Goal: Task Accomplishment & Management: Manage account settings

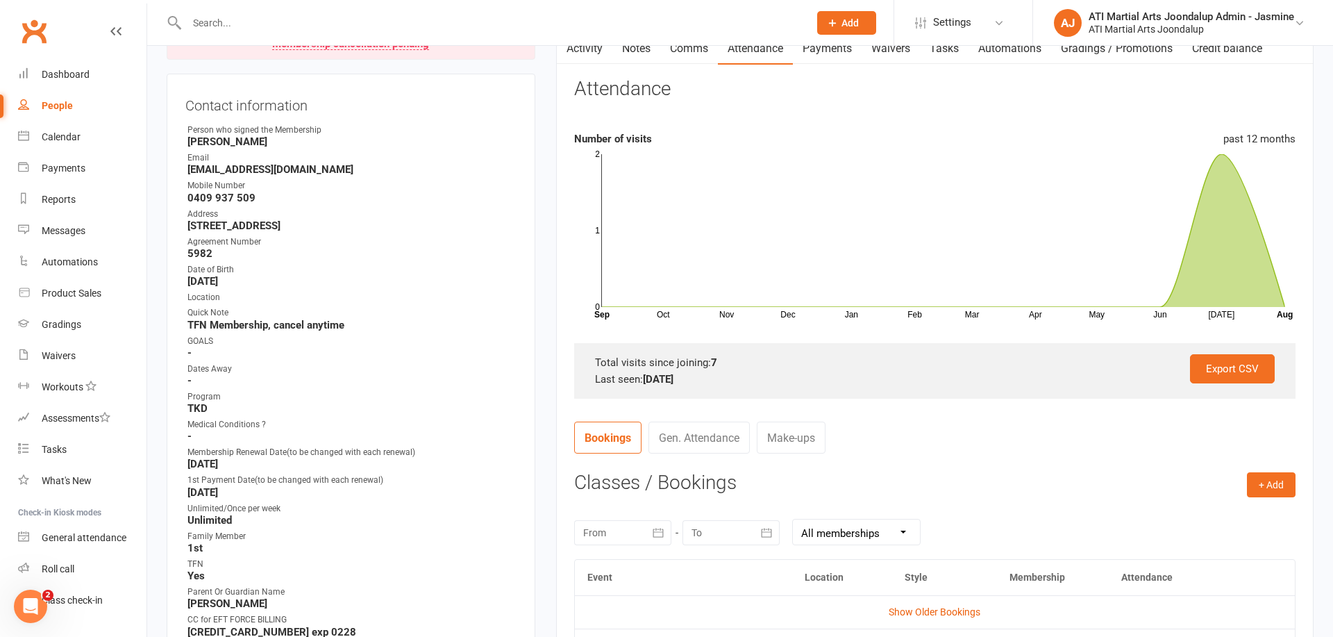
scroll to position [156, 0]
click at [215, 19] on input "text" at bounding box center [491, 22] width 617 height 19
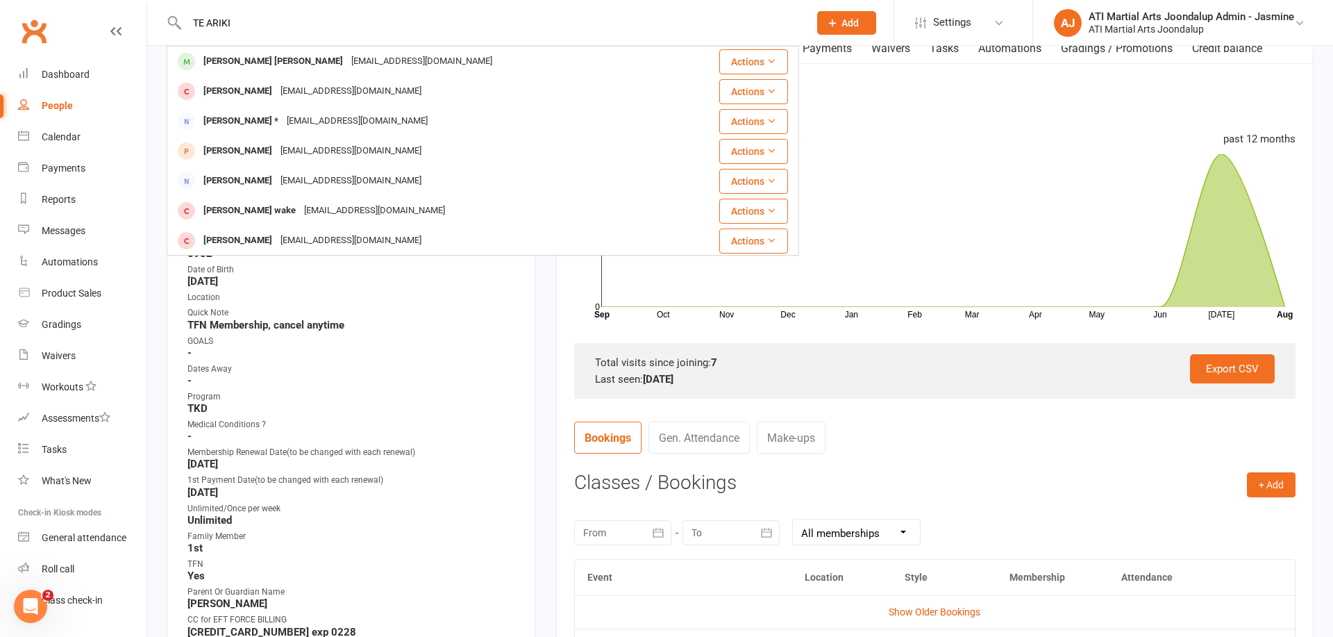
type input "TE ARIKI"
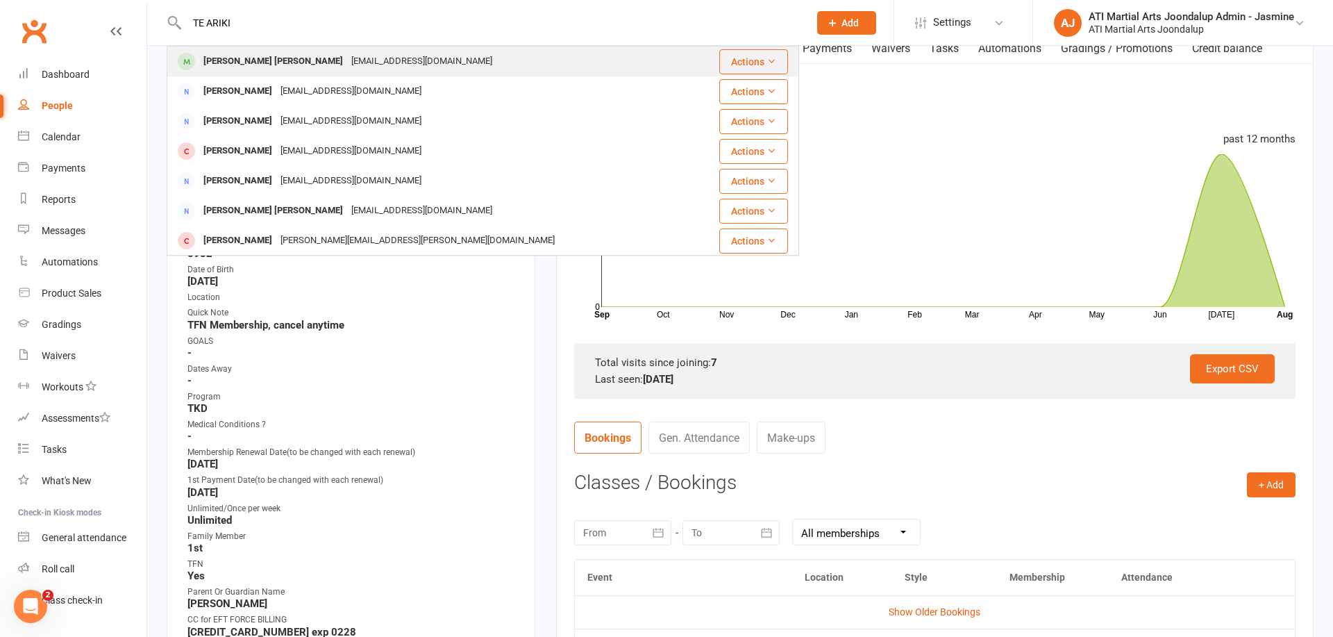
click at [234, 70] on div "Te Ariki Stott" at bounding box center [273, 61] width 148 height 20
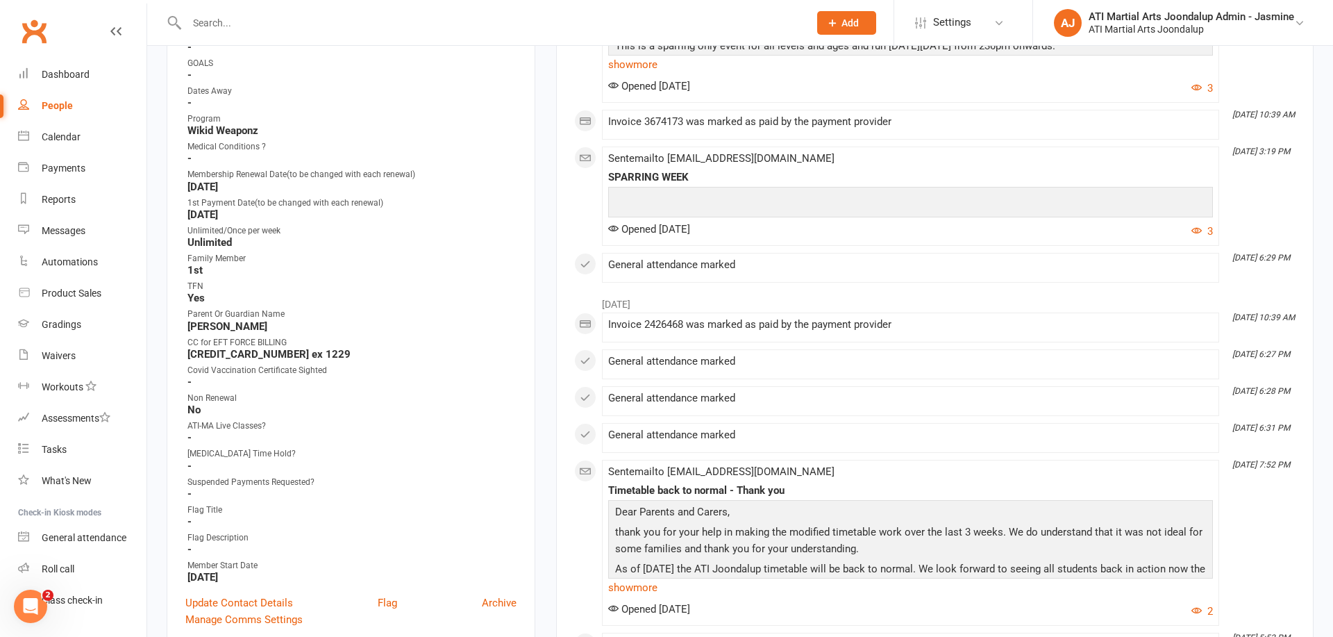
scroll to position [446, 0]
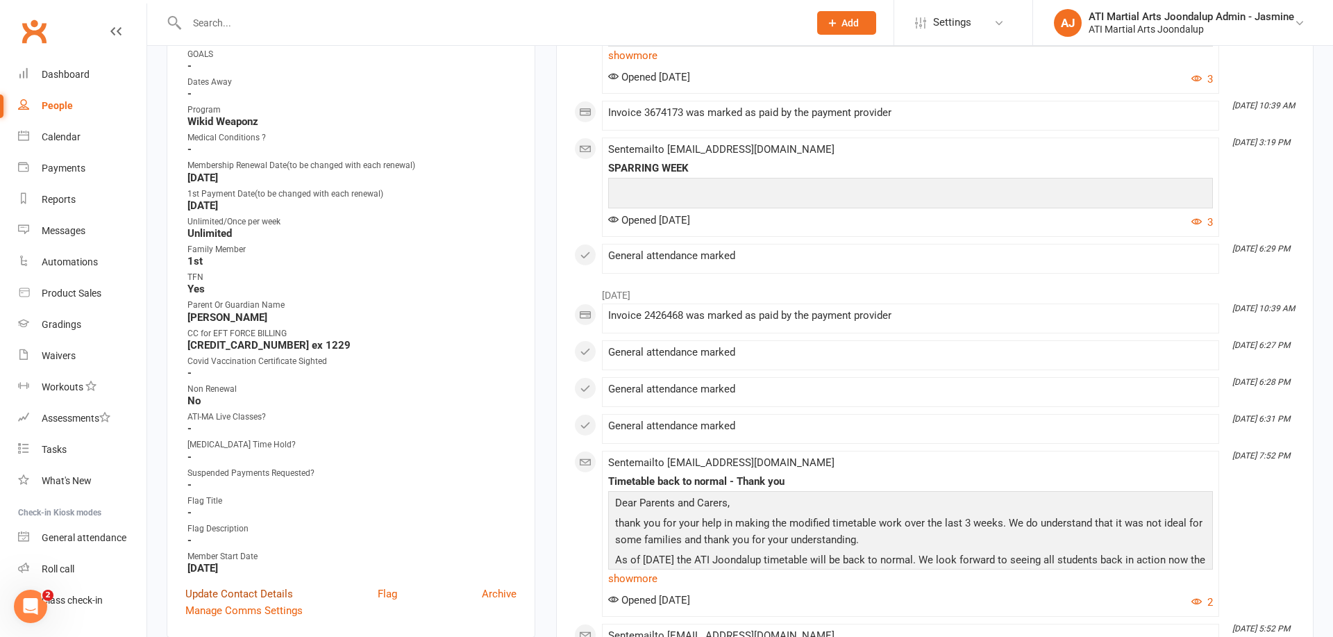
click at [281, 590] on link "Update Contact Details" at bounding box center [239, 593] width 108 height 17
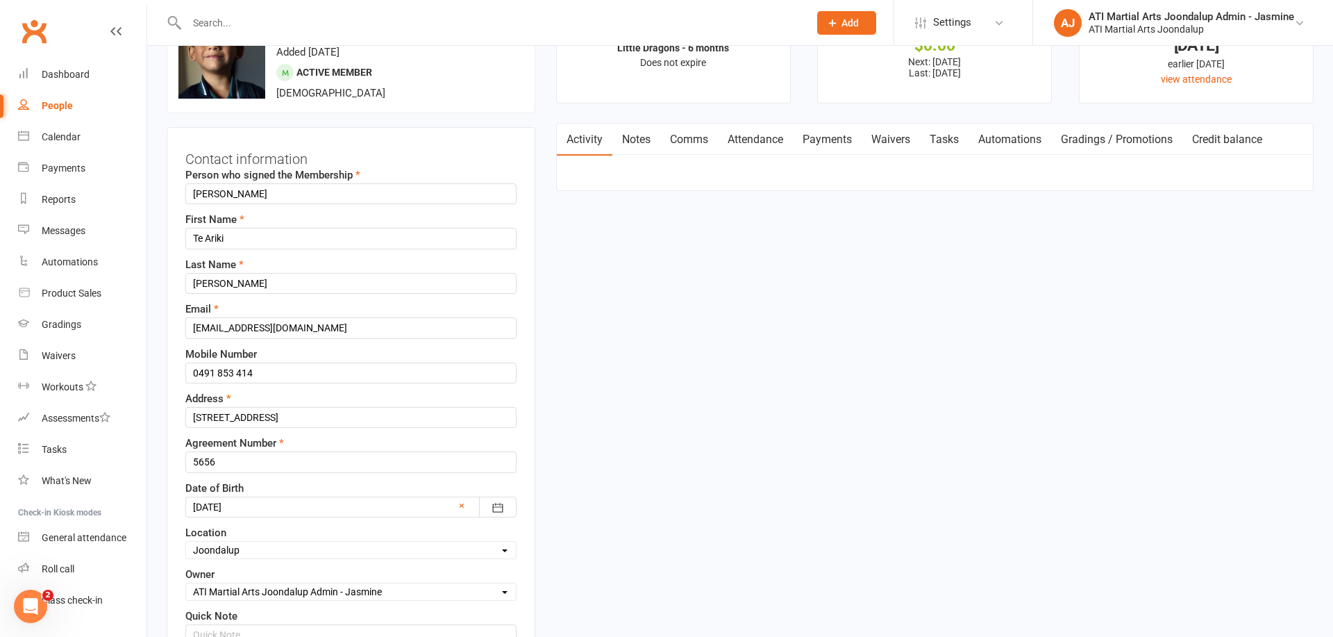
scroll to position [60, 0]
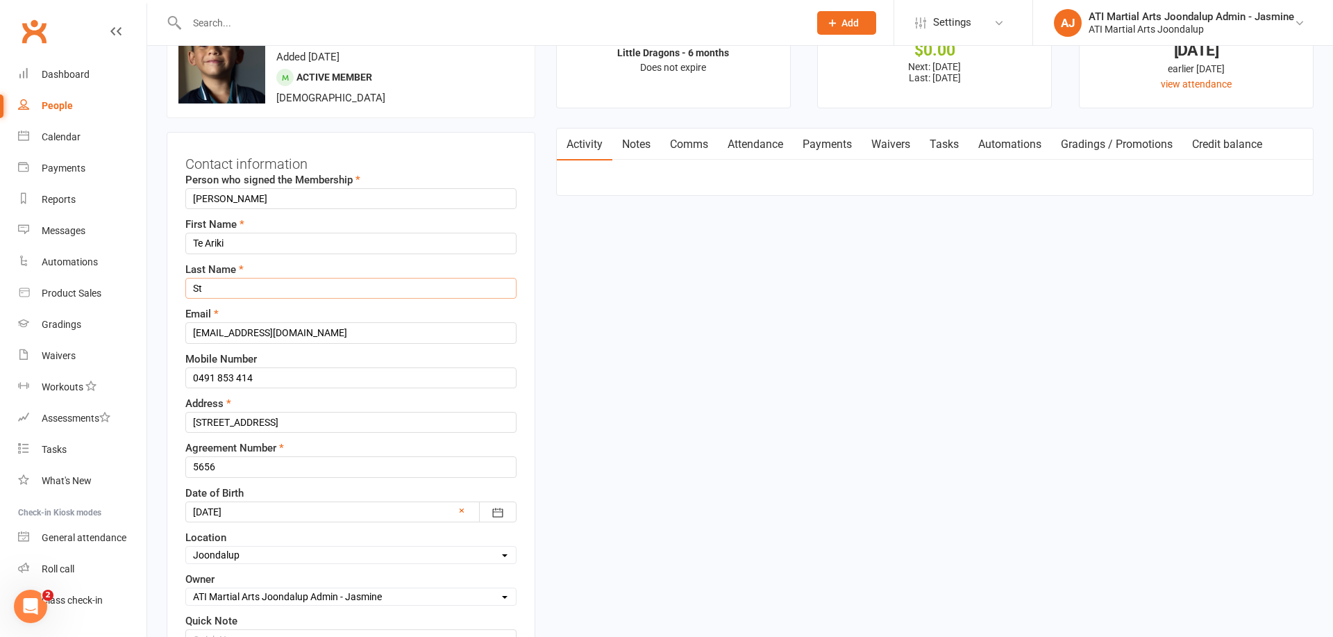
type input "S"
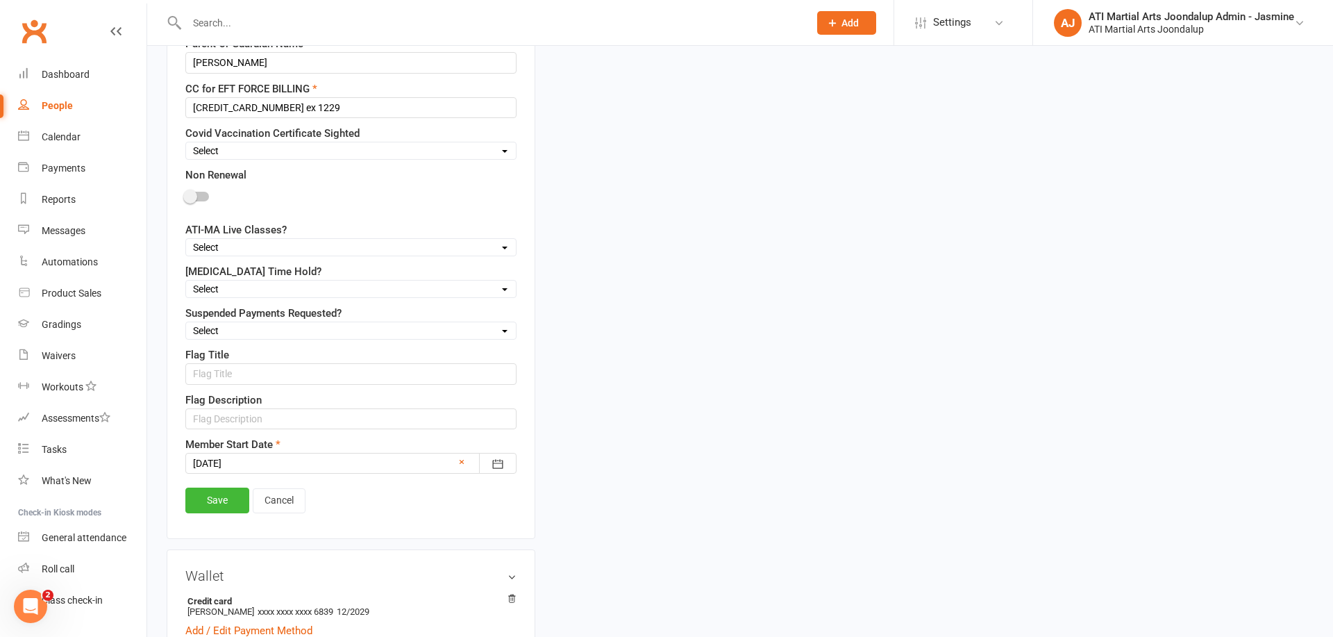
scroll to position [1073, 0]
type input "Paraha-Taura"
click at [228, 489] on link "Save" at bounding box center [217, 499] width 64 height 25
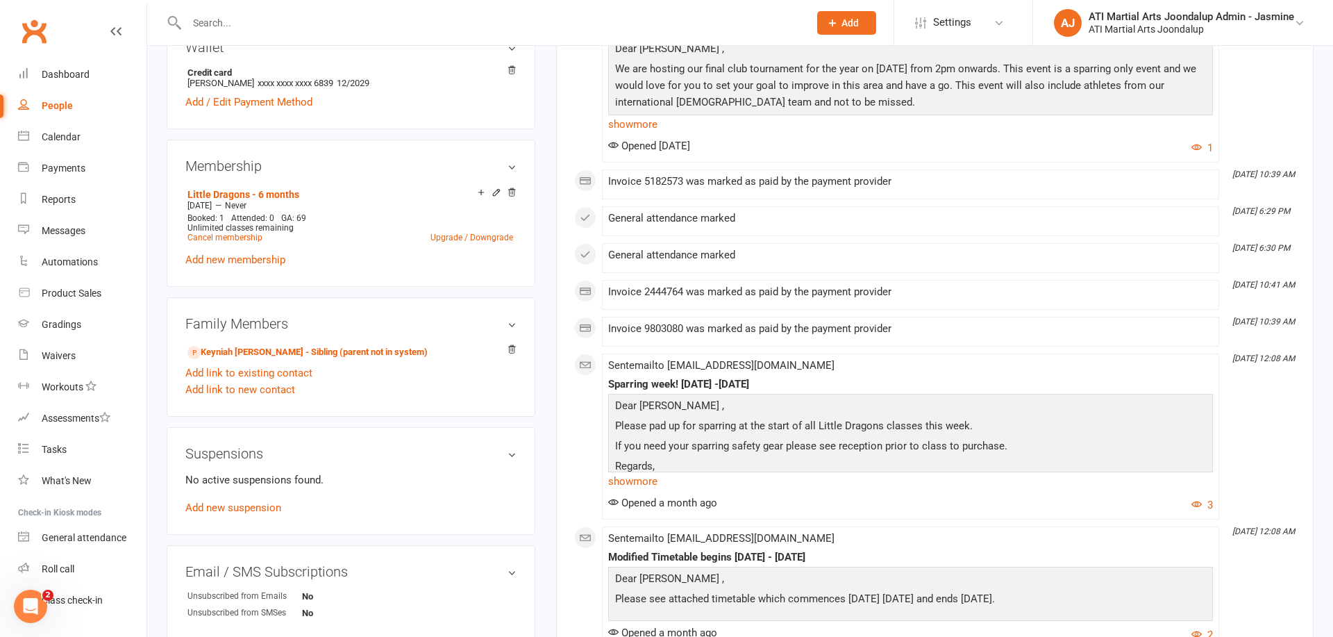
click at [332, 21] on input "text" at bounding box center [491, 22] width 617 height 19
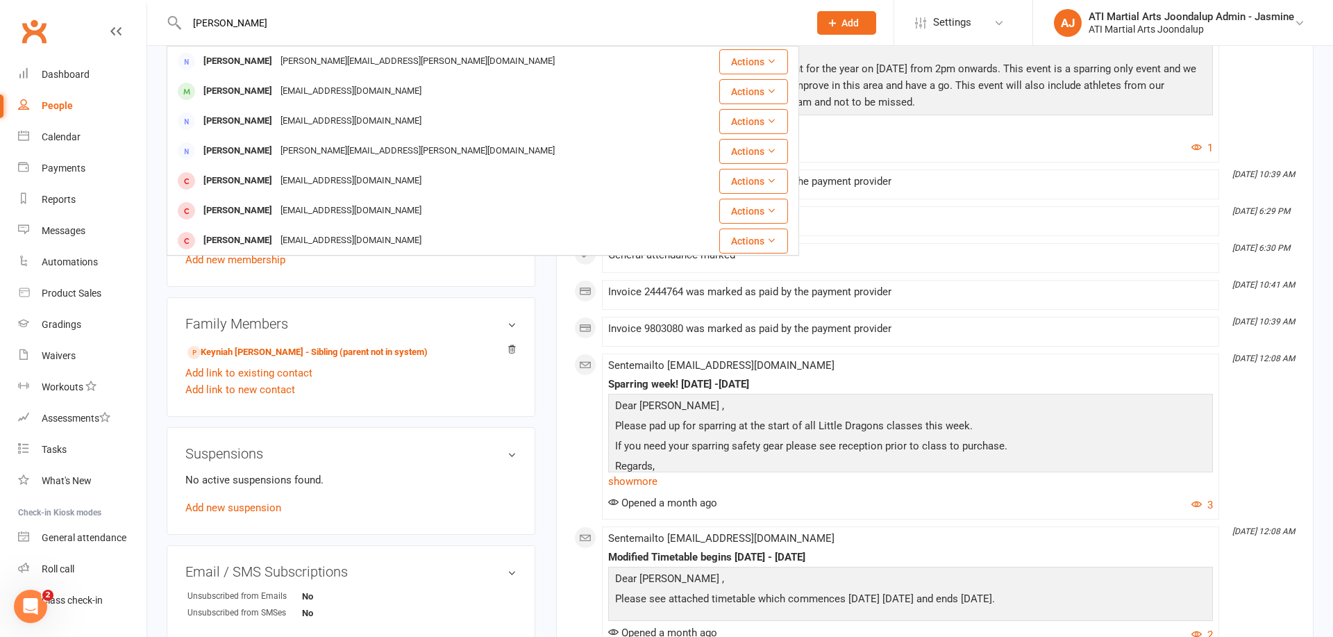
type input "Logan Maguire"
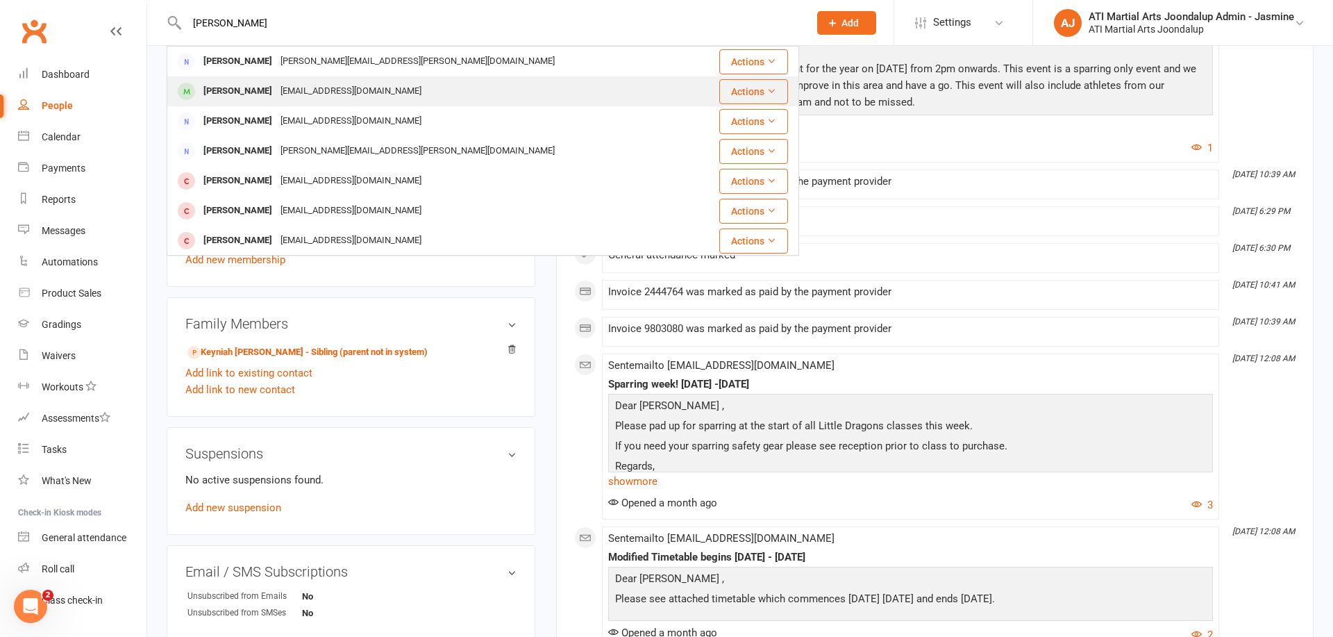
drag, startPoint x: 332, startPoint y: 22, endPoint x: 260, endPoint y: 90, distance: 99.2
click at [260, 90] on div "Logan Maguire" at bounding box center [237, 91] width 77 height 20
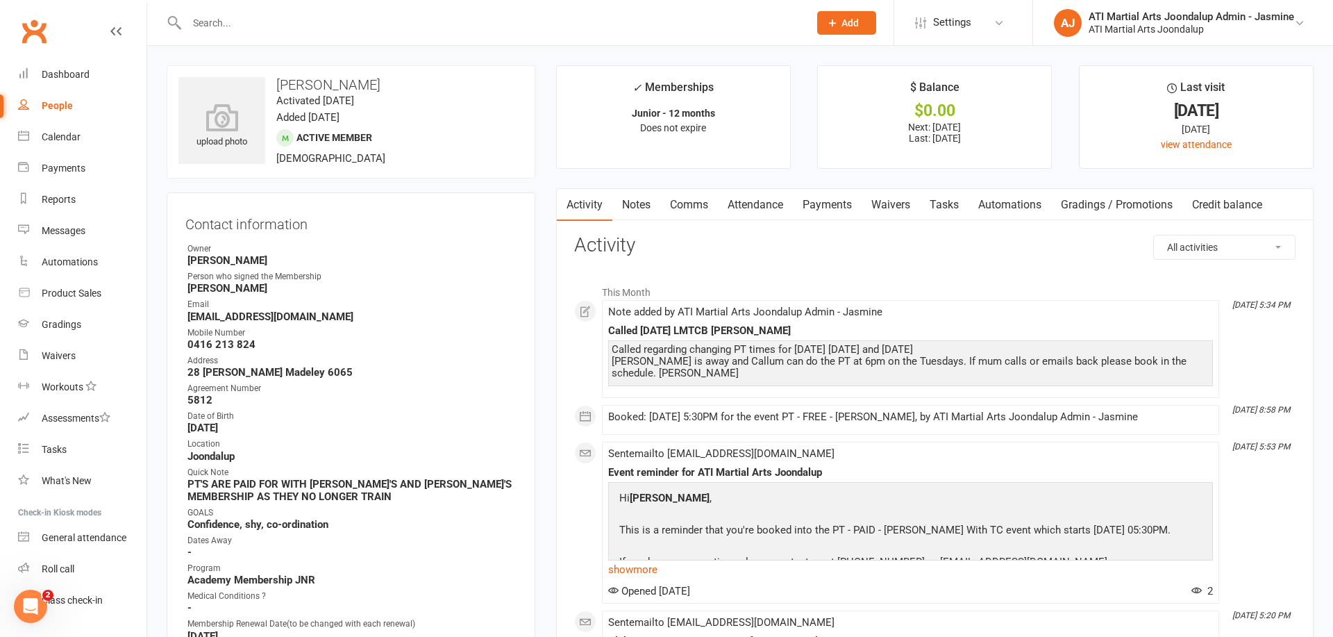
click at [829, 206] on link "Payments" at bounding box center [827, 205] width 69 height 32
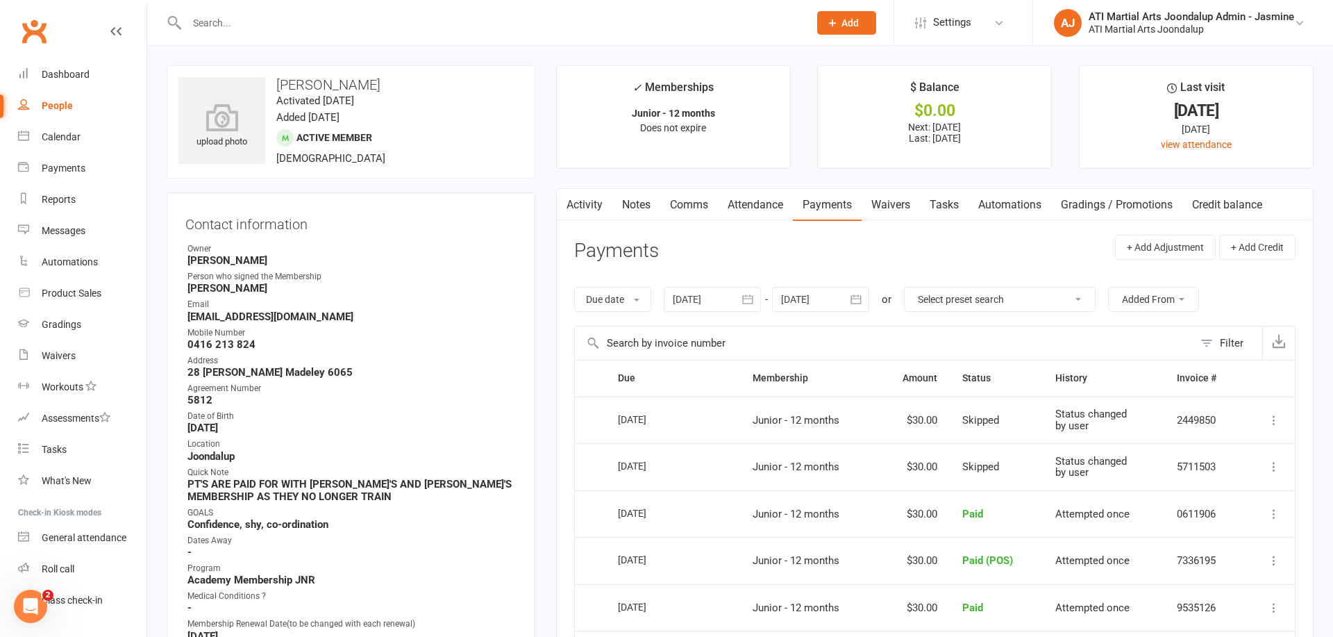
click at [760, 197] on link "Attendance" at bounding box center [755, 205] width 75 height 32
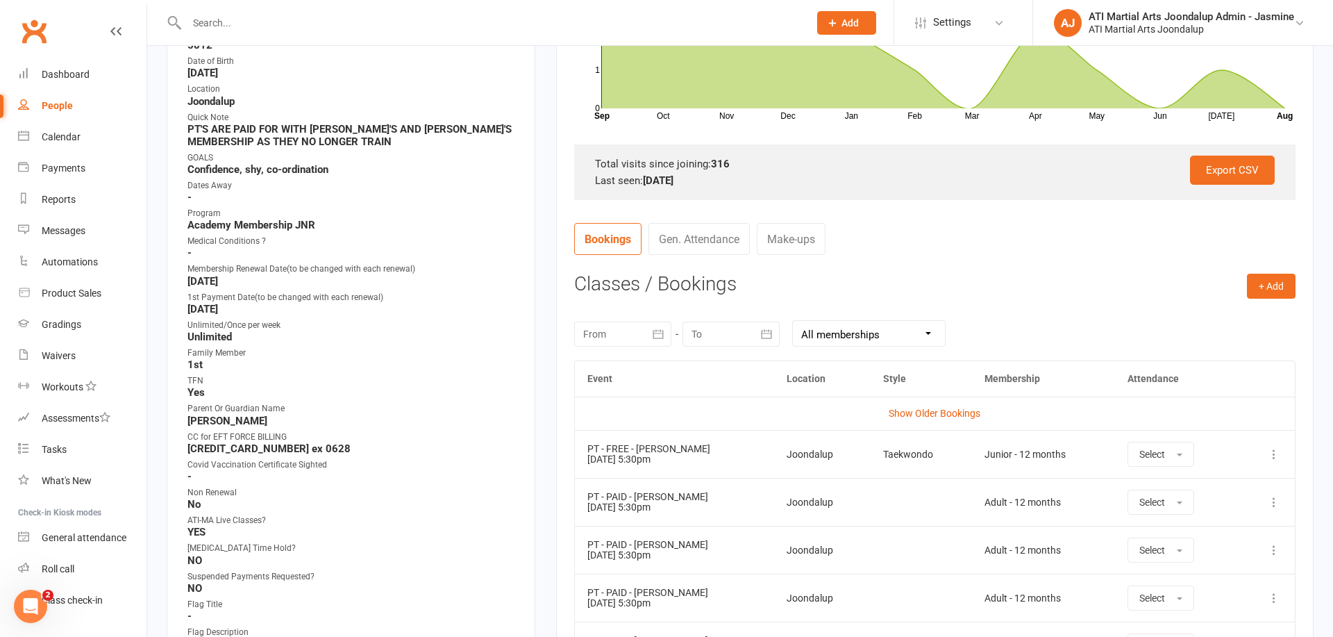
scroll to position [356, 0]
click at [1273, 499] on icon at bounding box center [1274, 501] width 14 height 14
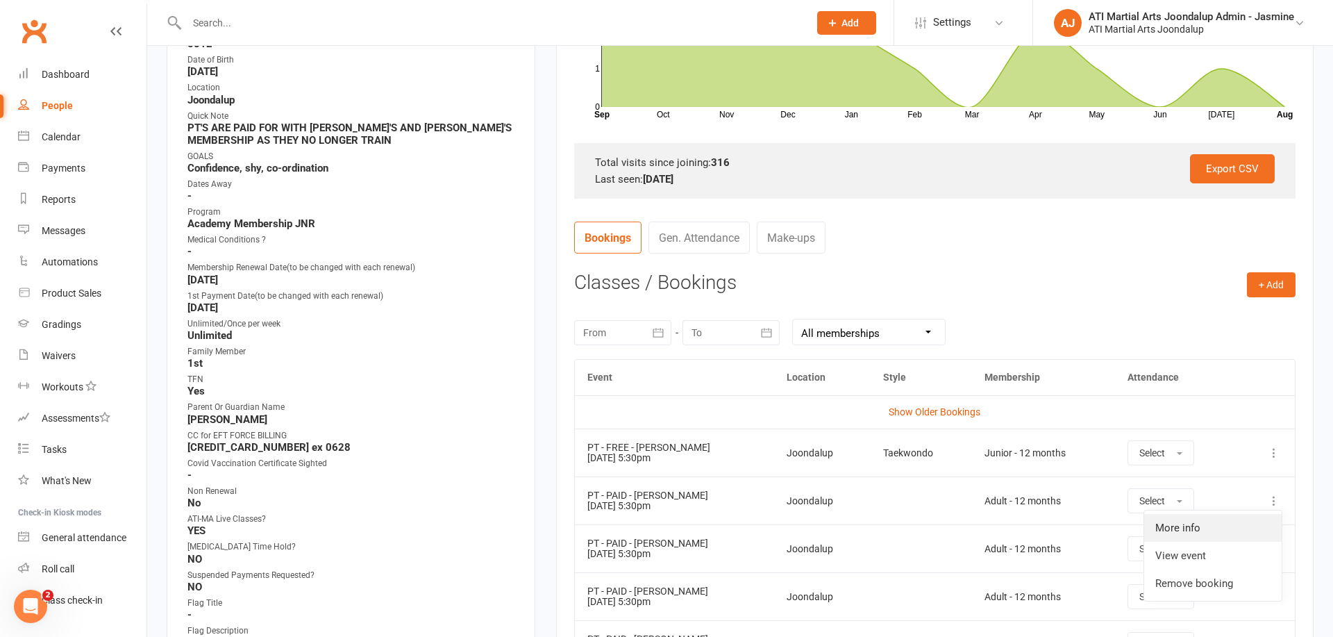
click at [1189, 524] on link "More info" at bounding box center [1214, 528] width 138 height 28
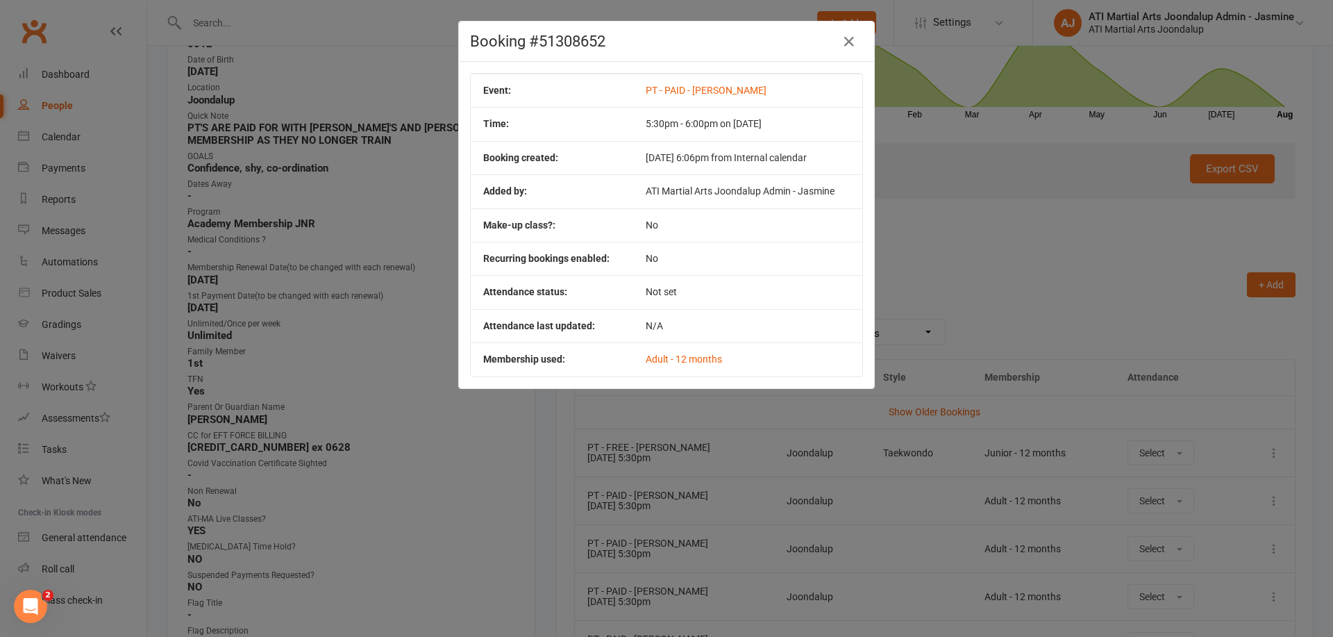
click at [848, 44] on icon "button" at bounding box center [849, 41] width 17 height 17
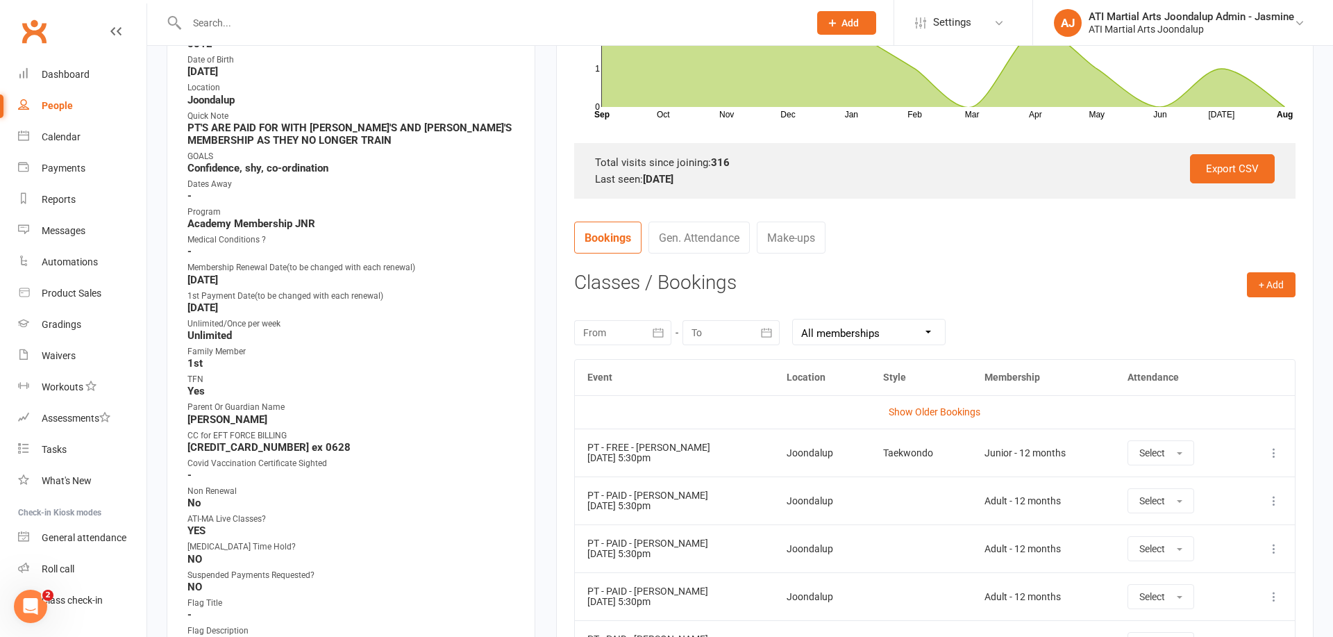
click at [1277, 496] on icon at bounding box center [1274, 501] width 14 height 14
click at [1199, 556] on link "View event" at bounding box center [1214, 556] width 138 height 28
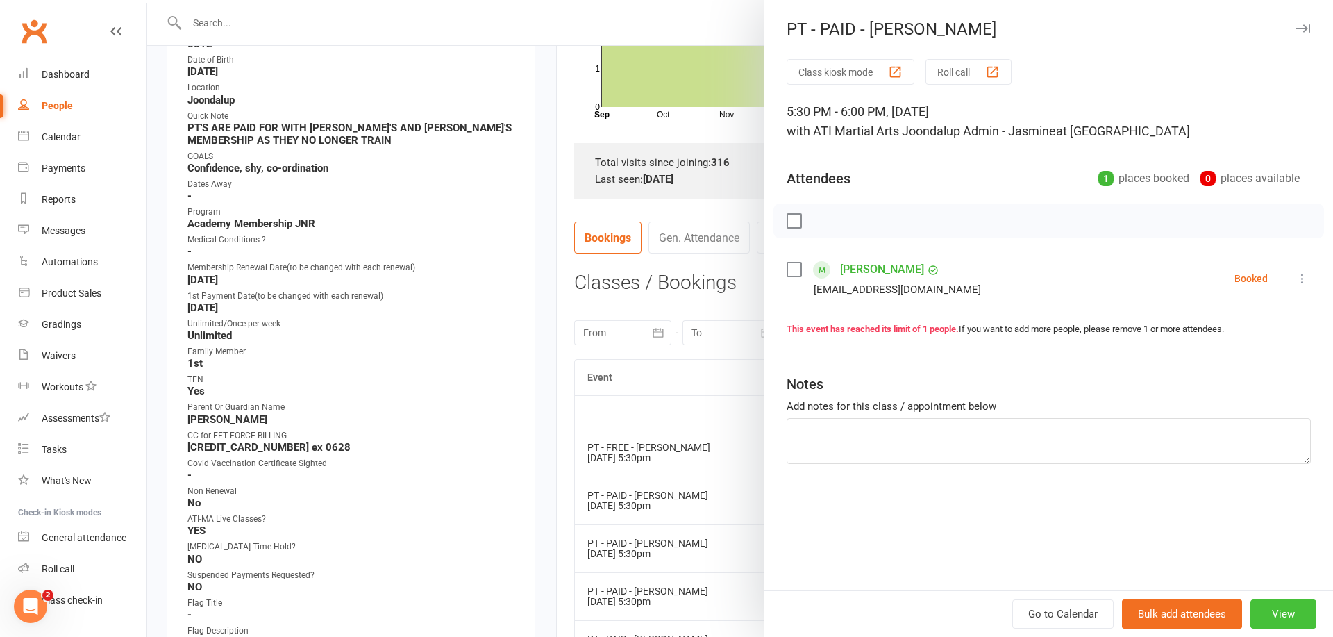
click at [1285, 607] on button "View" at bounding box center [1284, 613] width 66 height 29
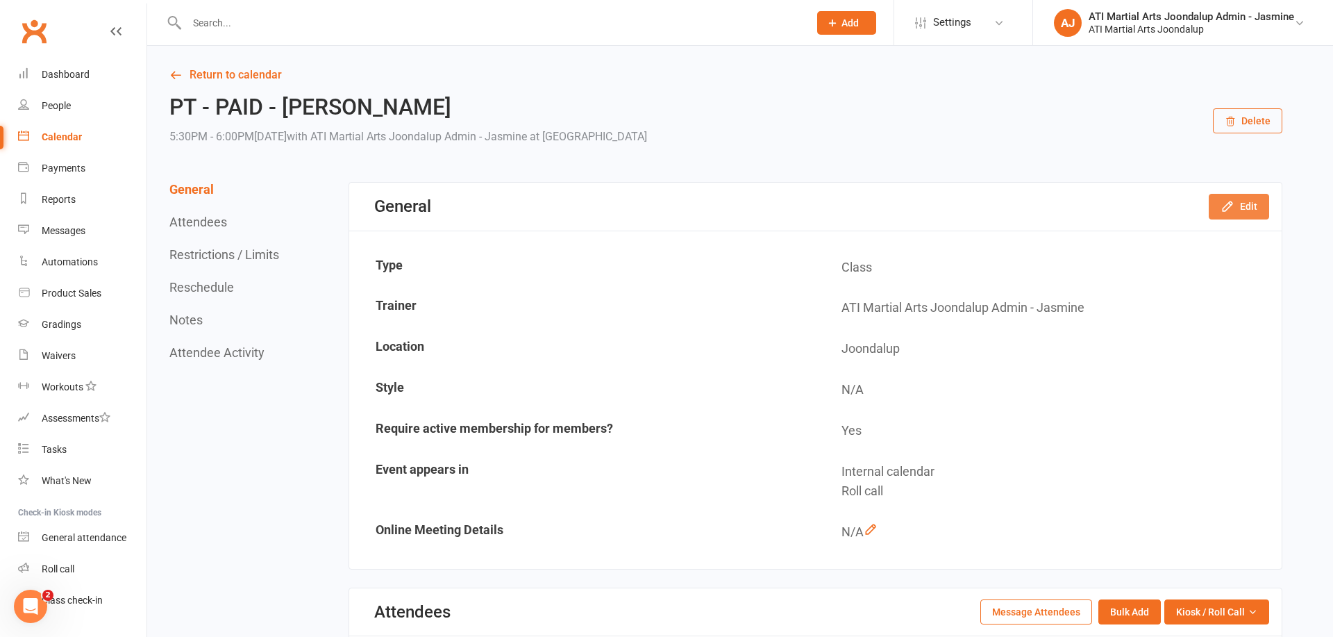
click at [1240, 208] on button "Edit" at bounding box center [1239, 206] width 60 height 25
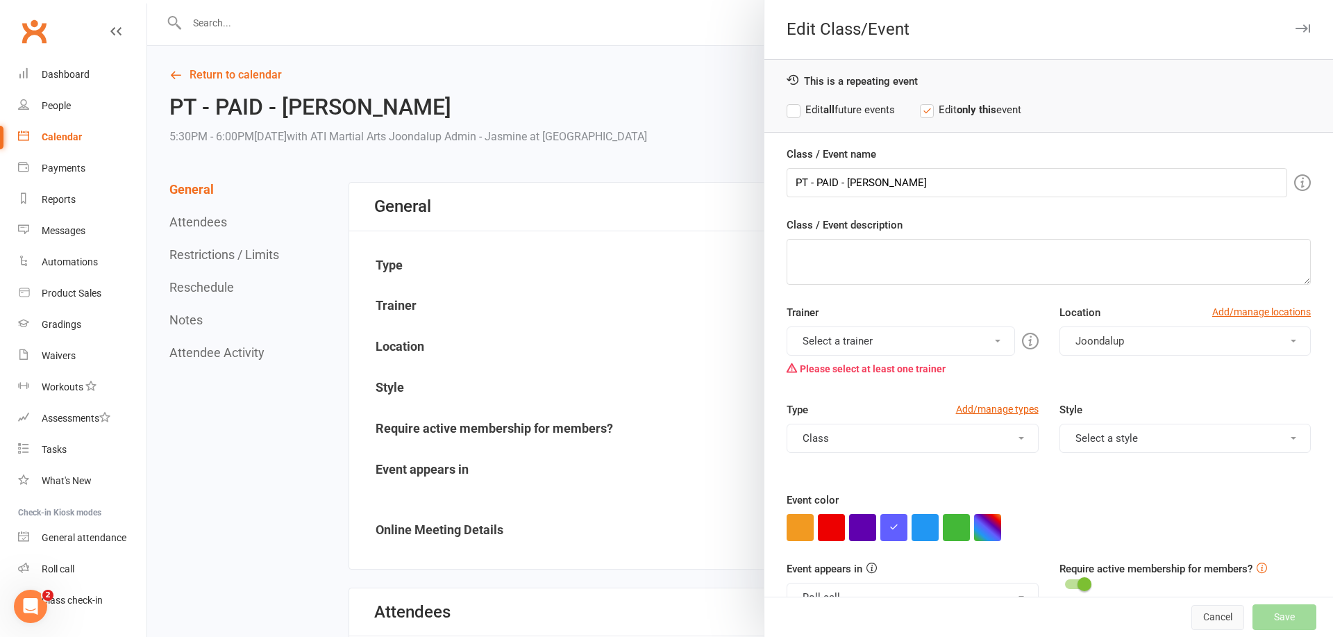
click at [1227, 618] on button "Cancel" at bounding box center [1218, 617] width 53 height 25
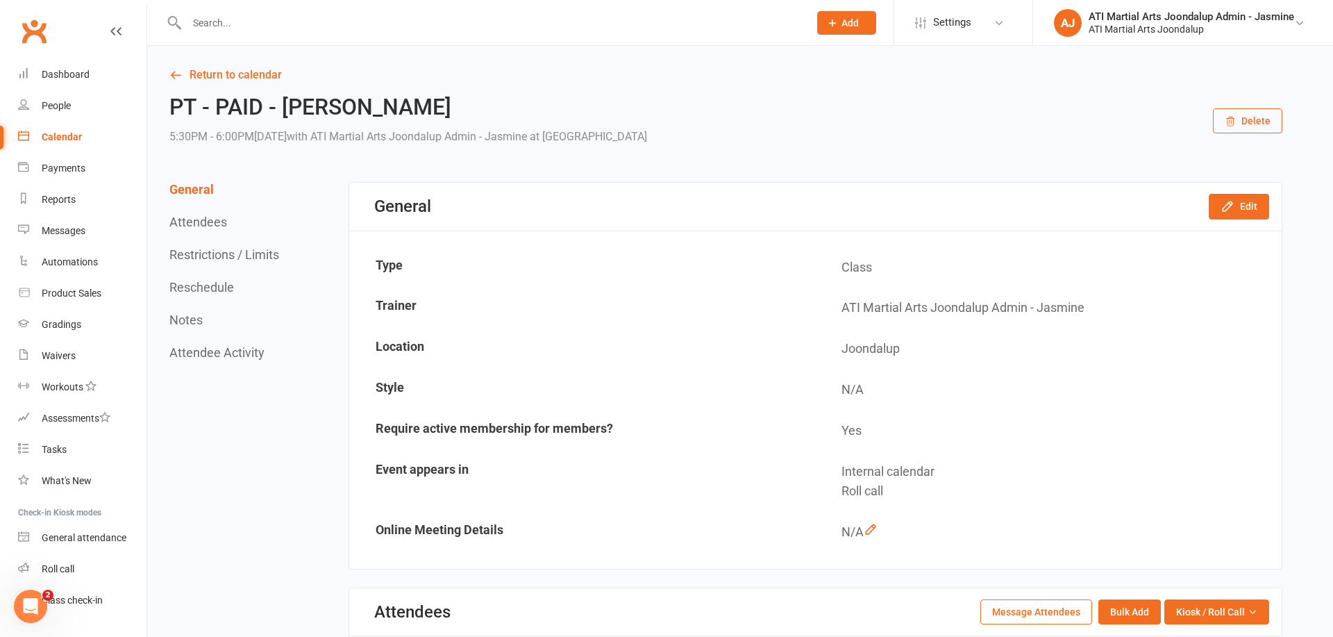
click at [1250, 124] on button "Delete" at bounding box center [1247, 120] width 69 height 25
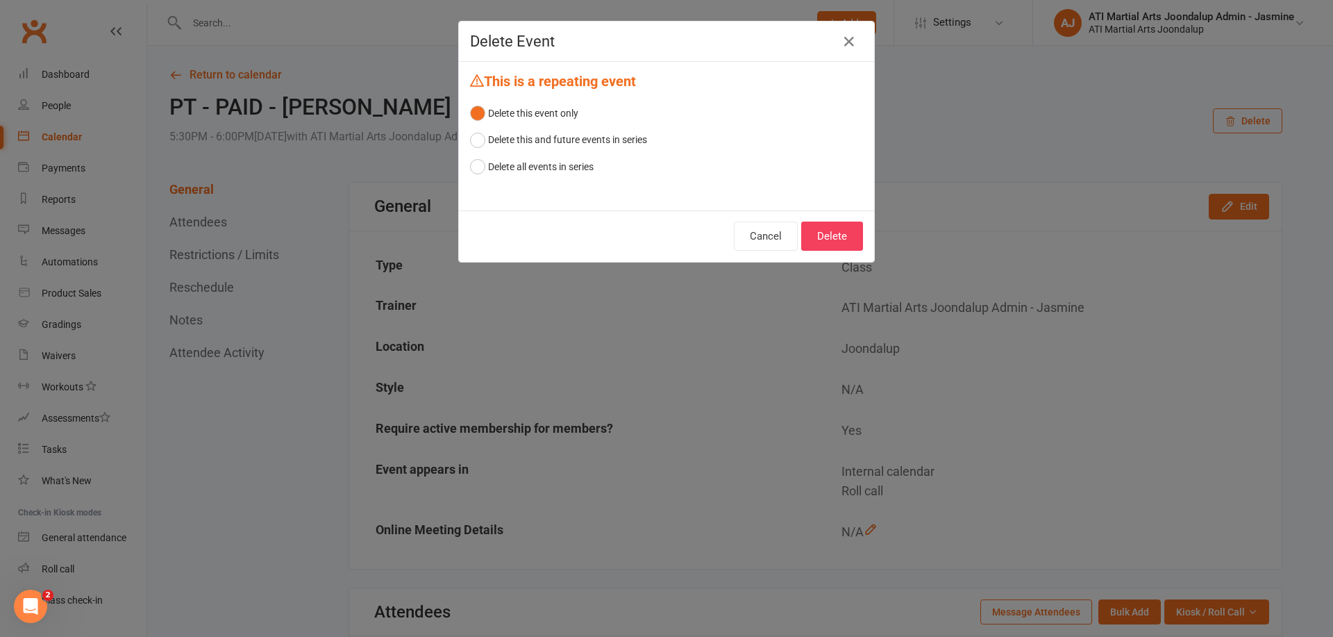
click at [833, 233] on button "Delete" at bounding box center [832, 236] width 62 height 29
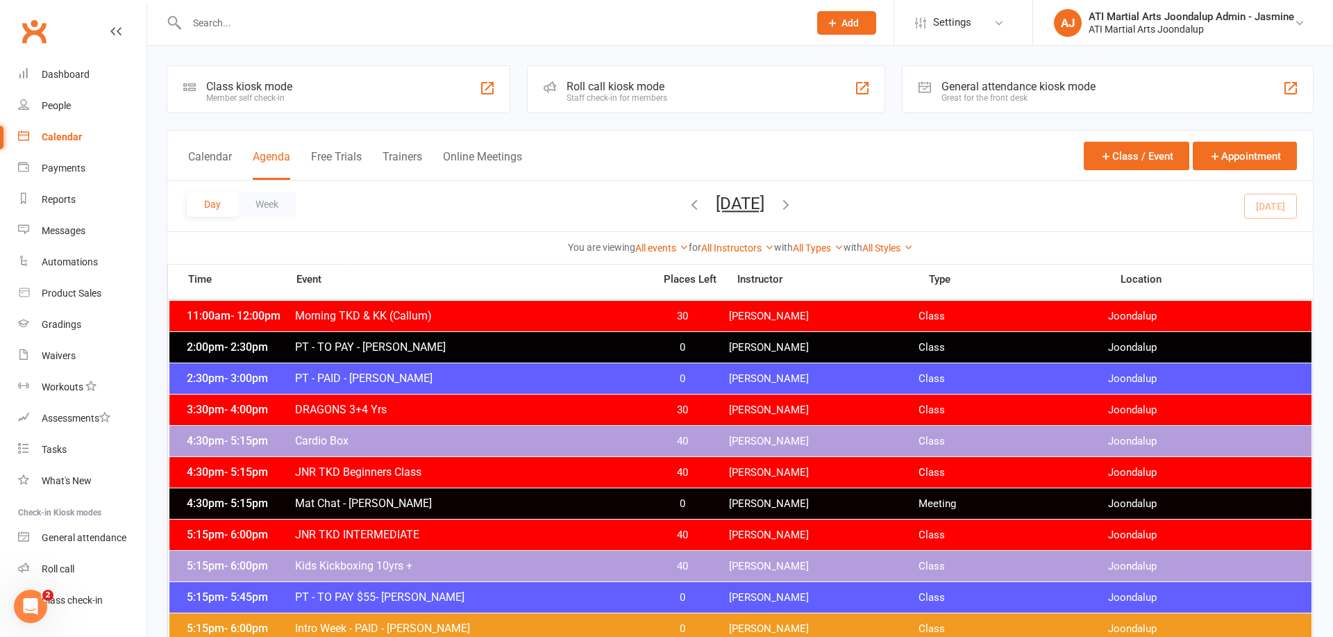
click at [358, 30] on input "text" at bounding box center [491, 22] width 617 height 19
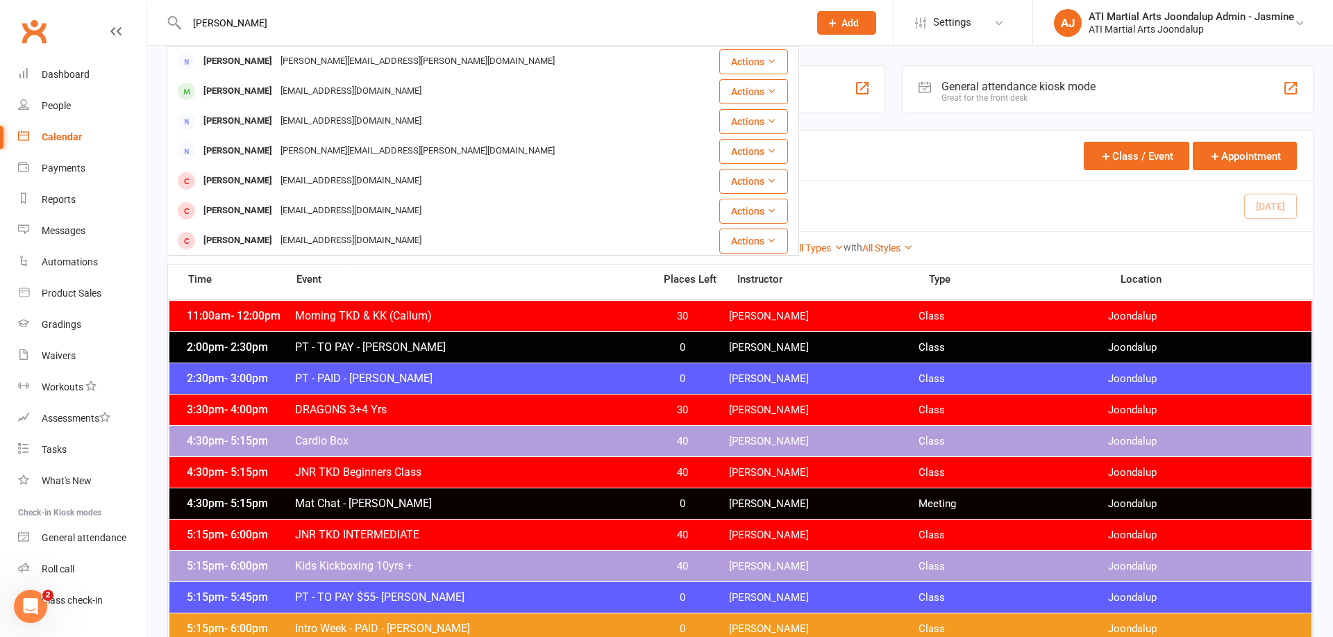
type input "Logan Maguire"
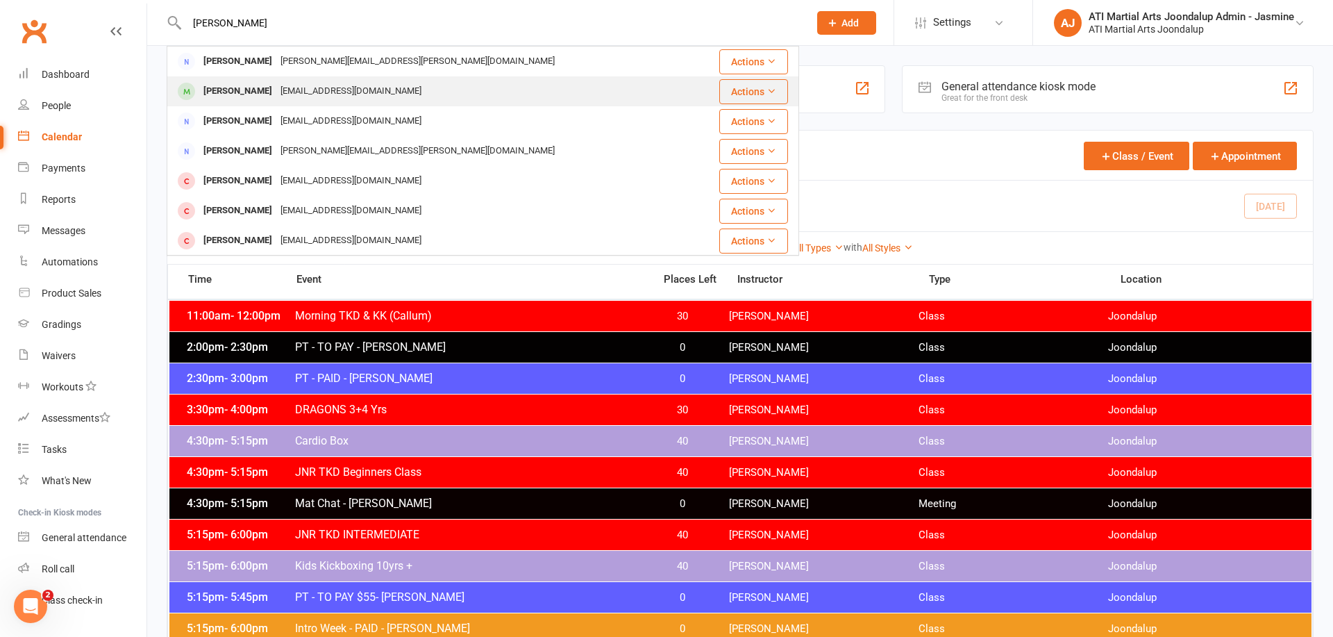
drag, startPoint x: 359, startPoint y: 30, endPoint x: 222, endPoint y: 90, distance: 149.6
click at [222, 90] on div "Logan Maguire" at bounding box center [237, 91] width 77 height 20
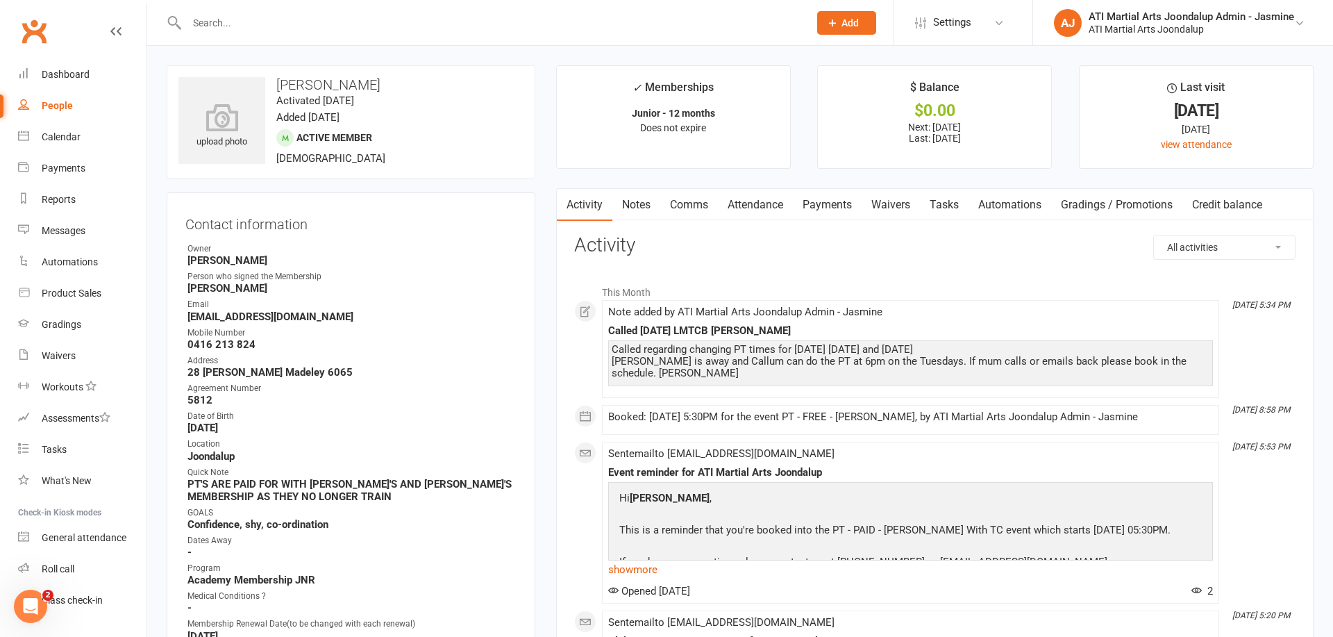
click at [756, 199] on link "Attendance" at bounding box center [755, 205] width 75 height 32
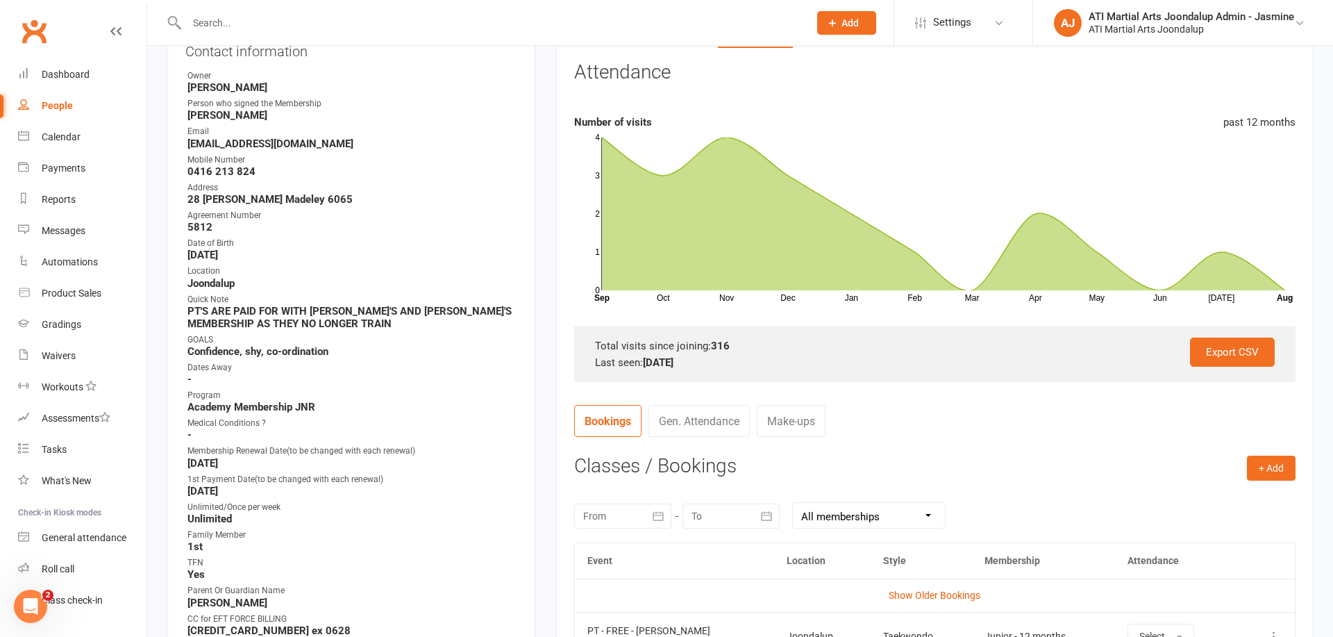
scroll to position [185, 0]
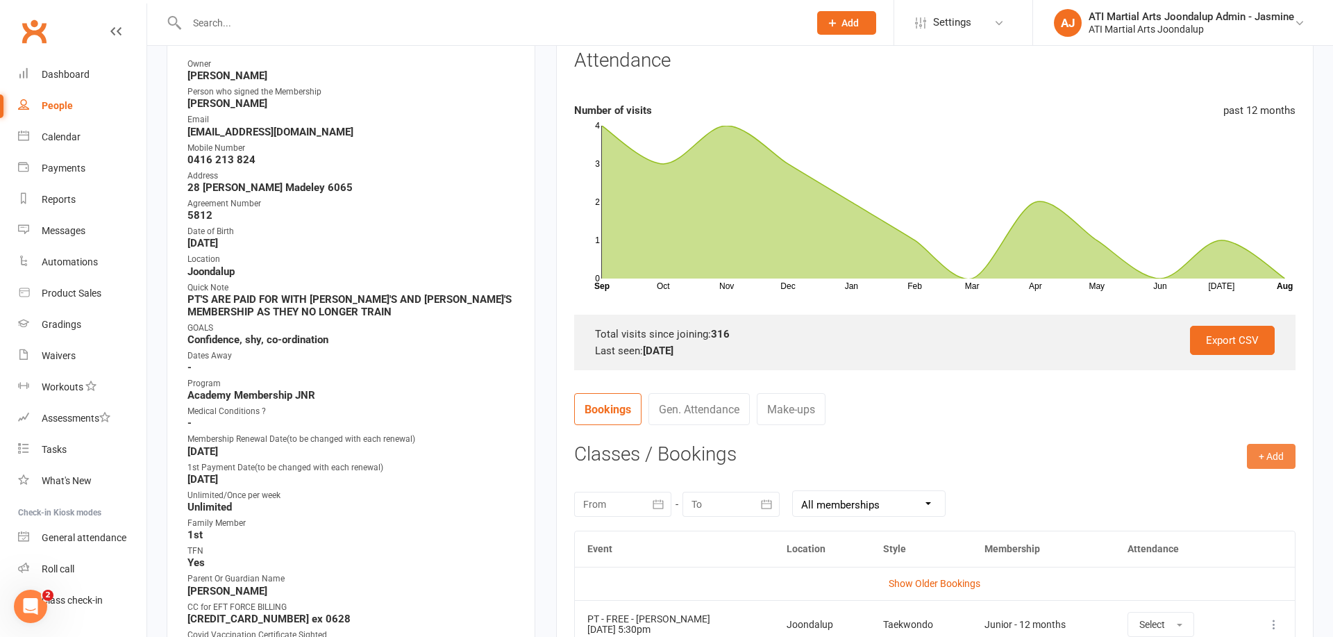
click at [1281, 458] on button "+ Add" at bounding box center [1271, 456] width 49 height 25
click at [1208, 513] on link "Add Appointment" at bounding box center [1227, 515] width 138 height 28
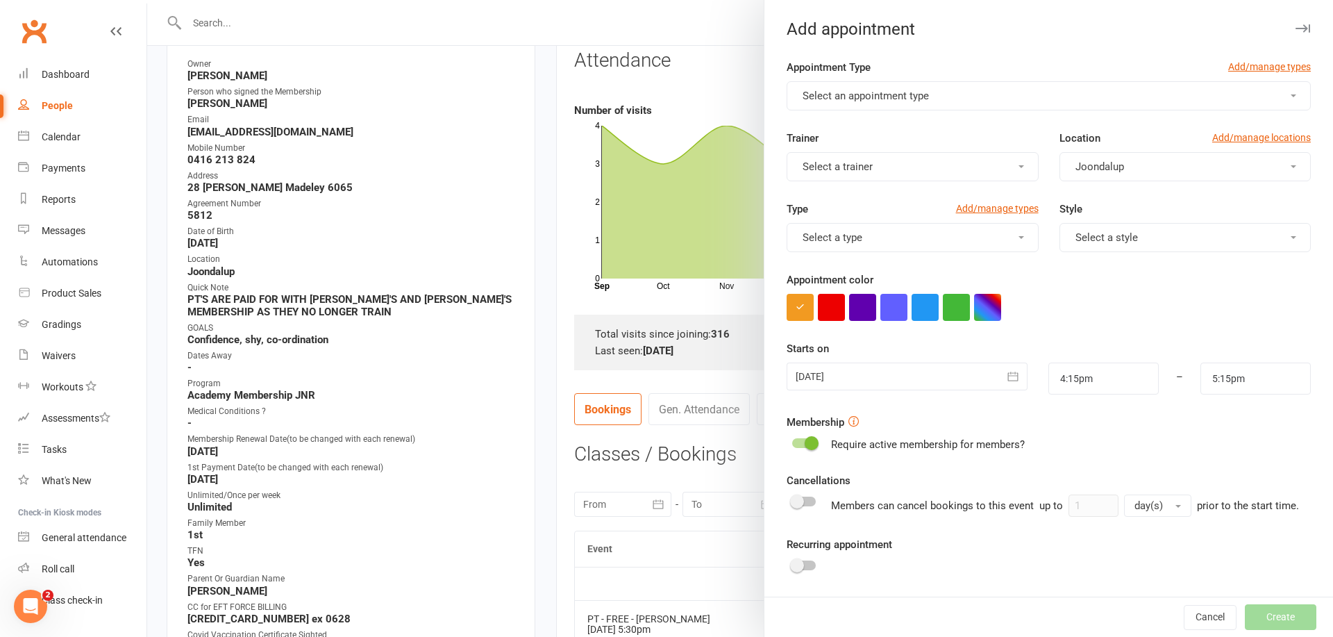
click at [891, 102] on button "Select an appointment type" at bounding box center [1049, 95] width 524 height 29
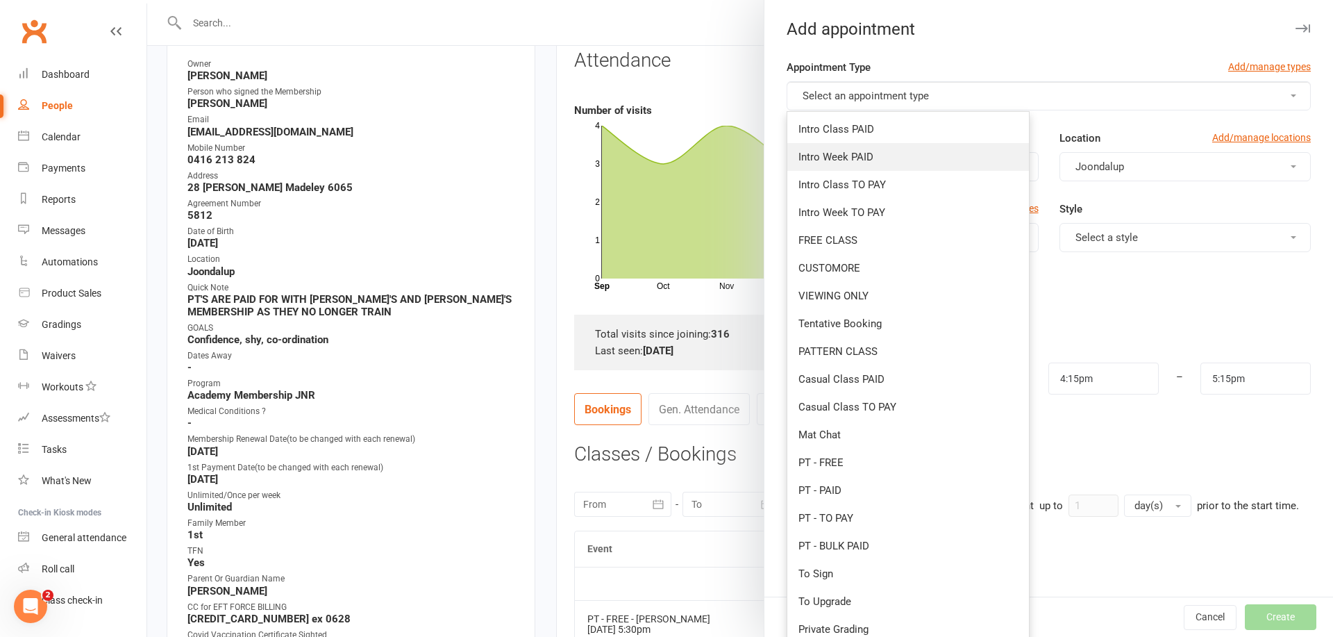
scroll to position [181, 0]
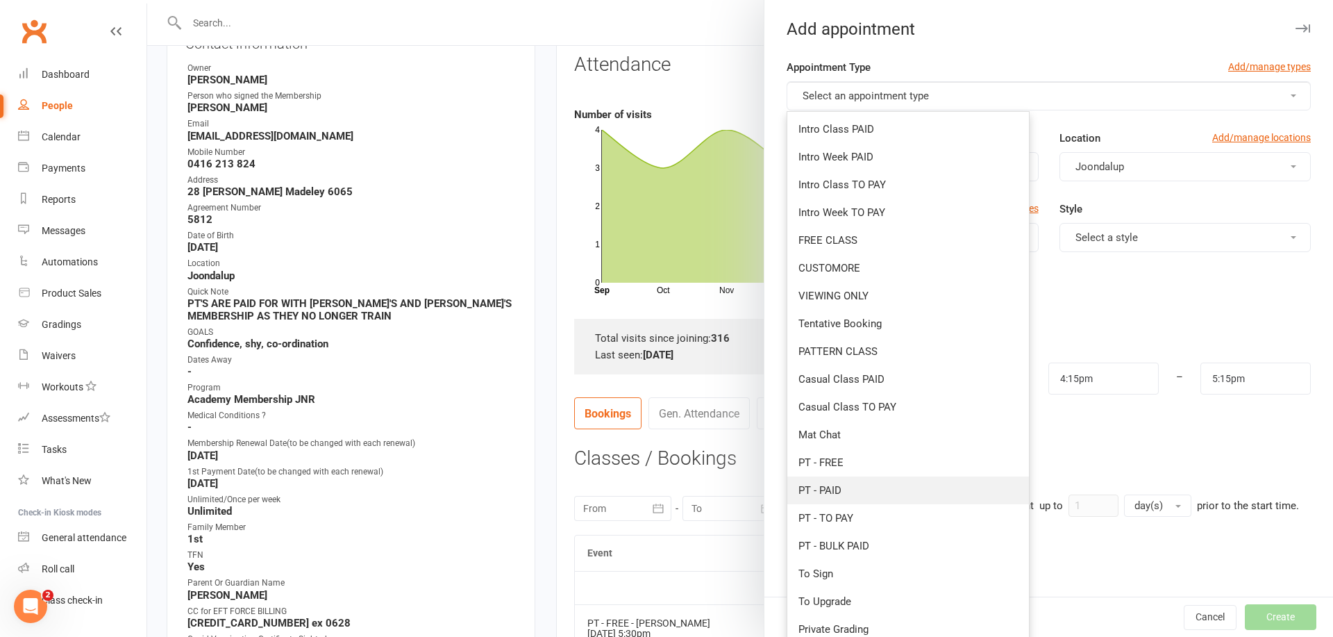
click at [841, 492] on span "PT - PAID" at bounding box center [820, 490] width 43 height 13
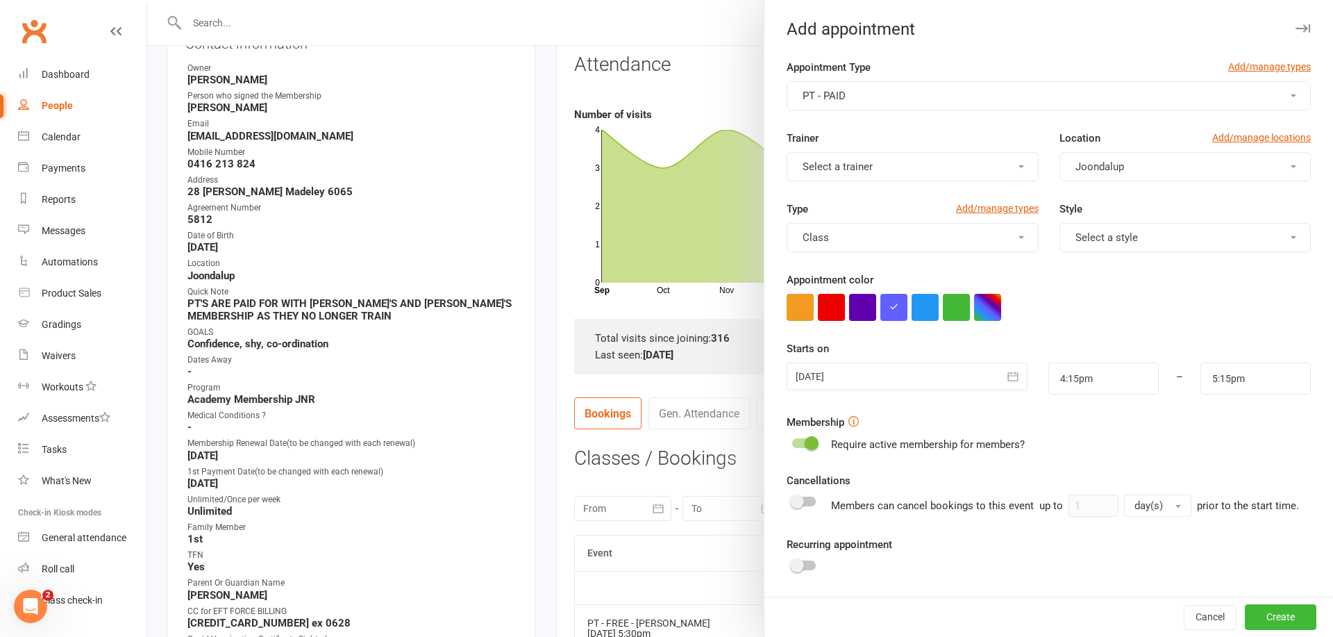
click at [881, 171] on button "Select a trainer" at bounding box center [912, 166] width 251 height 29
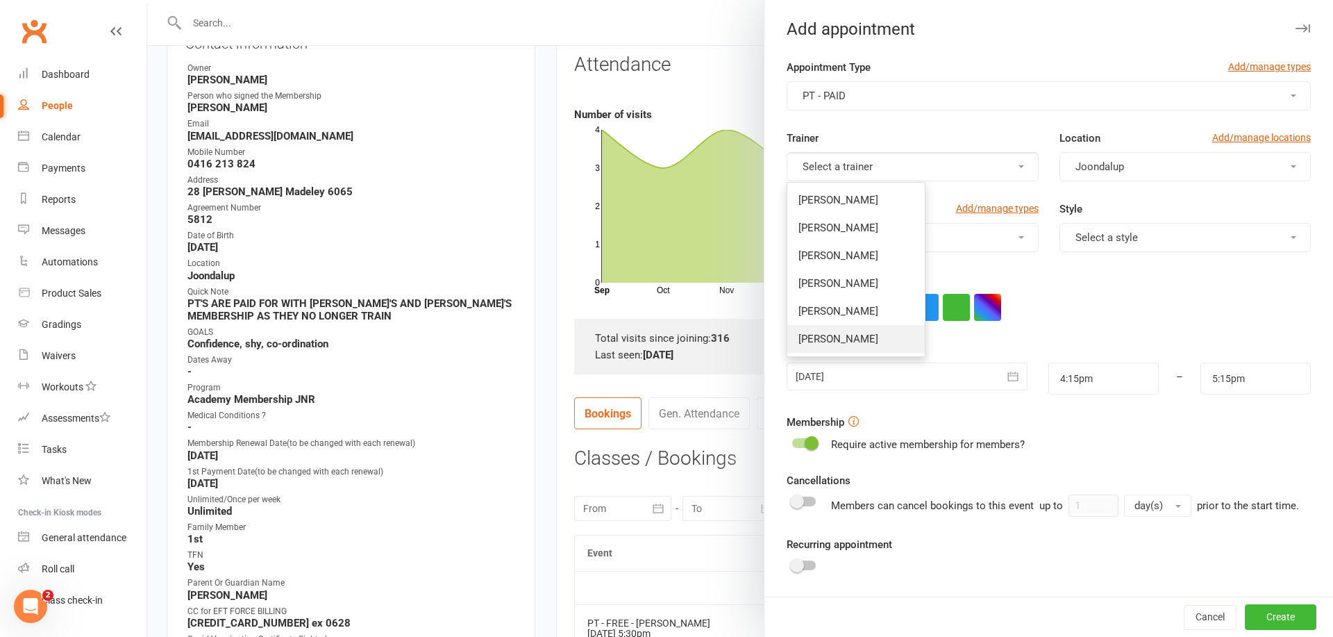
click at [853, 335] on span "[PERSON_NAME]" at bounding box center [839, 339] width 80 height 13
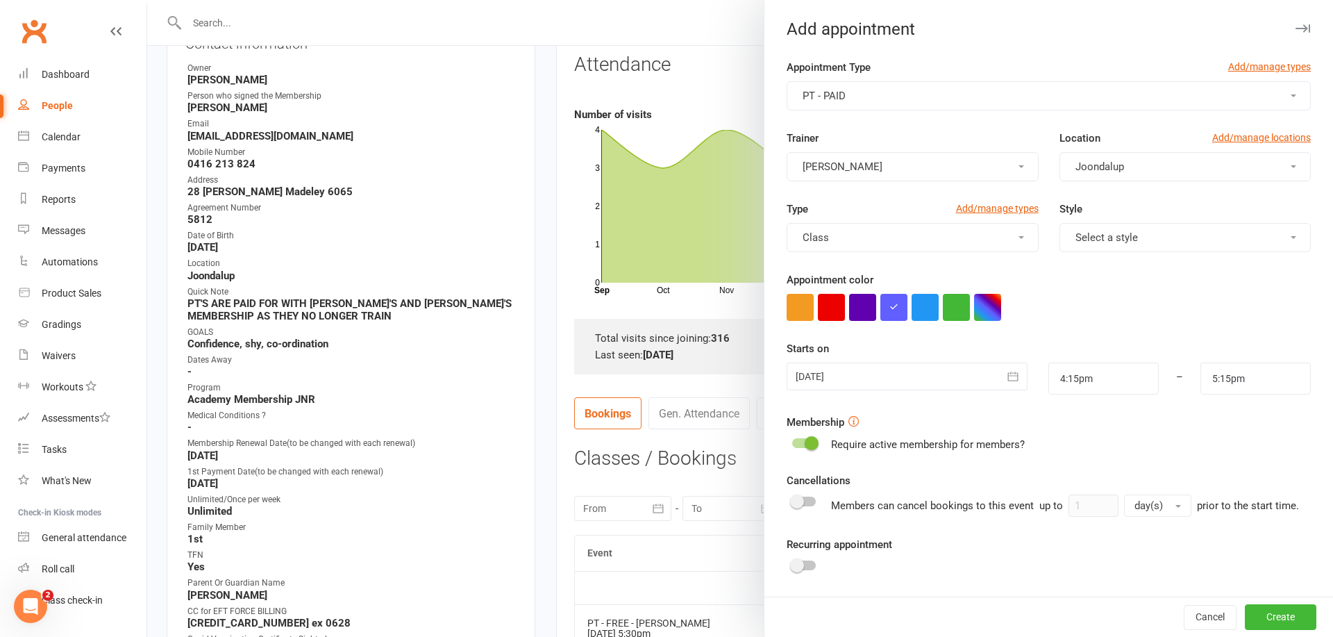
click at [1122, 238] on span "Select a style" at bounding box center [1107, 237] width 63 height 13
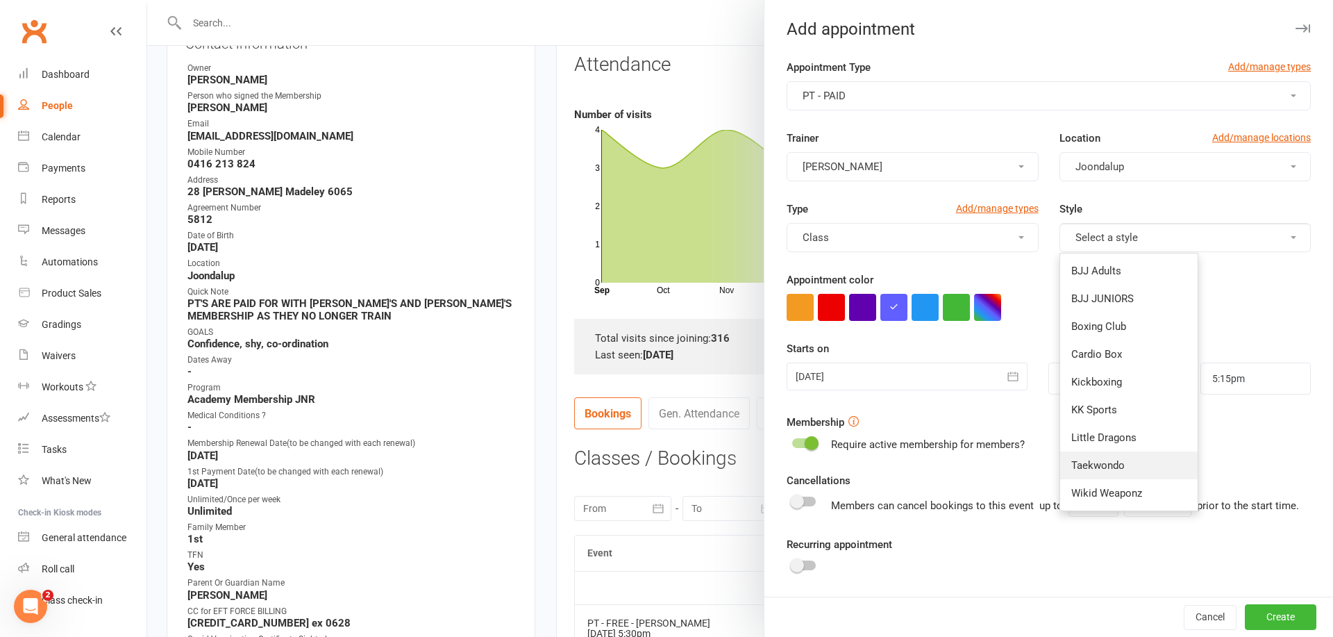
click at [1103, 460] on span "Taekwondo" at bounding box center [1098, 465] width 53 height 13
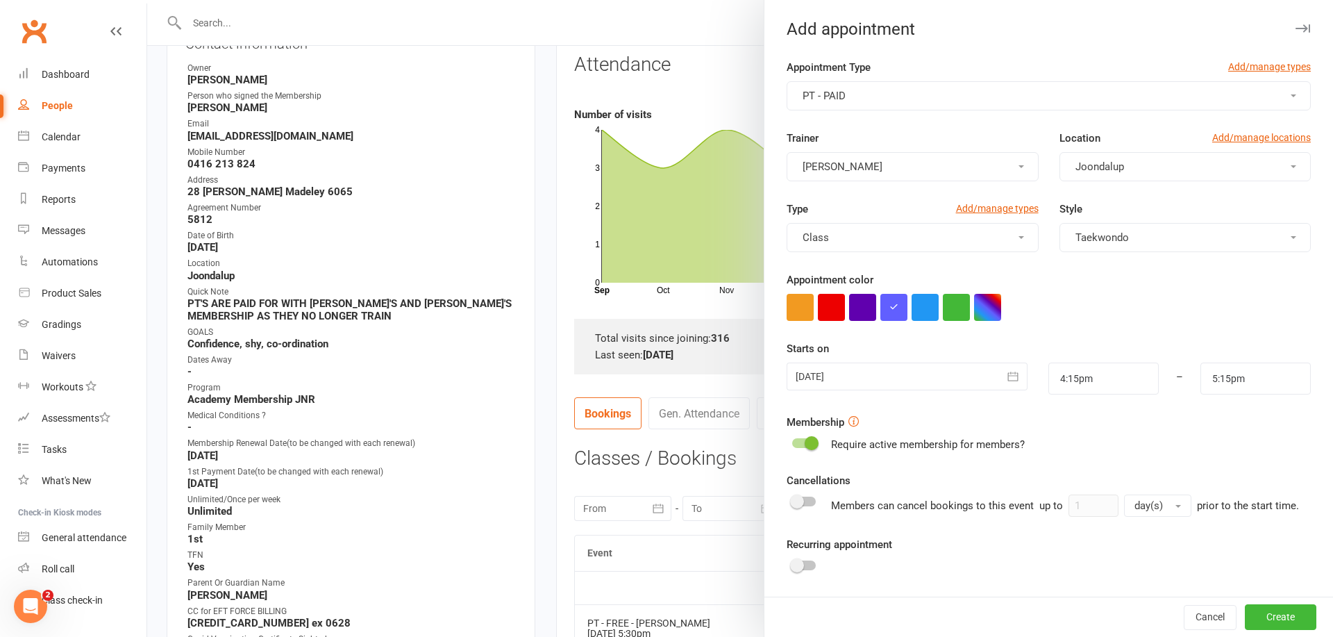
drag, startPoint x: 992, startPoint y: 309, endPoint x: 972, endPoint y: 328, distance: 27.5
click at [992, 309] on button "button" at bounding box center [987, 307] width 27 height 27
click at [917, 365] on colorpicker-saturation at bounding box center [921, 331] width 69 height 69
type input "#080404"
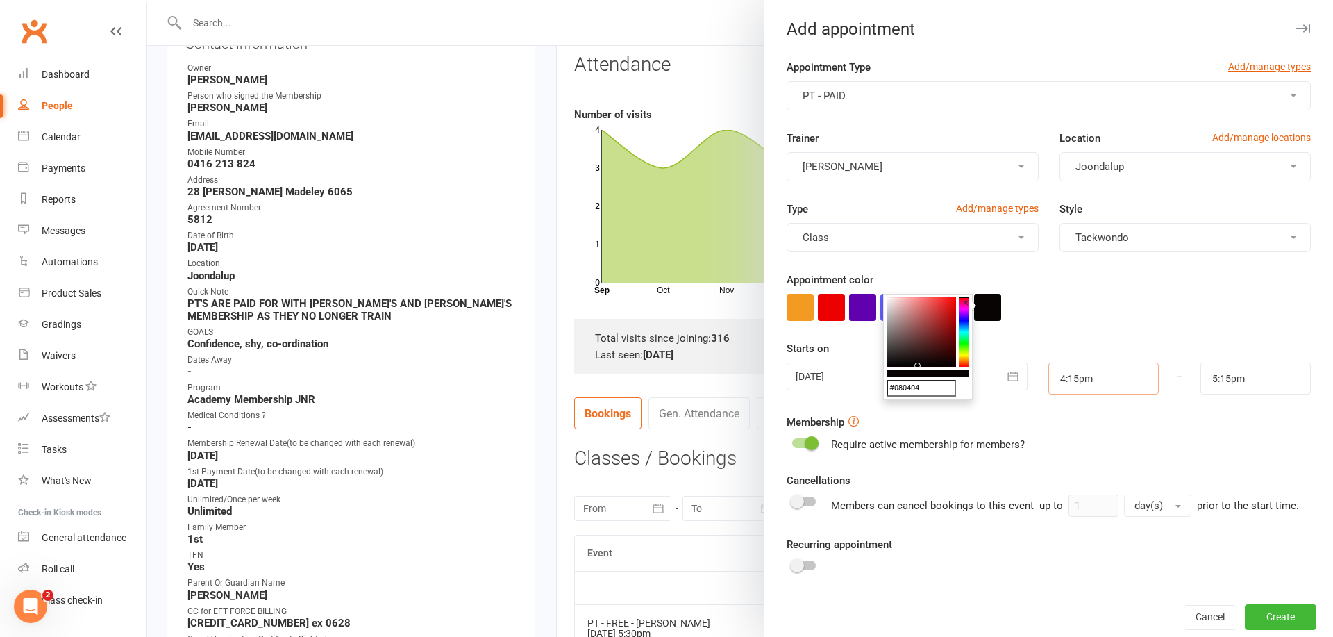
click at [1095, 381] on input "4:15pm" at bounding box center [1104, 379] width 110 height 32
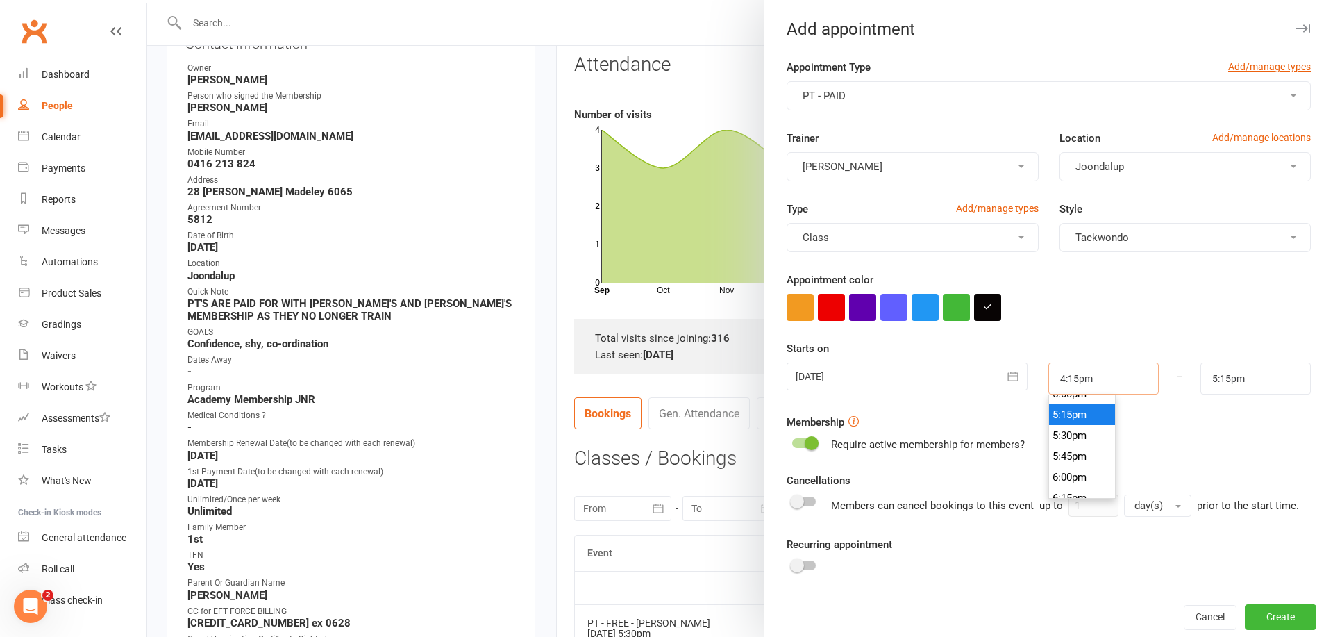
scroll to position [1431, 0]
type input "6:00pm"
click at [1077, 470] on li "6:00pm" at bounding box center [1082, 475] width 67 height 21
click at [1225, 381] on input "7:00pm" at bounding box center [1256, 379] width 110 height 32
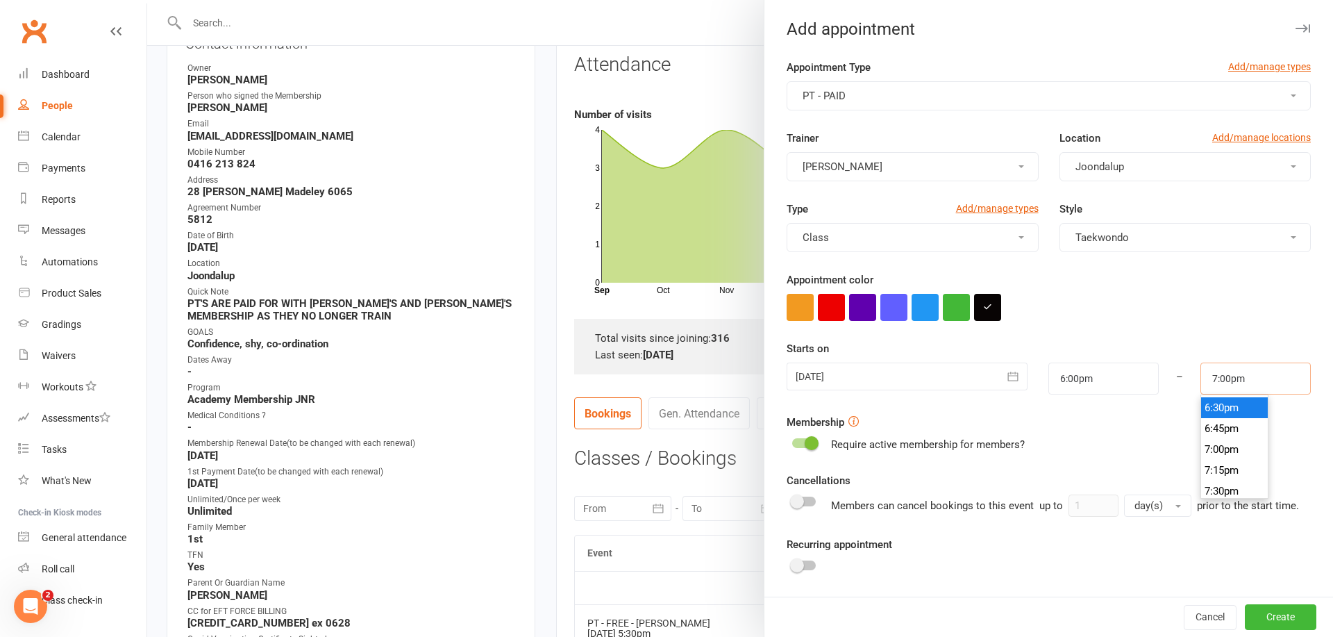
scroll to position [1533, 0]
type input "6:30pm"
click at [1226, 418] on li "6:30pm" at bounding box center [1235, 414] width 67 height 21
click at [1016, 377] on icon "button" at bounding box center [1013, 376] width 14 height 14
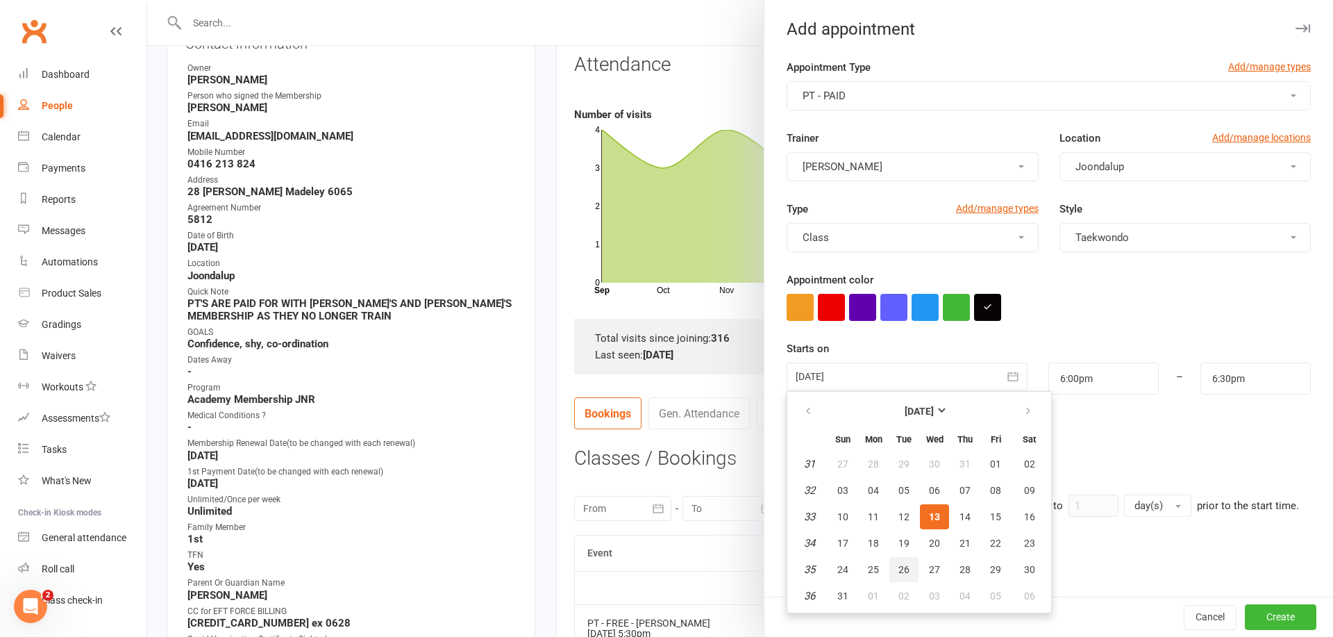
click at [906, 570] on span "26" at bounding box center [904, 569] width 11 height 11
type input "[DATE]"
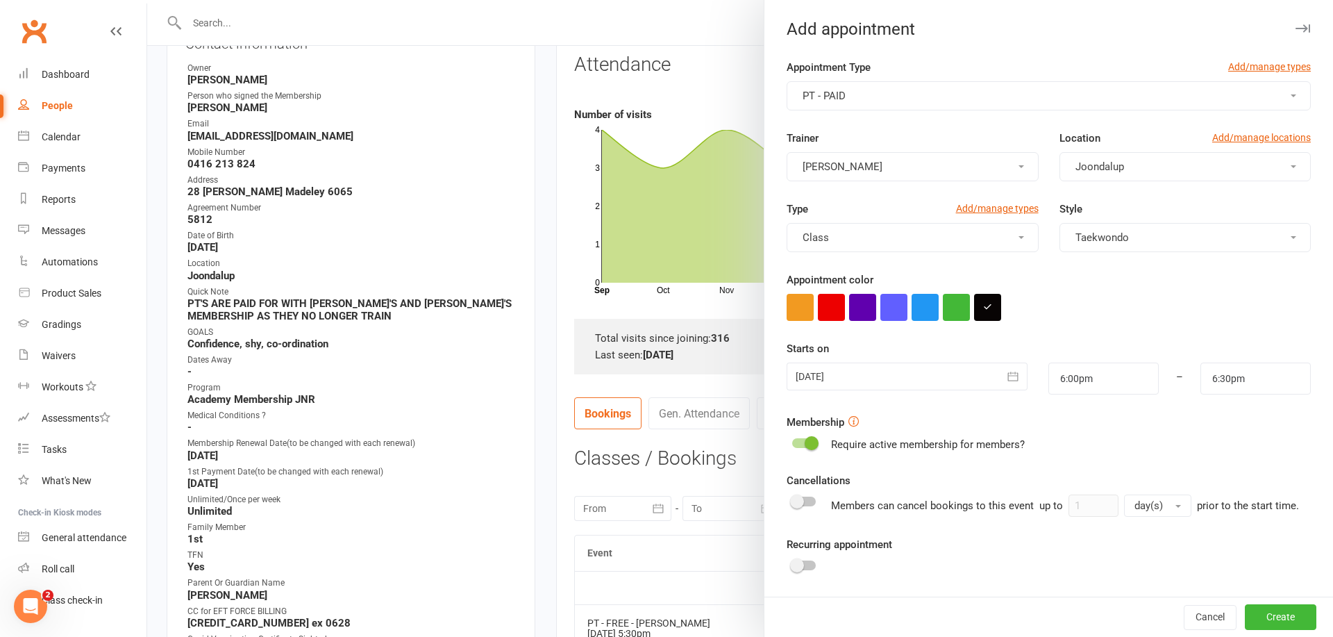
drag, startPoint x: 1274, startPoint y: 613, endPoint x: 1263, endPoint y: 610, distance: 11.6
click at [1274, 613] on button "Create" at bounding box center [1281, 617] width 72 height 25
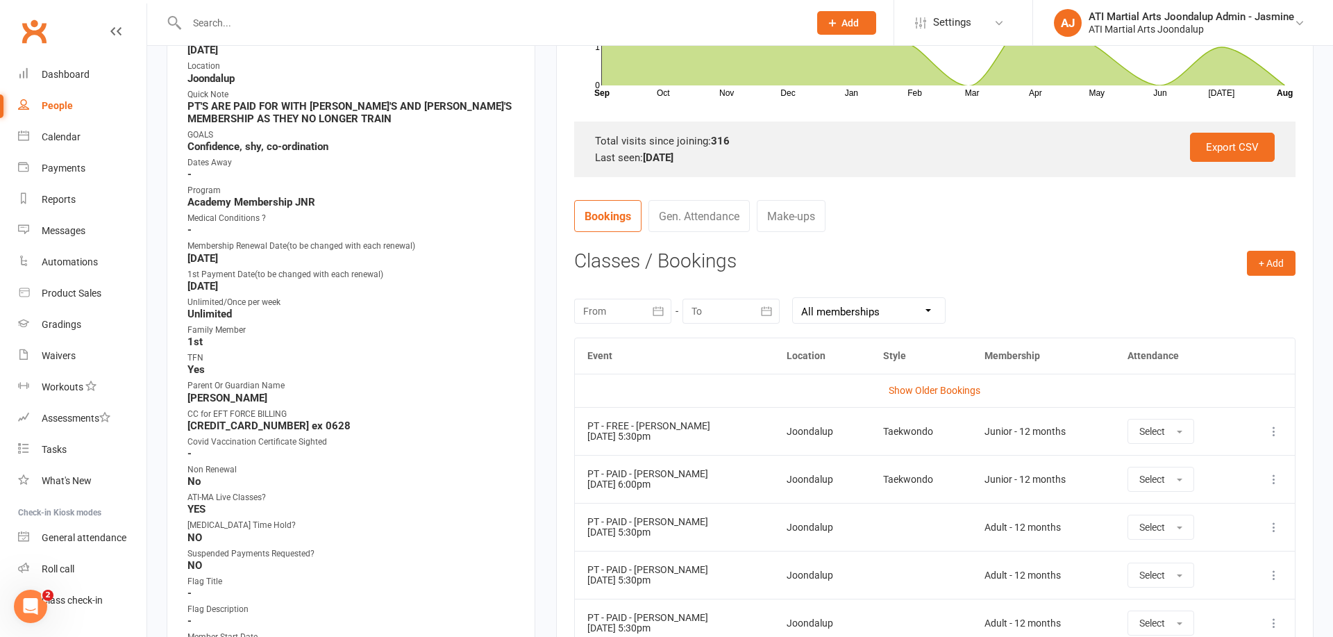
scroll to position [399, 0]
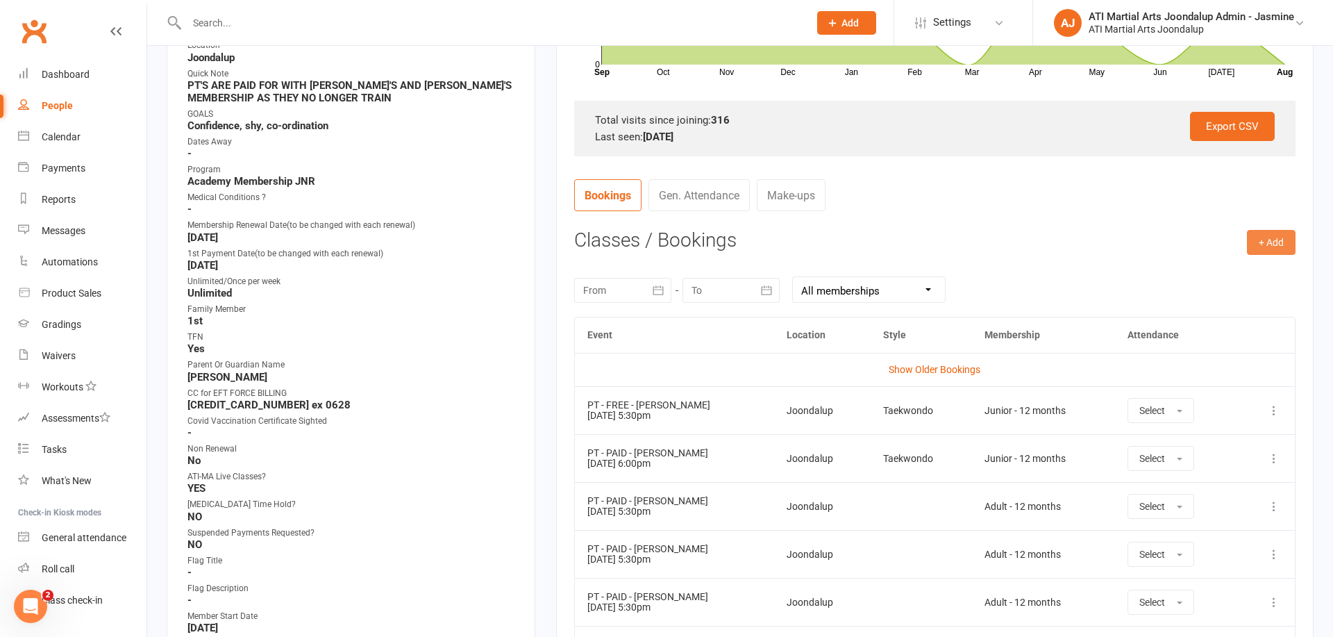
drag, startPoint x: 1276, startPoint y: 239, endPoint x: 1269, endPoint y: 244, distance: 8.5
click at [1277, 239] on button "+ Add" at bounding box center [1271, 242] width 49 height 25
click at [1191, 301] on link "Add Appointment" at bounding box center [1227, 302] width 138 height 28
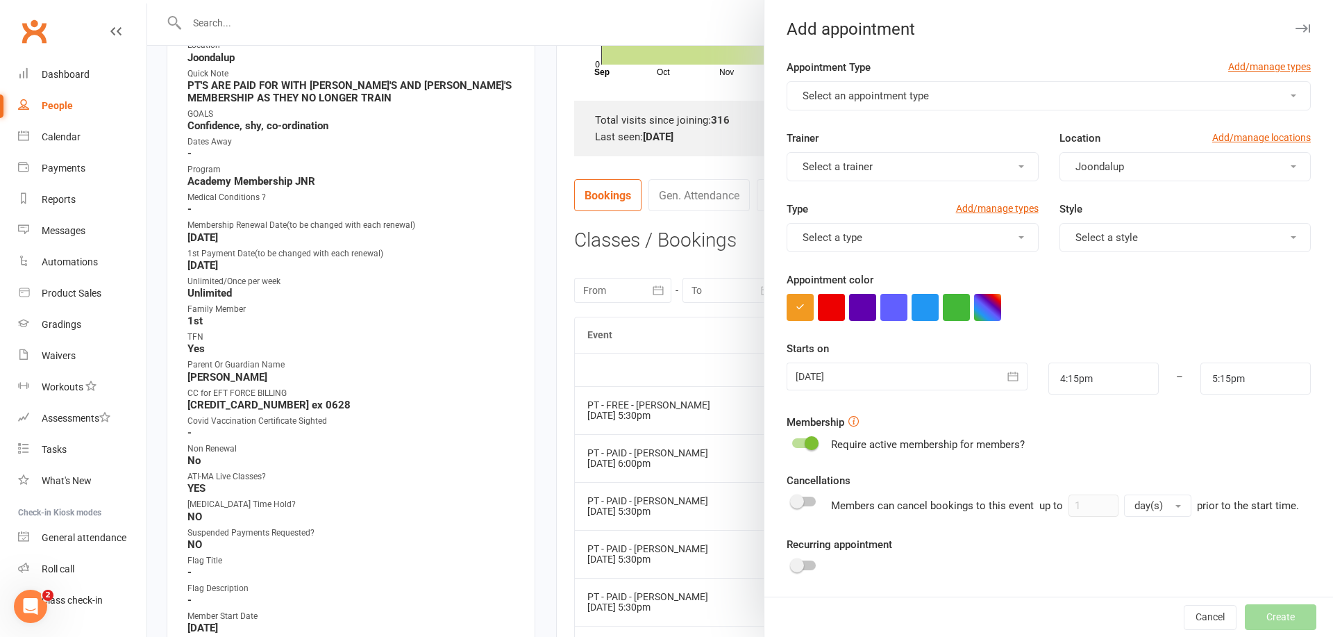
click at [872, 97] on span "Select an appointment type" at bounding box center [866, 96] width 126 height 13
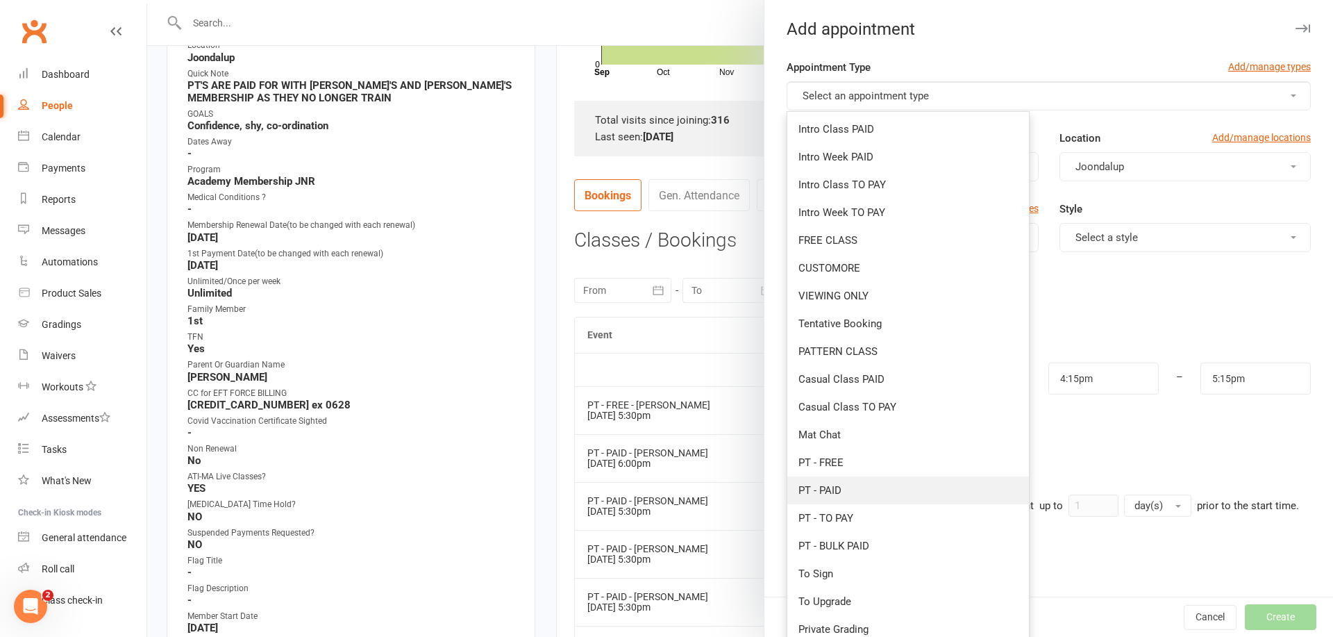
click at [846, 496] on link "PT - PAID" at bounding box center [909, 490] width 242 height 28
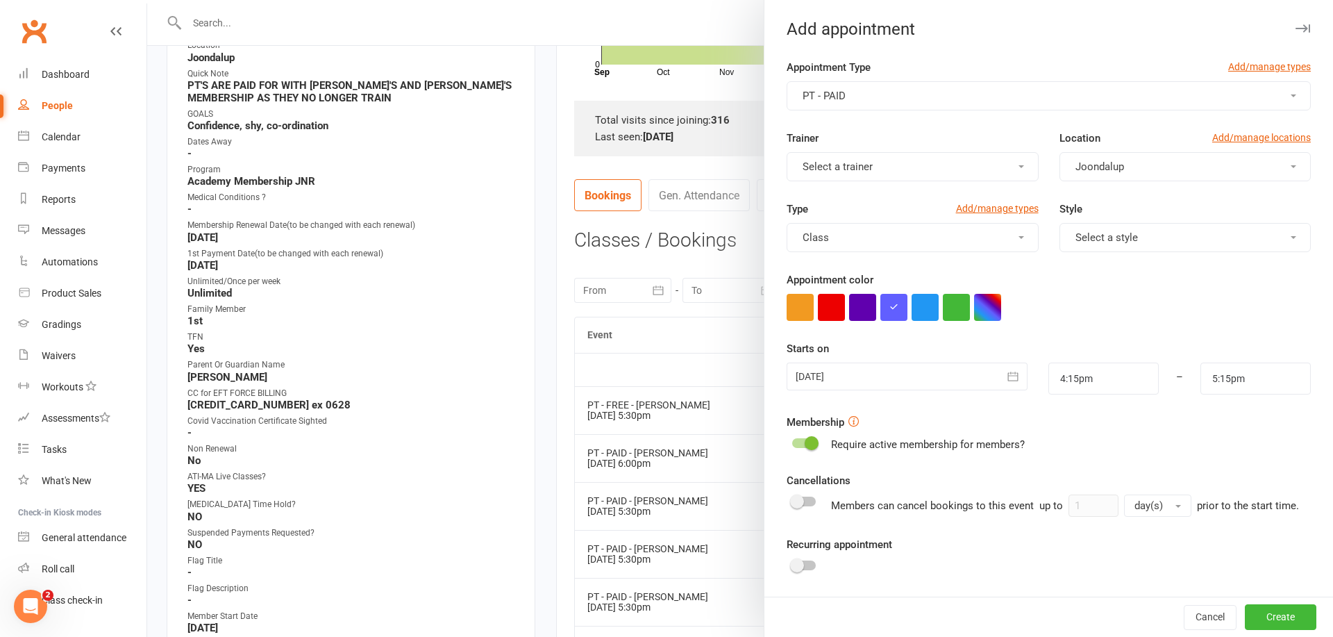
click at [971, 160] on button "Select a trainer" at bounding box center [912, 166] width 251 height 29
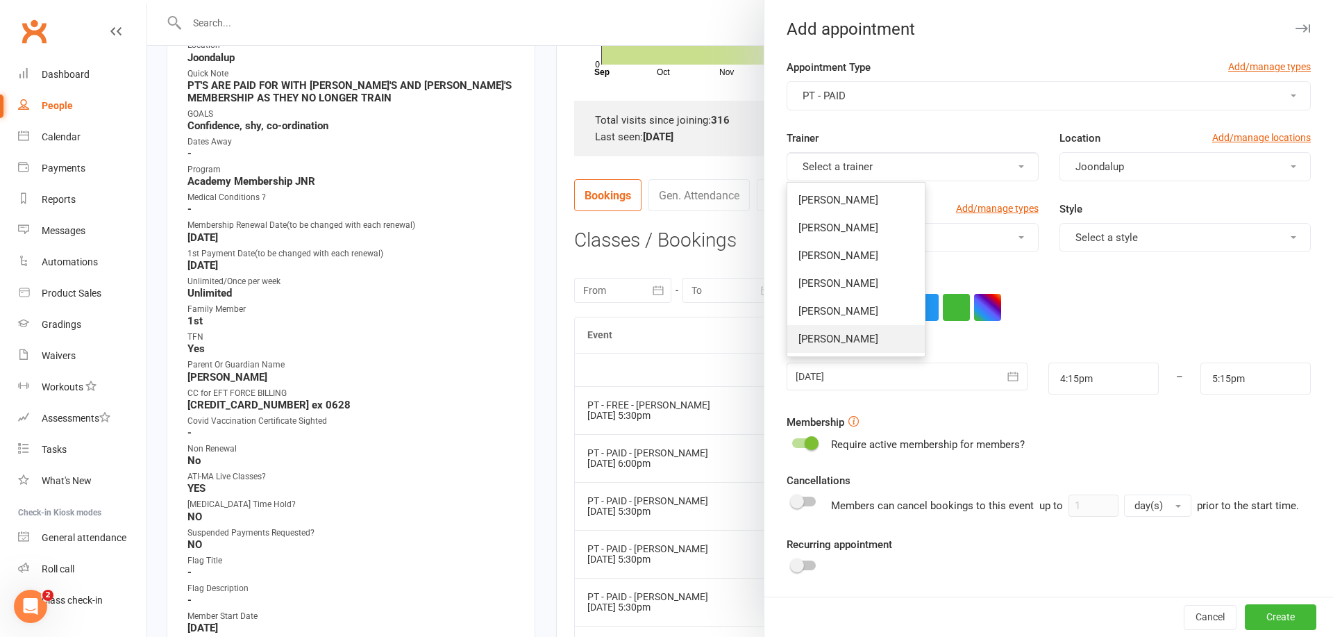
click at [872, 335] on link "[PERSON_NAME]" at bounding box center [857, 339] width 138 height 28
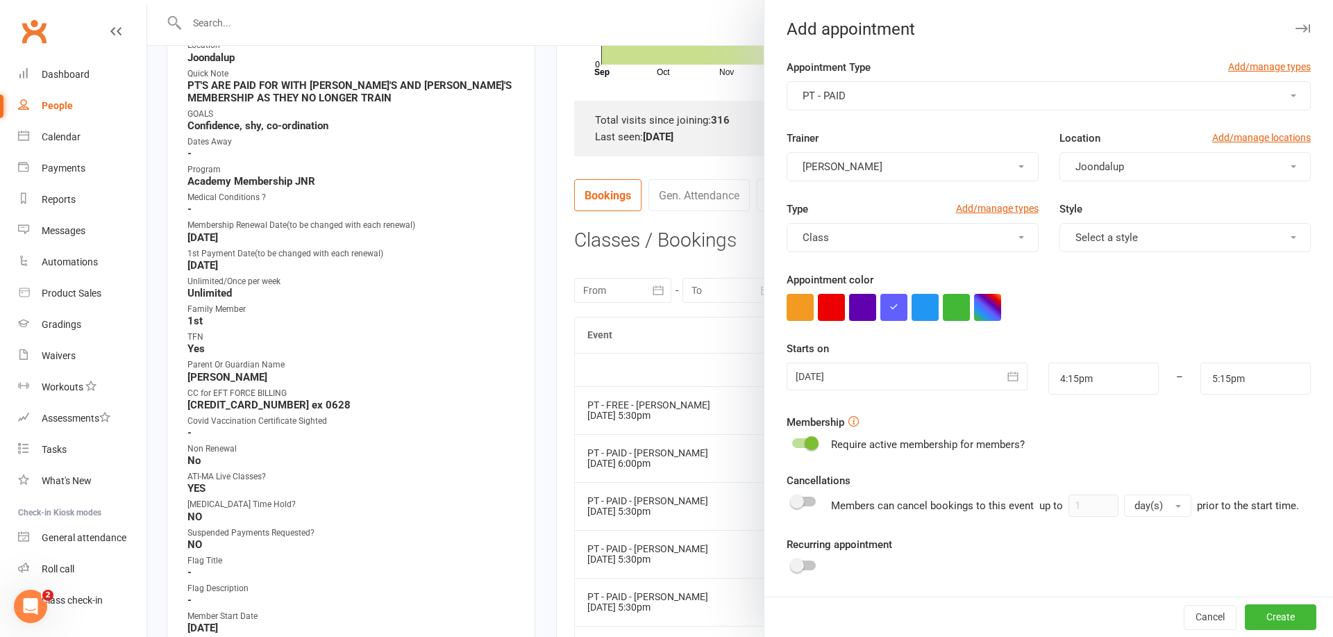
click at [1093, 237] on span "Select a style" at bounding box center [1107, 237] width 63 height 13
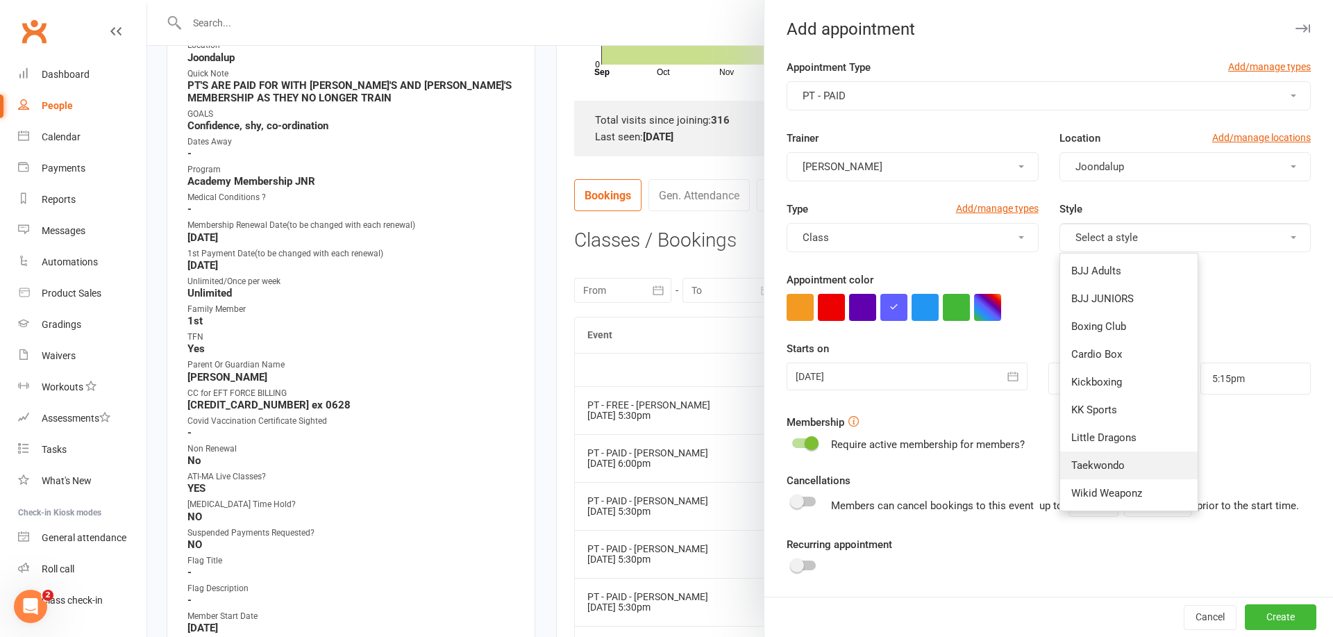
drag, startPoint x: 1106, startPoint y: 470, endPoint x: 1098, endPoint y: 463, distance: 10.8
click at [1106, 470] on span "Taekwondo" at bounding box center [1098, 465] width 53 height 13
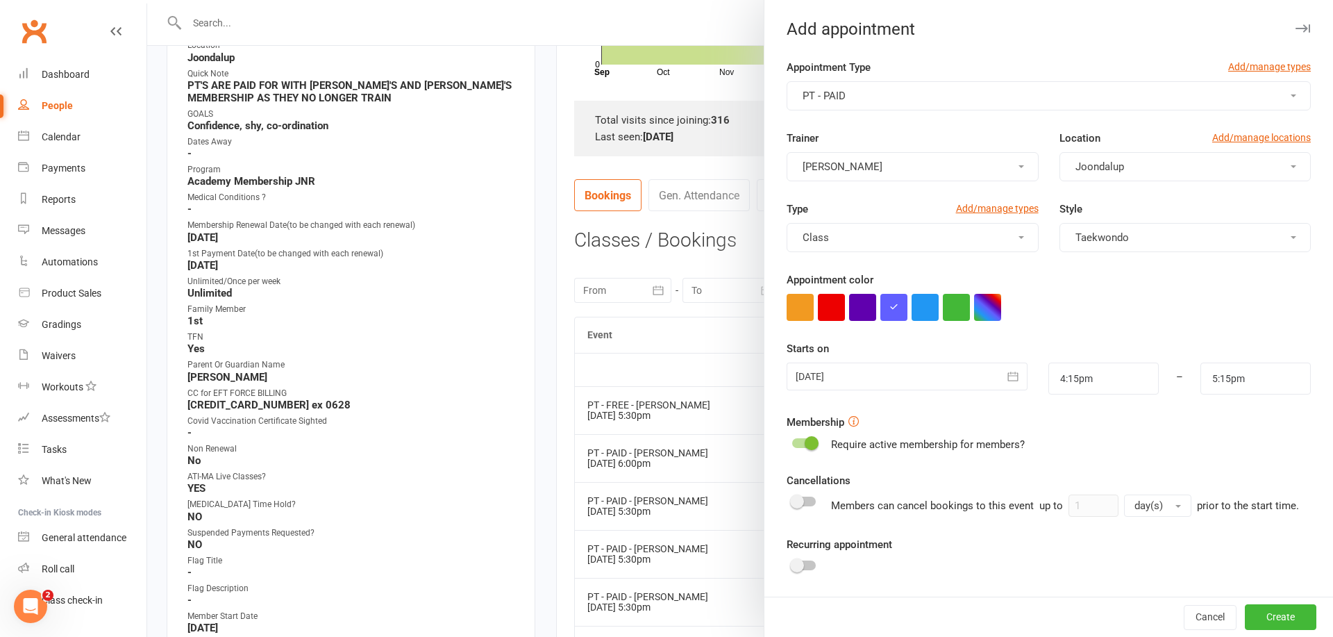
drag, startPoint x: 983, startPoint y: 304, endPoint x: 917, endPoint y: 372, distance: 94.8
click at [980, 308] on button "button" at bounding box center [987, 307] width 27 height 27
click at [916, 363] on colorpicker-saturation at bounding box center [921, 331] width 69 height 69
type input "#0d0707"
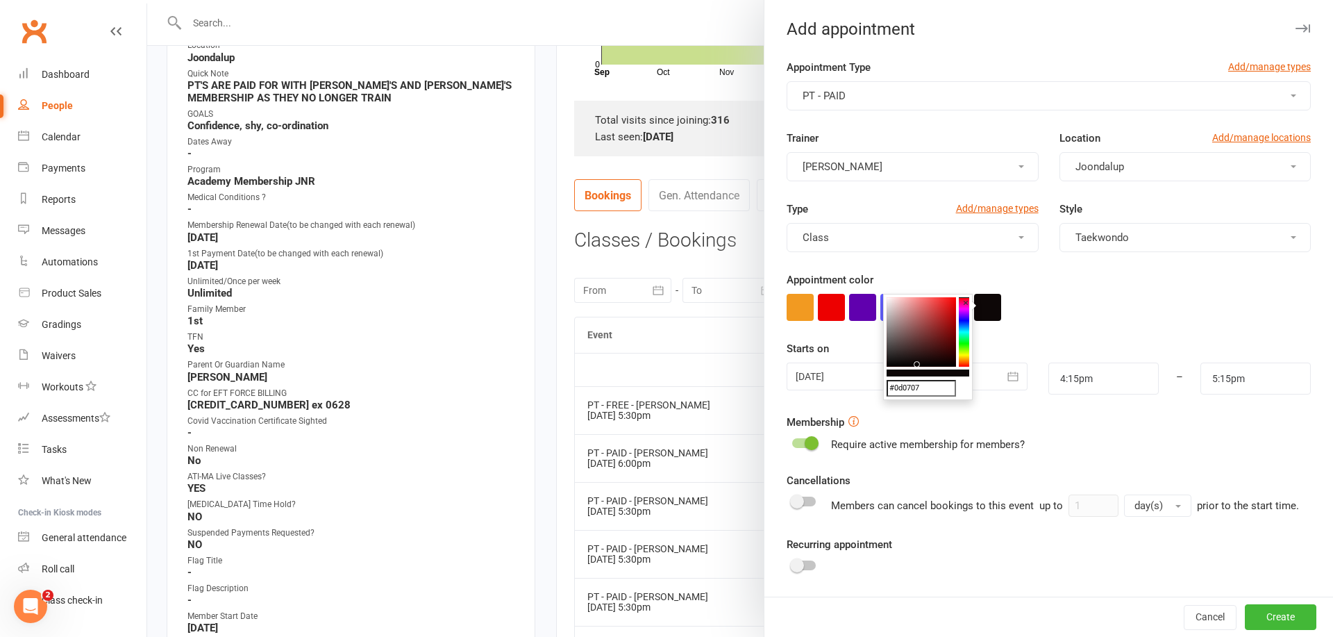
click at [1007, 376] on icon "button" at bounding box center [1013, 376] width 14 height 14
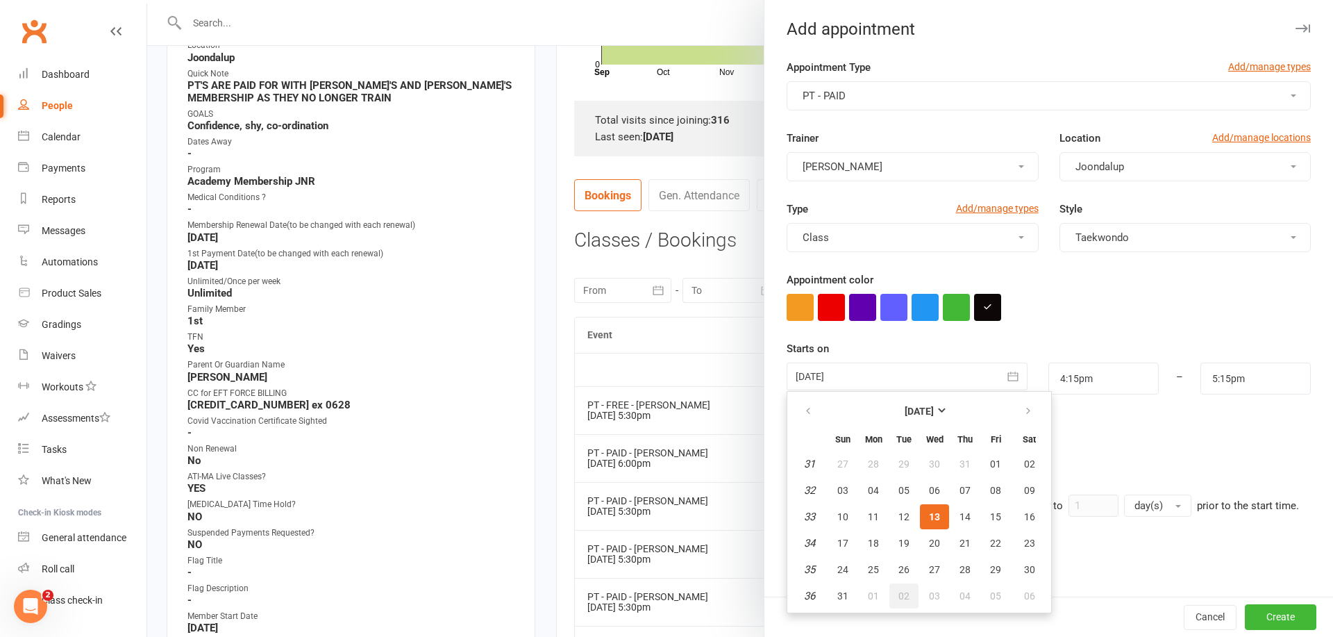
click at [905, 593] on span "02" at bounding box center [904, 595] width 11 height 11
type input "[DATE]"
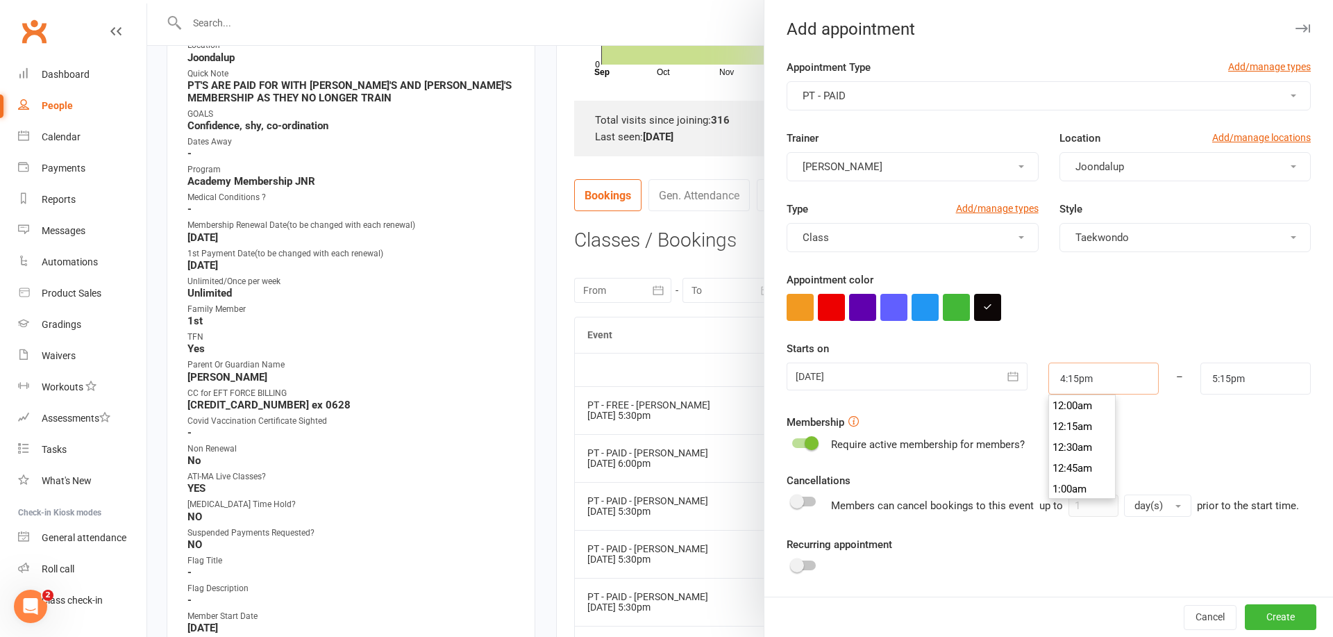
drag, startPoint x: 1106, startPoint y: 379, endPoint x: 1103, endPoint y: 429, distance: 50.1
click at [1106, 379] on input "4:15pm" at bounding box center [1104, 379] width 110 height 32
type input "6:00pm"
click at [1080, 486] on li "6:00pm" at bounding box center [1082, 493] width 67 height 21
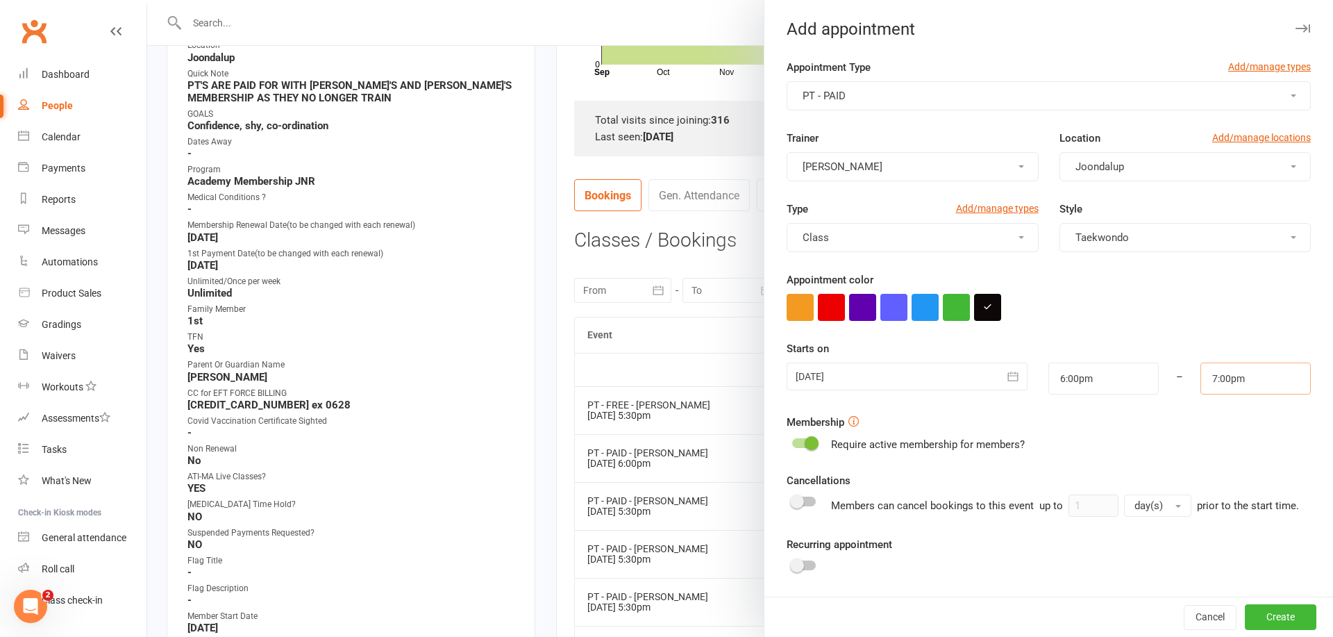
click at [1231, 381] on input "7:00pm" at bounding box center [1256, 379] width 110 height 32
type input "6:30pm"
click at [1228, 417] on li "6:30pm" at bounding box center [1235, 416] width 67 height 21
click at [1275, 615] on button "Create" at bounding box center [1281, 617] width 72 height 25
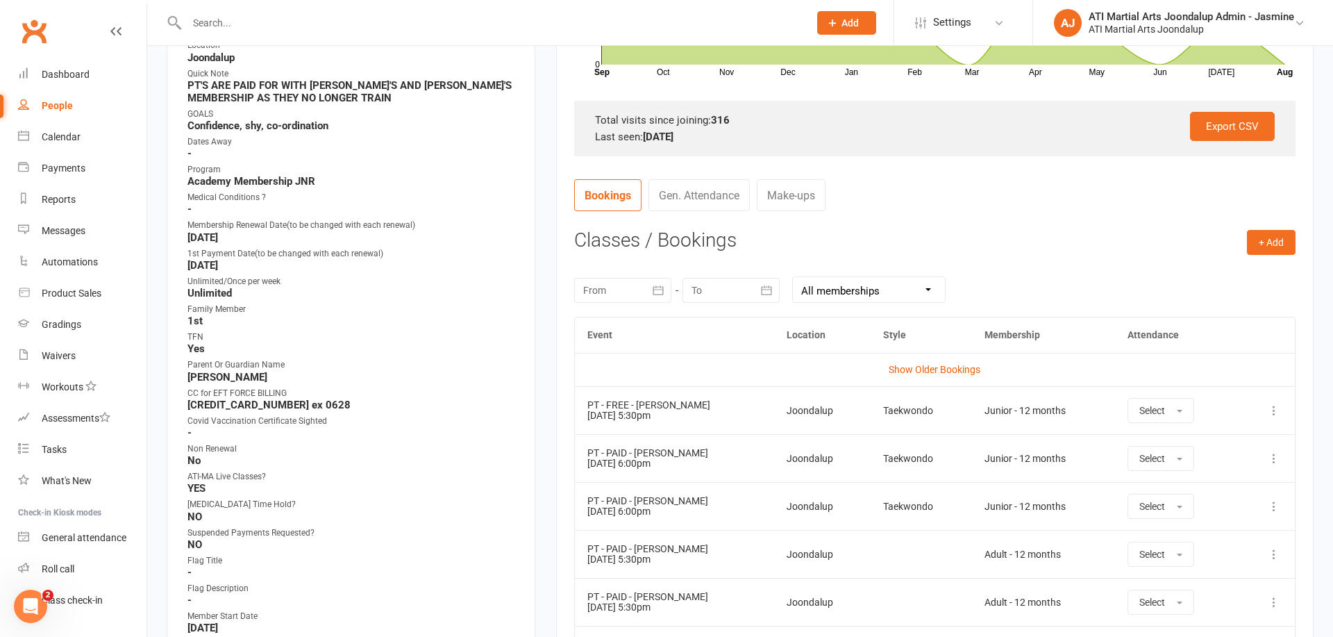
click at [1274, 552] on icon at bounding box center [1274, 554] width 14 height 14
click at [1188, 628] on link "Remove booking" at bounding box center [1214, 637] width 138 height 28
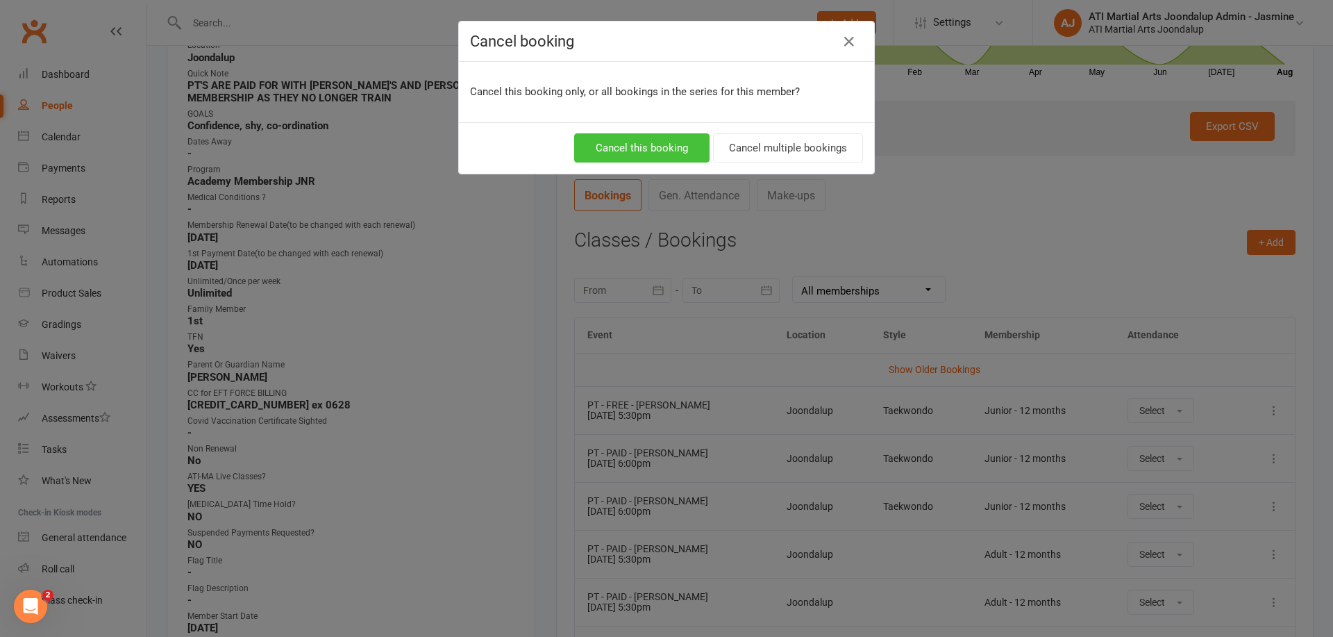
click at [660, 155] on button "Cancel this booking" at bounding box center [641, 147] width 135 height 29
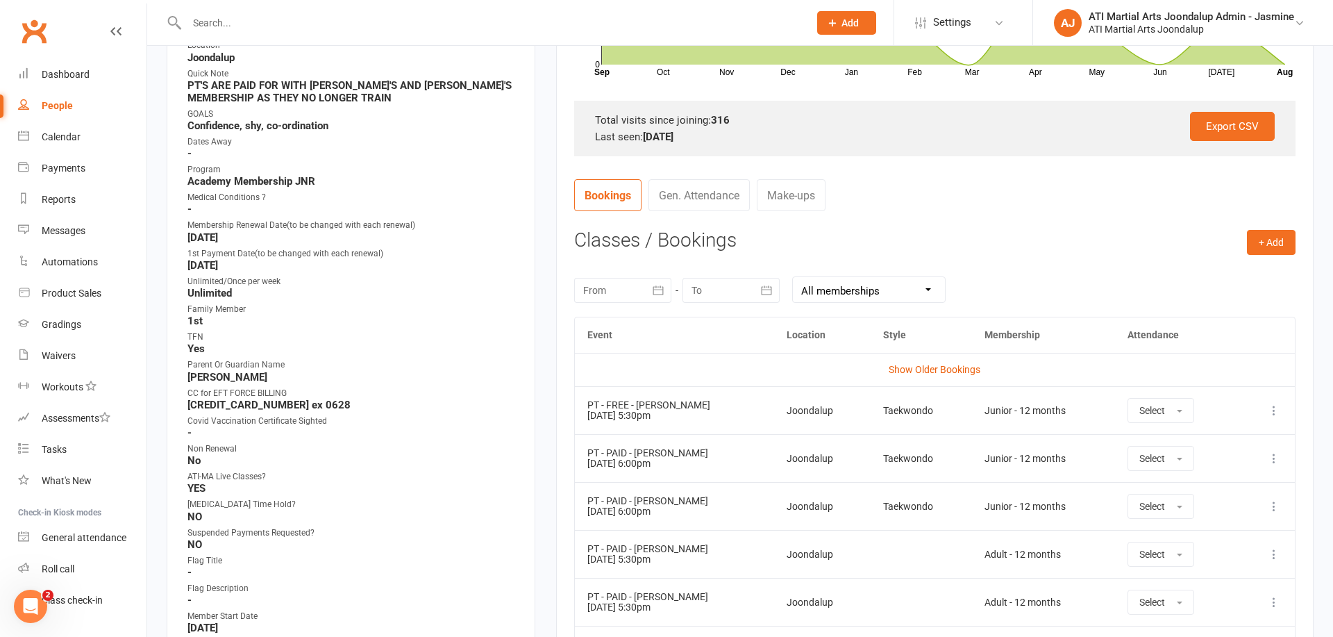
drag, startPoint x: 1271, startPoint y: 241, endPoint x: 1128, endPoint y: 274, distance: 146.9
click at [1272, 241] on button "+ Add" at bounding box center [1271, 242] width 49 height 25
click at [1229, 306] on link "Add Appointment" at bounding box center [1227, 302] width 138 height 28
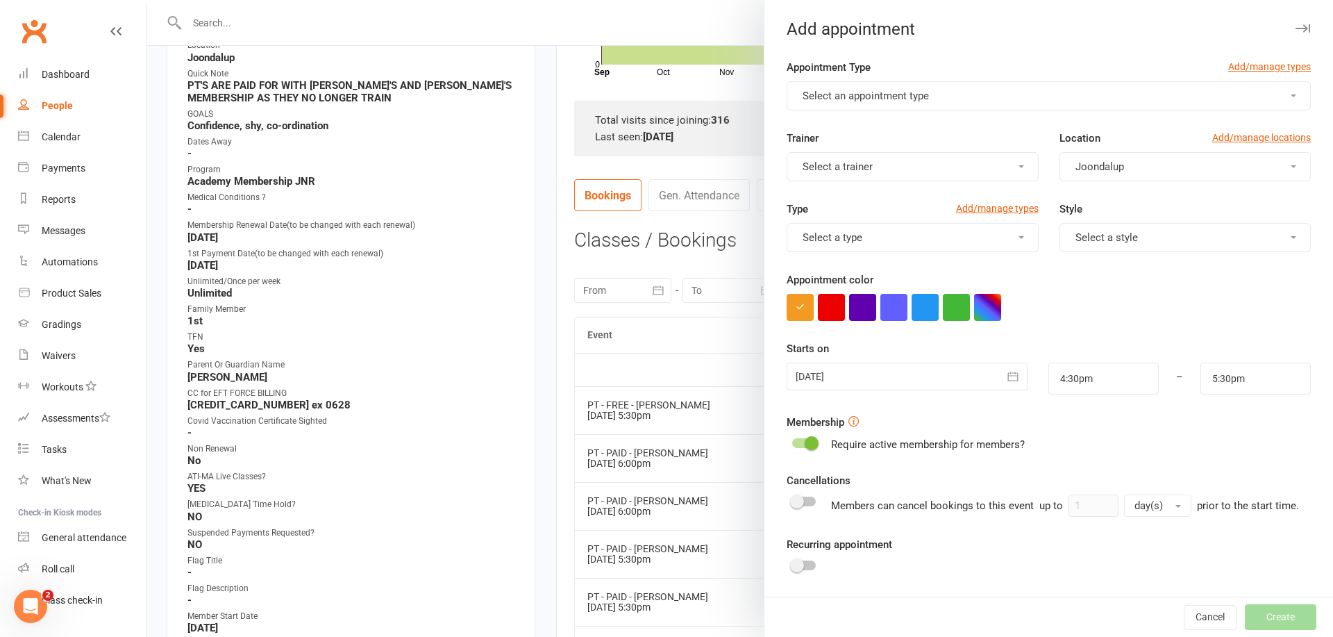
click at [908, 99] on span "Select an appointment type" at bounding box center [866, 96] width 126 height 13
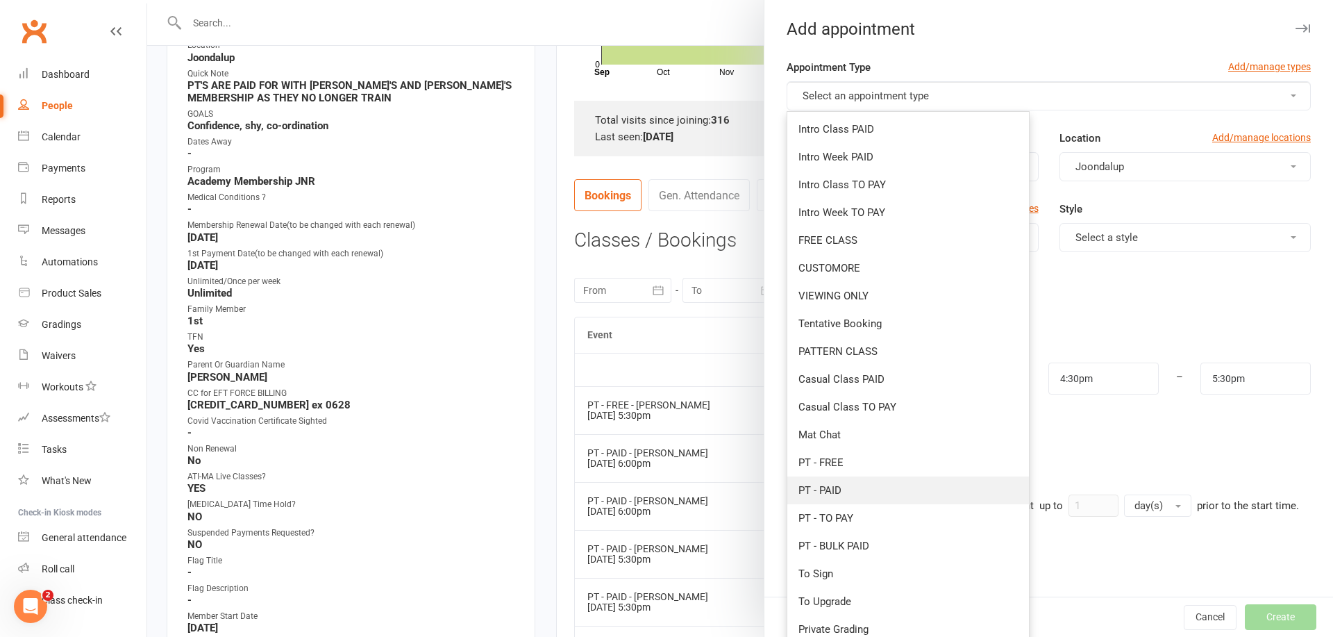
click at [833, 494] on span "PT - PAID" at bounding box center [820, 490] width 43 height 13
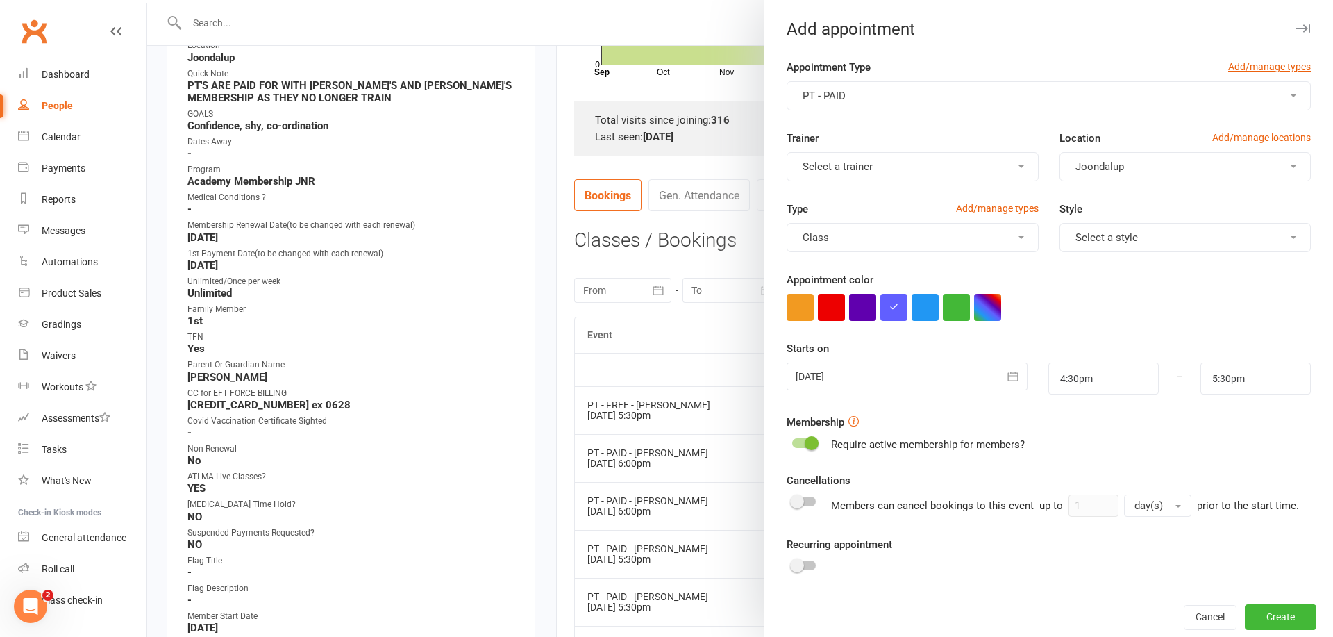
click at [934, 156] on button "Select a trainer" at bounding box center [912, 166] width 251 height 29
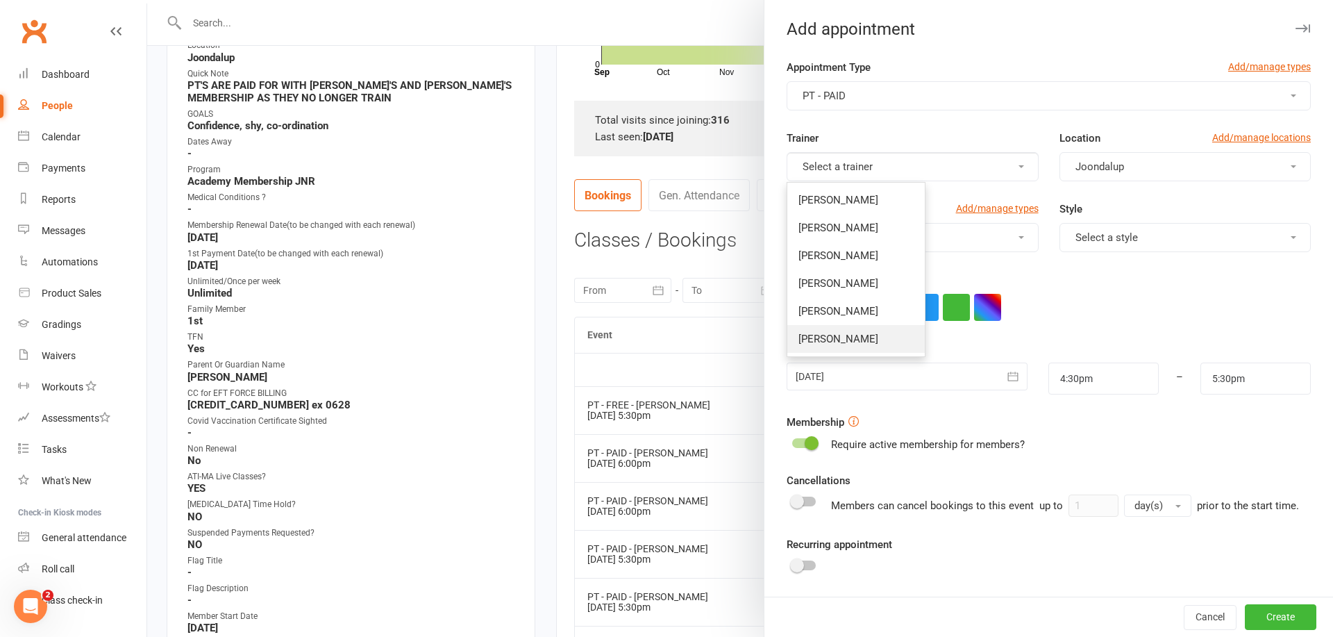
click at [844, 333] on span "[PERSON_NAME]" at bounding box center [839, 339] width 80 height 13
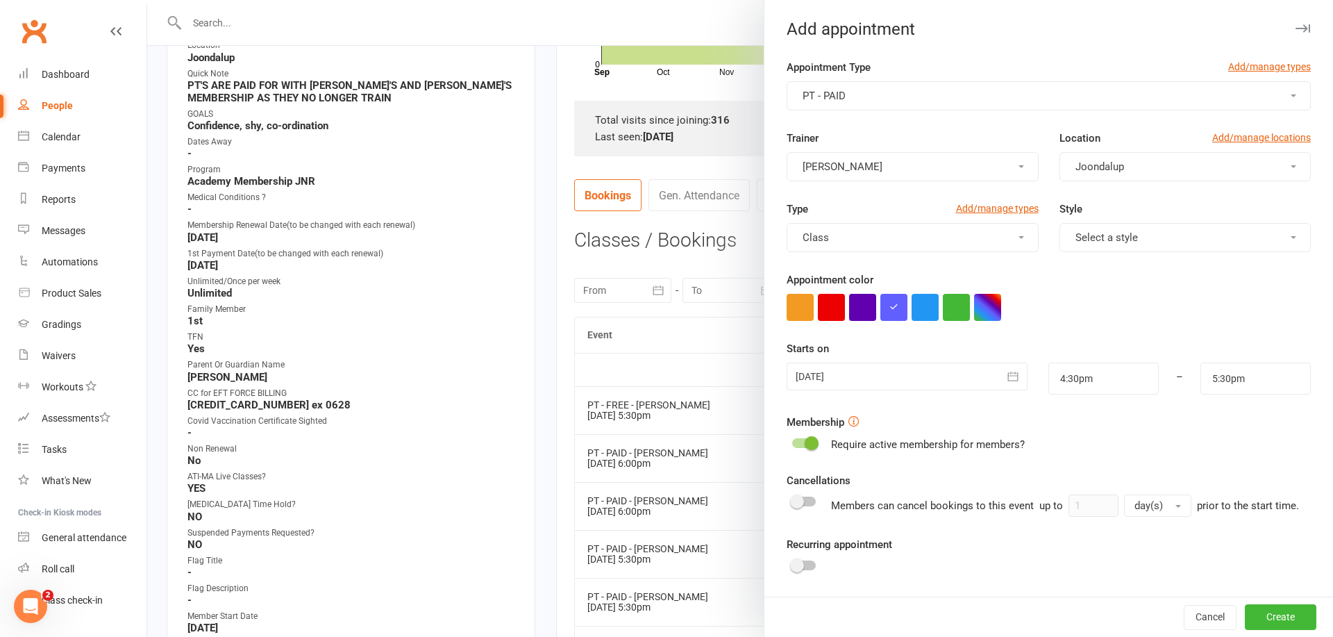
click at [1090, 239] on span "Select a style" at bounding box center [1107, 237] width 63 height 13
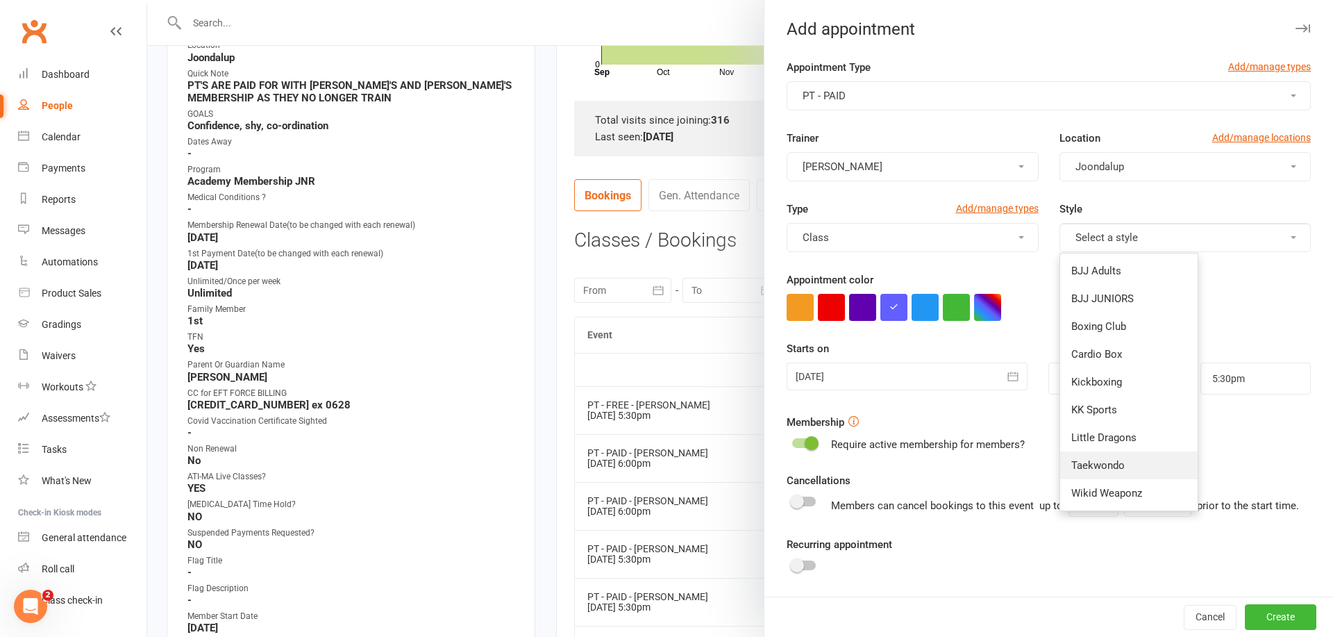
click at [1104, 466] on span "Taekwondo" at bounding box center [1098, 465] width 53 height 13
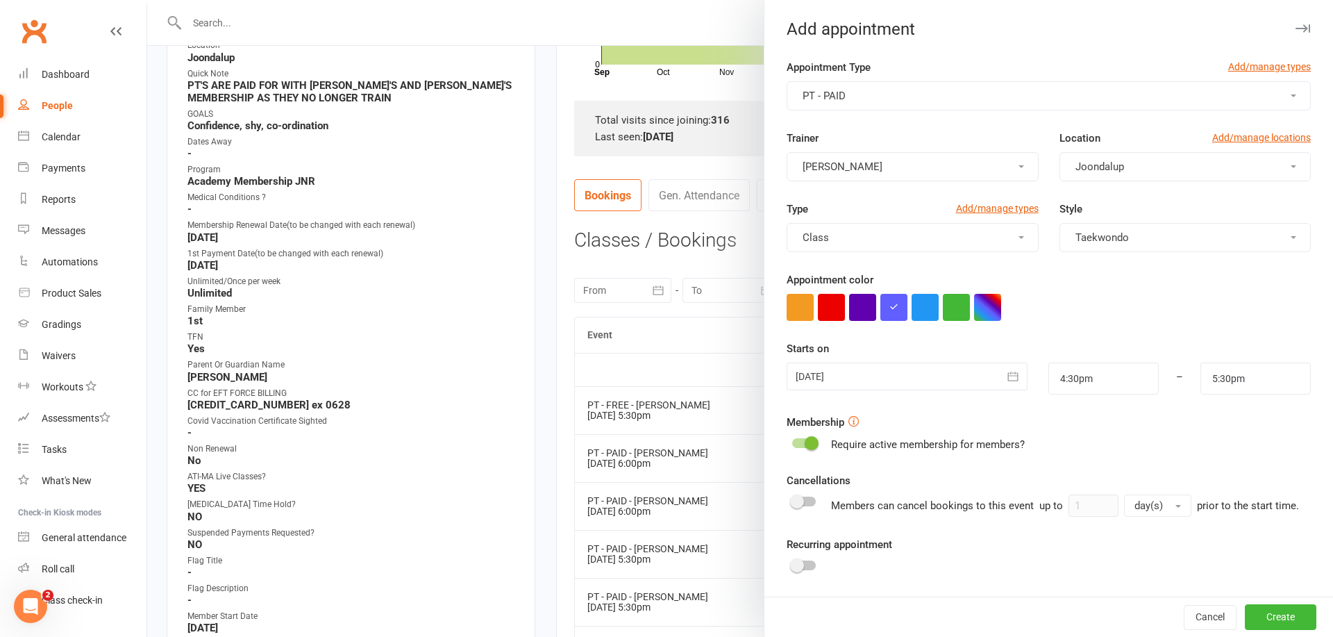
click at [1011, 377] on icon "button" at bounding box center [1013, 376] width 14 height 14
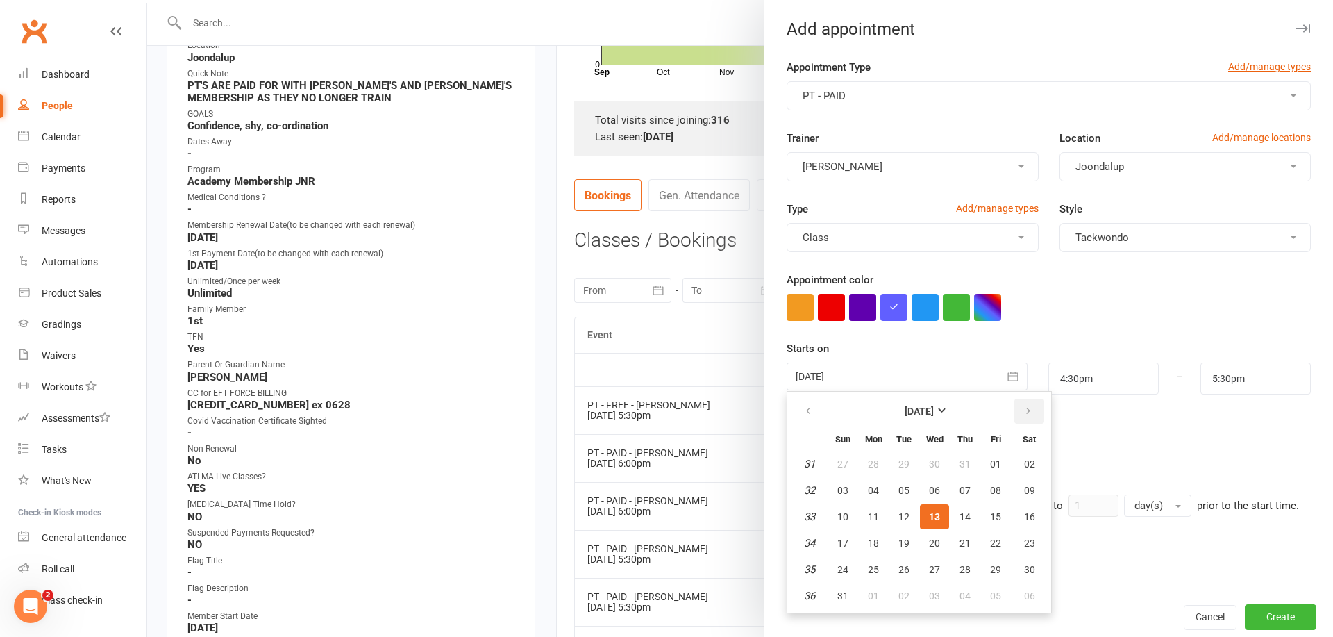
click at [1028, 410] on icon "button" at bounding box center [1029, 411] width 10 height 11
click at [904, 490] on span "09" at bounding box center [904, 490] width 11 height 11
type input "[DATE]"
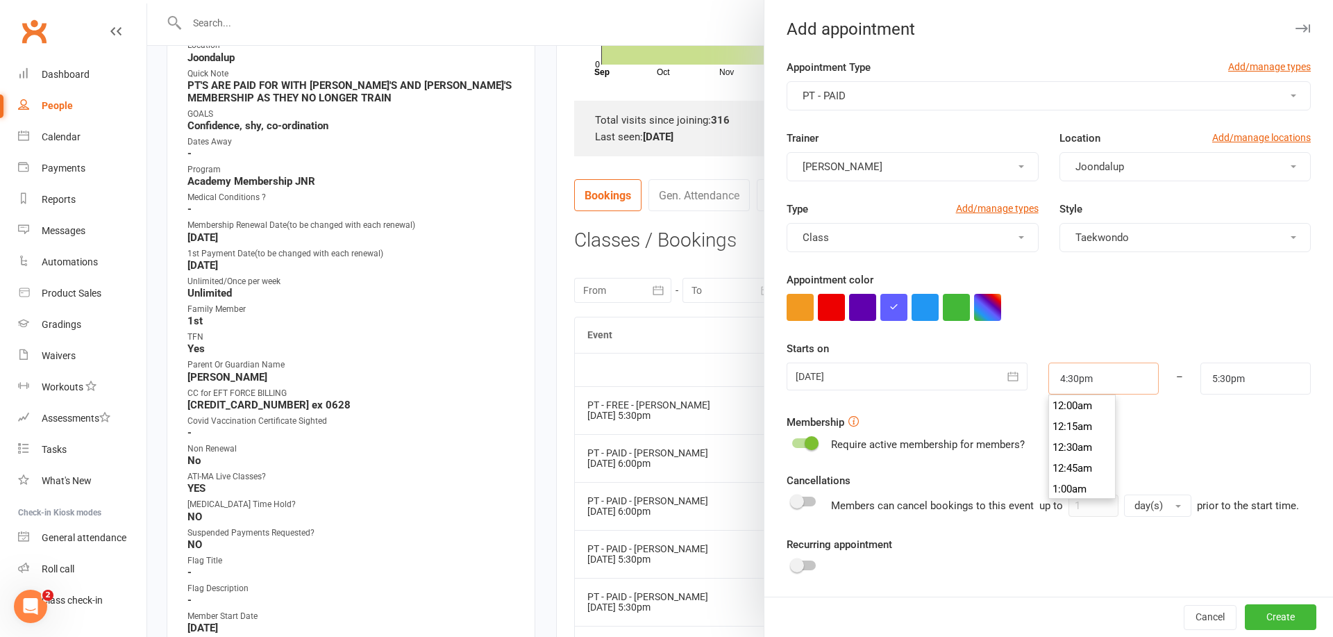
drag, startPoint x: 1124, startPoint y: 377, endPoint x: 1114, endPoint y: 424, distance: 47.7
click at [1123, 381] on input "4:30pm" at bounding box center [1104, 379] width 110 height 32
type input "6:00pm"
click at [1077, 445] on li "6:00pm" at bounding box center [1082, 453] width 67 height 21
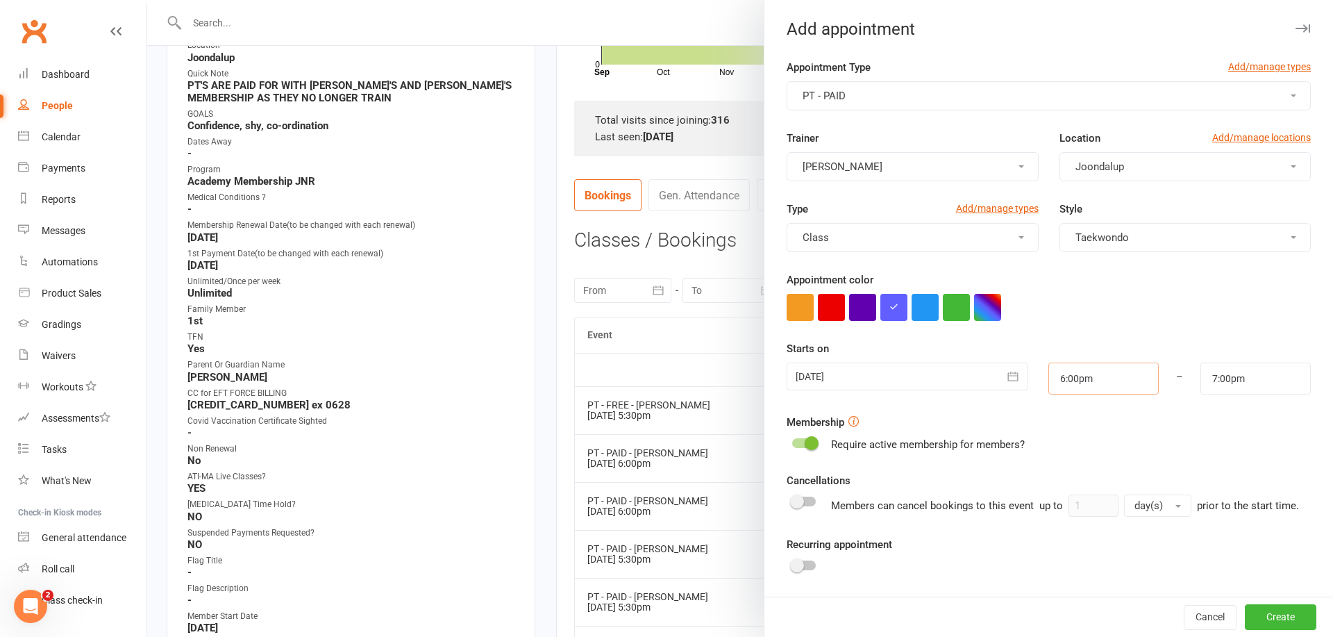
scroll to position [398, 0]
click at [1232, 381] on input "7:00pm" at bounding box center [1256, 379] width 110 height 32
type input "6:30pm"
click at [1221, 441] on li "6:30pm" at bounding box center [1235, 439] width 67 height 21
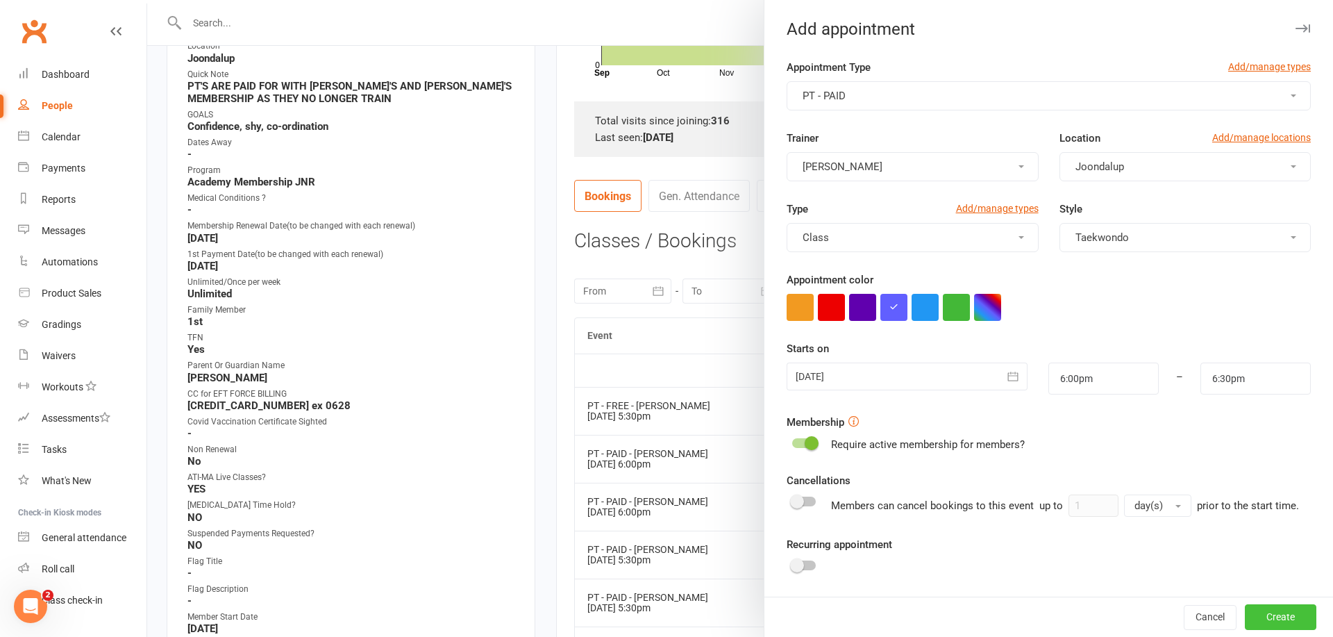
click at [1288, 615] on button "Create" at bounding box center [1281, 617] width 72 height 25
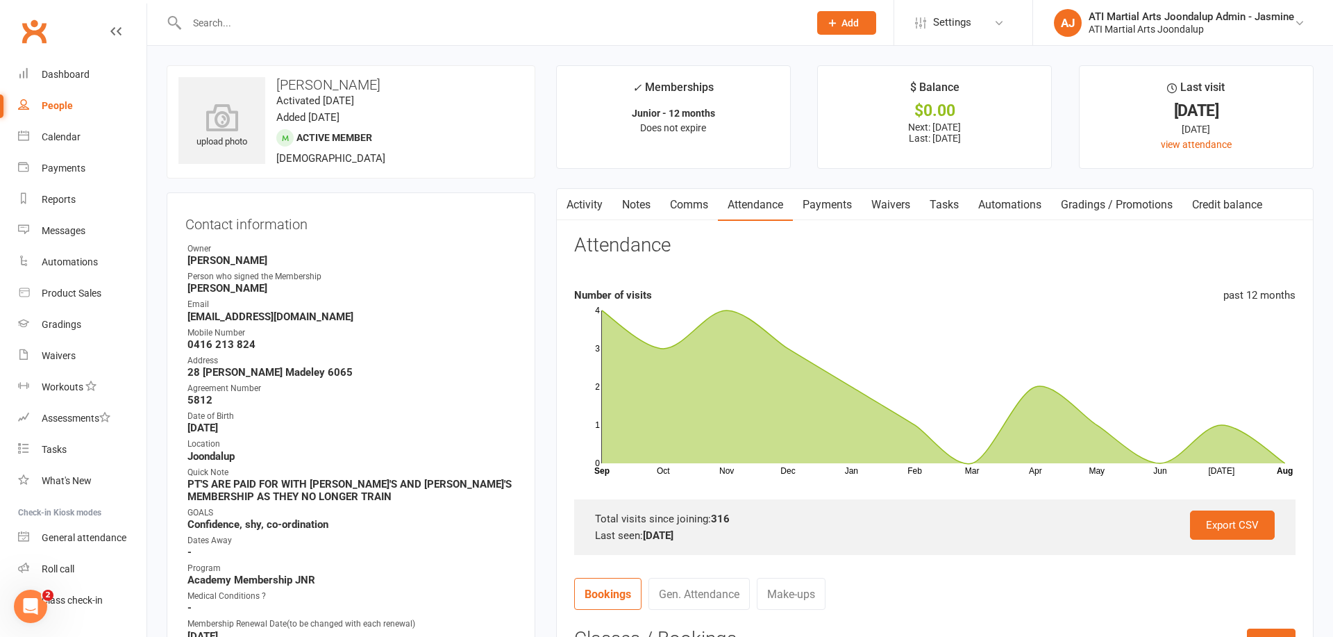
scroll to position [0, 0]
click at [69, 453] on link "Tasks" at bounding box center [82, 449] width 128 height 31
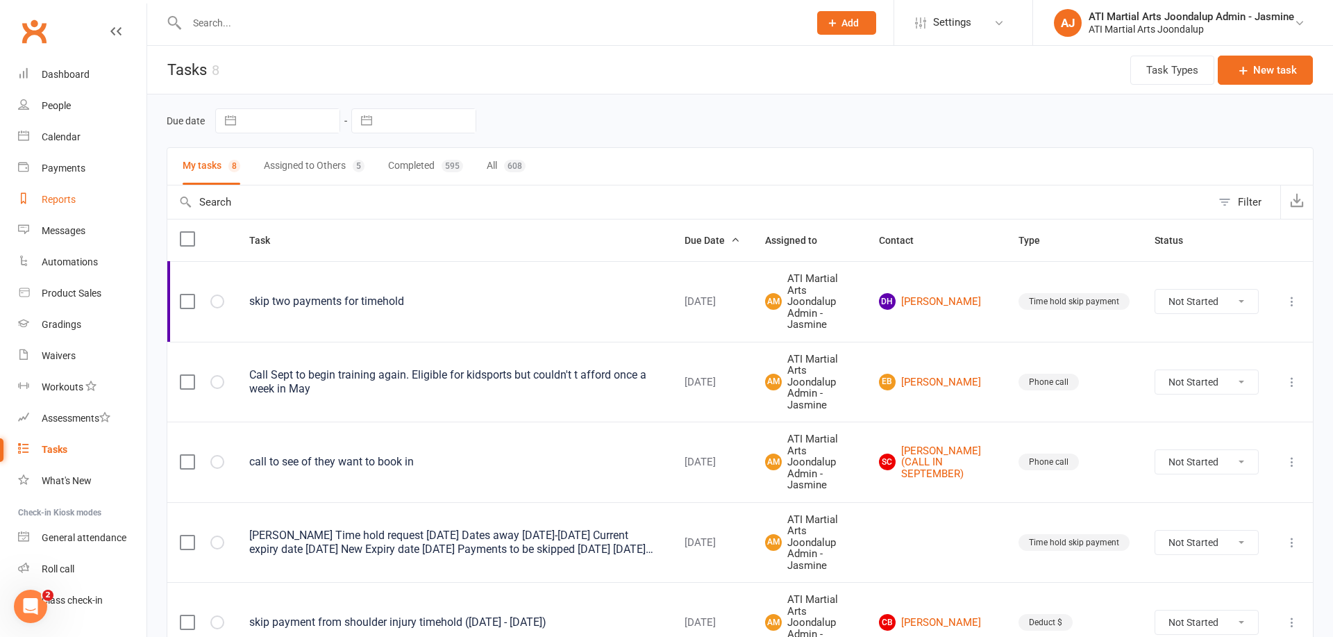
click at [57, 201] on div "Reports" at bounding box center [59, 199] width 34 height 11
select select "100"
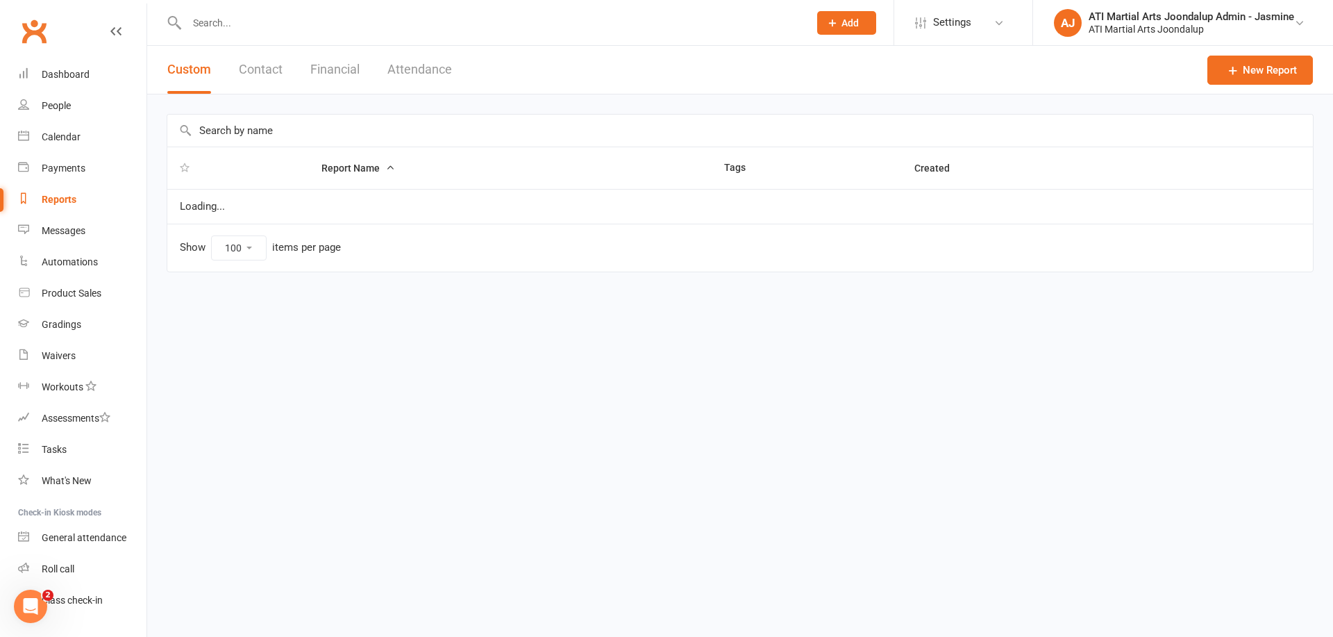
click at [339, 65] on button "Financial" at bounding box center [334, 70] width 49 height 48
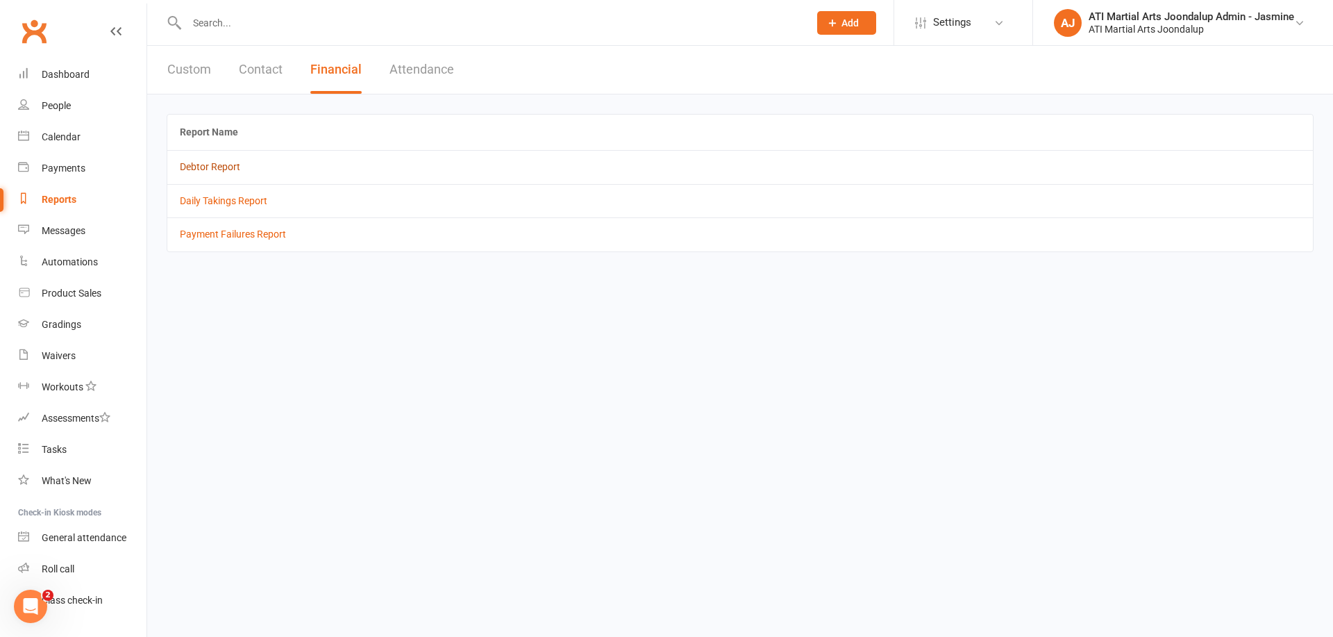
click at [219, 162] on link "Debtor Report" at bounding box center [210, 166] width 60 height 11
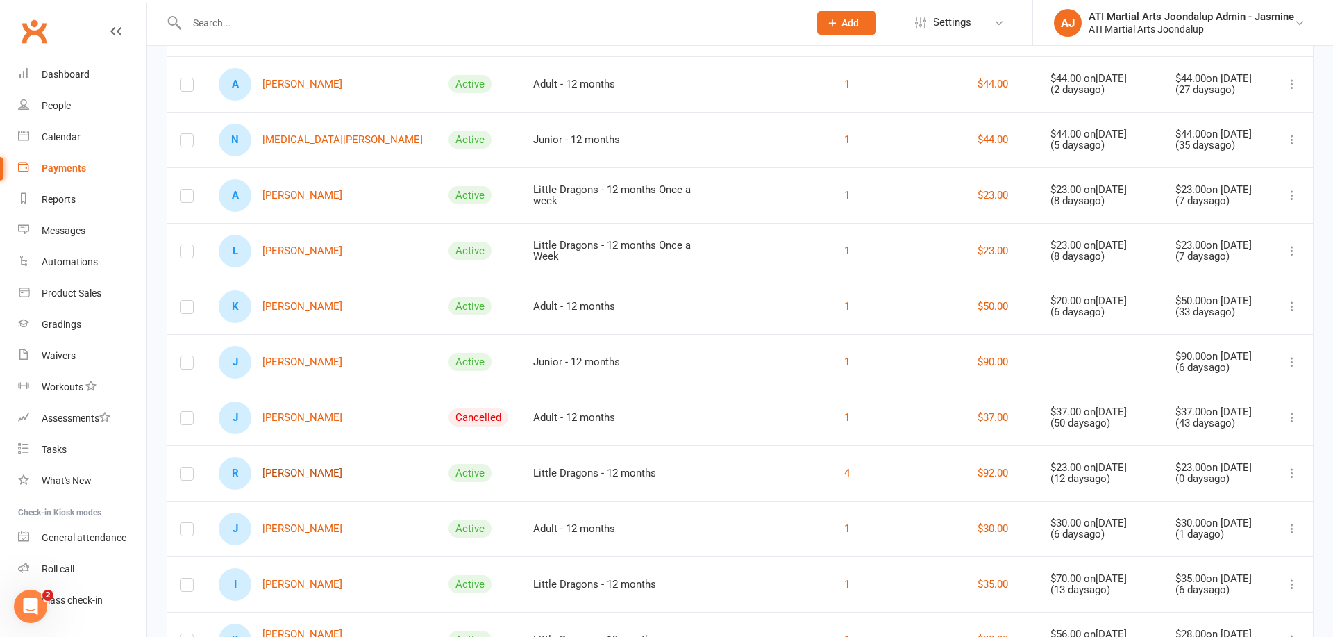
scroll to position [220, 0]
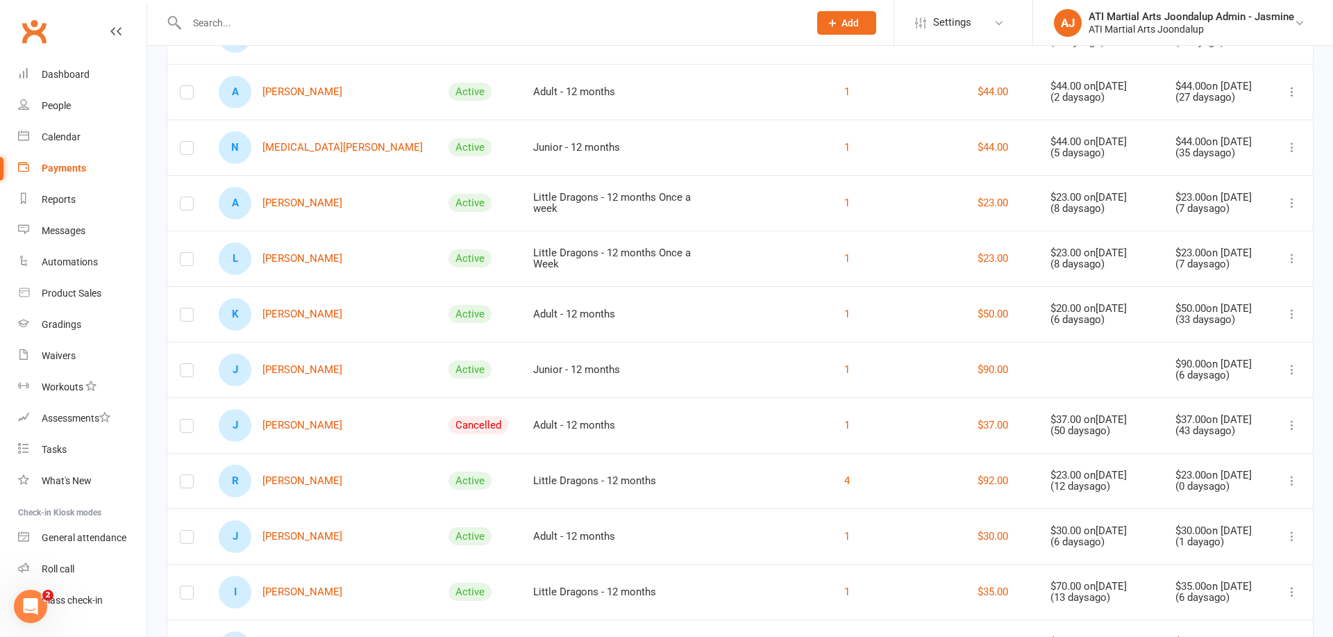
click at [303, 416] on link "J Jeremy Louis" at bounding box center [281, 425] width 124 height 33
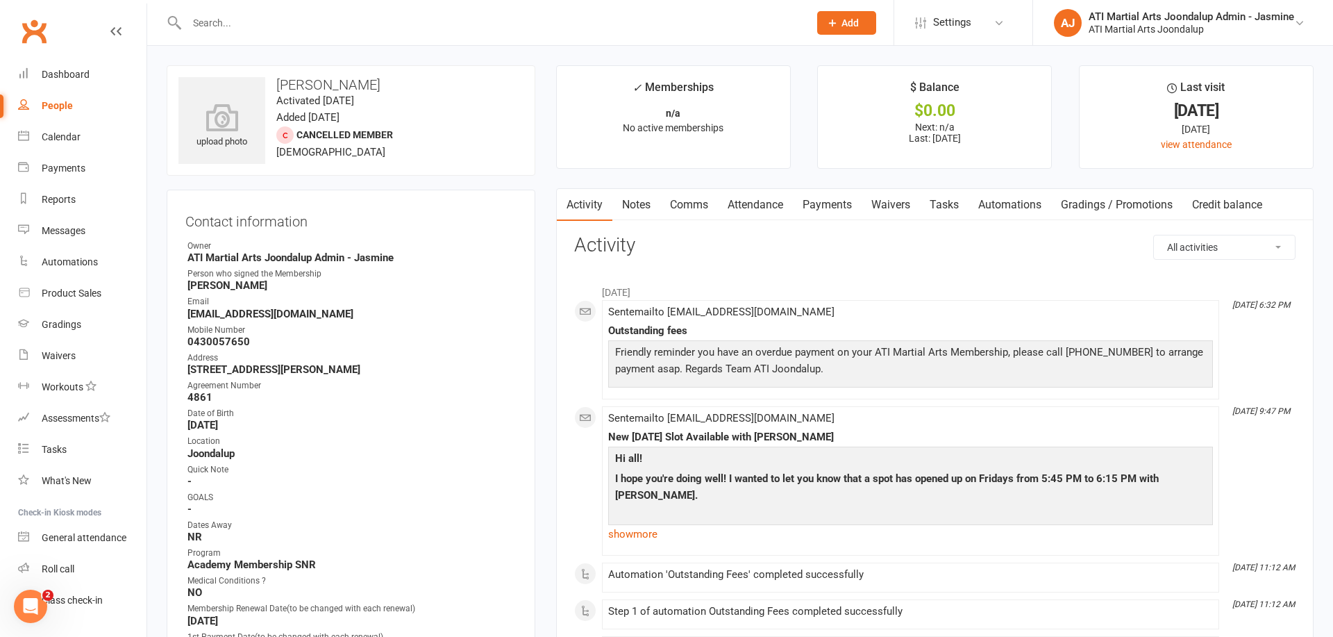
click at [838, 201] on link "Payments" at bounding box center [827, 205] width 69 height 32
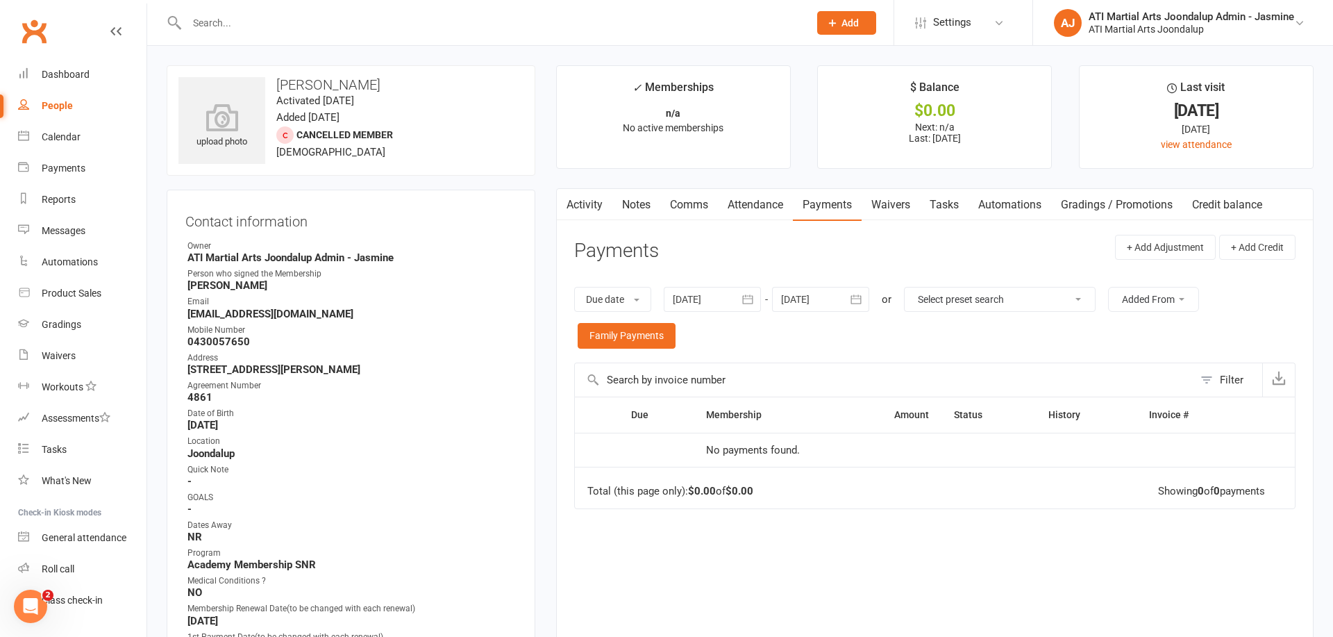
click at [752, 297] on icon "button" at bounding box center [748, 299] width 14 height 14
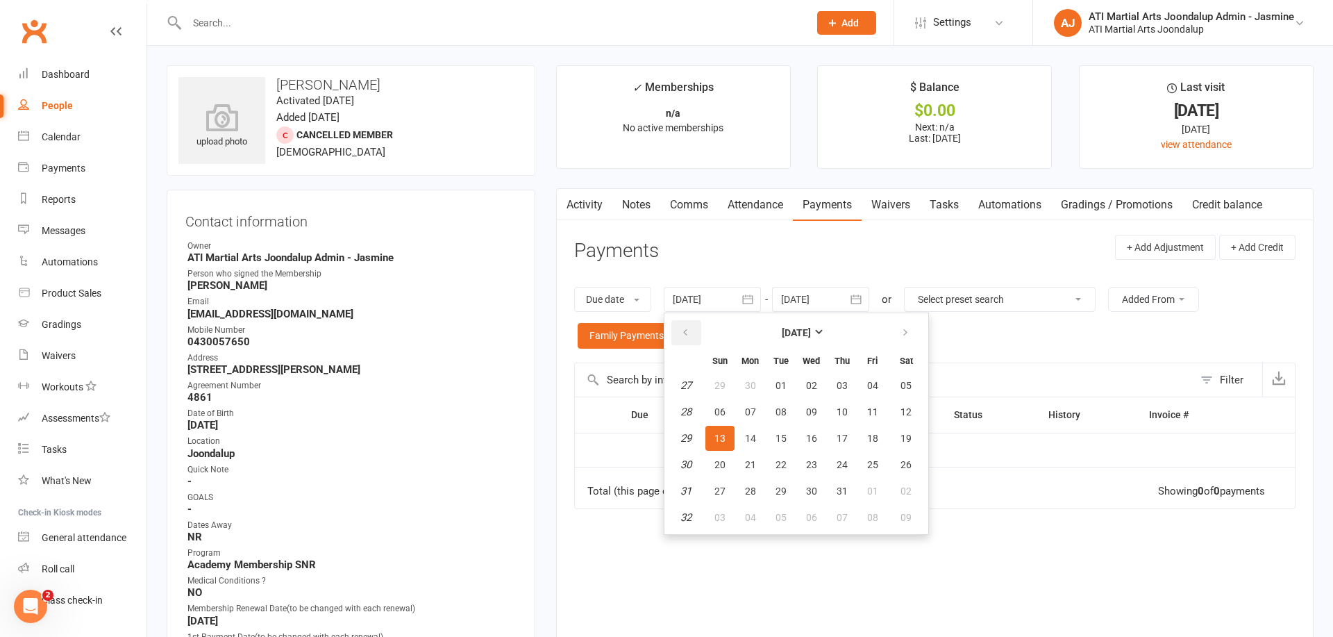
click at [688, 328] on icon "button" at bounding box center [686, 332] width 10 height 11
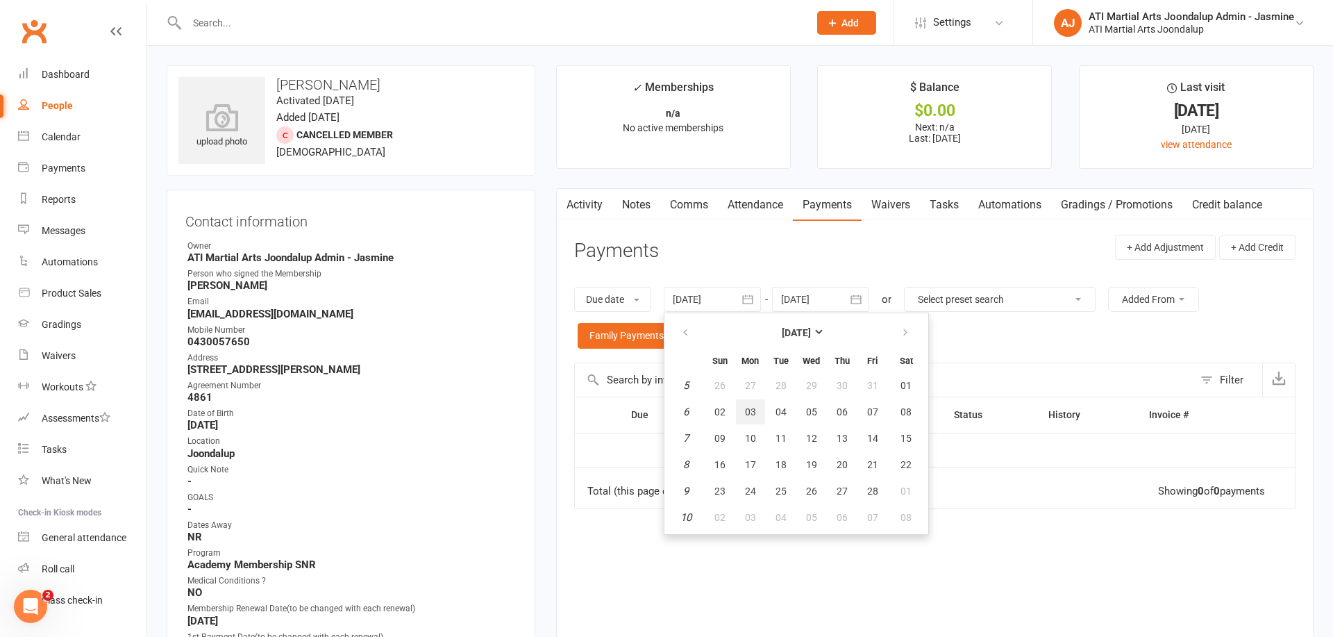
click at [758, 422] on button "03" at bounding box center [750, 411] width 29 height 25
type input "03 Feb 2025"
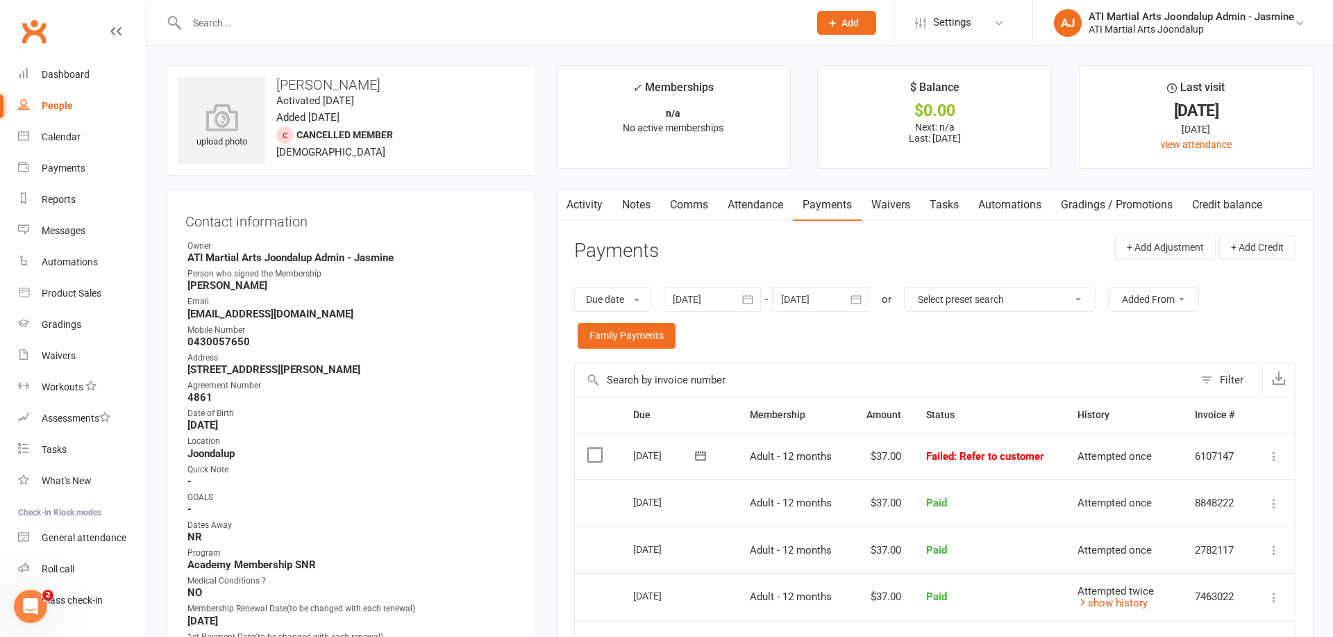
click at [1272, 454] on icon at bounding box center [1274, 456] width 14 height 14
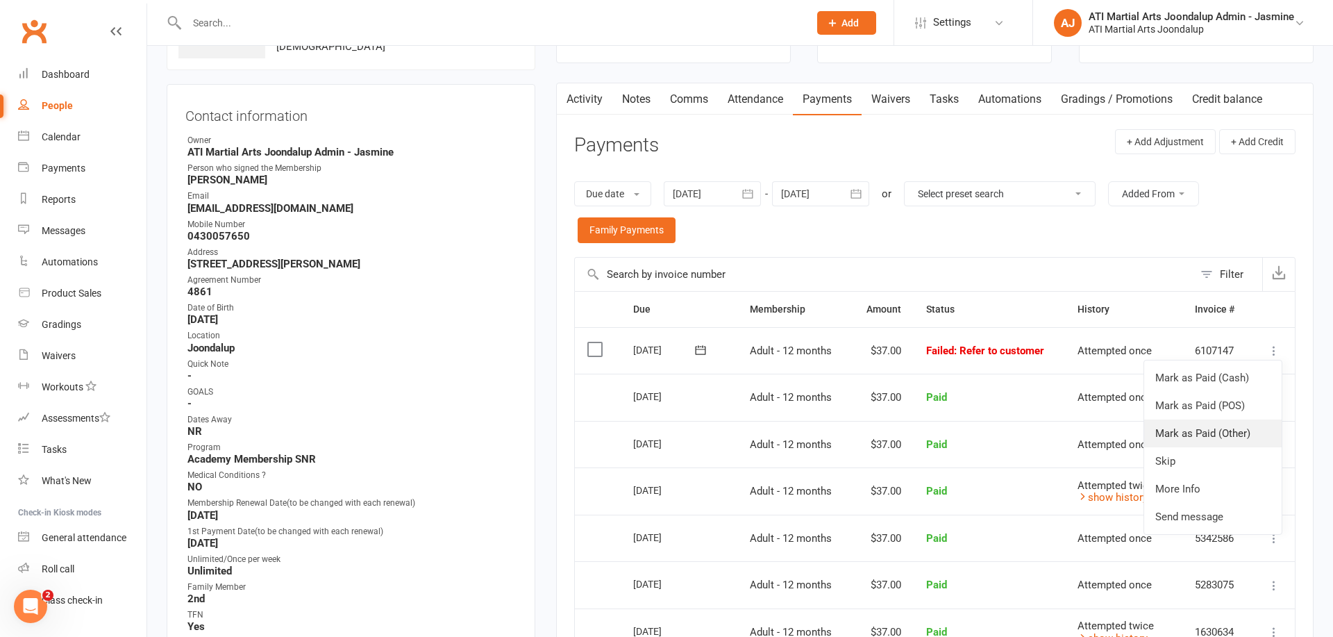
scroll to position [111, 0]
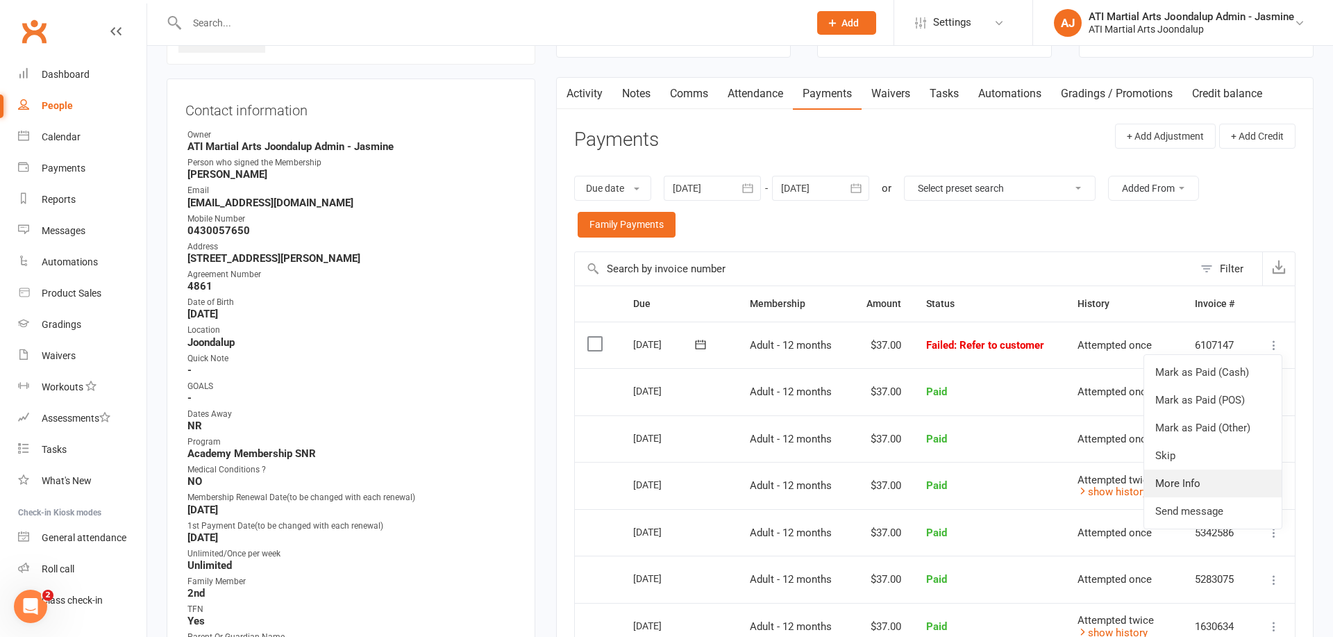
click at [1181, 480] on link "More Info" at bounding box center [1214, 483] width 138 height 28
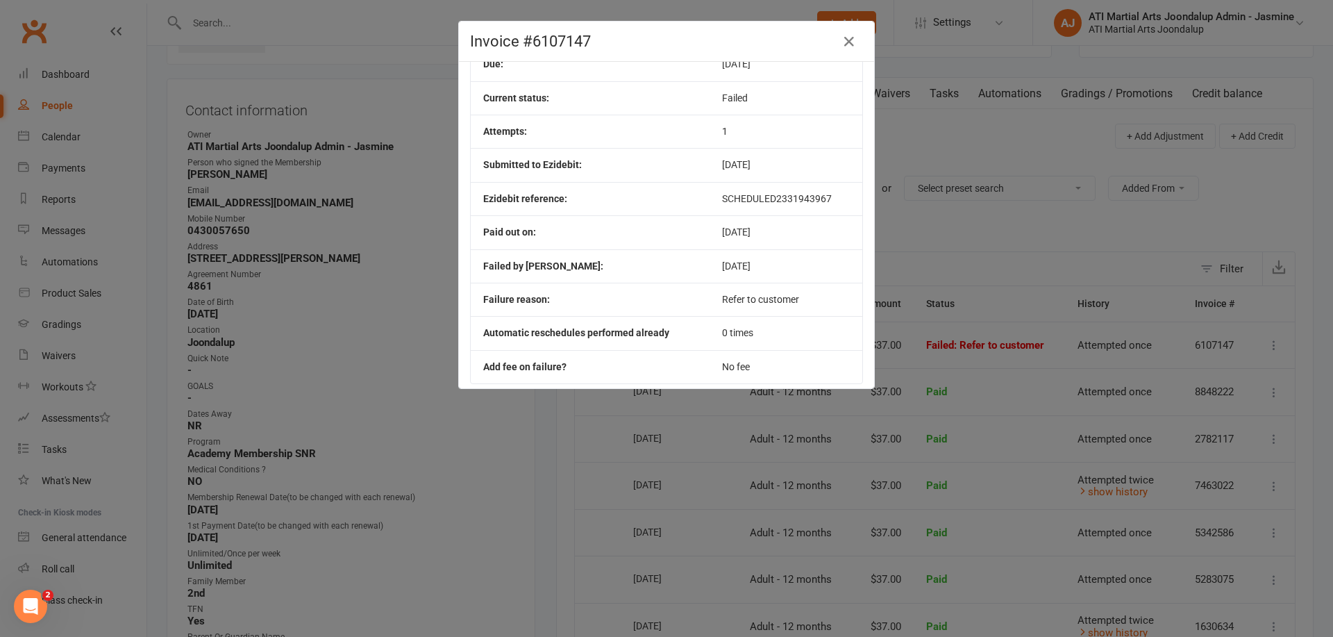
scroll to position [0, 0]
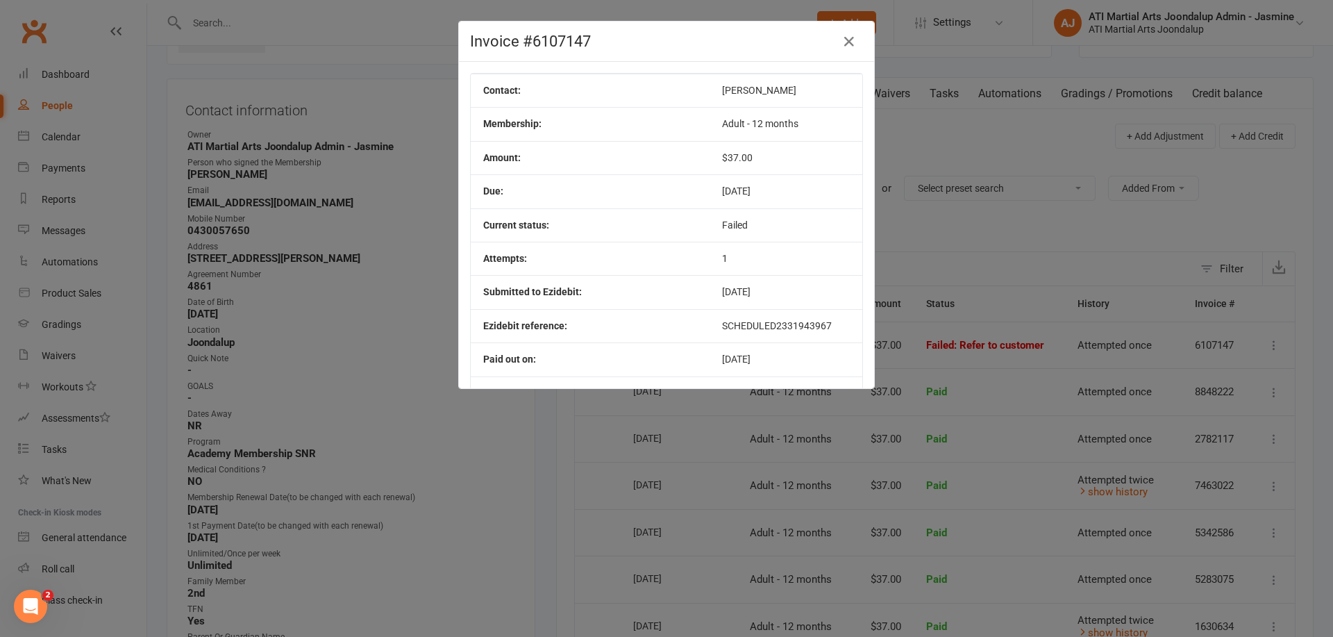
drag, startPoint x: 853, startPoint y: 42, endPoint x: 845, endPoint y: 56, distance: 15.6
click at [853, 42] on icon "button" at bounding box center [849, 41] width 17 height 17
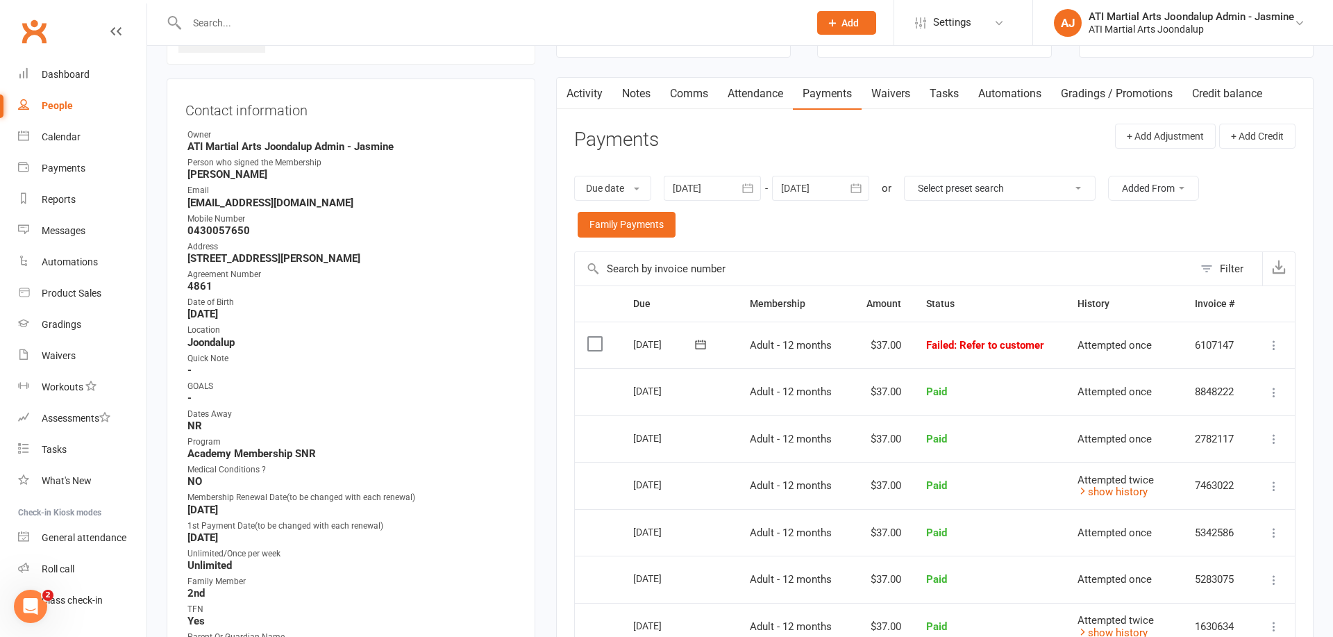
click at [383, 24] on input "text" at bounding box center [491, 22] width 617 height 19
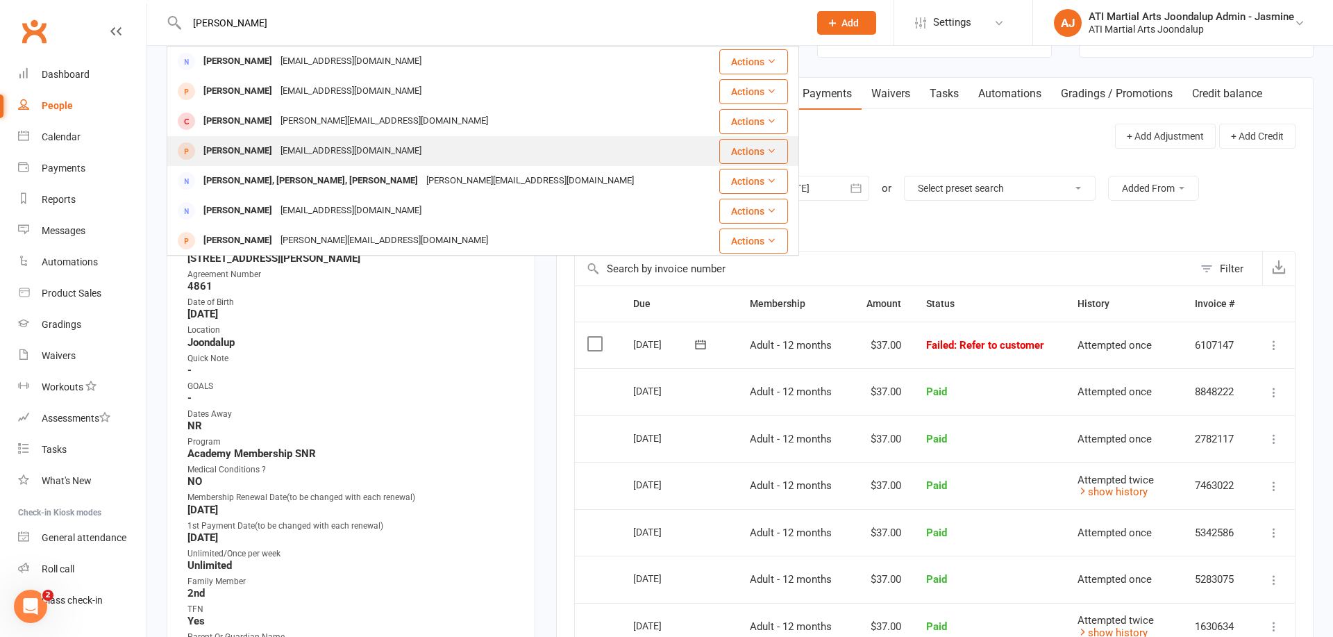
type input "[PERSON_NAME]"
click at [472, 153] on div "Stanley Chapman-Garnett rebeccawgarnett@gmail.com" at bounding box center [438, 151] width 540 height 28
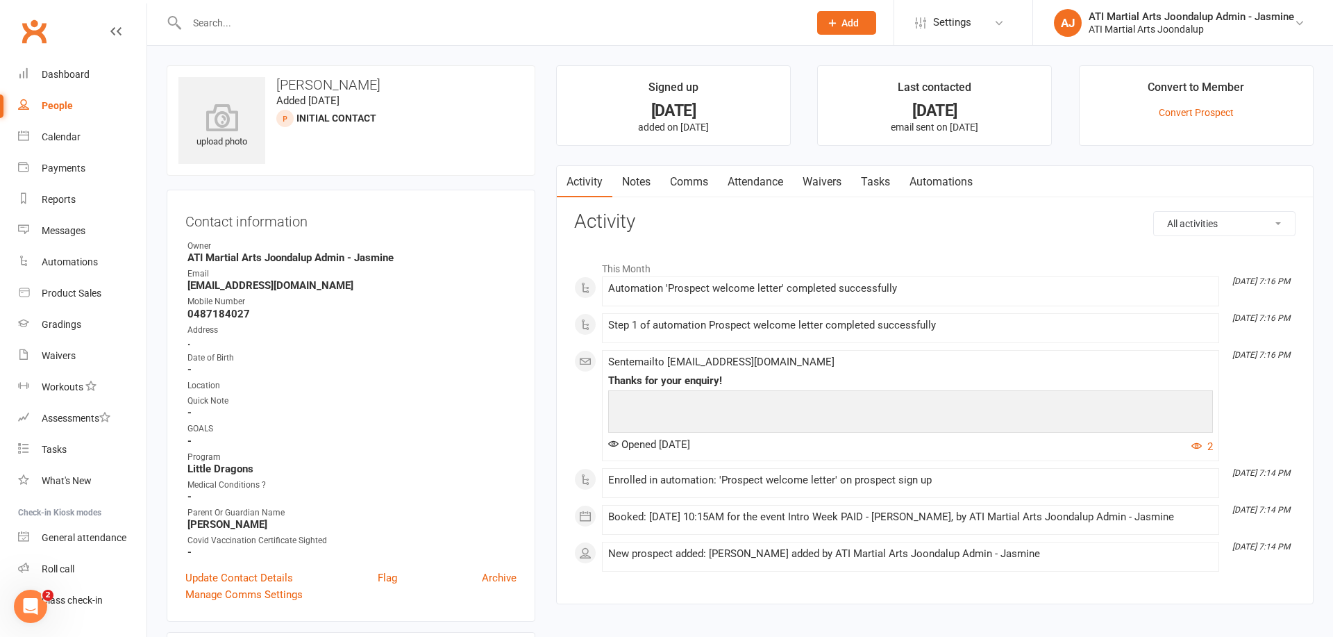
click at [756, 177] on link "Attendance" at bounding box center [755, 182] width 75 height 32
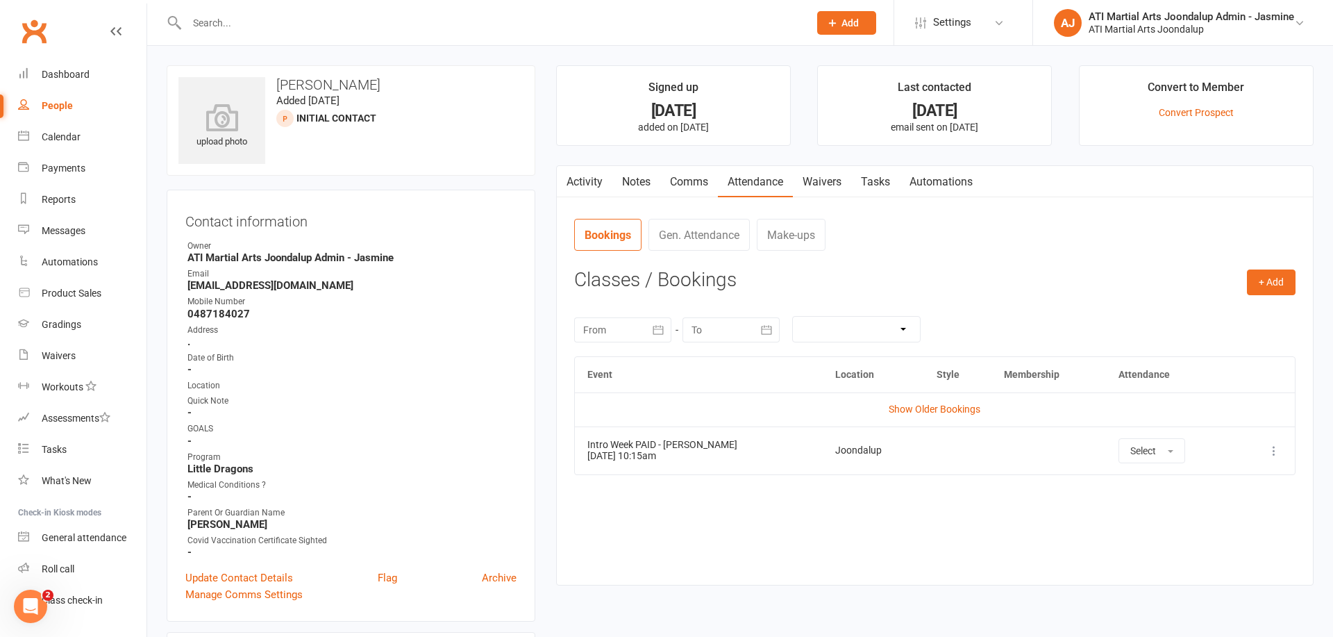
drag, startPoint x: 893, startPoint y: 412, endPoint x: 897, endPoint y: 422, distance: 11.0
click at [894, 412] on link "Show Older Bookings" at bounding box center [935, 409] width 92 height 11
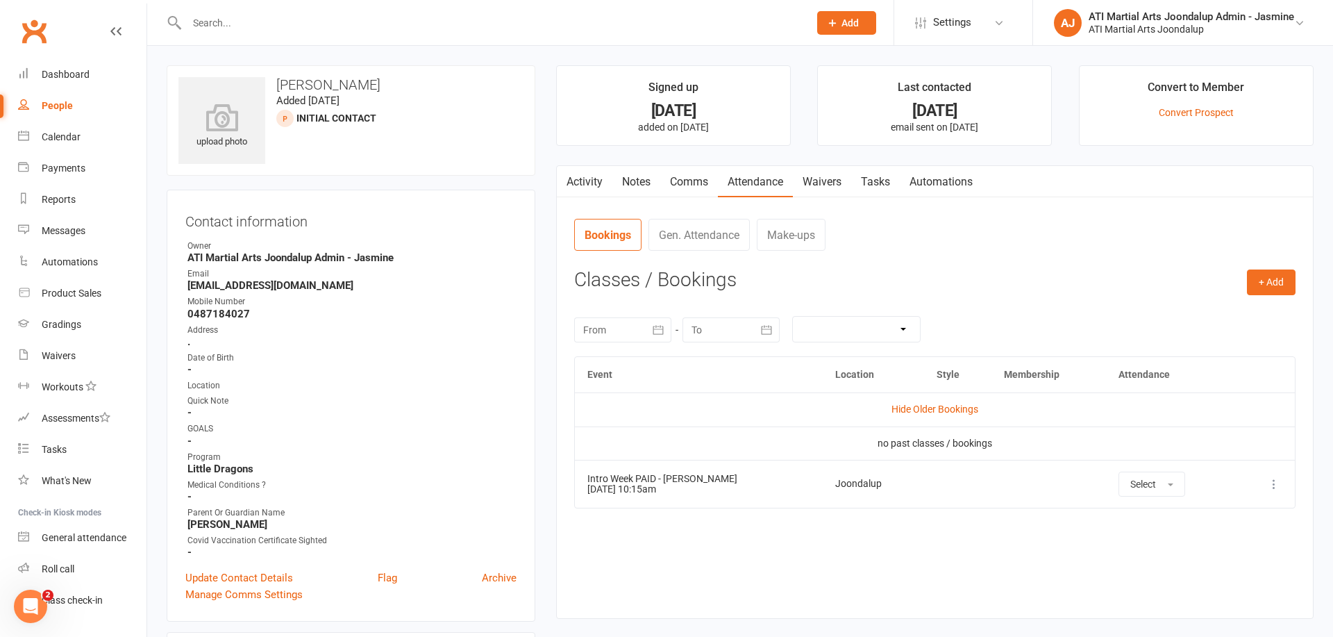
click at [1274, 483] on icon at bounding box center [1274, 484] width 14 height 14
click at [1199, 565] on link "Remove booking" at bounding box center [1214, 567] width 138 height 28
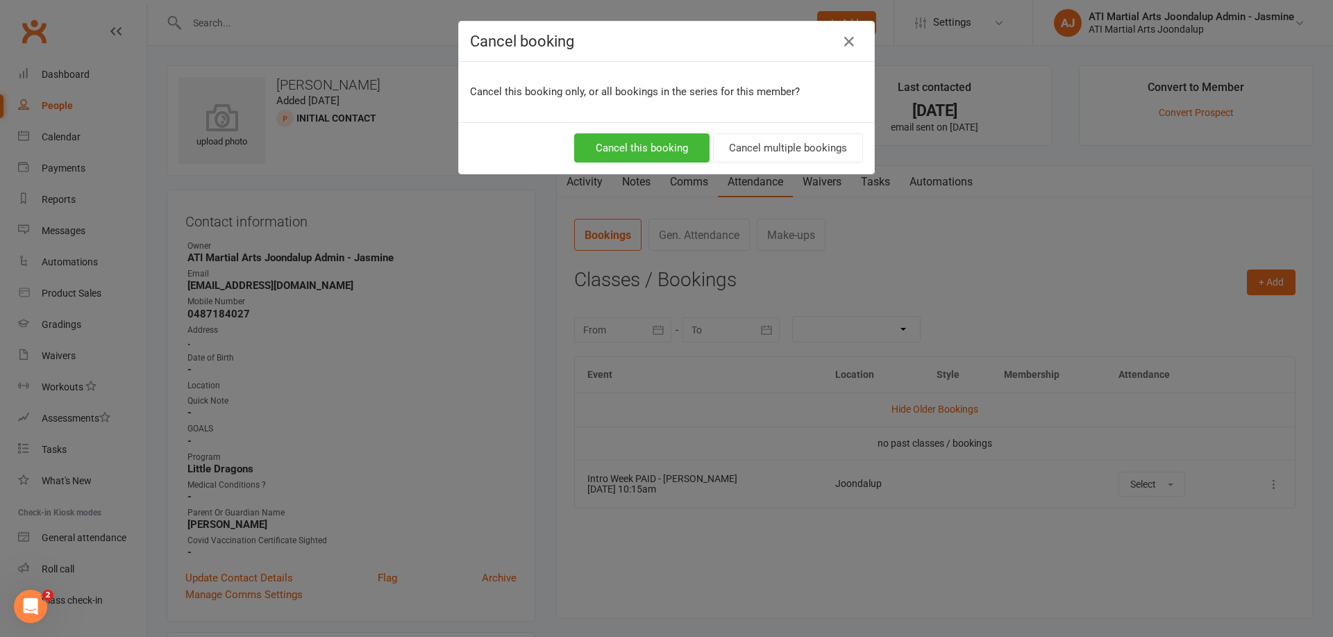
drag, startPoint x: 656, startPoint y: 152, endPoint x: 651, endPoint y: 258, distance: 106.4
click at [656, 152] on button "Cancel this booking" at bounding box center [641, 147] width 135 height 29
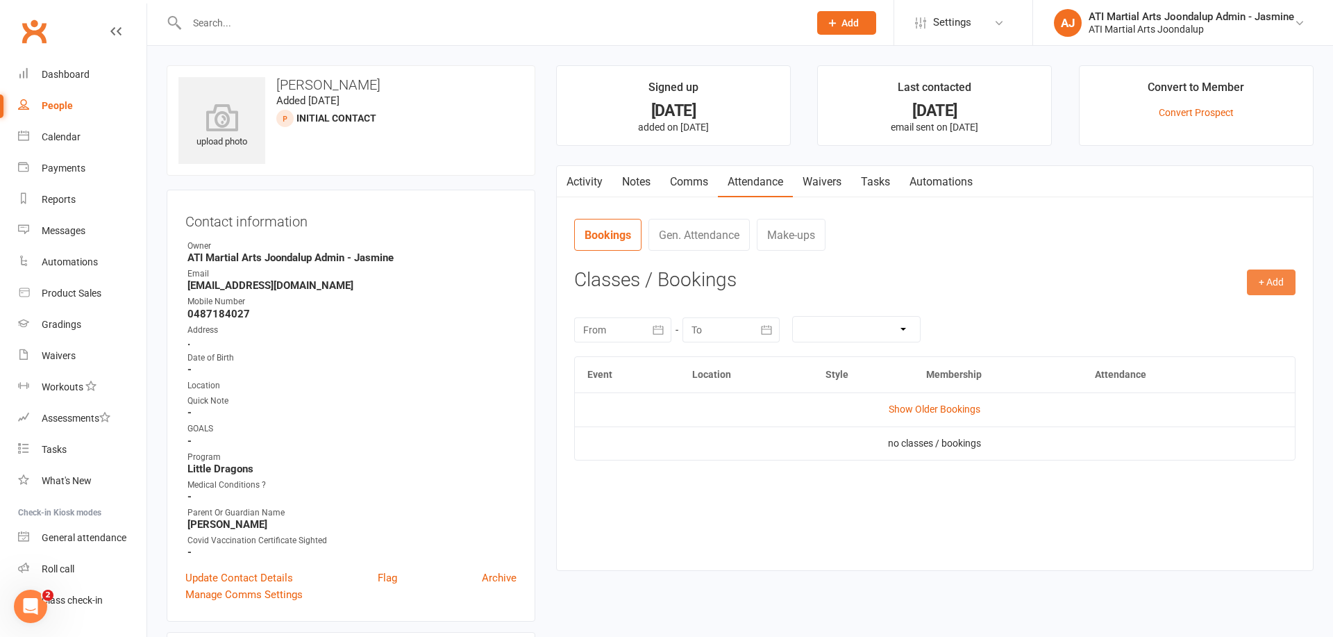
drag, startPoint x: 1283, startPoint y: 274, endPoint x: 1279, endPoint y: 281, distance: 8.1
click at [1283, 273] on button "+ Add" at bounding box center [1271, 281] width 49 height 25
click at [1235, 338] on link "Add Appointment" at bounding box center [1227, 342] width 138 height 28
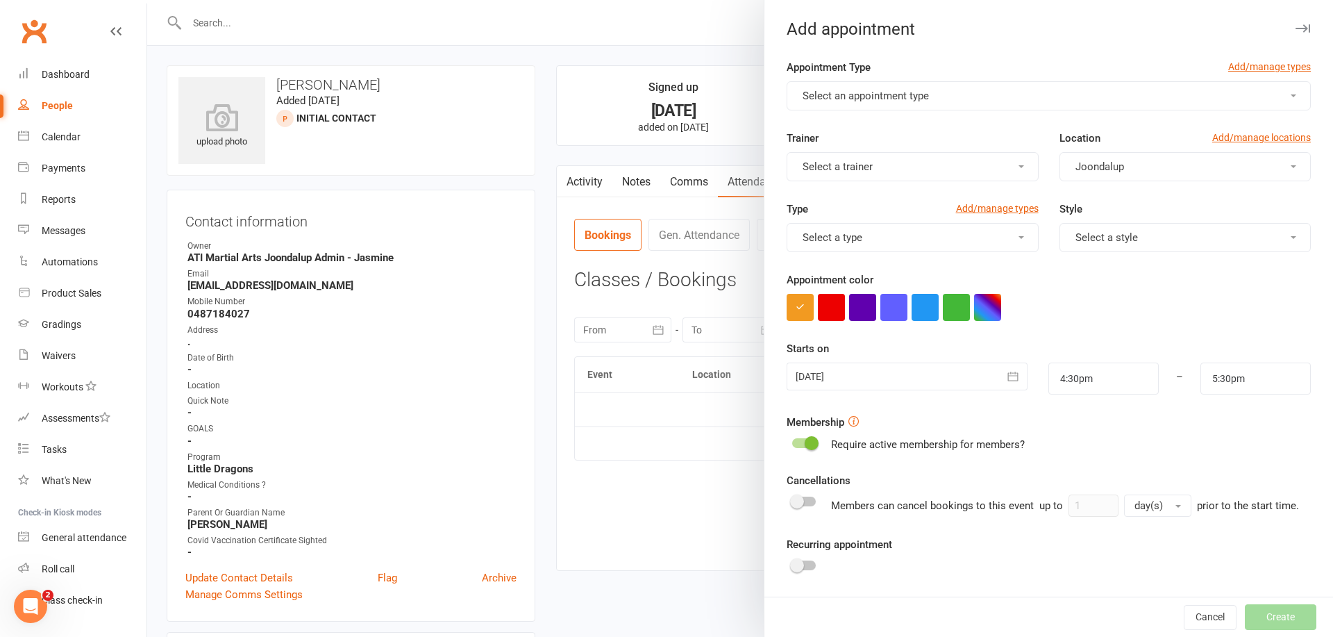
click at [962, 102] on button "Select an appointment type" at bounding box center [1049, 95] width 524 height 29
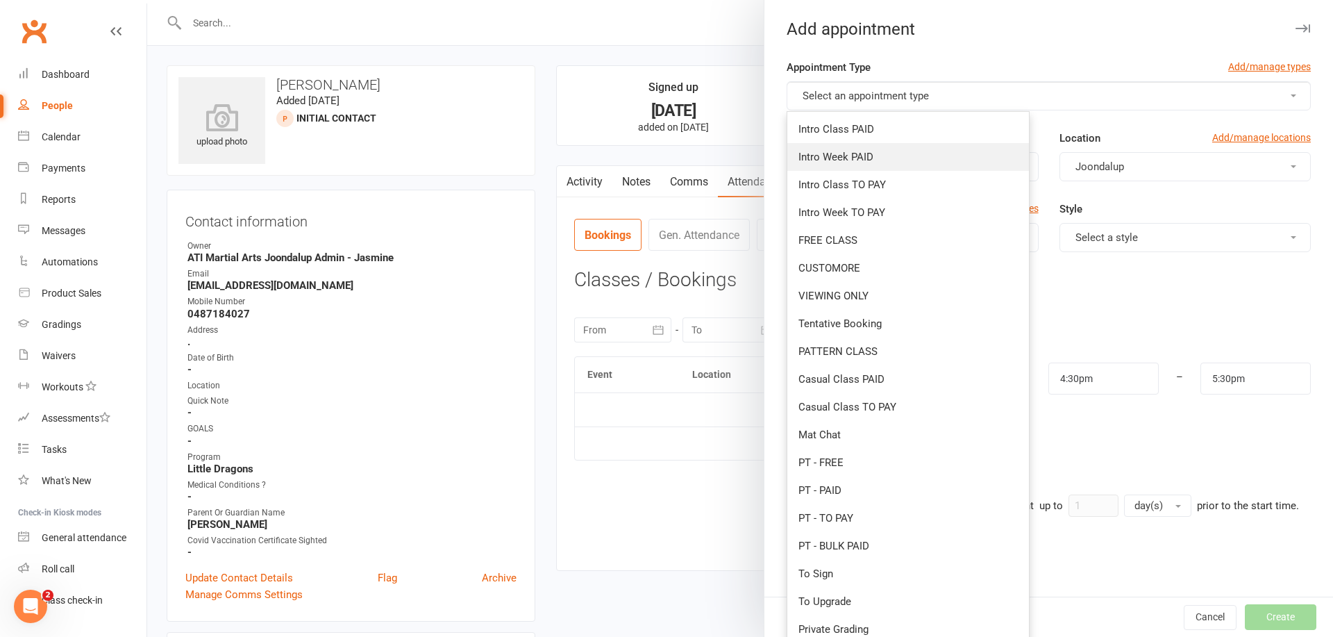
drag, startPoint x: 870, startPoint y: 159, endPoint x: 876, endPoint y: 167, distance: 9.9
click at [870, 159] on span "Intro Week PAID" at bounding box center [836, 157] width 75 height 13
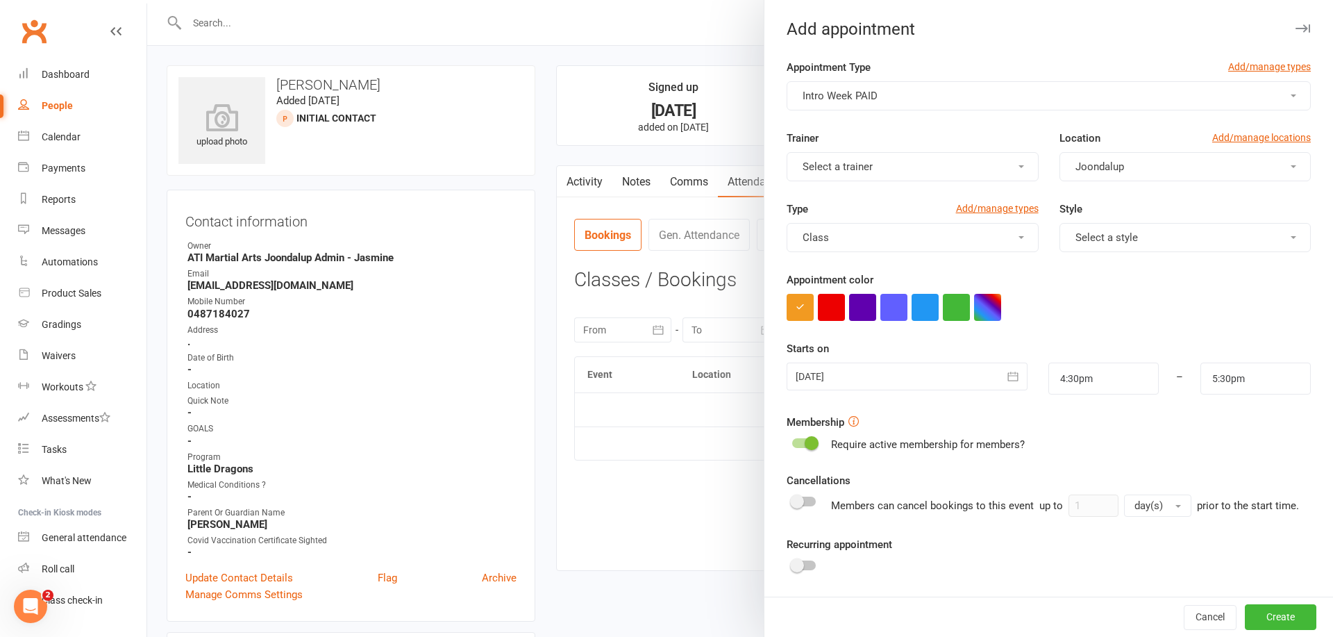
click at [892, 165] on button "Select a trainer" at bounding box center [912, 166] width 251 height 29
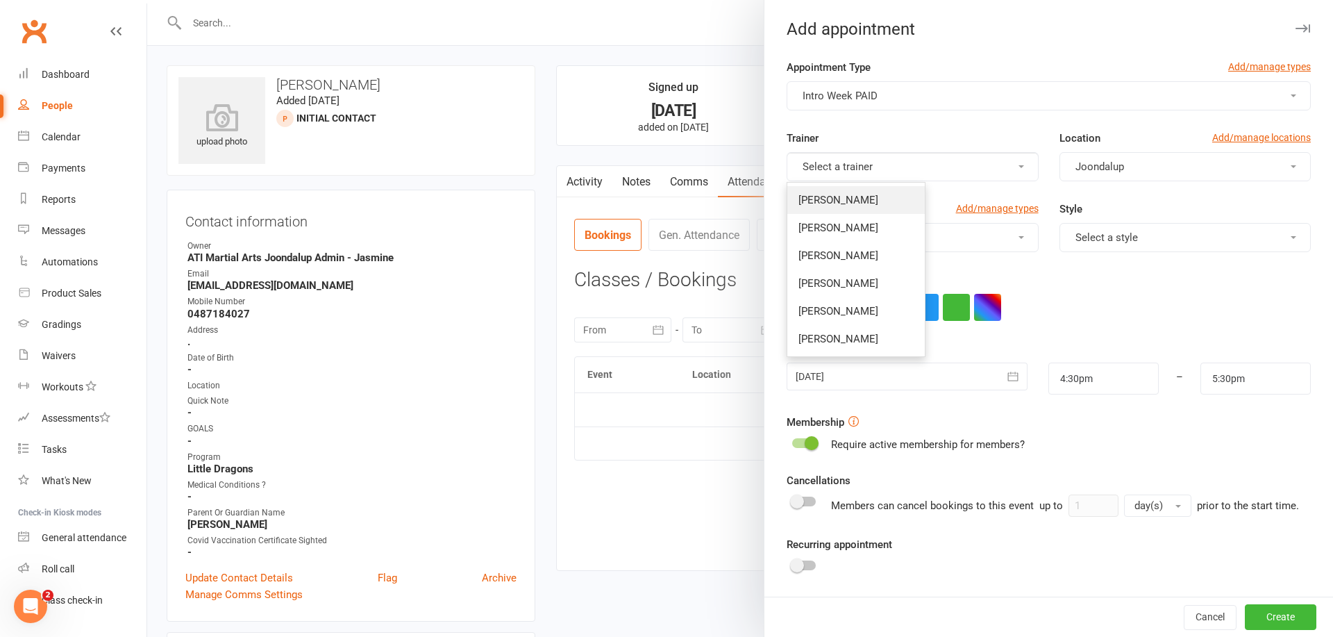
drag, startPoint x: 861, startPoint y: 199, endPoint x: 1008, endPoint y: 173, distance: 149.6
click at [862, 199] on span "[PERSON_NAME]" at bounding box center [839, 200] width 80 height 13
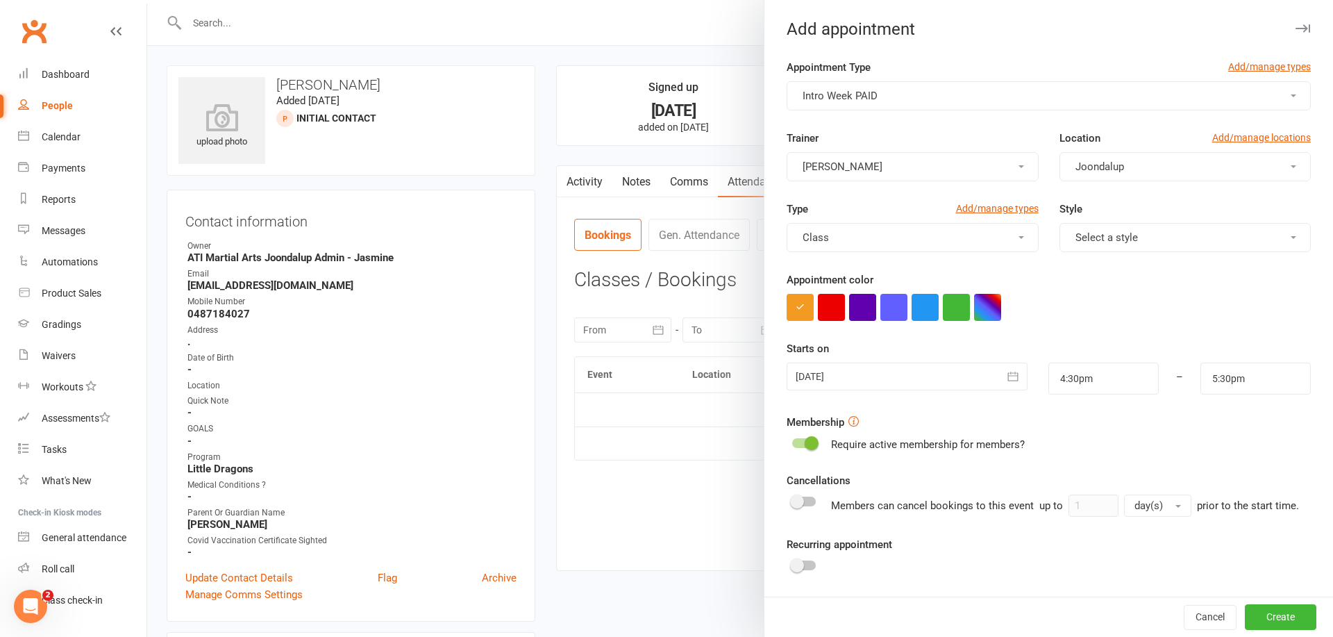
click at [1134, 247] on button "Select a style" at bounding box center [1185, 237] width 251 height 29
click at [1124, 437] on span "Little Dragons" at bounding box center [1104, 437] width 65 height 13
click at [1097, 381] on input "4:30pm" at bounding box center [1104, 379] width 110 height 32
type input "4:00pm"
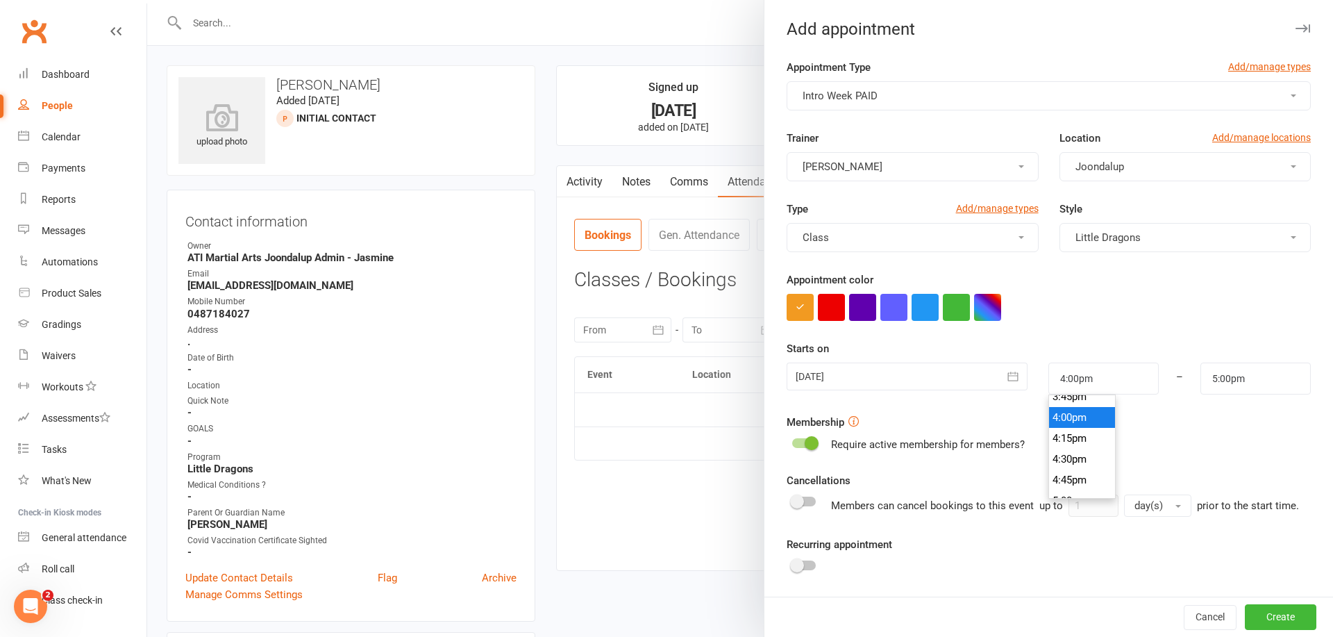
drag, startPoint x: 1088, startPoint y: 418, endPoint x: 1236, endPoint y: 384, distance: 152.5
click at [1088, 418] on li "4:00pm" at bounding box center [1082, 417] width 67 height 21
click at [1247, 381] on input "5:00pm" at bounding box center [1256, 379] width 110 height 32
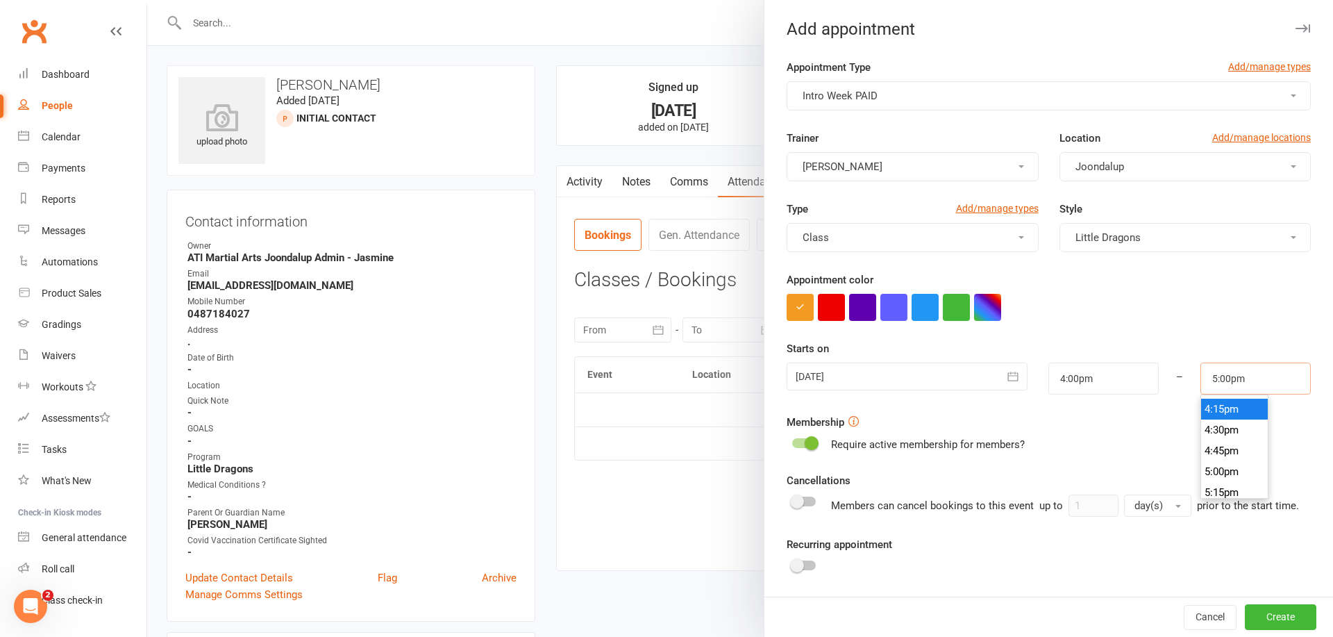
scroll to position [1335, 0]
type input "4:30pm"
click at [1227, 439] on li "4:30pm" at bounding box center [1235, 445] width 67 height 21
drag, startPoint x: 1272, startPoint y: 612, endPoint x: 1254, endPoint y: 593, distance: 26.0
click at [1272, 610] on button "Create" at bounding box center [1281, 617] width 72 height 25
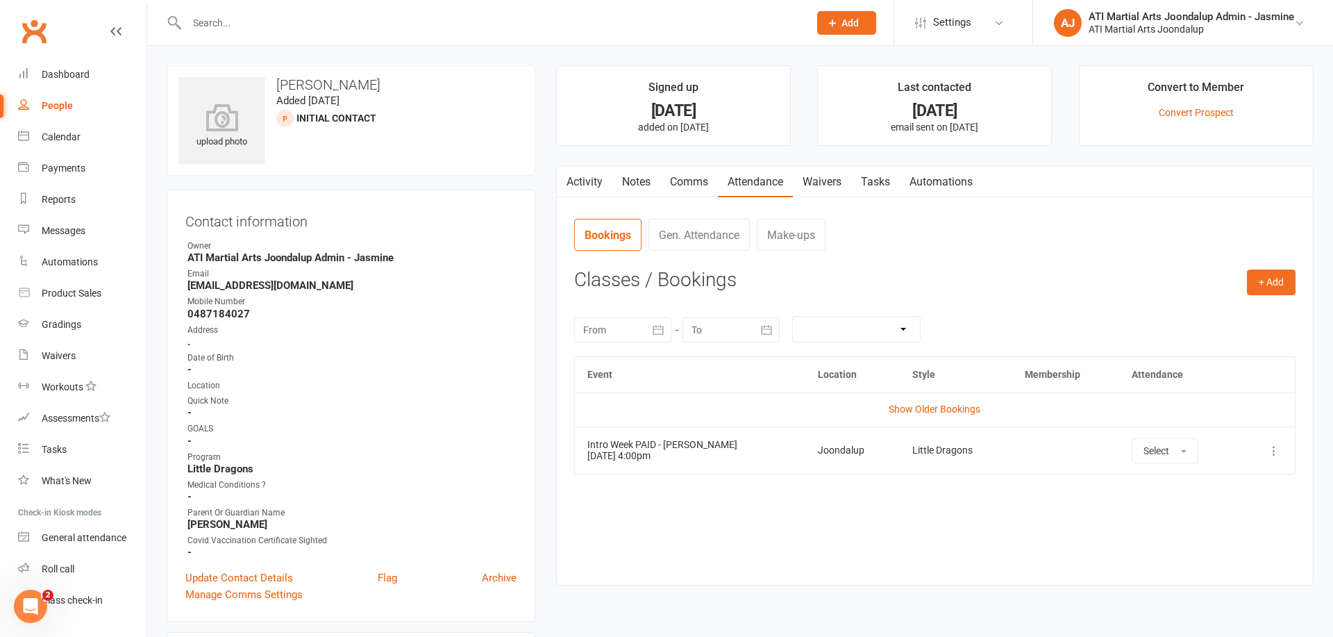
drag, startPoint x: 1197, startPoint y: 447, endPoint x: 1196, endPoint y: 461, distance: 13.9
click at [1197, 447] on button "Select" at bounding box center [1165, 450] width 67 height 25
drag, startPoint x: 1167, startPoint y: 483, endPoint x: 1156, endPoint y: 492, distance: 14.3
click at [1167, 483] on span "Attended" at bounding box center [1165, 482] width 42 height 13
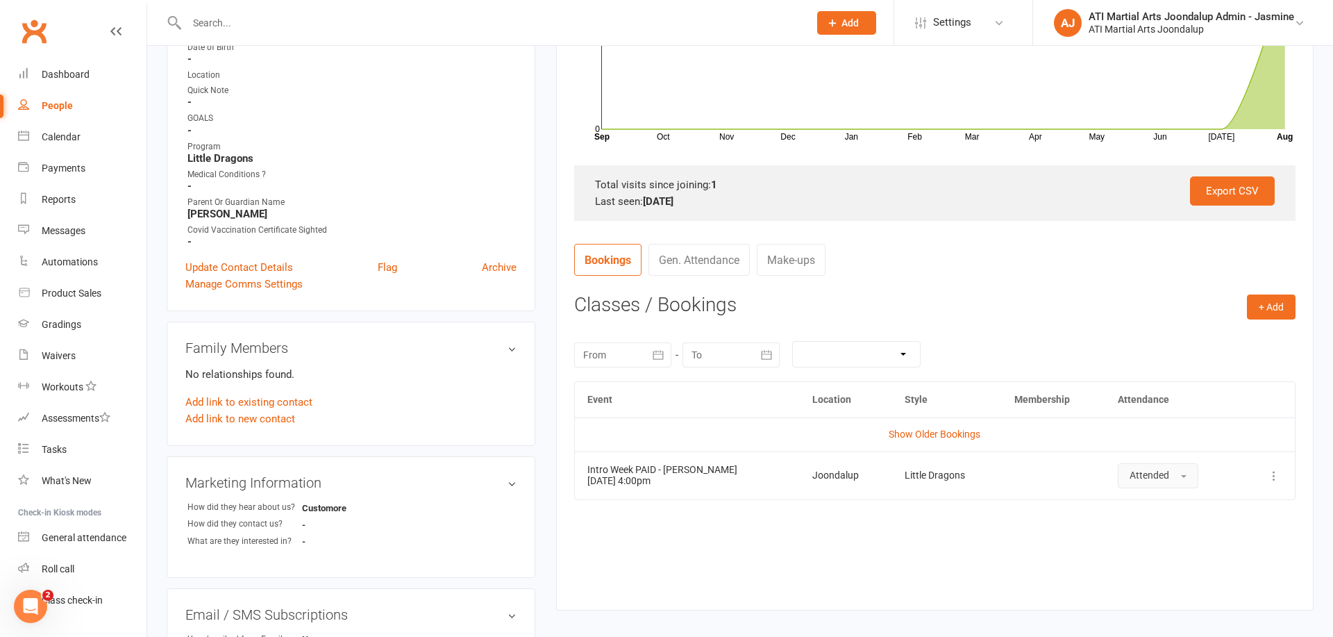
scroll to position [311, 0]
click at [1279, 308] on button "+ Add" at bounding box center [1271, 306] width 49 height 25
click at [1177, 366] on link "Add Appointment" at bounding box center [1227, 365] width 138 height 28
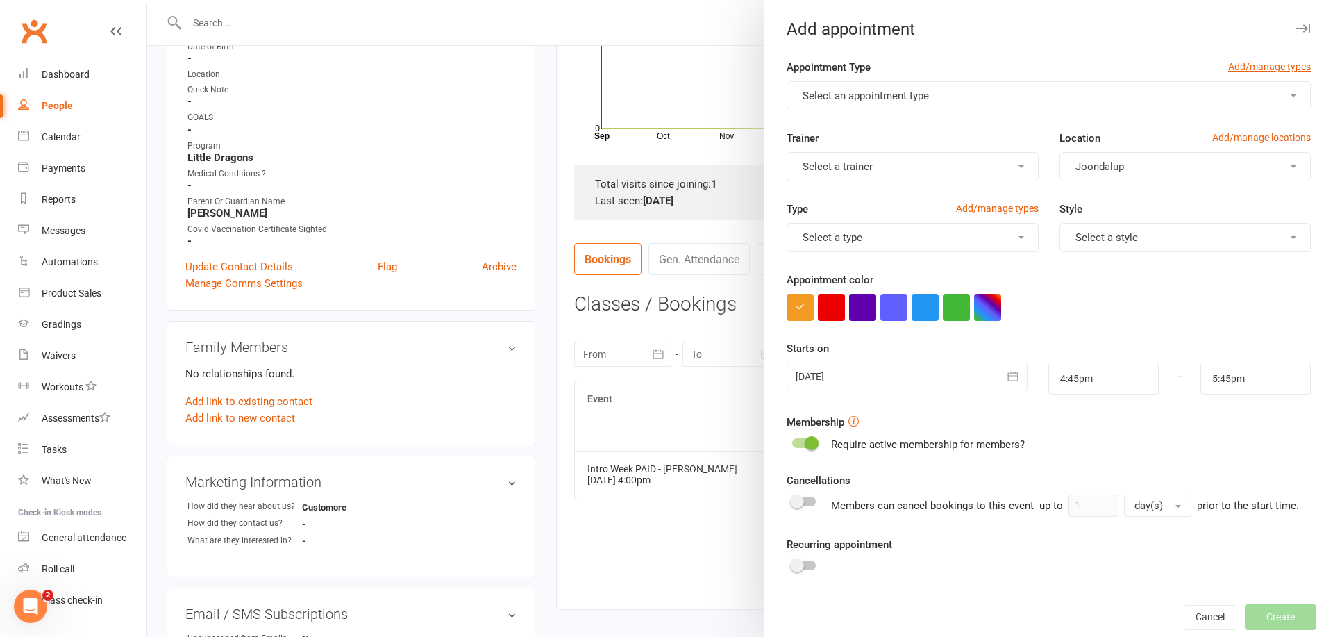
click at [856, 90] on span "Select an appointment type" at bounding box center [866, 96] width 126 height 13
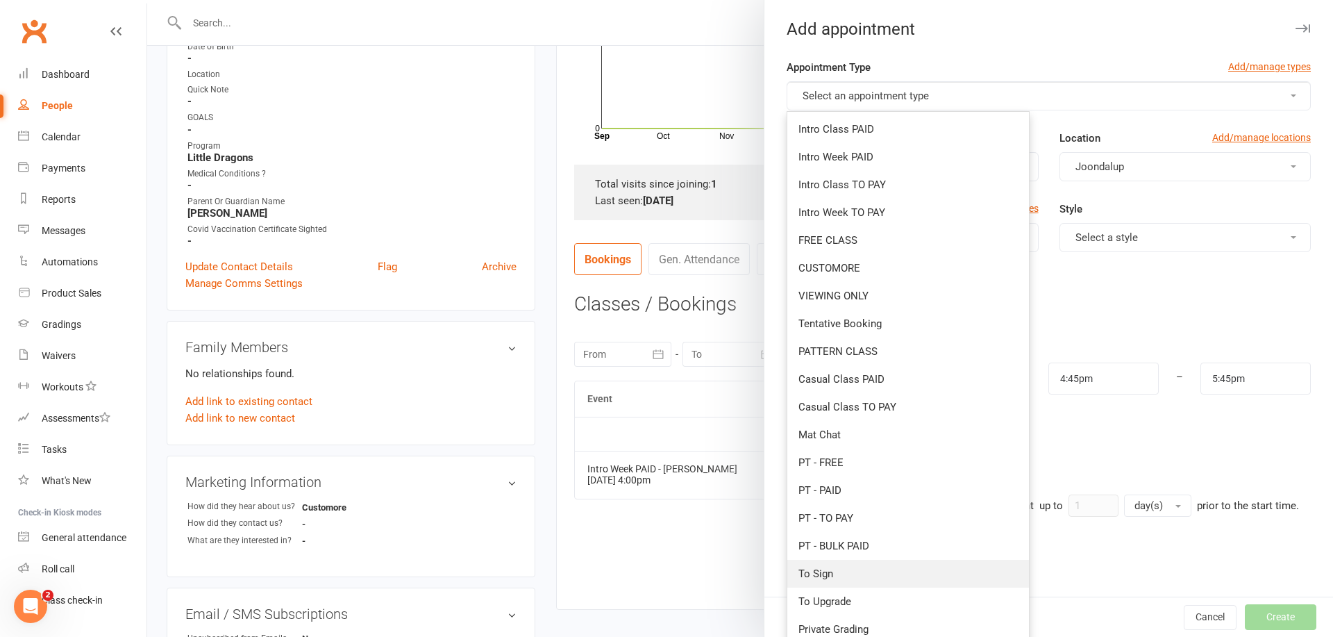
click at [826, 574] on span "To Sign" at bounding box center [816, 573] width 35 height 13
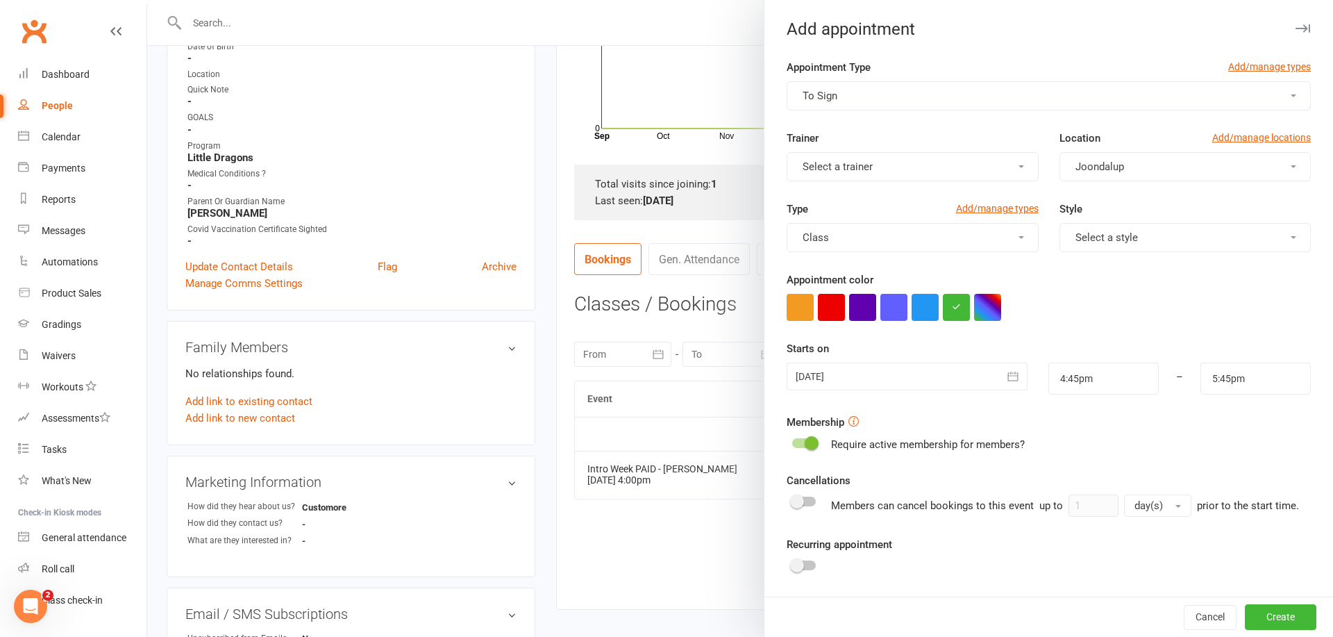
click at [893, 163] on button "Select a trainer" at bounding box center [912, 166] width 251 height 29
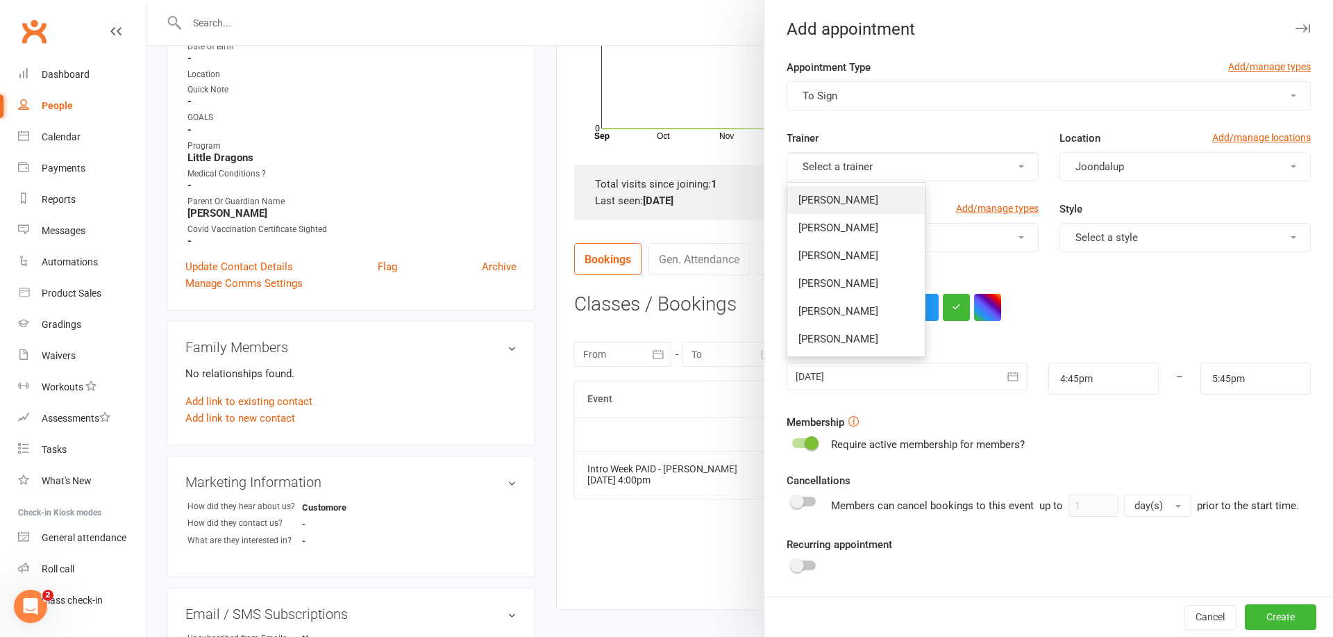
drag, startPoint x: 878, startPoint y: 198, endPoint x: 1076, endPoint y: 238, distance: 202.0
click at [879, 199] on span "[PERSON_NAME]" at bounding box center [839, 200] width 80 height 13
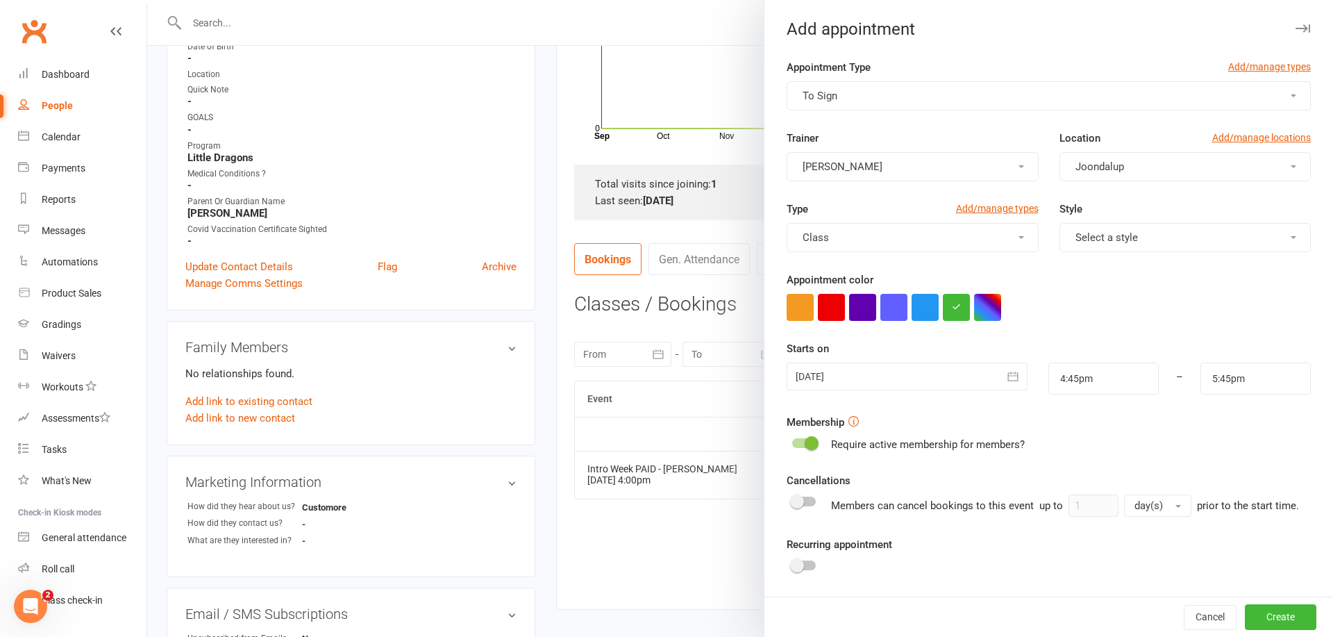
drag, startPoint x: 1104, startPoint y: 245, endPoint x: 1103, endPoint y: 252, distance: 7.0
click at [1104, 245] on button "Select a style" at bounding box center [1185, 237] width 251 height 29
click at [1113, 444] on link "Little Dragons" at bounding box center [1130, 438] width 138 height 28
click at [1016, 379] on icon "button" at bounding box center [1013, 376] width 14 height 14
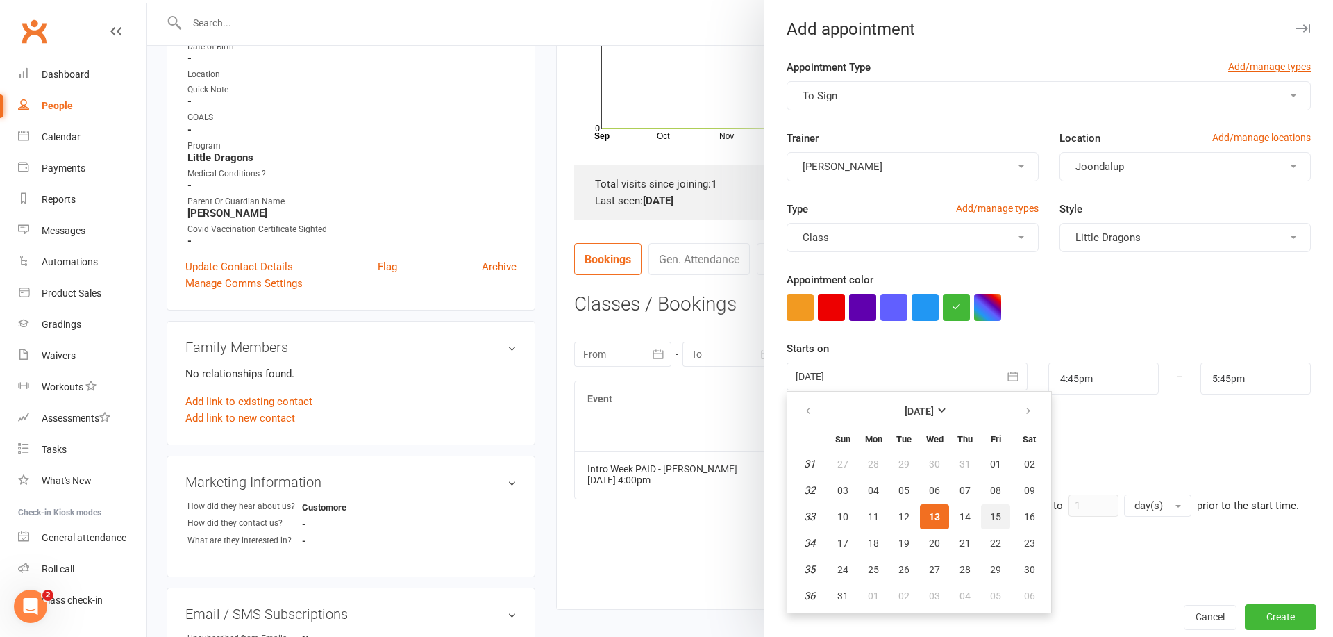
click at [994, 515] on span "15" at bounding box center [995, 516] width 11 height 11
type input "15 Aug 2025"
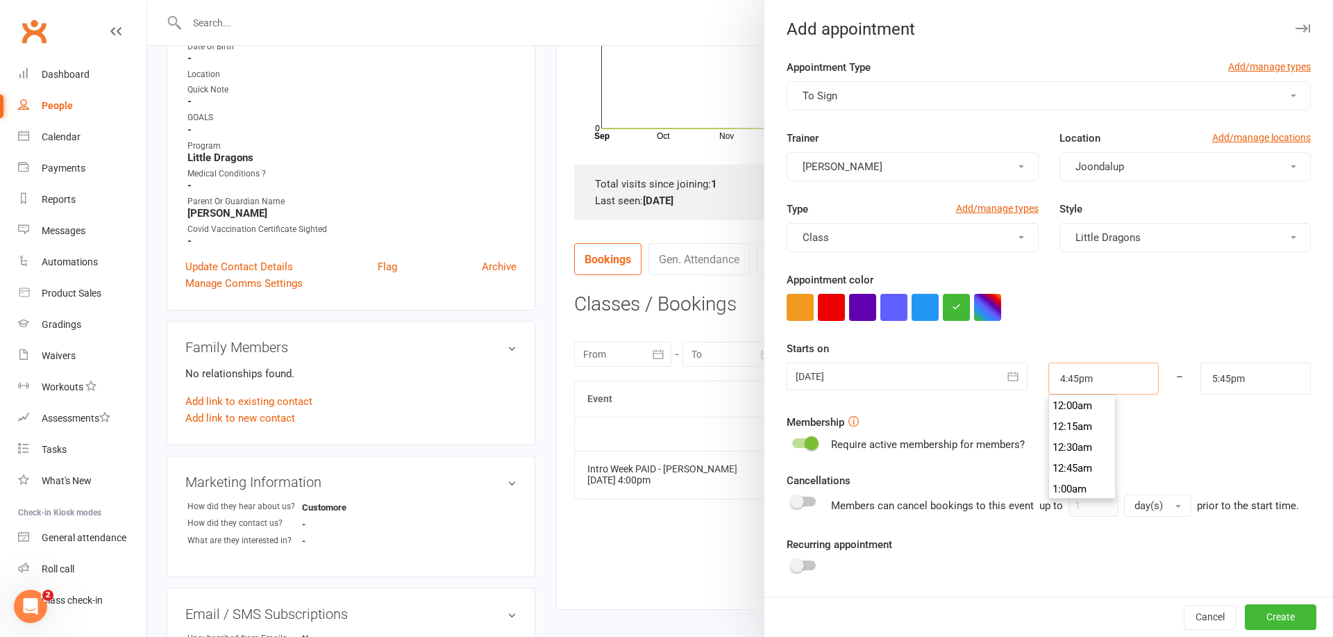
drag, startPoint x: 1102, startPoint y: 383, endPoint x: 1095, endPoint y: 418, distance: 36.0
click at [1102, 383] on input "4:45pm" at bounding box center [1104, 379] width 110 height 32
type input "4:00pm"
click at [1089, 439] on li "4:00pm" at bounding box center [1082, 438] width 67 height 21
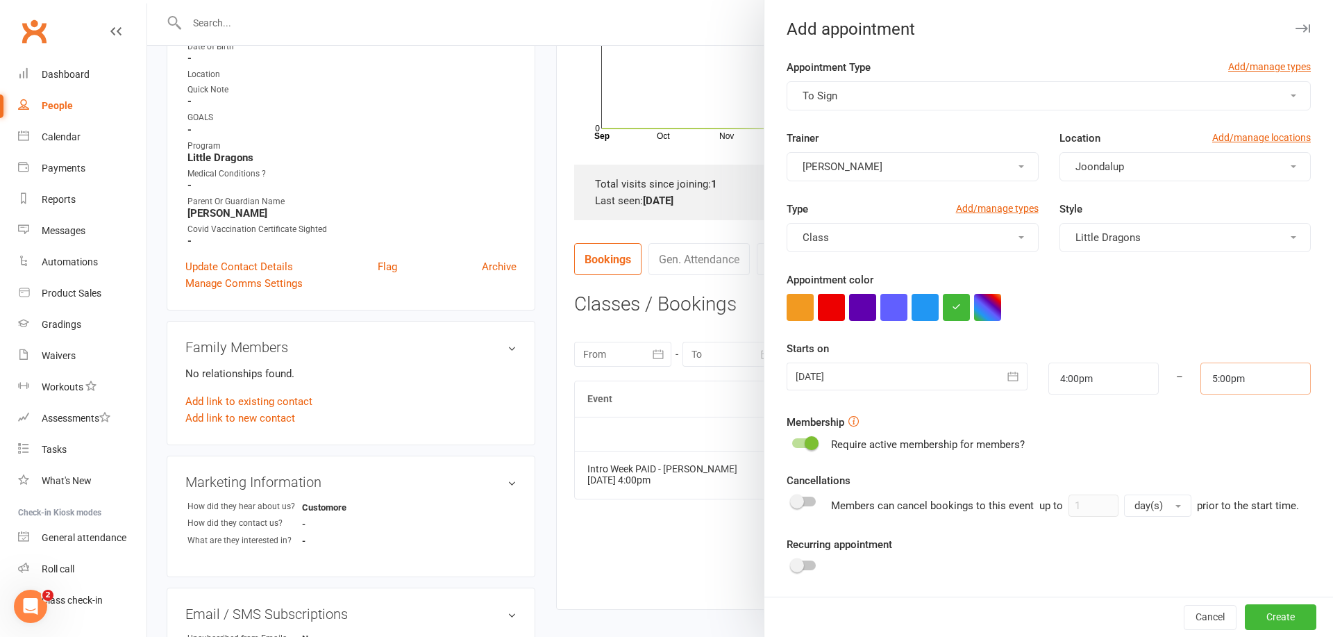
click at [1235, 379] on input "5:00pm" at bounding box center [1256, 379] width 110 height 32
type input "4:30pm"
click at [1223, 413] on li "4:30pm" at bounding box center [1235, 411] width 67 height 21
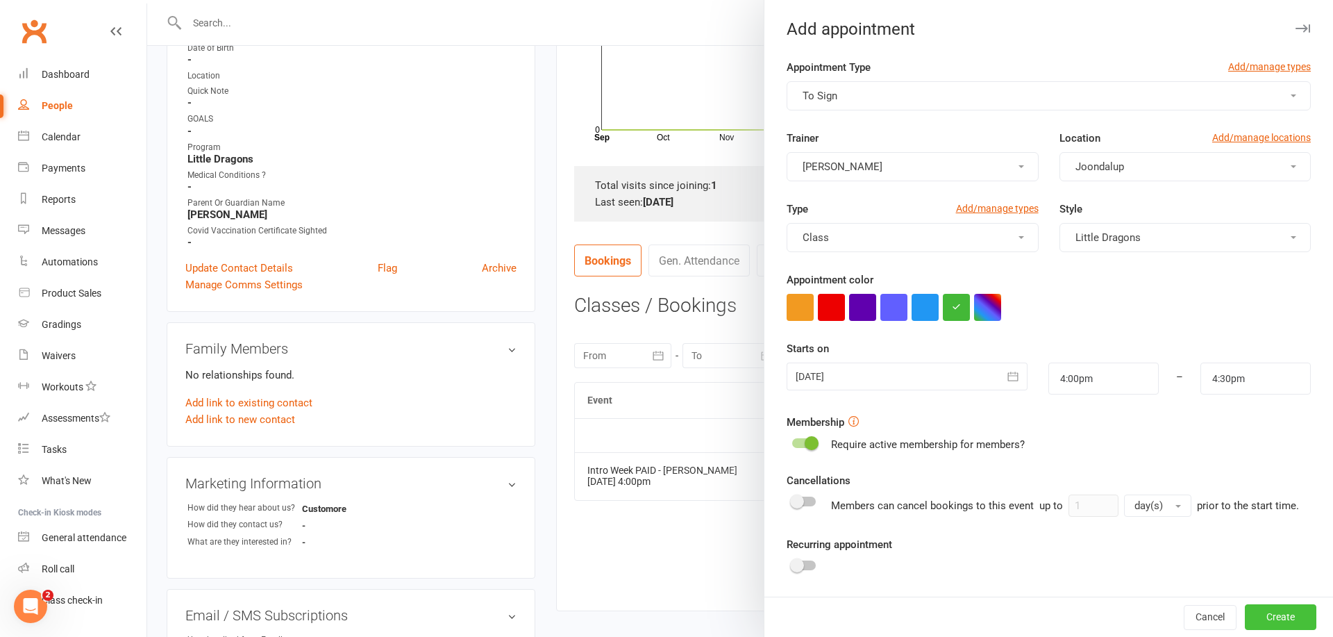
click at [1267, 614] on button "Create" at bounding box center [1281, 617] width 72 height 25
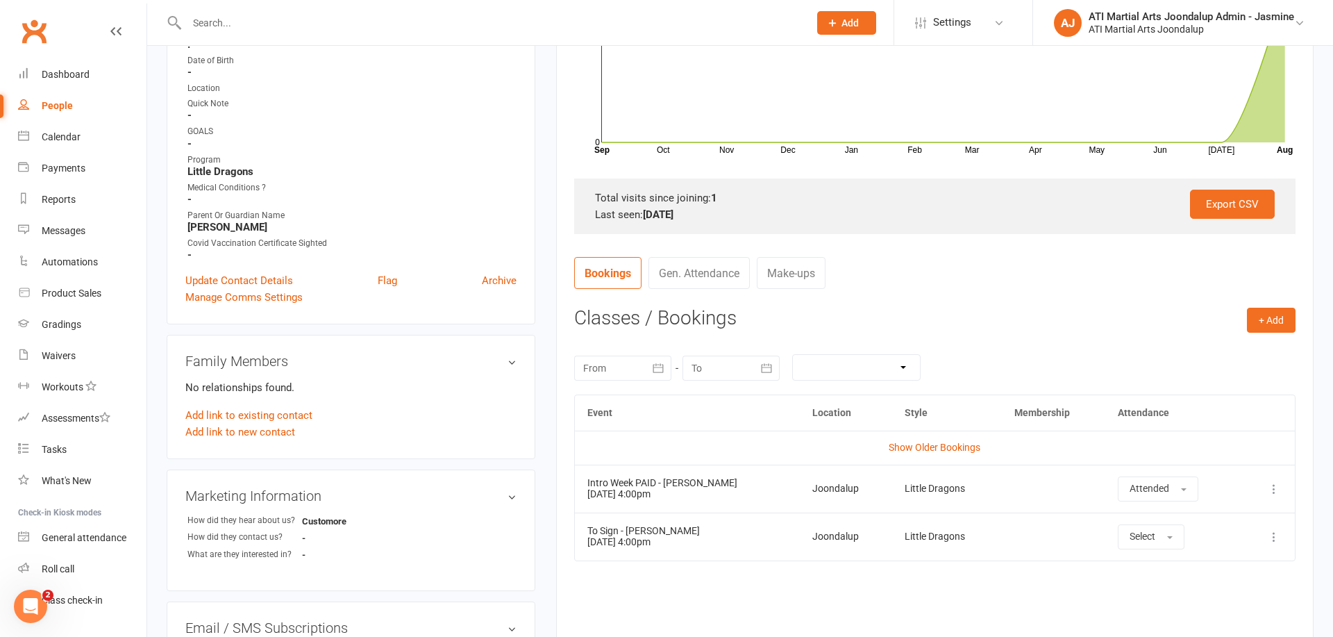
scroll to position [301, 1]
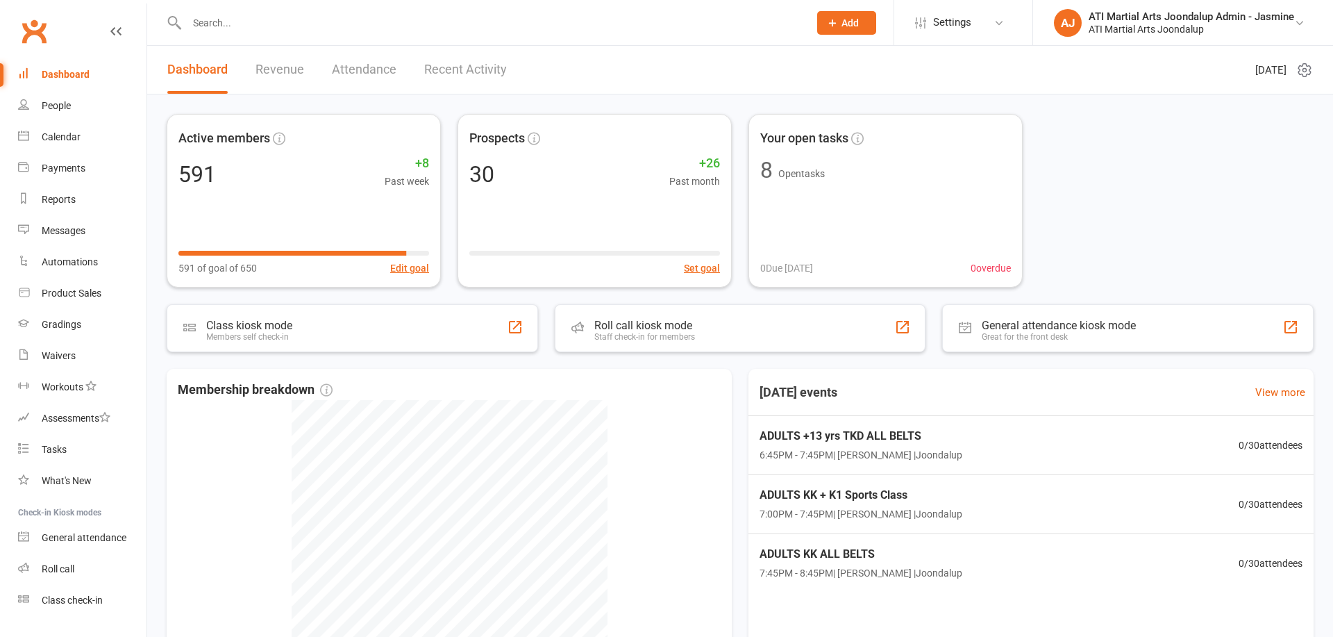
drag, startPoint x: 0, startPoint y: 0, endPoint x: 355, endPoint y: 30, distance: 356.2
click at [355, 30] on input "text" at bounding box center [491, 22] width 617 height 19
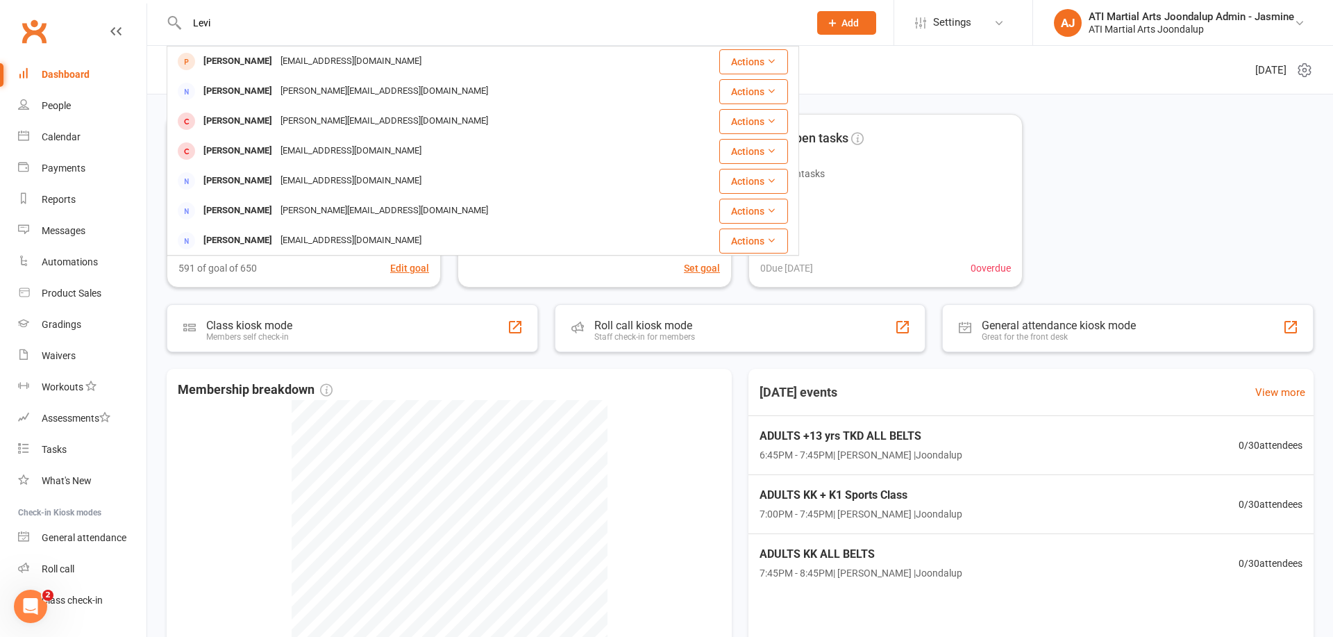
type input "Levi"
drag, startPoint x: 355, startPoint y: 30, endPoint x: 278, endPoint y: 63, distance: 84.0
click at [278, 63] on div "[EMAIL_ADDRESS][DOMAIN_NAME]" at bounding box center [350, 61] width 149 height 20
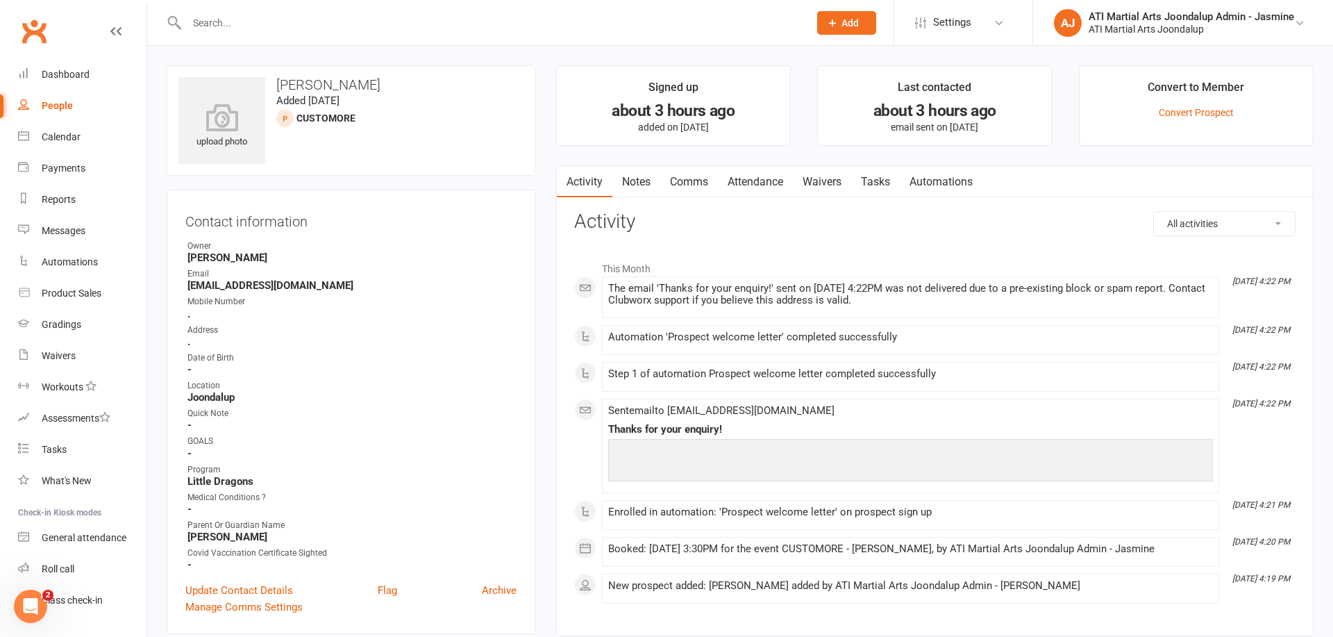
click at [745, 183] on link "Attendance" at bounding box center [755, 182] width 75 height 32
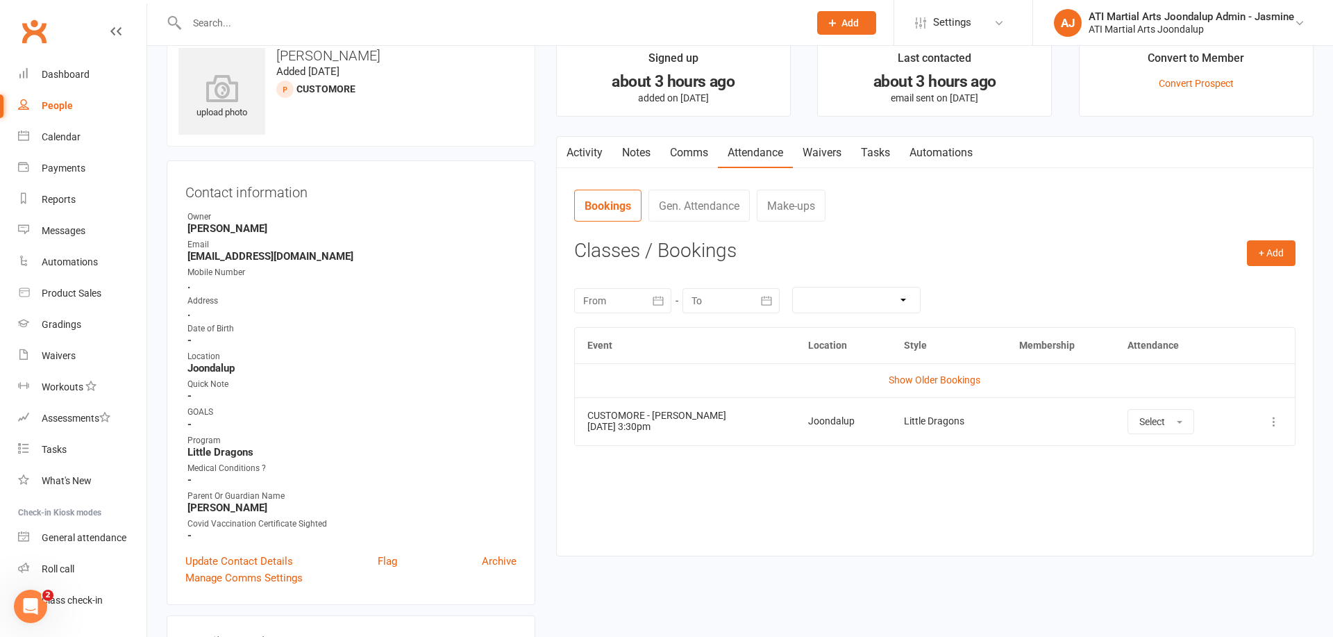
scroll to position [34, 0]
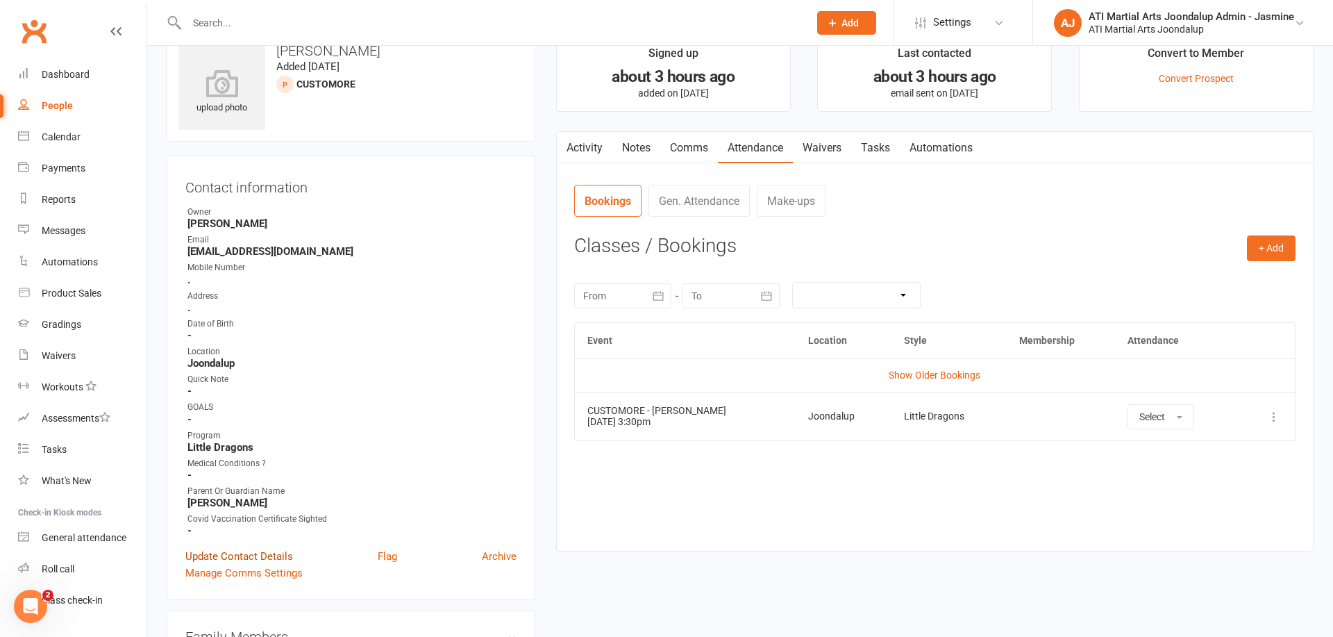
click at [256, 554] on link "Update Contact Details" at bounding box center [239, 556] width 108 height 17
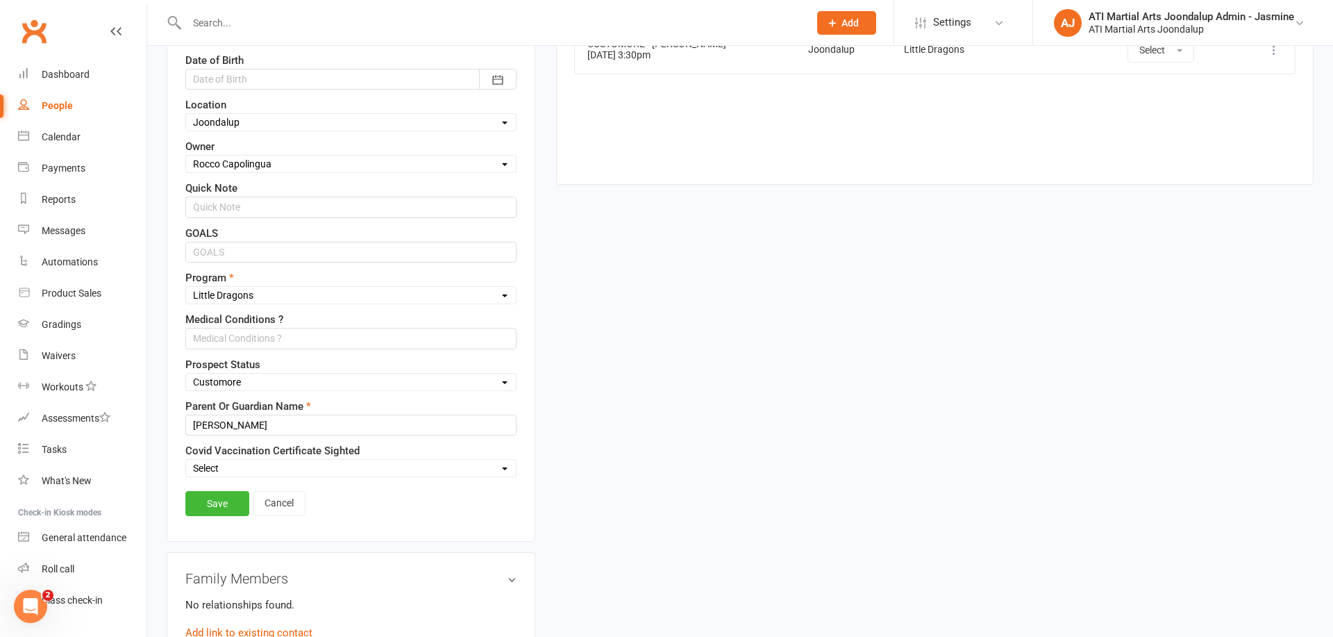
scroll to position [402, 0]
select select "Initial Contact"
click at [219, 496] on link "Save" at bounding box center [217, 502] width 64 height 25
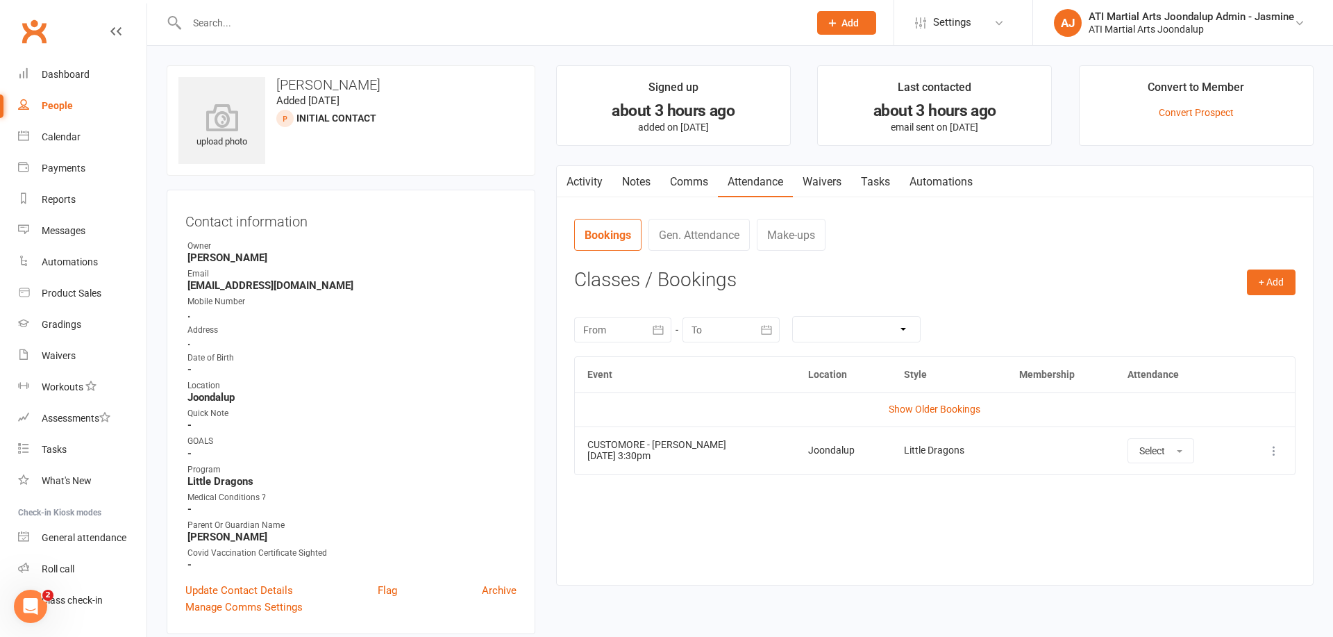
scroll to position [0, 0]
click at [458, 31] on input "text" at bounding box center [491, 22] width 617 height 19
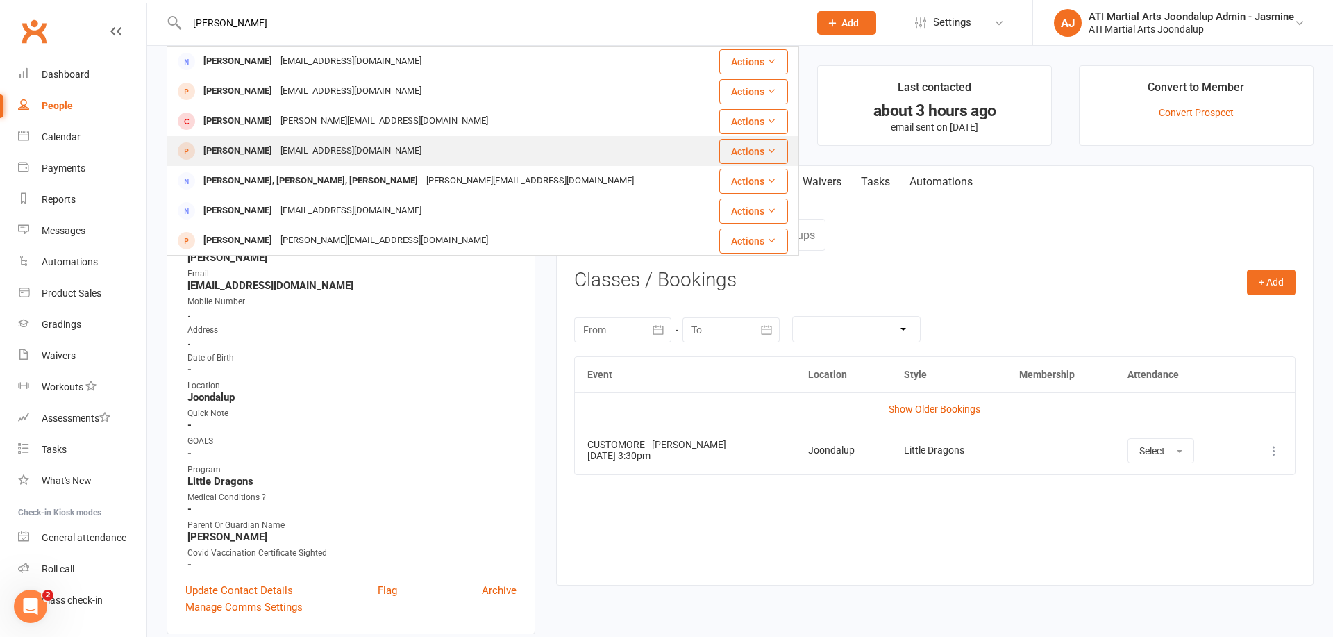
type input "[PERSON_NAME]"
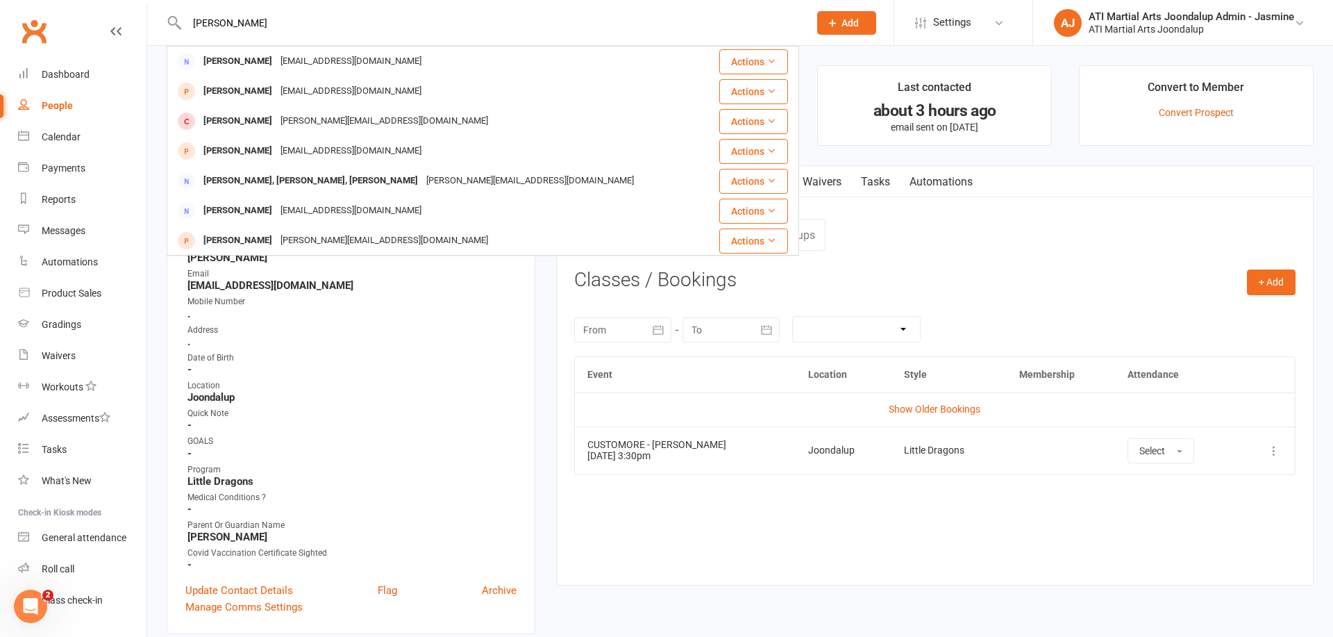
click at [276, 154] on div "[PERSON_NAME]" at bounding box center [237, 151] width 77 height 20
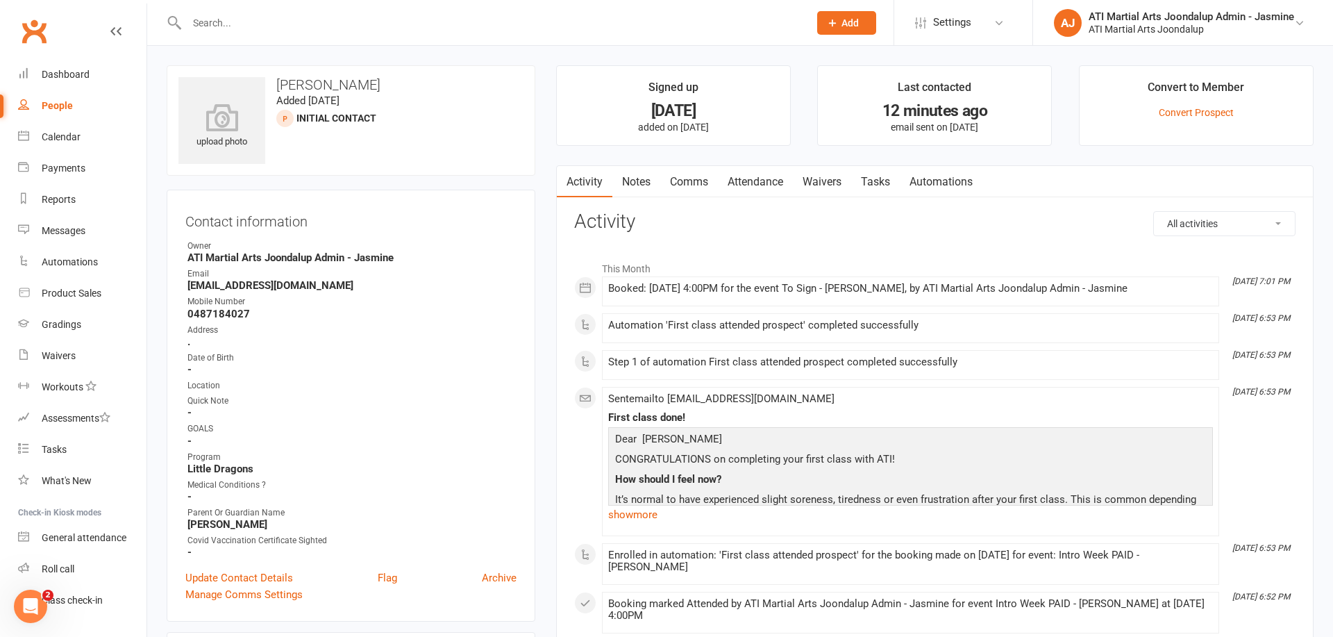
click at [757, 183] on link "Attendance" at bounding box center [755, 182] width 75 height 32
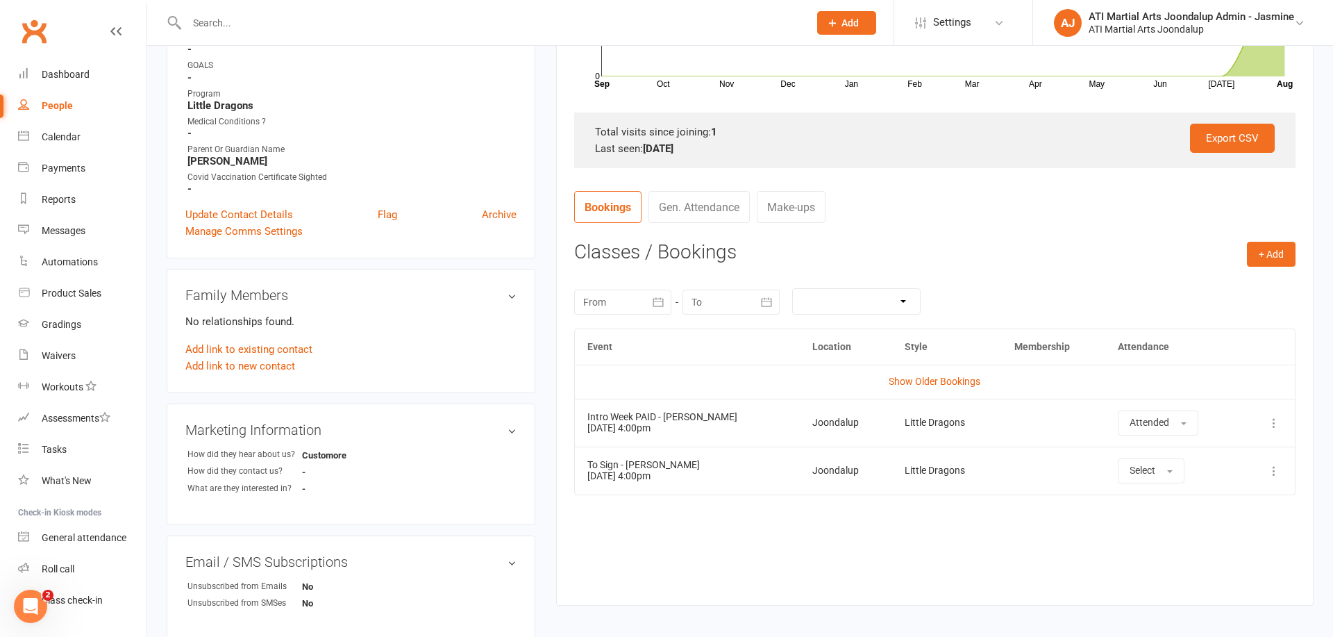
scroll to position [365, 0]
click at [1270, 467] on icon at bounding box center [1274, 470] width 14 height 14
click at [1200, 544] on link "Remove booking" at bounding box center [1214, 552] width 138 height 28
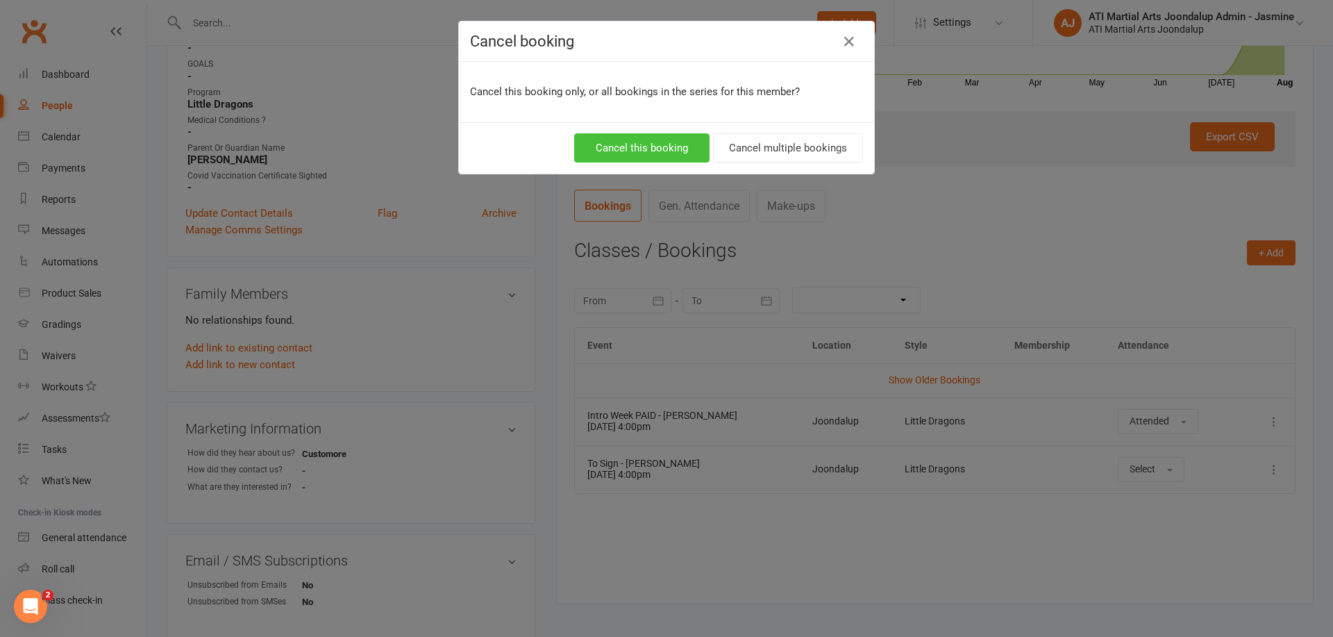
click at [664, 142] on button "Cancel this booking" at bounding box center [641, 147] width 135 height 29
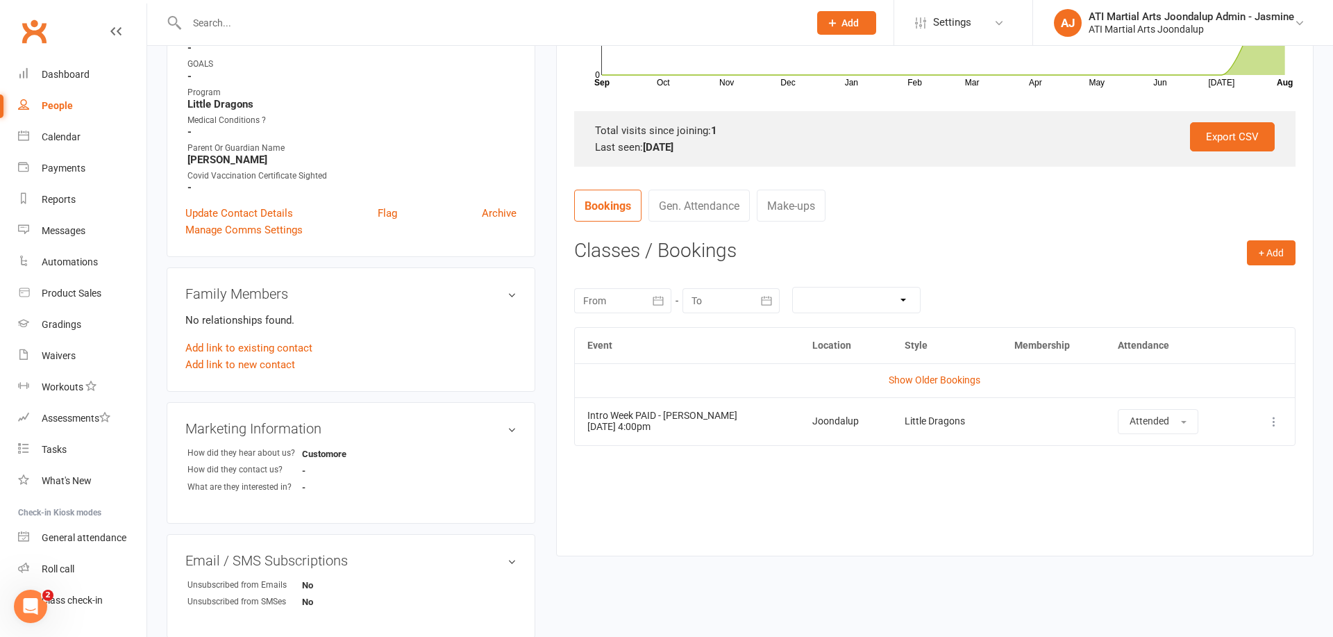
drag, startPoint x: 1270, startPoint y: 245, endPoint x: 843, endPoint y: 228, distance: 426.8
click at [1269, 245] on button "+ Add" at bounding box center [1271, 252] width 49 height 25
click at [1206, 313] on link "Add Appointment" at bounding box center [1227, 312] width 138 height 28
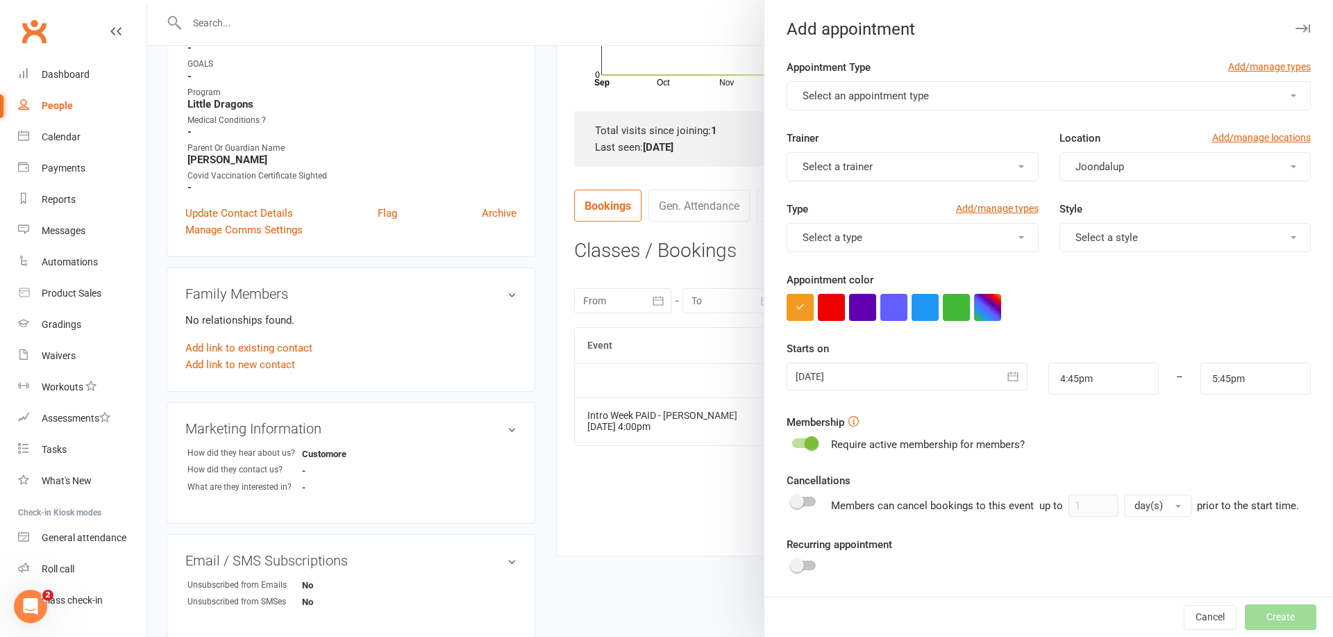
click at [917, 102] on button "Select an appointment type" at bounding box center [1049, 95] width 524 height 29
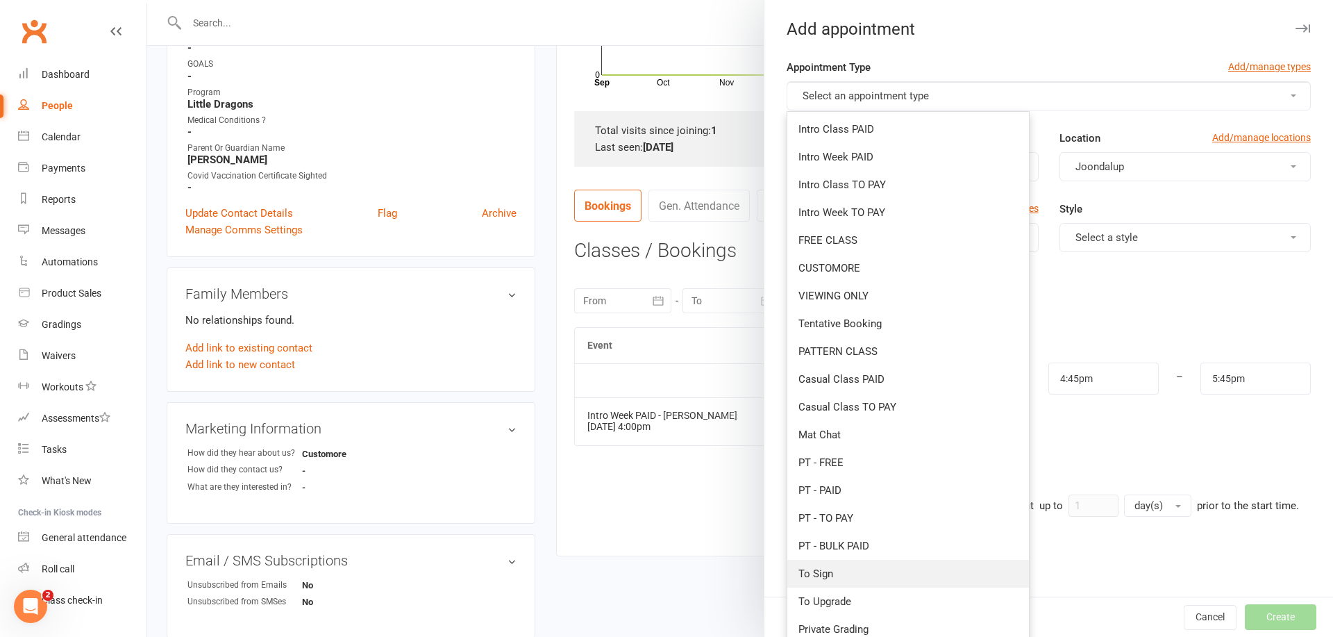
click at [838, 565] on link "To Sign" at bounding box center [909, 574] width 242 height 28
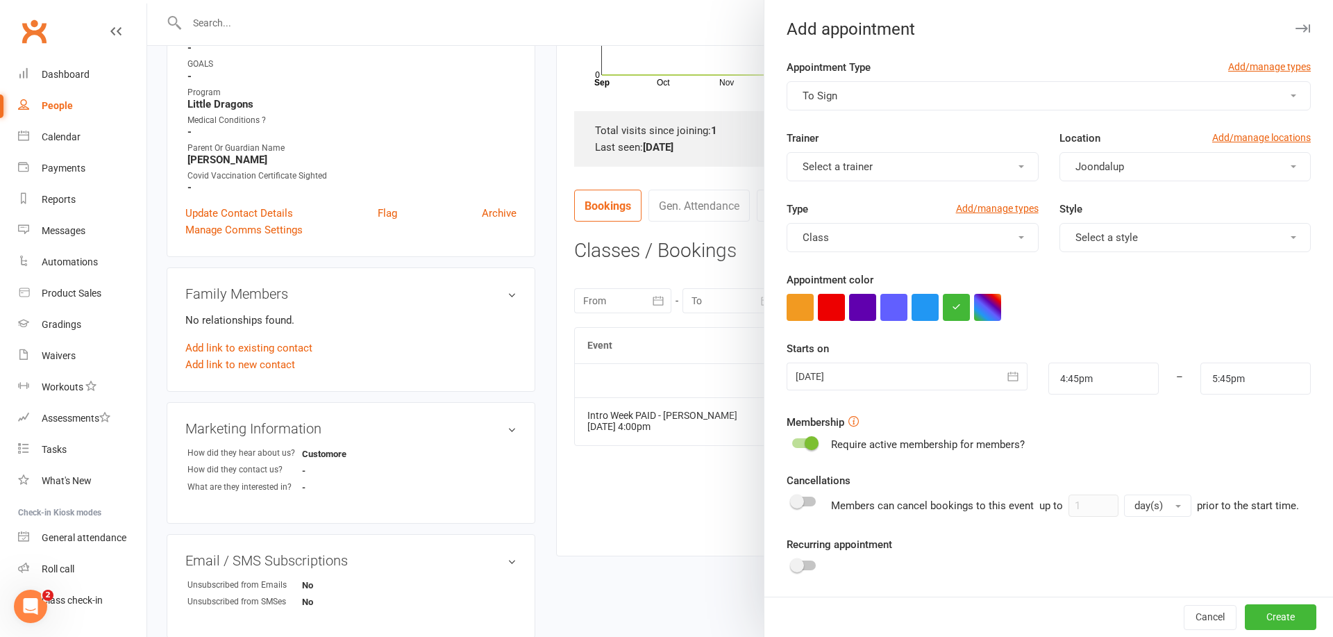
click at [931, 170] on button "Select a trainer" at bounding box center [912, 166] width 251 height 29
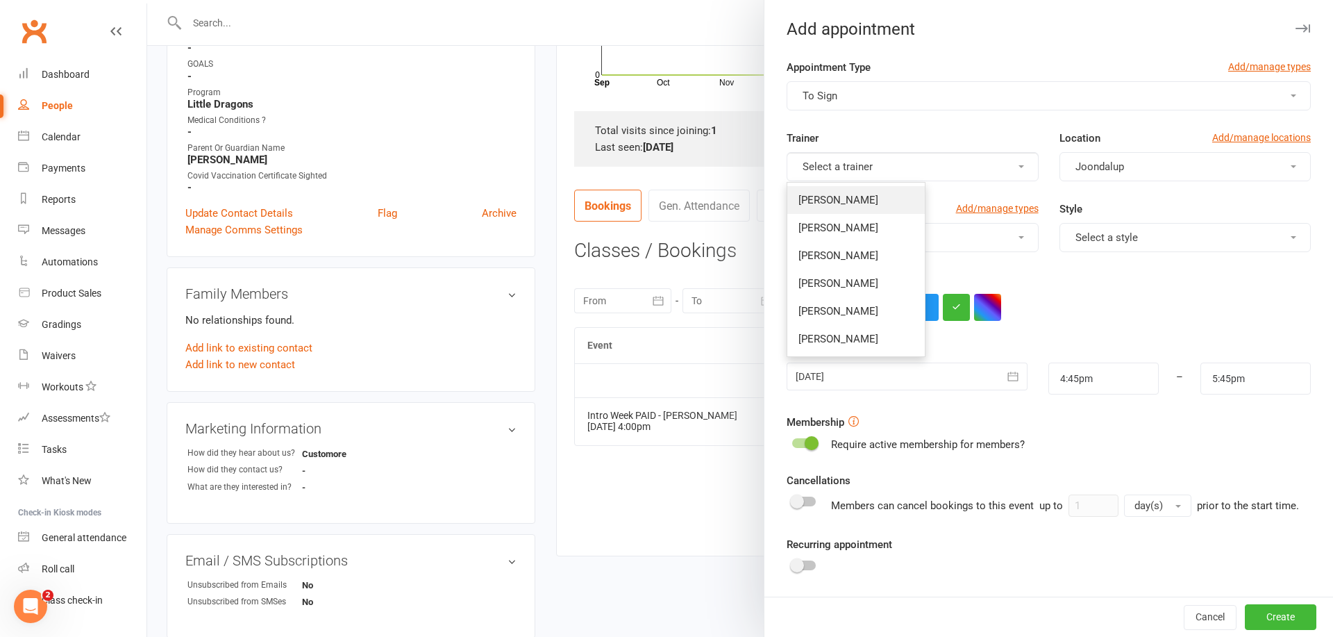
drag, startPoint x: 876, startPoint y: 203, endPoint x: 1085, endPoint y: 222, distance: 210.0
click at [876, 203] on span "[PERSON_NAME]" at bounding box center [839, 200] width 80 height 13
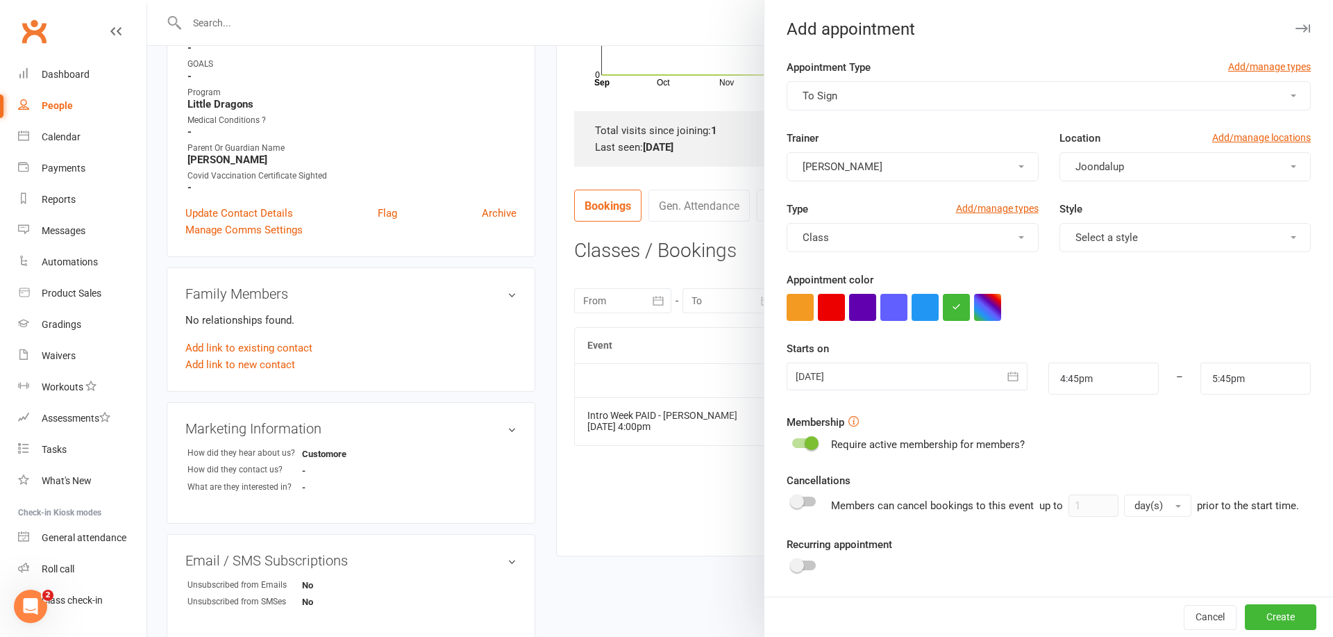
click at [1180, 245] on button "Select a style" at bounding box center [1185, 237] width 251 height 29
click at [1134, 444] on link "Little Dragons" at bounding box center [1130, 438] width 138 height 28
click at [1012, 377] on icon "button" at bounding box center [1013, 376] width 14 height 14
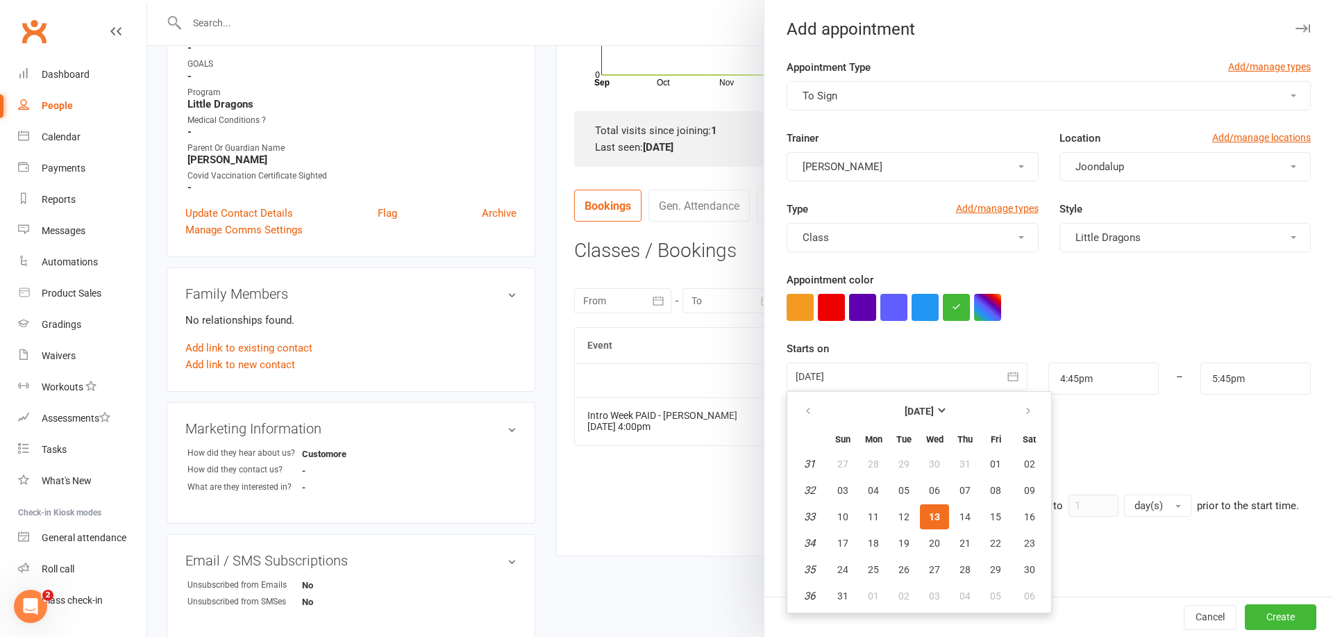
click at [967, 514] on span "14" at bounding box center [965, 516] width 11 height 11
type input "[DATE]"
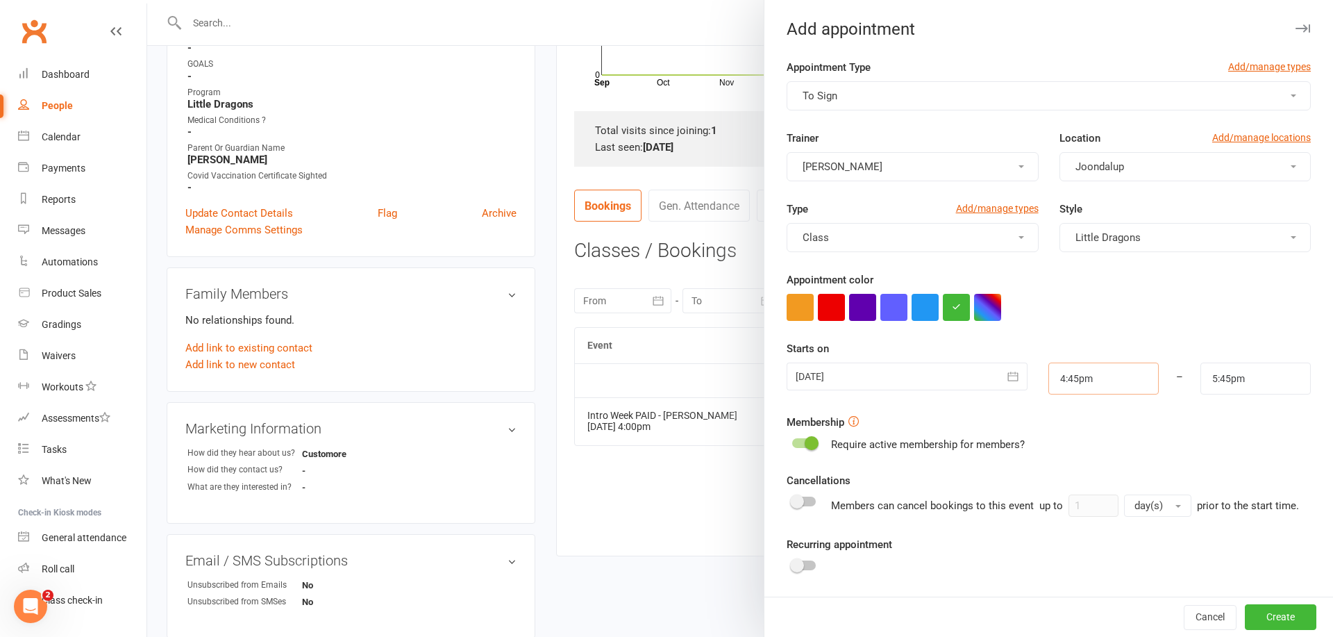
drag, startPoint x: 1127, startPoint y: 378, endPoint x: 1125, endPoint y: 385, distance: 7.3
click at [1127, 378] on input "4:45pm" at bounding box center [1104, 379] width 110 height 32
type input "4:00pm"
click at [1085, 419] on li "4:00pm" at bounding box center [1082, 415] width 67 height 21
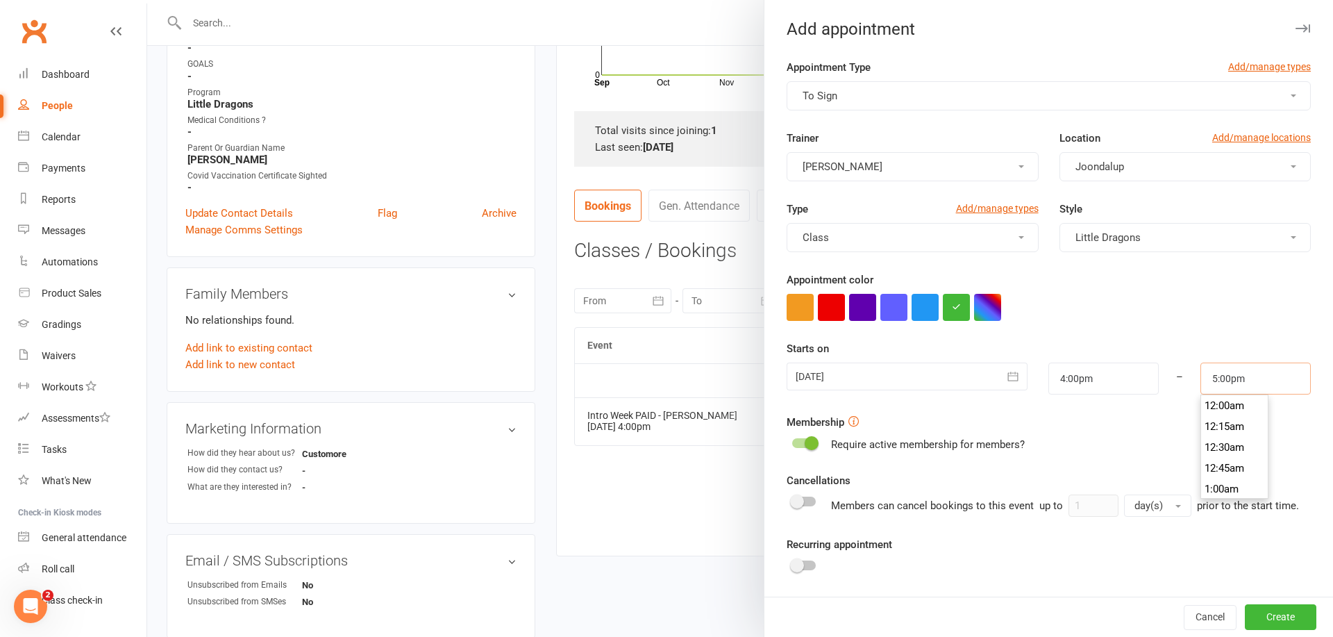
click at [1234, 385] on input "5:00pm" at bounding box center [1256, 379] width 110 height 32
type input "4:30pm"
click at [1229, 410] on li "4:30pm" at bounding box center [1235, 415] width 67 height 21
click at [1263, 612] on button "Create" at bounding box center [1281, 617] width 72 height 25
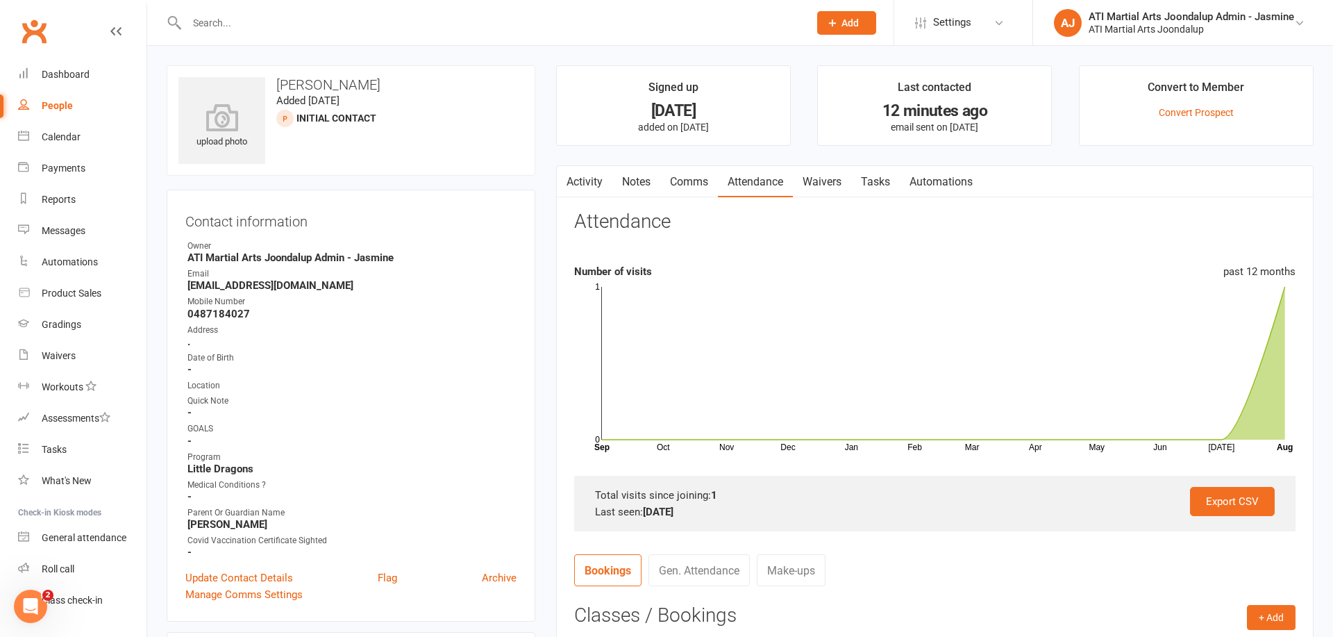
scroll to position [0, 0]
click at [51, 104] on div "People" at bounding box center [57, 105] width 31 height 11
select select "100"
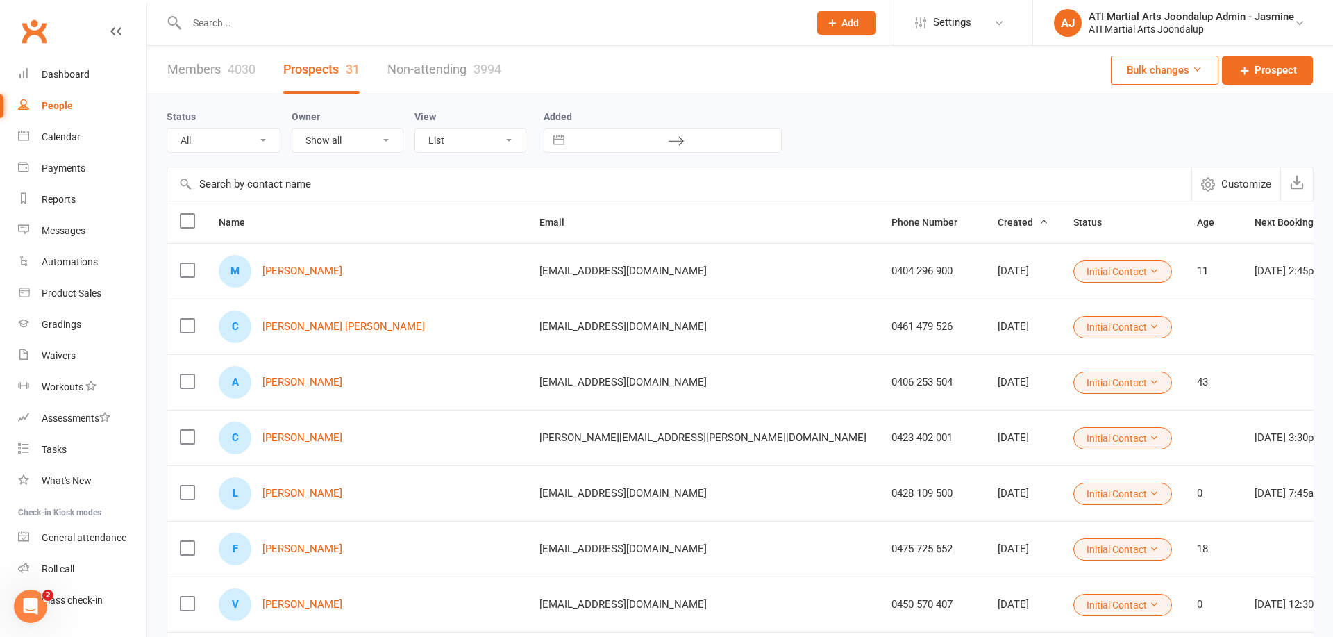
select select "Initial Contact"
click at [1295, 180] on icon "button" at bounding box center [1297, 182] width 14 height 14
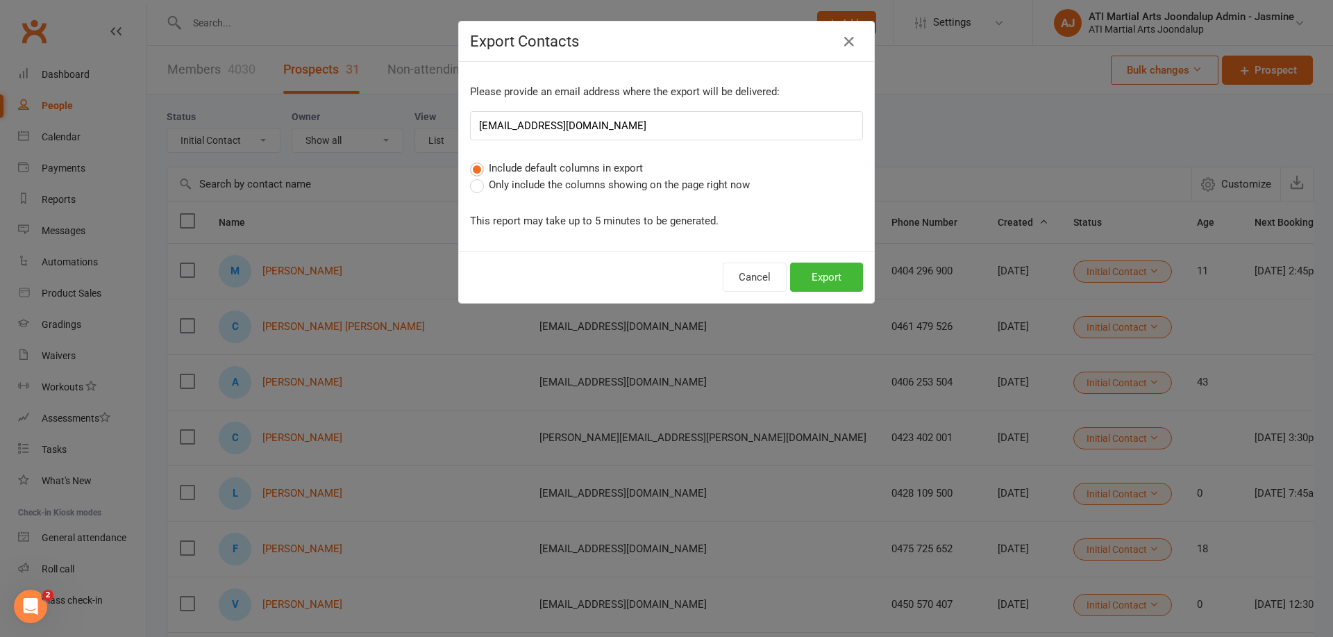
drag, startPoint x: 694, startPoint y: 181, endPoint x: 702, endPoint y: 191, distance: 13.3
click at [694, 181] on span "Only include the columns showing on the page right now" at bounding box center [619, 183] width 261 height 15
click at [479, 176] on input "Only include the columns showing on the page right now" at bounding box center [474, 176] width 9 height 0
click at [817, 269] on button "Export" at bounding box center [826, 277] width 73 height 29
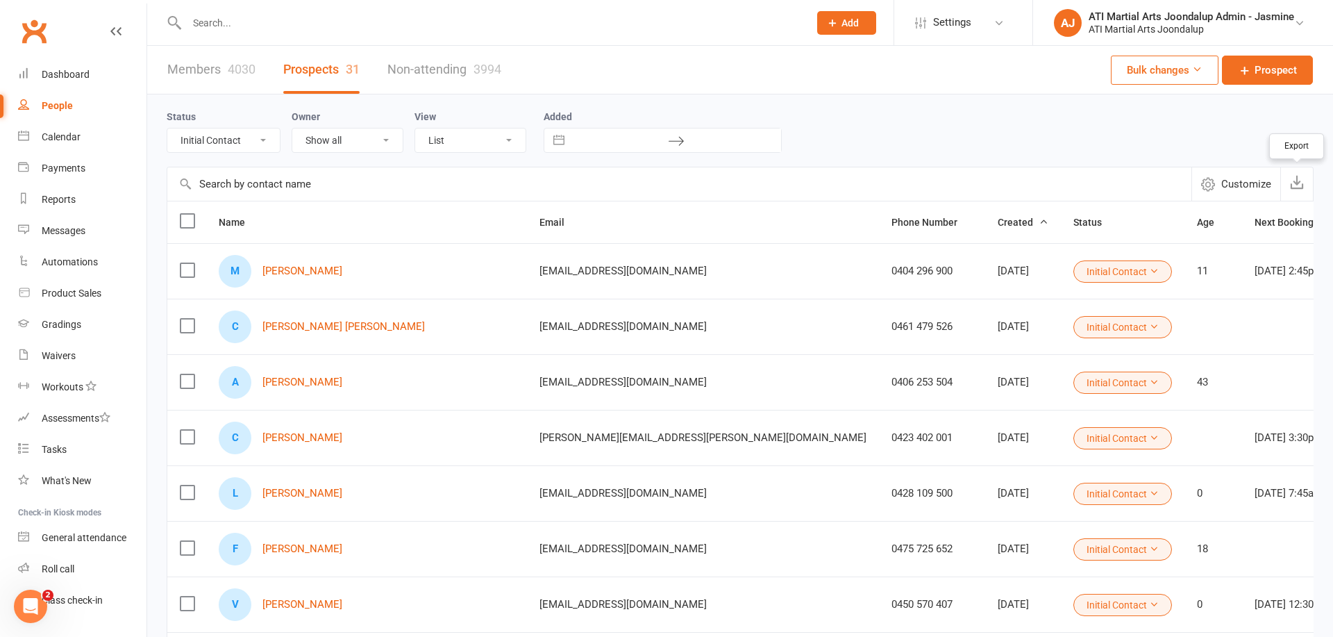
click at [1295, 183] on icon "button" at bounding box center [1297, 182] width 14 height 14
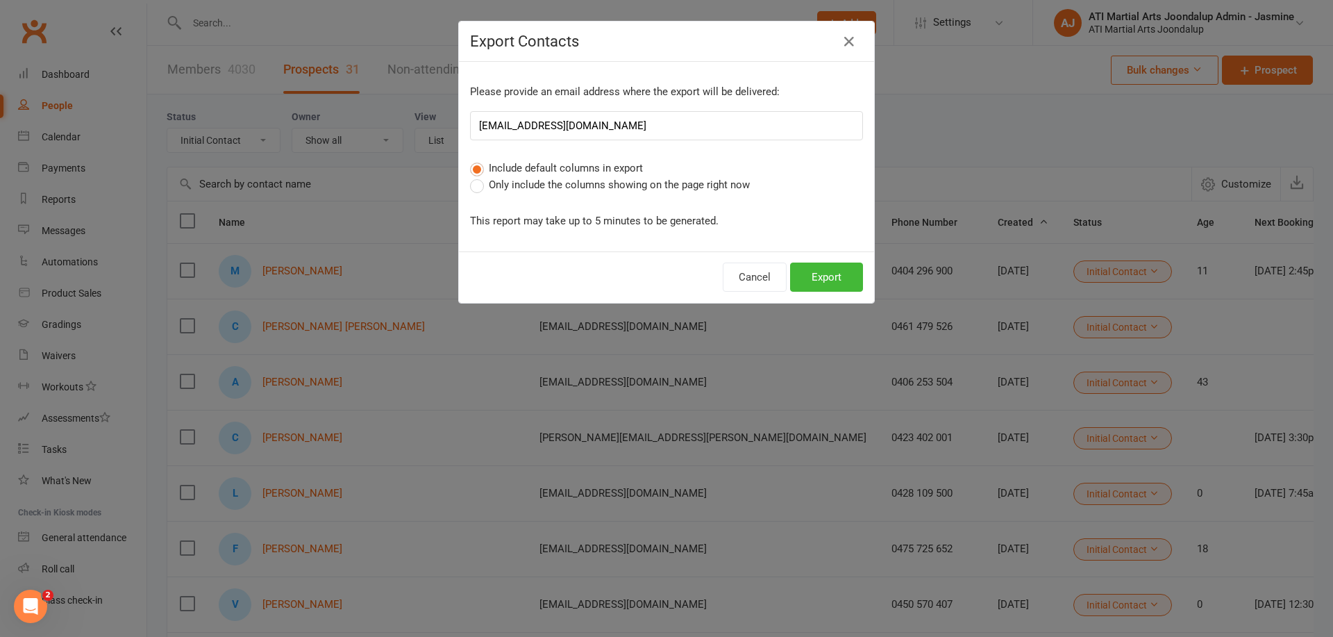
drag, startPoint x: 576, startPoint y: 185, endPoint x: 585, endPoint y: 188, distance: 9.7
click at [576, 185] on span "Only include the columns showing on the page right now" at bounding box center [619, 183] width 261 height 15
click at [479, 176] on input "Only include the columns showing on the page right now" at bounding box center [474, 176] width 9 height 0
click at [824, 281] on button "Export" at bounding box center [826, 277] width 73 height 29
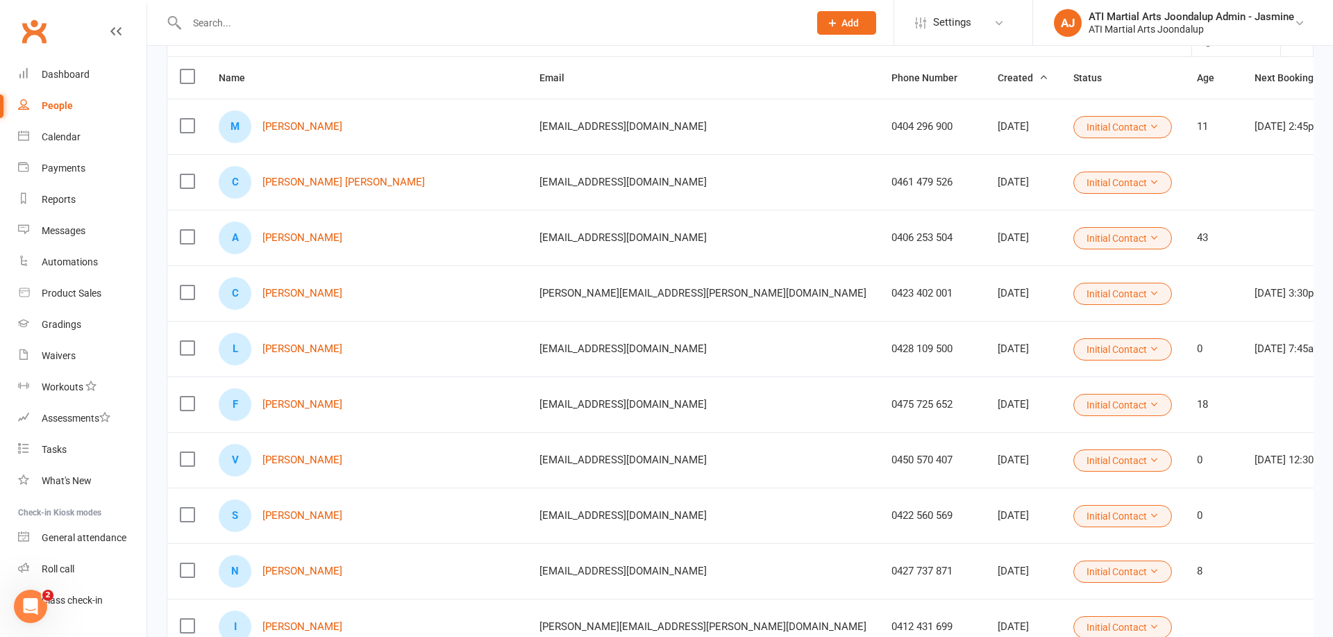
scroll to position [147, 0]
click at [313, 399] on link "[PERSON_NAME]" at bounding box center [303, 403] width 80 height 12
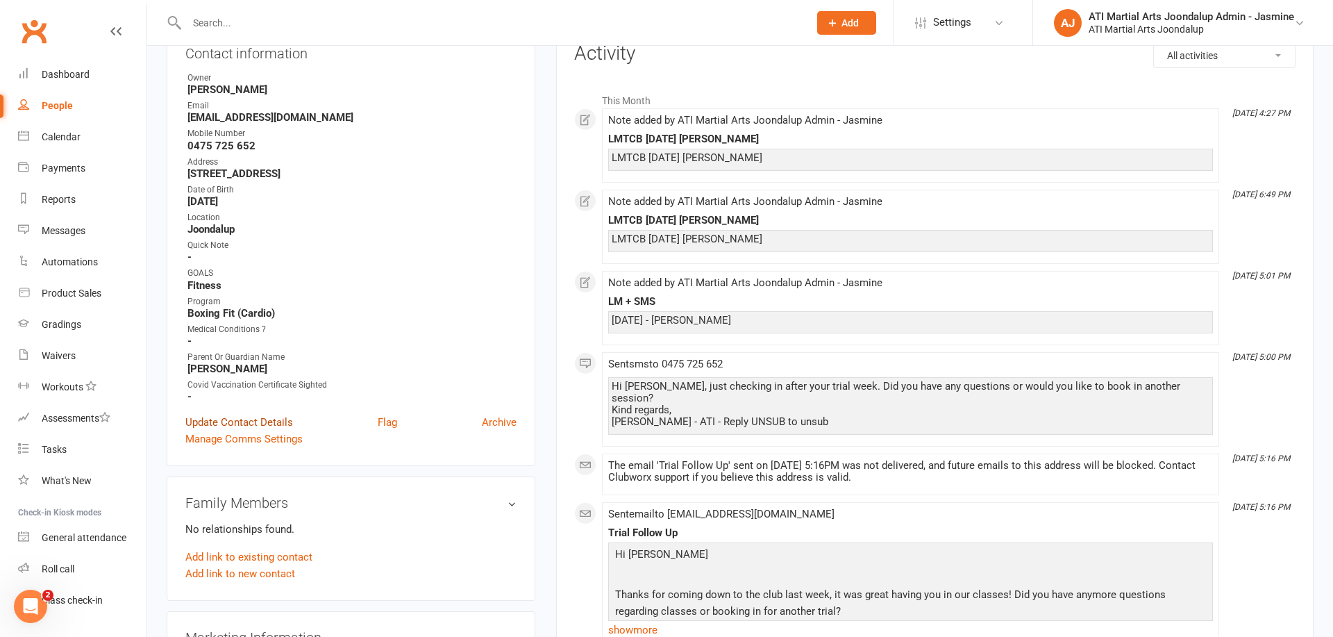
click at [247, 417] on link "Update Contact Details" at bounding box center [239, 422] width 108 height 17
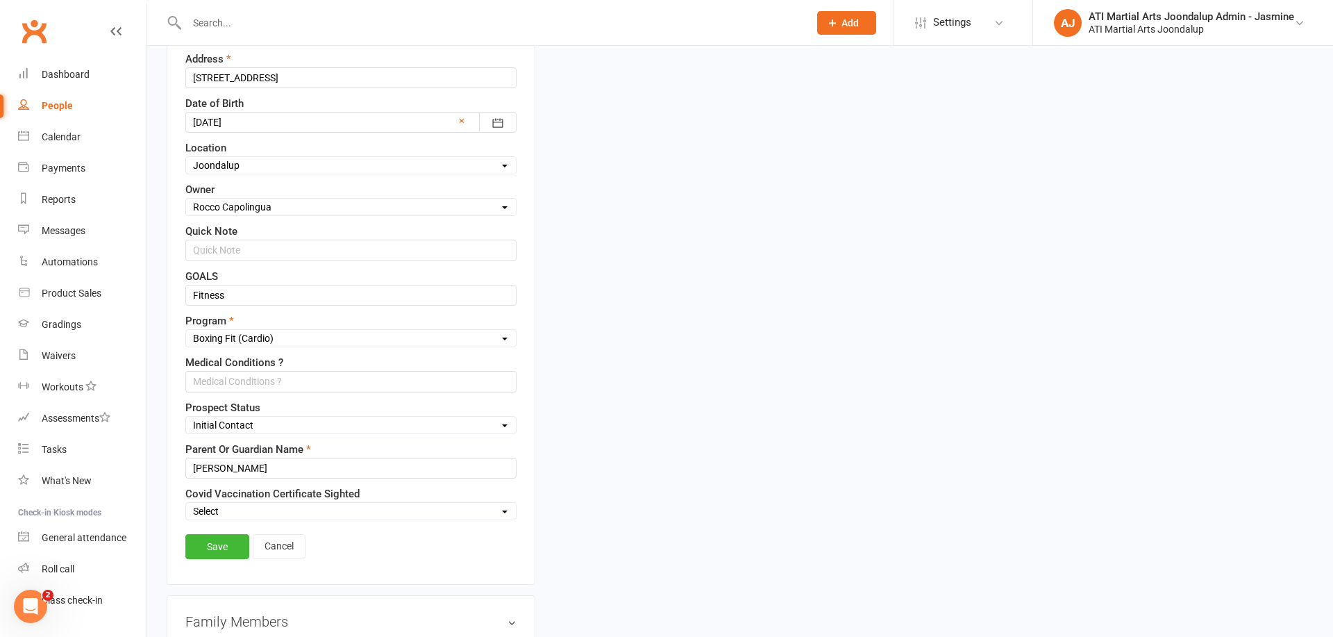
scroll to position [360, 0]
select select "Not interested"
click at [220, 543] on link "Save" at bounding box center [217, 543] width 64 height 25
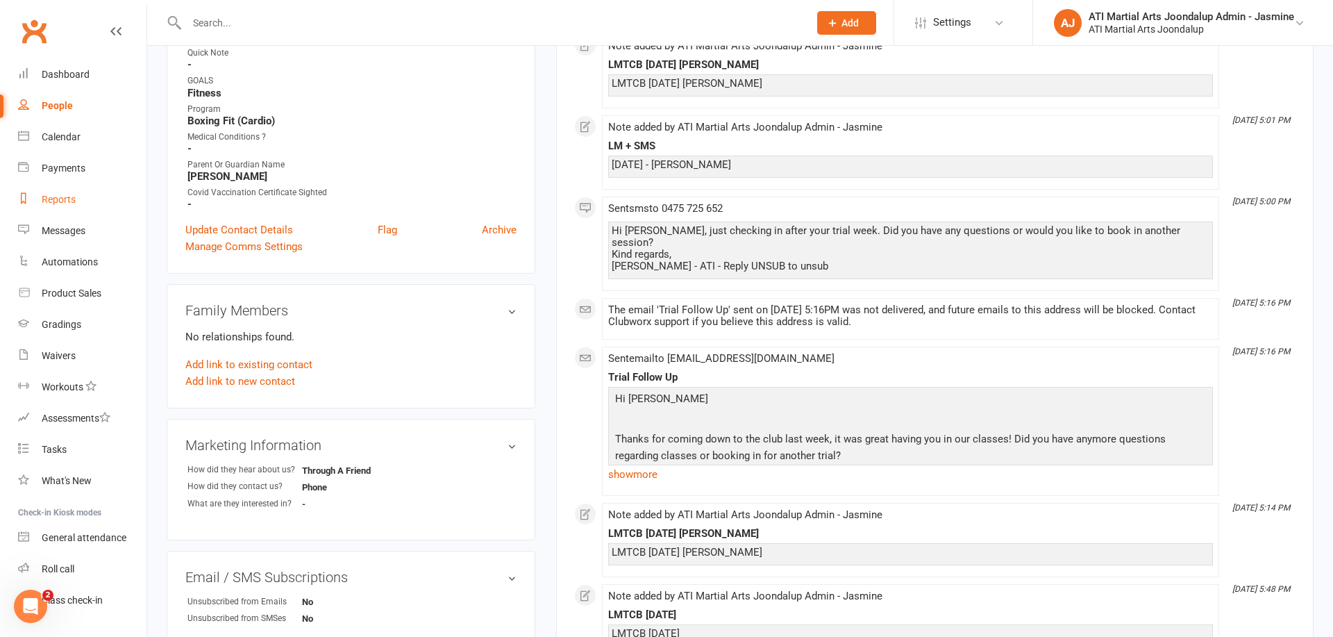
drag, startPoint x: 70, startPoint y: 200, endPoint x: 88, endPoint y: 198, distance: 18.2
click at [71, 200] on div "Reports" at bounding box center [59, 199] width 34 height 11
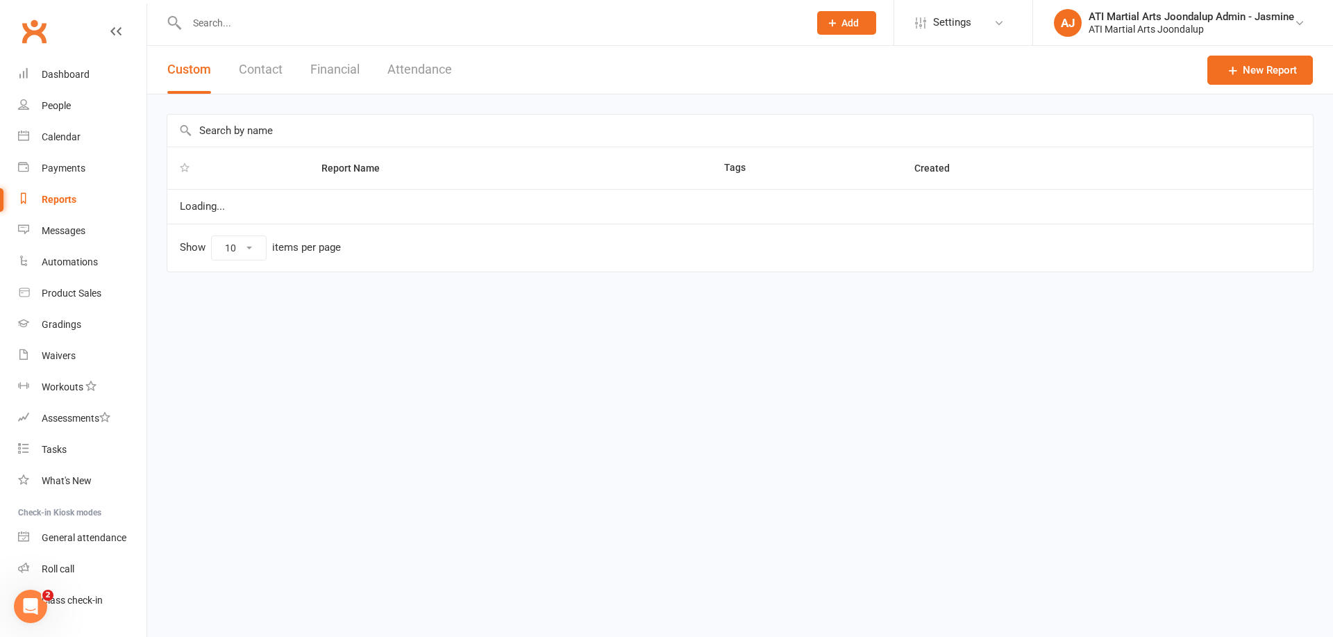
select select "100"
click at [327, 65] on button "Financial" at bounding box center [334, 70] width 49 height 48
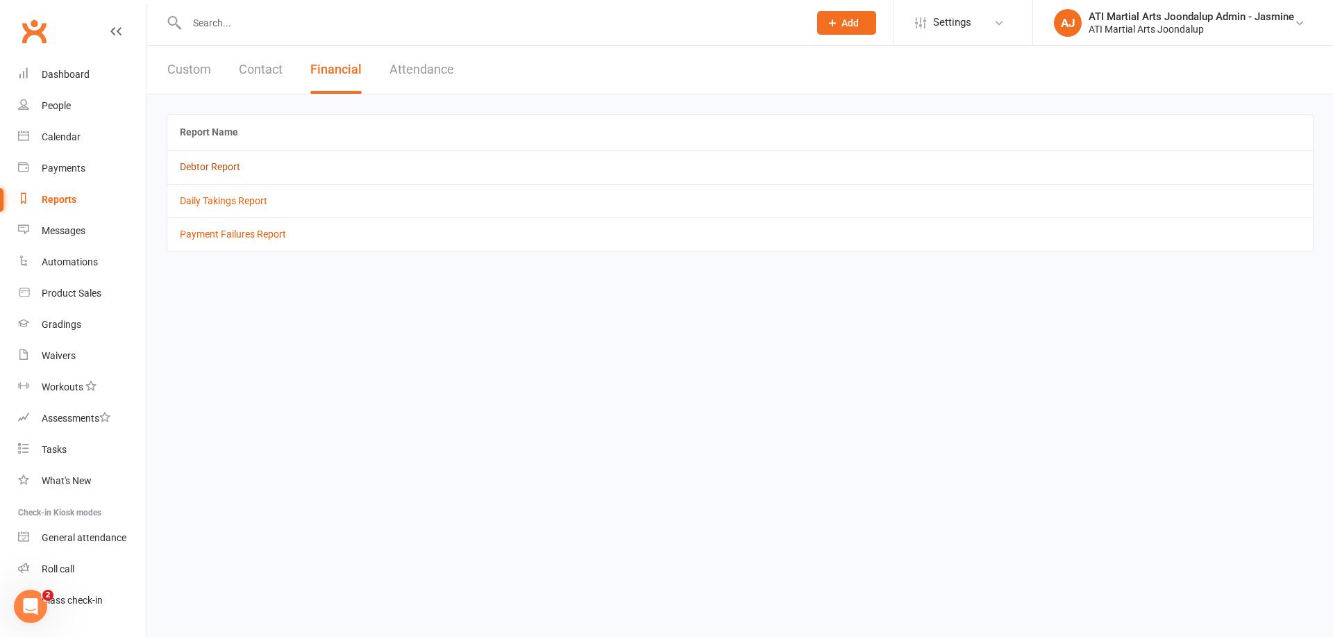
click at [224, 164] on link "Debtor Report" at bounding box center [210, 166] width 60 height 11
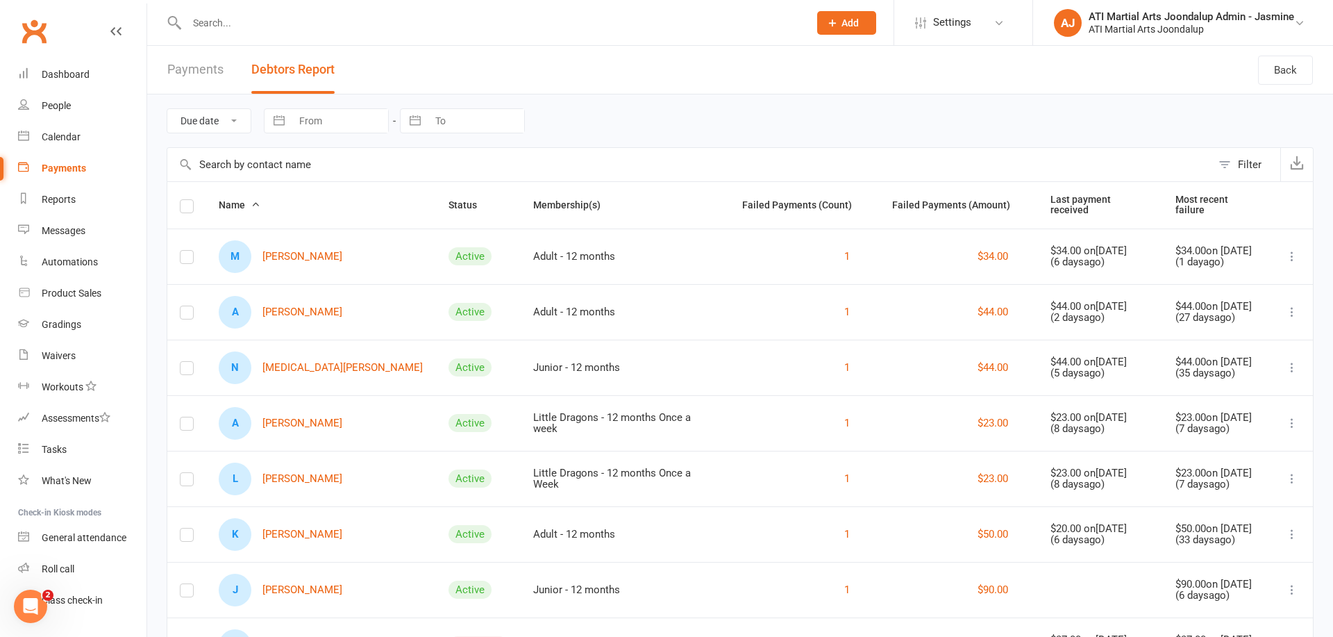
click at [365, 36] on div at bounding box center [483, 22] width 633 height 45
click at [368, 31] on input "text" at bounding box center [491, 22] width 617 height 19
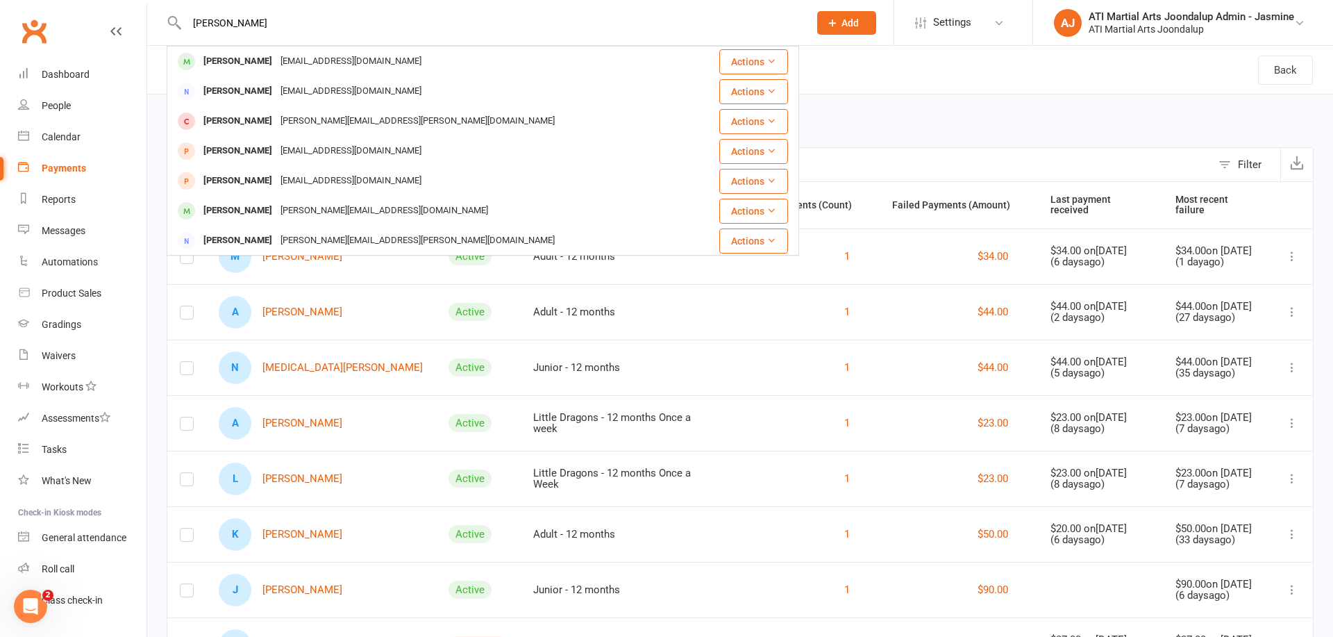
type input "[PERSON_NAME]"
drag, startPoint x: 369, startPoint y: 31, endPoint x: 260, endPoint y: 65, distance: 114.0
click at [260, 65] on div "[PERSON_NAME]" at bounding box center [237, 61] width 77 height 20
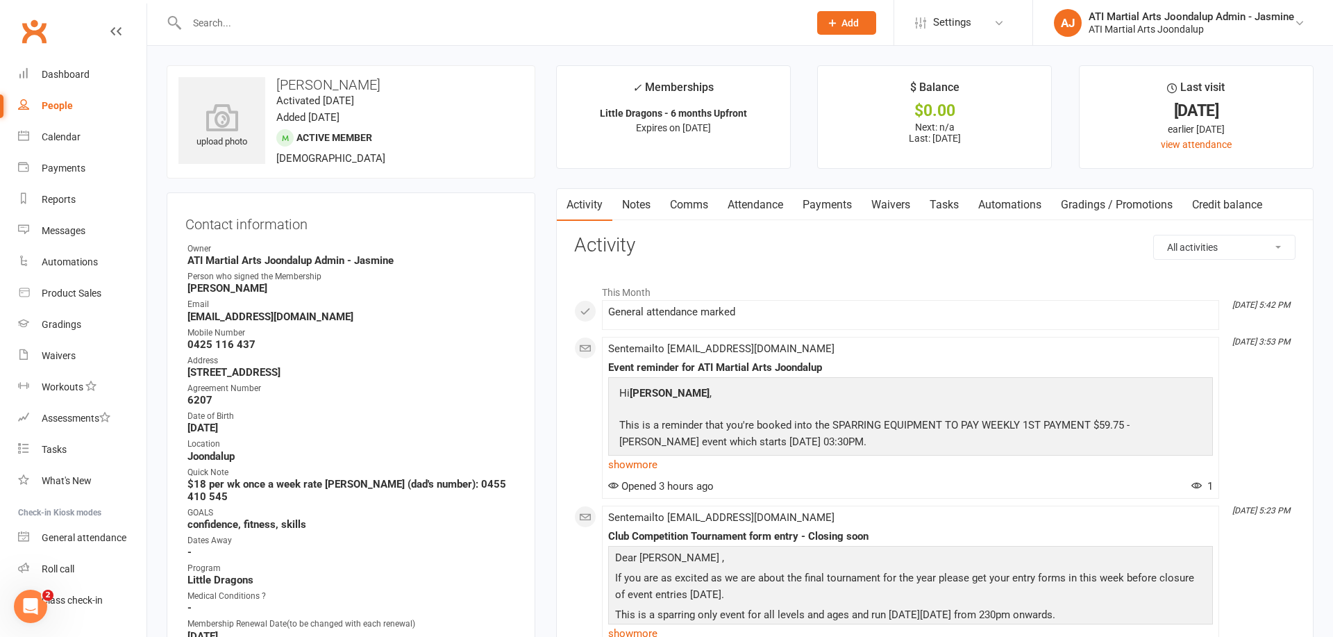
click at [767, 206] on link "Attendance" at bounding box center [755, 205] width 75 height 32
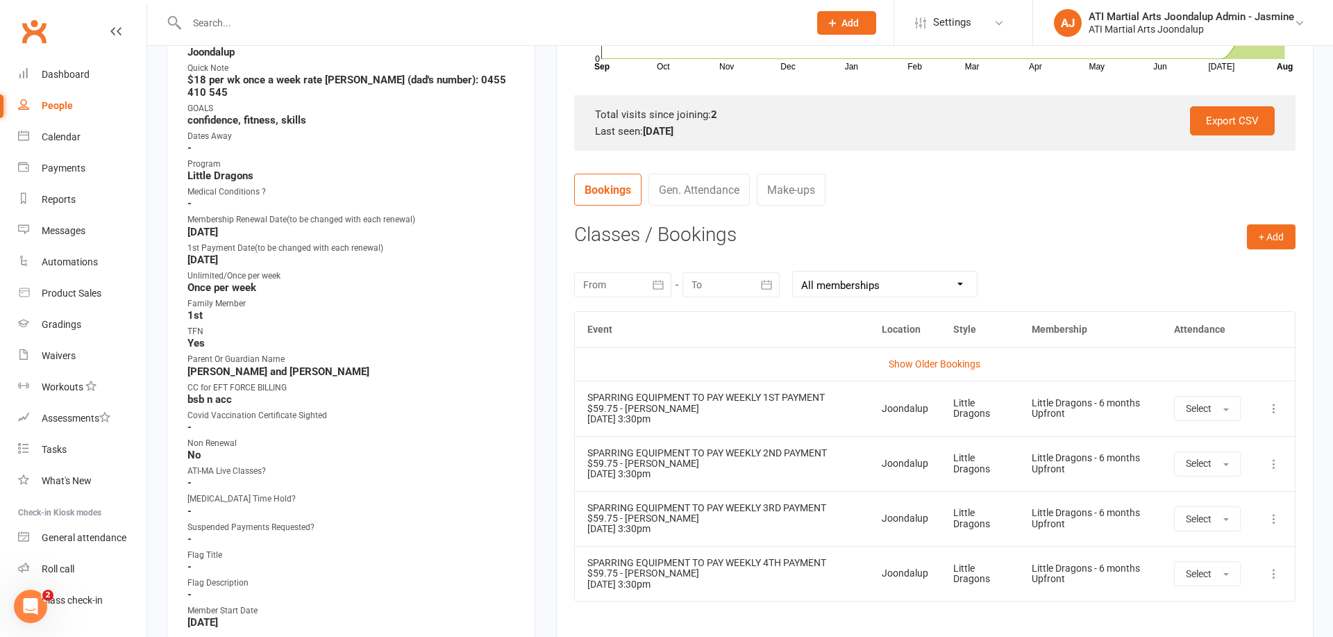
scroll to position [407, 0]
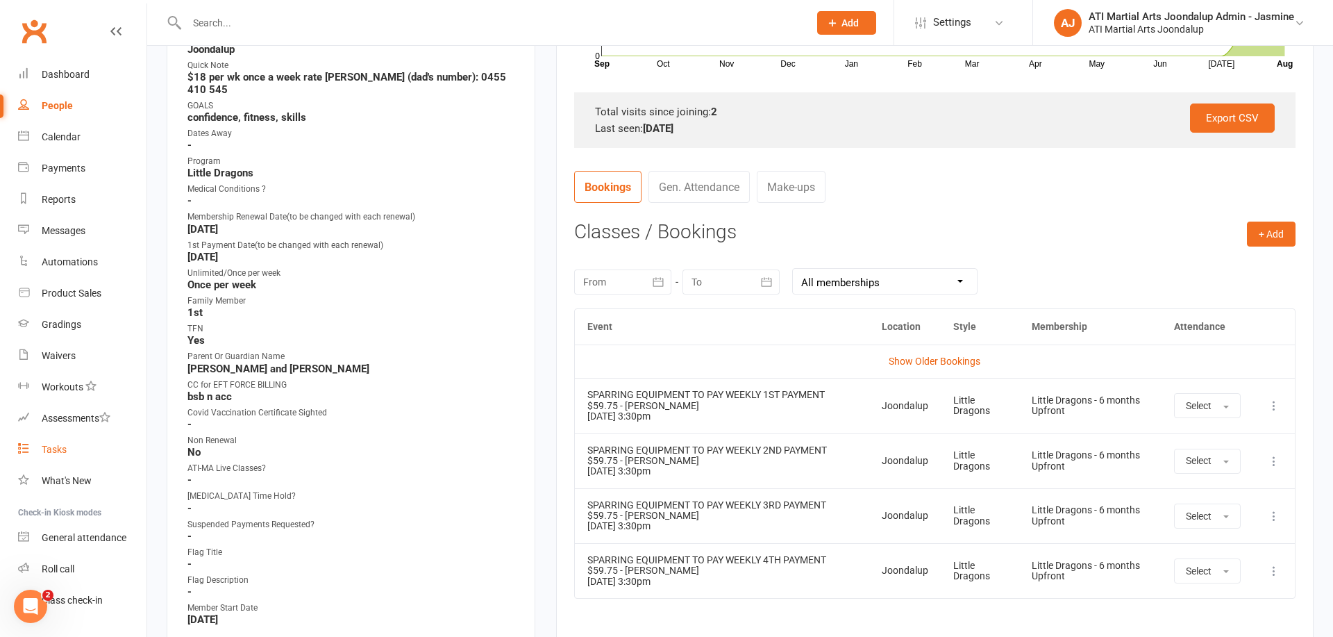
click at [58, 451] on div "Tasks" at bounding box center [54, 449] width 25 height 11
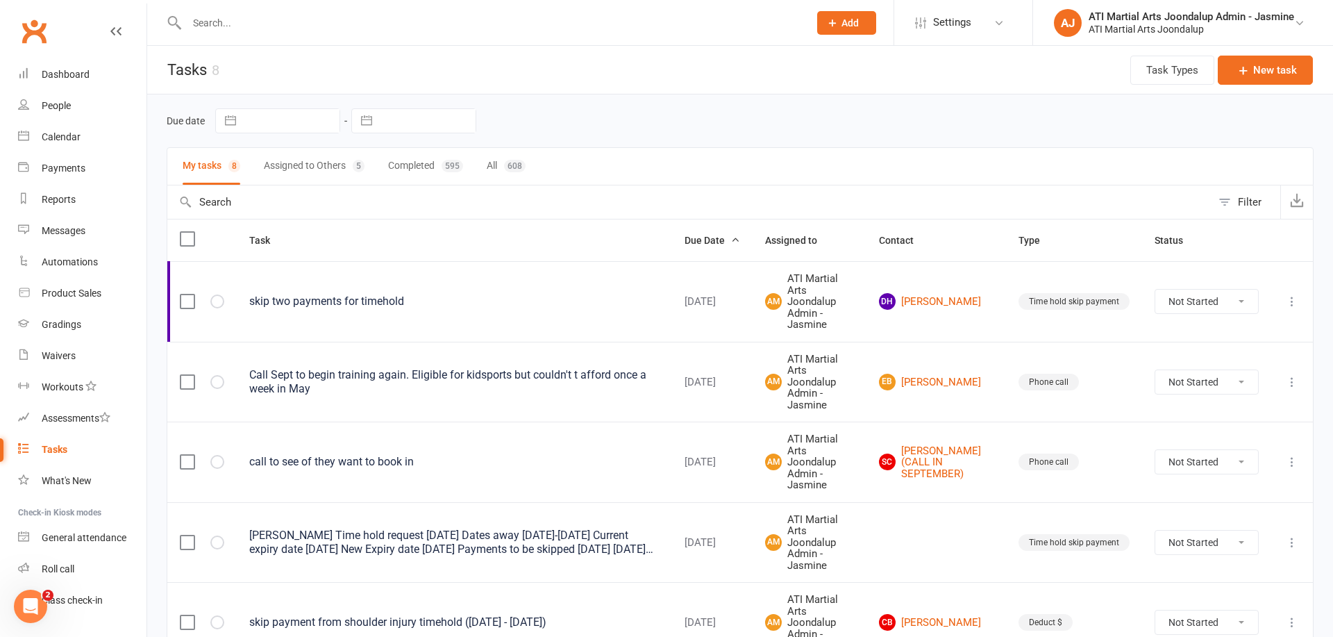
click at [283, 17] on input "text" at bounding box center [491, 22] width 617 height 19
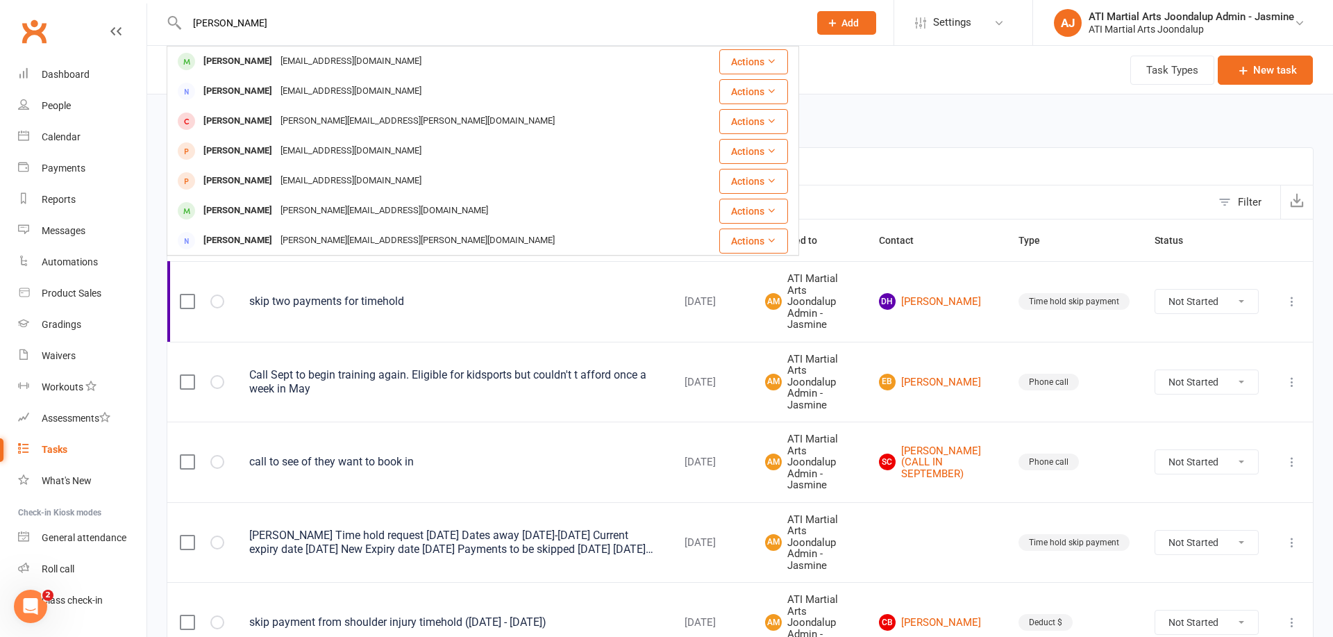
type input "[PERSON_NAME]"
drag, startPoint x: 231, startPoint y: 47, endPoint x: 235, endPoint y: 63, distance: 17.0
click at [235, 64] on div "[PERSON_NAME]" at bounding box center [237, 61] width 77 height 20
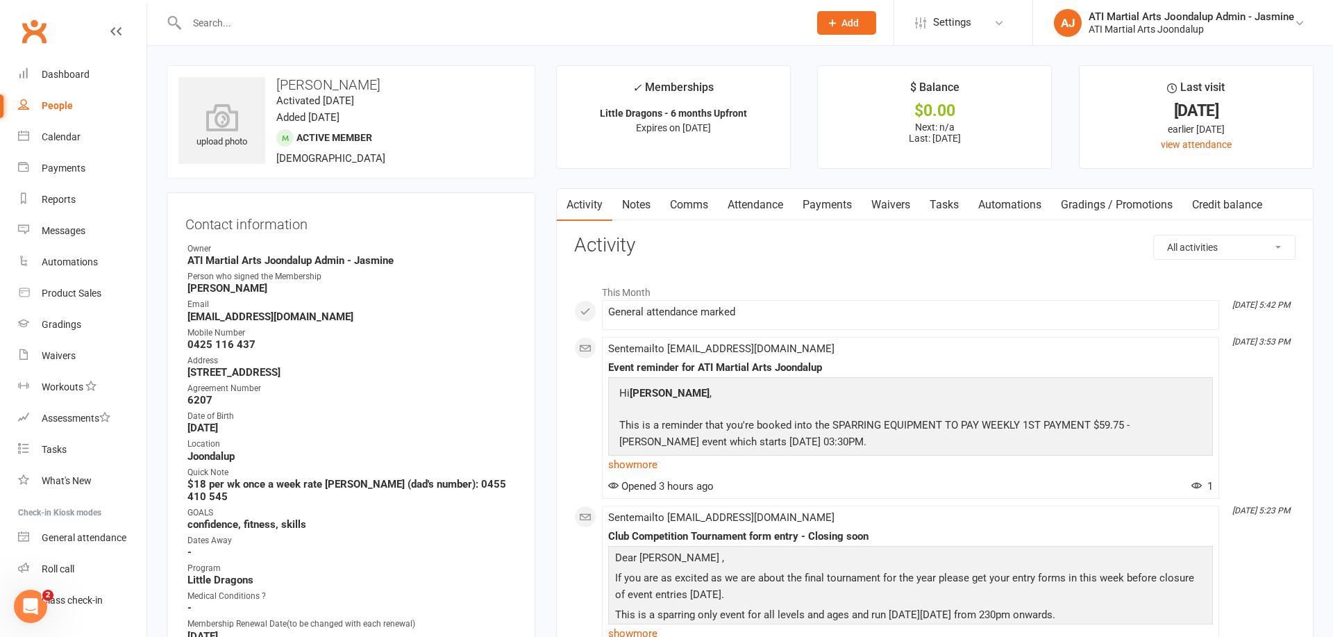
click at [628, 200] on link "Notes" at bounding box center [637, 205] width 48 height 32
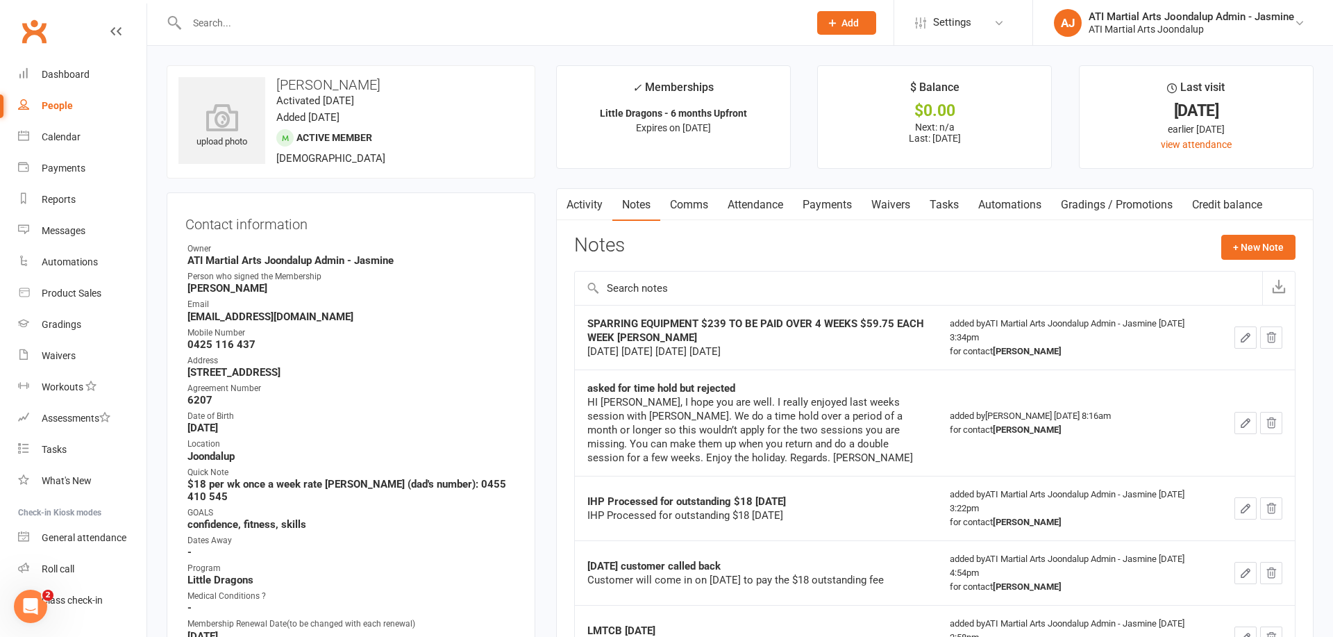
click at [1245, 337] on icon "button" at bounding box center [1246, 337] width 13 height 13
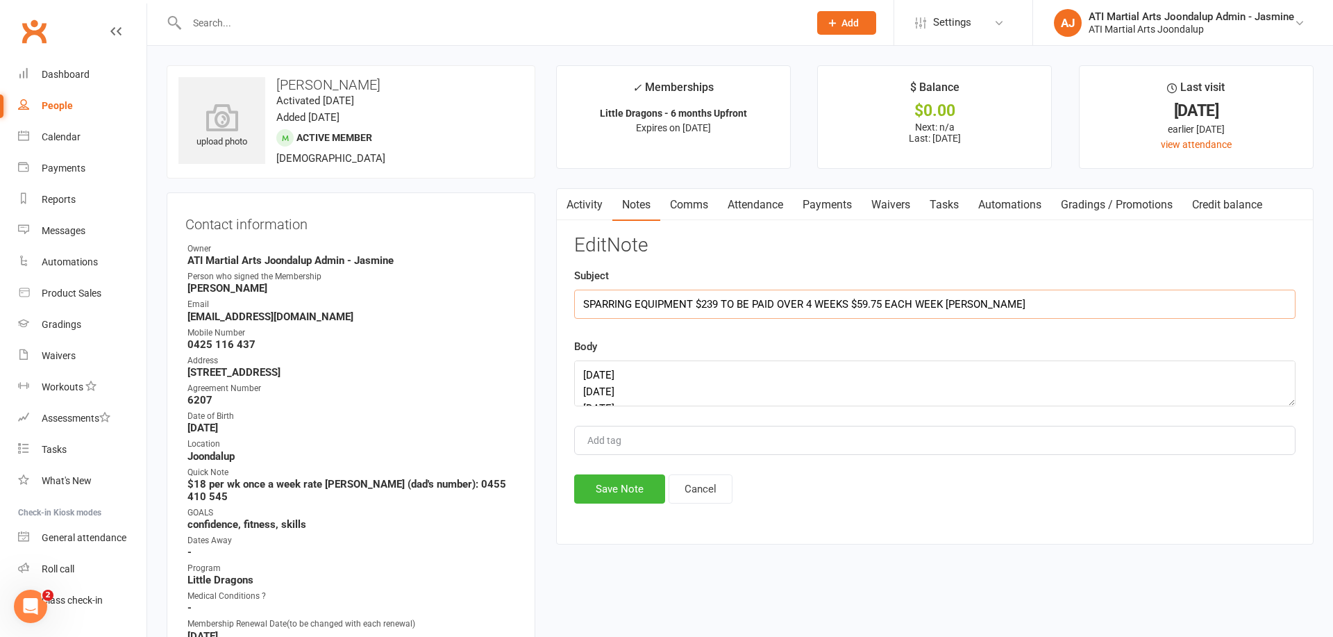
drag, startPoint x: 983, startPoint y: 299, endPoint x: 484, endPoint y: 294, distance: 498.7
drag, startPoint x: 695, startPoint y: 387, endPoint x: 665, endPoint y: 393, distance: 30.5
click at [695, 387] on textarea "[DATE] [DATE] [DATE] [DATE]" at bounding box center [935, 383] width 722 height 46
drag, startPoint x: 639, startPoint y: 390, endPoint x: 559, endPoint y: 352, distance: 88.2
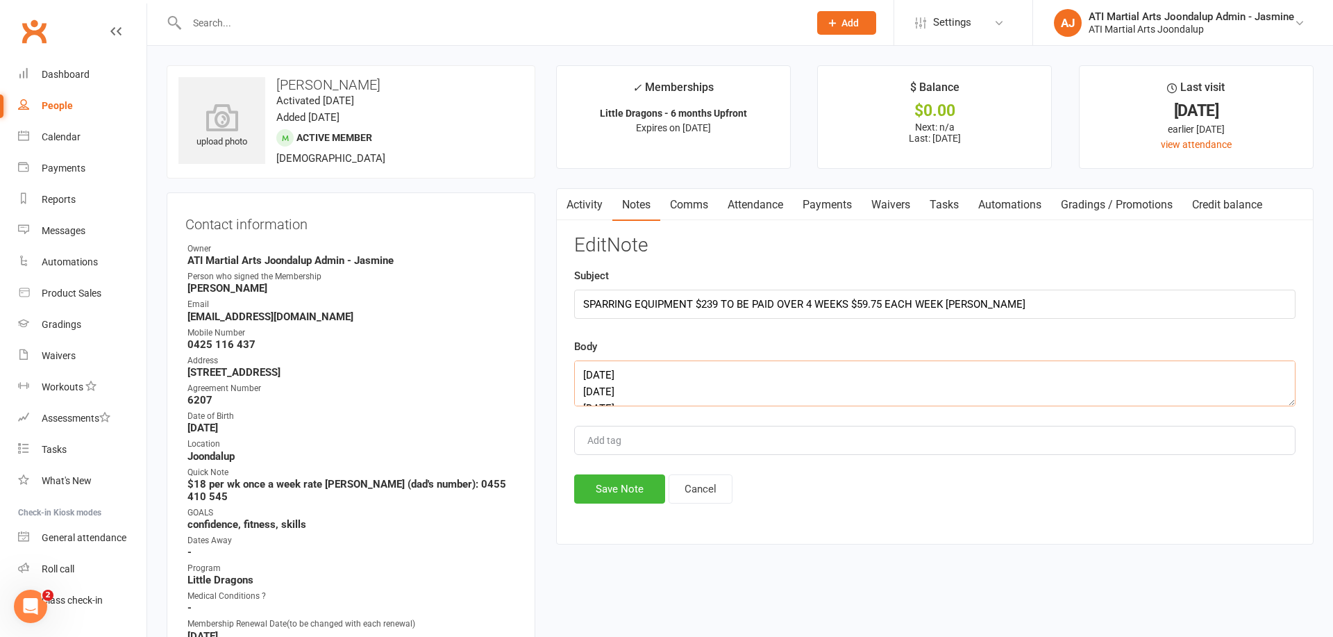
click at [560, 352] on div "Activity Notes Comms Attendance Payments Waivers Tasks Automations Gradings / P…" at bounding box center [935, 366] width 758 height 356
click at [773, 383] on textarea "[DATE] [DATE] [DATE] [DATE]" at bounding box center [935, 383] width 722 height 46
click at [621, 490] on button "Save Note" at bounding box center [619, 488] width 91 height 29
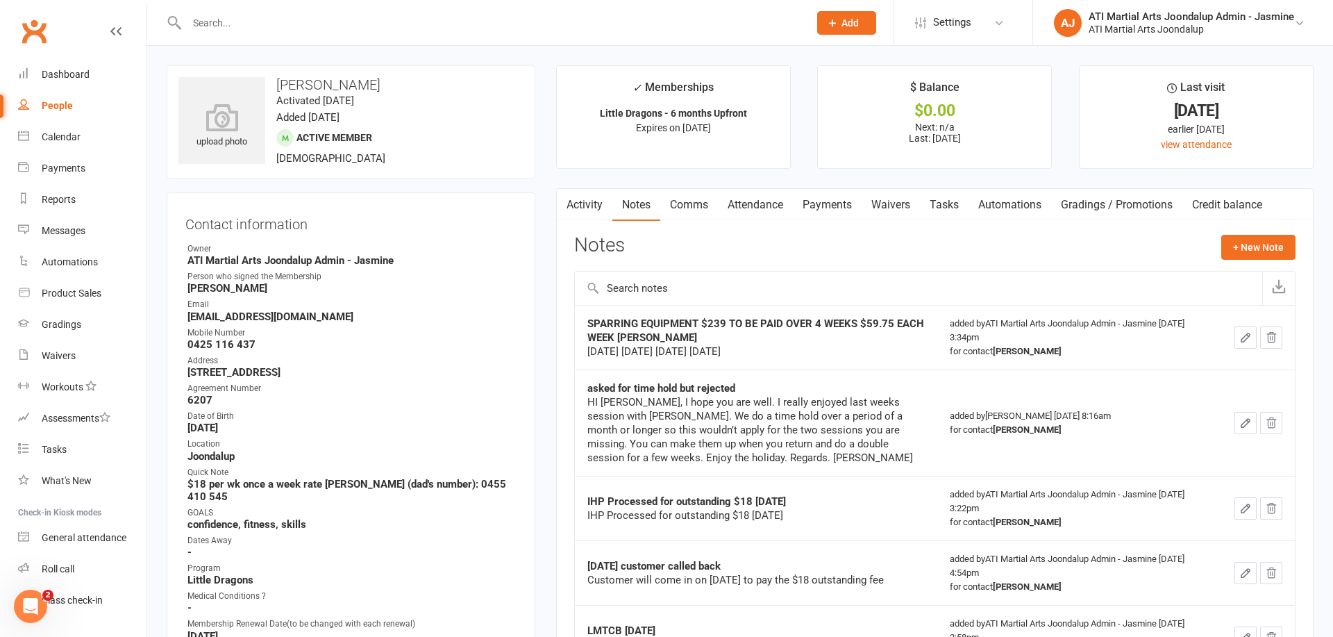
drag, startPoint x: 49, startPoint y: 450, endPoint x: 389, endPoint y: 396, distance: 343.9
click at [49, 450] on div "Tasks" at bounding box center [54, 449] width 25 height 11
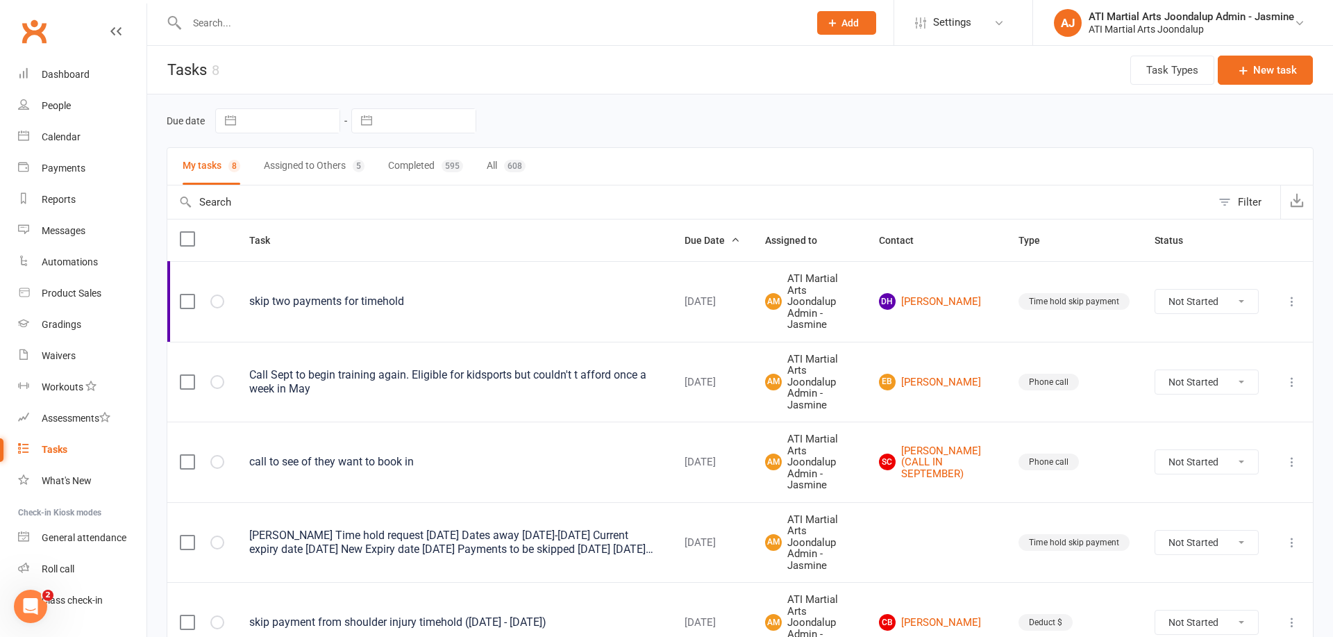
drag, startPoint x: 1268, startPoint y: 82, endPoint x: 1256, endPoint y: 88, distance: 13.7
click at [1269, 82] on button "New task" at bounding box center [1265, 70] width 95 height 29
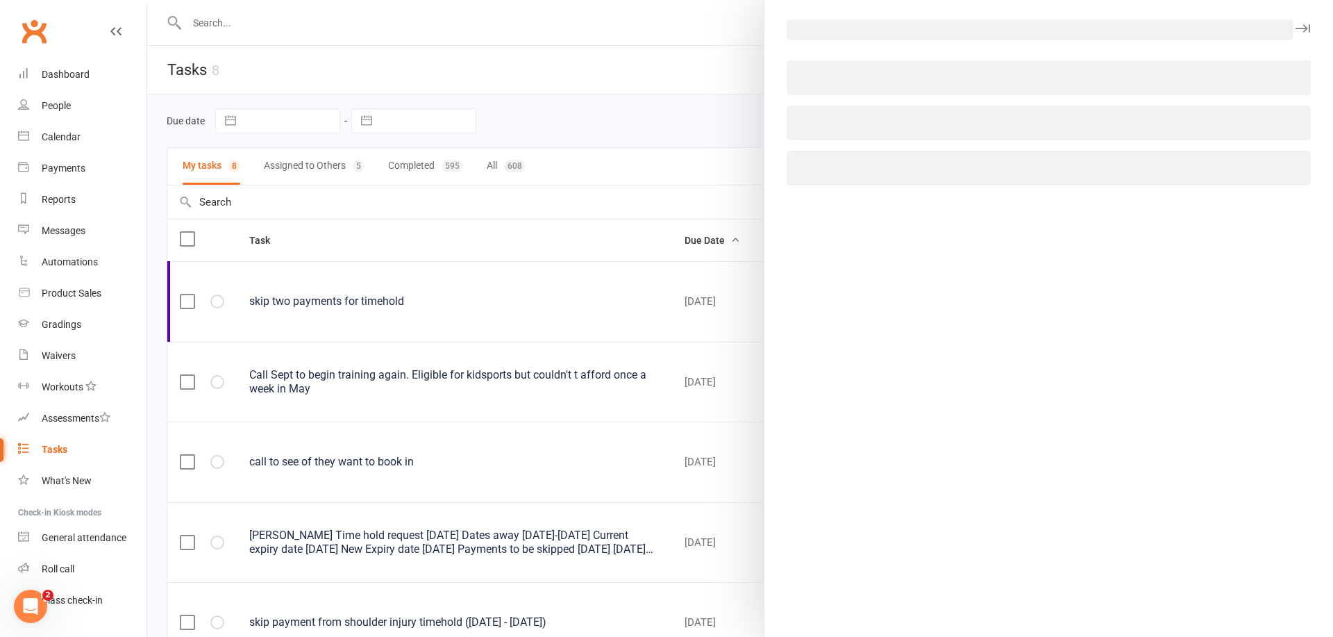
select select "12005"
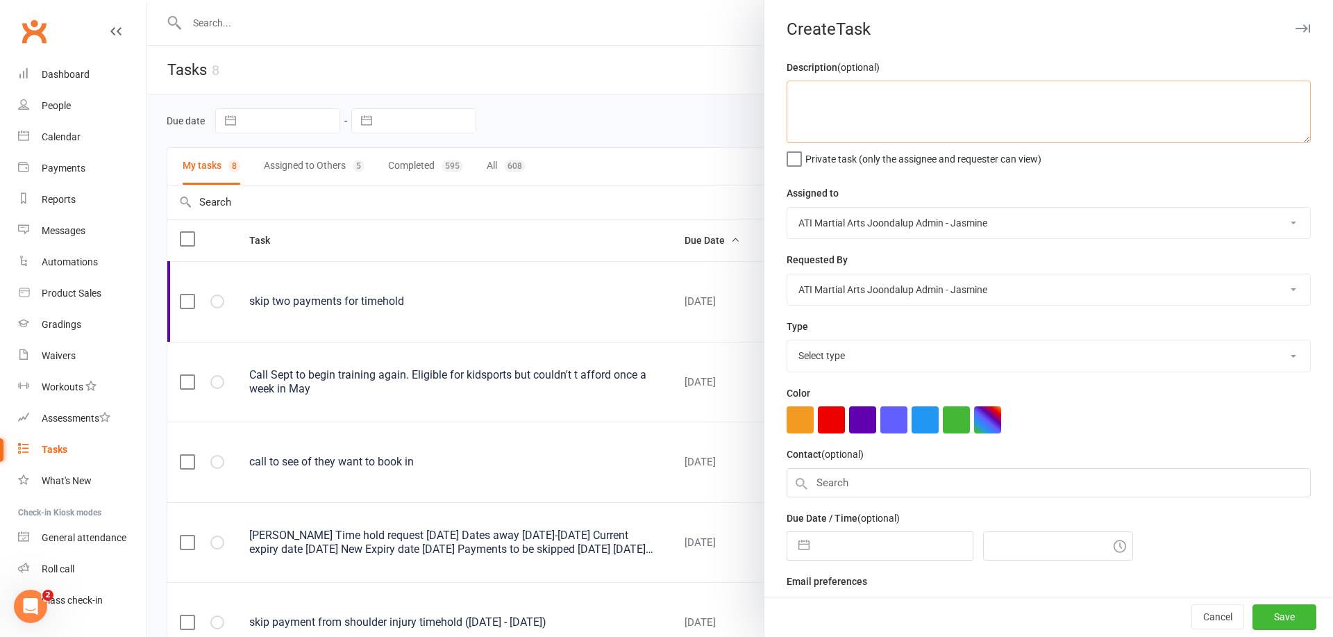
click at [947, 99] on textarea at bounding box center [1049, 112] width 524 height 63
type textarea "Payment for sparring equipment [PERSON_NAME] $59.75"
select select
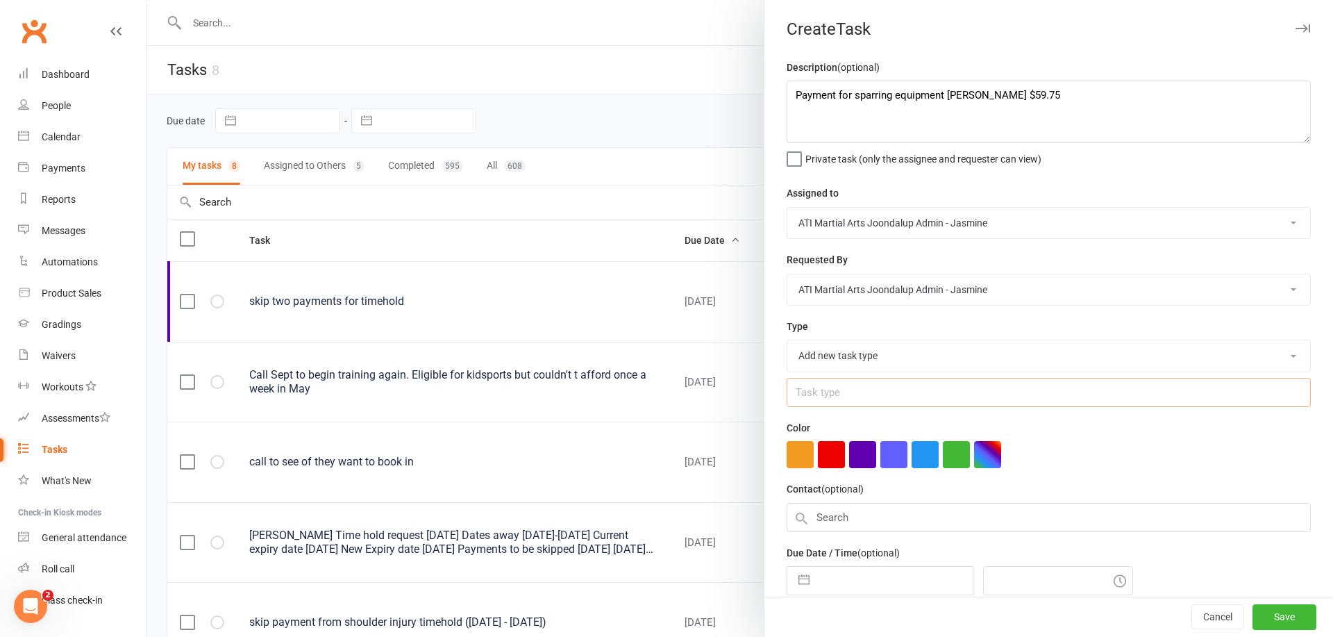
click at [856, 391] on input "text" at bounding box center [1049, 392] width 524 height 29
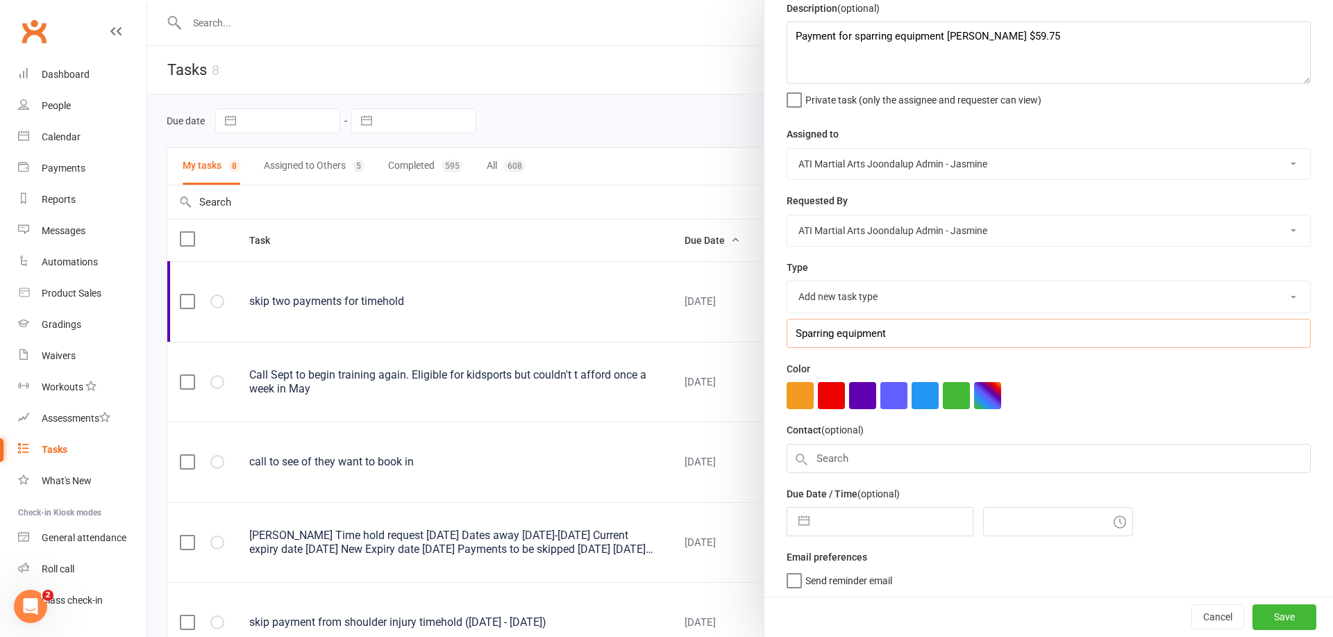
scroll to position [58, 0]
type input "Sparring equipment"
click at [804, 521] on button "button" at bounding box center [804, 522] width 25 height 28
select select "6"
select select "2025"
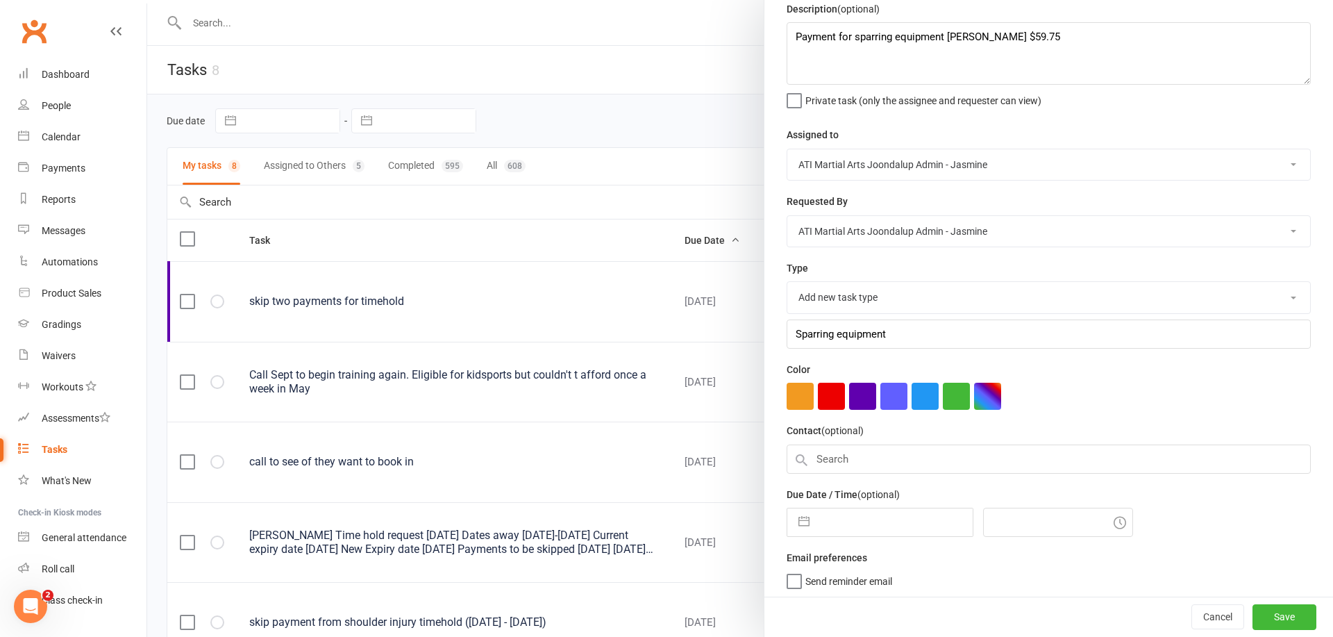
select select "7"
select select "2025"
select select "8"
select select "2025"
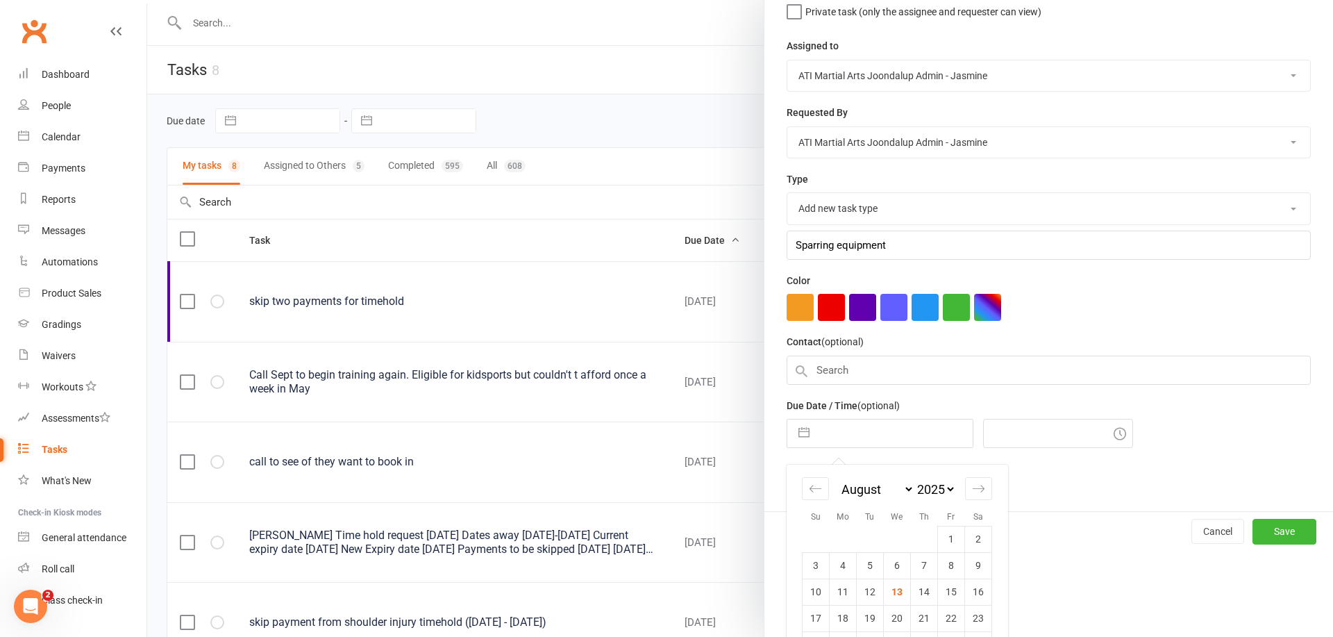
scroll to position [193, 0]
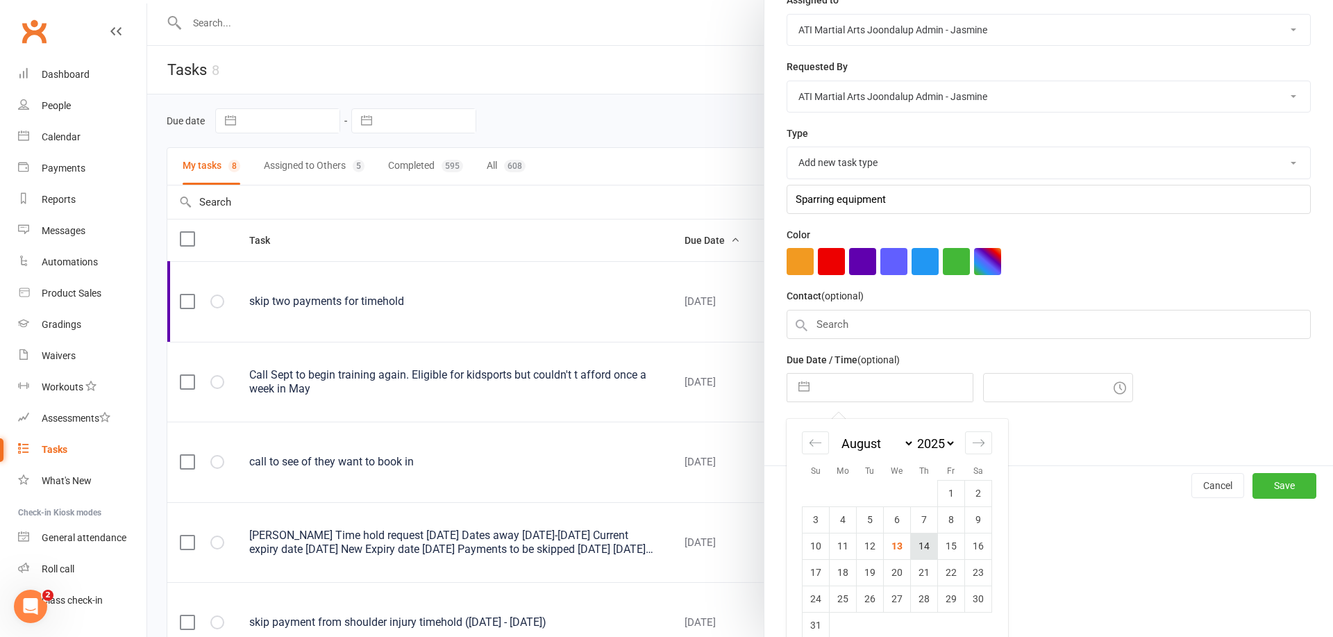
click at [926, 544] on td "14" at bounding box center [924, 546] width 27 height 26
type input "[DATE]"
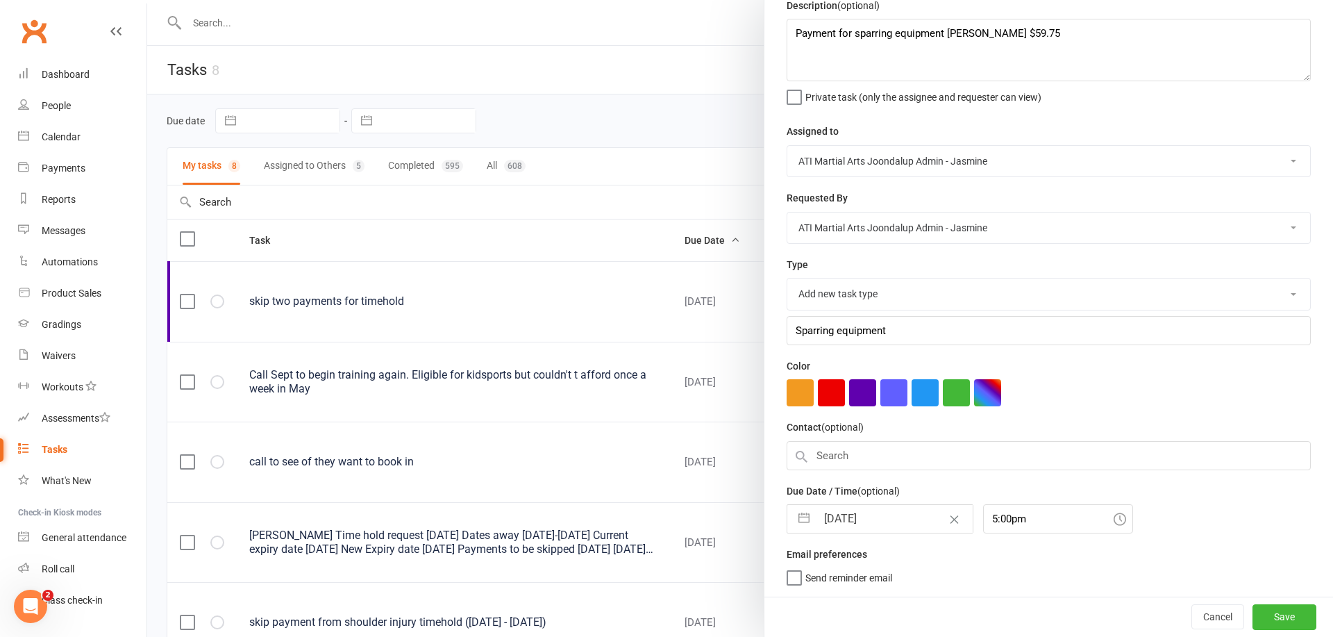
scroll to position [58, 0]
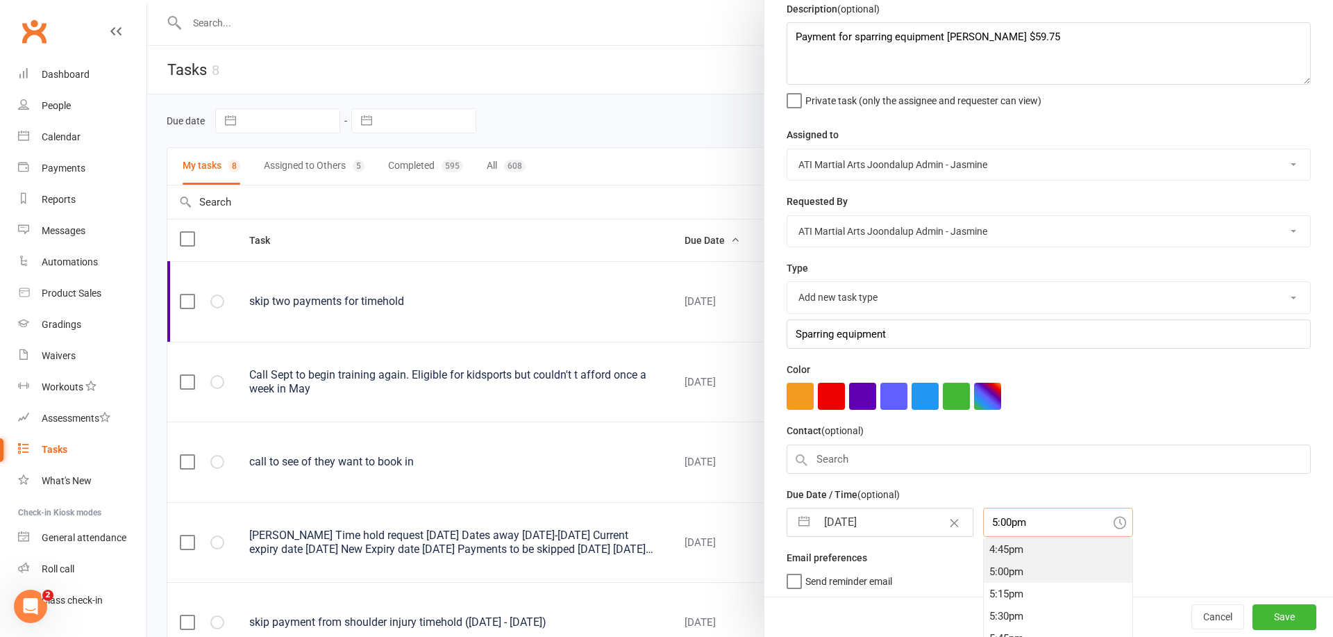
drag, startPoint x: 1013, startPoint y: 522, endPoint x: 989, endPoint y: 545, distance: 33.4
click at [983, 530] on input "5:00pm" at bounding box center [1058, 522] width 150 height 29
click at [991, 575] on div "3:30pm" at bounding box center [1058, 579] width 149 height 22
type input "3:30pm"
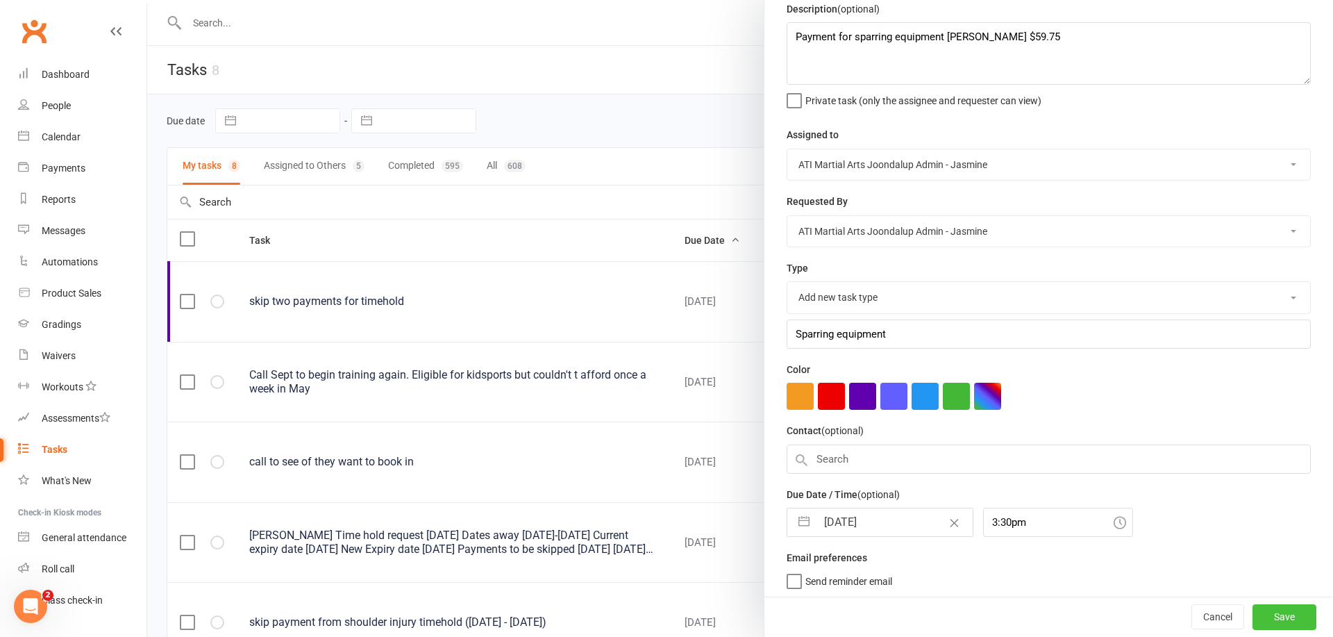
click at [1279, 614] on button "Save" at bounding box center [1285, 617] width 64 height 25
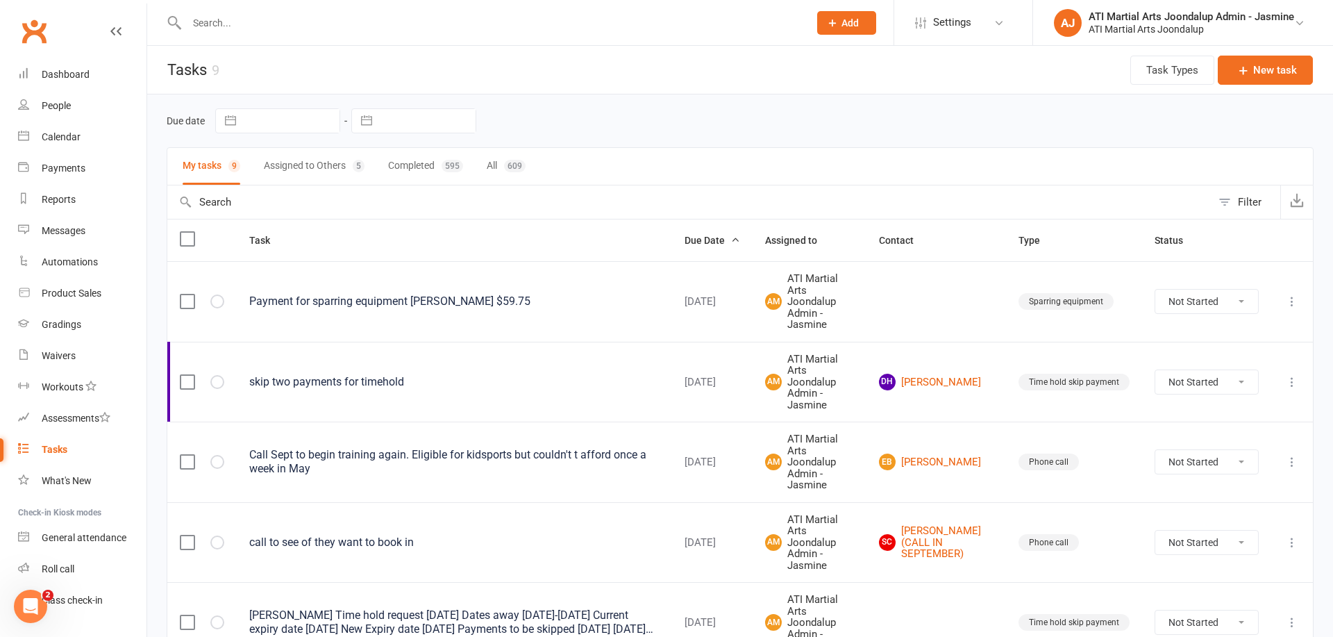
scroll to position [0, 0]
click at [1277, 74] on button "New task" at bounding box center [1265, 70] width 95 height 29
select select "12005"
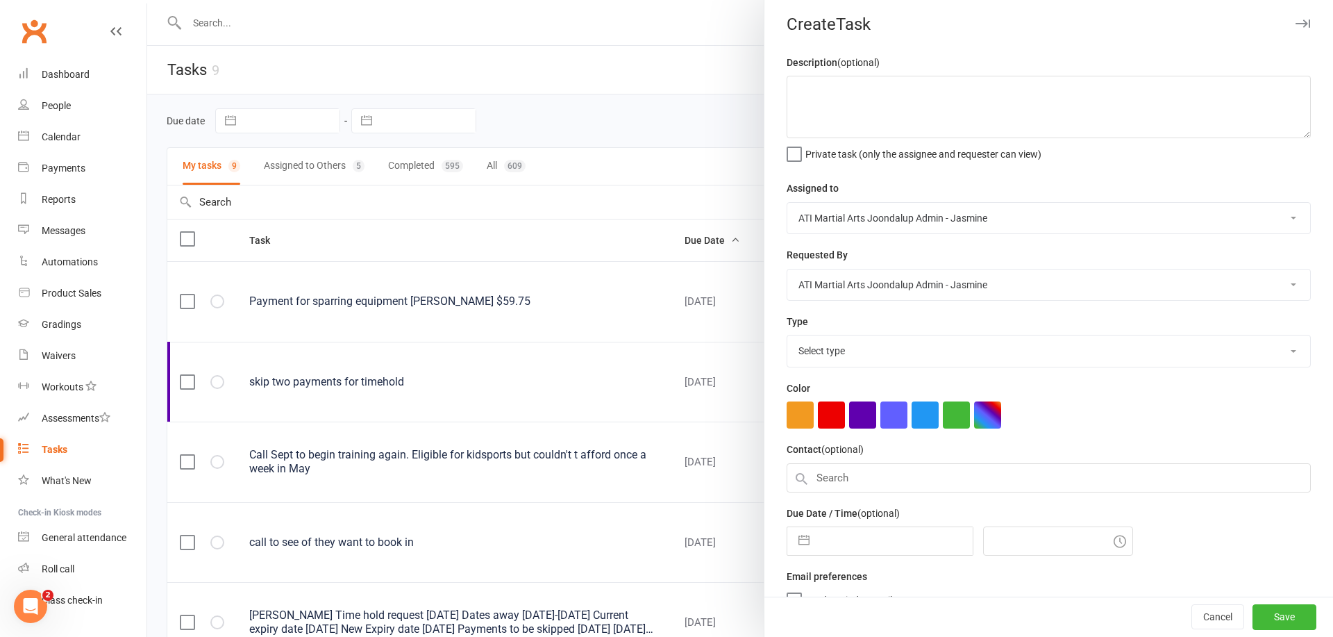
scroll to position [2, 0]
click at [580, 297] on div at bounding box center [740, 318] width 1186 height 637
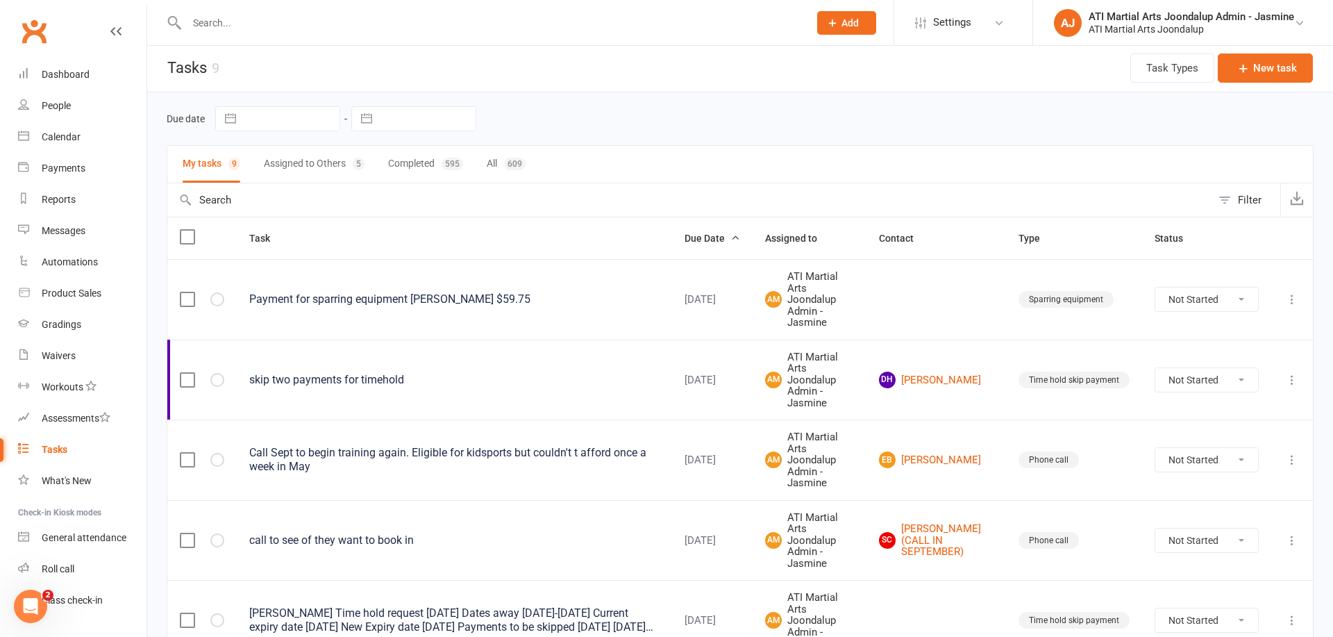
click at [1290, 292] on icon at bounding box center [1293, 299] width 14 height 14
click at [1183, 349] on link "Edit" at bounding box center [1232, 343] width 138 height 28
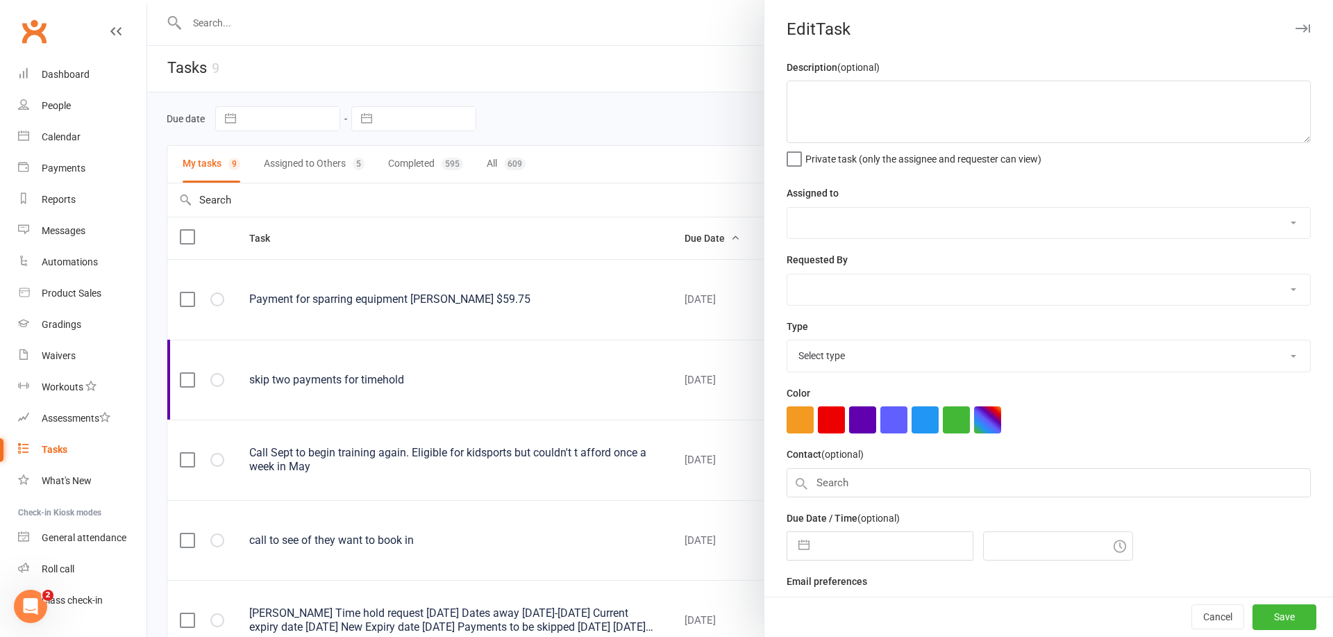
scroll to position [3, 0]
type textarea "Payment for sparring equipment [PERSON_NAME] $59.75"
select select "12005"
type input "[DATE]"
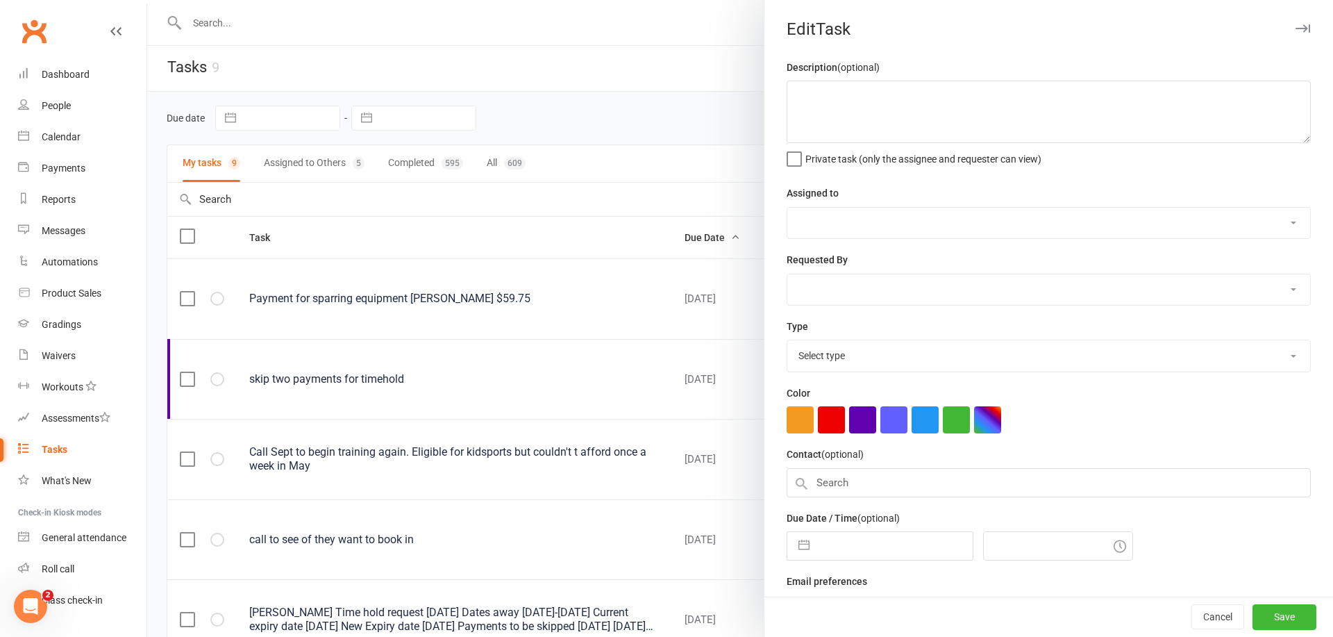
type input "3:30pm"
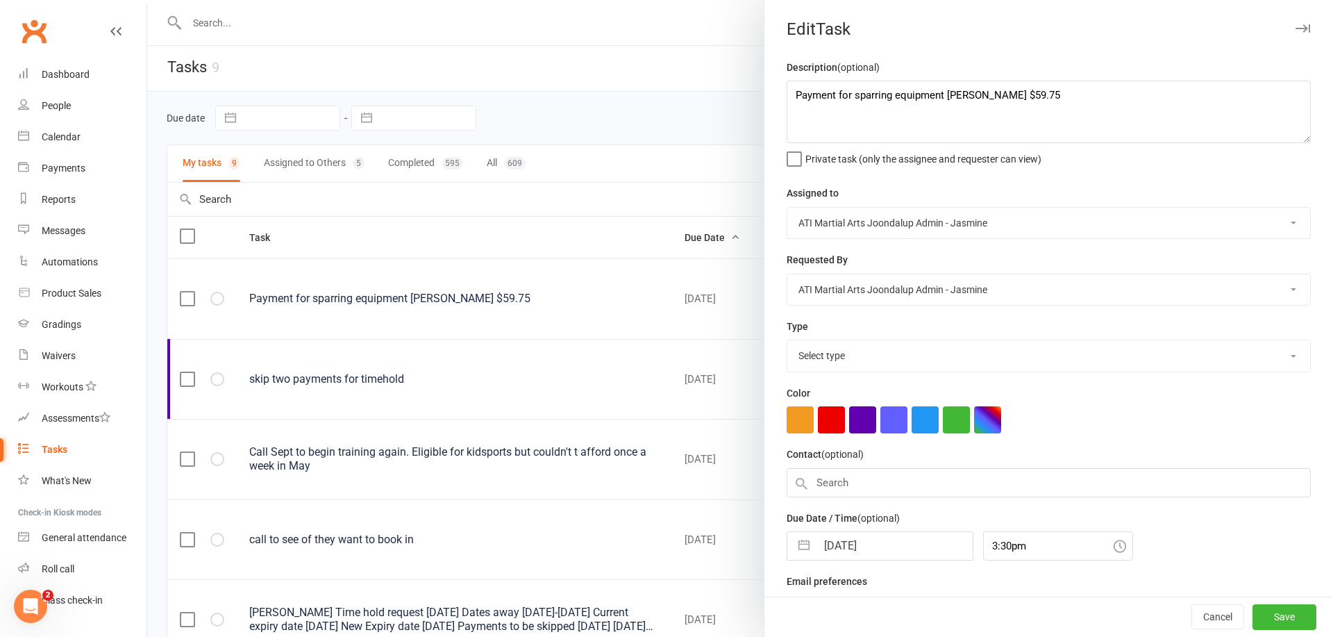
select select "35264"
click at [1067, 97] on textarea "Payment for sparring equipment [PERSON_NAME] $59.75" at bounding box center [1049, 112] width 524 height 63
drag, startPoint x: 1130, startPoint y: 94, endPoint x: 791, endPoint y: 99, distance: 339.0
click at [784, 99] on div "Description (optional) Payment for sparring equipment [PERSON_NAME] $59.75 1st …" at bounding box center [1049, 341] width 569 height 565
type textarea "Payment for sparring equipment [PERSON_NAME] $59.75 1st payment"
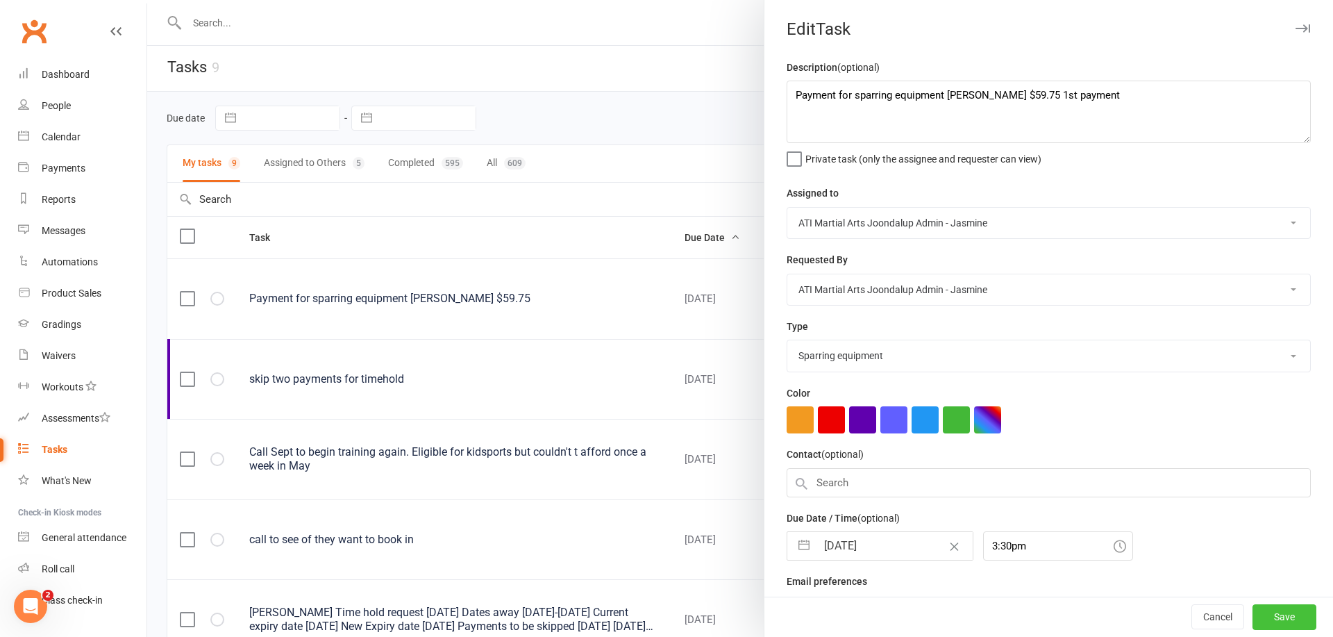
click at [1288, 621] on button "Save" at bounding box center [1285, 617] width 64 height 25
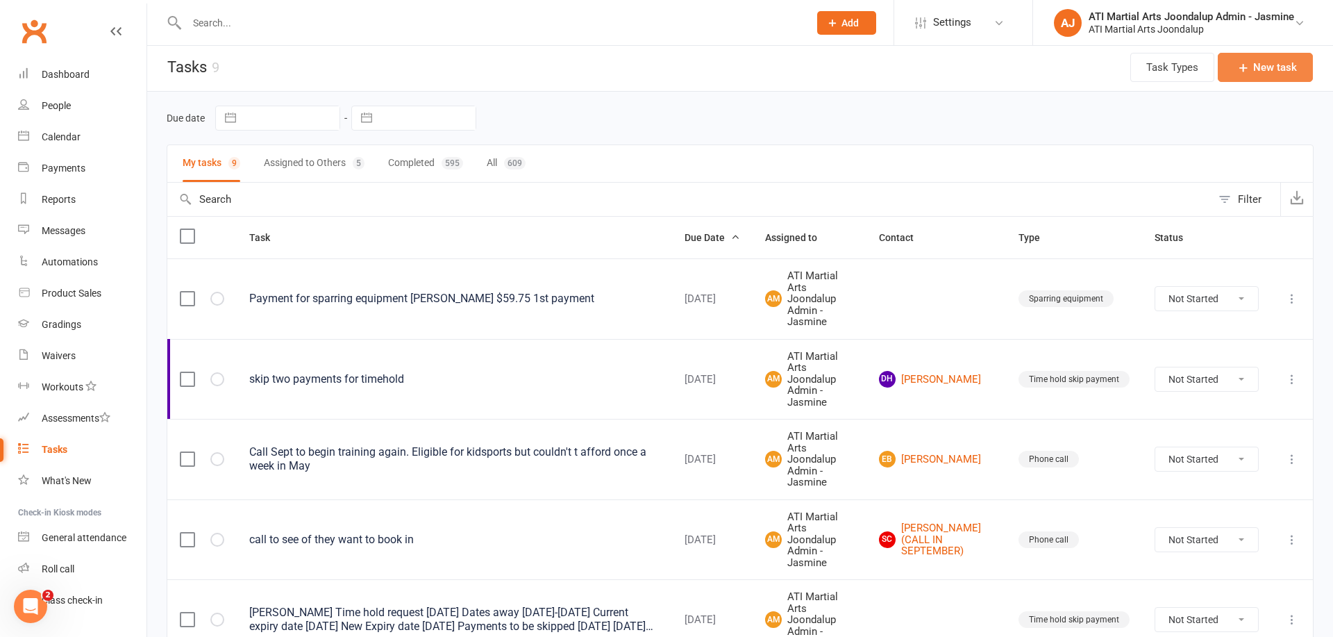
click at [1274, 67] on button "New task" at bounding box center [1265, 67] width 95 height 29
select select "12005"
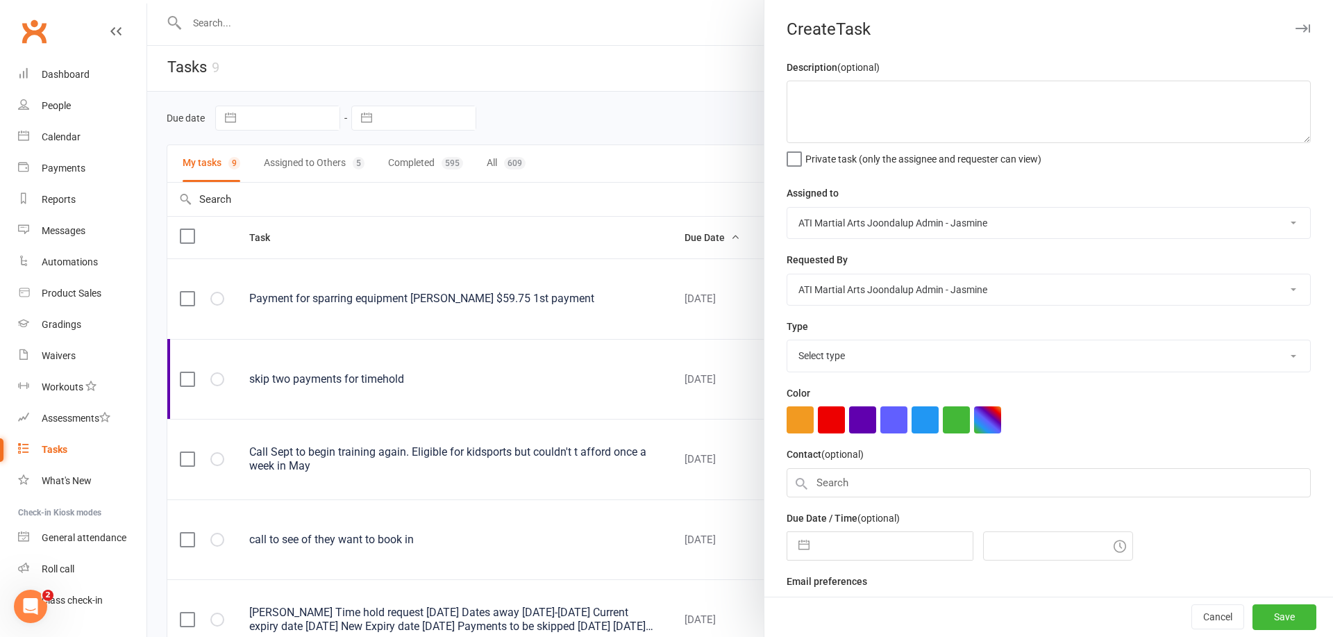
scroll to position [2, 0]
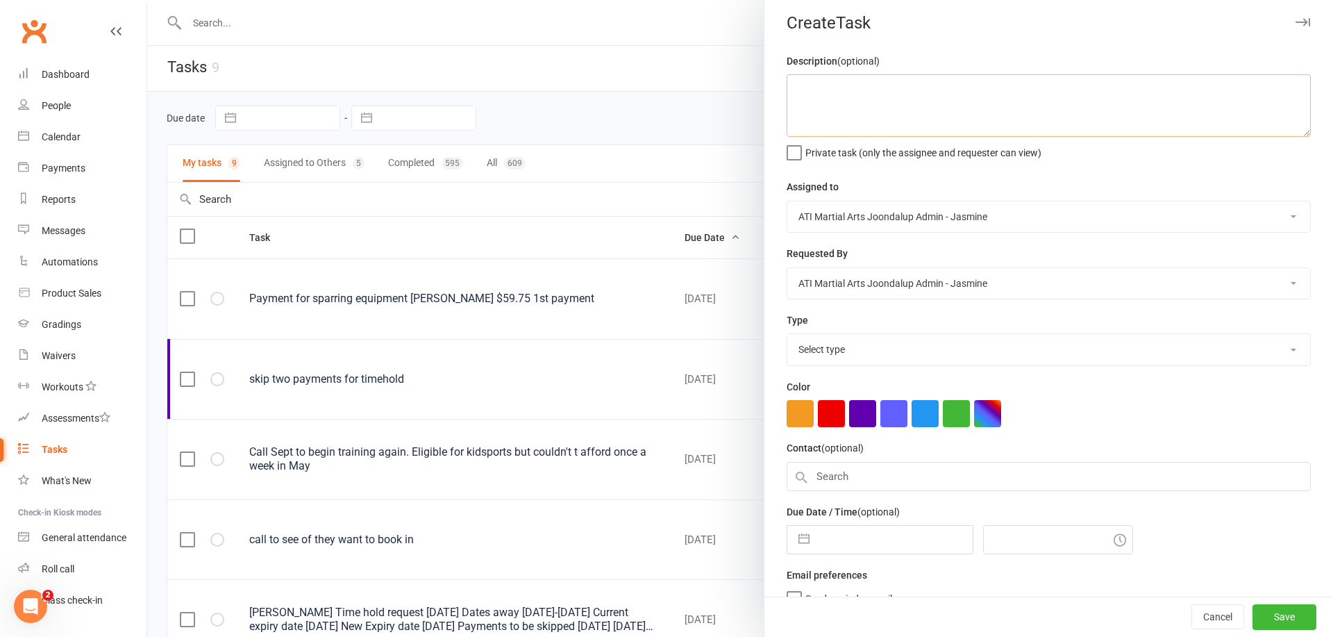
click at [897, 97] on textarea at bounding box center [1049, 105] width 524 height 63
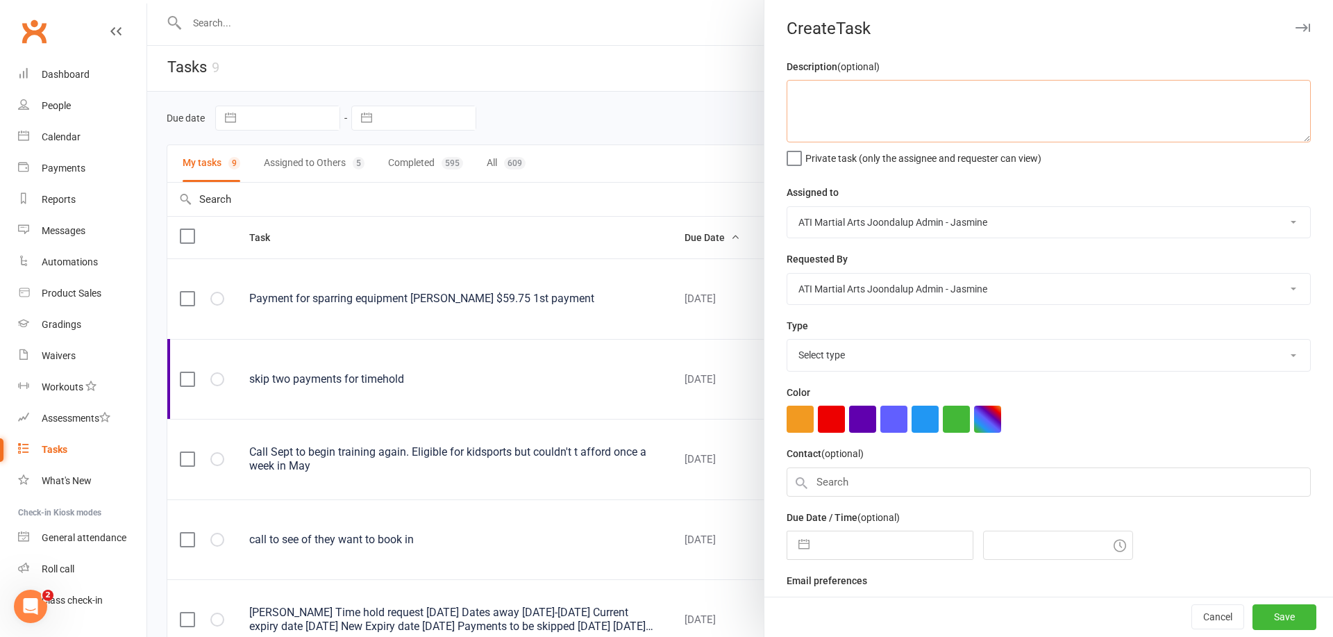
scroll to position [0, 0]
paste textarea "Payment for sparring equipment [PERSON_NAME] $59.75 1st payment"
click at [1074, 96] on textarea "Payment for sparring equipment [PERSON_NAME] $59.75 1st payment" at bounding box center [1049, 111] width 524 height 63
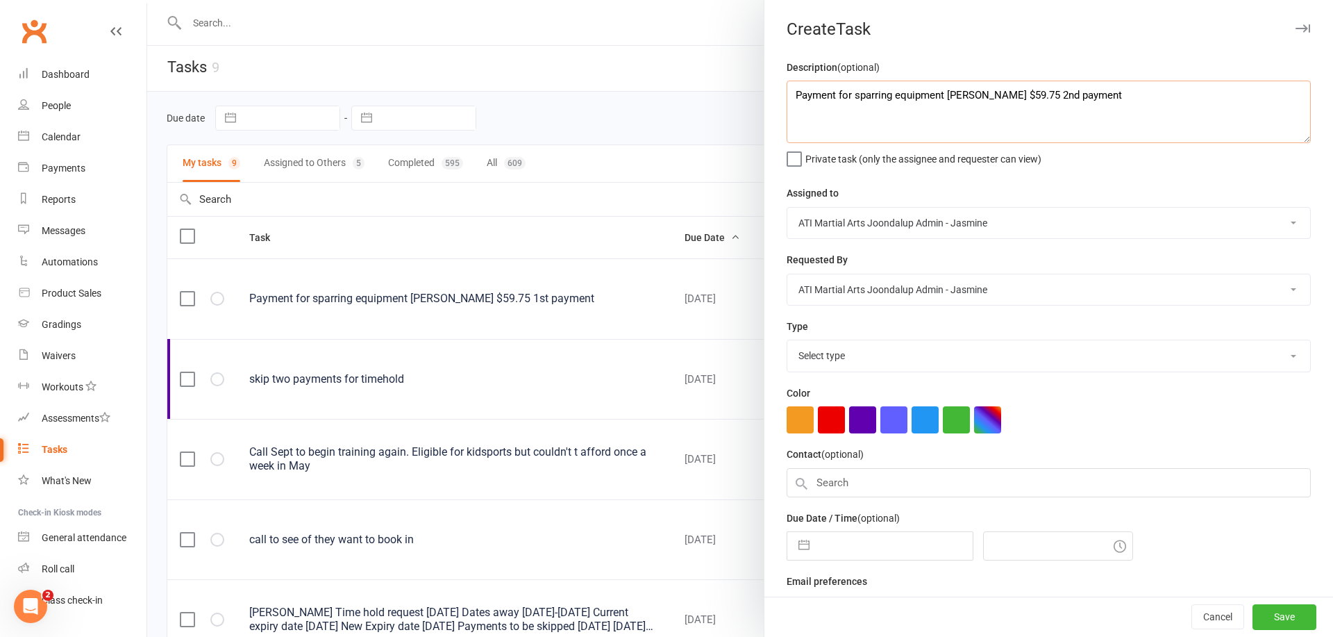
type textarea "Payment for sparring equipment [PERSON_NAME] $59.75 2nd payment"
select select "35264"
click at [806, 542] on button "button" at bounding box center [804, 546] width 25 height 28
select select "6"
select select "2025"
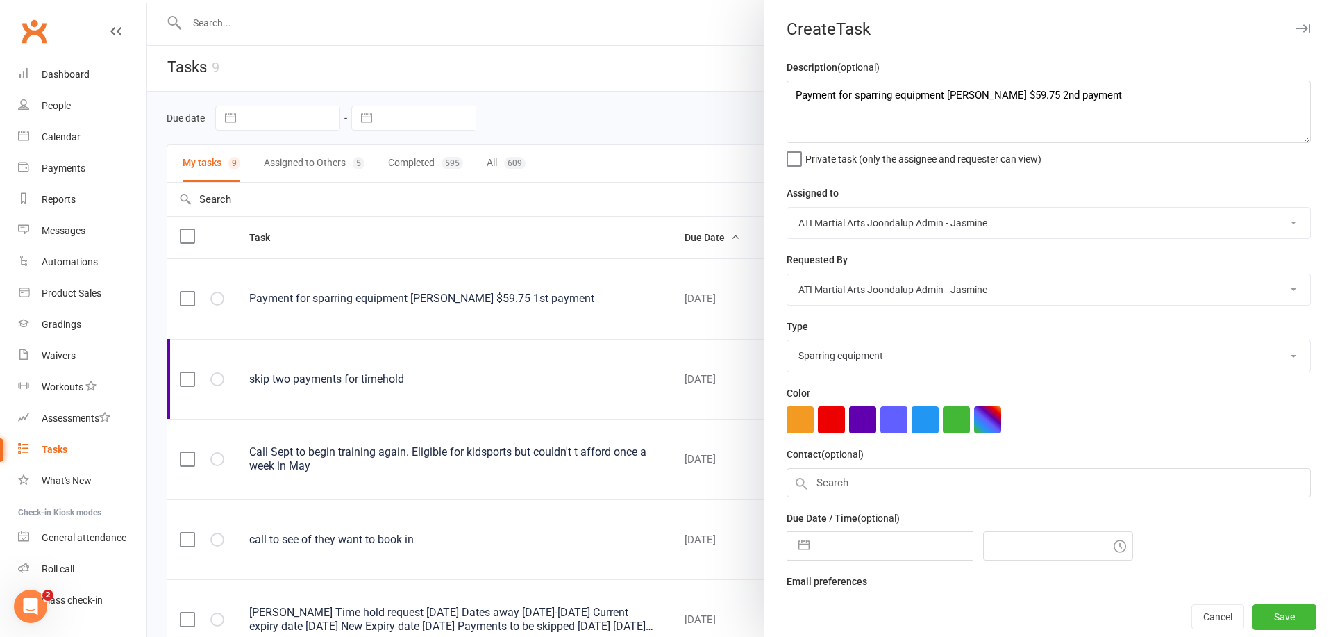
select select "7"
select select "2025"
select select "8"
select select "2025"
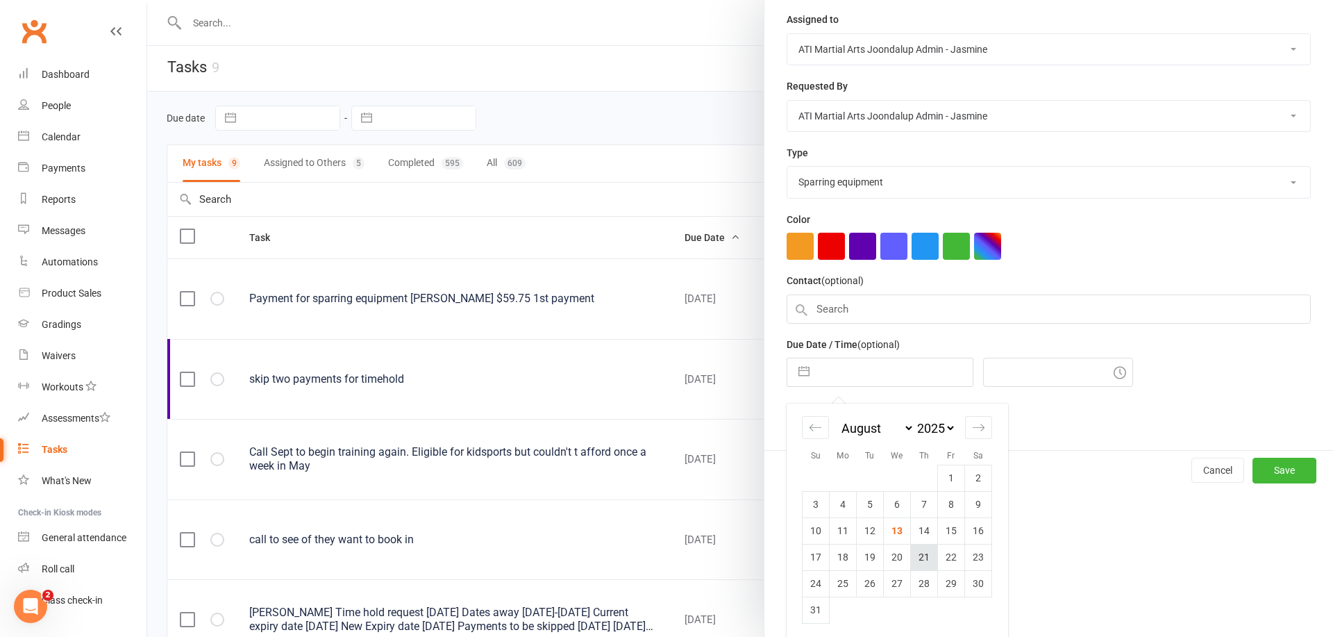
scroll to position [173, 0]
click at [920, 552] on td "21" at bounding box center [924, 558] width 27 height 26
type input "[DATE]"
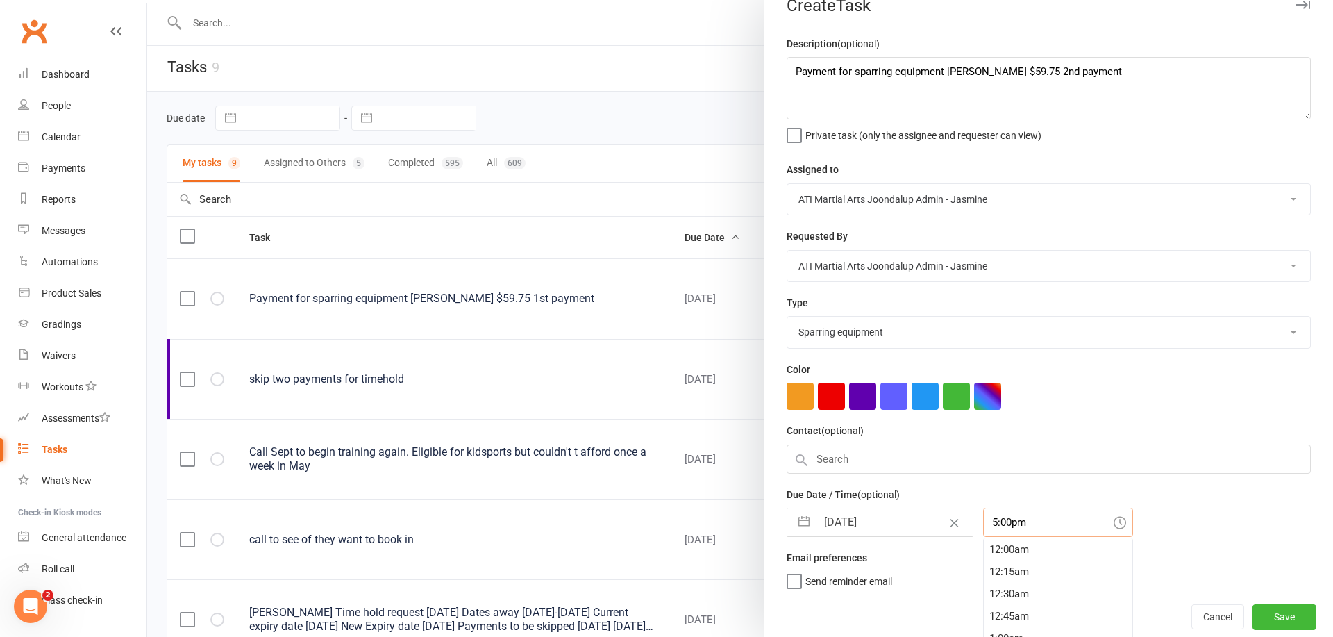
click at [1015, 524] on input "5:00pm" at bounding box center [1058, 522] width 150 height 29
click at [1000, 556] on div "3:30pm" at bounding box center [1058, 556] width 149 height 22
type input "3:30pm"
drag, startPoint x: 1281, startPoint y: 609, endPoint x: 1031, endPoint y: 565, distance: 253.8
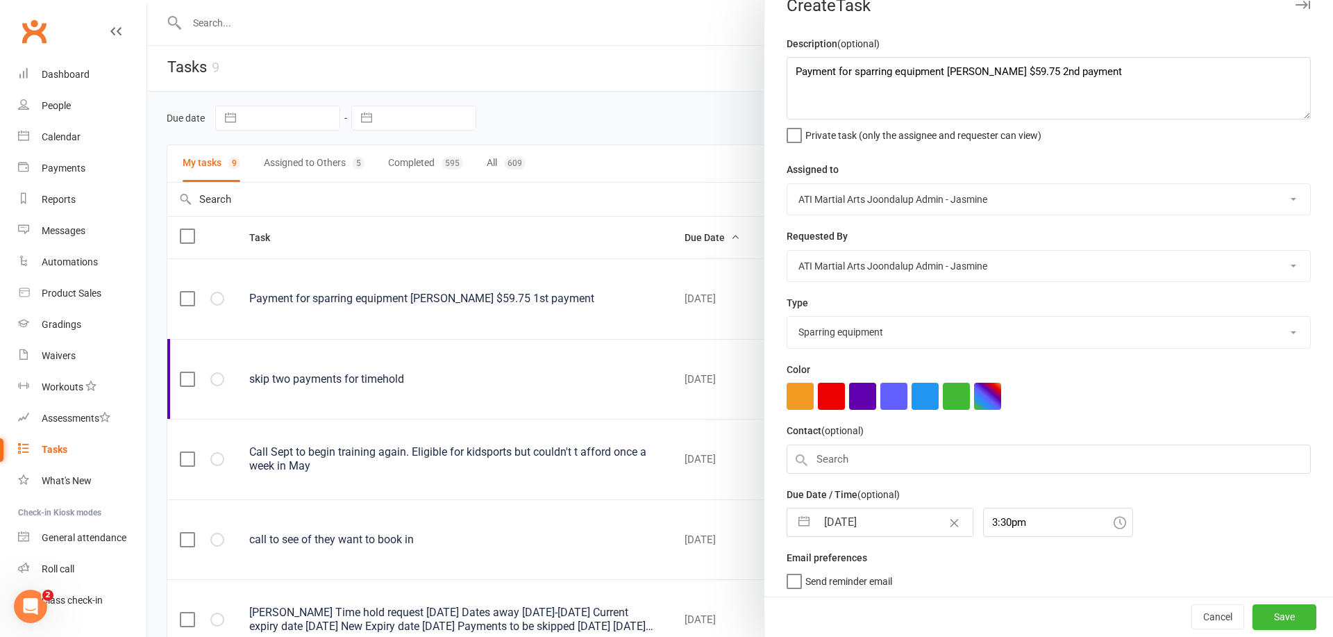
click at [1281, 608] on button "Save" at bounding box center [1285, 617] width 64 height 25
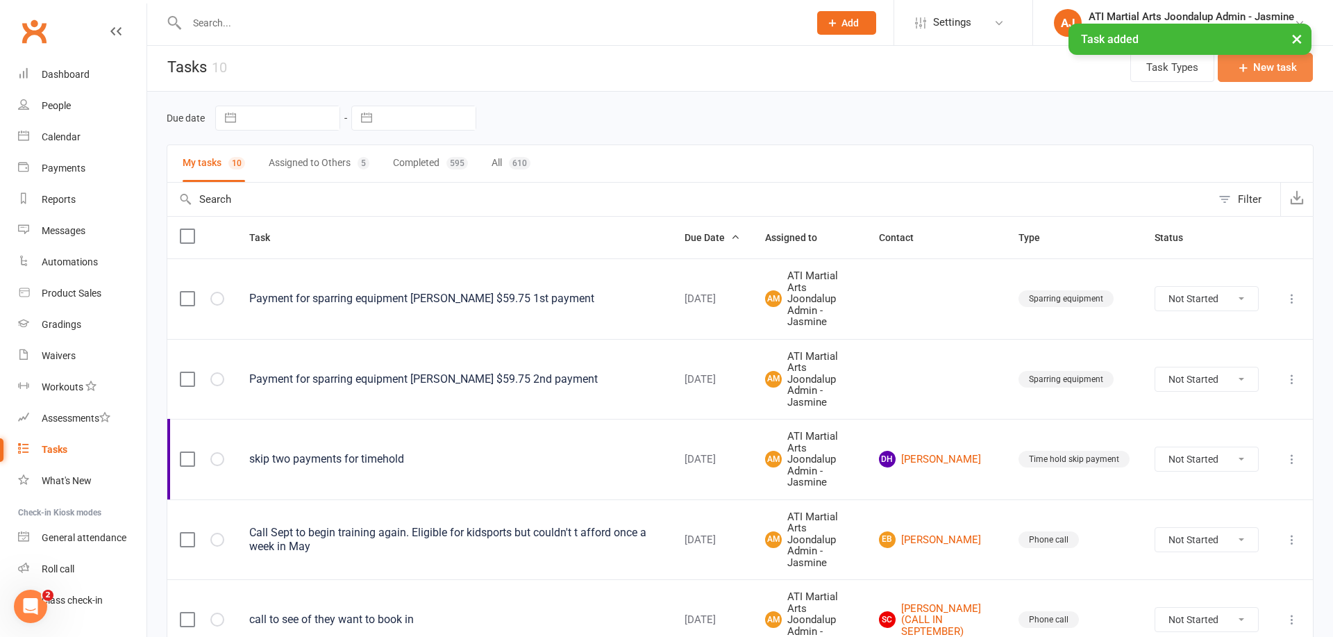
click at [1267, 76] on button "New task" at bounding box center [1265, 67] width 95 height 29
select select "12005"
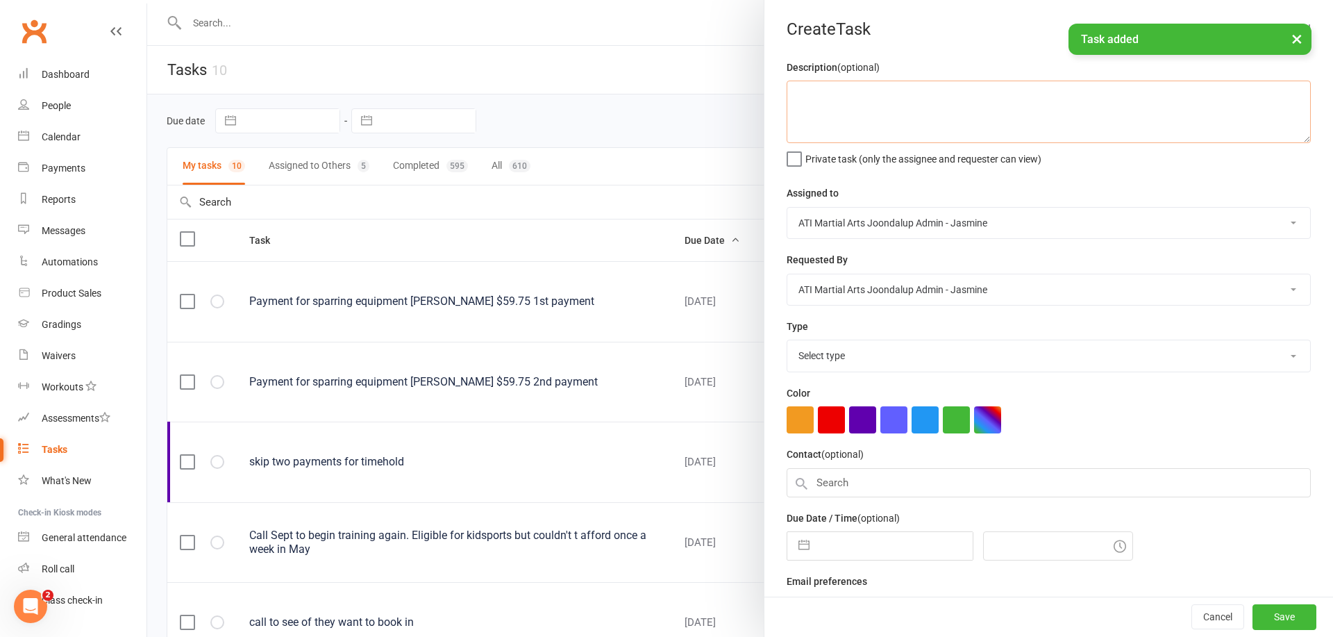
scroll to position [0, 0]
paste textarea "Payment for sparring equipment [PERSON_NAME] $59.75 1st payment"
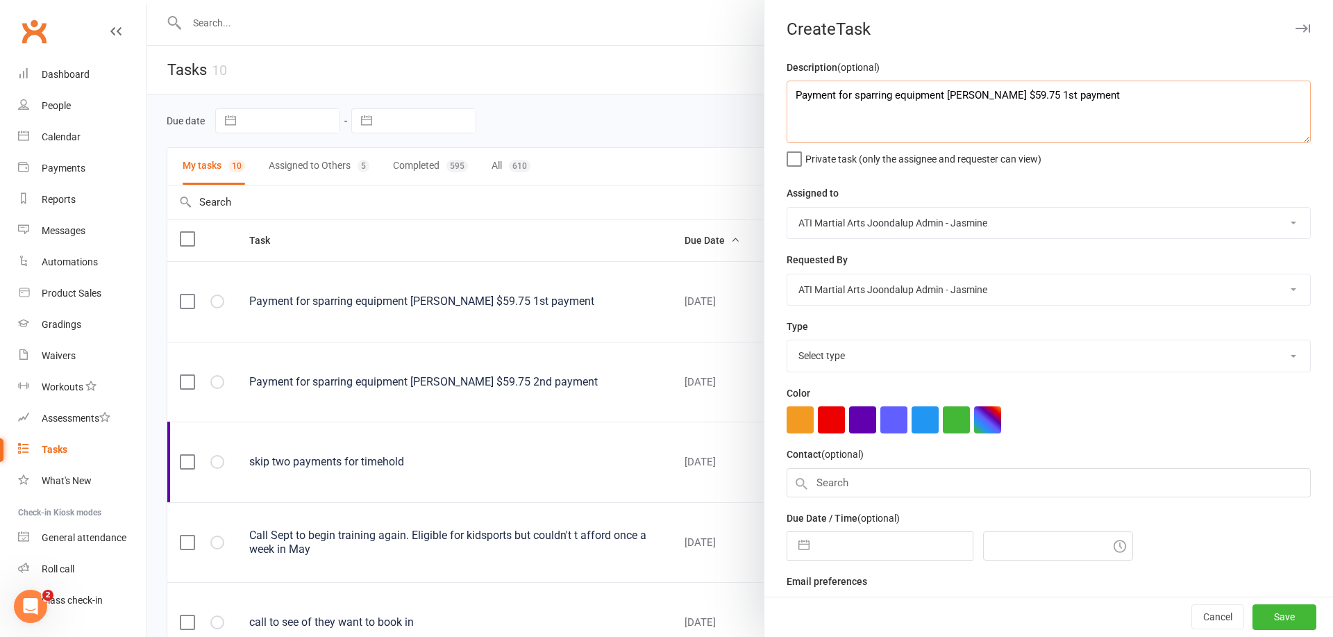
click at [1072, 96] on textarea "Payment for sparring equipment [PERSON_NAME] $59.75 1st payment" at bounding box center [1049, 112] width 524 height 63
type textarea "Payment for sparring equipment [PERSON_NAME] $59.75 3rd payment"
select select "35264"
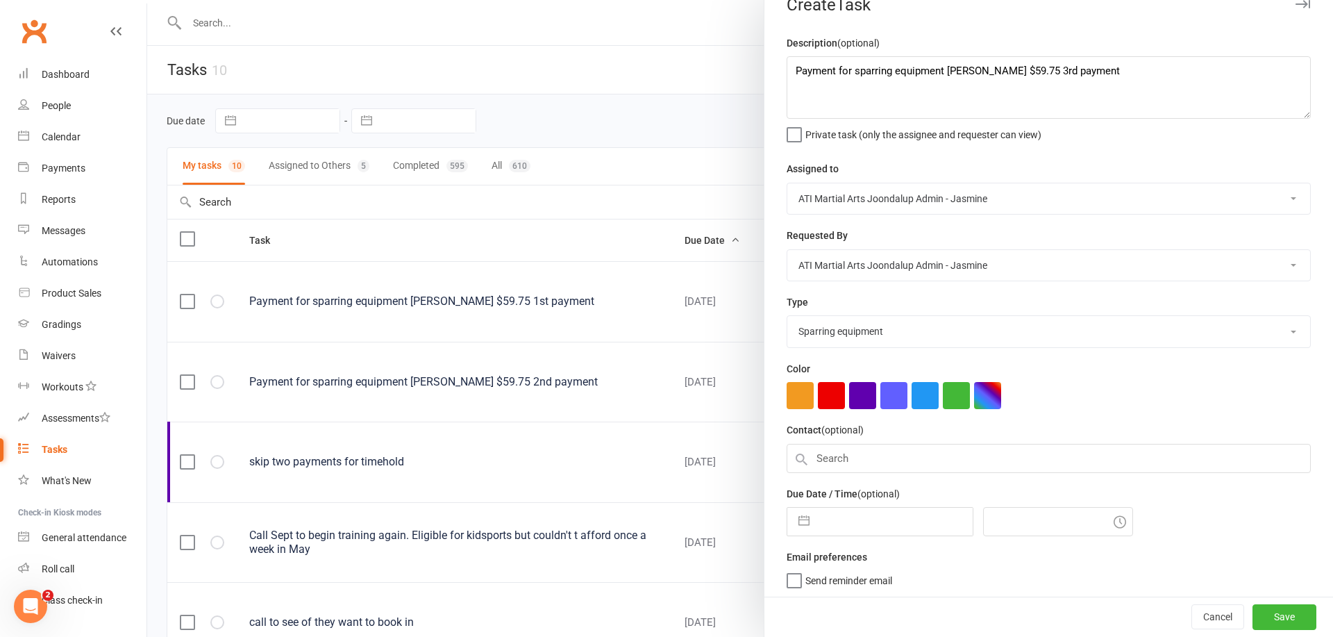
scroll to position [24, 0]
drag, startPoint x: 796, startPoint y: 520, endPoint x: 830, endPoint y: 520, distance: 34.0
click at [796, 520] on button "button" at bounding box center [804, 522] width 25 height 28
select select "6"
select select "2025"
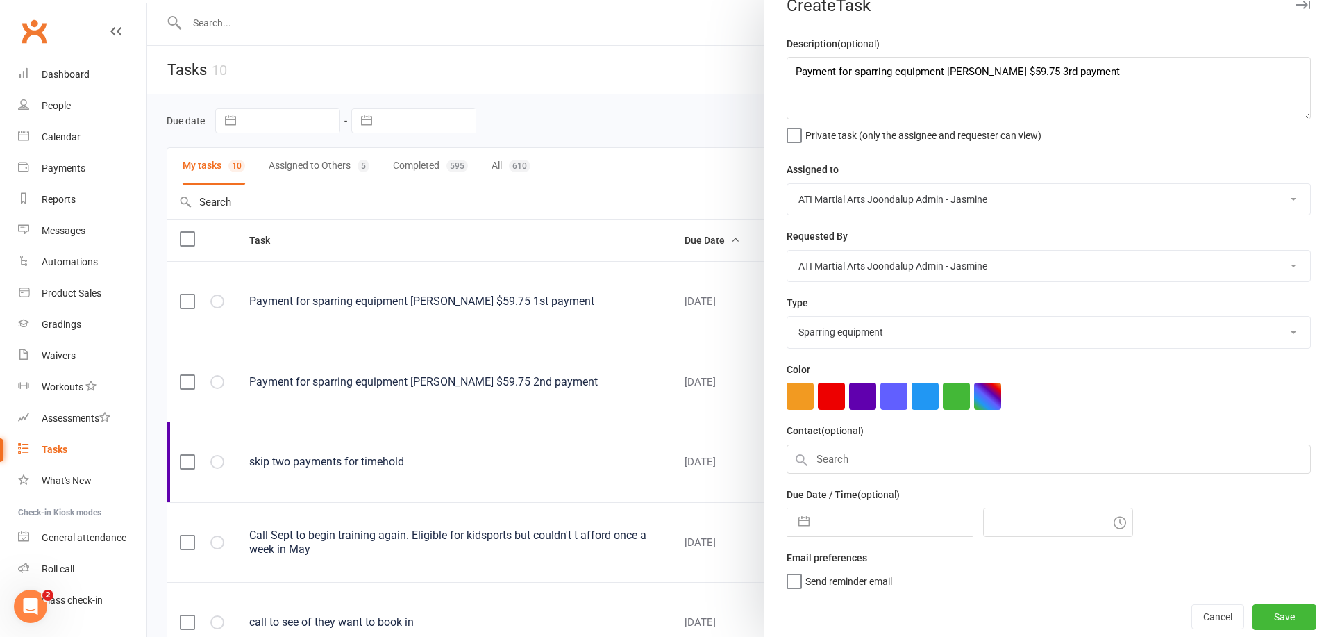
select select "7"
select select "2025"
select select "8"
select select "2025"
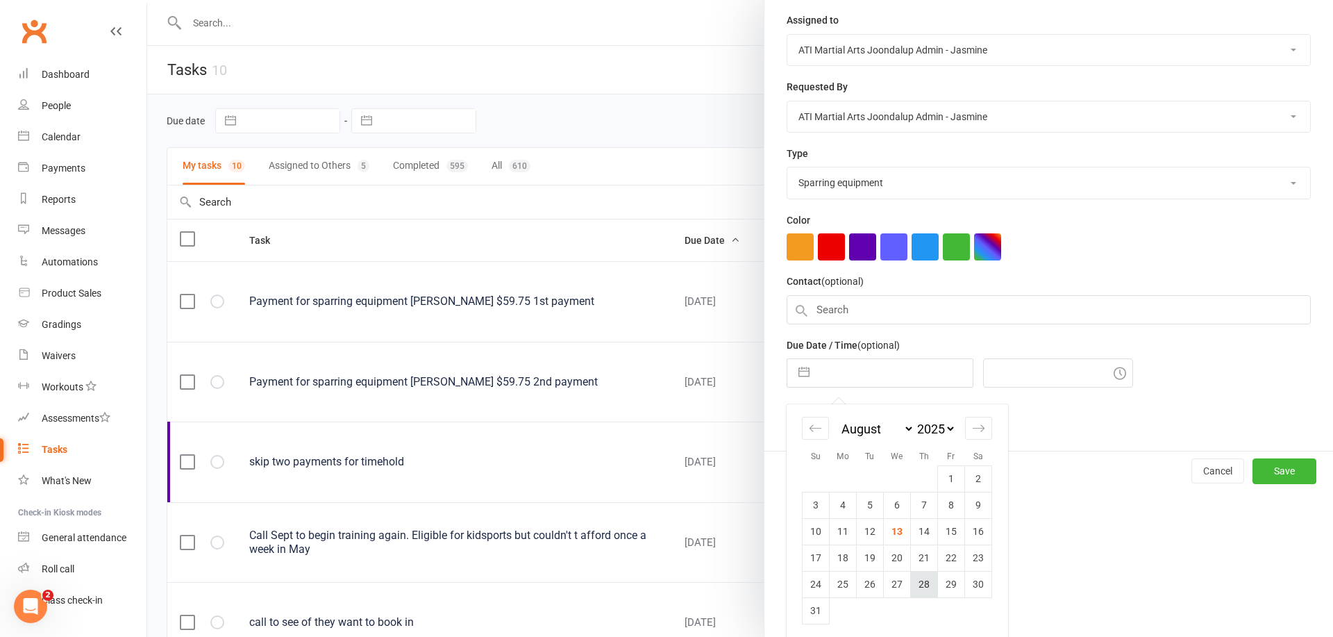
click at [929, 585] on td "28" at bounding box center [924, 584] width 27 height 26
type input "[DATE]"
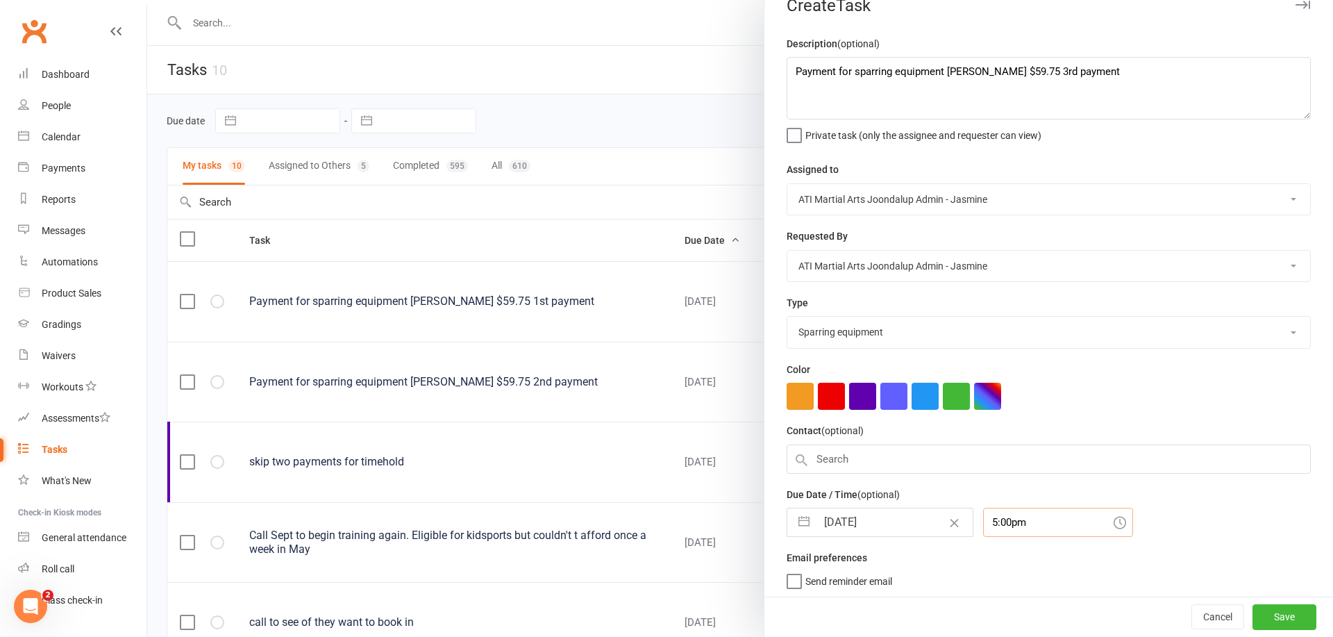
click at [1037, 518] on input "5:00pm" at bounding box center [1058, 522] width 150 height 29
click at [1017, 565] on div "3:30pm" at bounding box center [1058, 573] width 149 height 22
type input "3:30pm"
drag, startPoint x: 1274, startPoint y: 613, endPoint x: 1238, endPoint y: 603, distance: 38.3
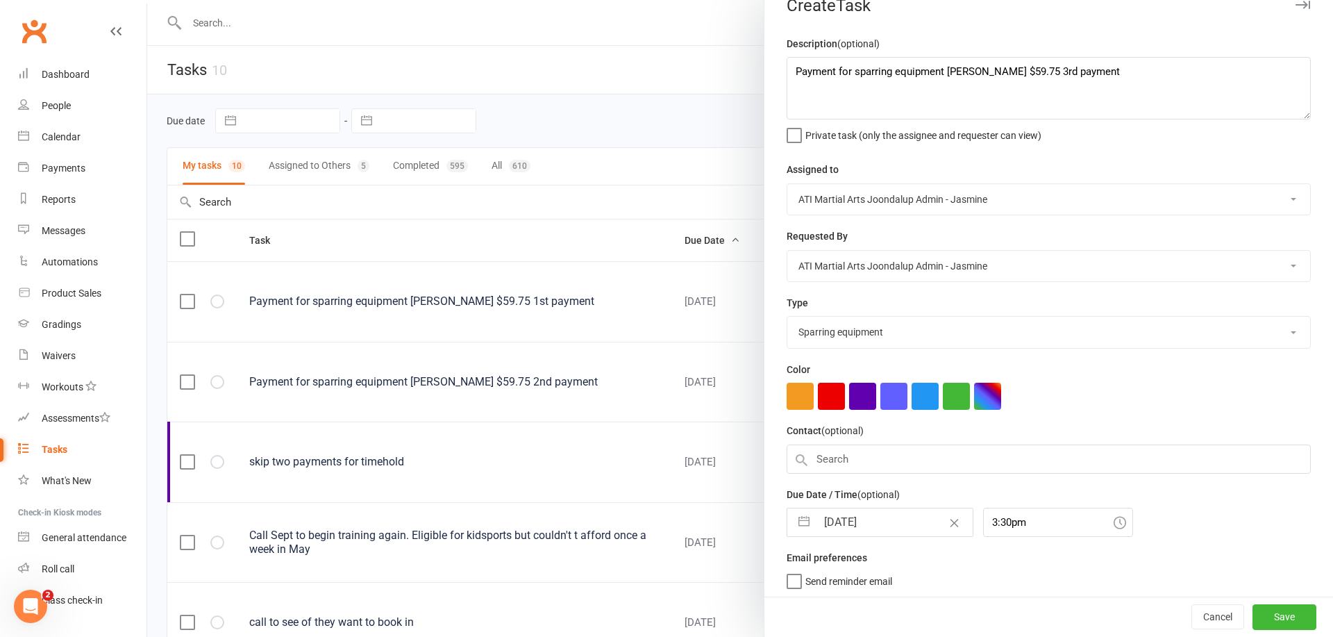
click at [1274, 613] on button "Save" at bounding box center [1285, 617] width 64 height 25
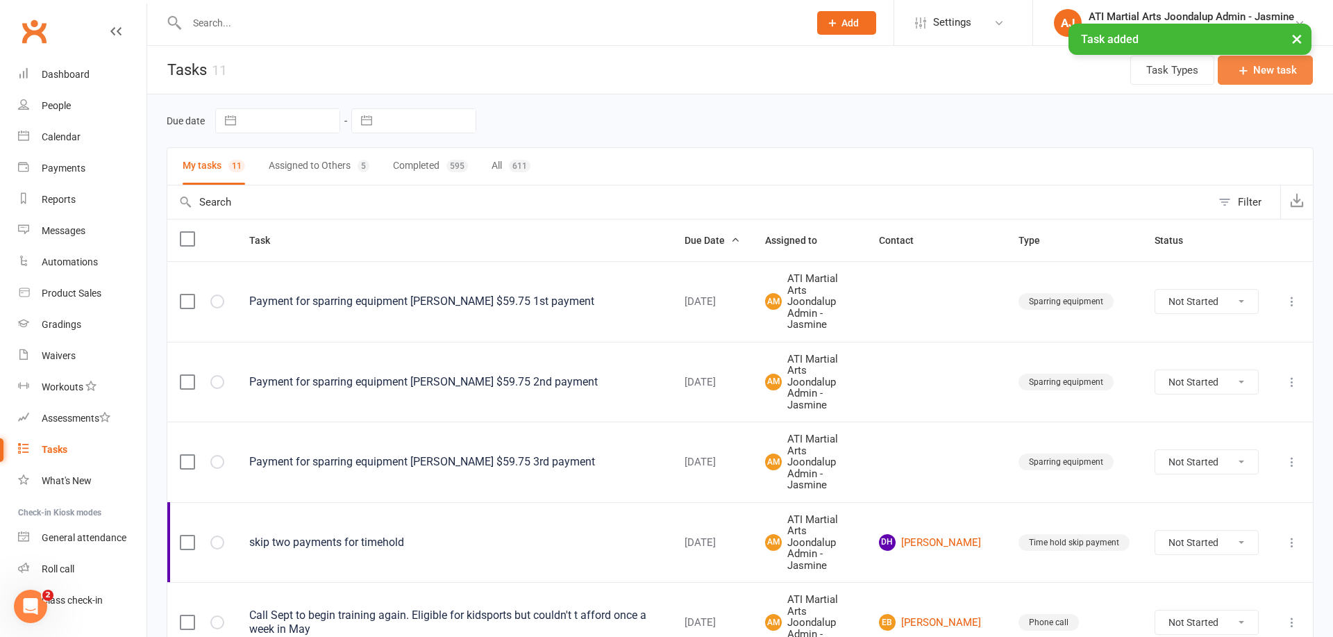
click at [1271, 74] on button "New task" at bounding box center [1265, 70] width 95 height 29
select select "12005"
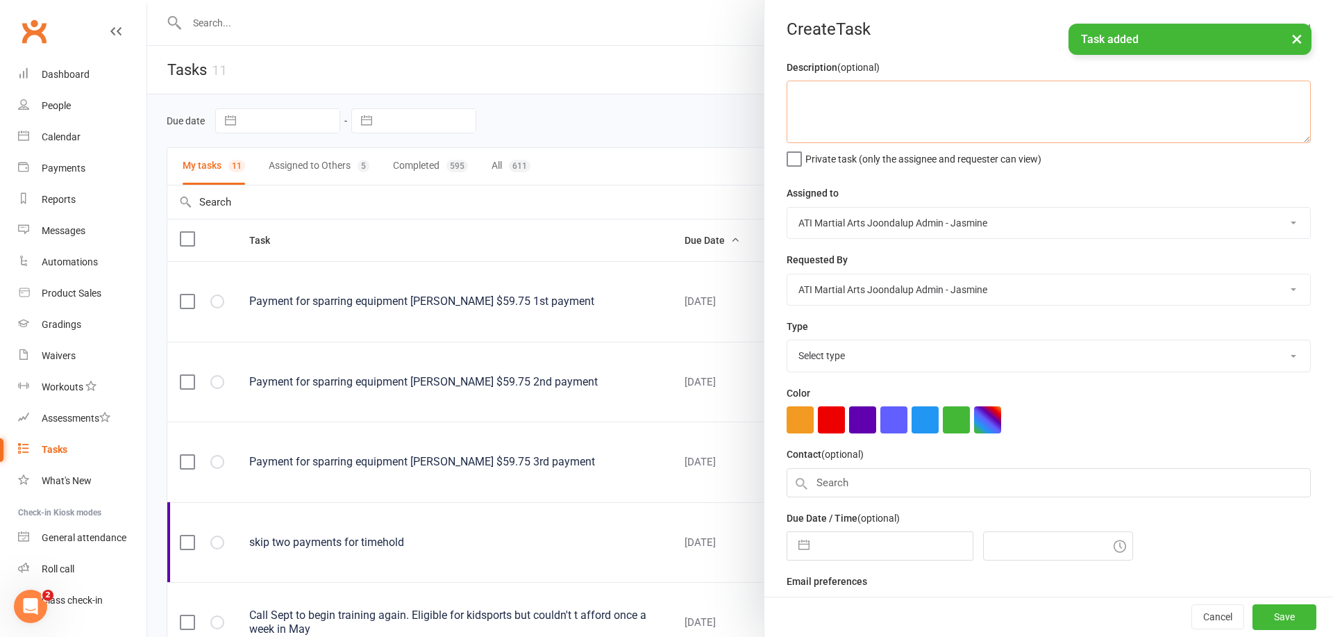
click at [933, 102] on textarea at bounding box center [1049, 112] width 524 height 63
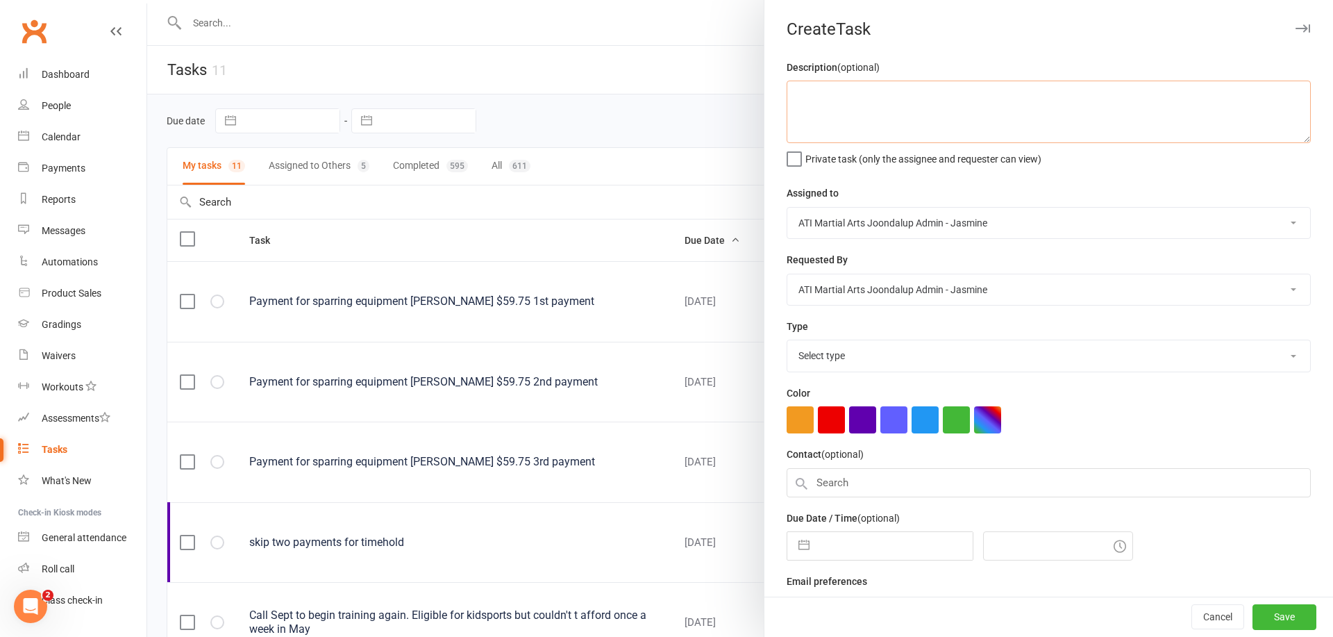
paste textarea "Payment for sparring equipment [PERSON_NAME] $59.75 1st payment"
click at [1075, 95] on textarea "Payment for sparring equipment [PERSON_NAME] $59.75 1st payment" at bounding box center [1049, 112] width 524 height 63
type textarea "Payment for sparring equipment [PERSON_NAME] $59.75 4th payment"
select select "35264"
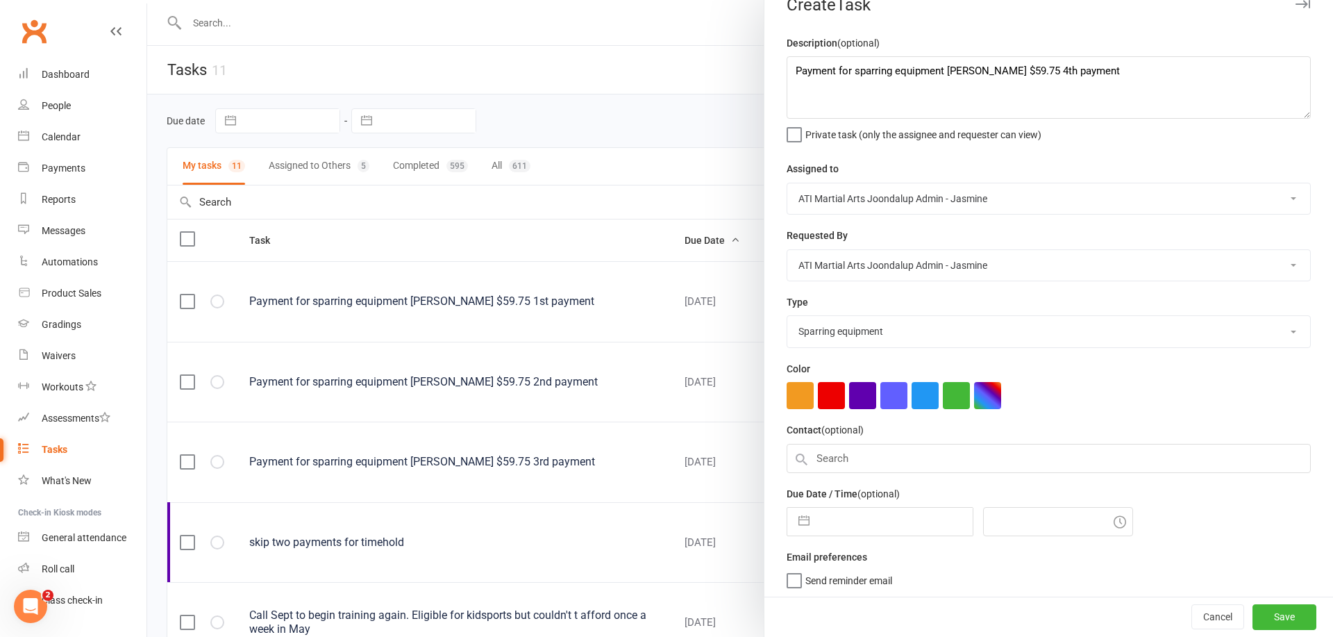
scroll to position [24, 0]
click at [804, 525] on button "button" at bounding box center [804, 522] width 25 height 28
select select "6"
select select "2025"
select select "7"
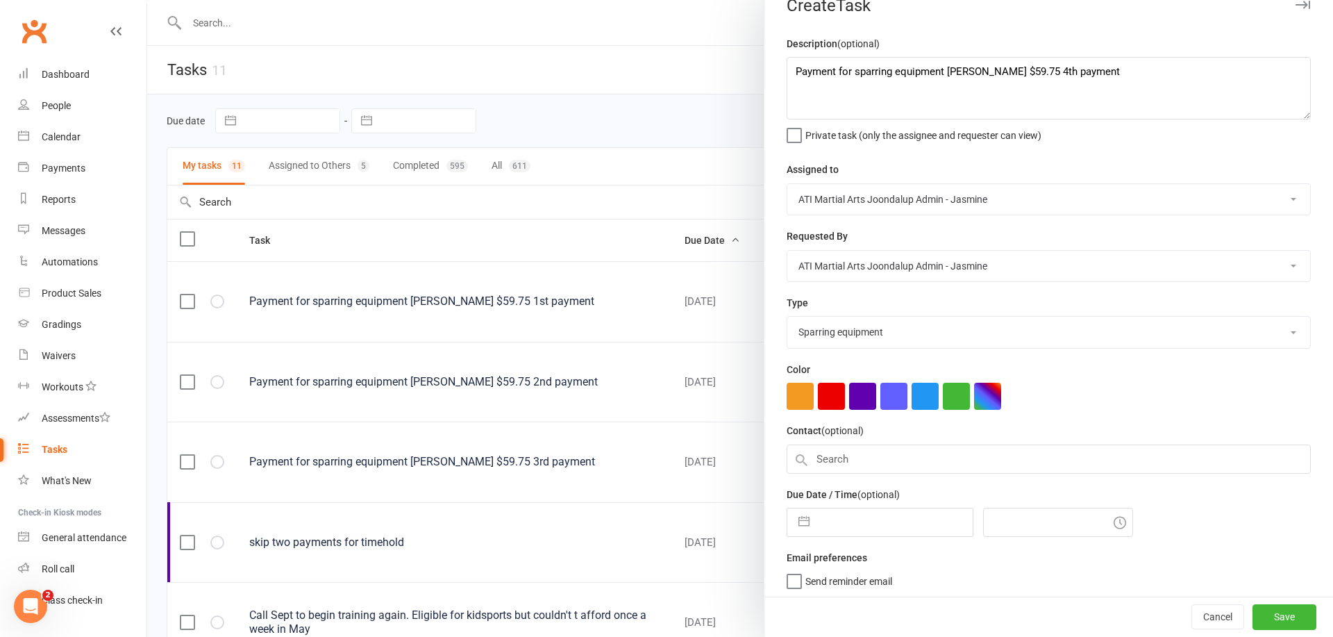
select select "2025"
select select "8"
select select "2025"
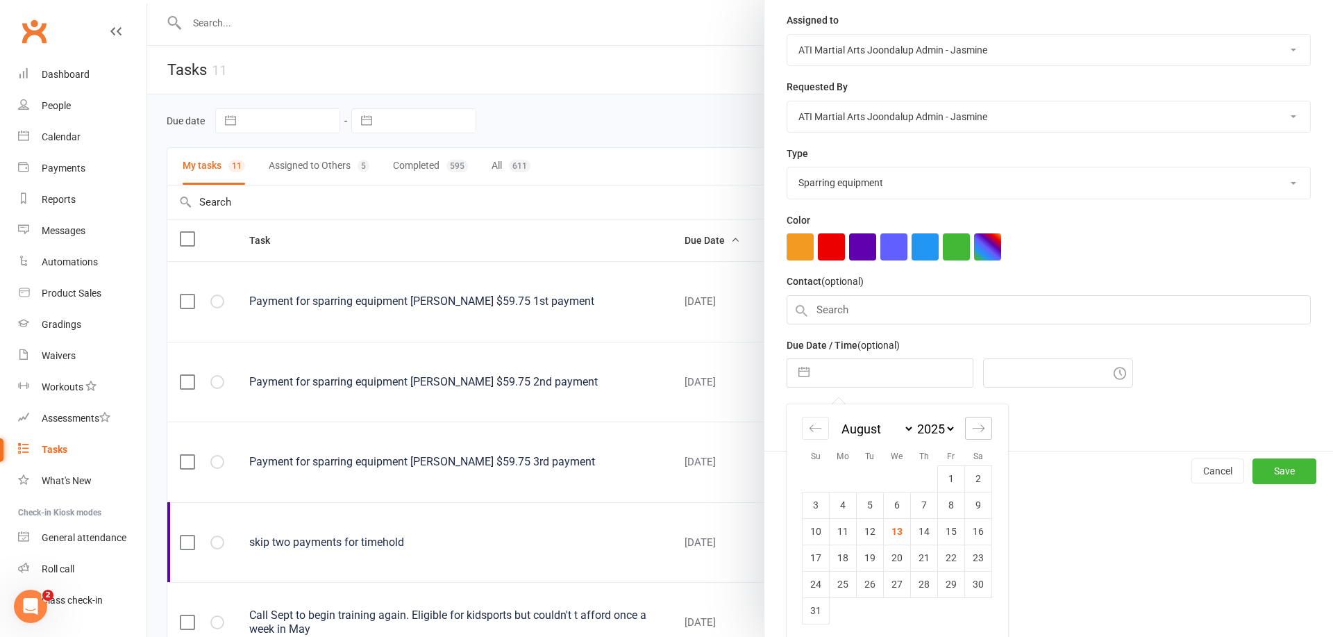
click at [979, 425] on icon "Move forward to switch to the next month." at bounding box center [978, 428] width 13 height 13
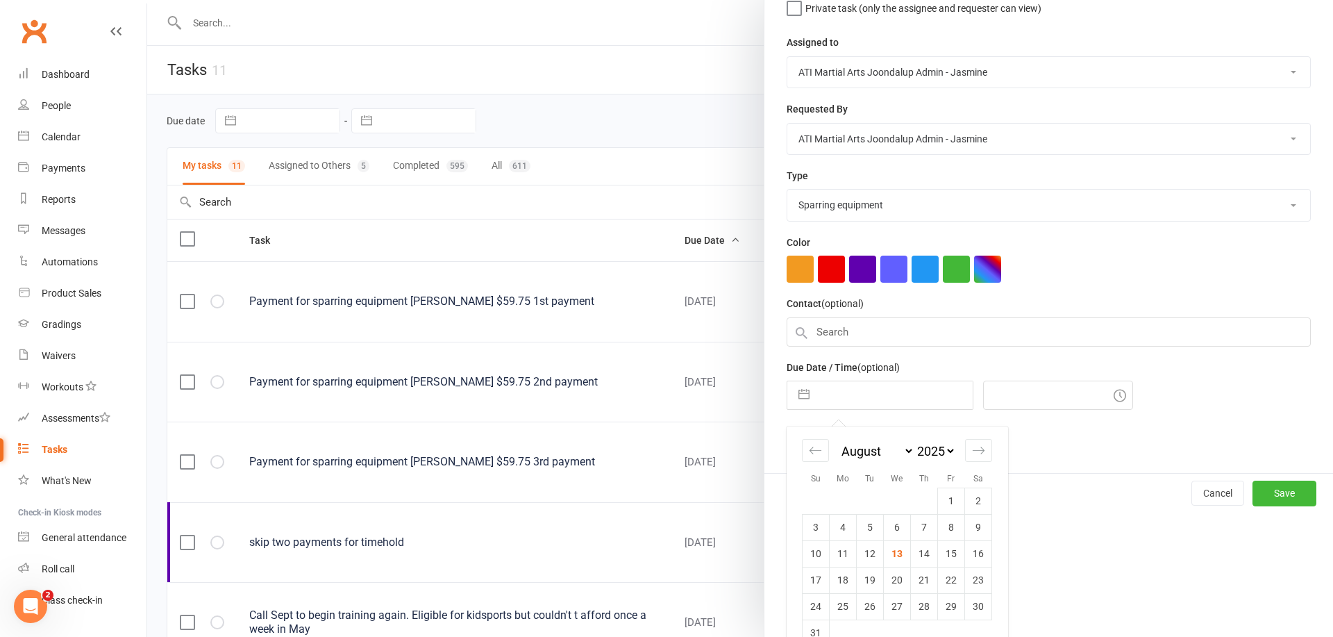
select select "9"
select select "2025"
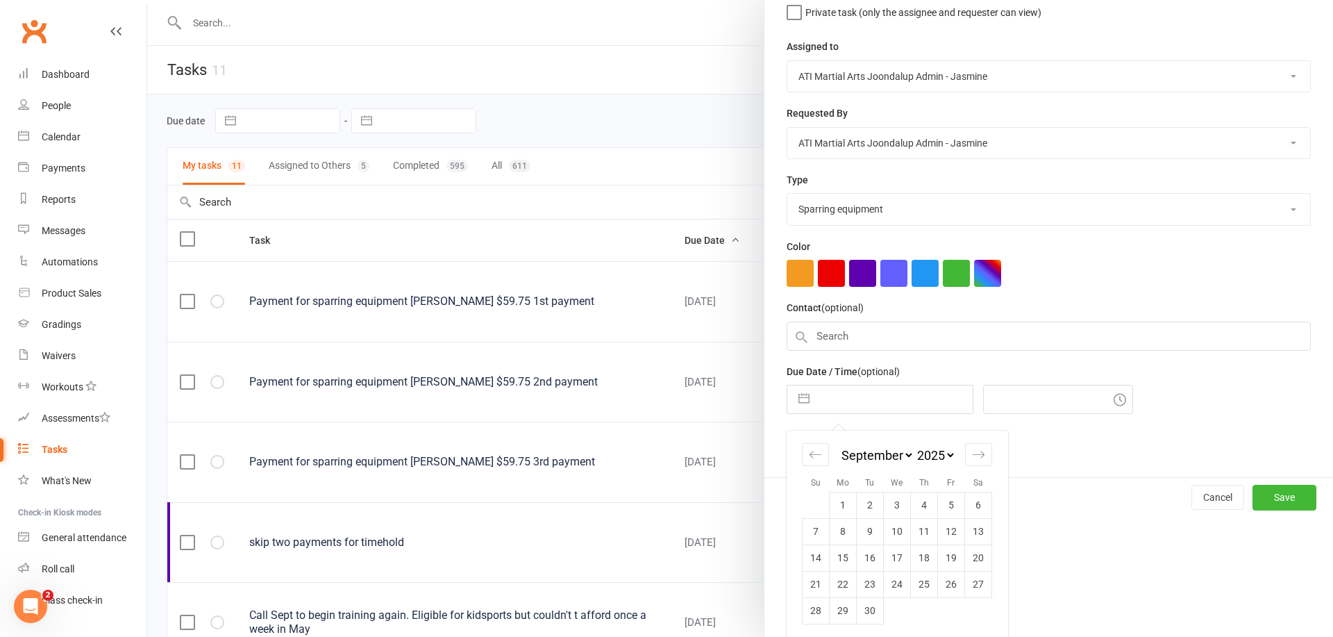
click at [924, 504] on td "4" at bounding box center [924, 505] width 27 height 26
type input "[DATE]"
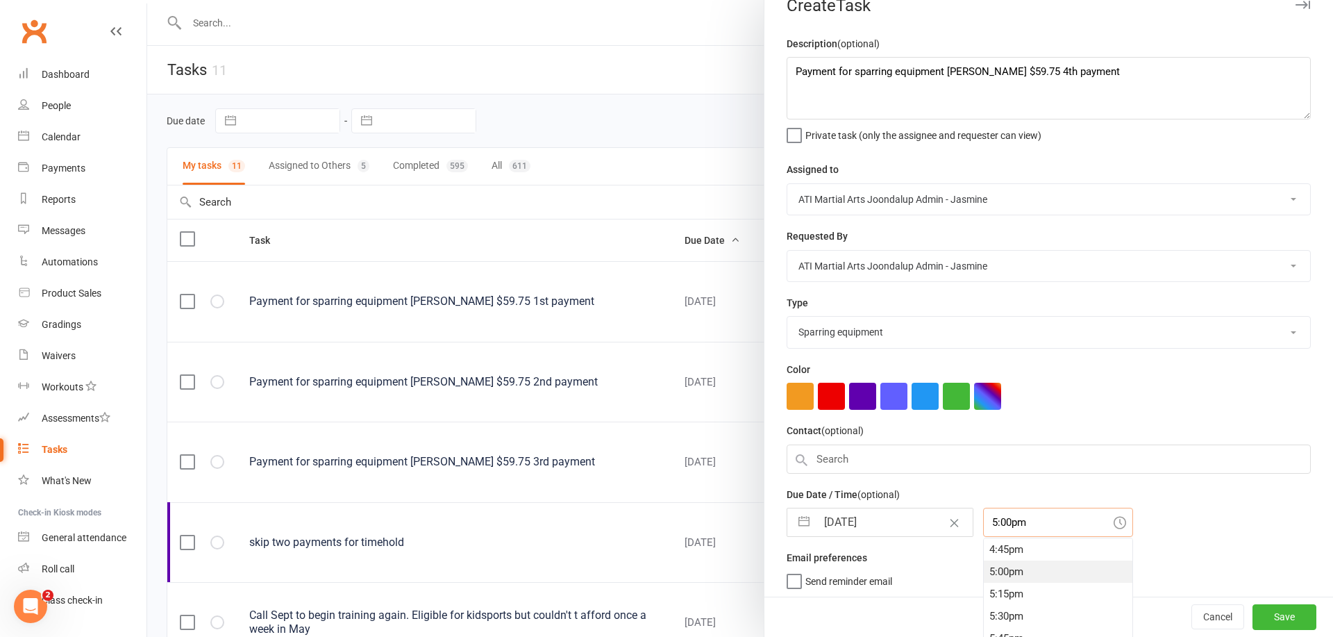
drag, startPoint x: 1011, startPoint y: 517, endPoint x: 1012, endPoint y: 534, distance: 16.7
click at [1012, 517] on input "5:00pm" at bounding box center [1058, 522] width 150 height 29
click at [1017, 545] on div "3:30pm" at bounding box center [1058, 544] width 149 height 22
type input "3:30pm"
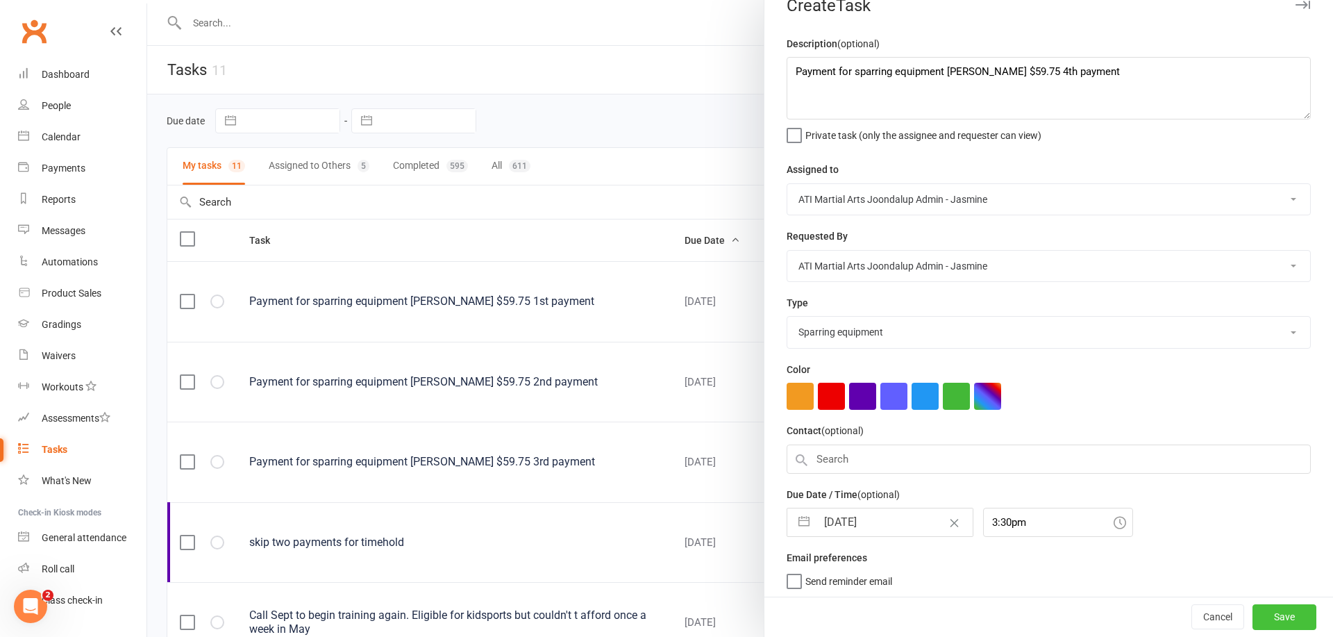
click at [1277, 614] on button "Save" at bounding box center [1285, 617] width 64 height 25
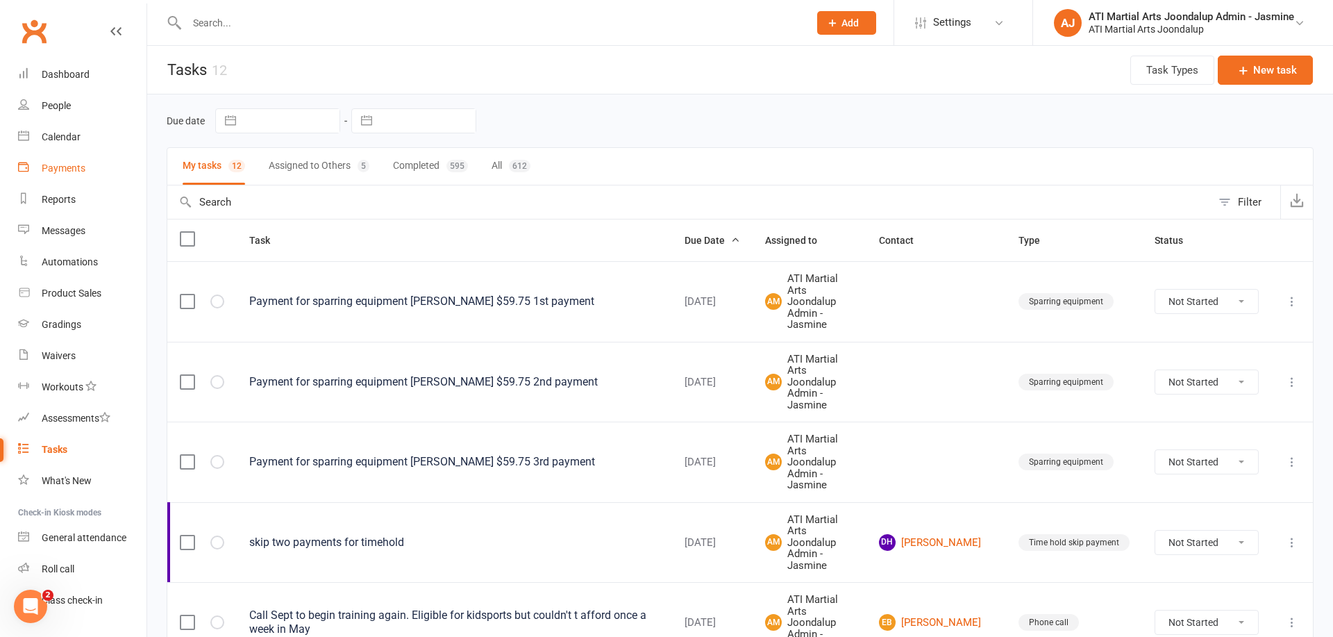
click at [62, 174] on link "Payments" at bounding box center [82, 168] width 128 height 31
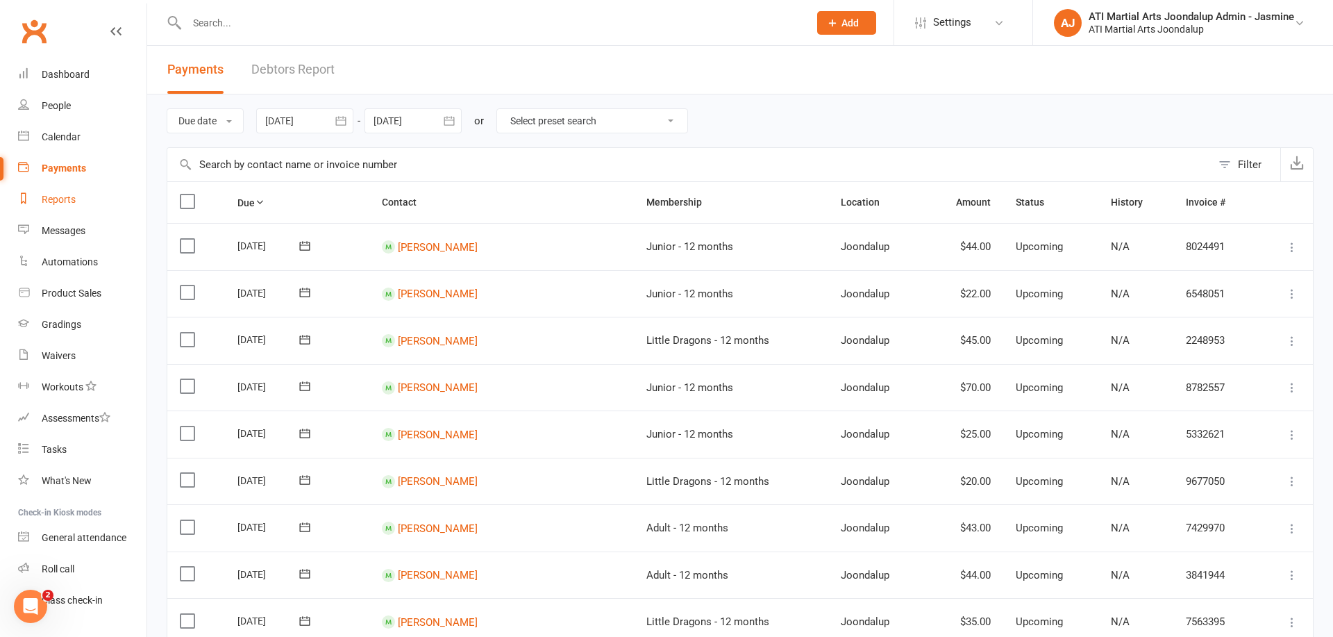
click at [71, 209] on link "Reports" at bounding box center [82, 199] width 128 height 31
select select "100"
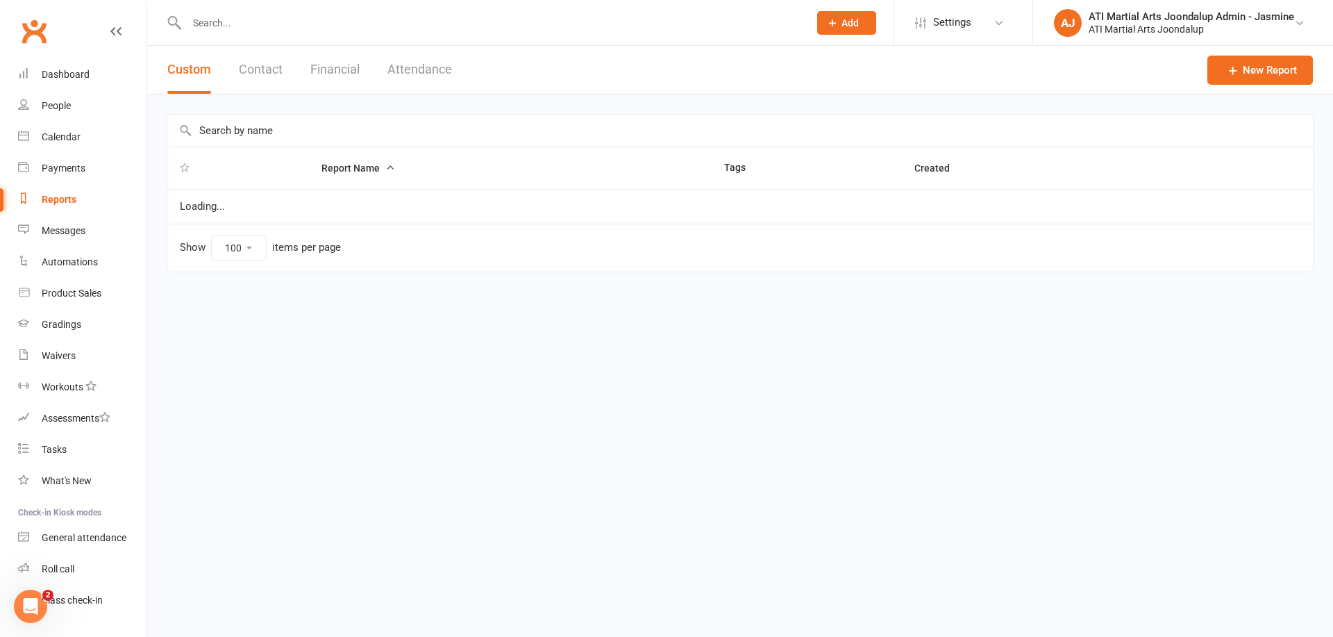
click at [351, 74] on button "Financial" at bounding box center [334, 70] width 49 height 48
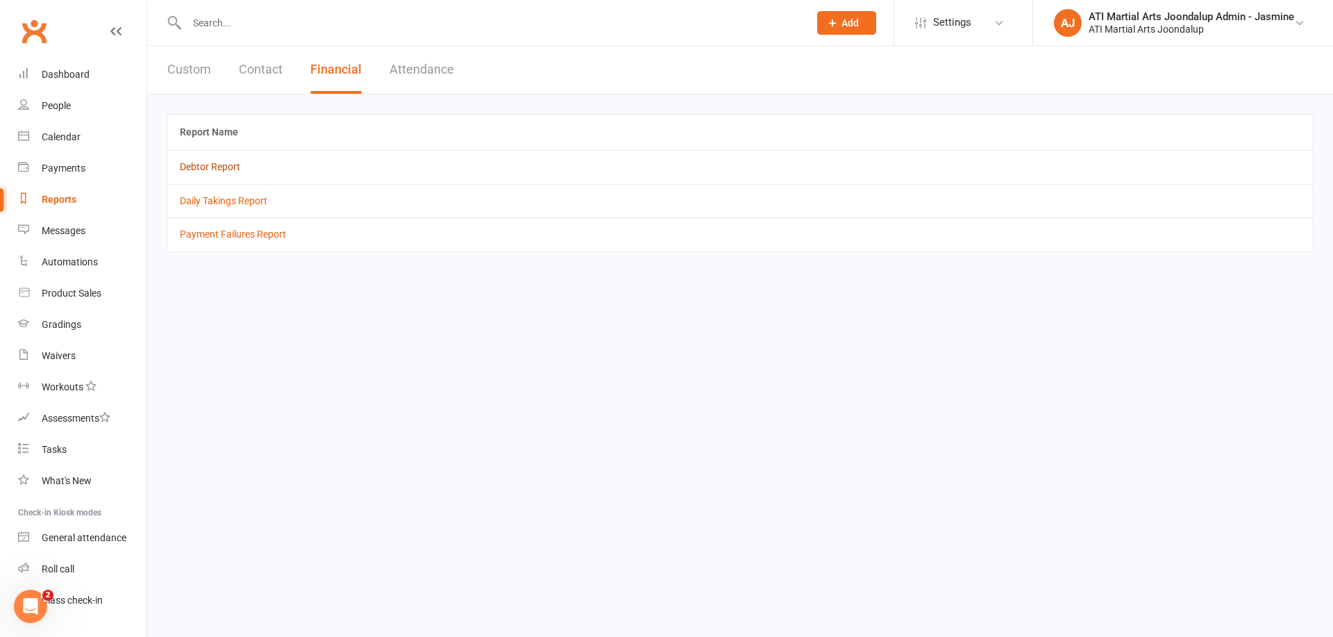
click at [213, 171] on link "Debtor Report" at bounding box center [210, 166] width 60 height 11
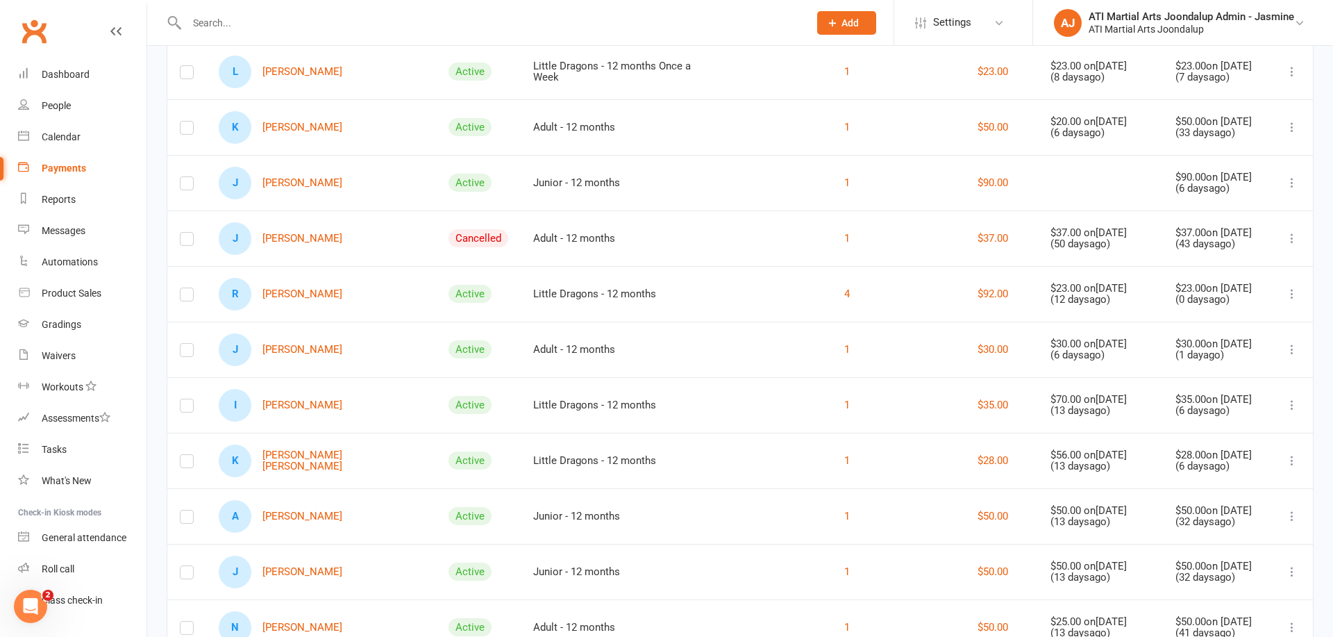
scroll to position [404, 0]
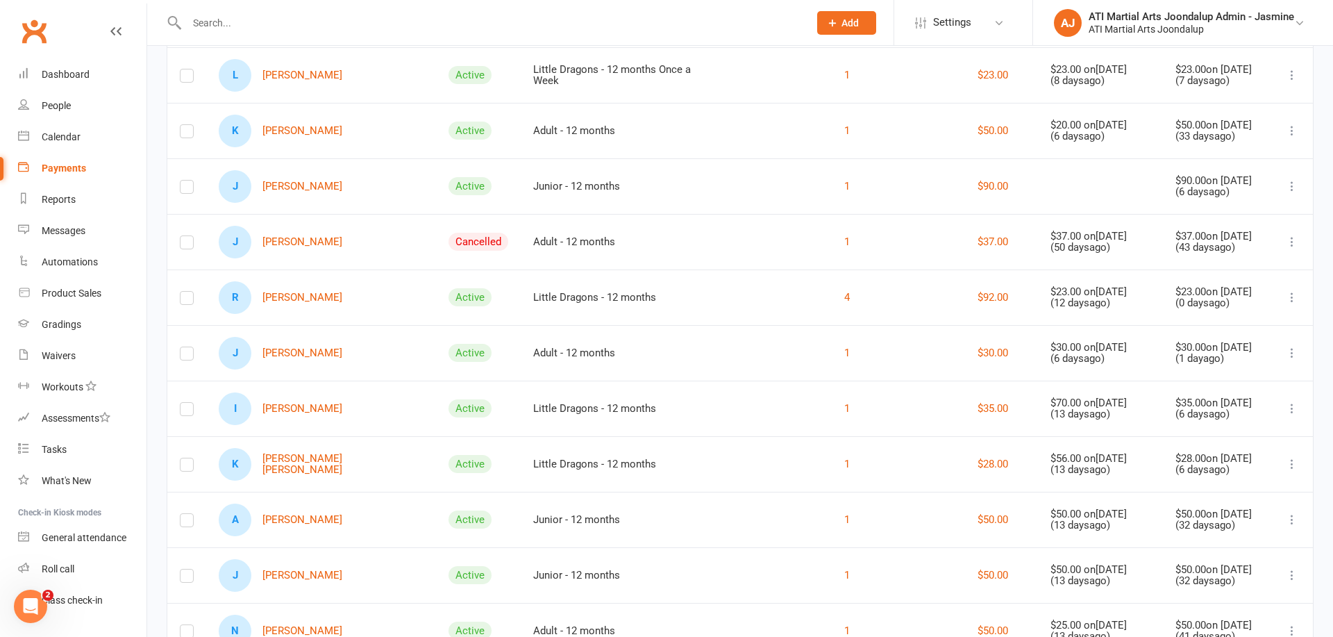
click at [304, 354] on link "J [PERSON_NAME]" at bounding box center [281, 353] width 124 height 33
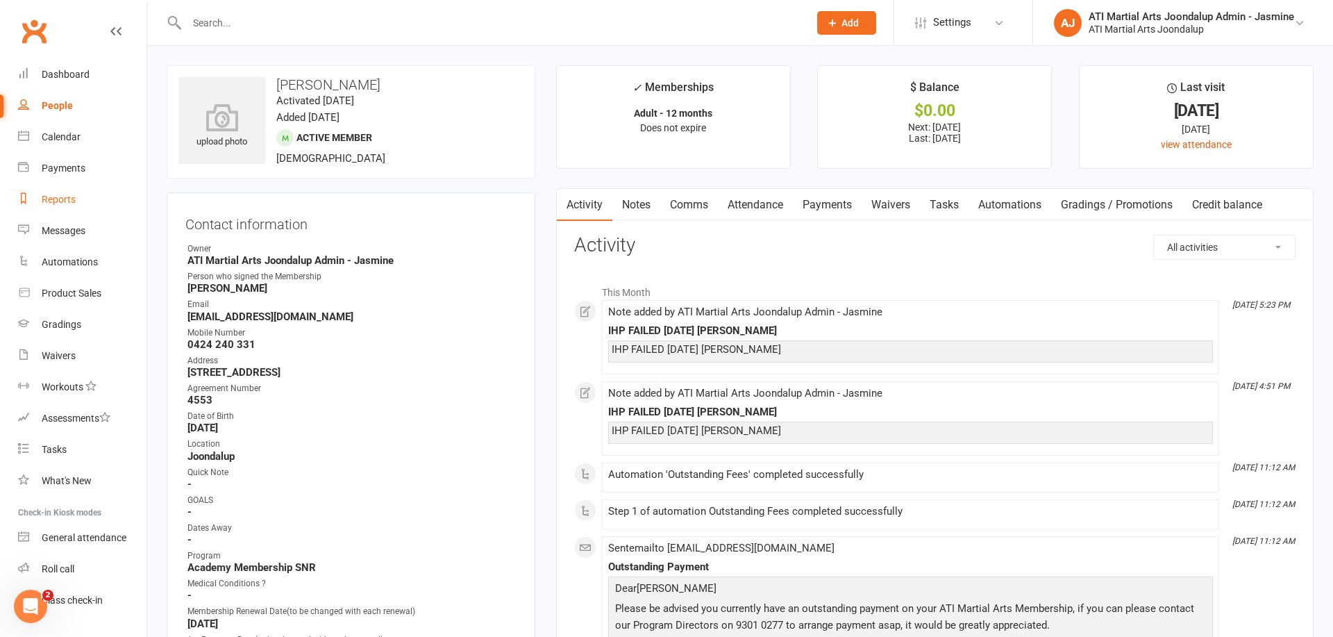
click at [69, 203] on div "Reports" at bounding box center [59, 199] width 34 height 11
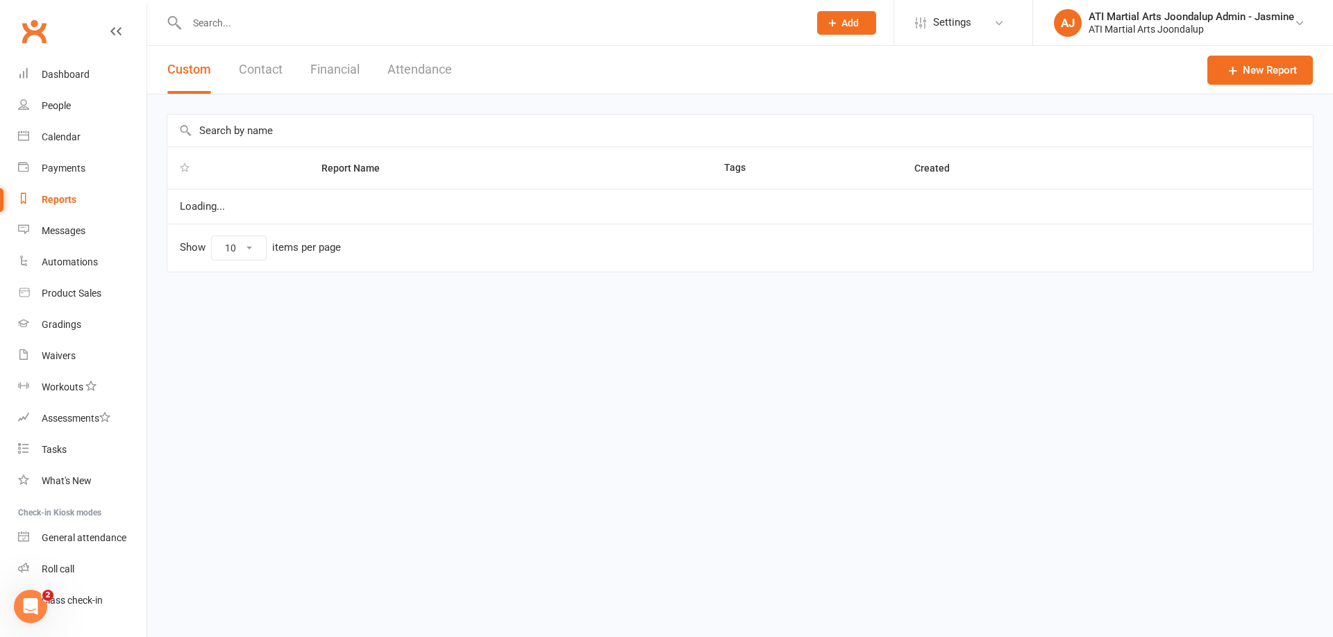
select select "100"
drag, startPoint x: 342, startPoint y: 67, endPoint x: 321, endPoint y: 78, distance: 23.9
click at [341, 69] on button "Financial" at bounding box center [334, 70] width 49 height 48
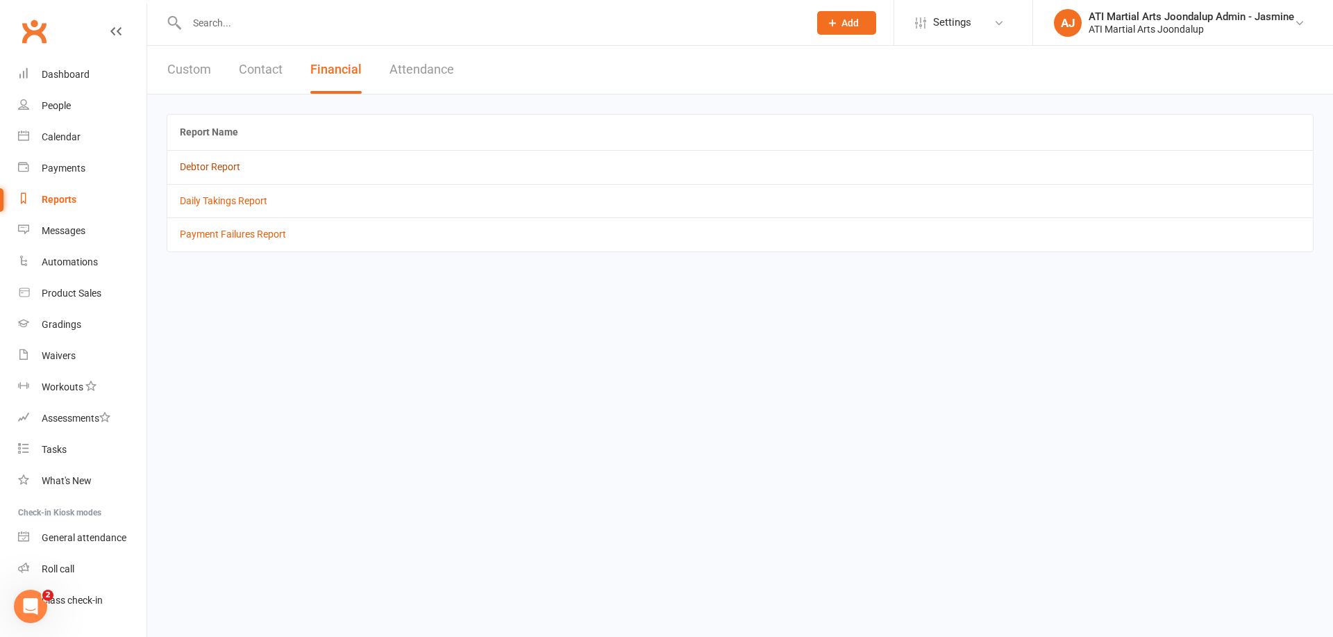
click at [215, 169] on link "Debtor Report" at bounding box center [210, 166] width 60 height 11
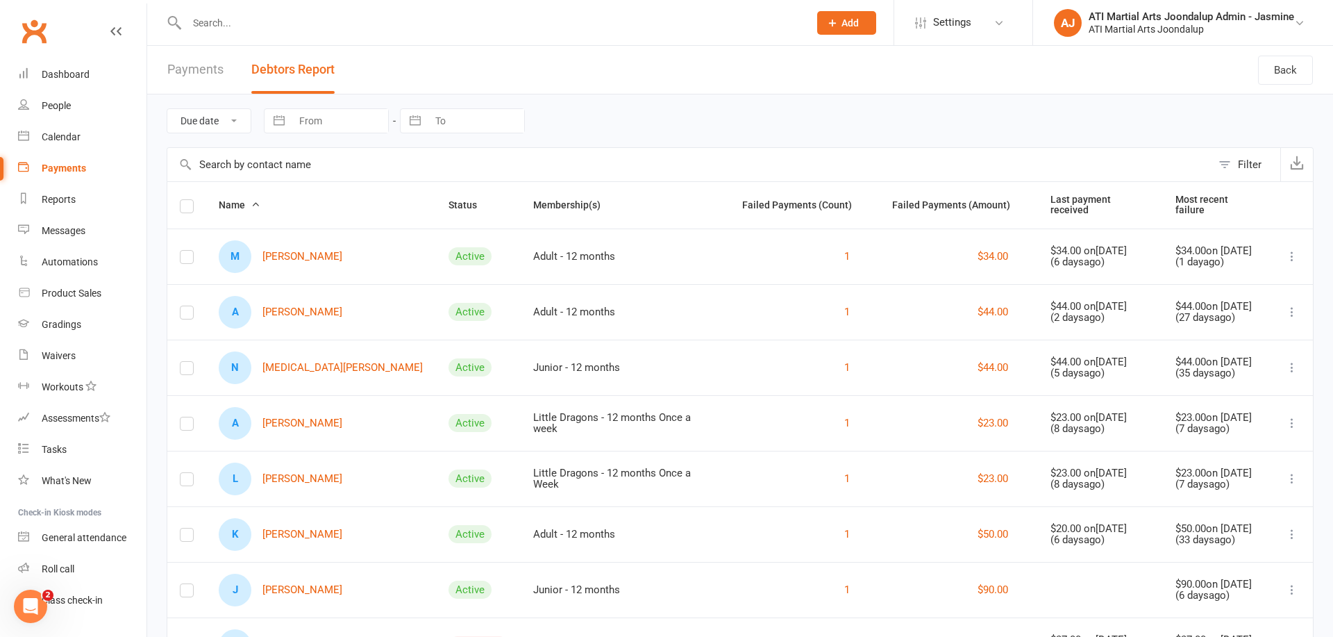
drag, startPoint x: 323, startPoint y: 258, endPoint x: 446, endPoint y: 294, distance: 128.1
click at [323, 258] on link "M [PERSON_NAME]" at bounding box center [281, 256] width 124 height 33
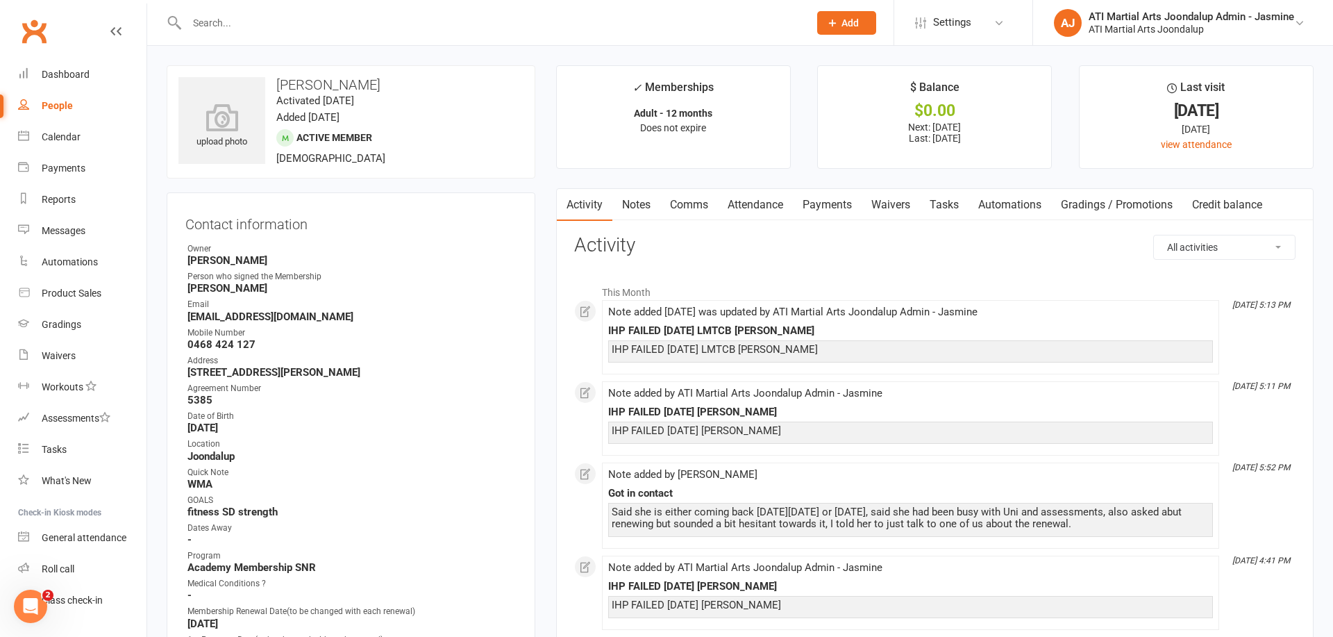
click at [822, 205] on link "Payments" at bounding box center [827, 205] width 69 height 32
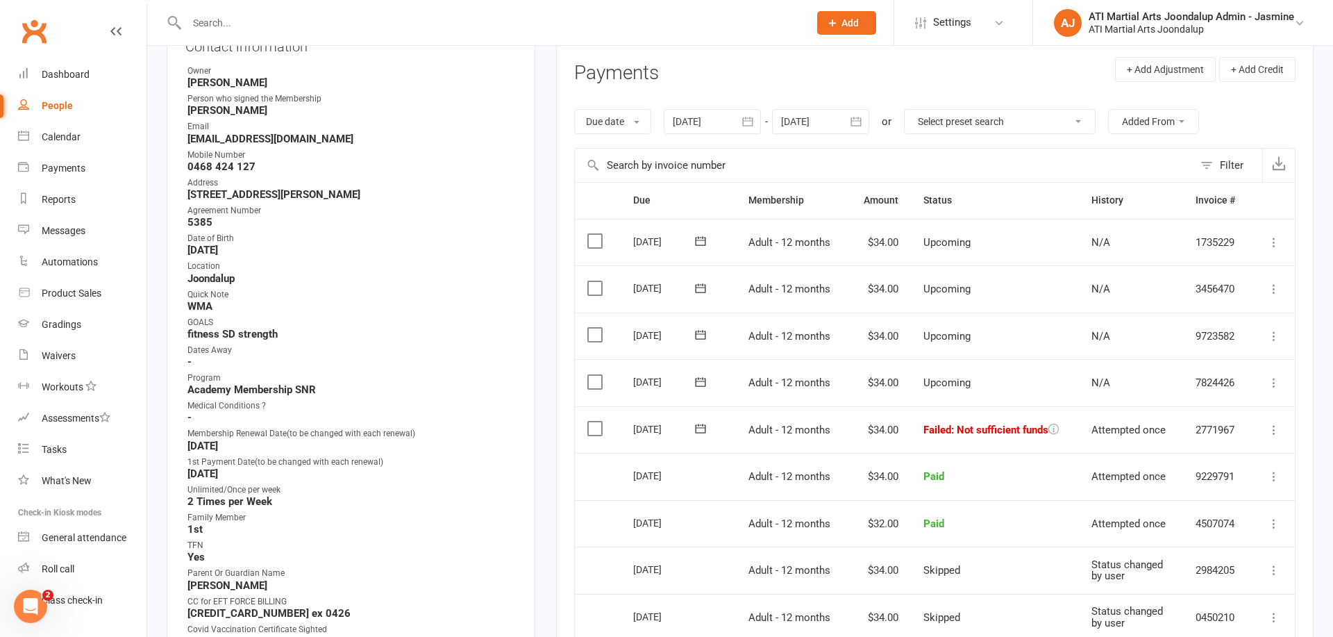
scroll to position [179, 0]
click at [65, 203] on div "Reports" at bounding box center [59, 199] width 34 height 11
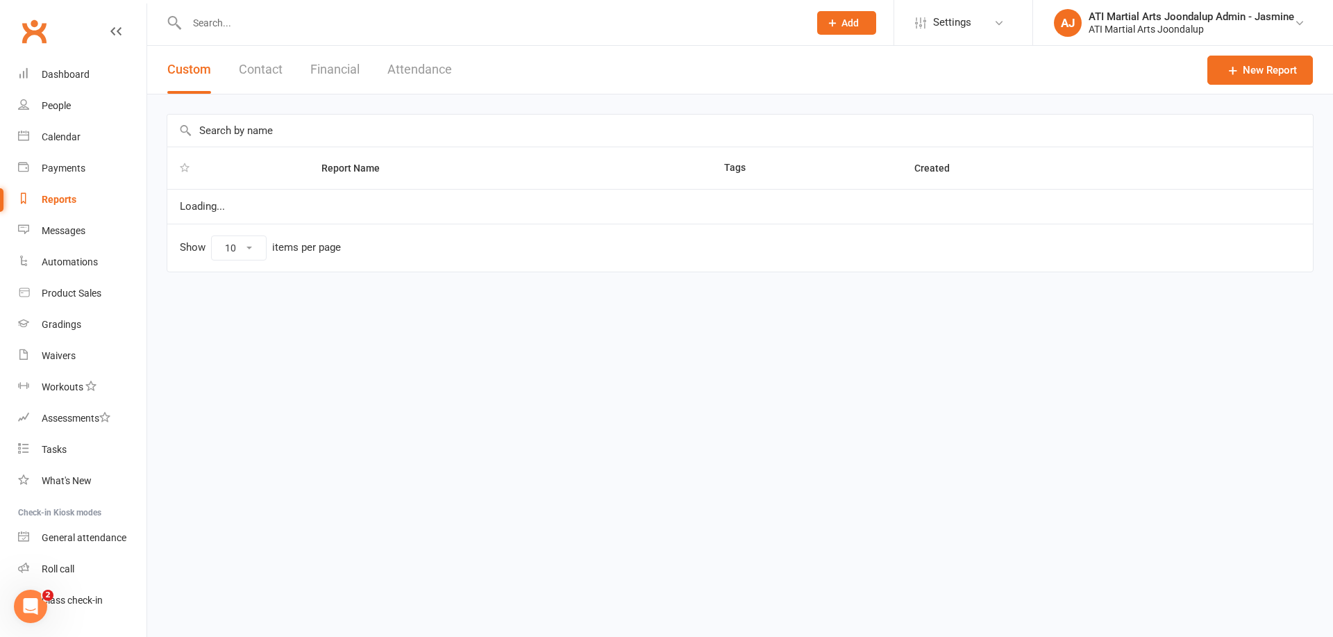
select select "100"
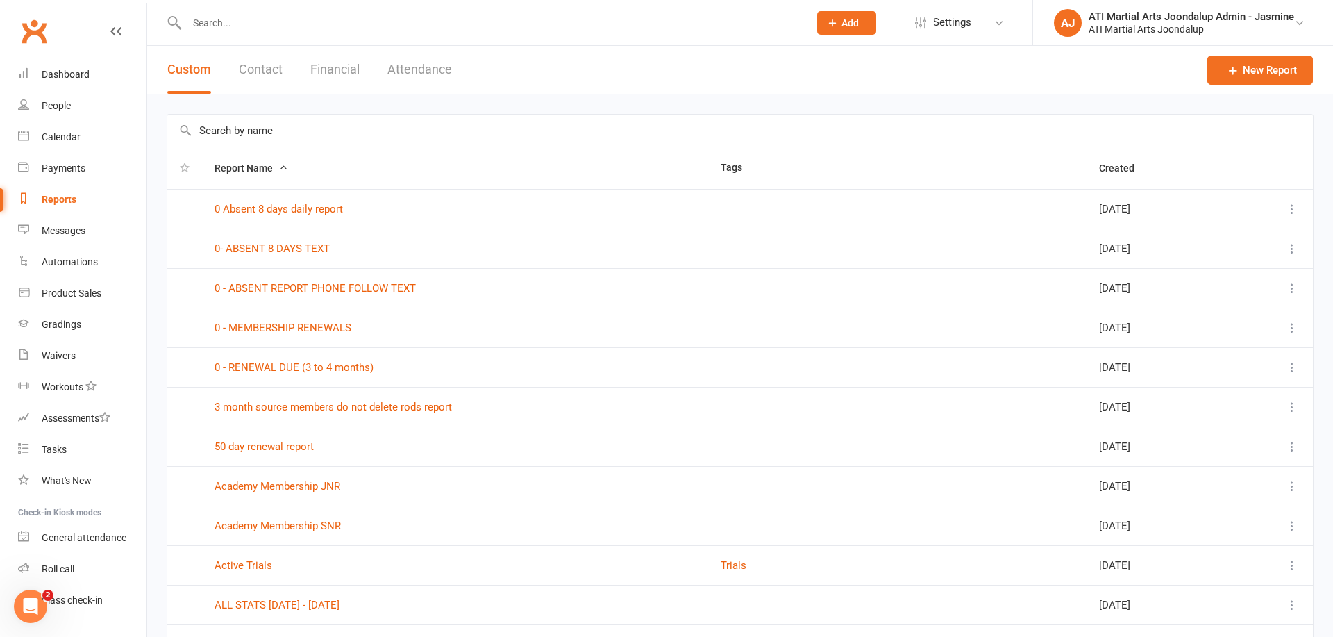
click at [340, 74] on button "Financial" at bounding box center [334, 70] width 49 height 48
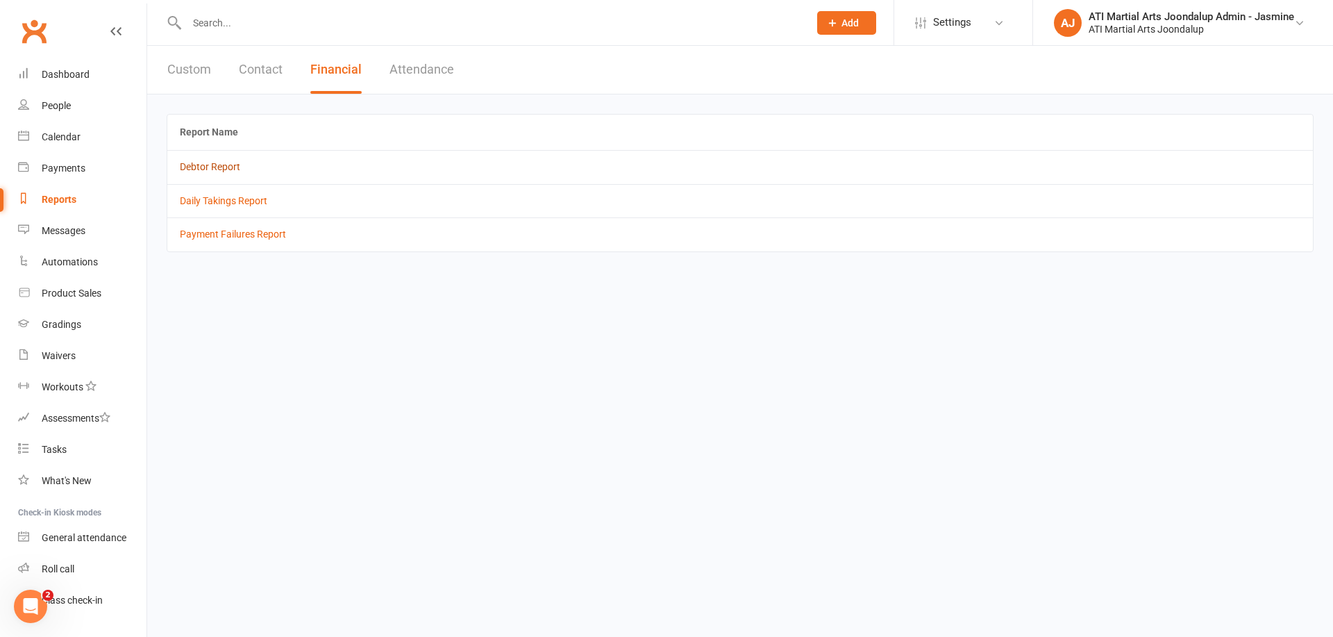
click at [212, 168] on link "Debtor Report" at bounding box center [210, 166] width 60 height 11
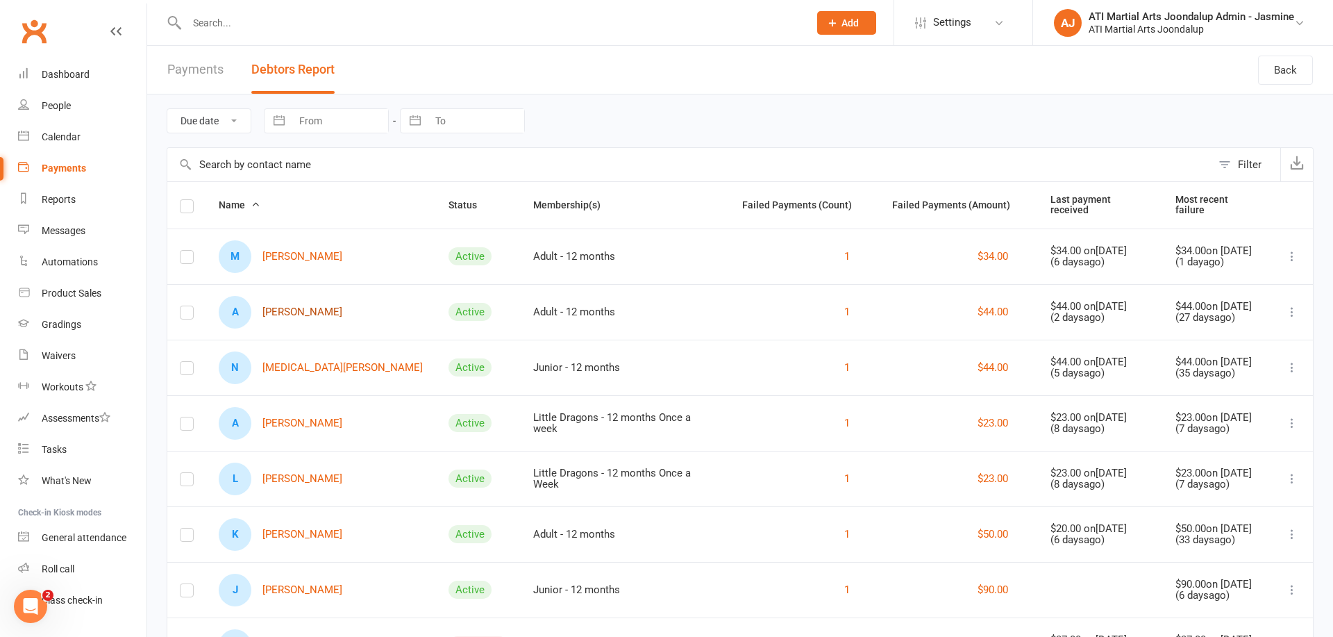
click at [299, 309] on link "A [PERSON_NAME]" at bounding box center [281, 312] width 124 height 33
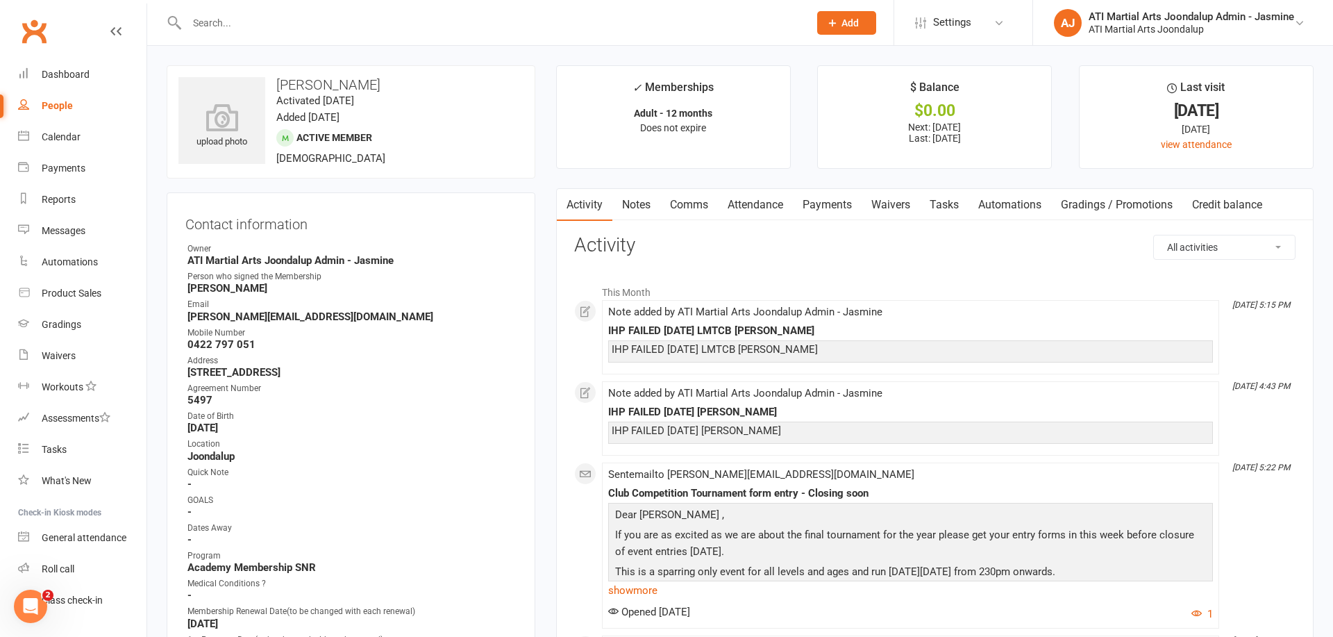
click at [840, 198] on link "Payments" at bounding box center [827, 205] width 69 height 32
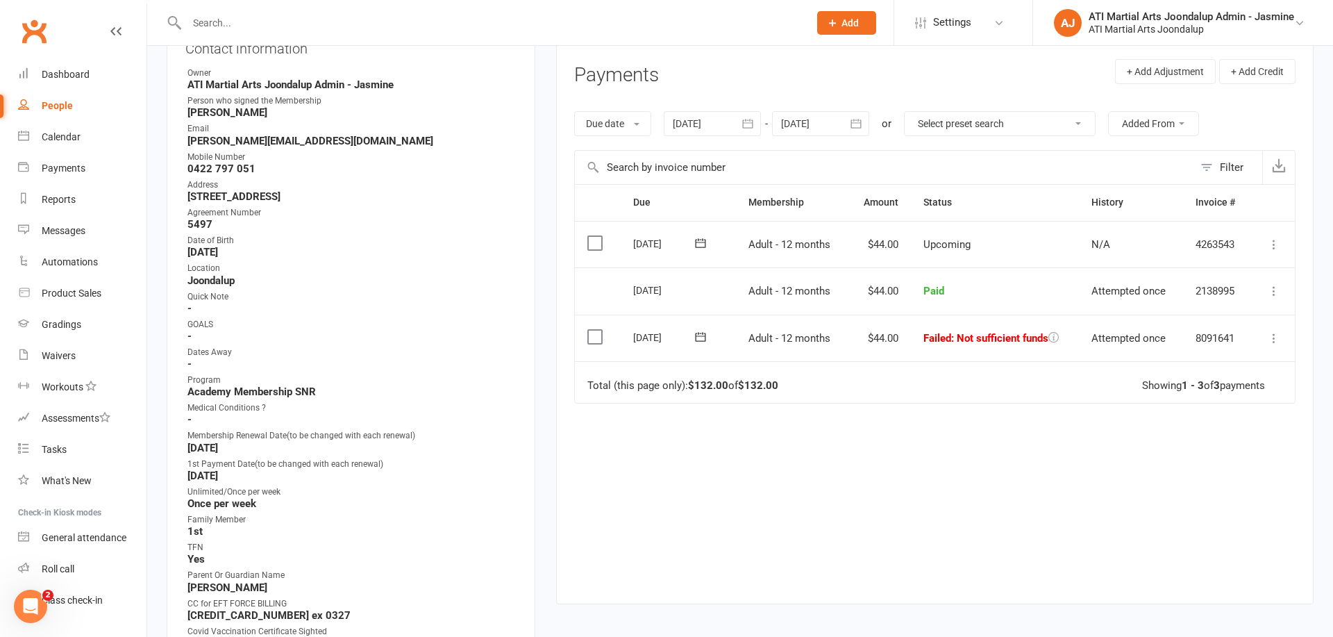
scroll to position [236, 0]
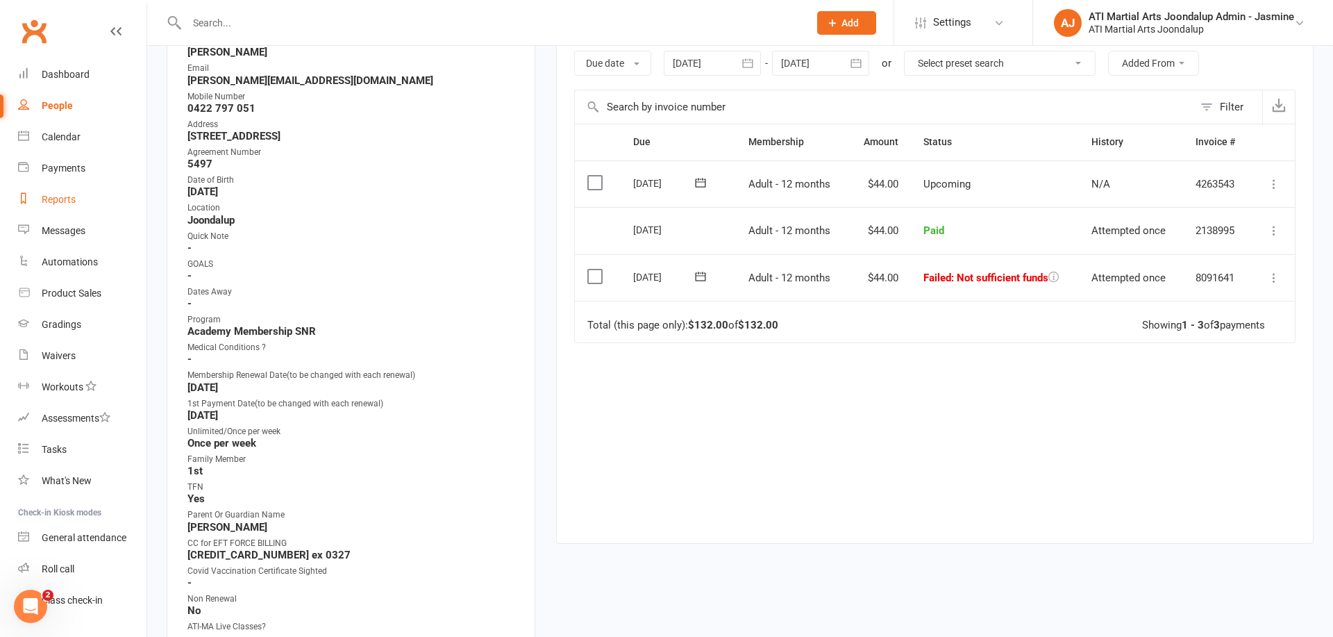
click at [58, 203] on div "Reports" at bounding box center [59, 199] width 34 height 11
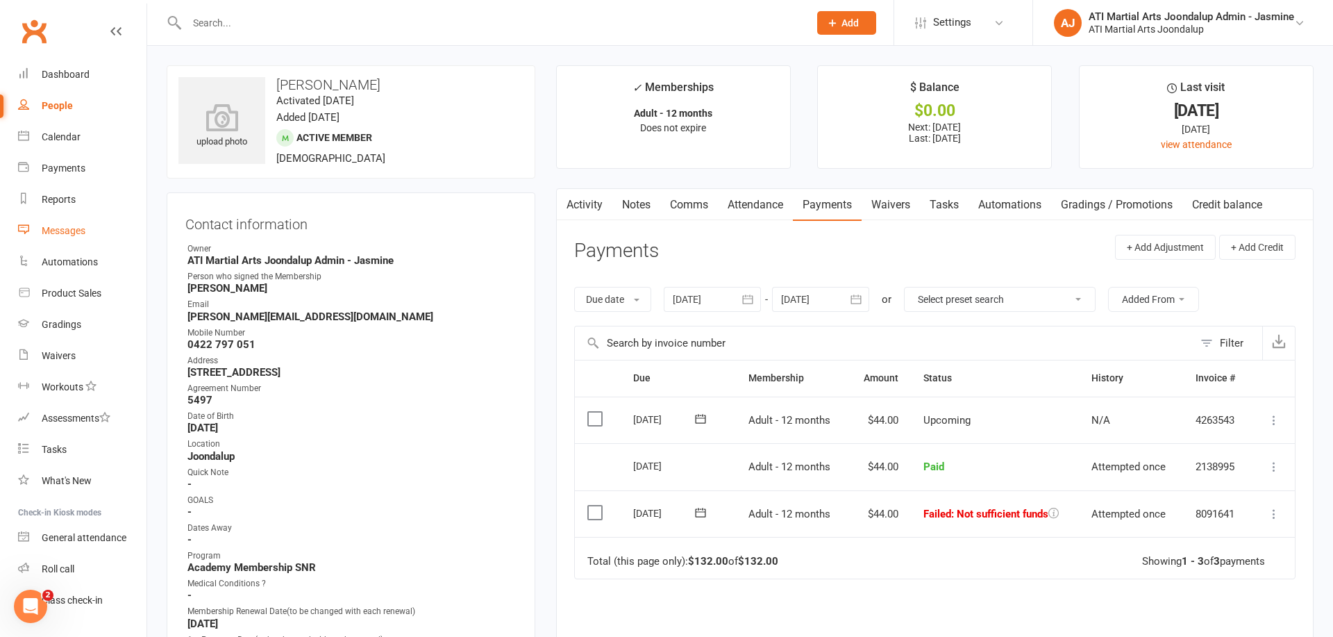
select select "100"
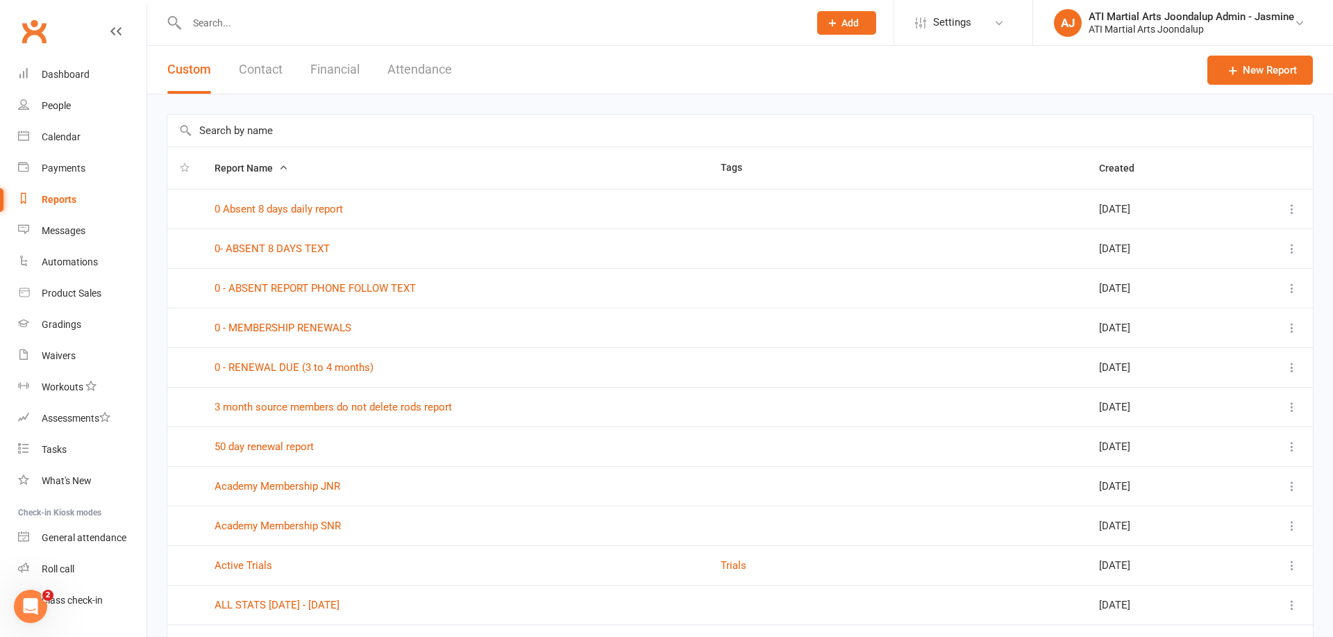
click at [342, 77] on button "Financial" at bounding box center [334, 70] width 49 height 48
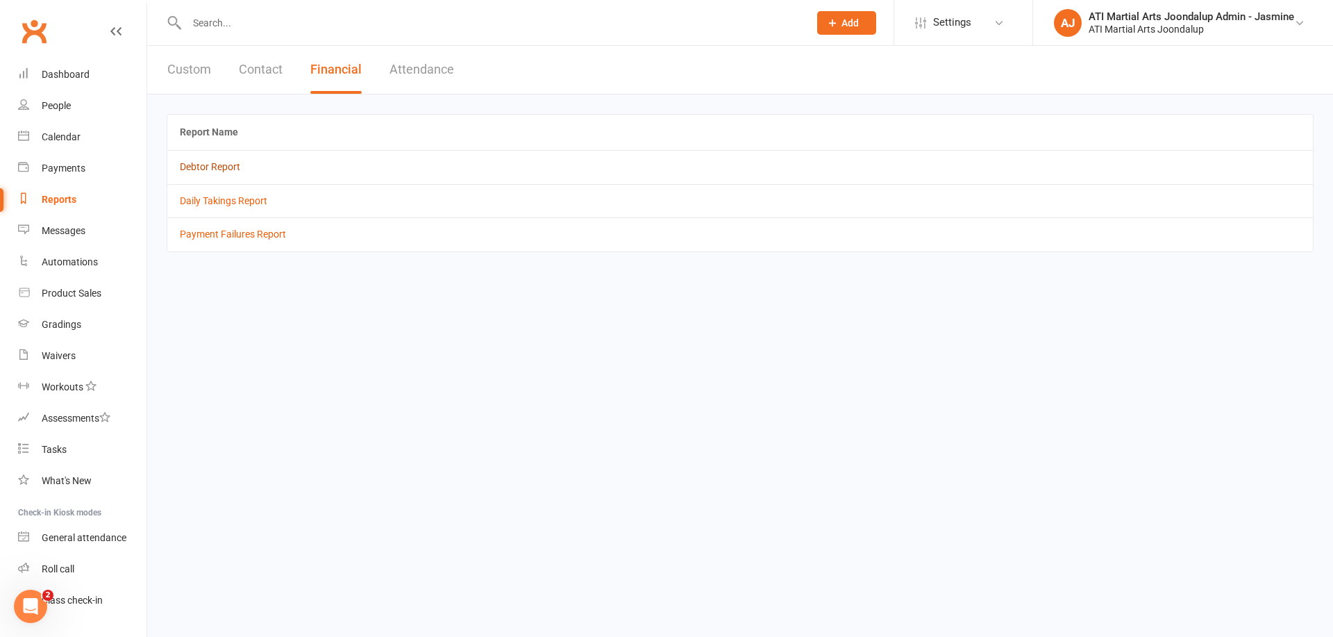
click at [206, 168] on link "Debtor Report" at bounding box center [210, 166] width 60 height 11
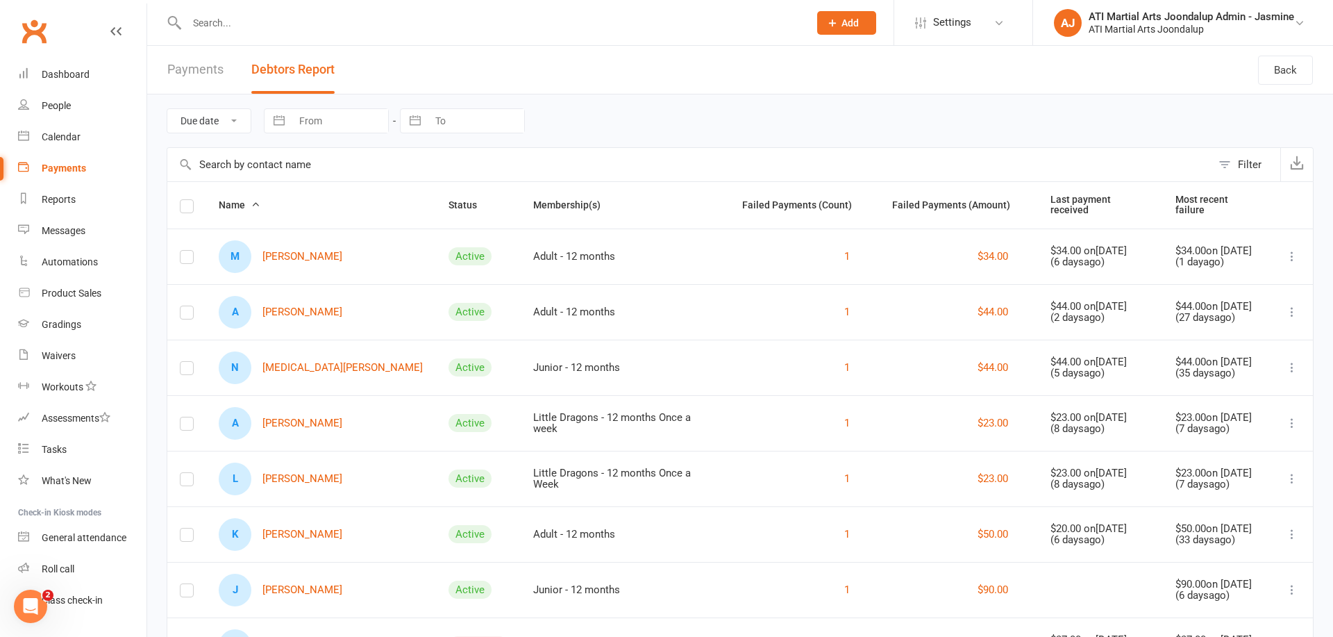
click at [307, 367] on link "N [MEDICAL_DATA][PERSON_NAME]" at bounding box center [321, 367] width 204 height 33
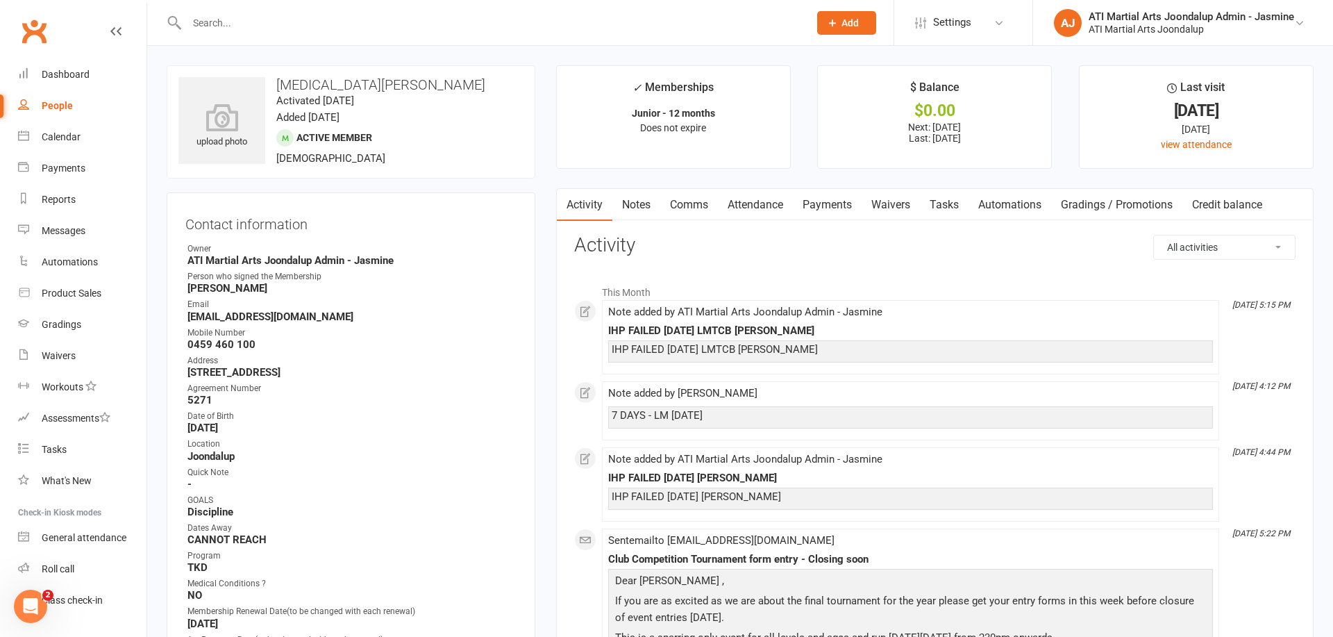
click at [819, 205] on link "Payments" at bounding box center [827, 205] width 69 height 32
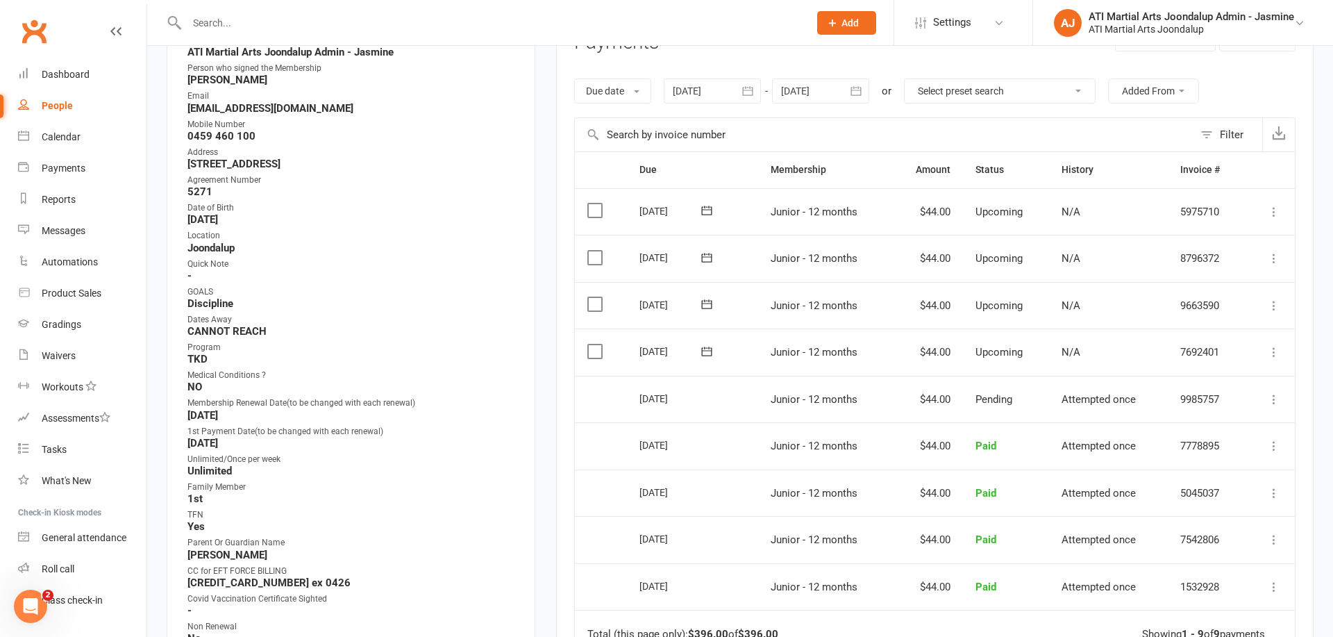
scroll to position [214, 0]
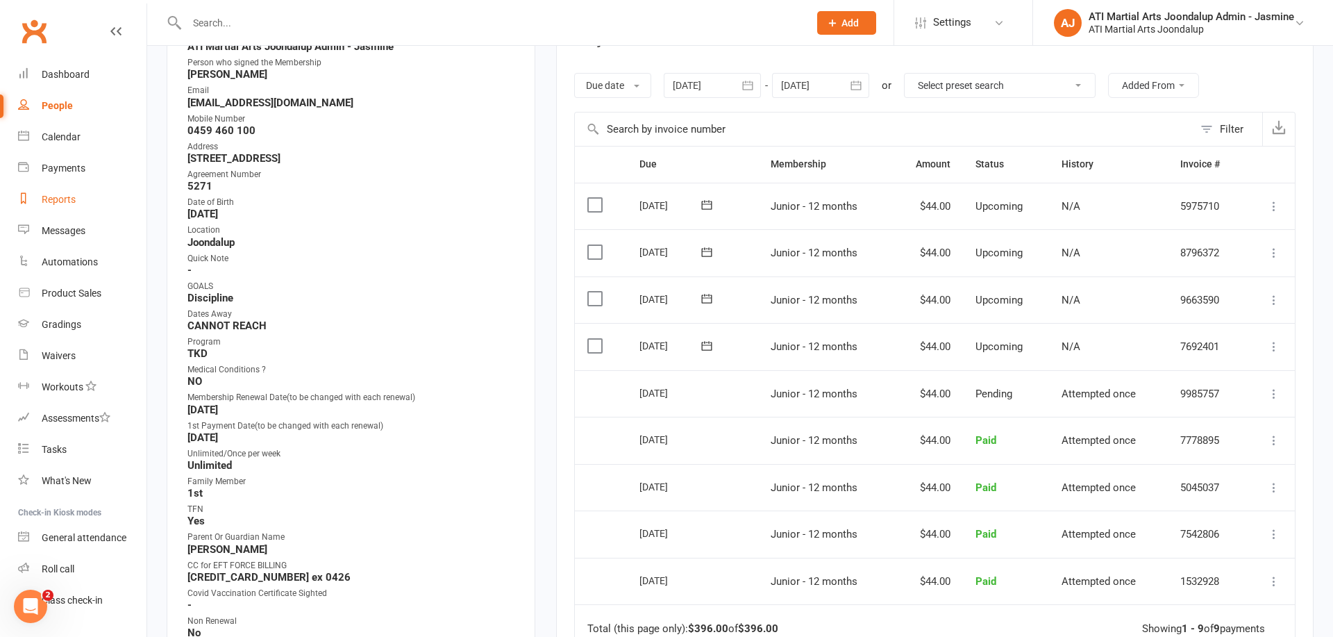
click at [53, 200] on div "Reports" at bounding box center [59, 199] width 34 height 11
select select "100"
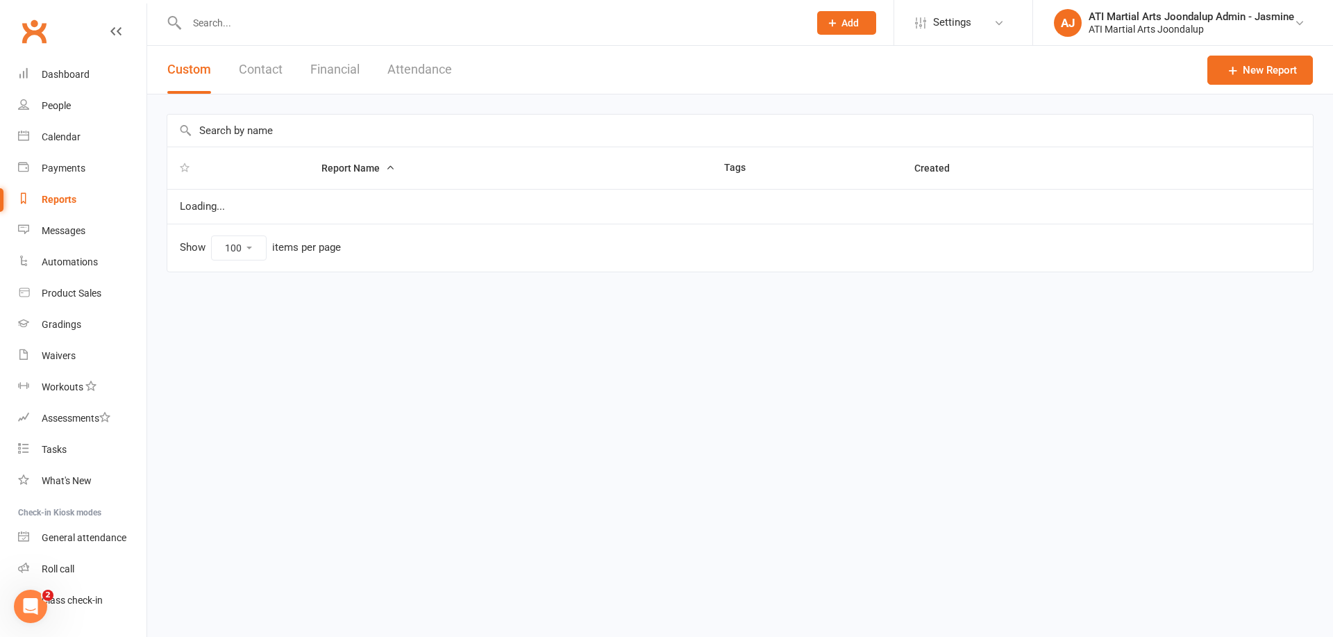
drag, startPoint x: 338, startPoint y: 69, endPoint x: 253, endPoint y: 111, distance: 94.4
click at [338, 69] on button "Financial" at bounding box center [334, 70] width 49 height 48
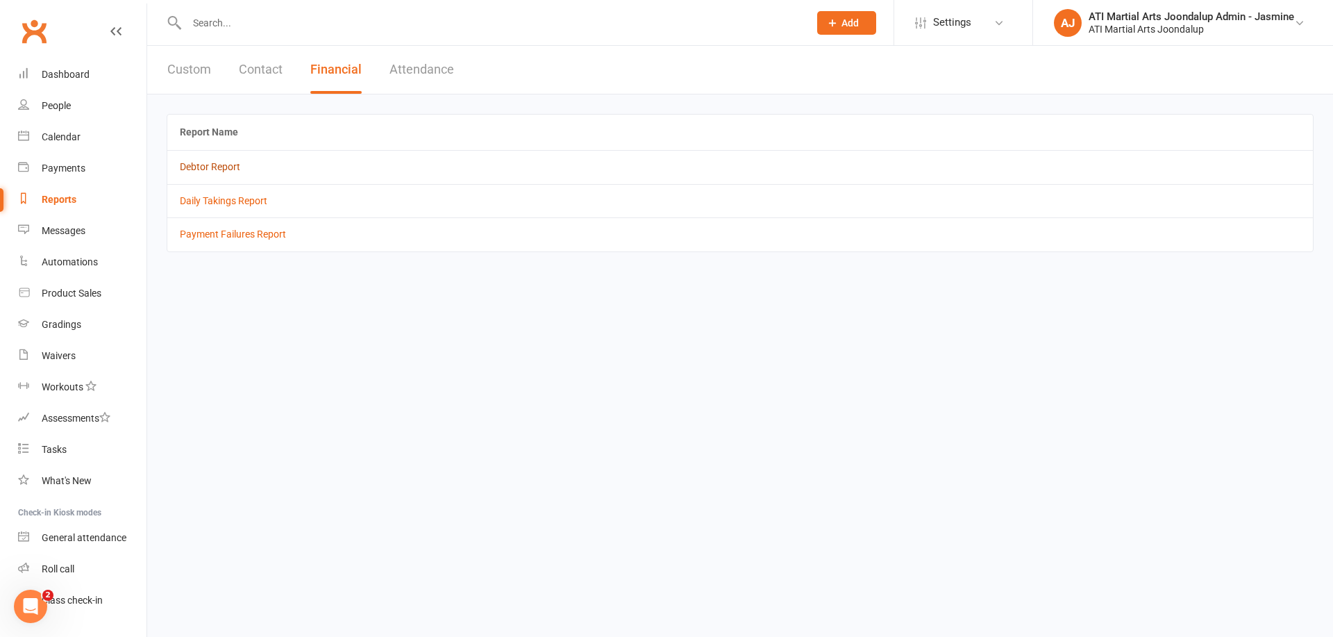
click at [194, 169] on link "Debtor Report" at bounding box center [210, 166] width 60 height 11
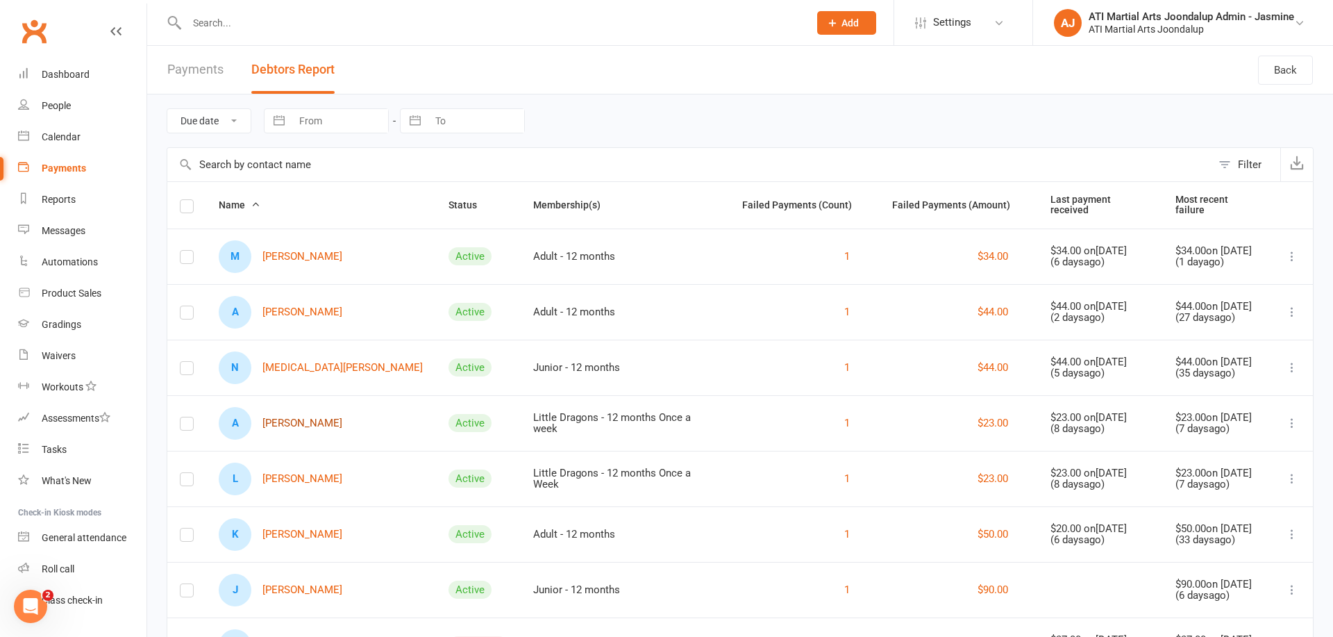
click at [299, 422] on link "A [PERSON_NAME]" at bounding box center [281, 423] width 124 height 33
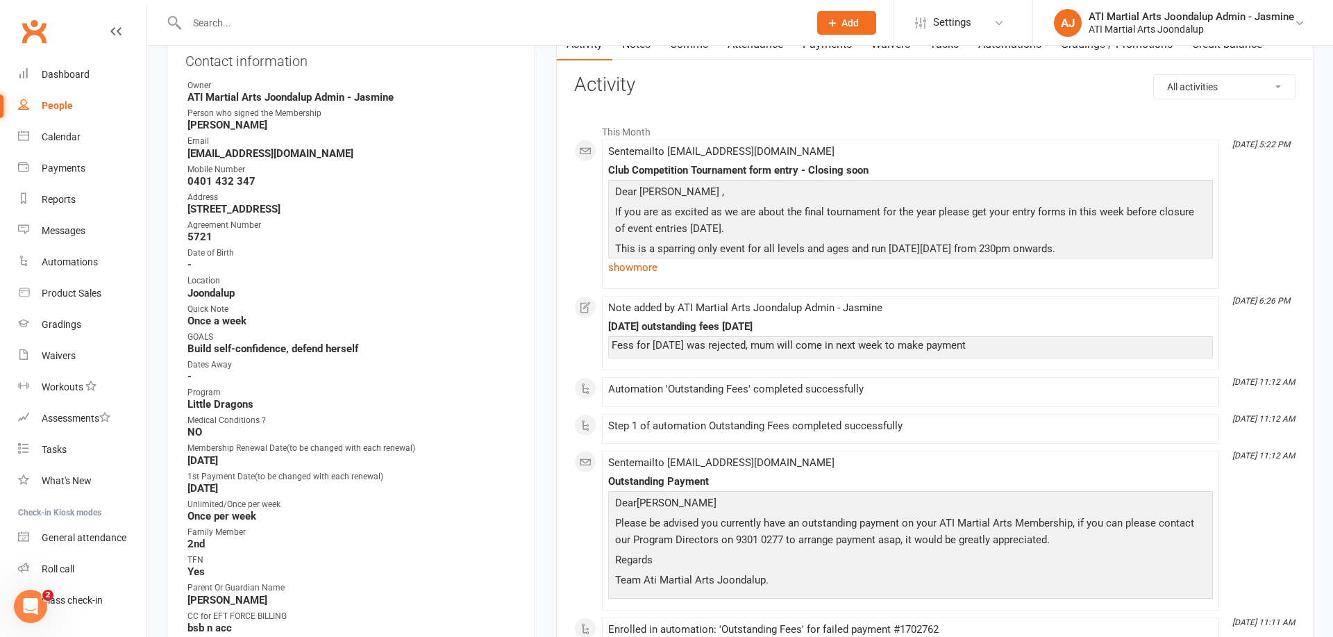
scroll to position [167, 0]
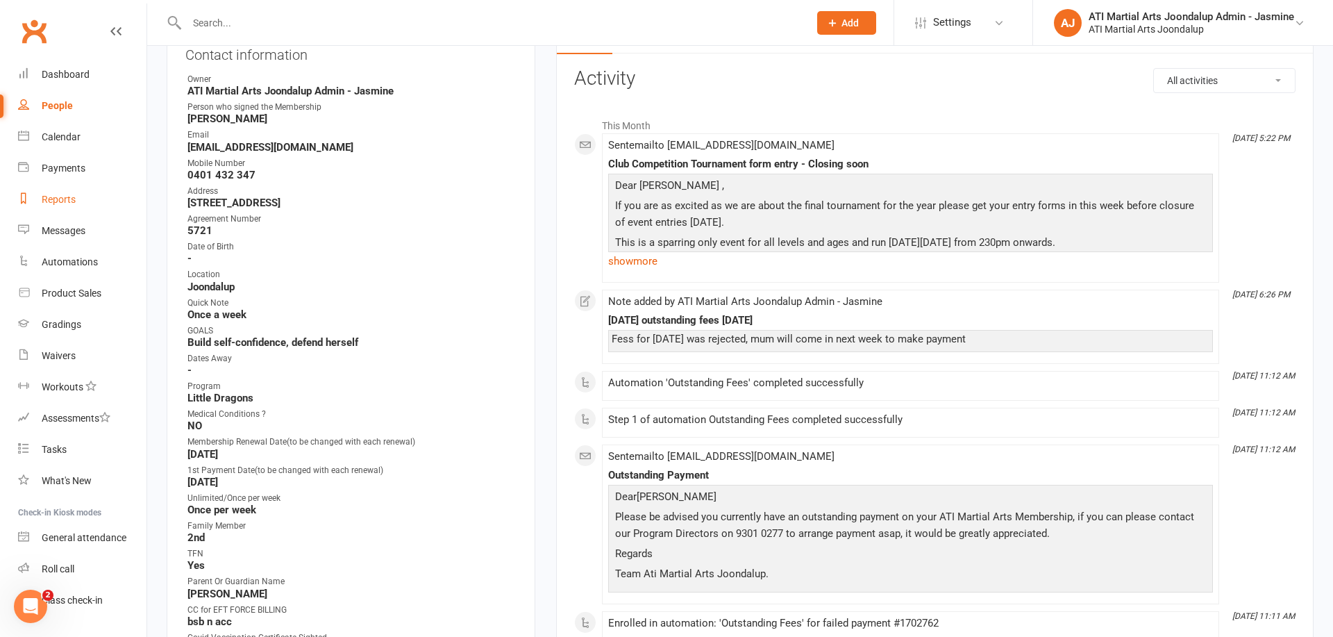
drag, startPoint x: 51, startPoint y: 193, endPoint x: 56, endPoint y: 188, distance: 7.4
click at [51, 193] on link "Reports" at bounding box center [82, 199] width 128 height 31
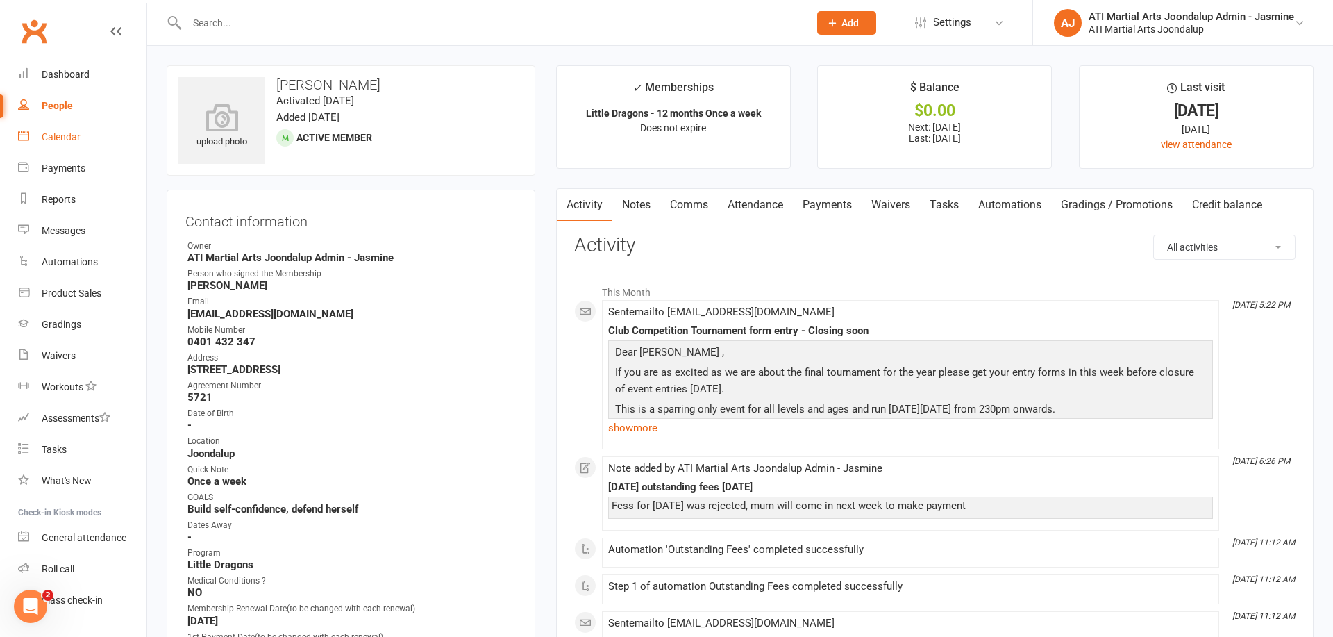
select select "100"
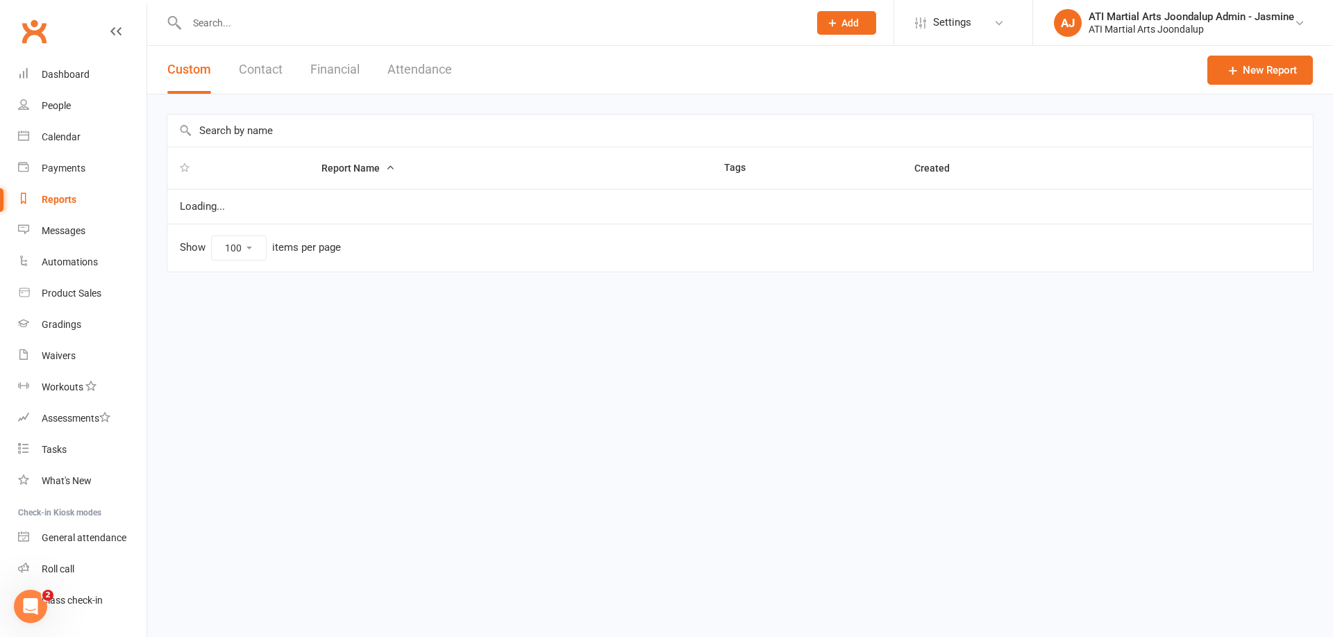
click at [331, 66] on button "Financial" at bounding box center [334, 70] width 49 height 48
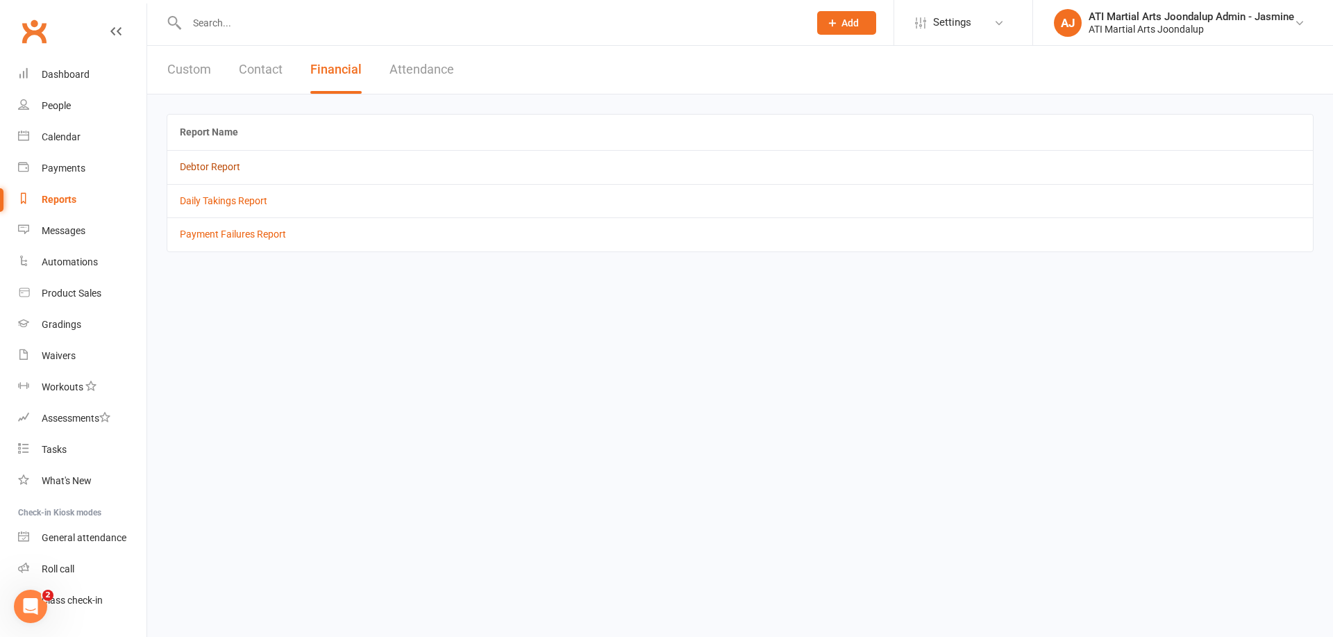
click at [207, 170] on link "Debtor Report" at bounding box center [210, 166] width 60 height 11
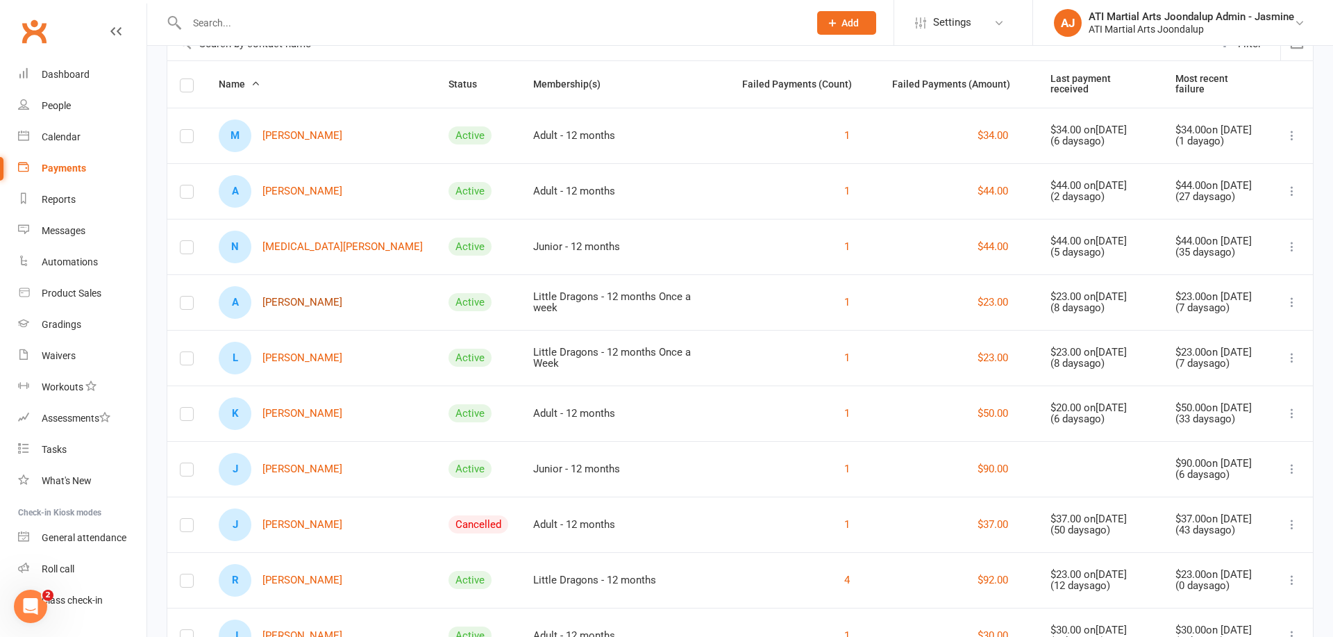
scroll to position [117, 0]
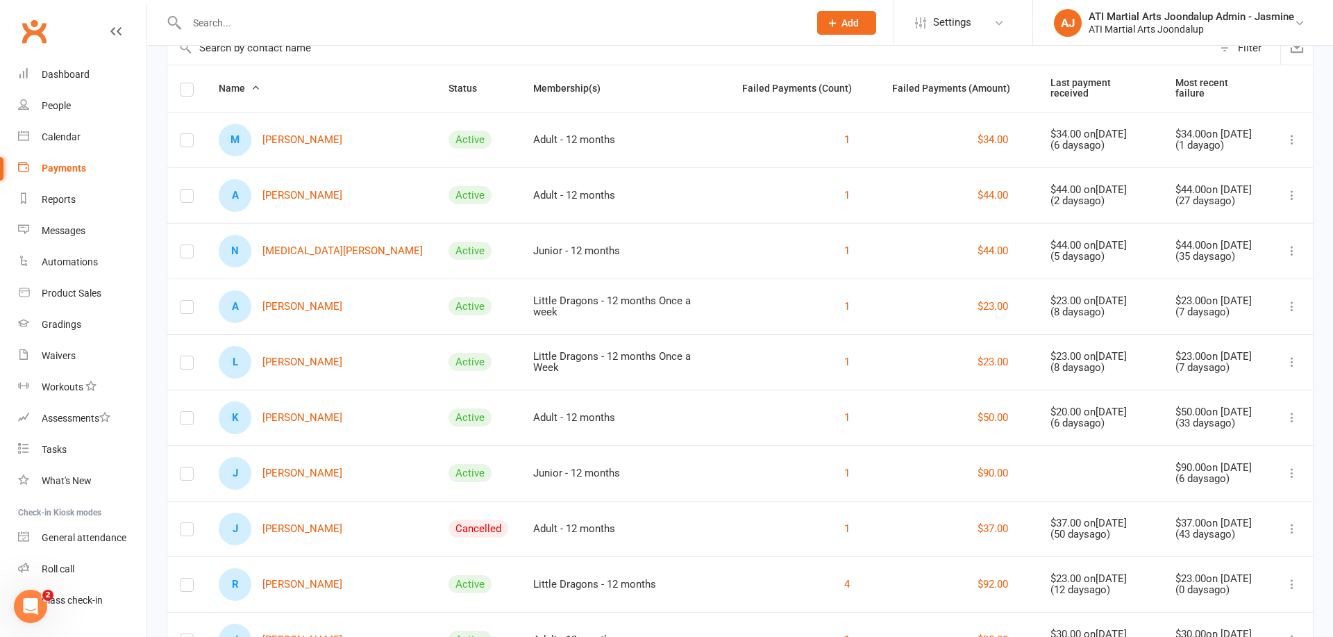
click at [291, 465] on link "J [PERSON_NAME]" at bounding box center [281, 473] width 124 height 33
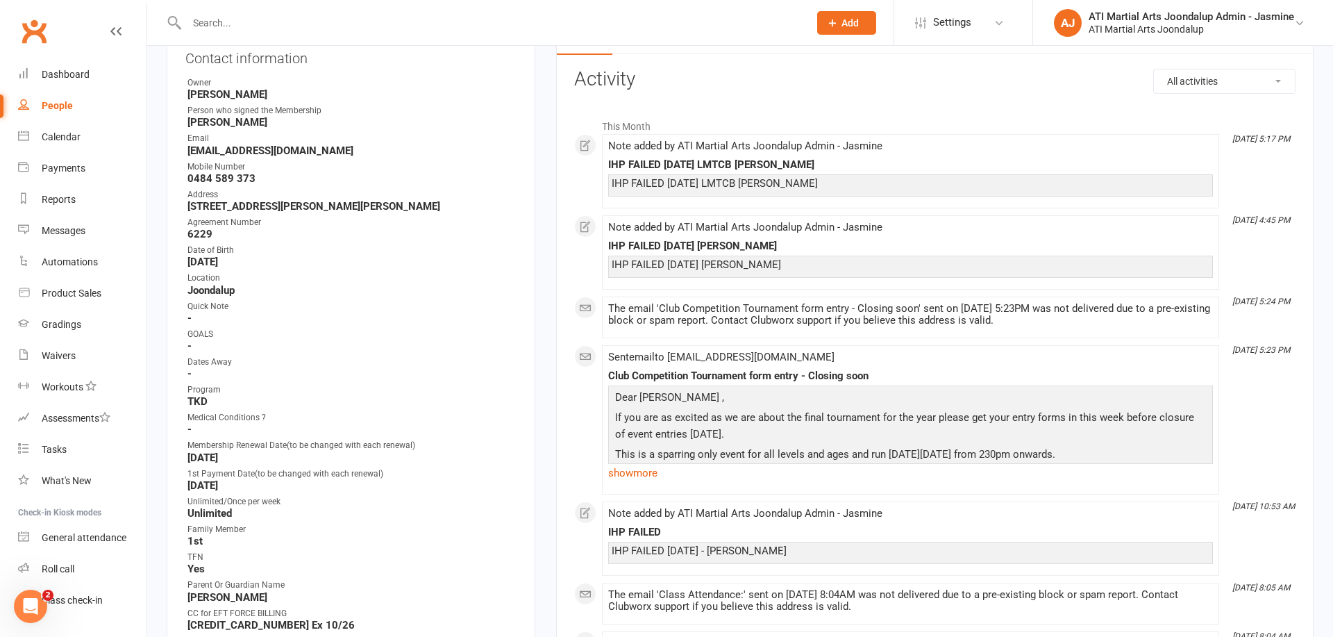
scroll to position [222, 0]
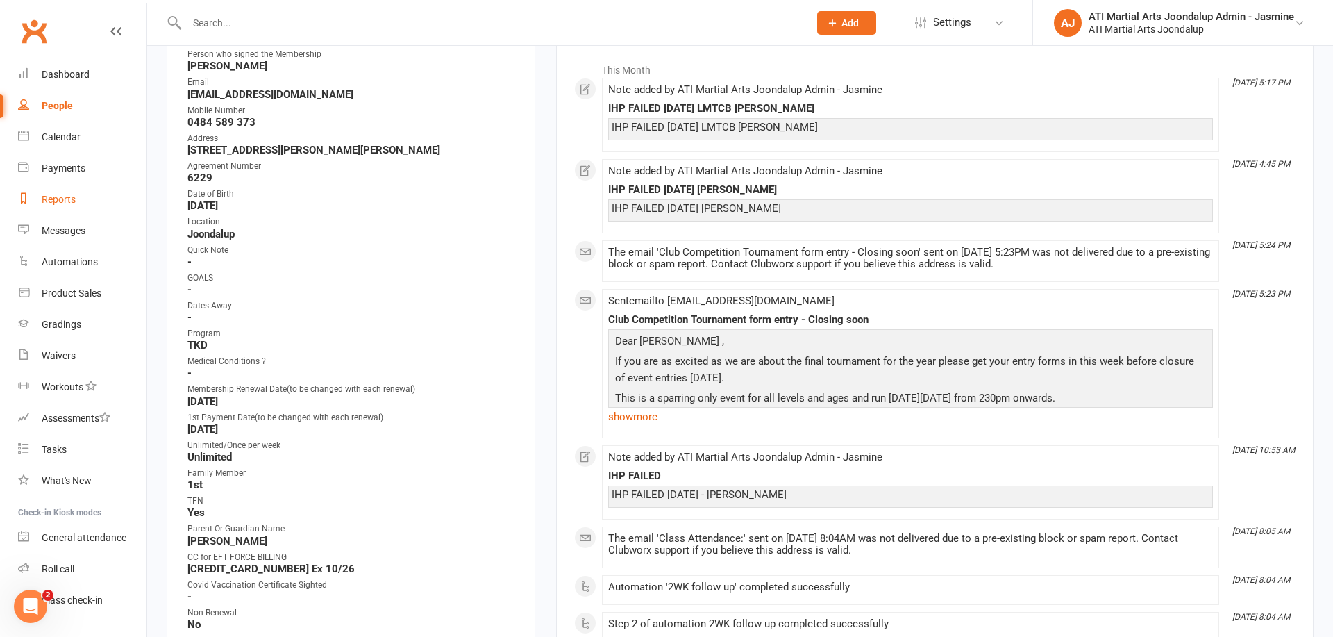
click at [63, 203] on div "Reports" at bounding box center [59, 199] width 34 height 11
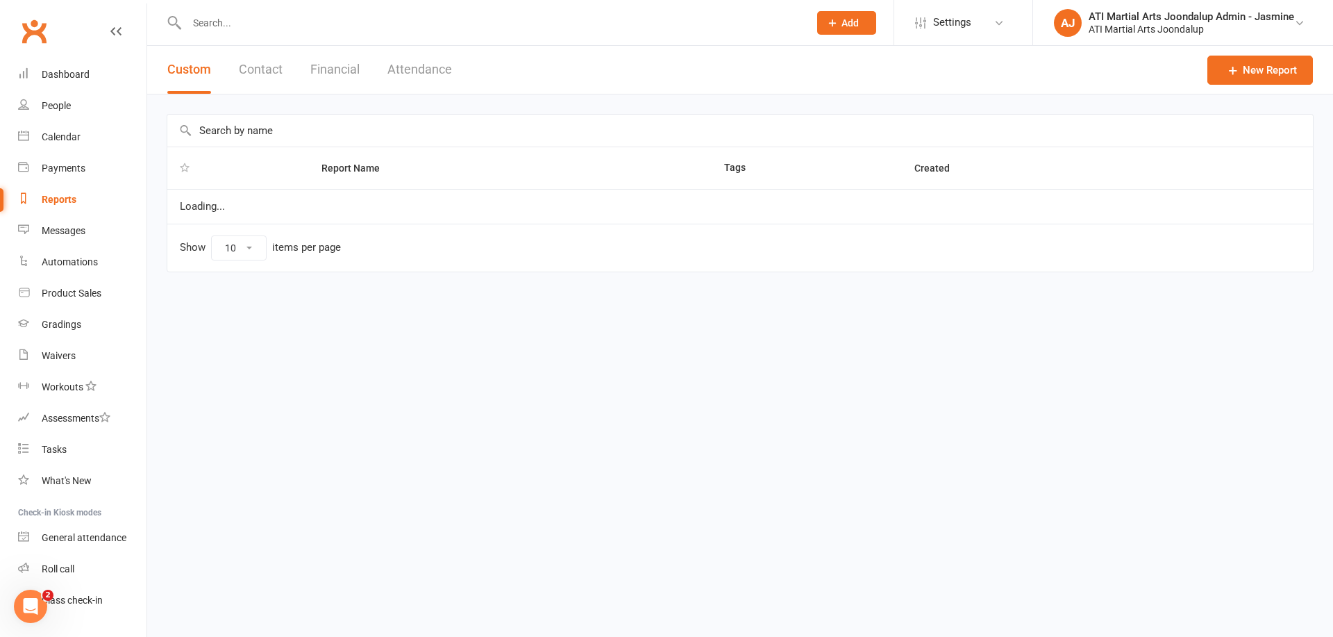
select select "100"
click at [344, 71] on button "Financial" at bounding box center [334, 70] width 49 height 48
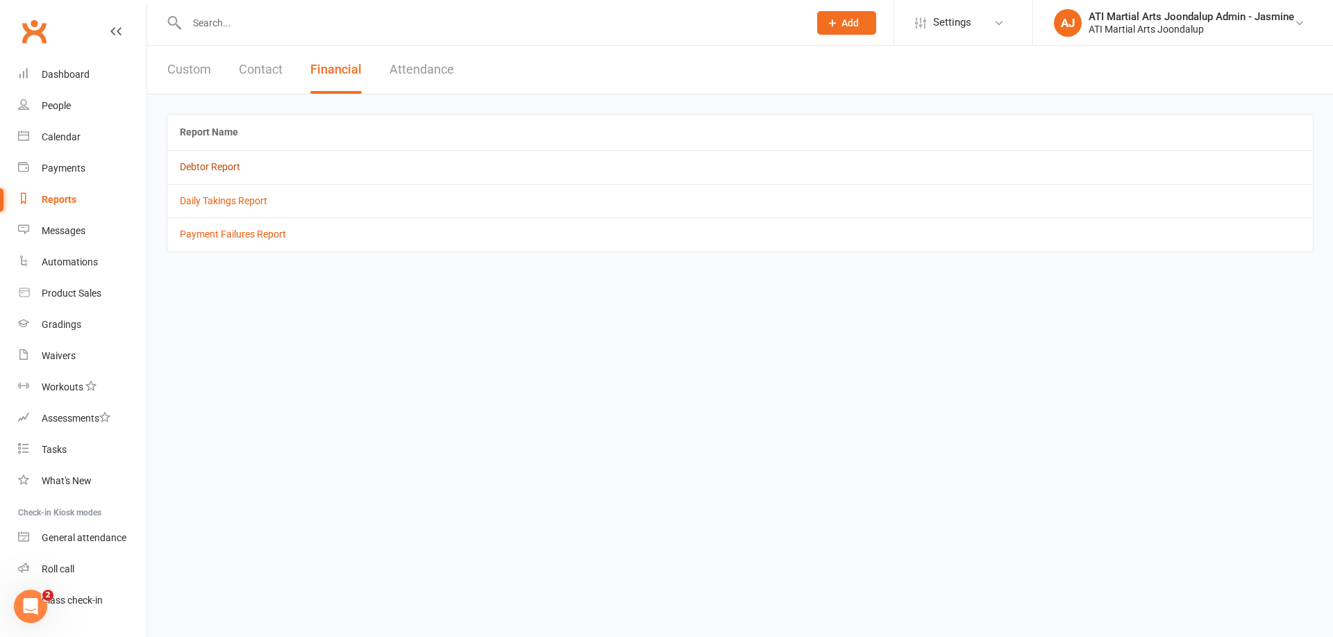
click at [210, 163] on link "Debtor Report" at bounding box center [210, 166] width 60 height 11
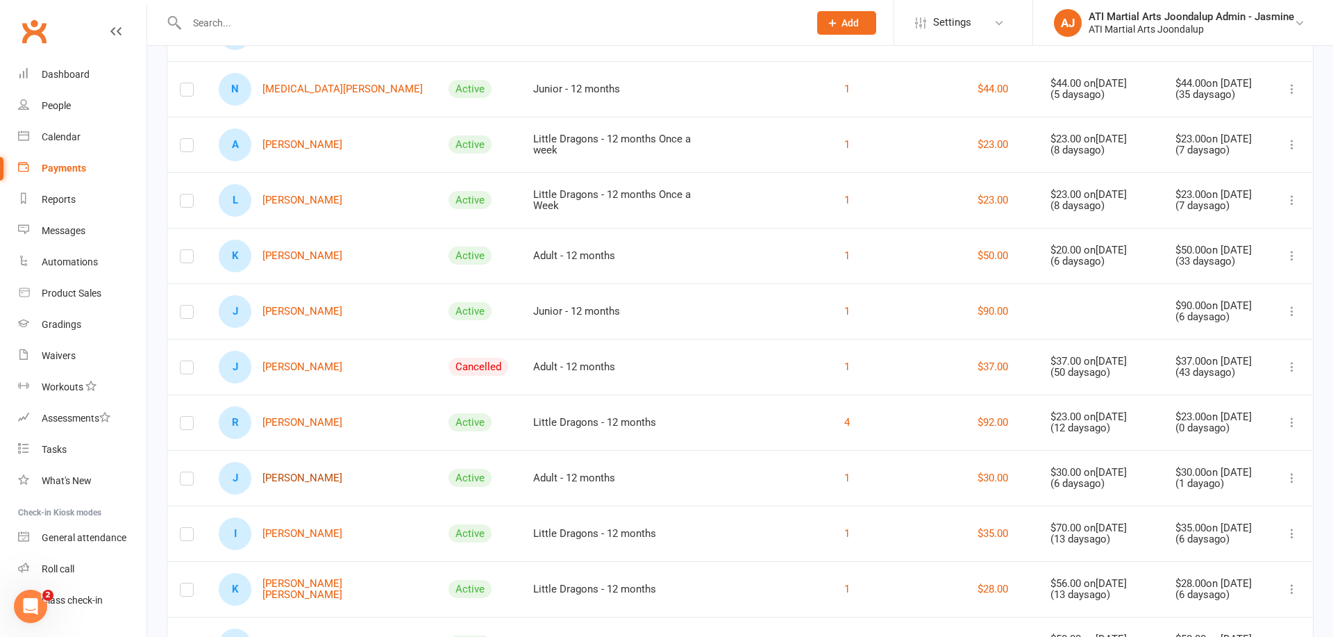
scroll to position [280, 0]
click at [326, 420] on link "R [PERSON_NAME]" at bounding box center [281, 421] width 124 height 33
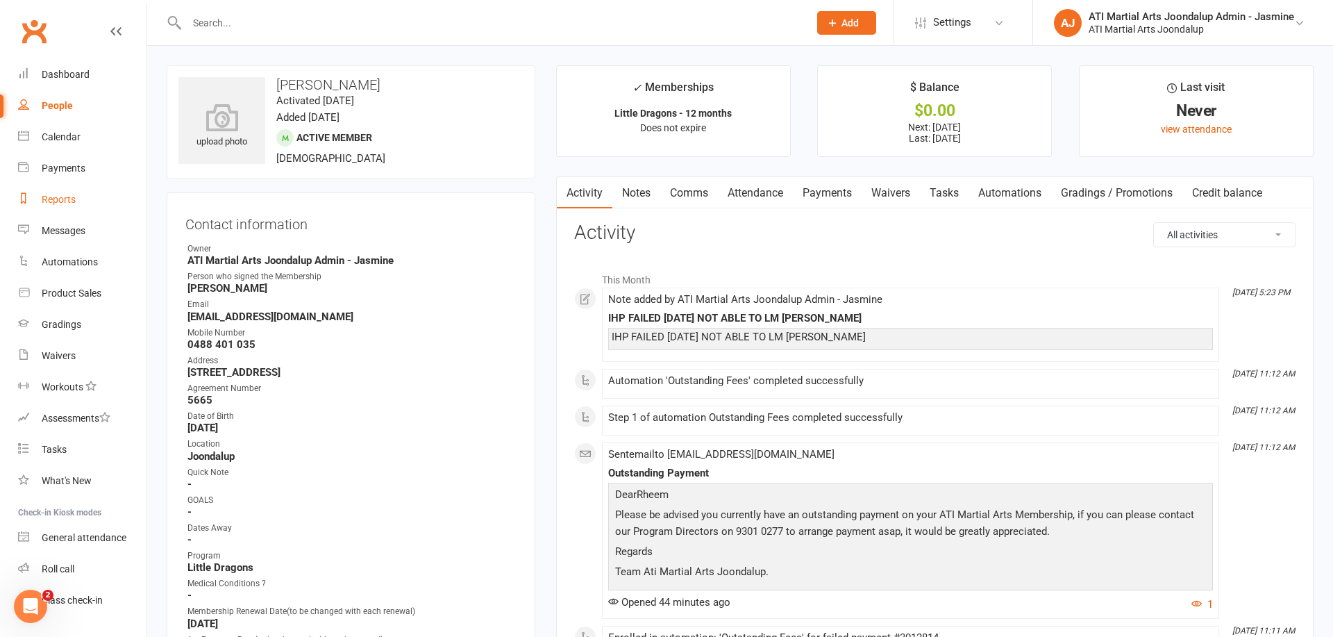
click at [55, 199] on div "Reports" at bounding box center [59, 199] width 34 height 11
select select "100"
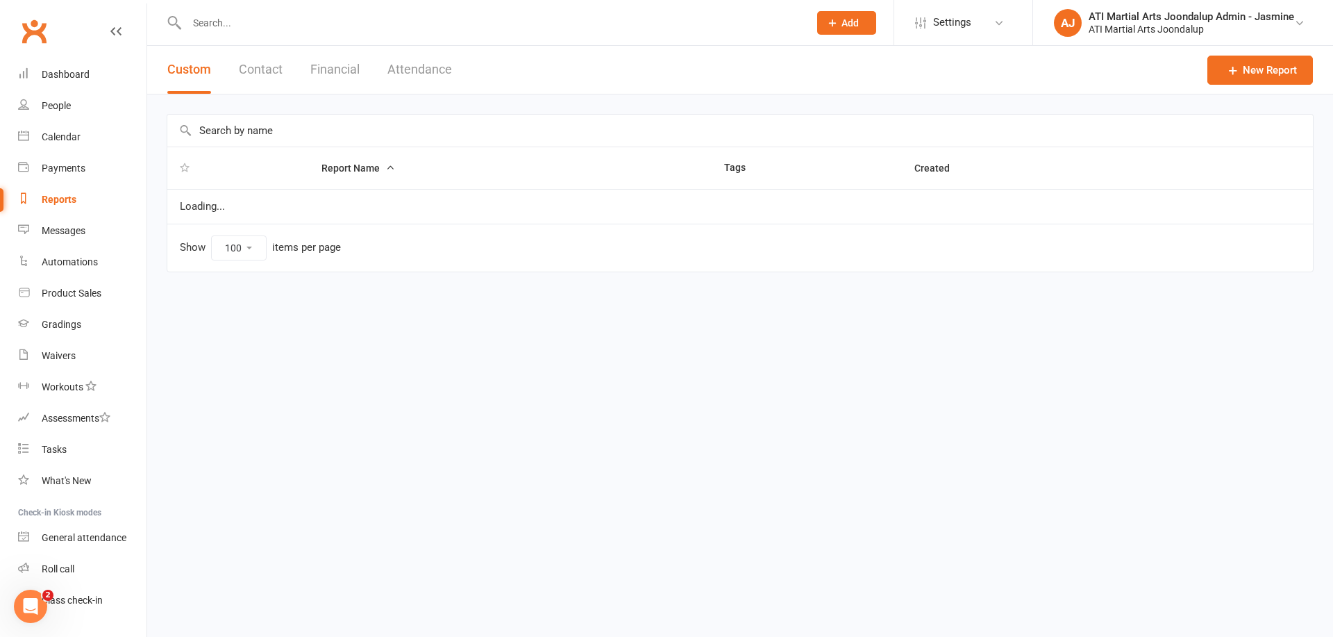
click at [333, 65] on button "Financial" at bounding box center [334, 70] width 49 height 48
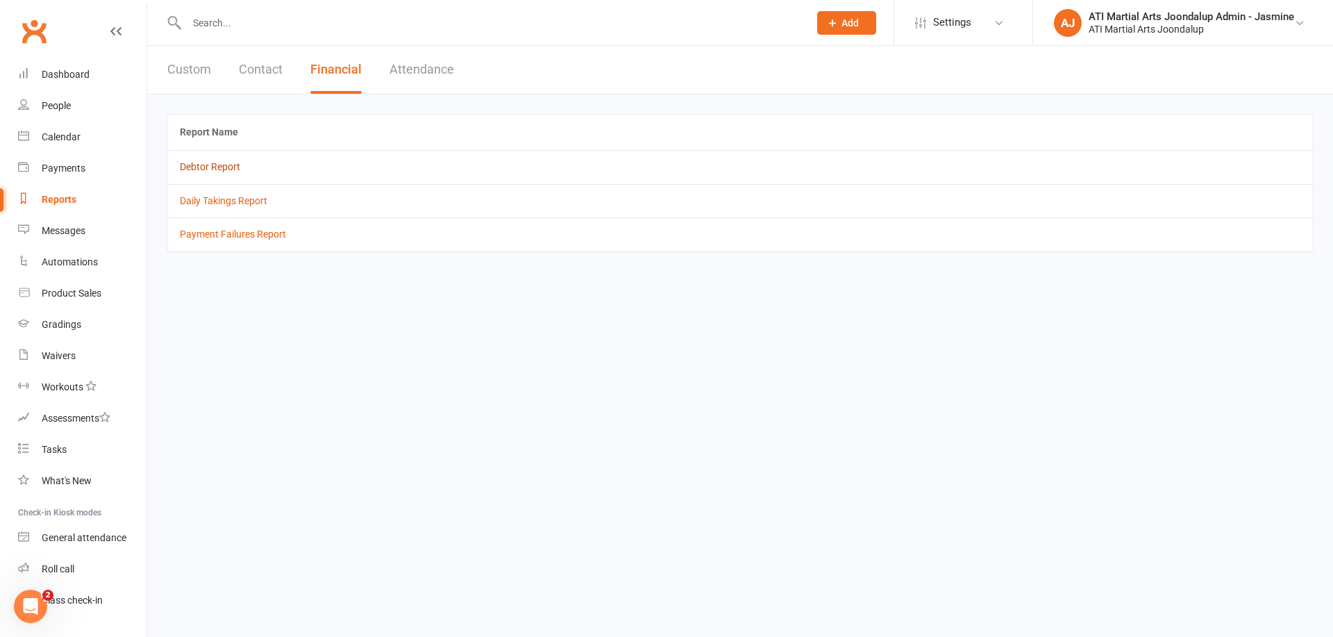
click at [212, 168] on link "Debtor Report" at bounding box center [210, 166] width 60 height 11
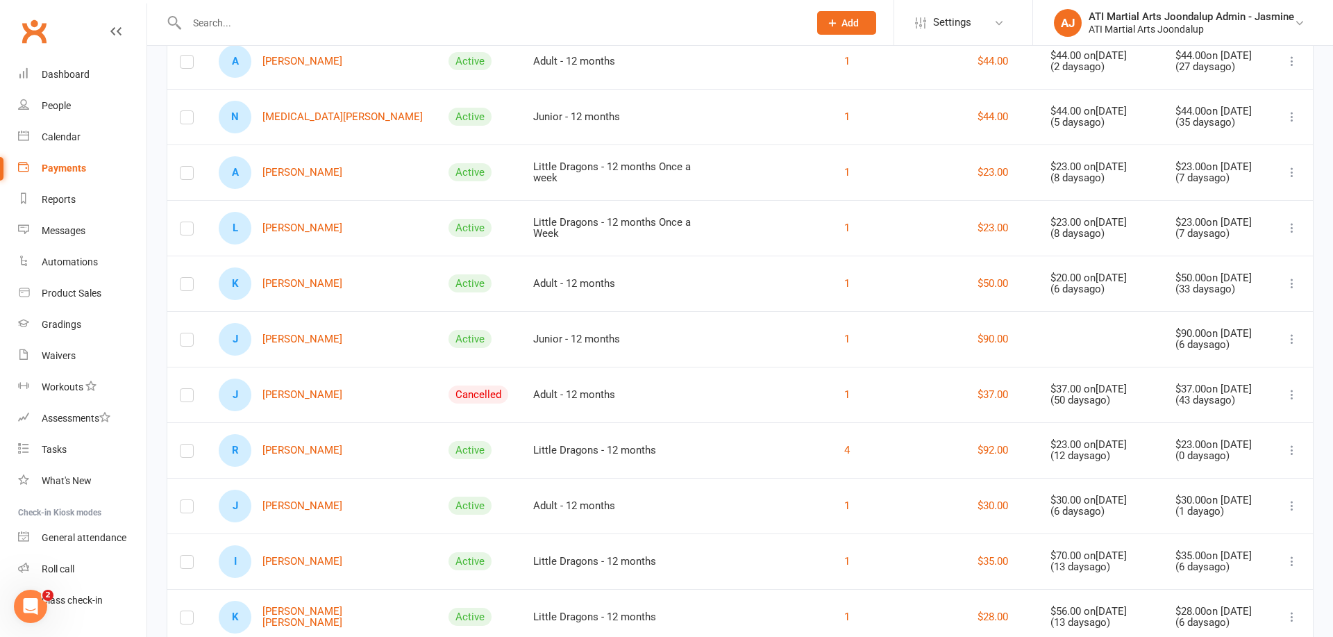
scroll to position [253, 0]
click at [338, 446] on link "R [PERSON_NAME]" at bounding box center [281, 448] width 124 height 33
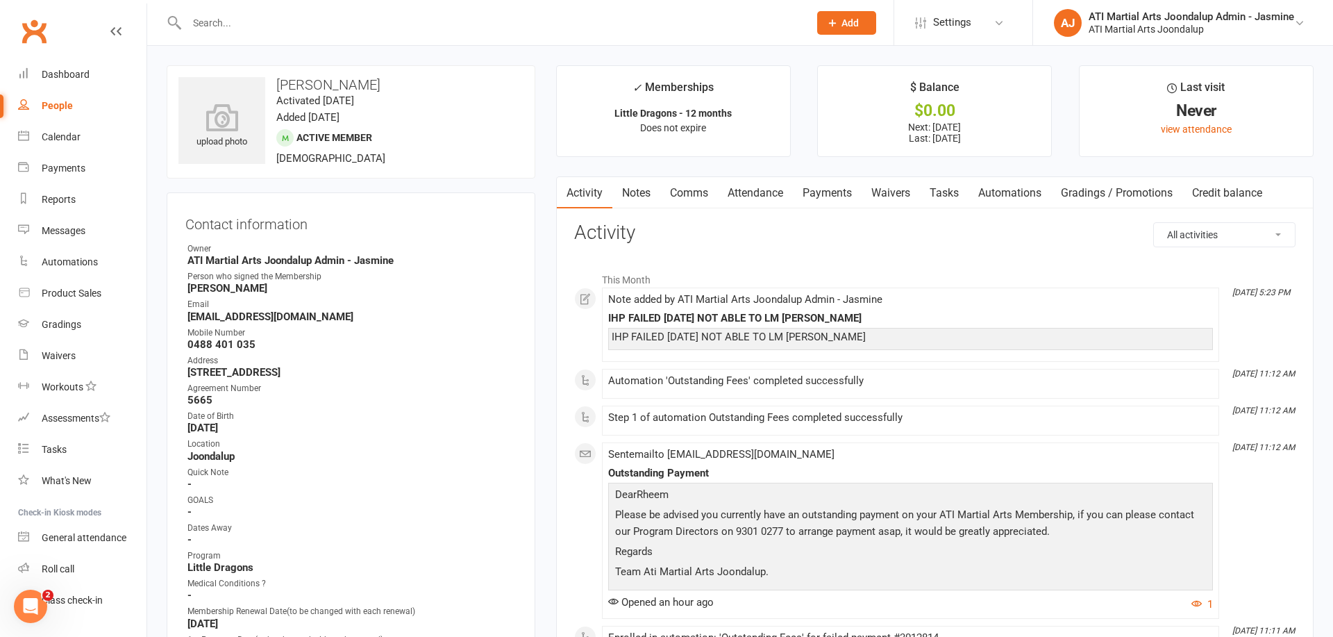
click at [838, 197] on link "Payments" at bounding box center [827, 193] width 69 height 32
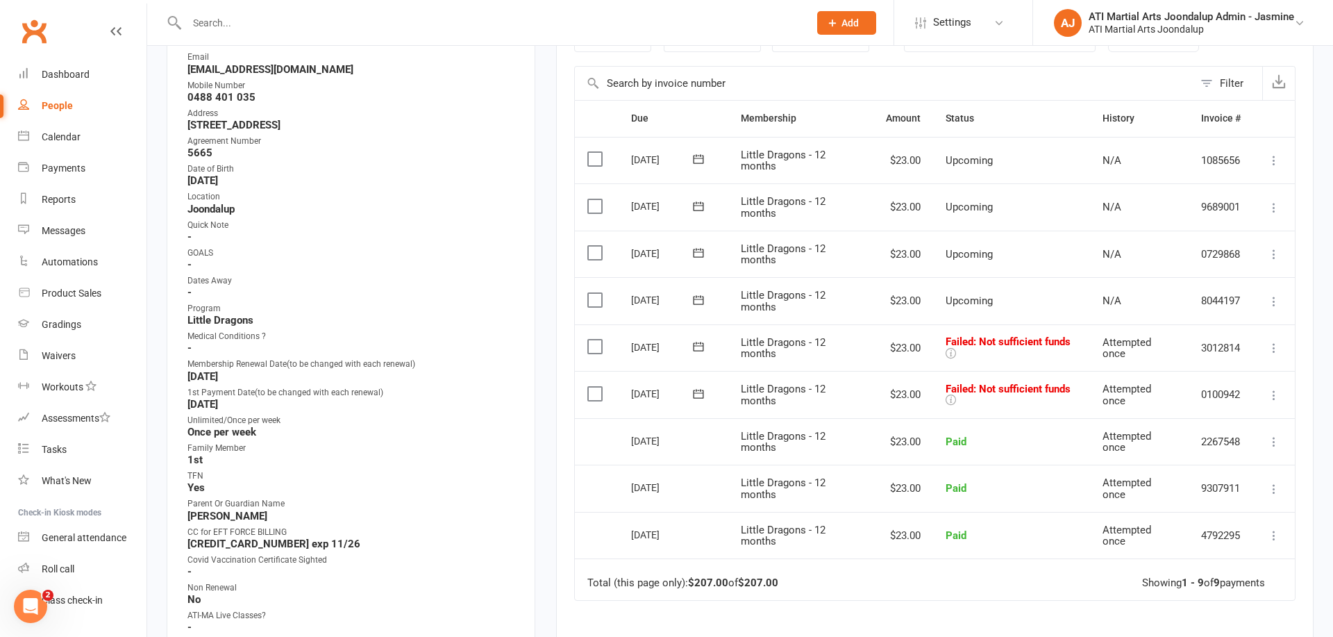
scroll to position [248, 0]
click at [67, 201] on div "Reports" at bounding box center [59, 199] width 34 height 11
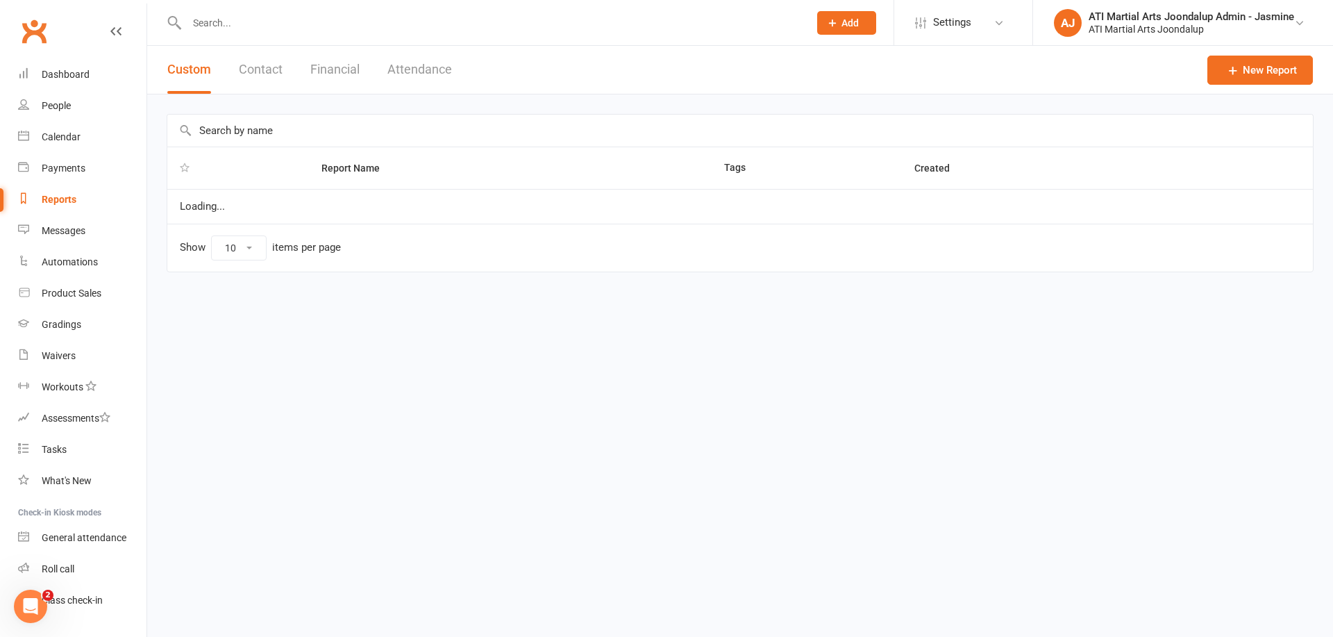
select select "100"
drag, startPoint x: 343, startPoint y: 70, endPoint x: 341, endPoint y: 87, distance: 16.8
click at [343, 70] on button "Financial" at bounding box center [334, 70] width 49 height 48
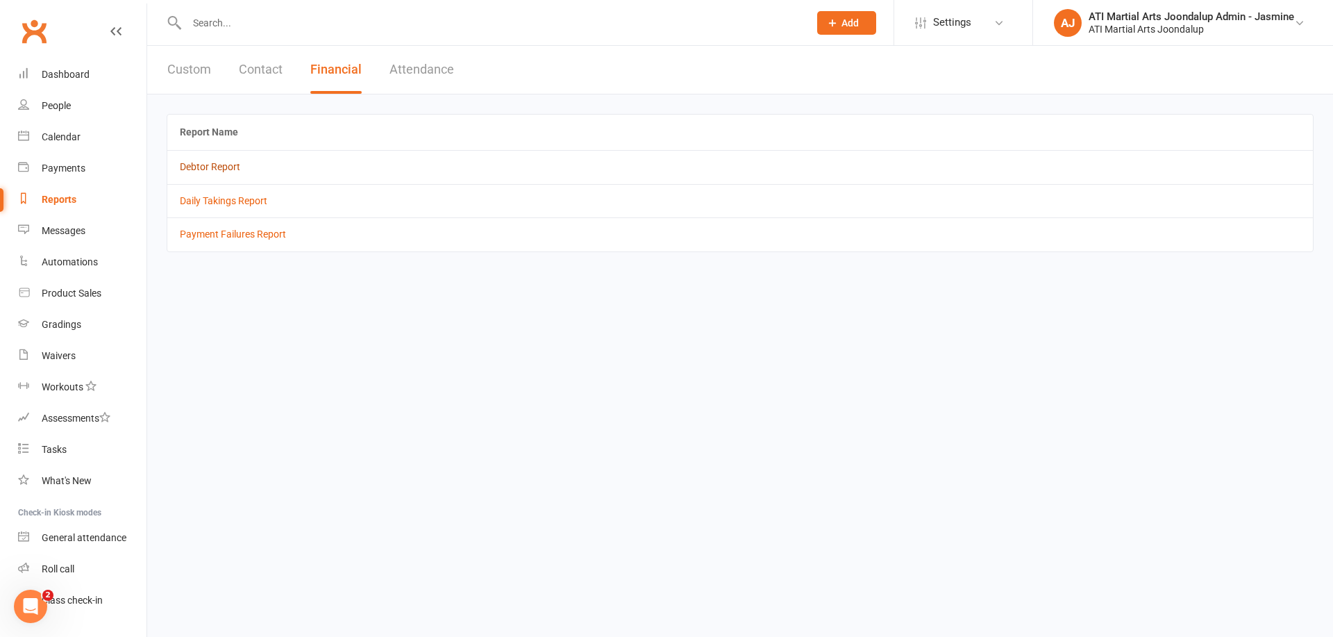
click at [234, 165] on link "Debtor Report" at bounding box center [210, 166] width 60 height 11
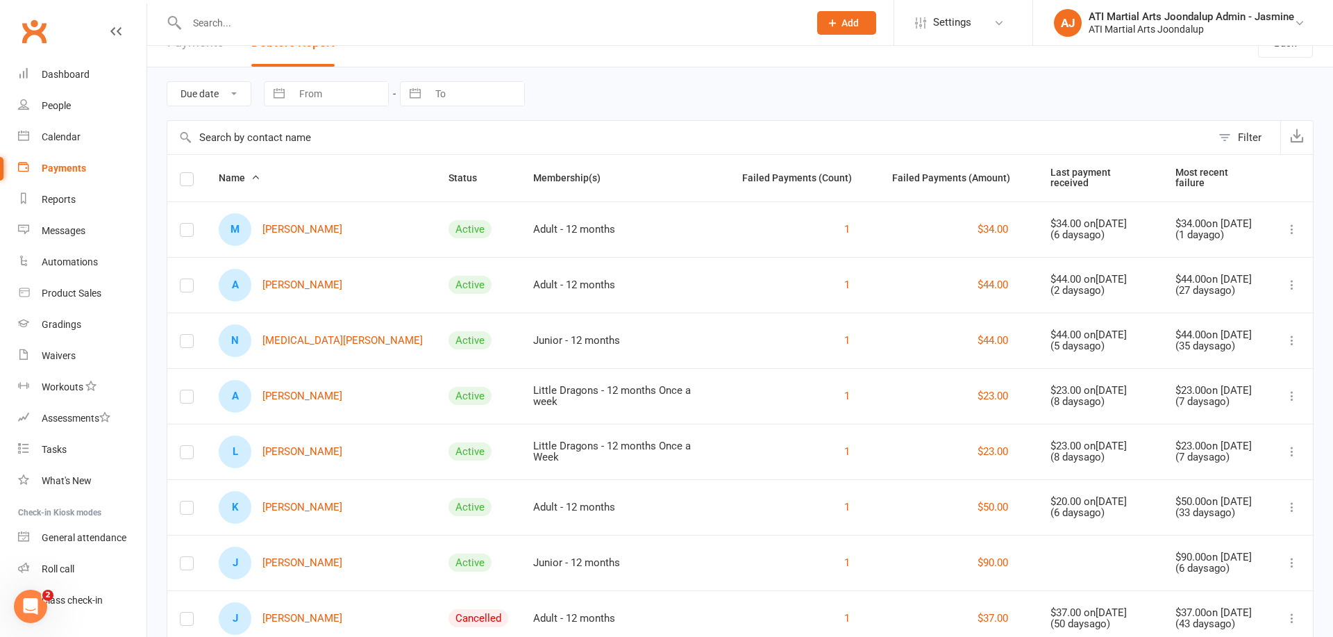
scroll to position [39, 0]
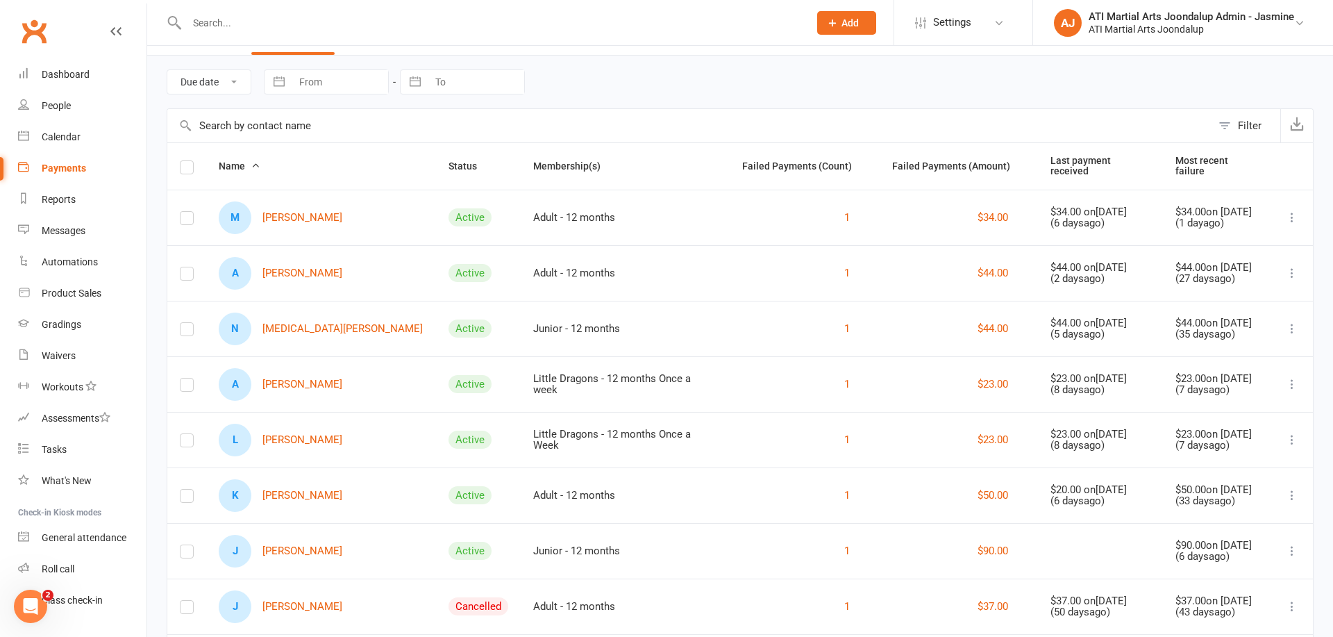
drag, startPoint x: 52, startPoint y: 138, endPoint x: 141, endPoint y: 144, distance: 89.1
click at [53, 138] on div "Calendar" at bounding box center [61, 136] width 39 height 11
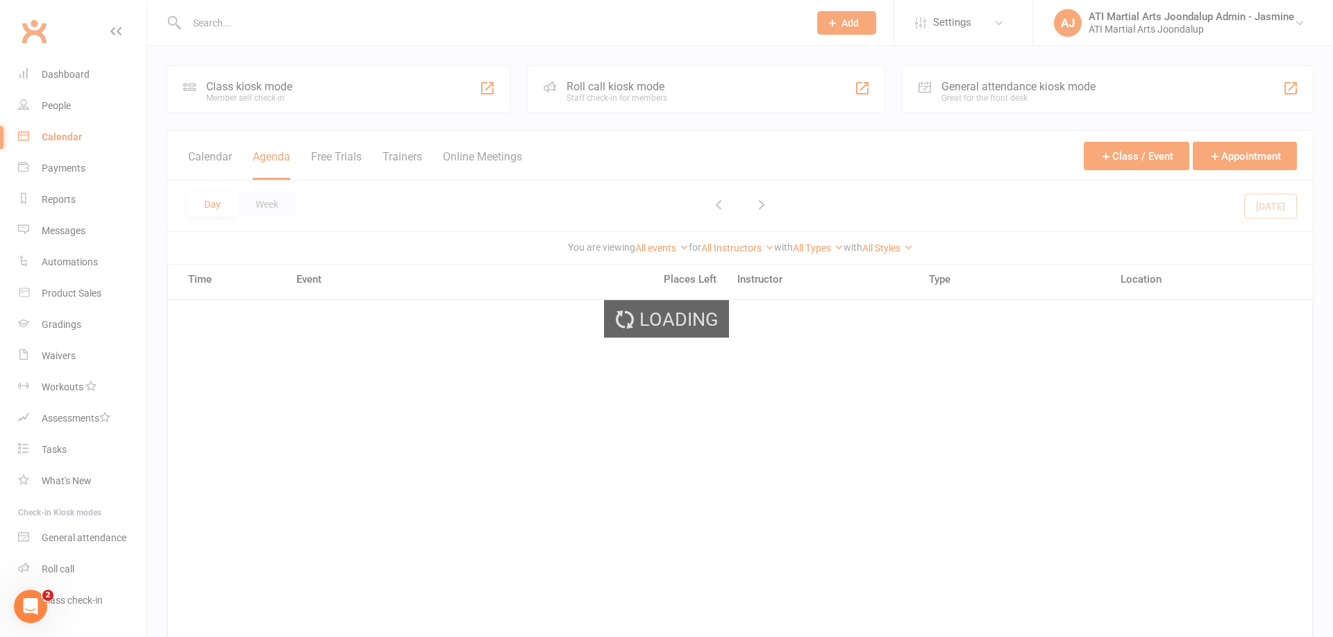
click at [51, 106] on div "Loading" at bounding box center [666, 318] width 1333 height 637
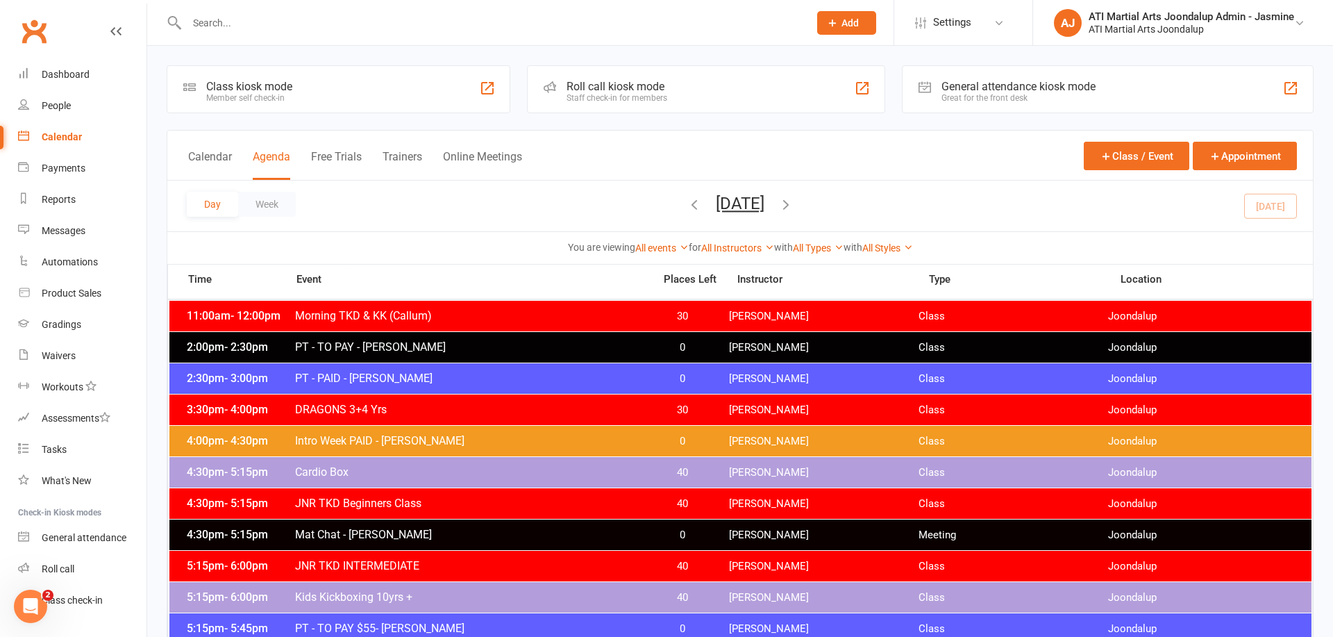
click at [53, 107] on div "People" at bounding box center [56, 105] width 29 height 11
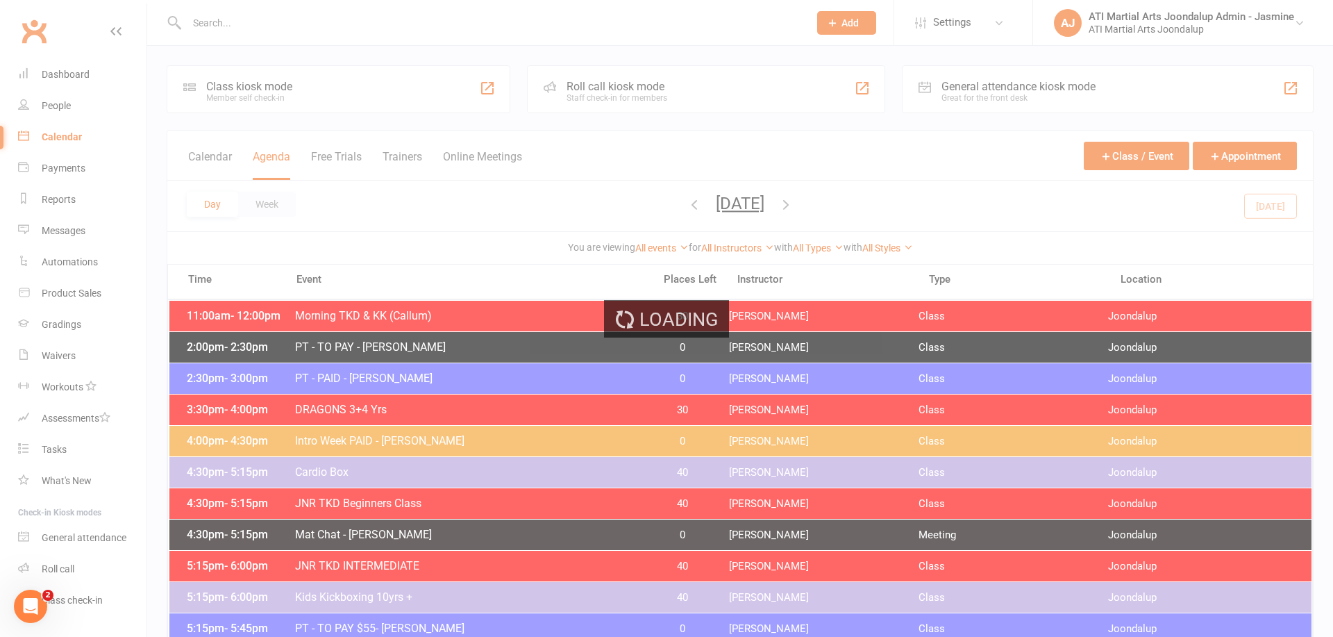
select select "100"
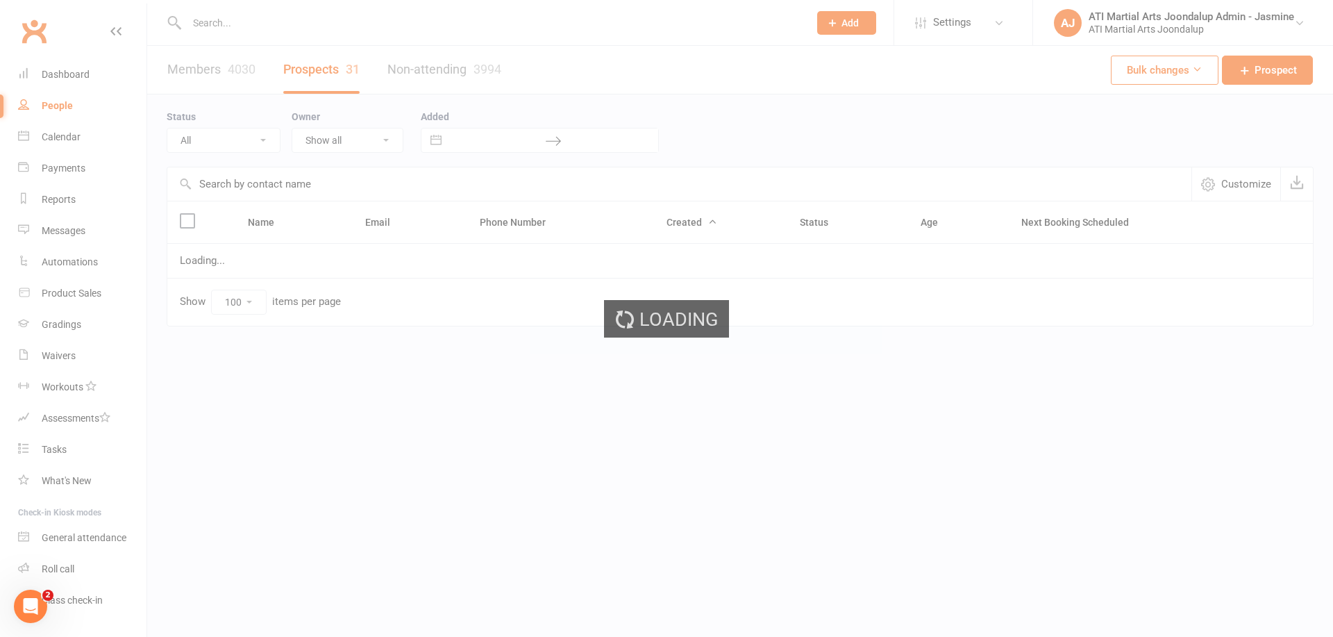
select select "Initial Contact"
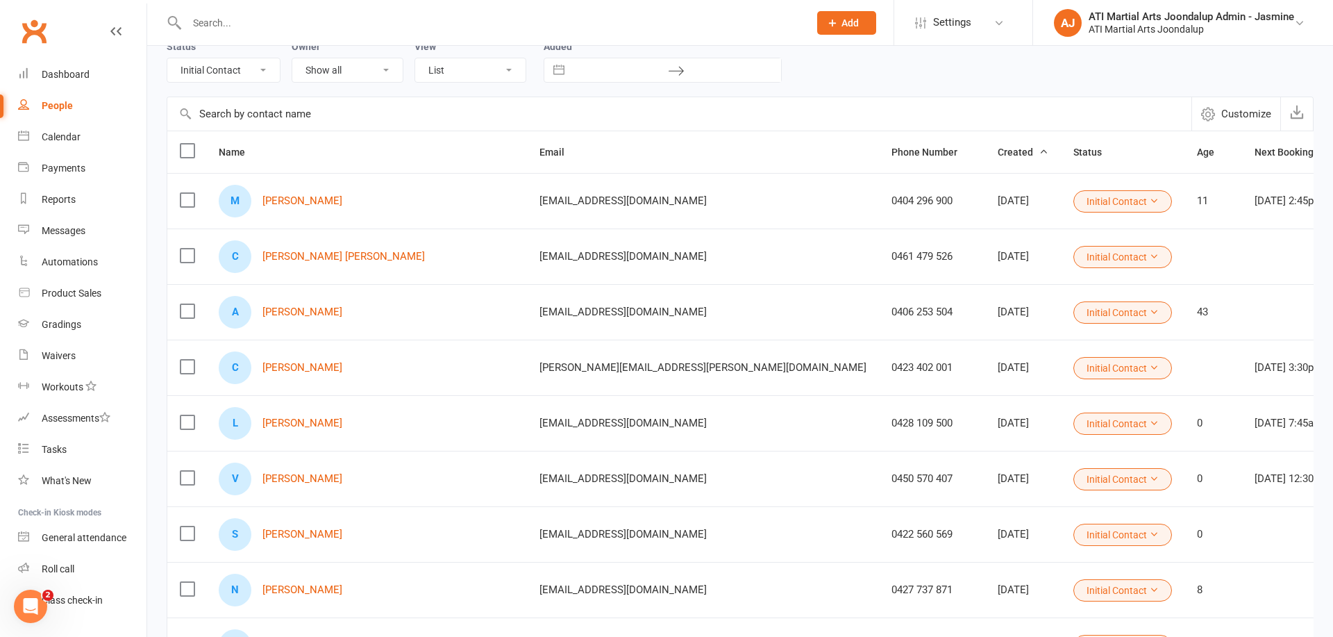
scroll to position [69, 0]
click at [316, 201] on link "[PERSON_NAME]" at bounding box center [303, 202] width 80 height 12
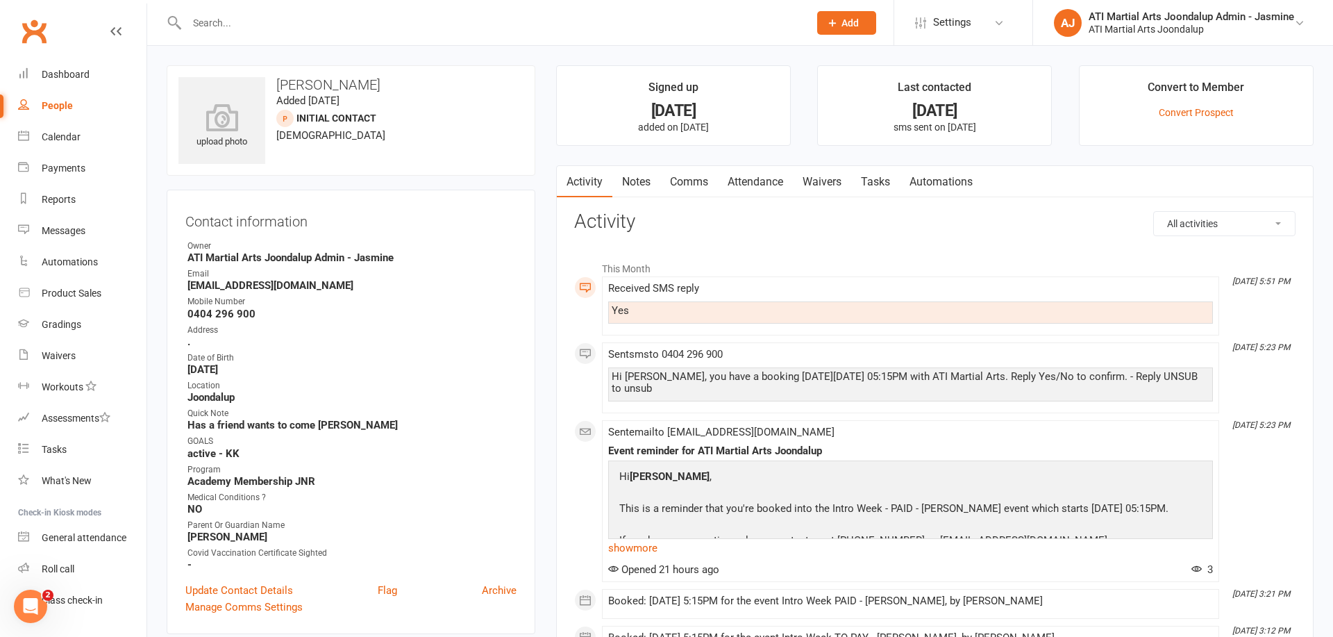
click at [767, 178] on link "Attendance" at bounding box center [755, 182] width 75 height 32
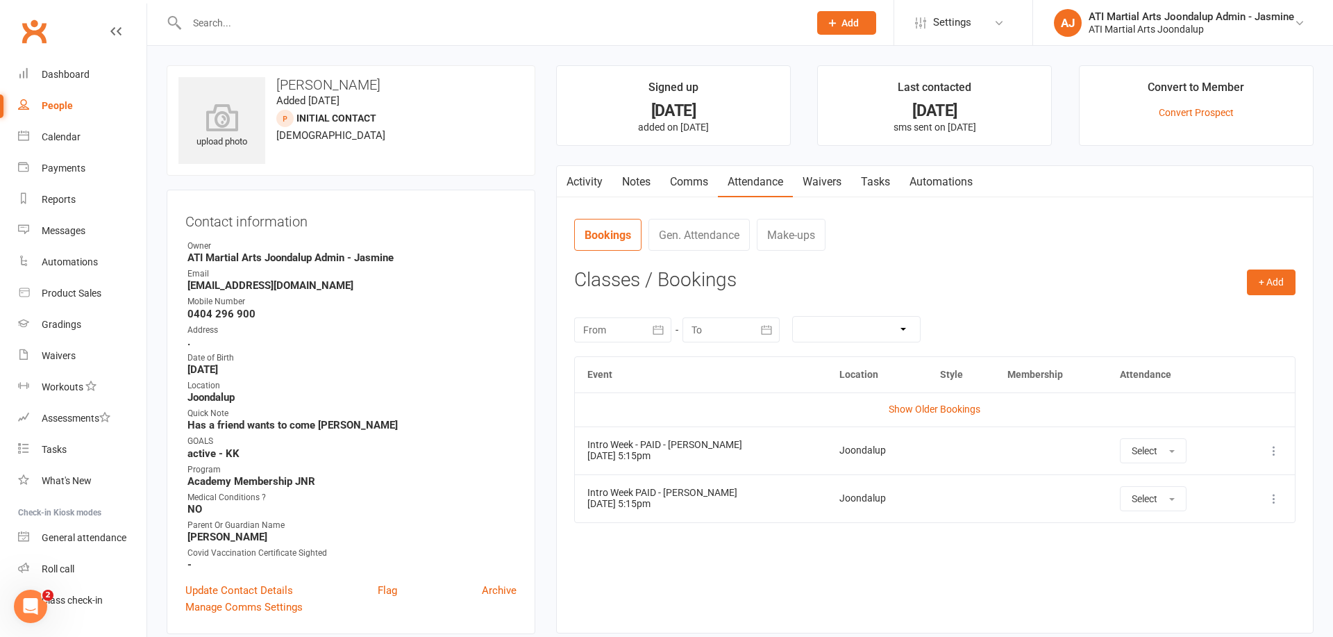
click at [347, 26] on input "text" at bounding box center [491, 22] width 617 height 19
type input "[PERSON_NAME]"
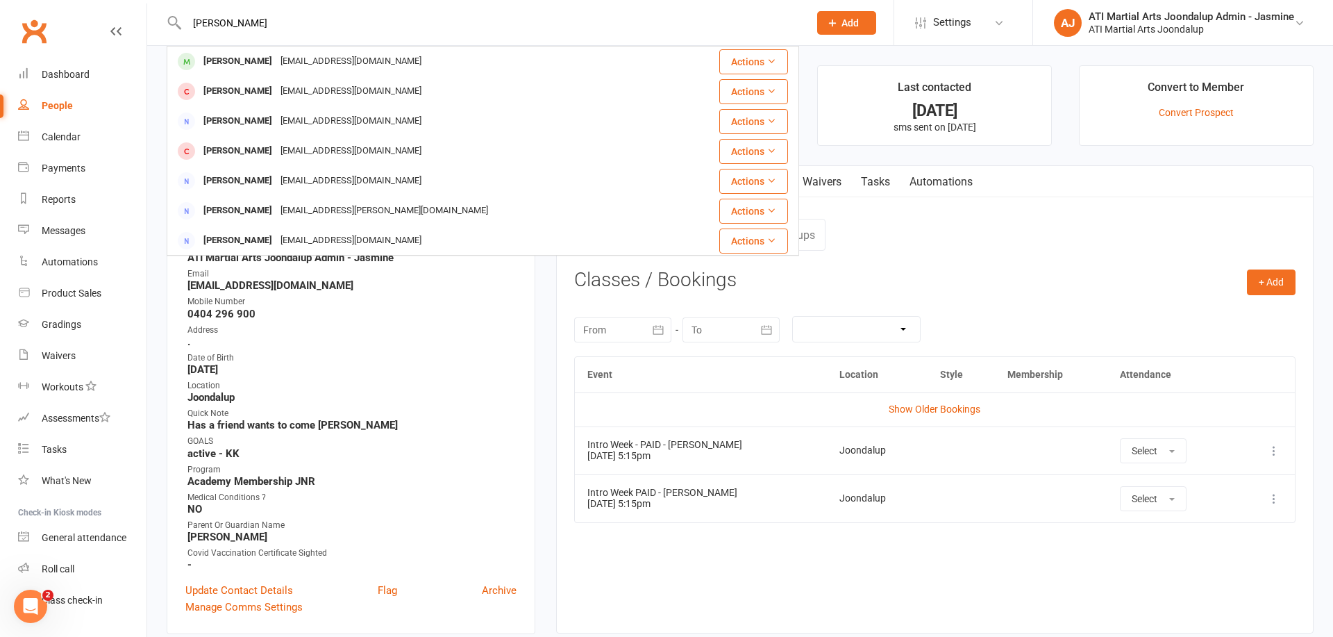
click at [372, 60] on div "[EMAIL_ADDRESS][DOMAIN_NAME]" at bounding box center [350, 61] width 149 height 20
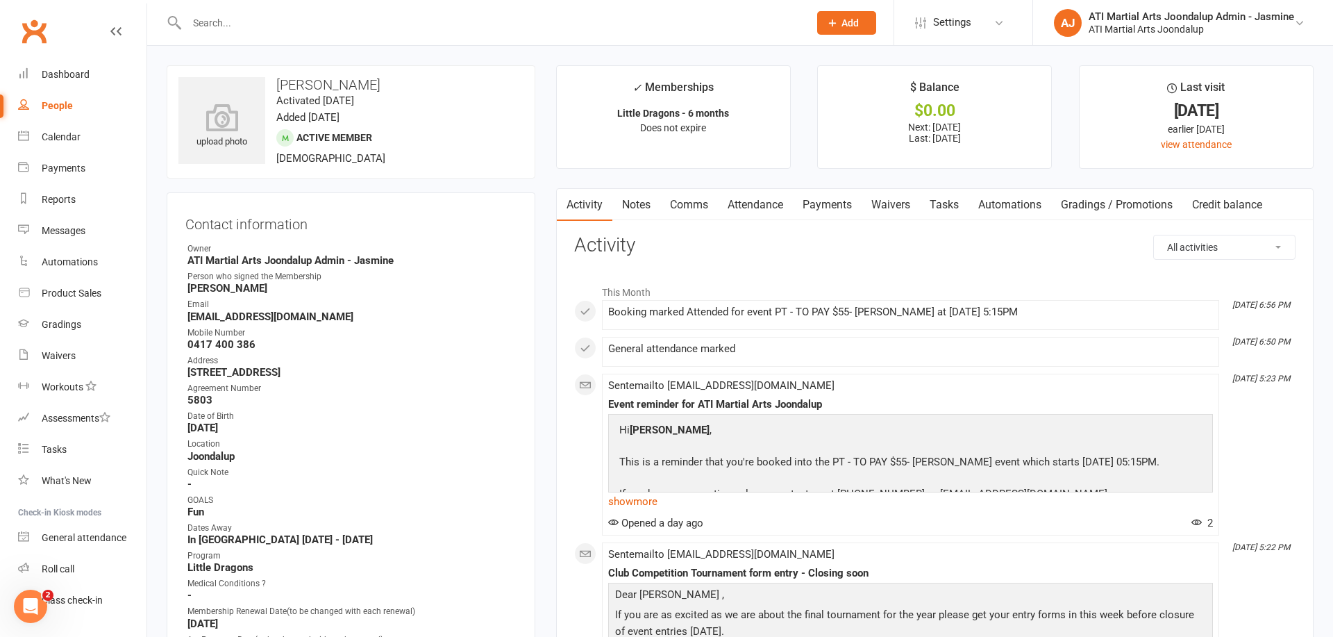
click at [774, 207] on link "Attendance" at bounding box center [755, 205] width 75 height 32
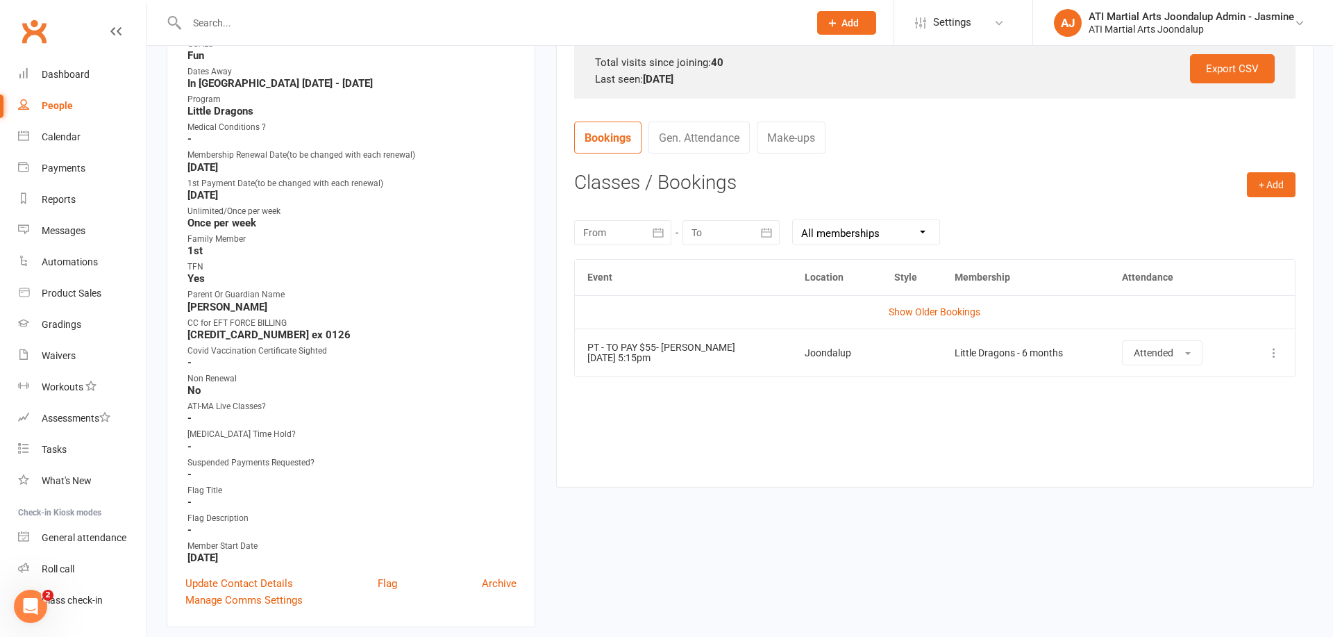
scroll to position [458, 0]
drag, startPoint x: 1186, startPoint y: 348, endPoint x: 1184, endPoint y: 360, distance: 11.9
click at [1186, 348] on button "Attended" at bounding box center [1162, 351] width 81 height 25
click at [1163, 379] on span "Attended" at bounding box center [1155, 382] width 42 height 13
click at [897, 442] on div "Event Location Style Membership Attendance Show Older Bookings PT - TO PAY $55-…" at bounding box center [935, 362] width 722 height 208
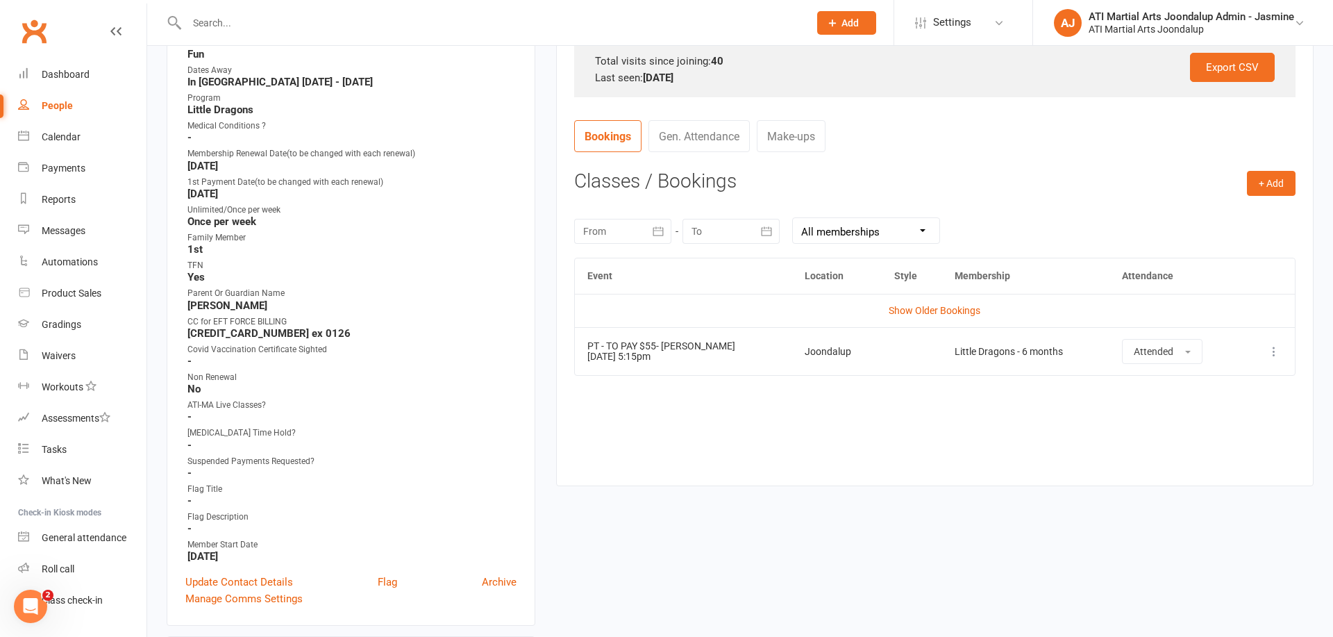
click at [315, 31] on input "text" at bounding box center [491, 22] width 617 height 19
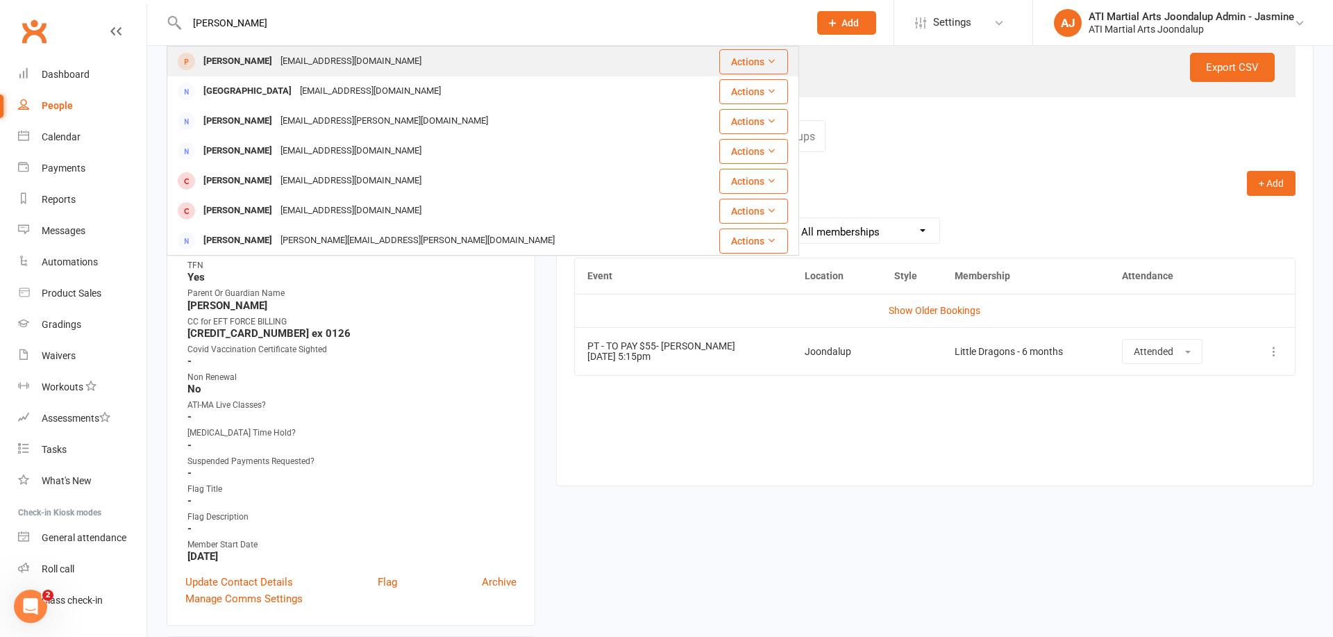
type input "[PERSON_NAME]"
click at [226, 65] on div "[PERSON_NAME]" at bounding box center [237, 61] width 77 height 20
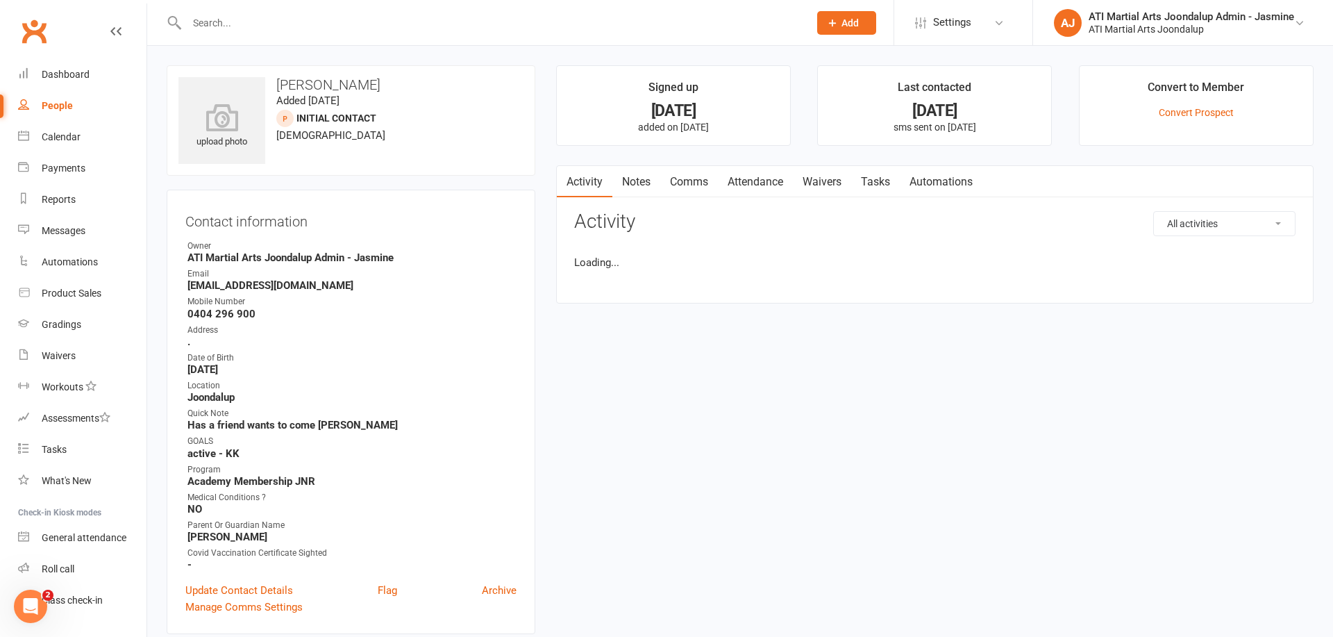
scroll to position [3, 0]
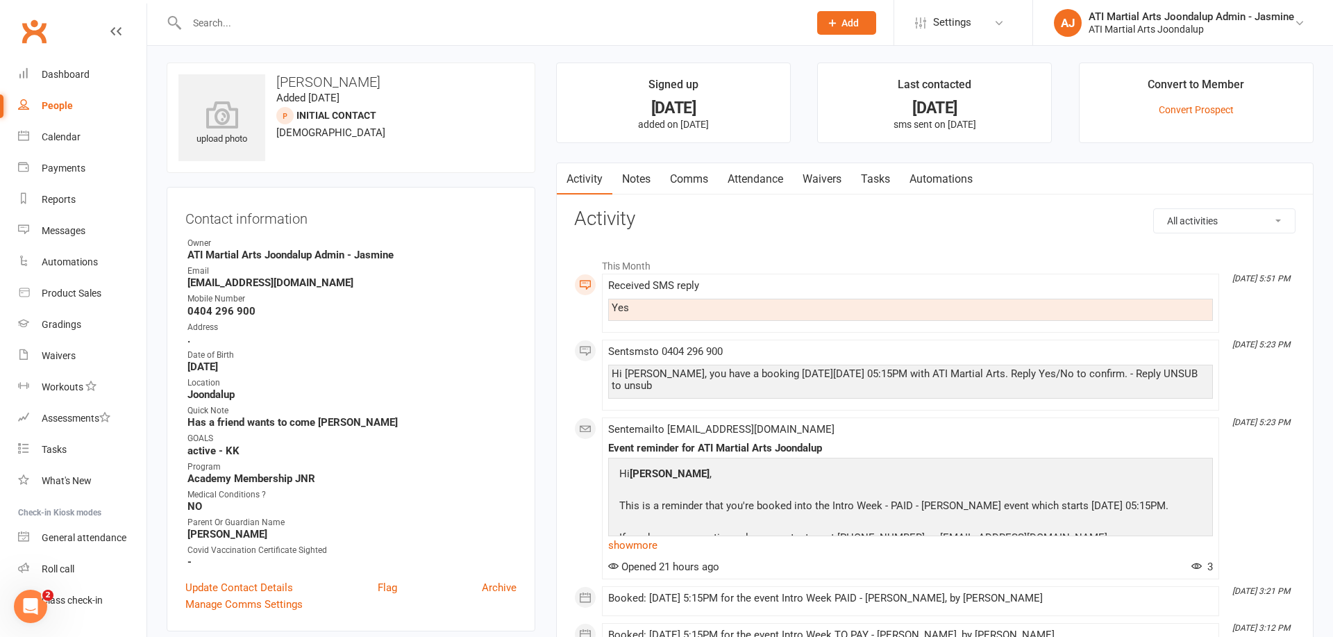
click at [759, 180] on link "Attendance" at bounding box center [755, 179] width 75 height 32
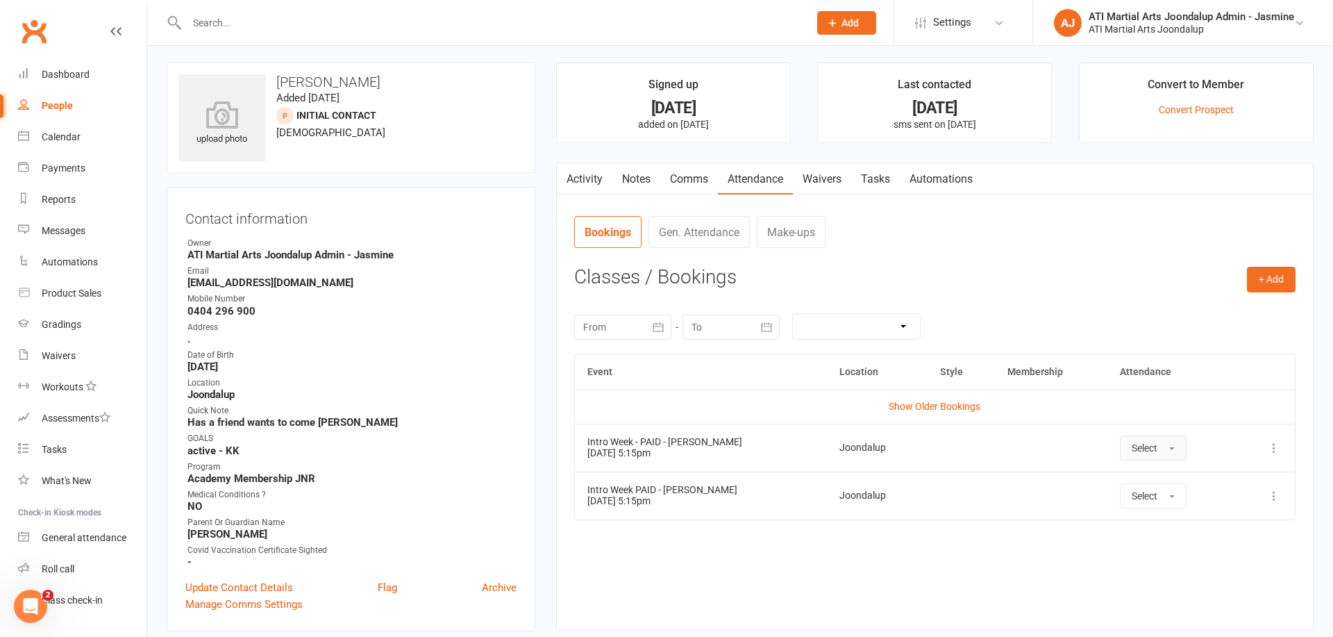
click at [1174, 451] on button "Select" at bounding box center [1153, 447] width 67 height 25
click at [1155, 480] on span "Attended" at bounding box center [1153, 479] width 42 height 13
click at [403, 26] on input "text" at bounding box center [491, 22] width 617 height 19
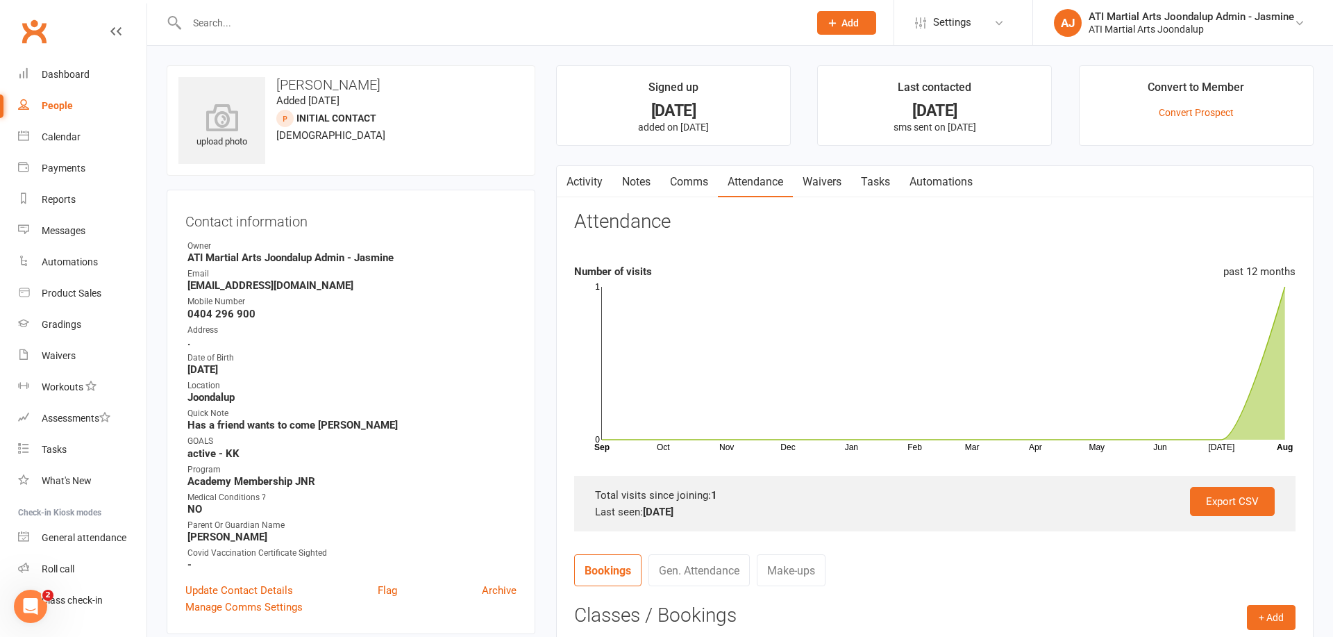
scroll to position [1, 0]
click at [369, 26] on input "text" at bounding box center [491, 22] width 617 height 19
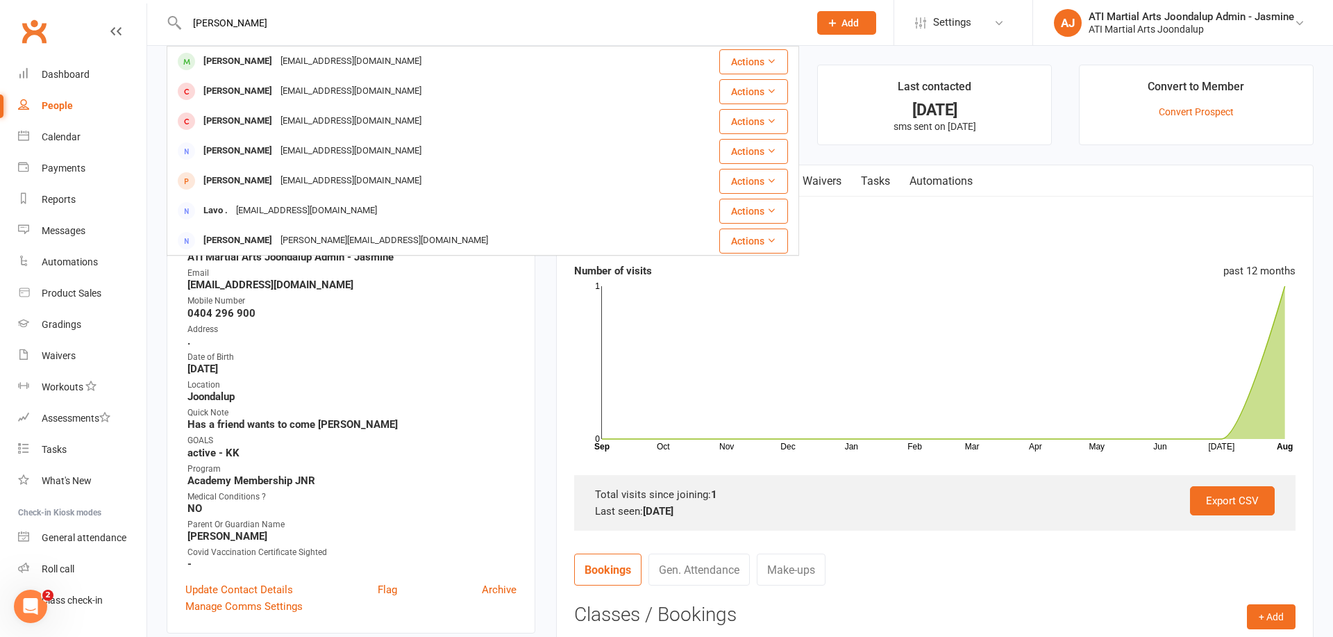
type input "[PERSON_NAME]"
drag, startPoint x: 369, startPoint y: 26, endPoint x: 329, endPoint y: 65, distance: 55.0
click at [328, 65] on div "[EMAIL_ADDRESS][DOMAIN_NAME]" at bounding box center [350, 61] width 149 height 20
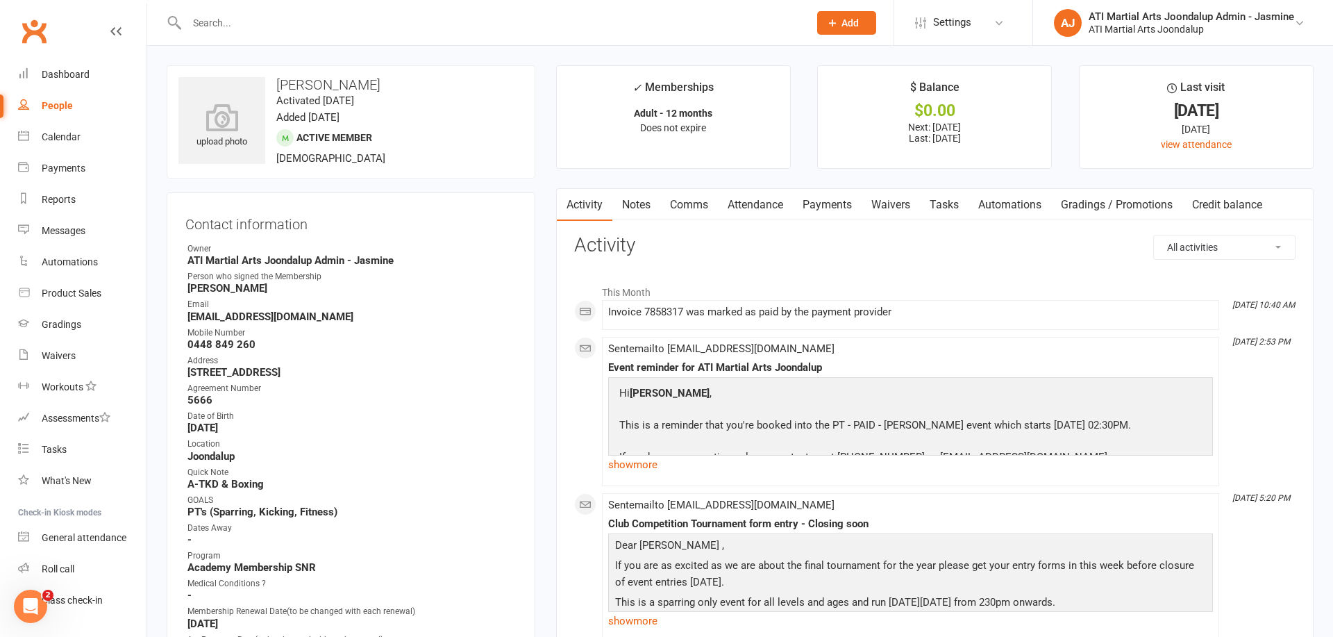
click at [772, 204] on link "Attendance" at bounding box center [755, 205] width 75 height 32
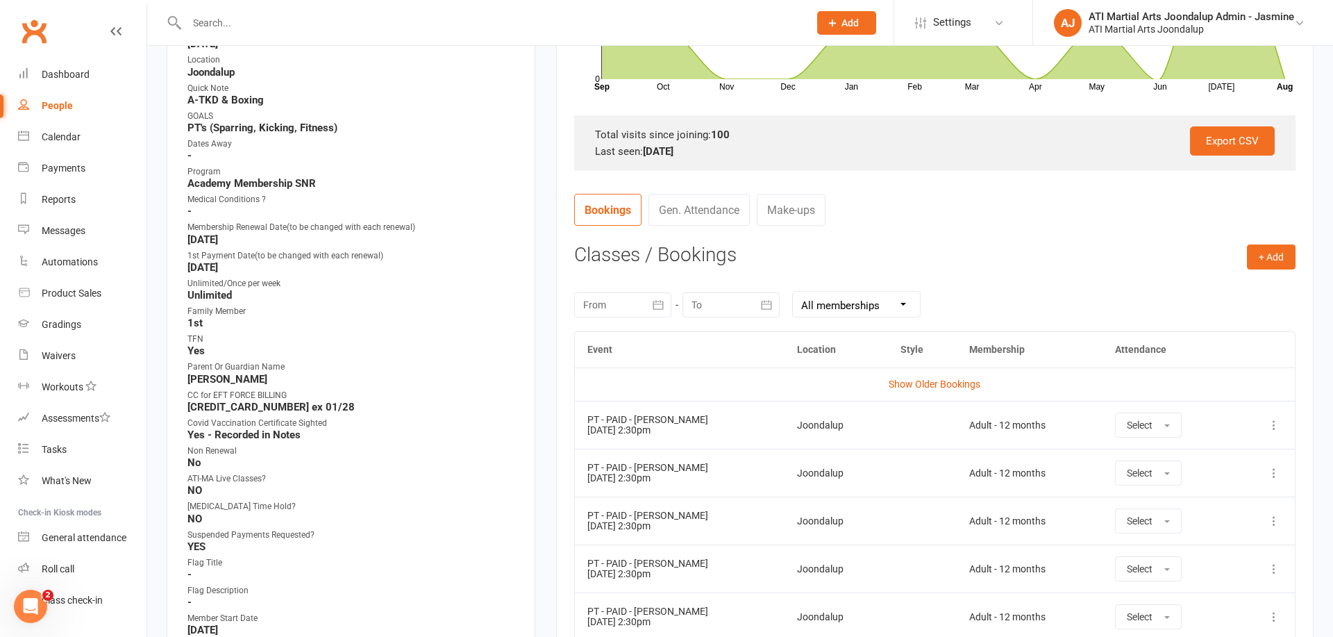
scroll to position [385, 0]
drag, startPoint x: 1170, startPoint y: 420, endPoint x: 1160, endPoint y: 429, distance: 13.3
click at [1170, 420] on button "Select" at bounding box center [1148, 424] width 67 height 25
click at [1138, 456] on span "Attended" at bounding box center [1148, 455] width 42 height 13
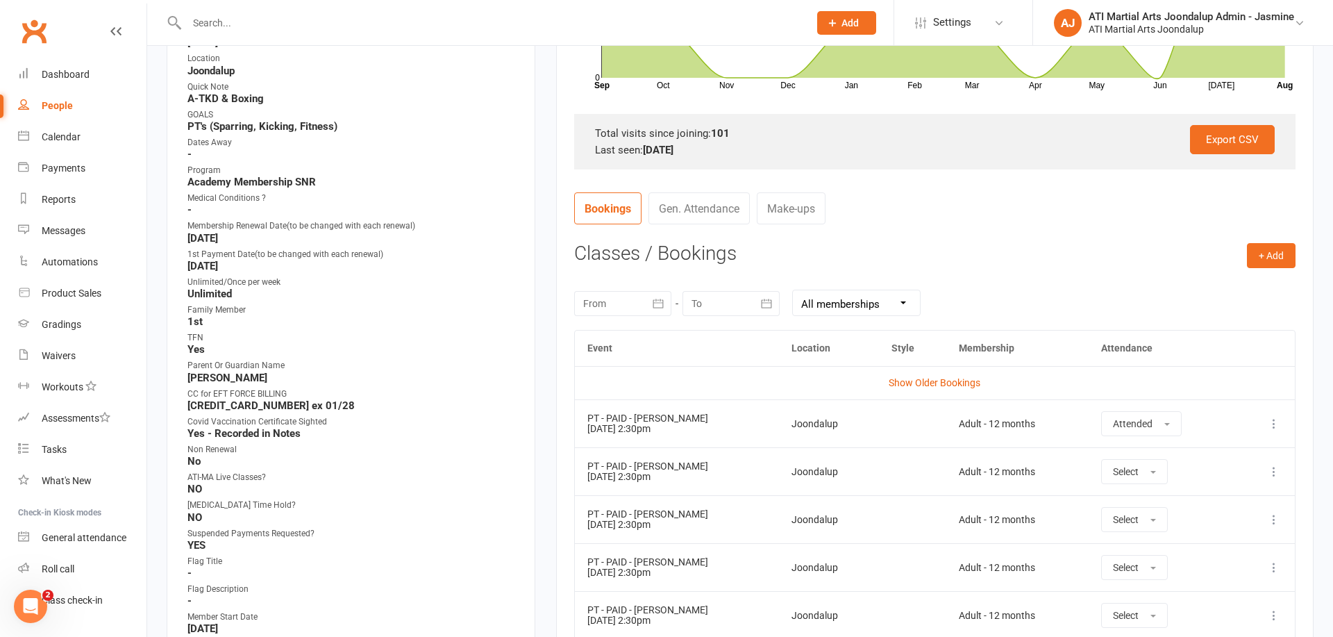
click at [595, 18] on input "text" at bounding box center [491, 22] width 617 height 19
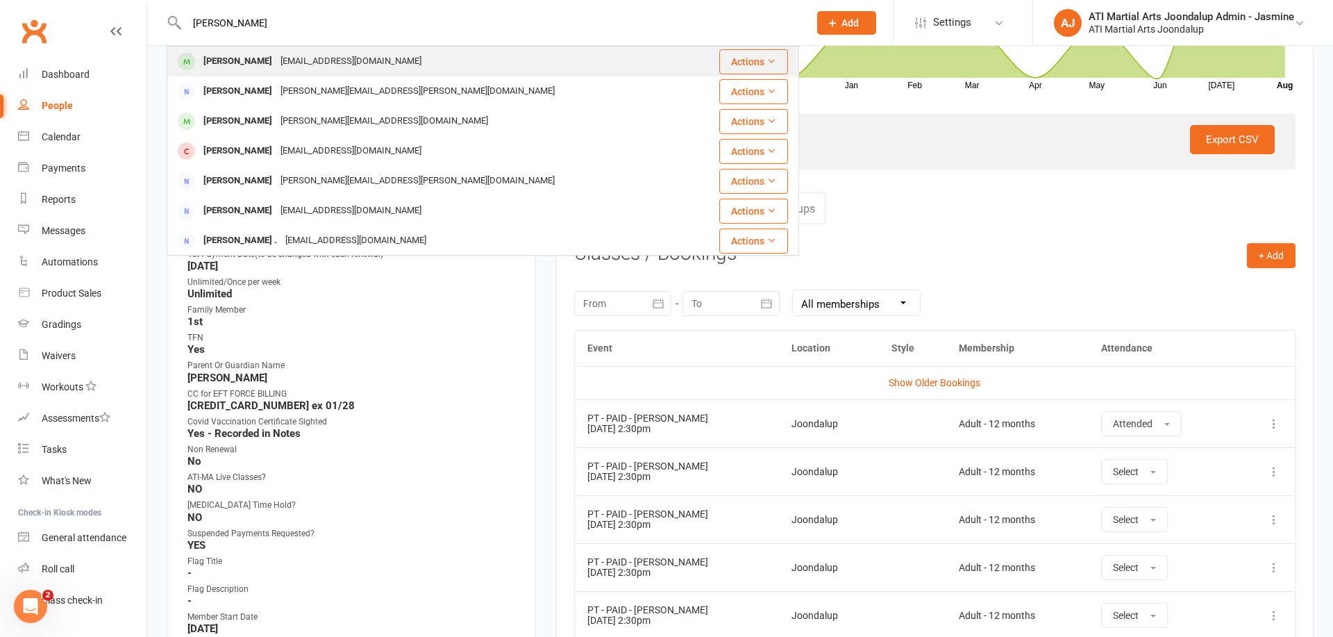
type input "[PERSON_NAME]"
click at [453, 68] on div "[PERSON_NAME] [EMAIL_ADDRESS][DOMAIN_NAME]" at bounding box center [430, 61] width 524 height 28
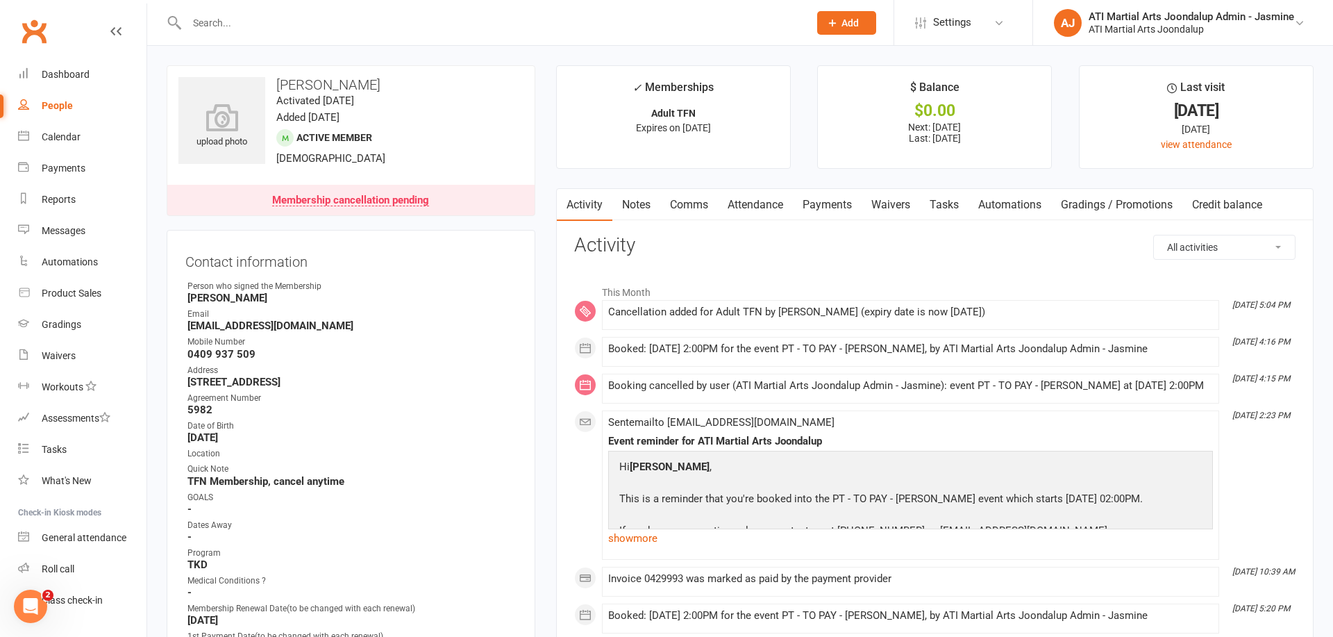
click at [754, 210] on link "Attendance" at bounding box center [755, 205] width 75 height 32
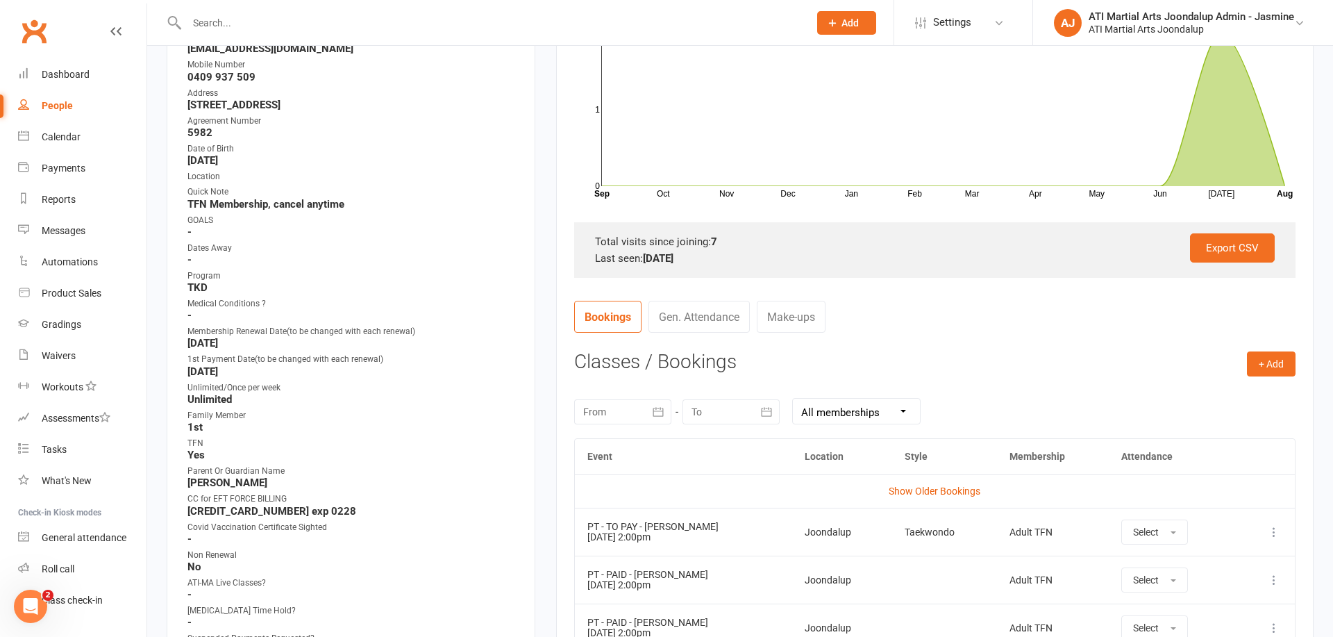
scroll to position [279, 0]
click at [1177, 524] on button "Select" at bounding box center [1155, 530] width 67 height 25
click at [1158, 564] on span "Attended" at bounding box center [1154, 562] width 42 height 13
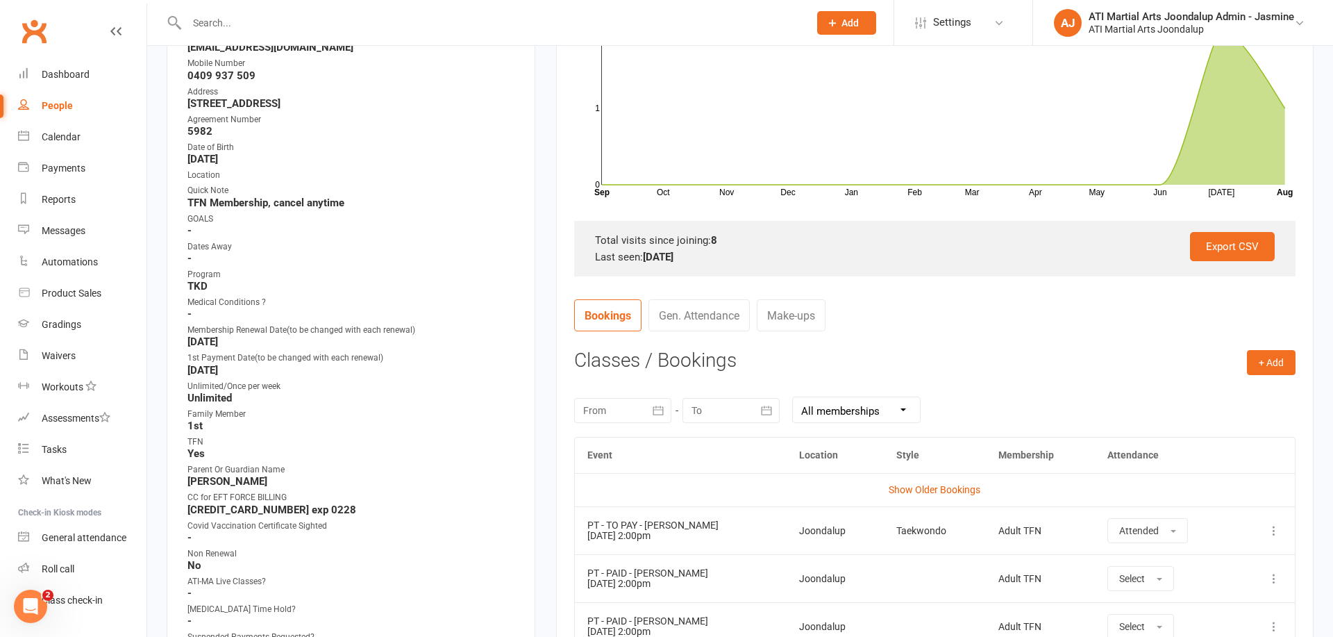
click at [401, 29] on input "text" at bounding box center [491, 22] width 617 height 19
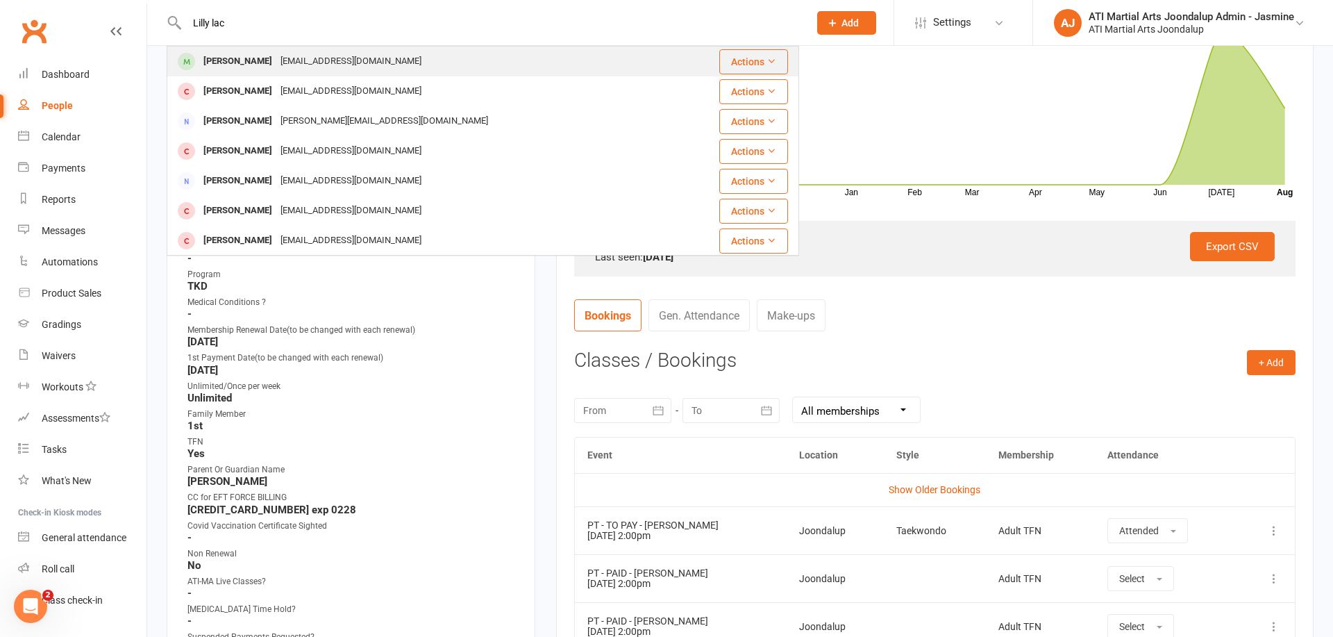
type input "Lilly lac"
click at [397, 53] on div "[PERSON_NAME] [EMAIL_ADDRESS][DOMAIN_NAME]" at bounding box center [430, 61] width 524 height 28
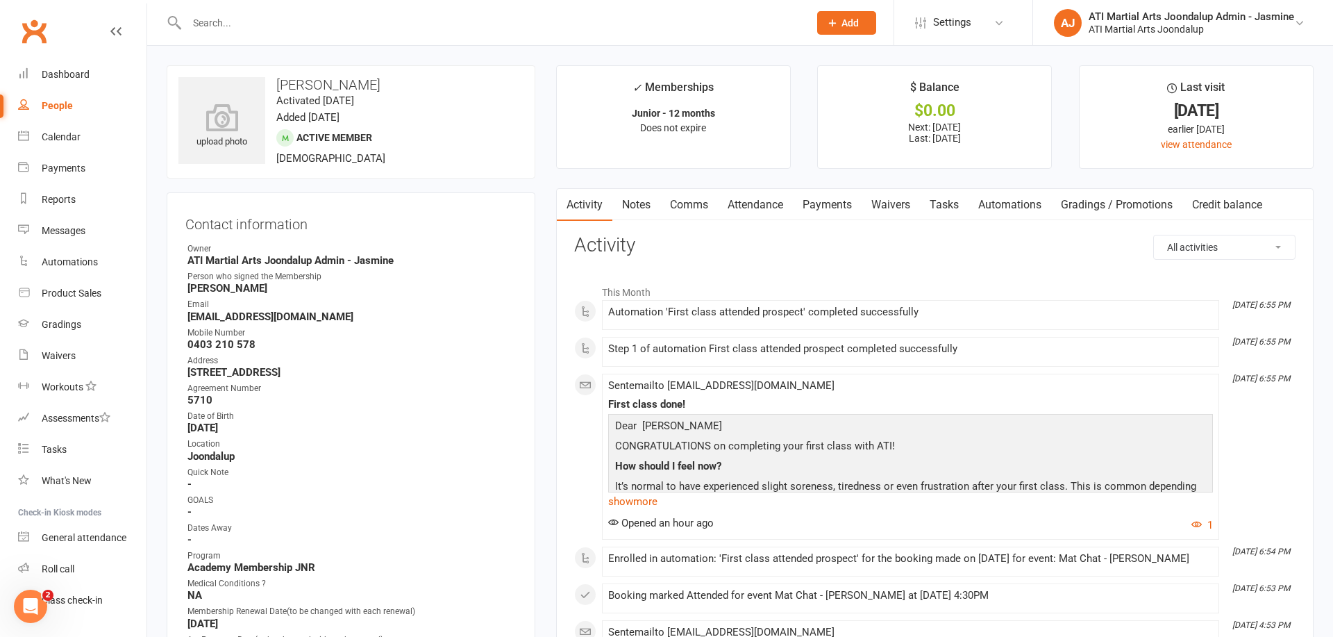
click at [762, 207] on link "Attendance" at bounding box center [755, 205] width 75 height 32
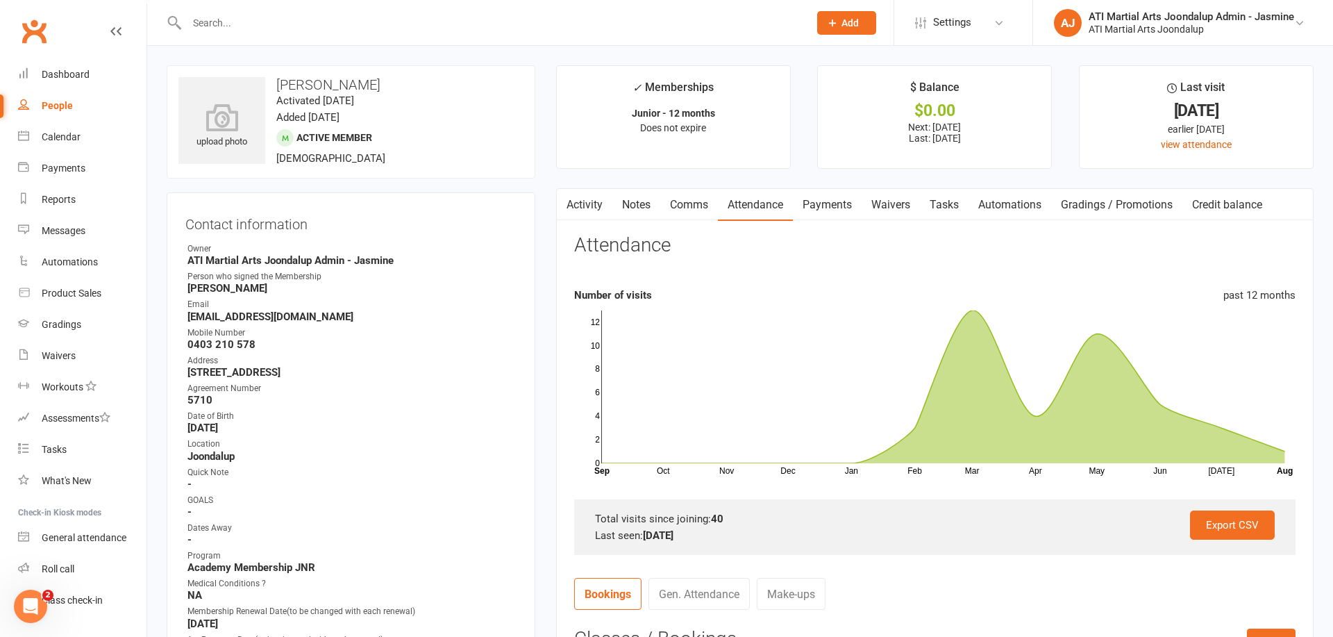
click at [535, 28] on input "text" at bounding box center [491, 22] width 617 height 19
type input "[PERSON_NAME]"
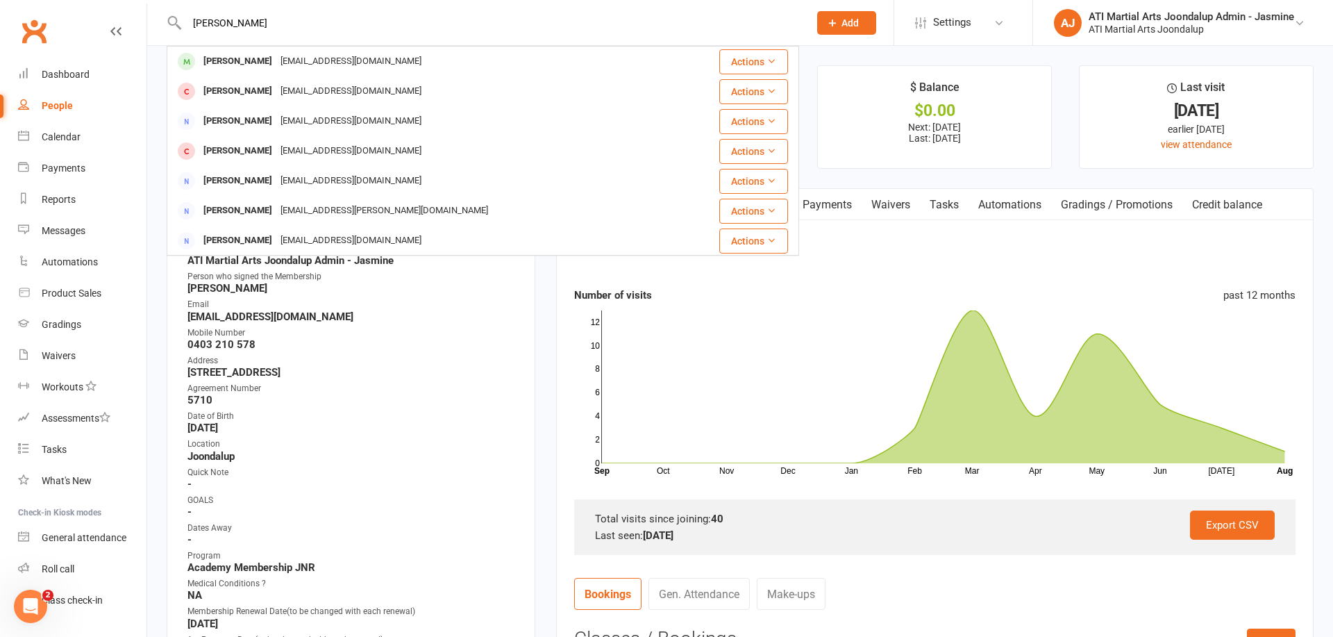
click at [502, 67] on div "[PERSON_NAME] [EMAIL_ADDRESS][DOMAIN_NAME]" at bounding box center [430, 61] width 524 height 28
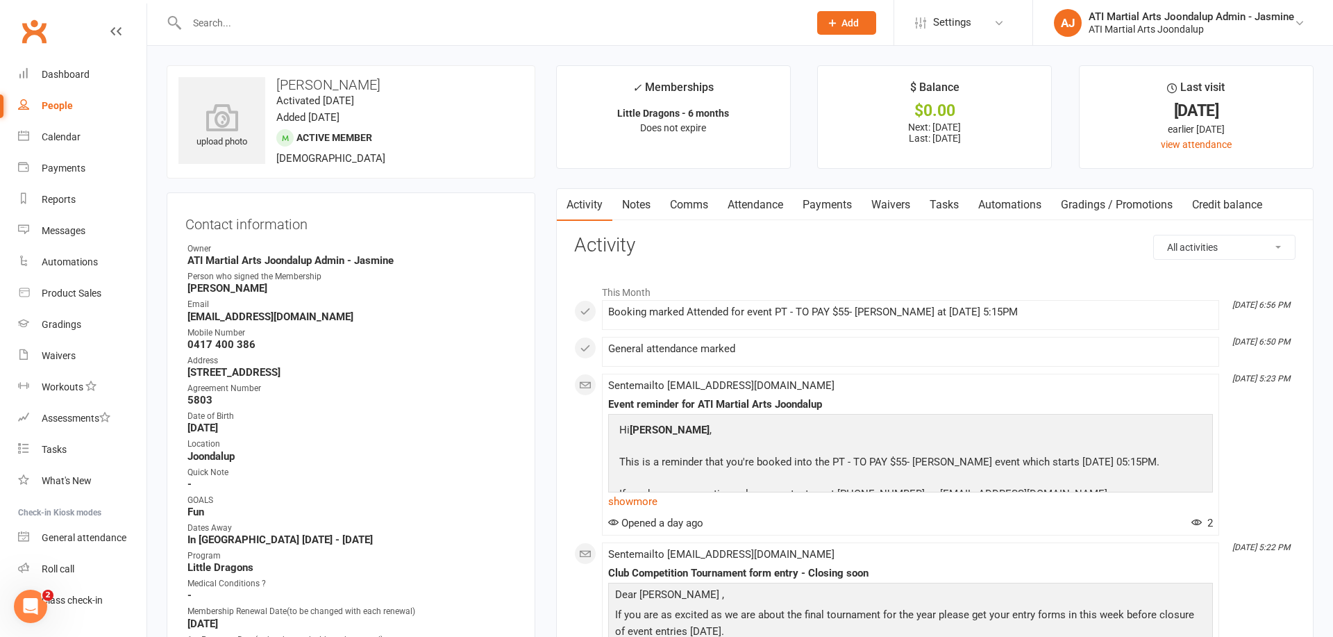
click at [750, 206] on link "Attendance" at bounding box center [755, 205] width 75 height 32
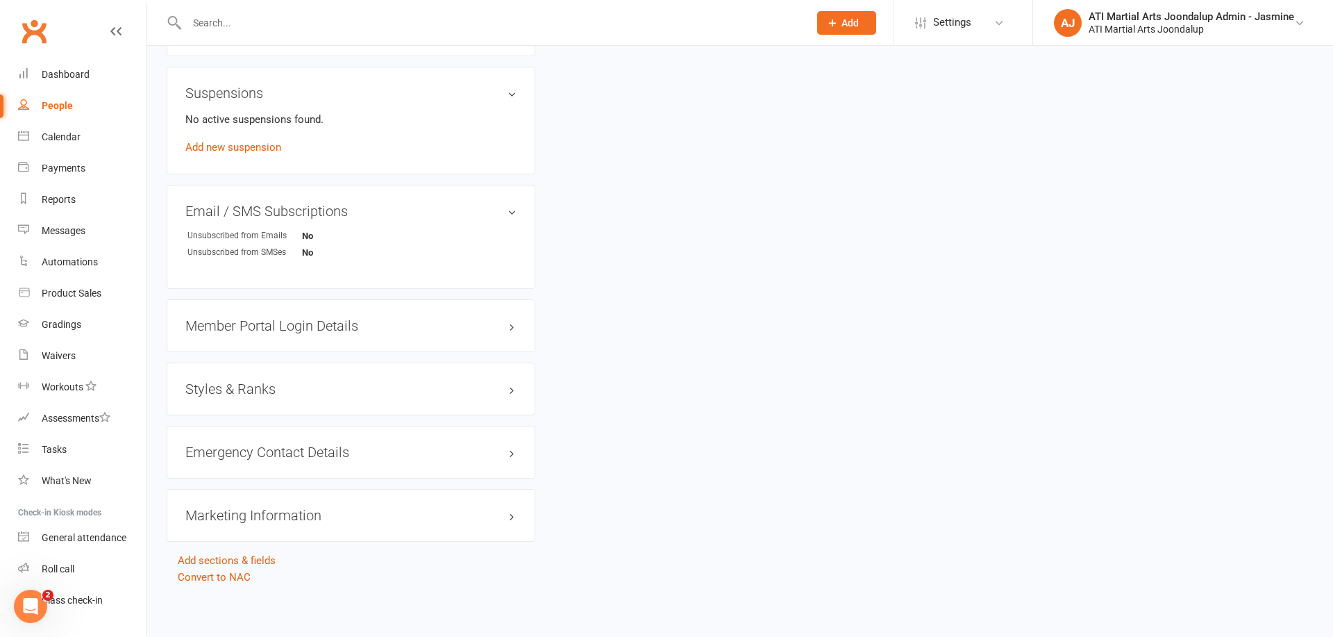
scroll to position [1465, 0]
click at [505, 319] on h3 "Member Portal Login Details" at bounding box center [350, 326] width 331 height 15
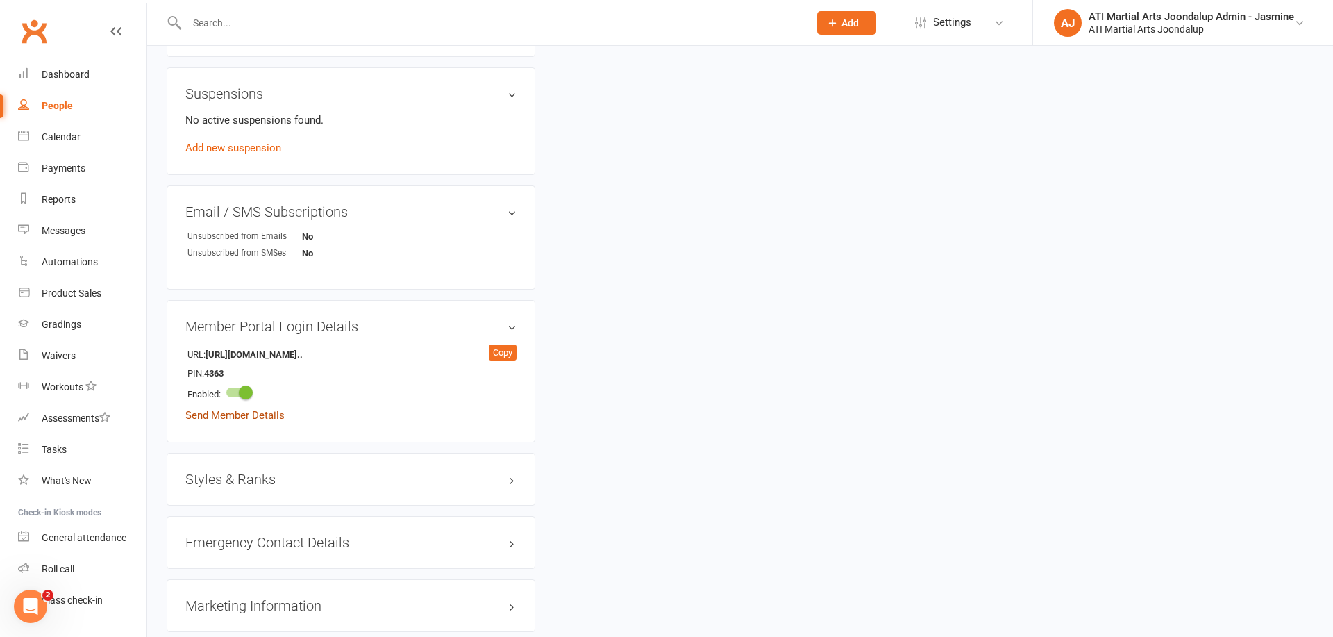
click at [271, 413] on link "Send Member Details" at bounding box center [234, 415] width 99 height 13
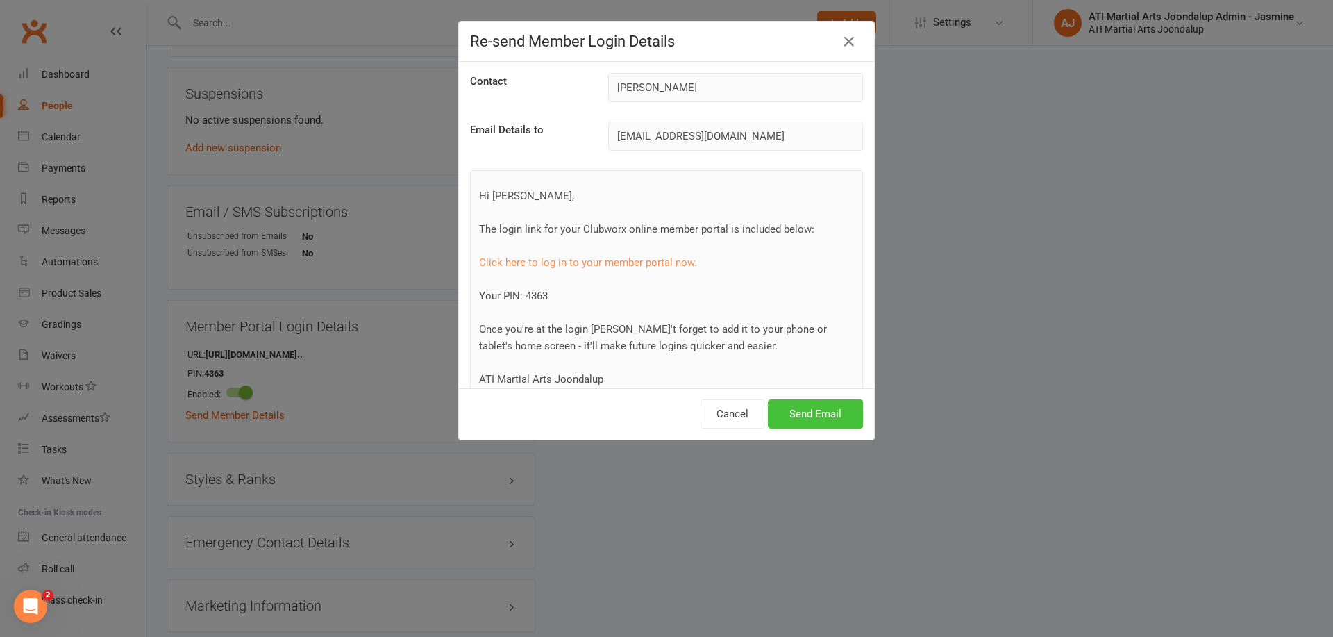
click at [806, 417] on button "Send Email" at bounding box center [815, 413] width 95 height 29
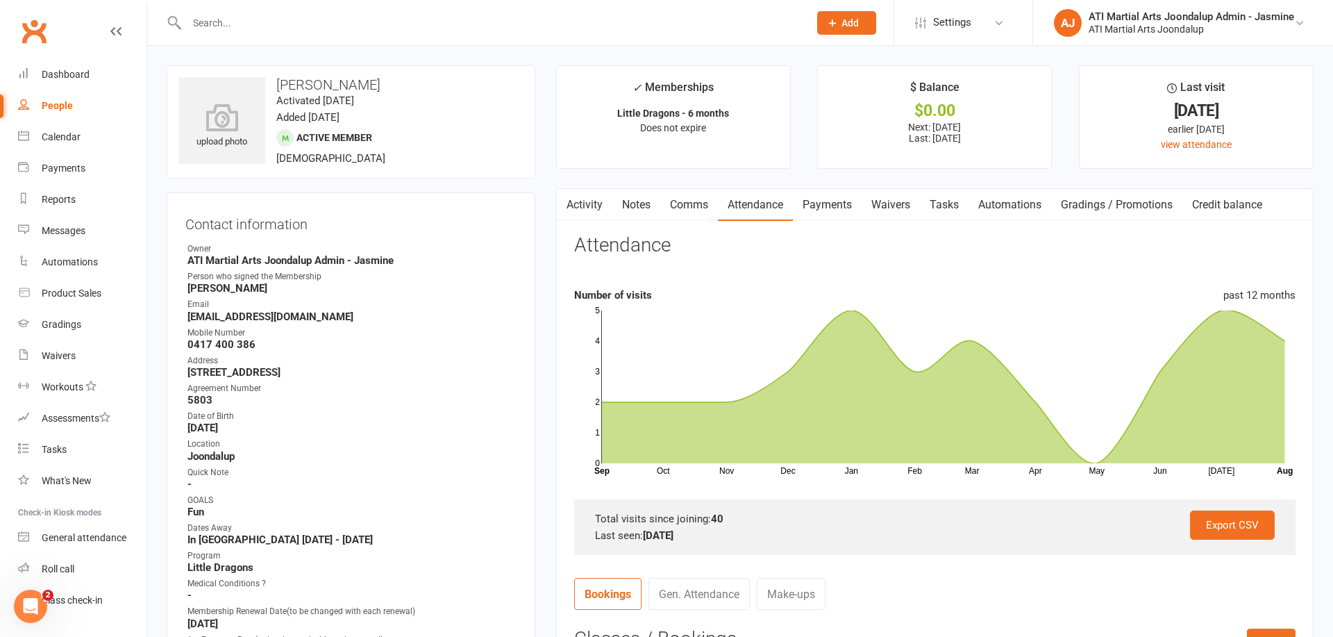
scroll to position [0, 0]
click at [72, 158] on link "Payments" at bounding box center [82, 168] width 128 height 31
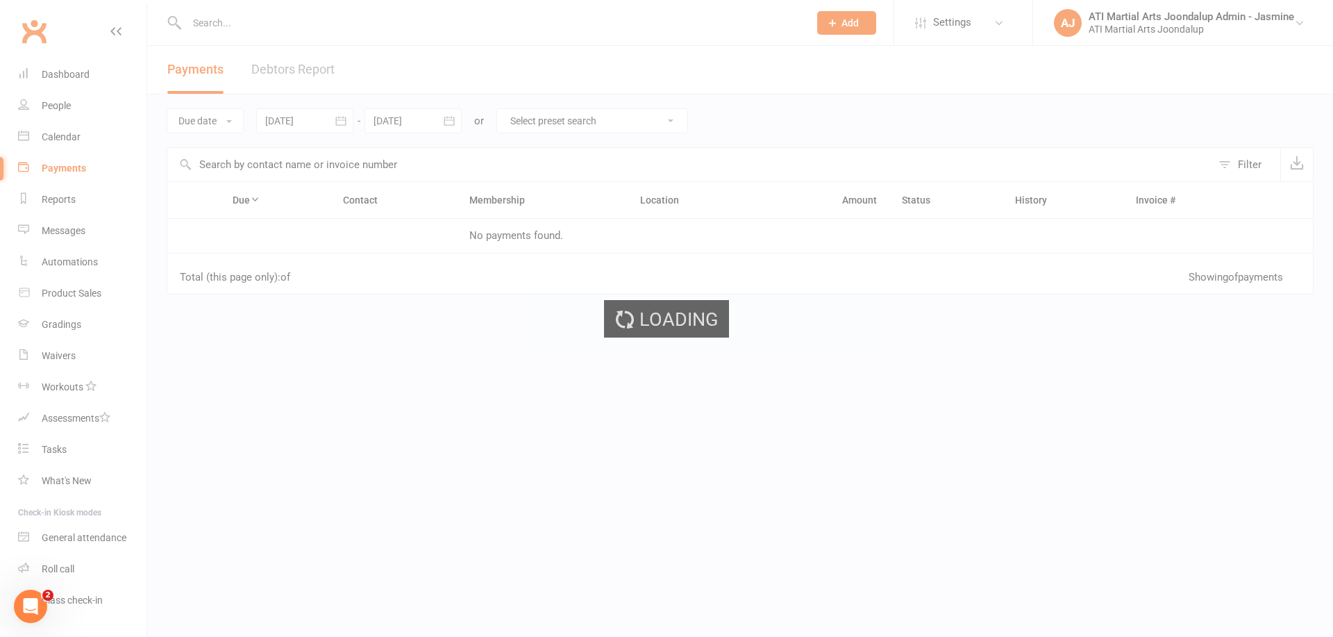
click at [65, 146] on div "Loading" at bounding box center [666, 318] width 1333 height 637
click at [68, 142] on div "Loading" at bounding box center [666, 318] width 1333 height 637
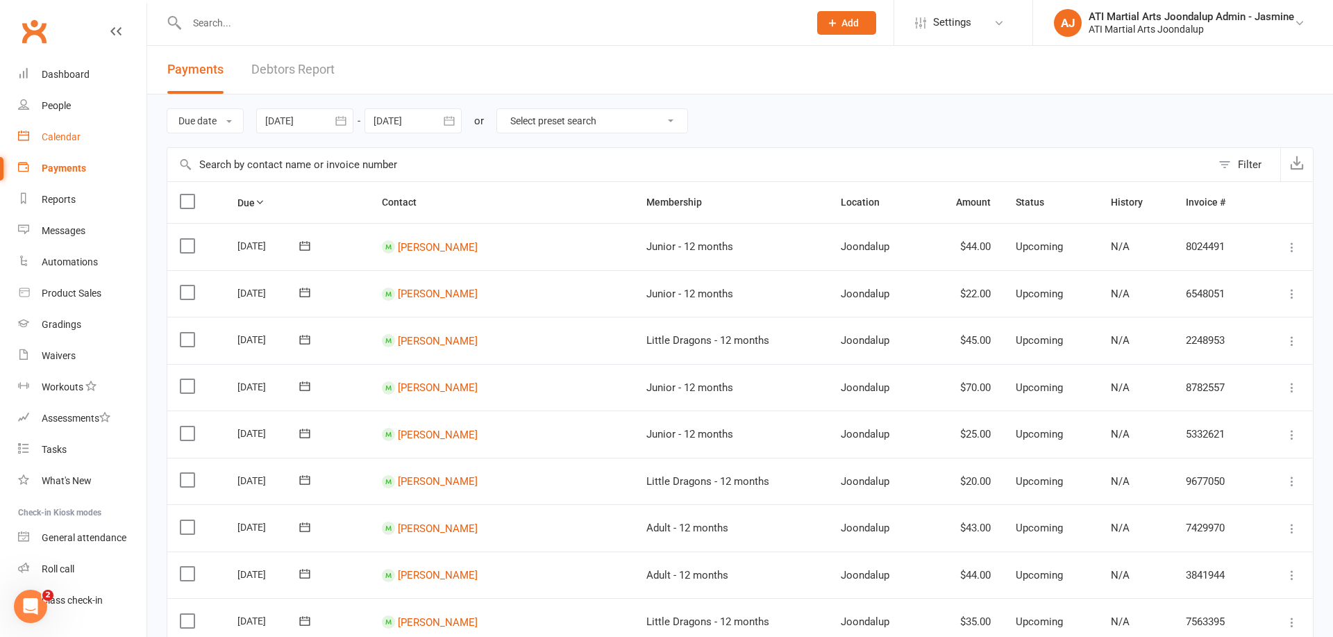
click at [70, 140] on div "Calendar" at bounding box center [61, 136] width 39 height 11
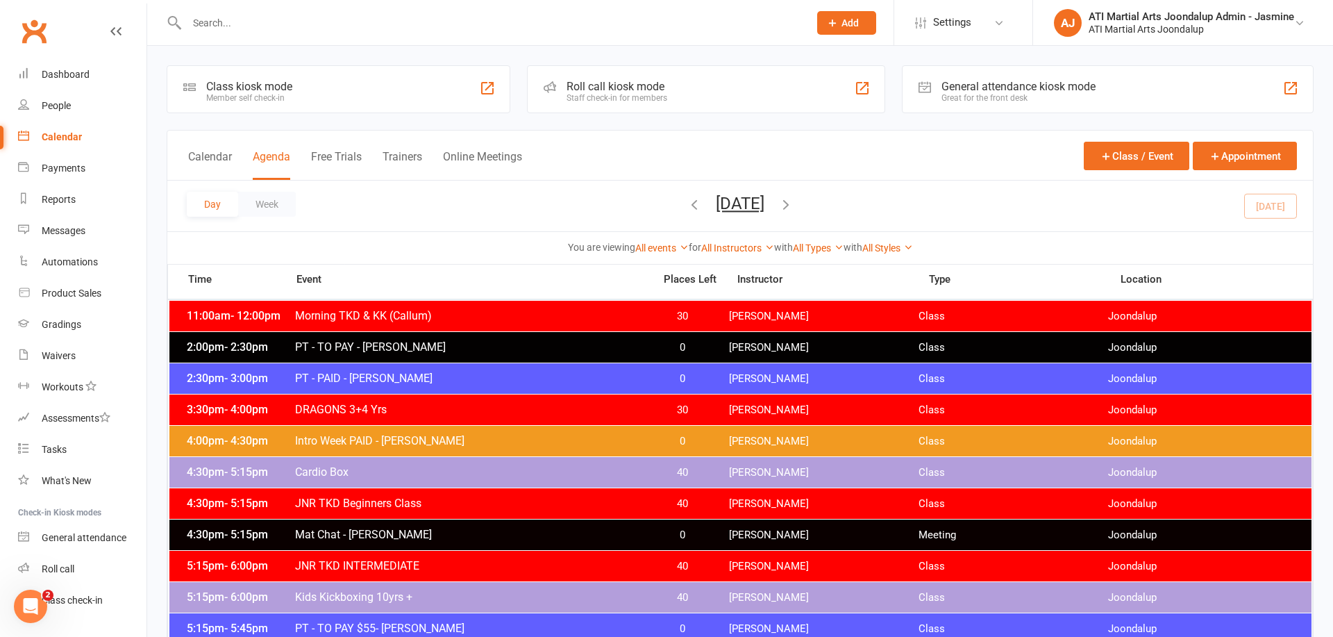
click at [794, 199] on icon "button" at bounding box center [786, 204] width 15 height 15
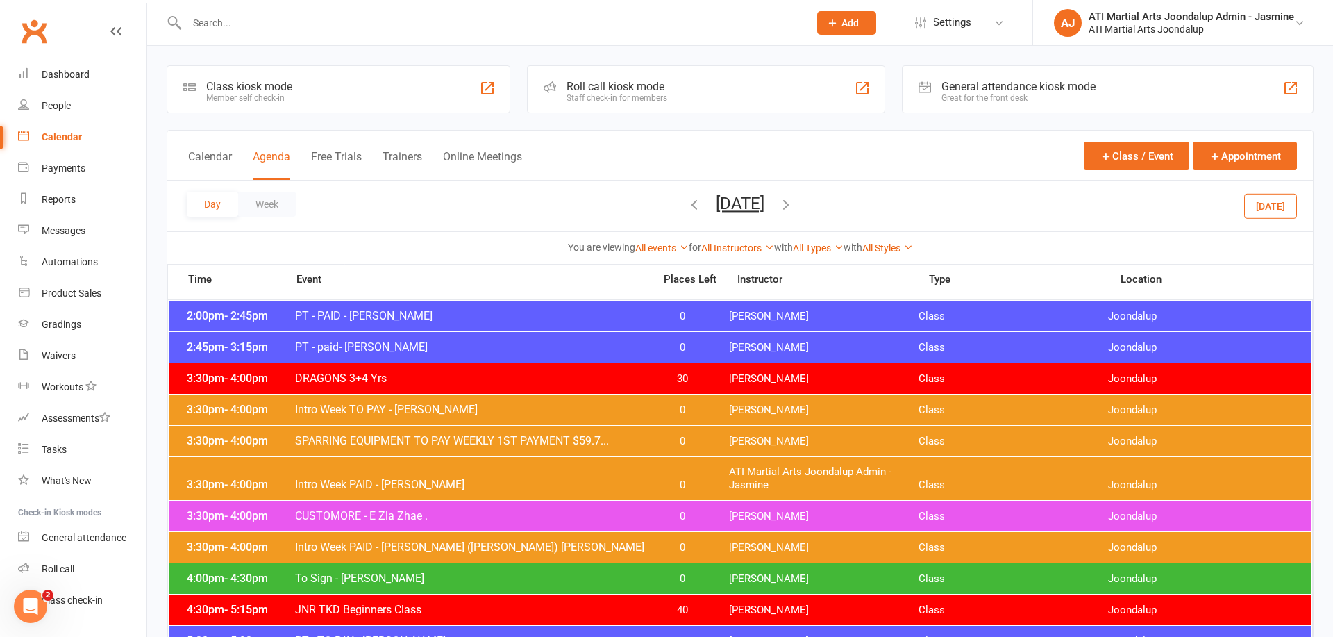
drag, startPoint x: 847, startPoint y: 208, endPoint x: 549, endPoint y: 277, distance: 305.3
click at [794, 208] on icon "button" at bounding box center [786, 204] width 15 height 15
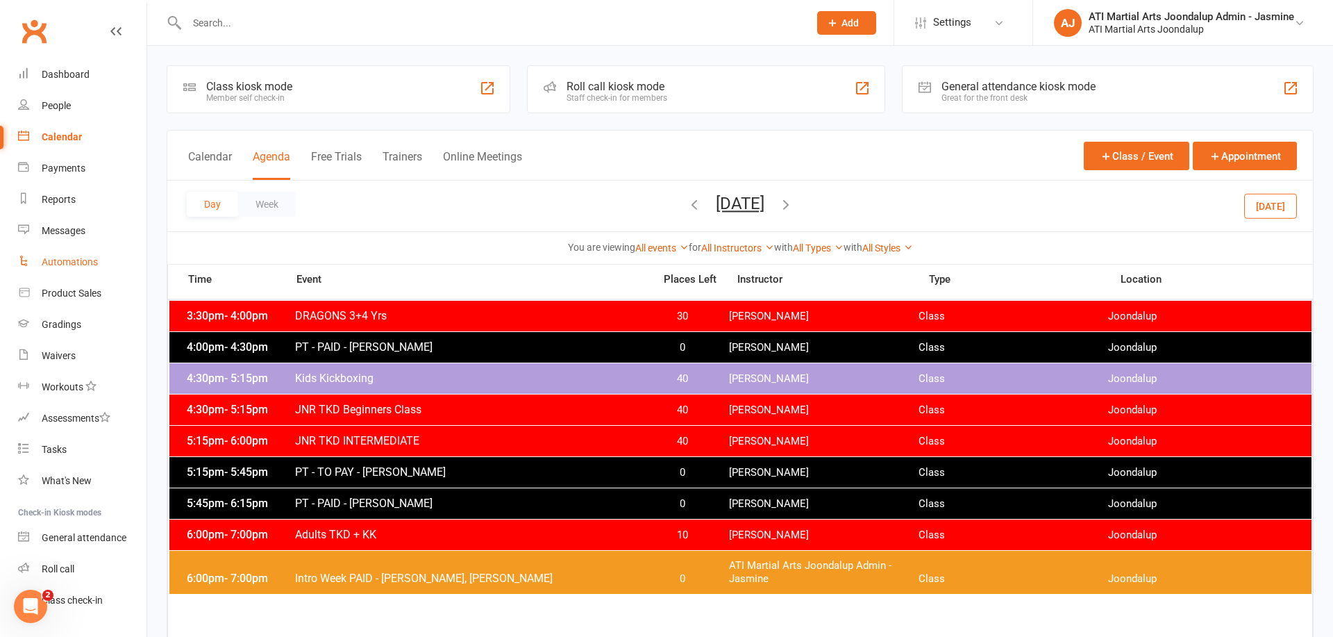
click at [72, 253] on link "Automations" at bounding box center [82, 262] width 128 height 31
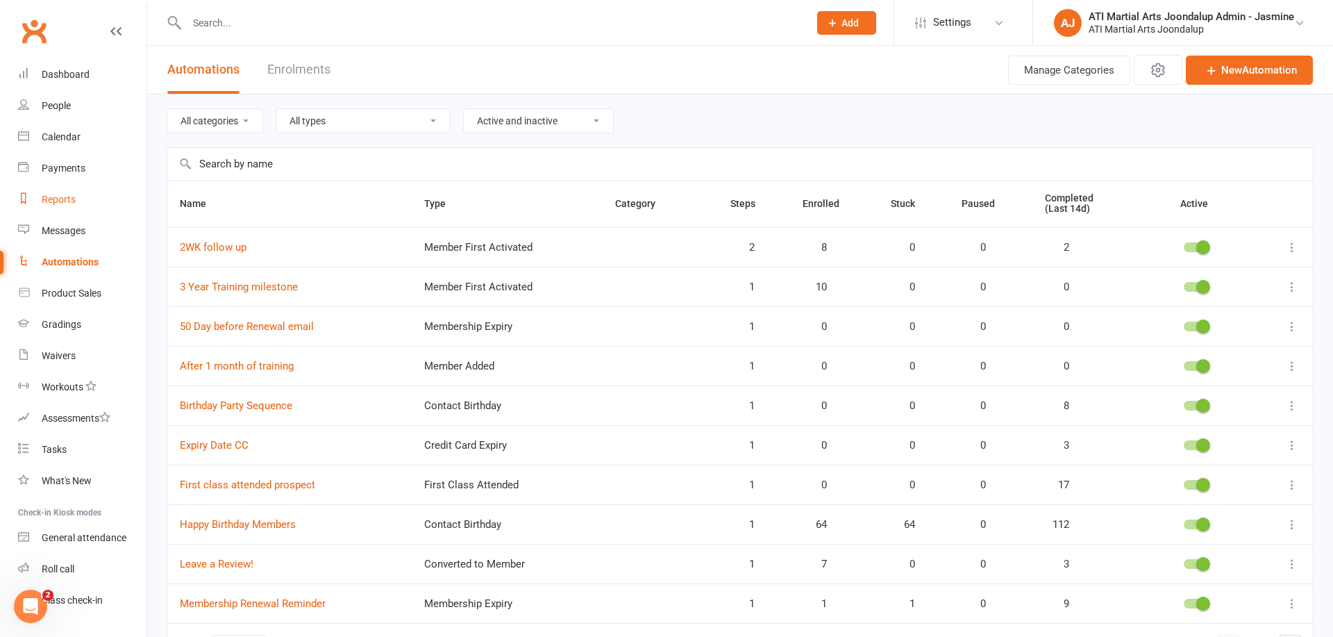
click at [66, 205] on link "Reports" at bounding box center [82, 199] width 128 height 31
select select "100"
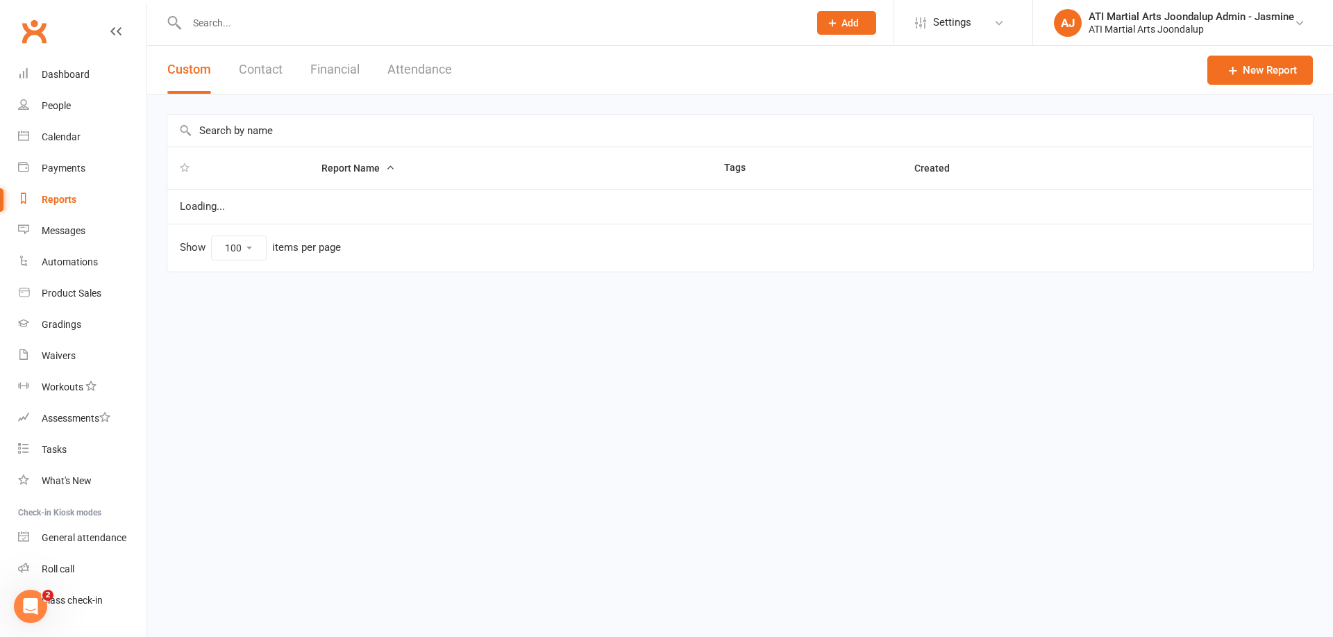
click at [347, 67] on button "Financial" at bounding box center [334, 70] width 49 height 48
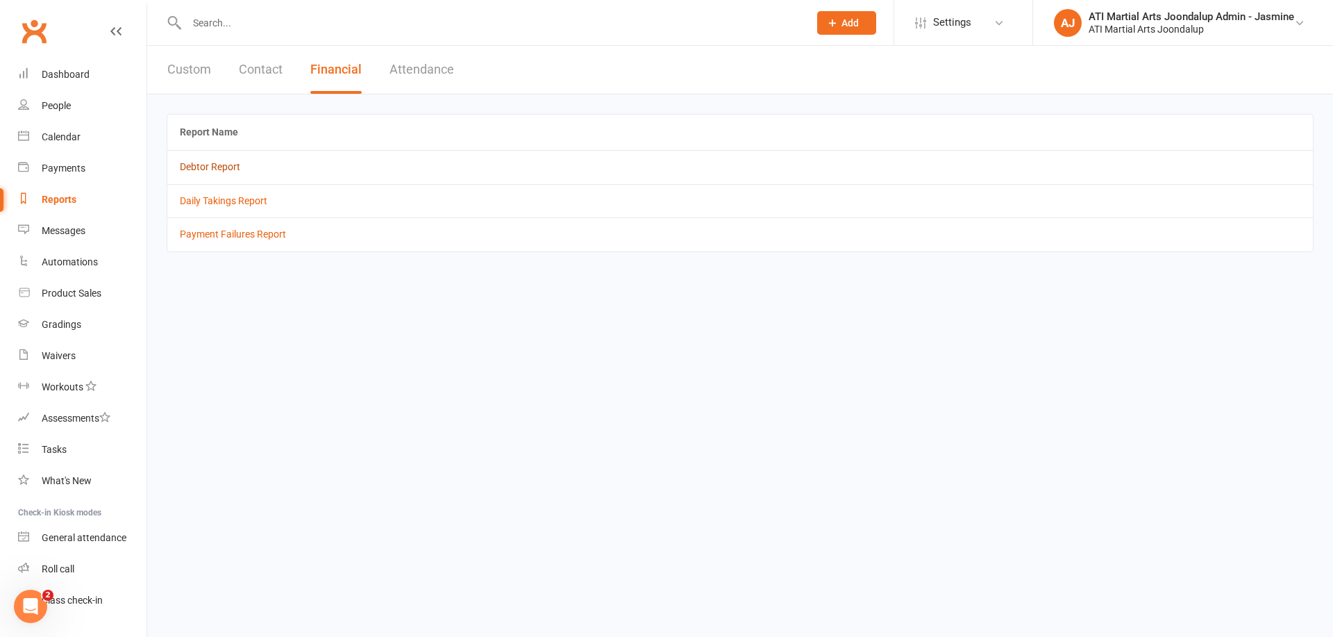
click at [222, 171] on link "Debtor Report" at bounding box center [210, 166] width 60 height 11
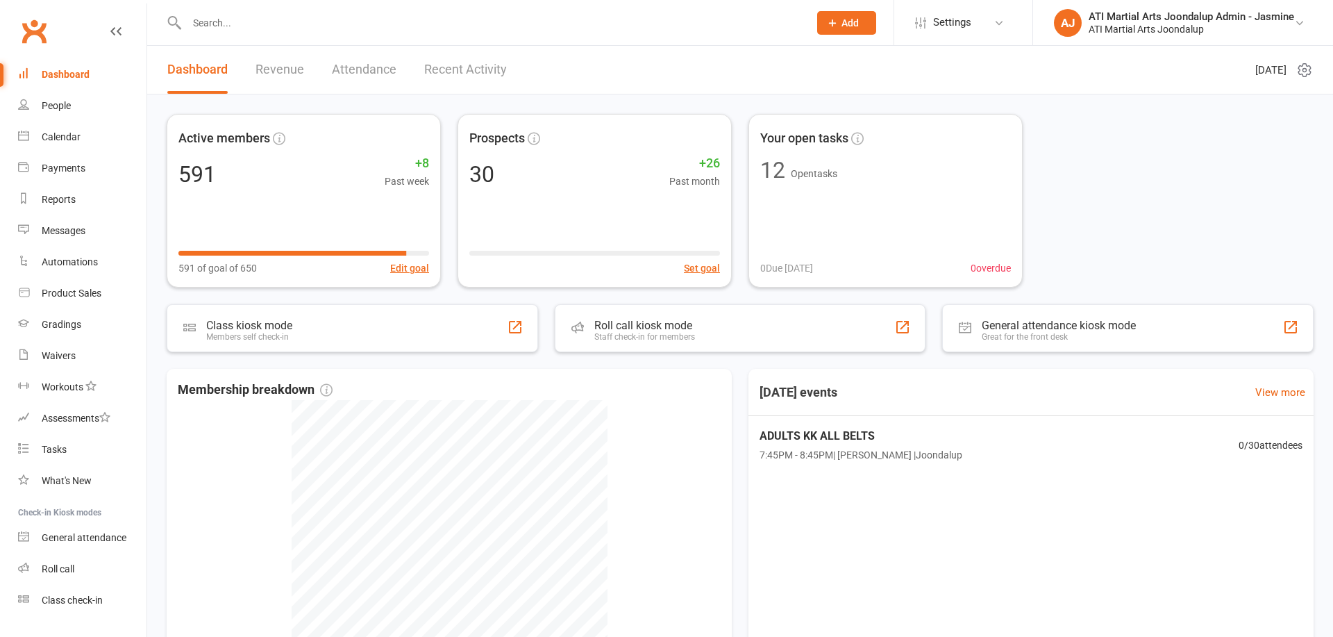
drag, startPoint x: 0, startPoint y: 0, endPoint x: 356, endPoint y: 30, distance: 356.8
click at [354, 30] on input "text" at bounding box center [491, 22] width 617 height 19
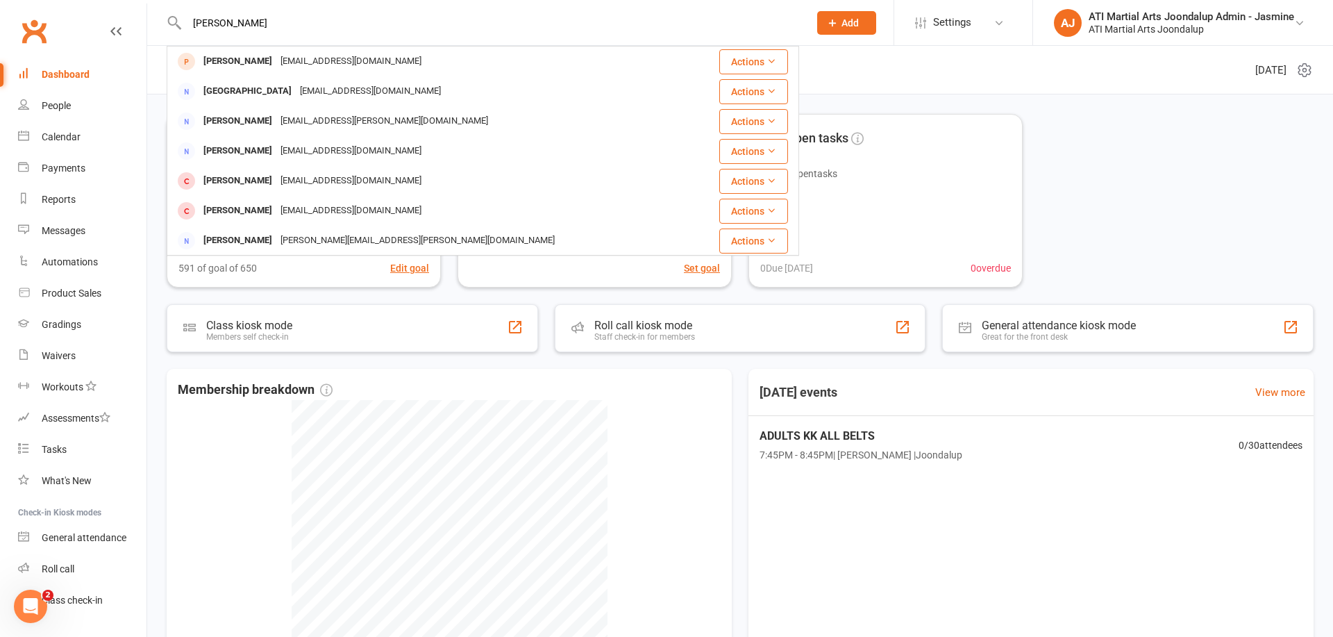
type input "Marcus horn"
drag, startPoint x: 356, startPoint y: 30, endPoint x: 326, endPoint y: 61, distance: 42.8
click at [326, 61] on div "[EMAIL_ADDRESS][DOMAIN_NAME]" at bounding box center [350, 61] width 149 height 20
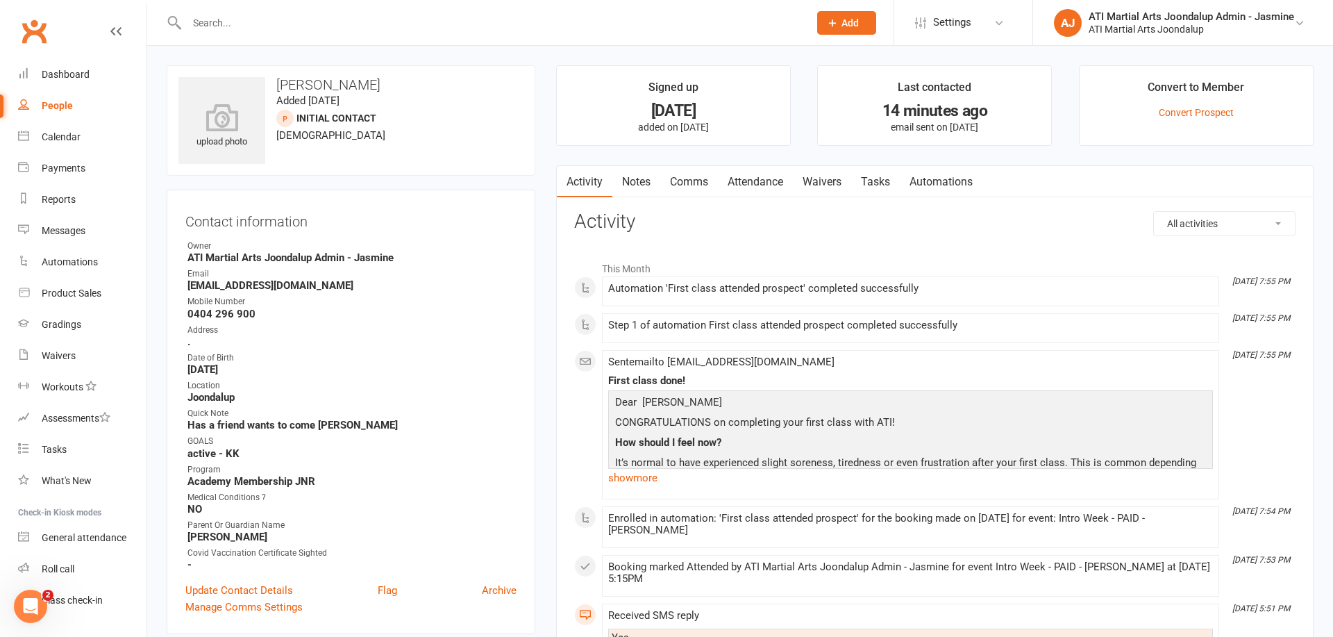
drag, startPoint x: 645, startPoint y: 476, endPoint x: 666, endPoint y: 469, distance: 22.4
click at [645, 476] on link "show more" at bounding box center [910, 477] width 605 height 19
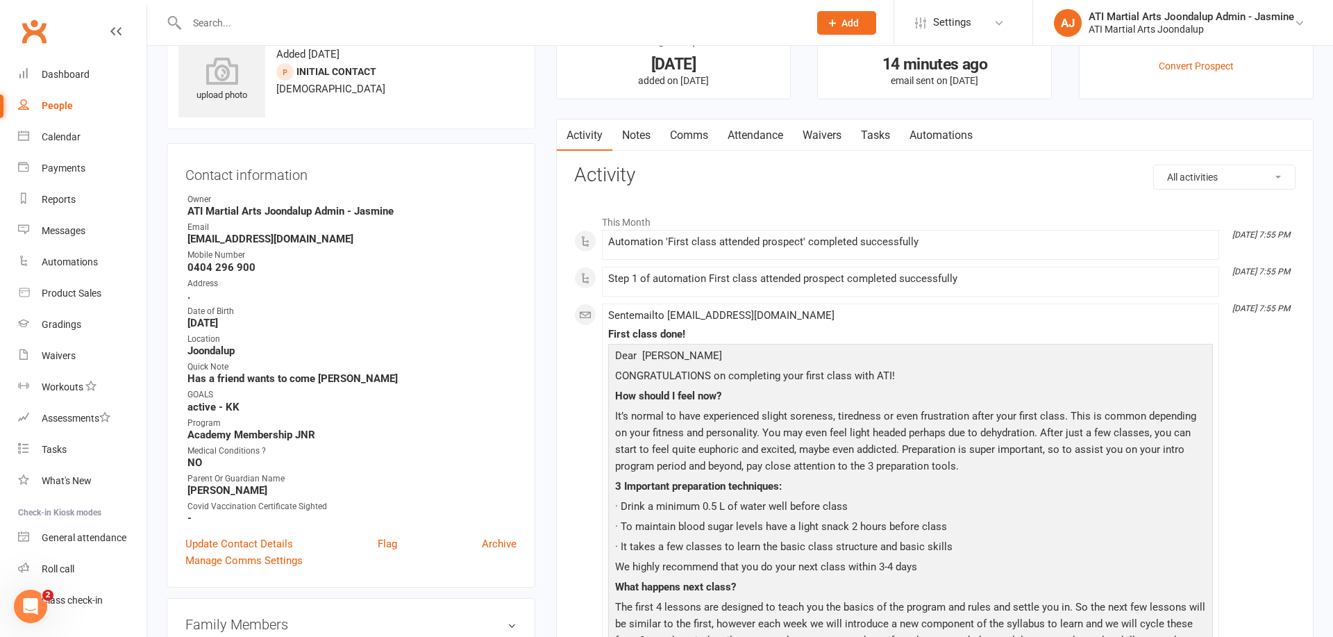
scroll to position [44, 0]
click at [256, 540] on link "Update Contact Details" at bounding box center [239, 546] width 108 height 17
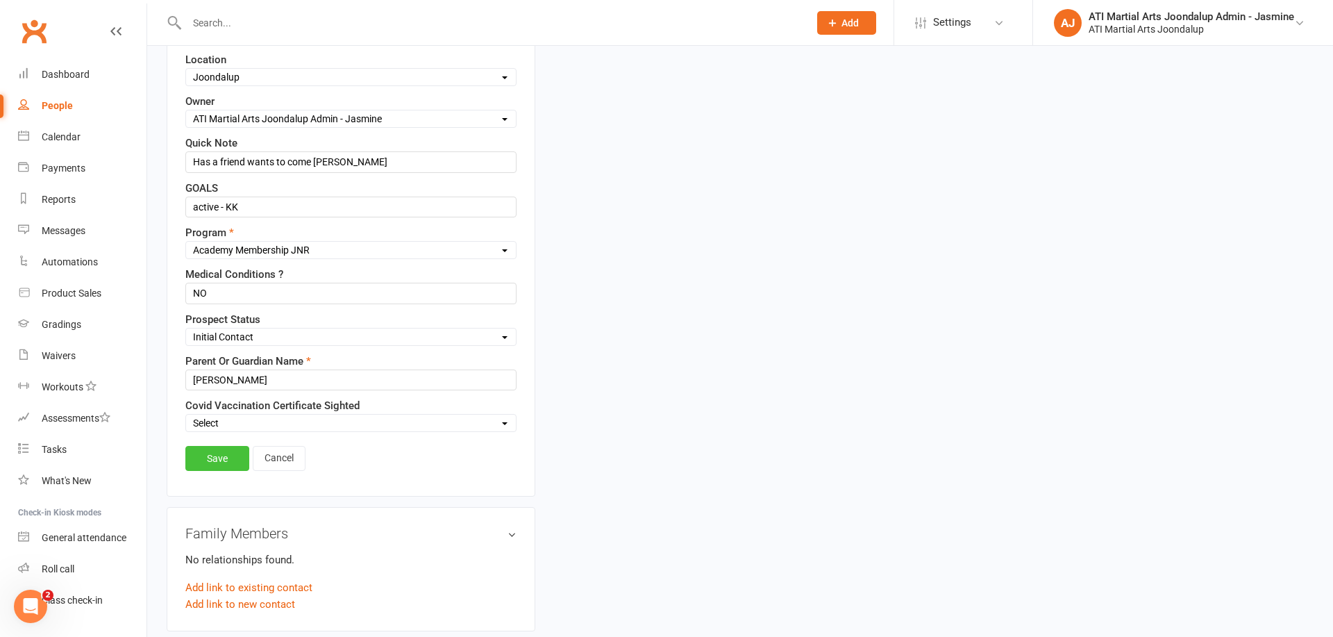
scroll to position [445, 0]
click at [214, 456] on link "Save" at bounding box center [217, 459] width 64 height 25
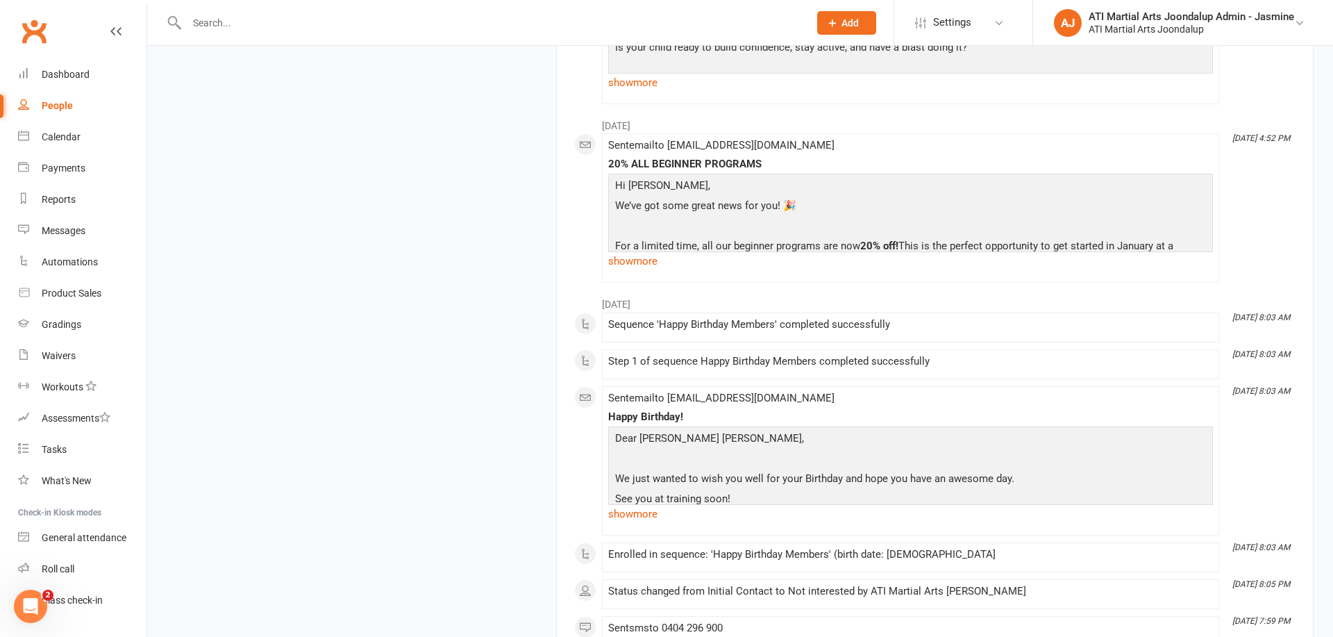
scroll to position [1274, 0]
click at [641, 263] on link "show more" at bounding box center [910, 263] width 605 height 19
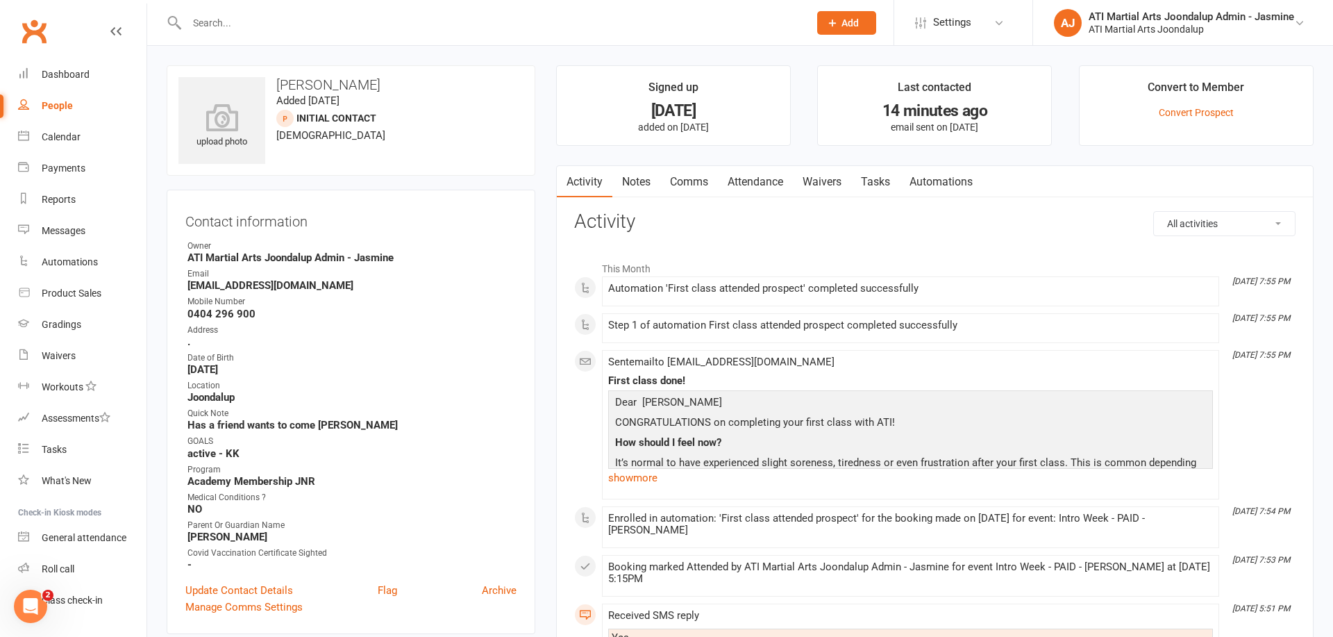
scroll to position [0, 0]
click at [65, 206] on link "Reports" at bounding box center [82, 199] width 128 height 31
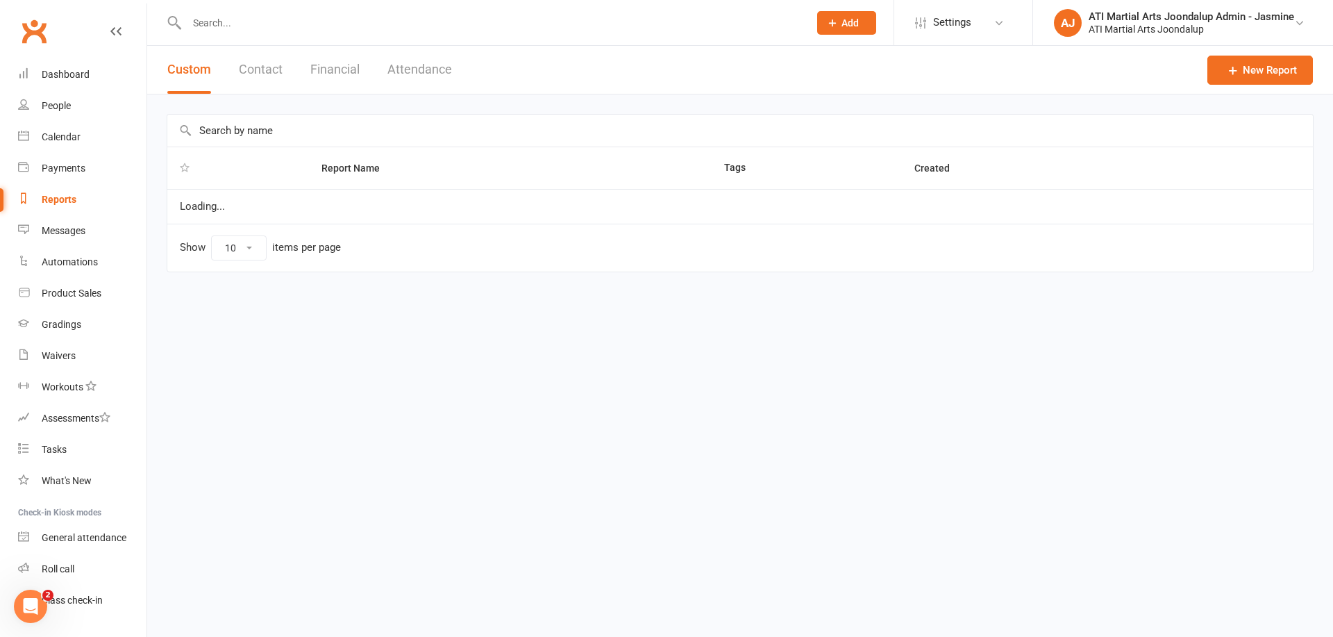
select select "100"
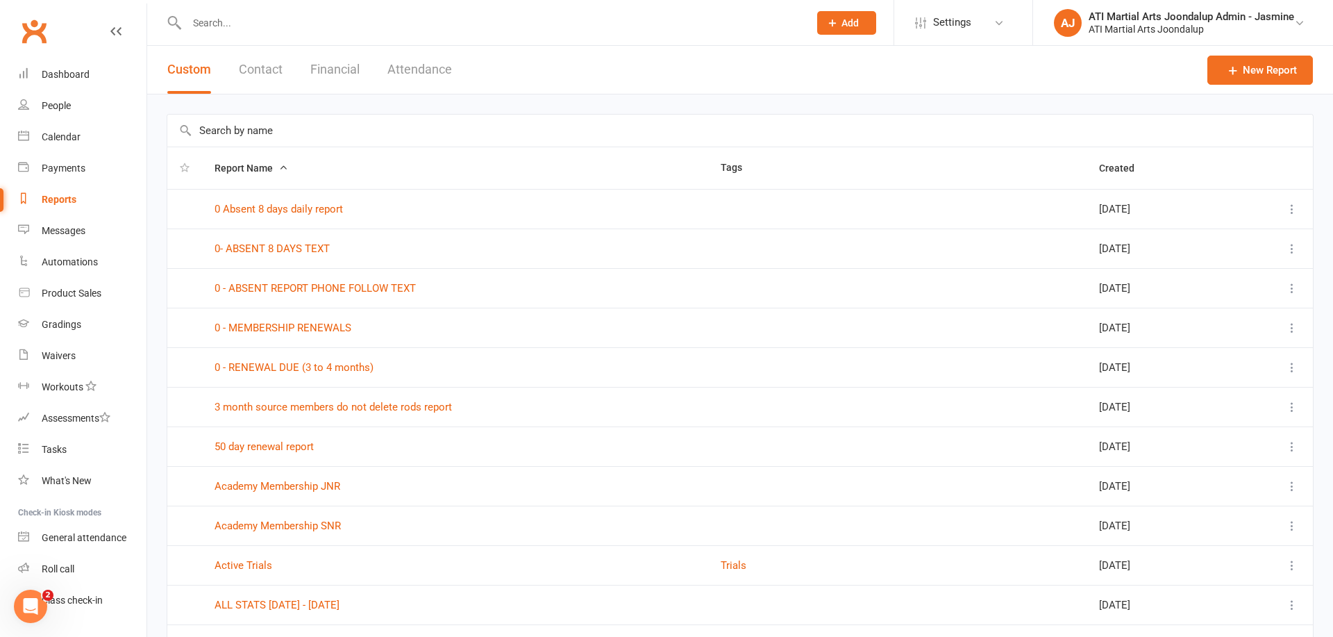
drag, startPoint x: 333, startPoint y: 70, endPoint x: 304, endPoint y: 108, distance: 47.5
click at [333, 70] on button "Financial" at bounding box center [334, 70] width 49 height 48
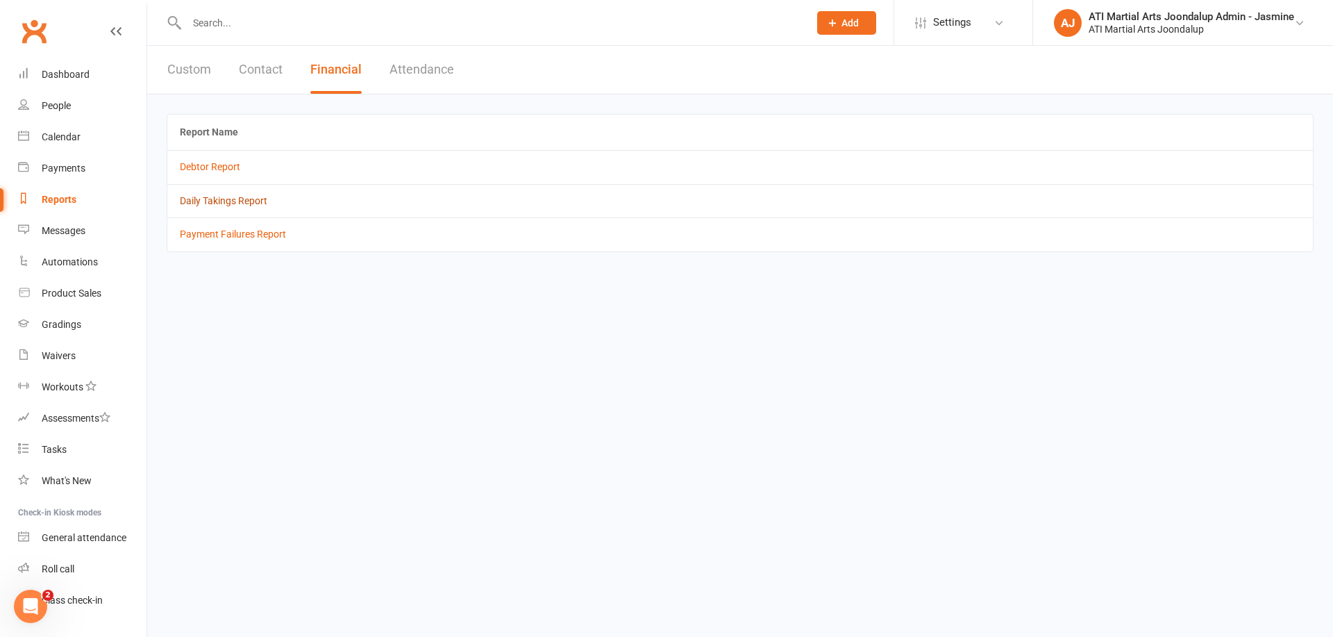
drag, startPoint x: 211, startPoint y: 169, endPoint x: 208, endPoint y: 198, distance: 28.6
click at [207, 199] on link "Daily Takings Report" at bounding box center [224, 200] width 88 height 11
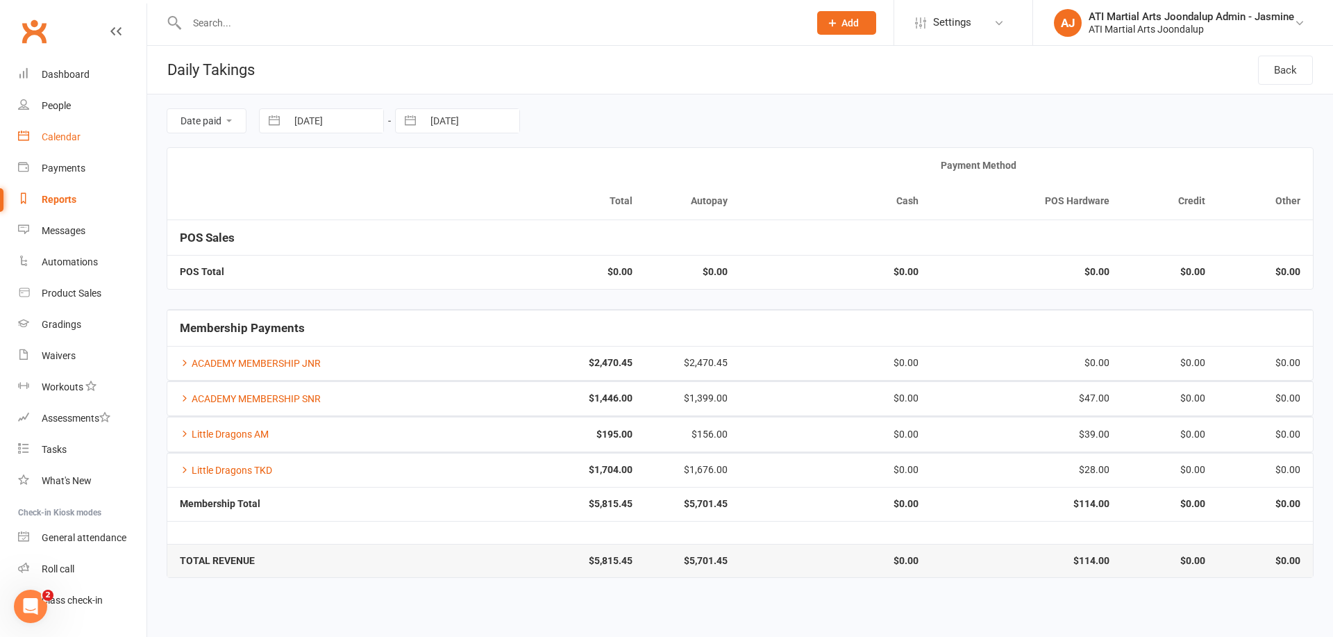
click at [81, 144] on link "Calendar" at bounding box center [82, 137] width 128 height 31
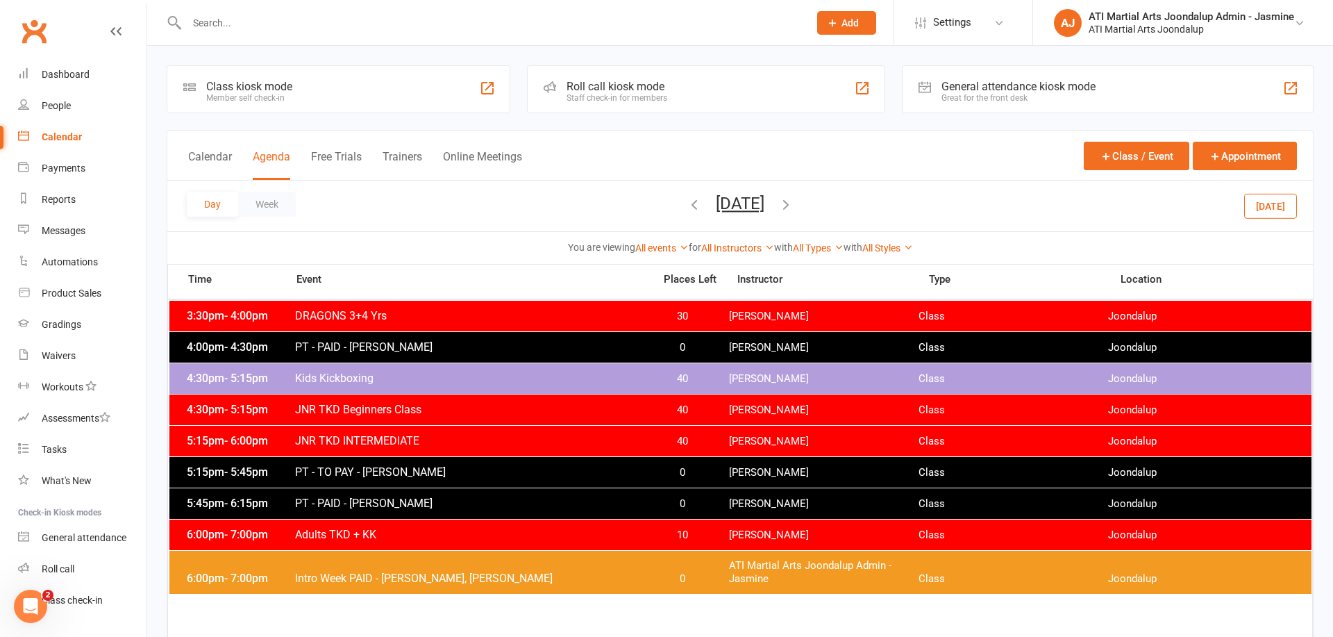
click at [687, 203] on icon "button" at bounding box center [694, 204] width 15 height 15
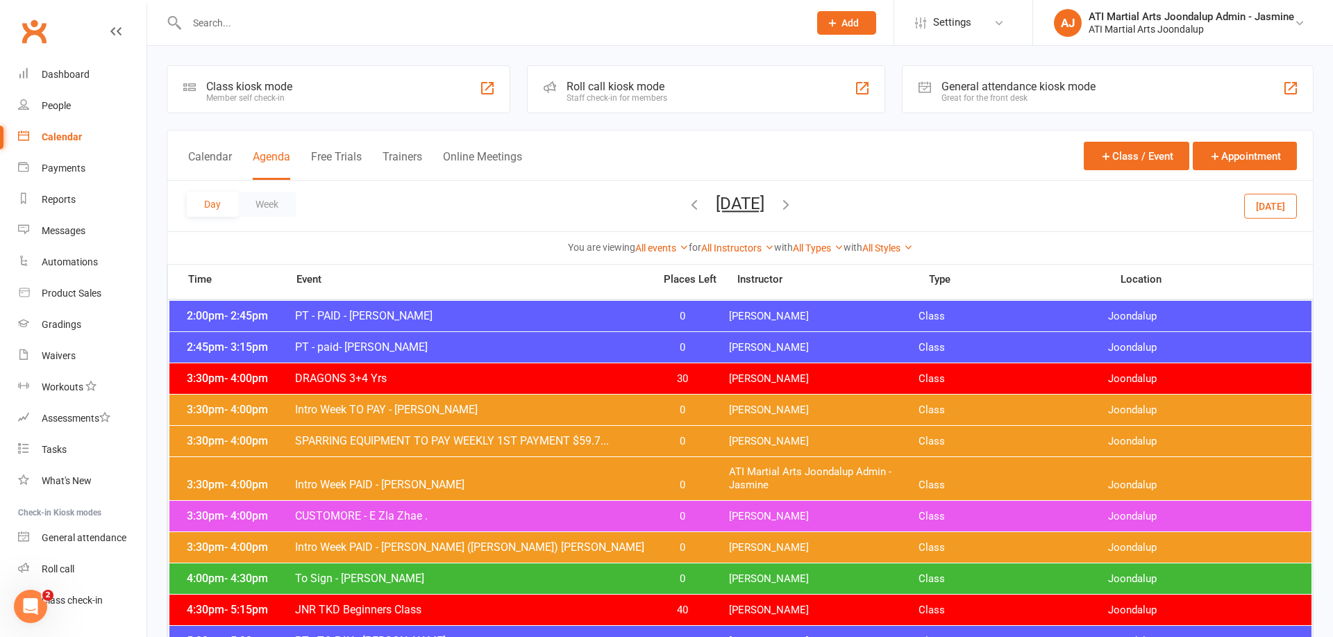
click at [687, 205] on icon "button" at bounding box center [694, 204] width 15 height 15
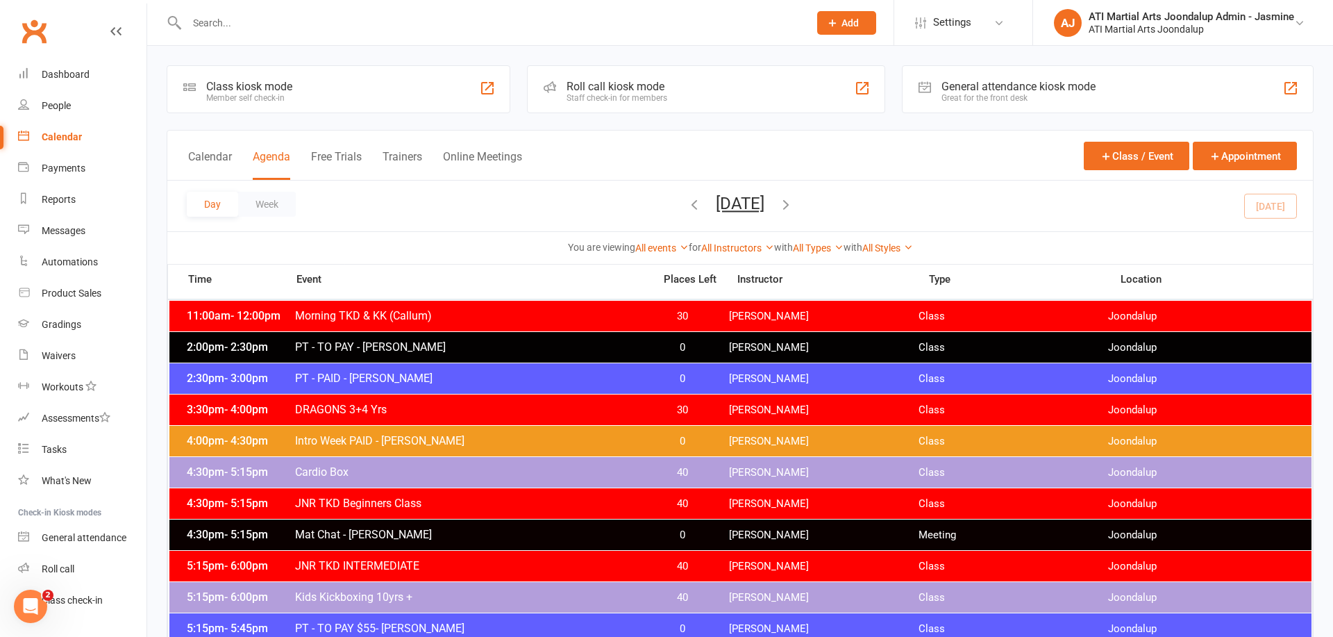
click at [440, 26] on input "text" at bounding box center [491, 22] width 617 height 19
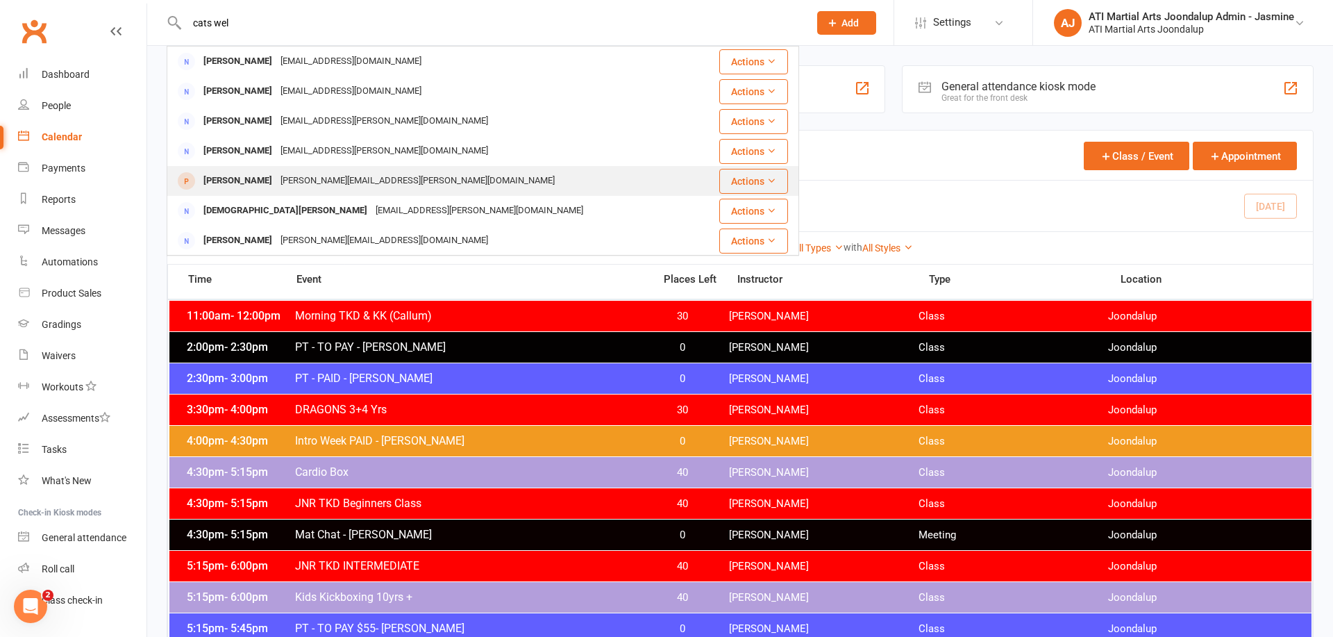
type input "cats wel"
click at [349, 178] on div "[PERSON_NAME][EMAIL_ADDRESS][PERSON_NAME][DOMAIN_NAME]" at bounding box center [417, 181] width 283 height 20
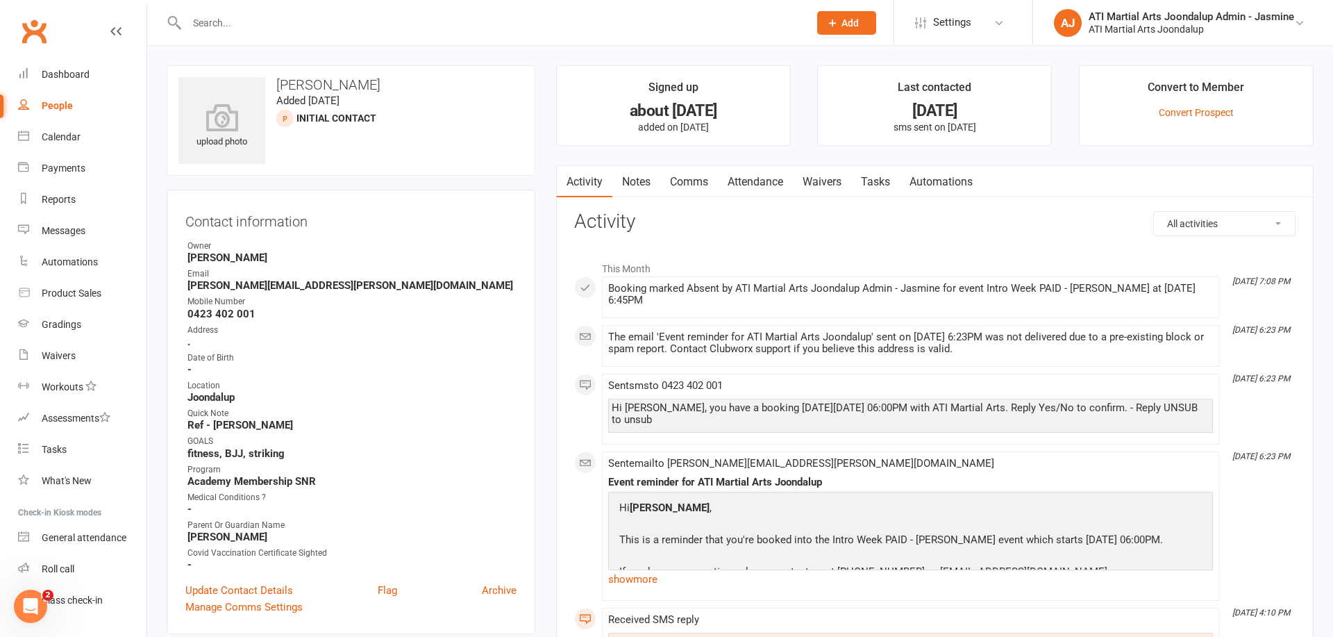
drag, startPoint x: 682, startPoint y: 184, endPoint x: 685, endPoint y: 191, distance: 7.5
click at [685, 191] on link "Comms" at bounding box center [689, 182] width 58 height 32
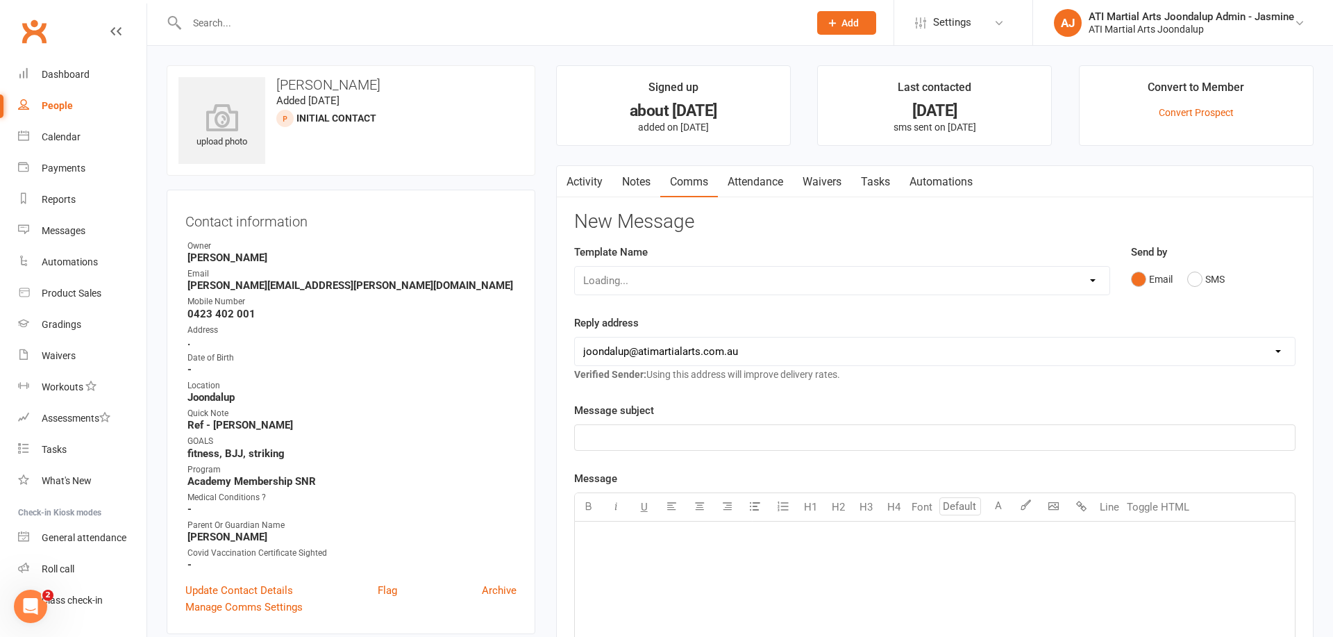
click at [637, 180] on link "Notes" at bounding box center [637, 182] width 48 height 32
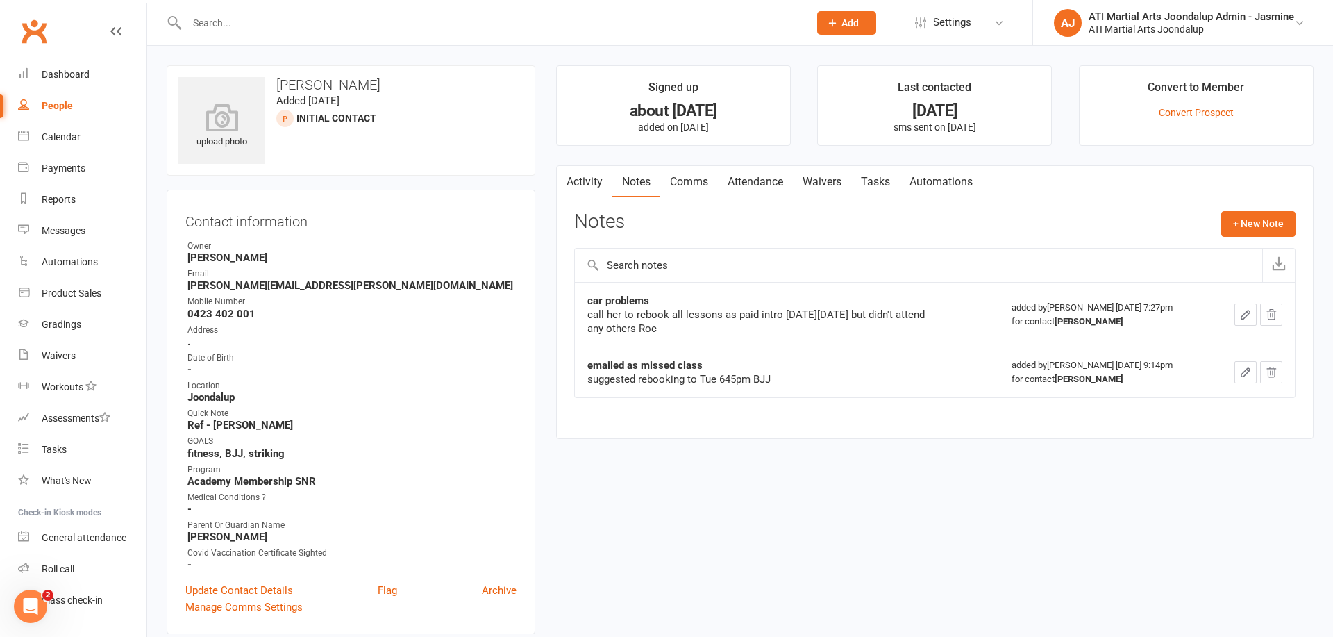
click at [340, 13] on input "text" at bounding box center [491, 22] width 617 height 19
type input "[PERSON_NAME]"
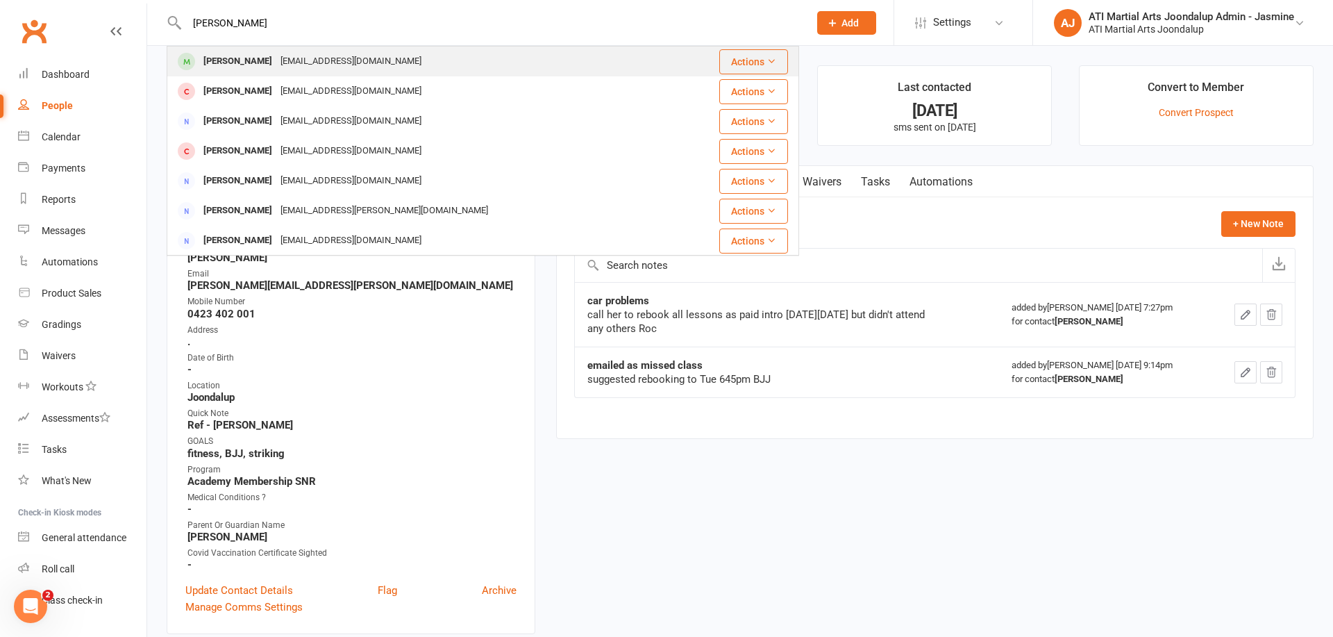
click at [317, 65] on div "[EMAIL_ADDRESS][DOMAIN_NAME]" at bounding box center [350, 61] width 149 height 20
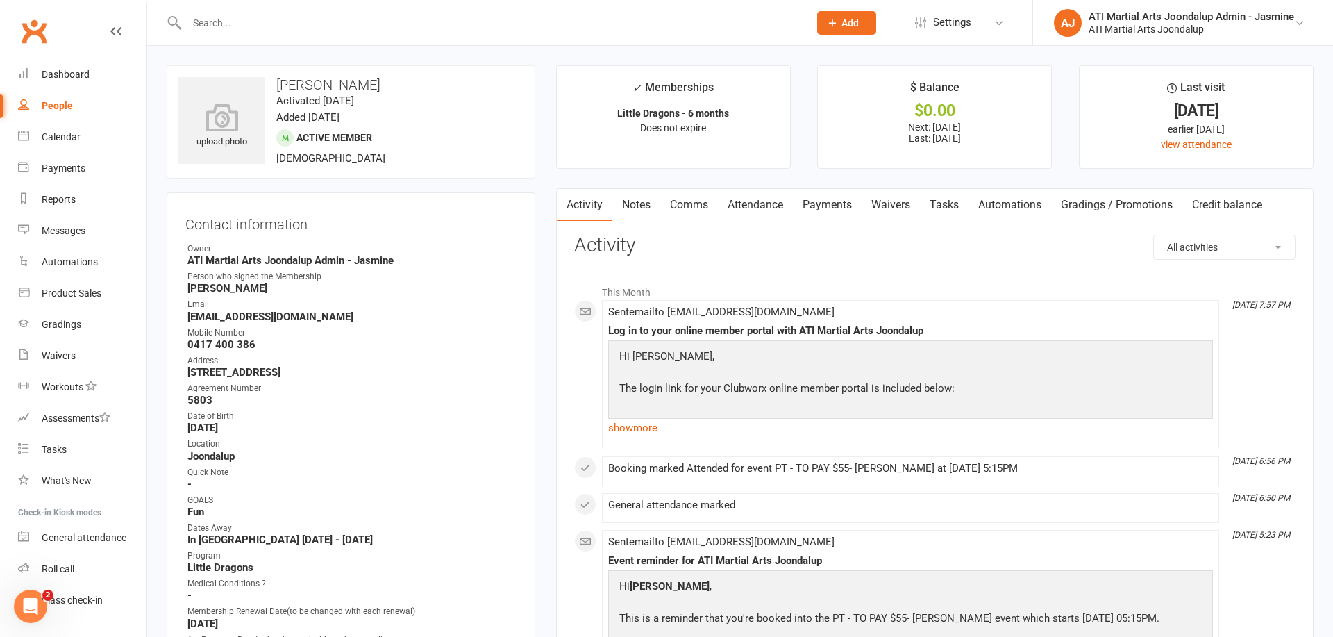
click at [756, 203] on link "Attendance" at bounding box center [755, 205] width 75 height 32
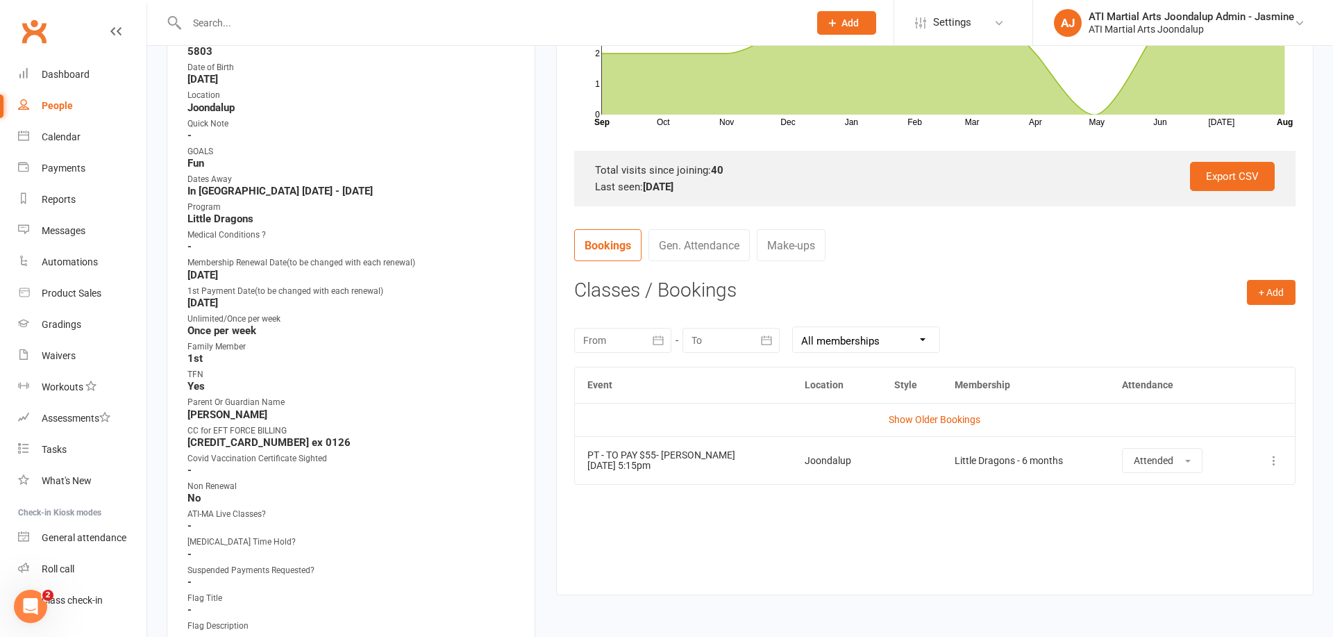
scroll to position [350, 0]
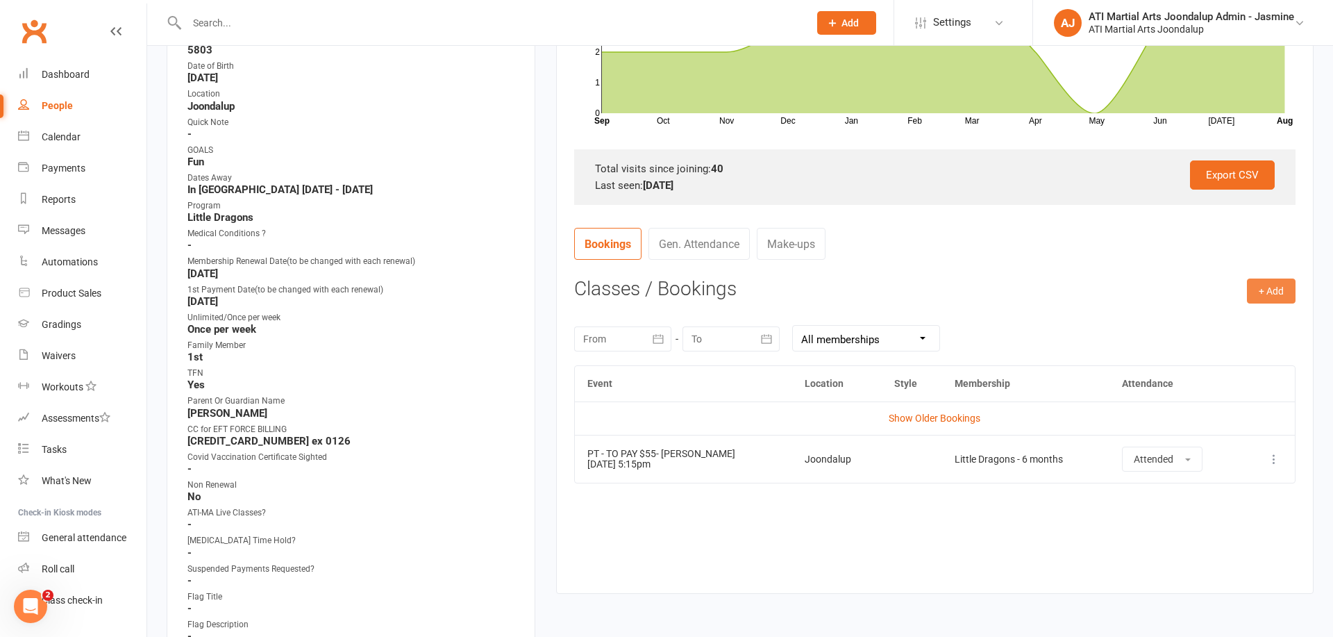
click at [1275, 294] on button "+ Add" at bounding box center [1271, 291] width 49 height 25
click at [1195, 349] on link "Add Appointment" at bounding box center [1227, 350] width 138 height 28
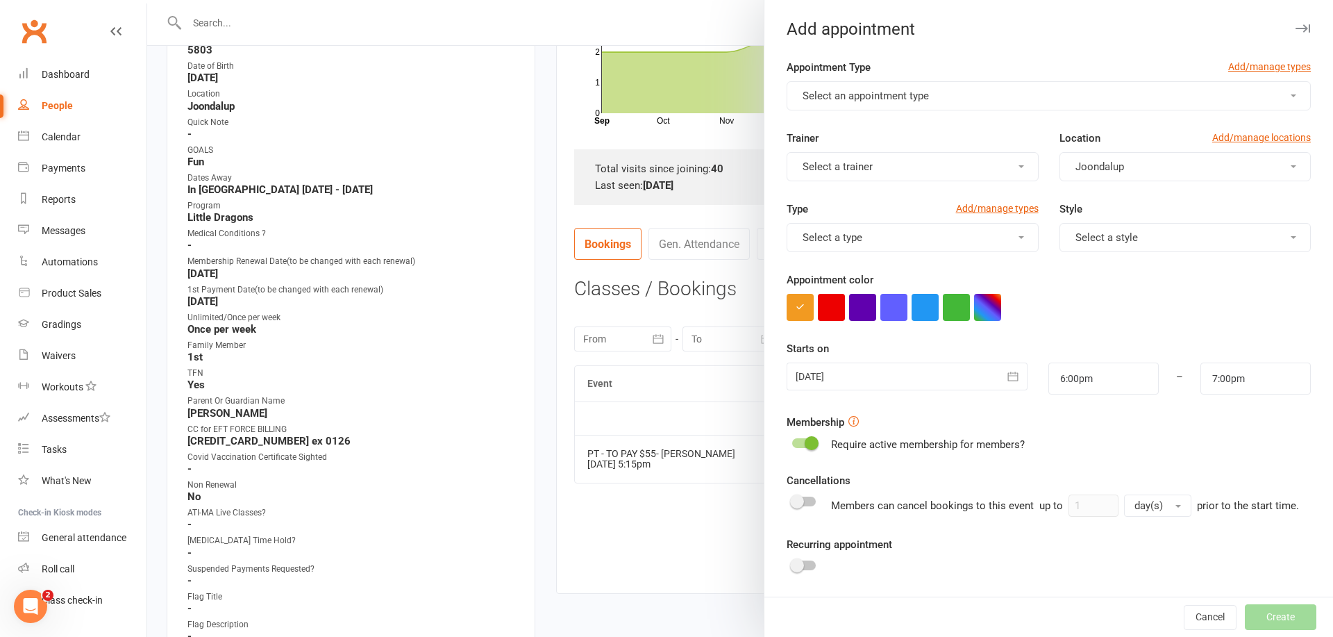
click at [909, 92] on span "Select an appointment type" at bounding box center [866, 96] width 126 height 13
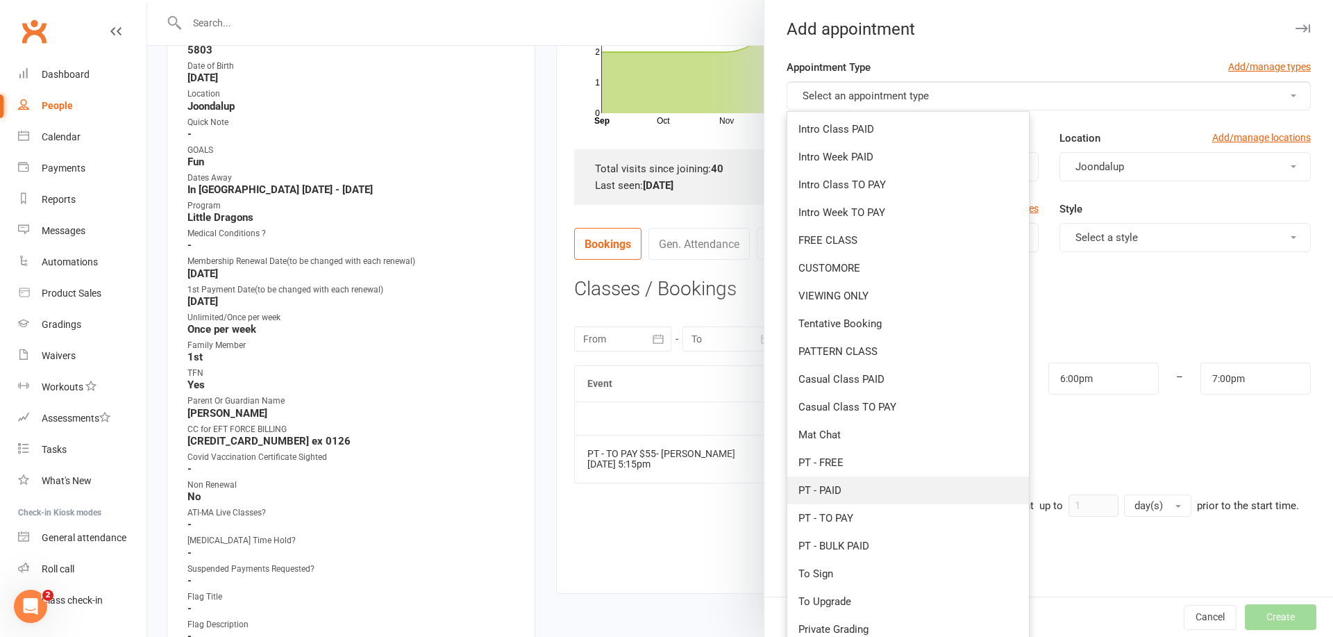
click at [847, 494] on link "PT - PAID" at bounding box center [909, 490] width 242 height 28
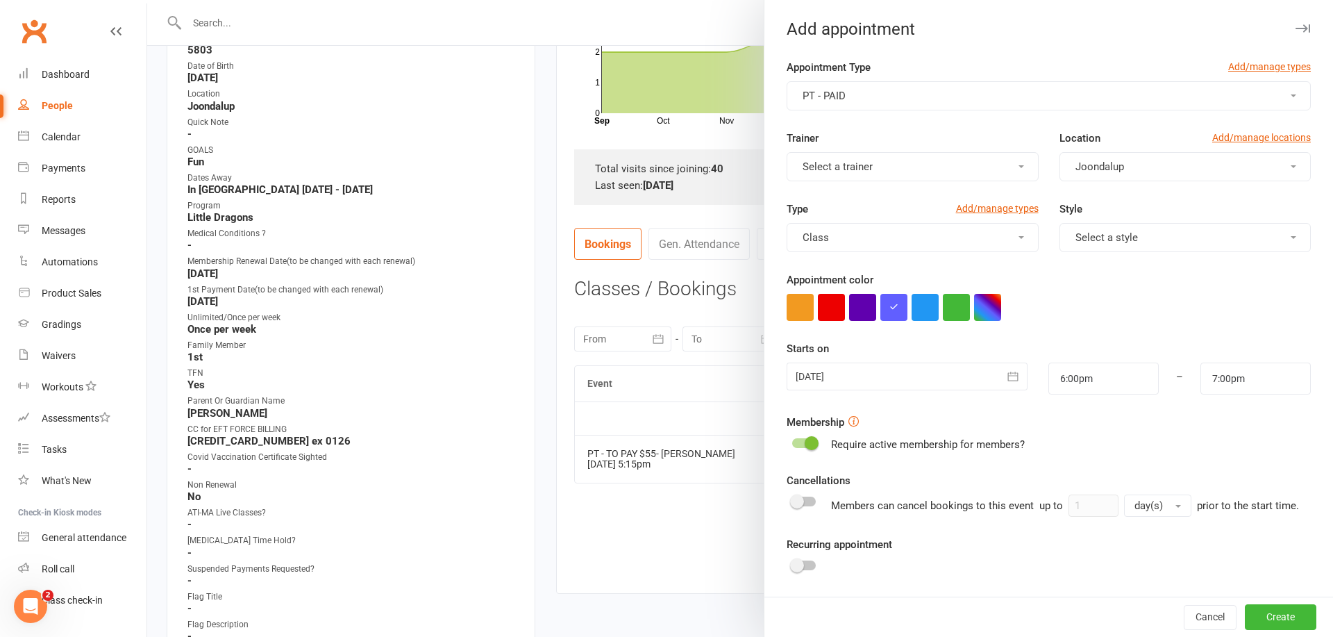
click at [1154, 238] on button "Select a style" at bounding box center [1185, 237] width 251 height 29
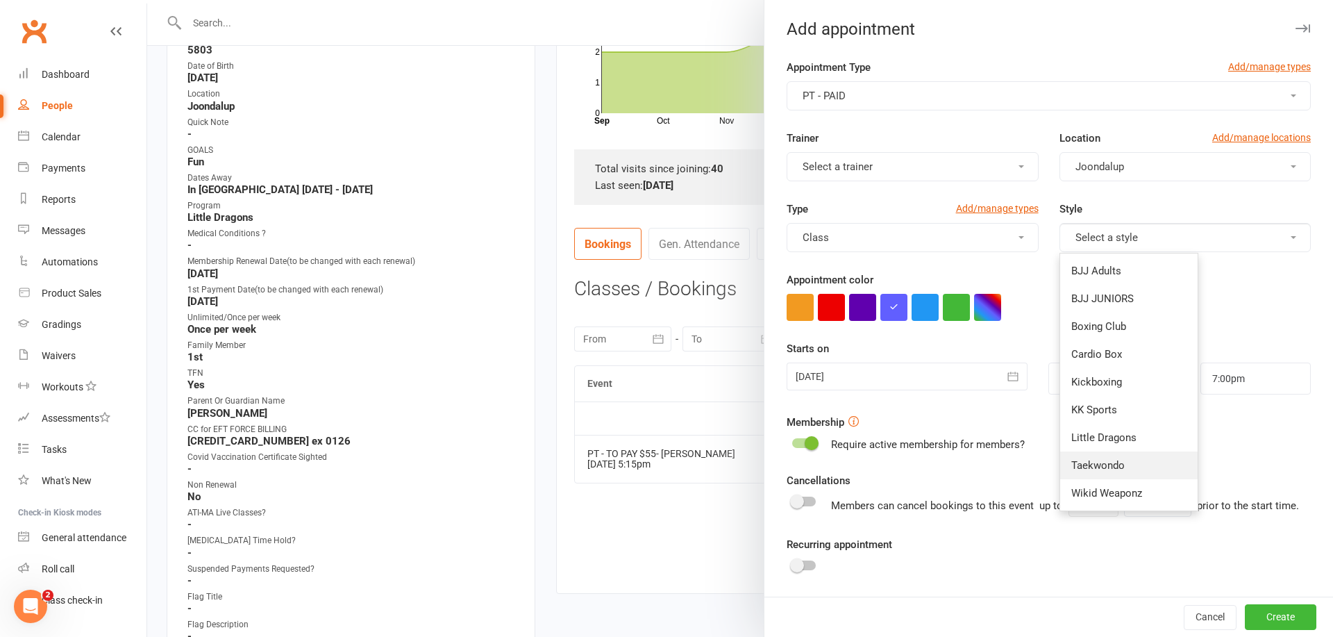
drag, startPoint x: 1117, startPoint y: 462, endPoint x: 1018, endPoint y: 376, distance: 130.5
click at [1116, 462] on span "Taekwondo" at bounding box center [1098, 465] width 53 height 13
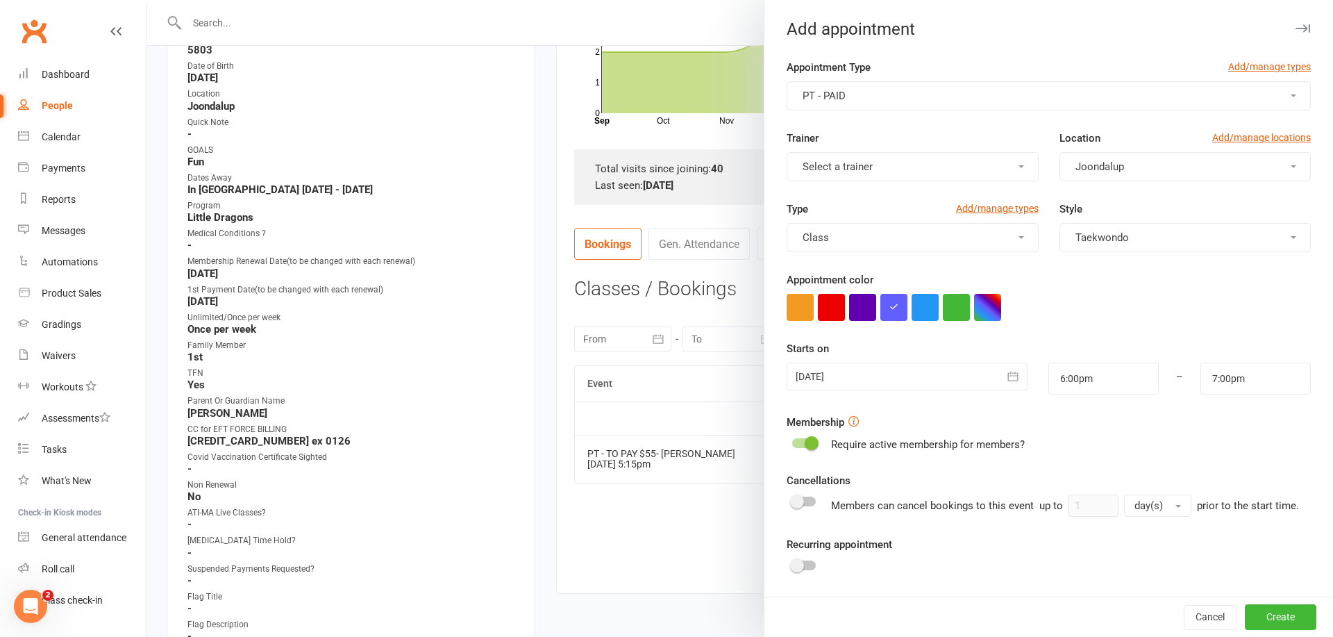
click at [940, 167] on button "Select a trainer" at bounding box center [912, 166] width 251 height 29
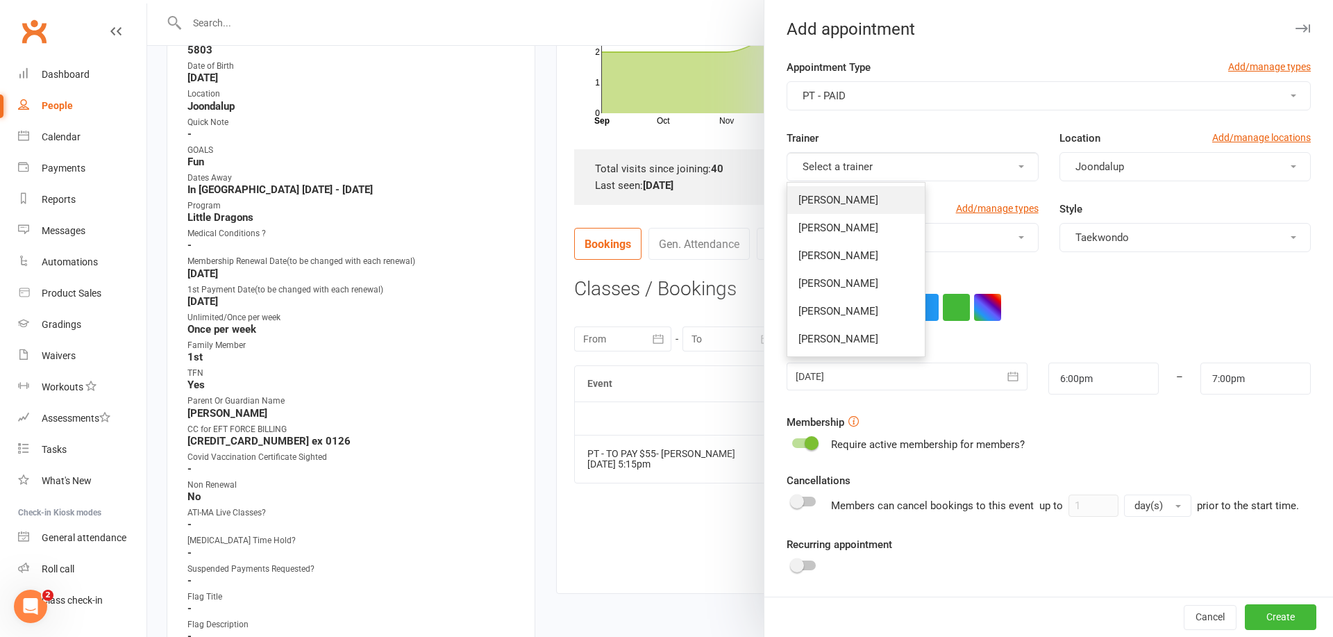
drag, startPoint x: 892, startPoint y: 202, endPoint x: 945, endPoint y: 281, distance: 95.2
click at [893, 203] on link "[PERSON_NAME]" at bounding box center [857, 200] width 138 height 28
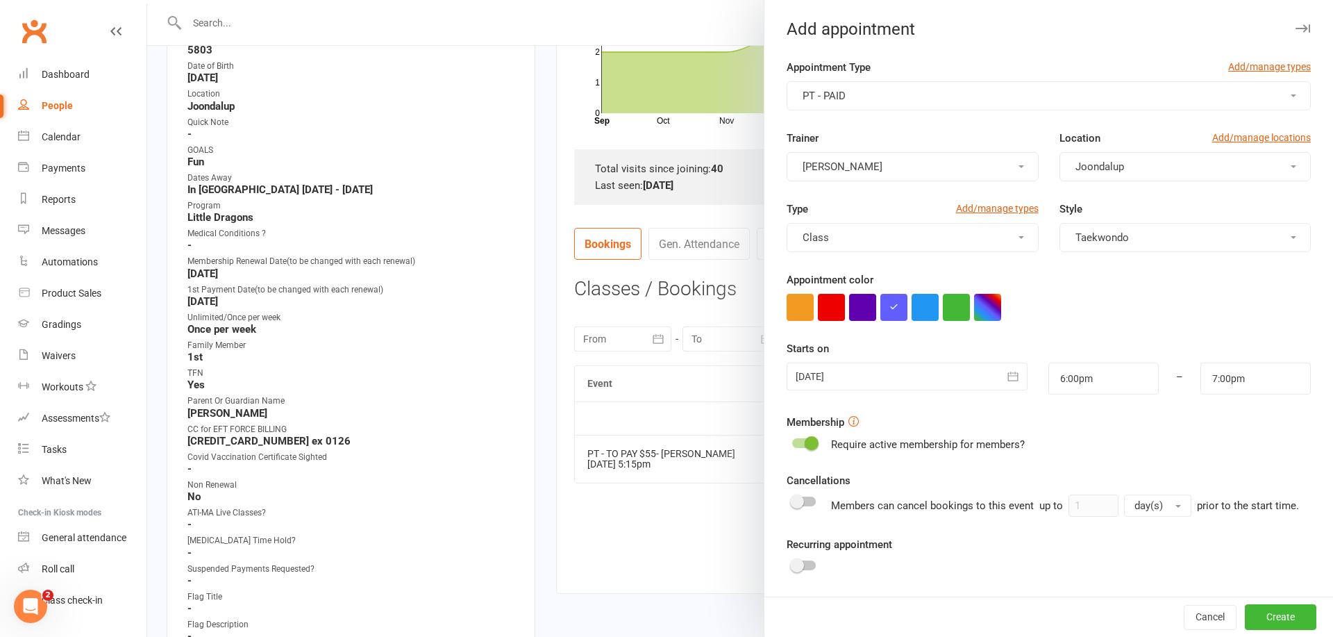
click at [1018, 378] on icon "button" at bounding box center [1013, 376] width 10 height 9
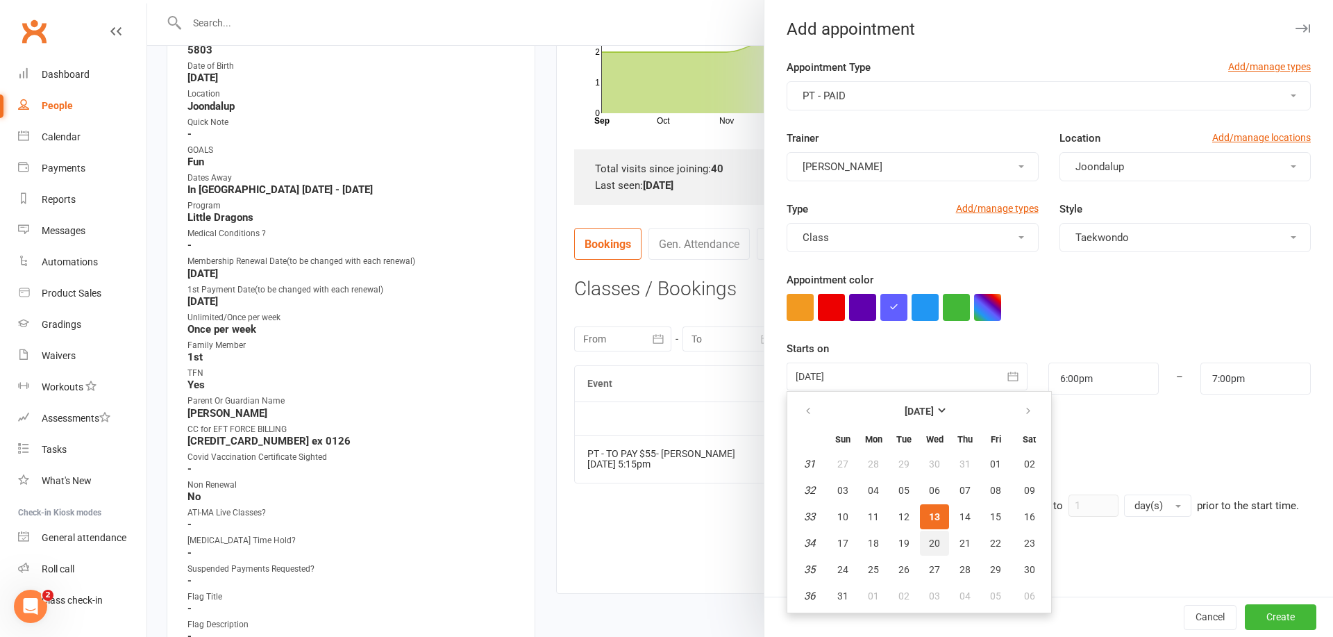
click at [933, 542] on span "20" at bounding box center [934, 543] width 11 height 11
type input "[DATE]"
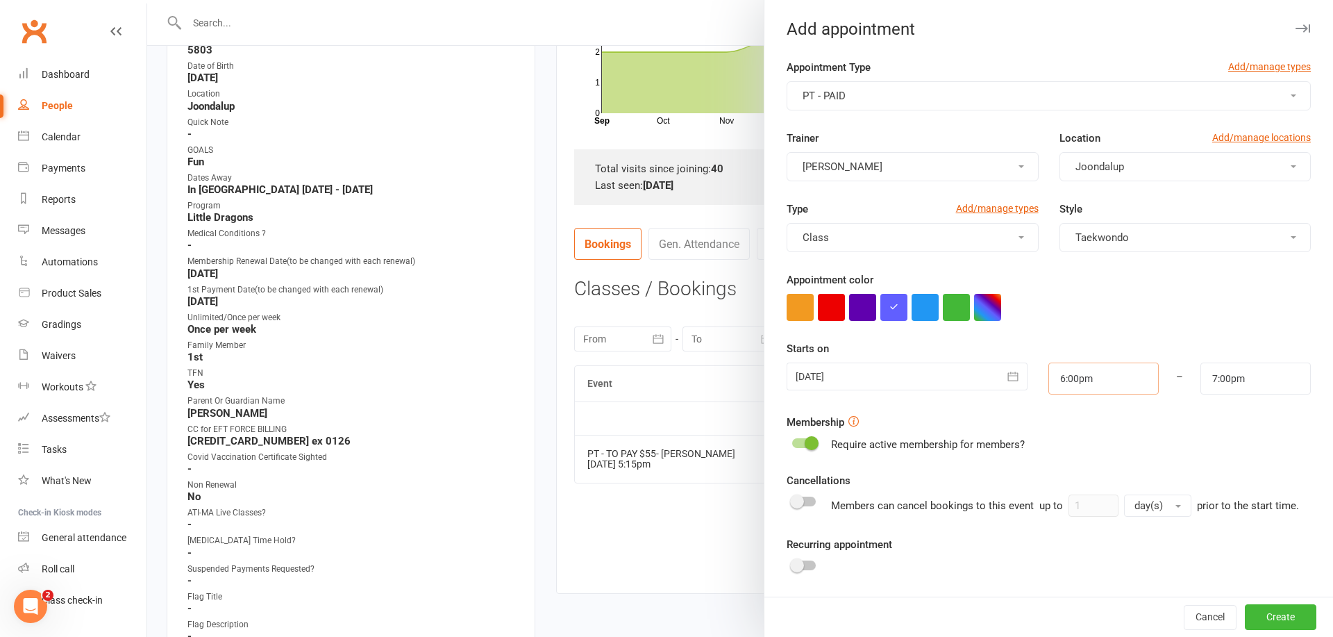
click at [1099, 382] on input "6:00pm" at bounding box center [1104, 379] width 110 height 32
type input "5:15pm"
click at [1087, 426] on li "5:15pm" at bounding box center [1082, 425] width 67 height 21
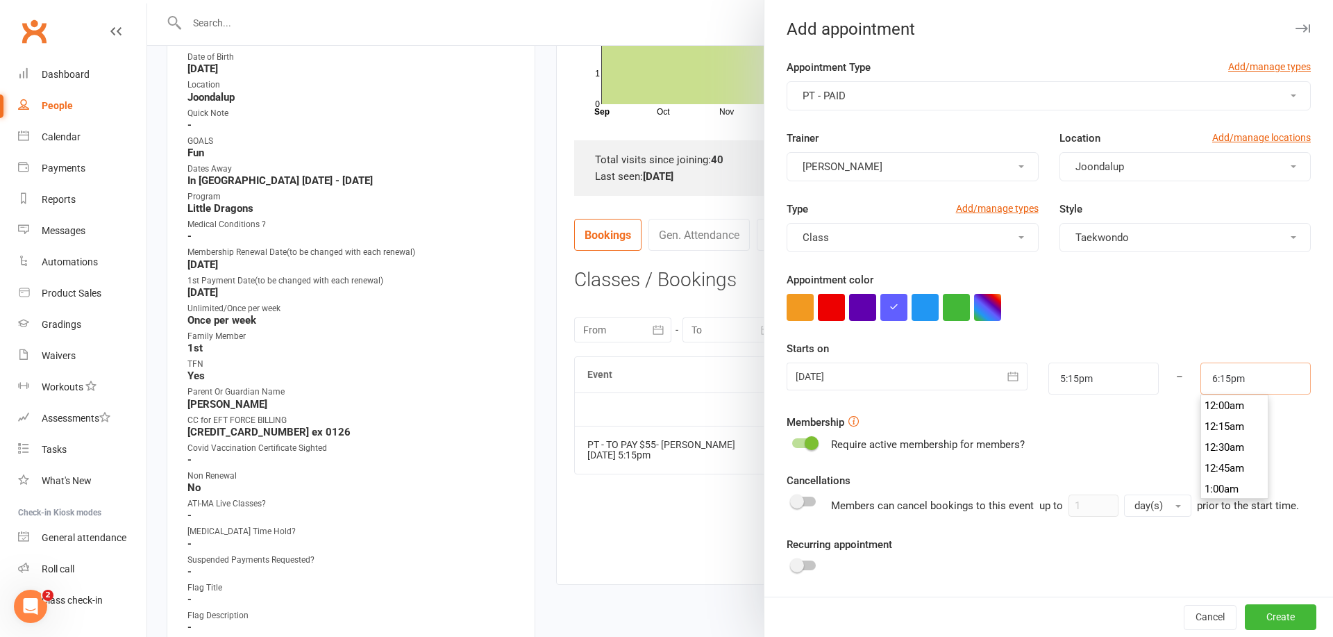
scroll to position [356, 0]
click at [1243, 381] on input "6:15pm" at bounding box center [1256, 379] width 110 height 32
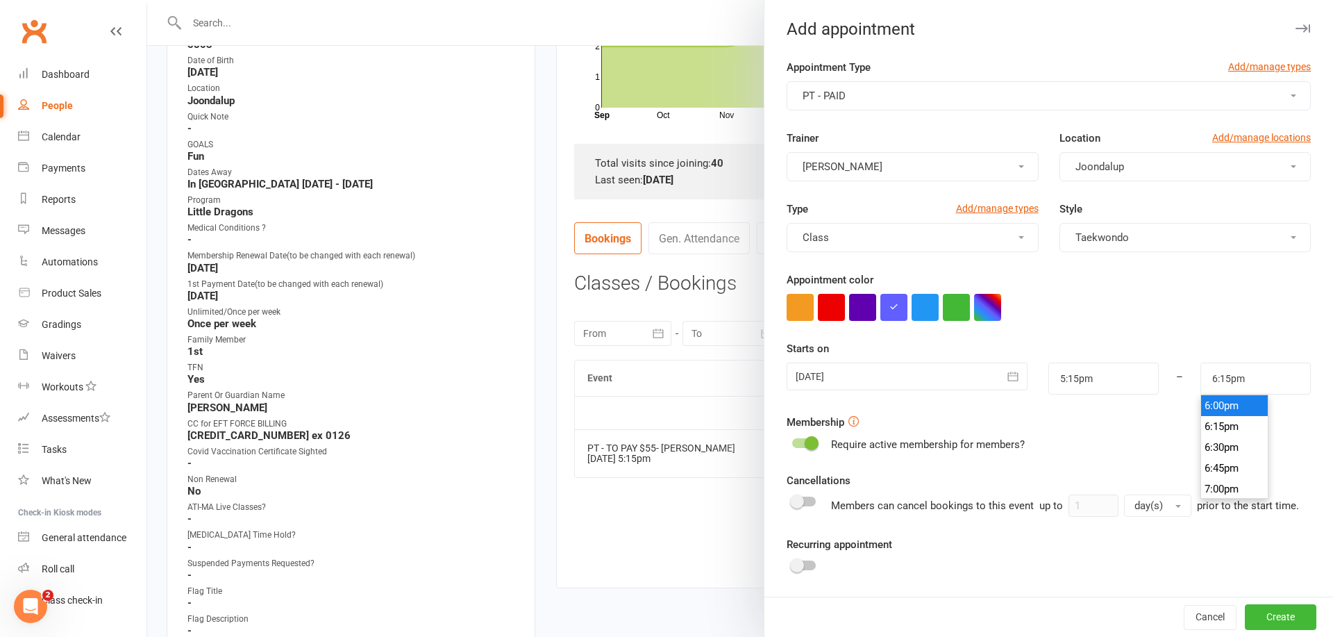
type input "6:00pm"
click at [1229, 409] on li "6:00pm" at bounding box center [1235, 405] width 67 height 21
click at [1281, 621] on button "Create" at bounding box center [1281, 617] width 72 height 25
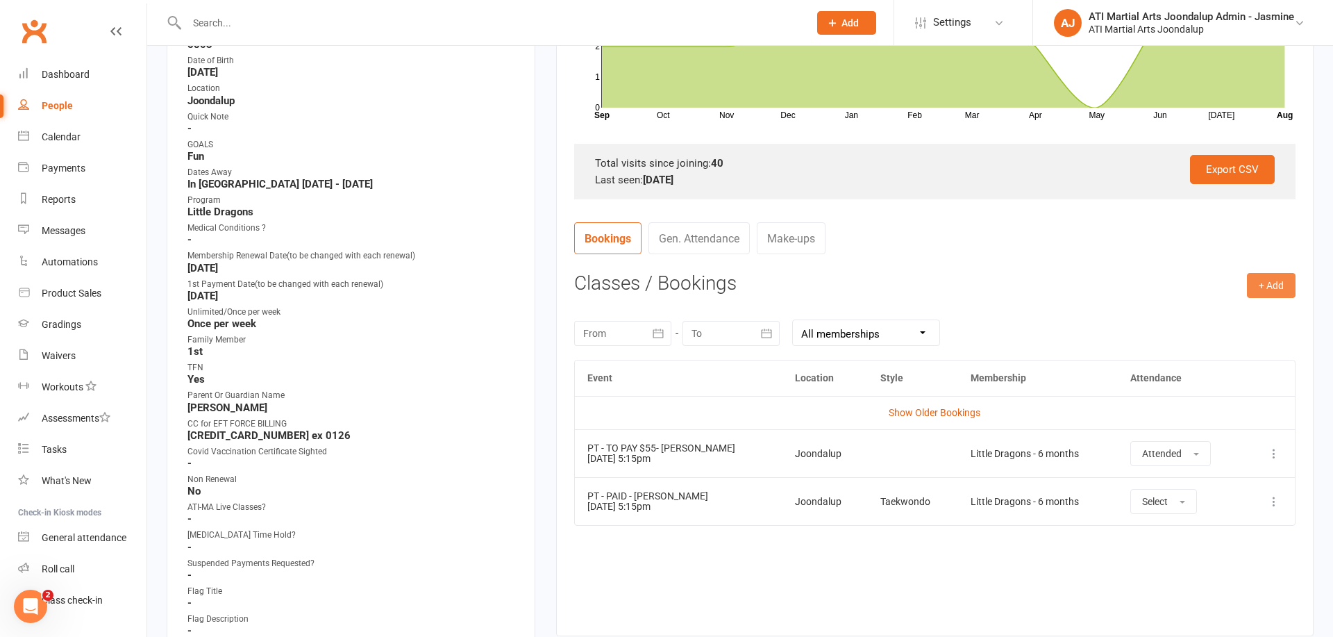
click at [1283, 288] on button "+ Add" at bounding box center [1271, 285] width 49 height 25
click at [1245, 337] on link "Add Appointment" at bounding box center [1227, 345] width 138 height 28
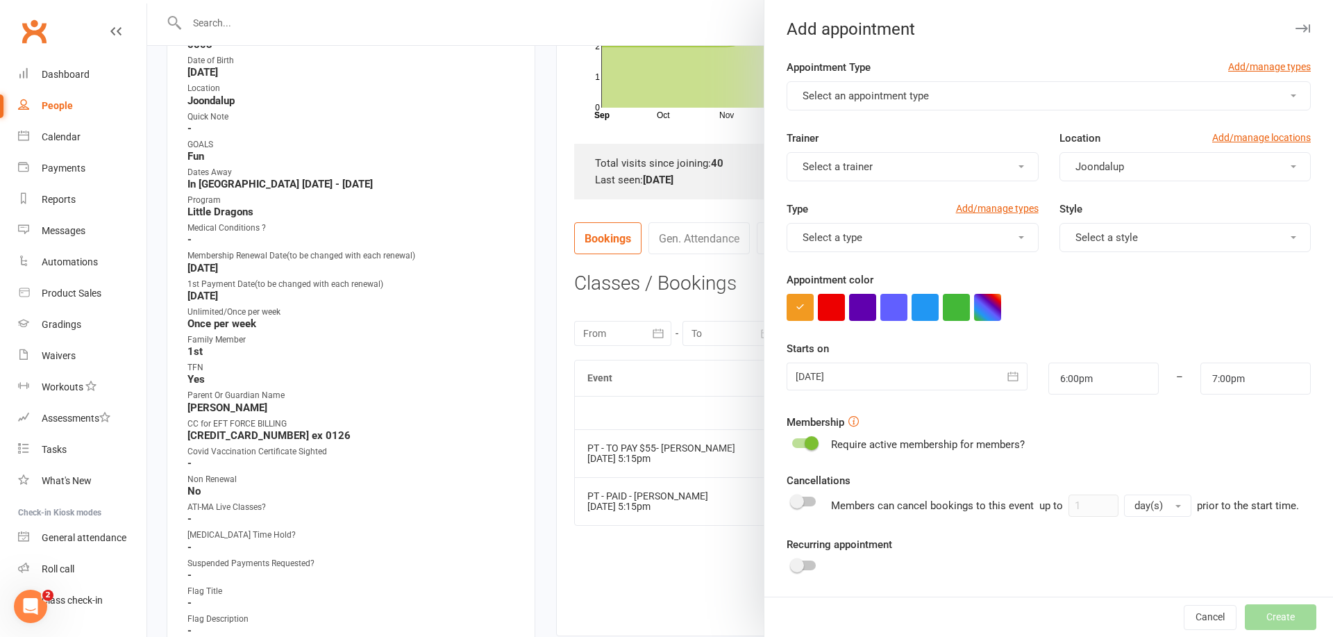
click at [946, 94] on button "Select an appointment type" at bounding box center [1049, 95] width 524 height 29
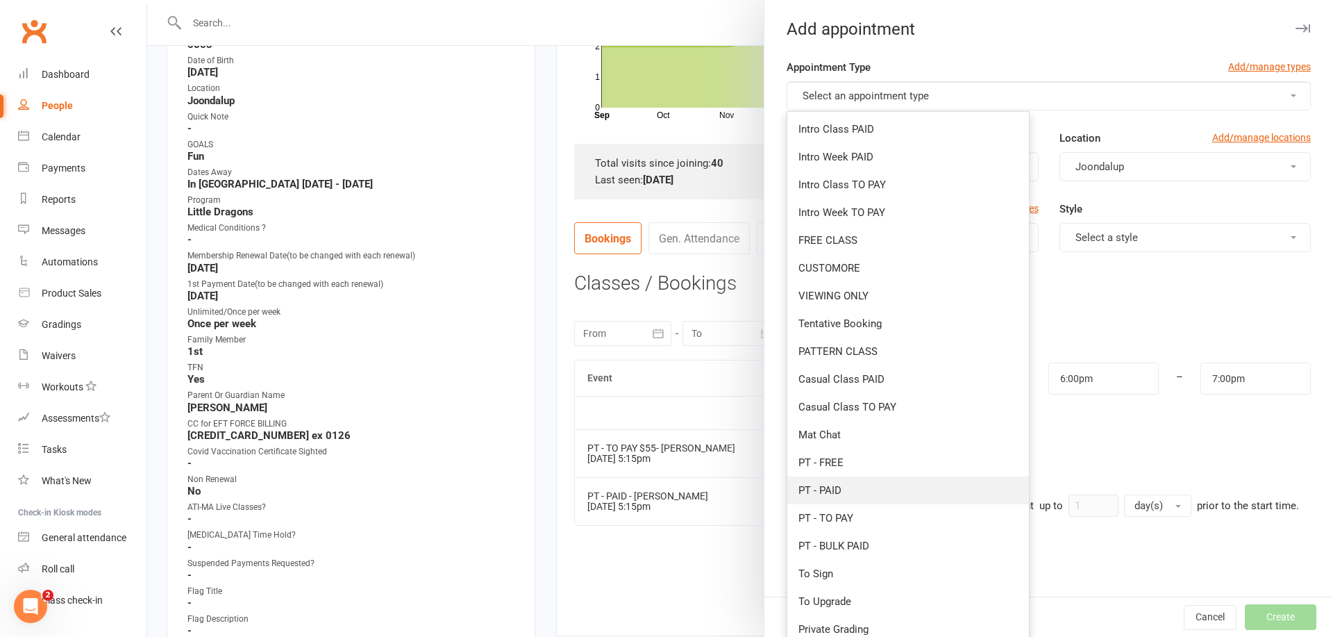
click at [870, 483] on link "PT - PAID" at bounding box center [909, 490] width 242 height 28
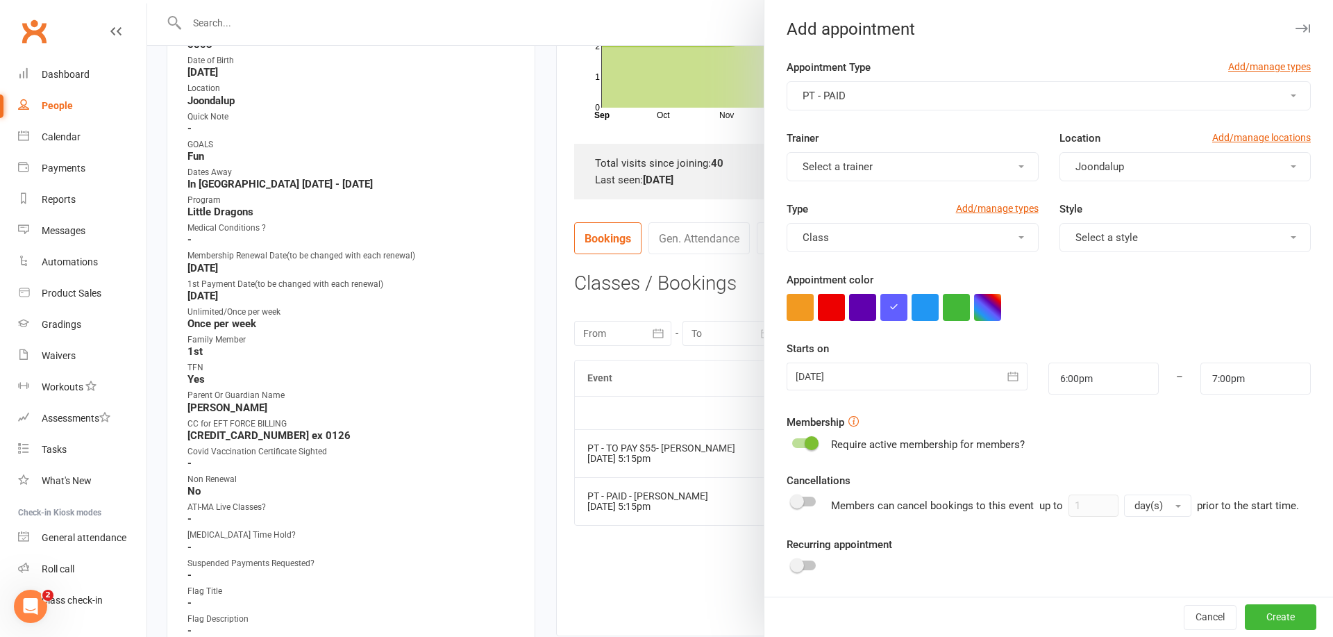
click at [997, 169] on button "Select a trainer" at bounding box center [912, 166] width 251 height 29
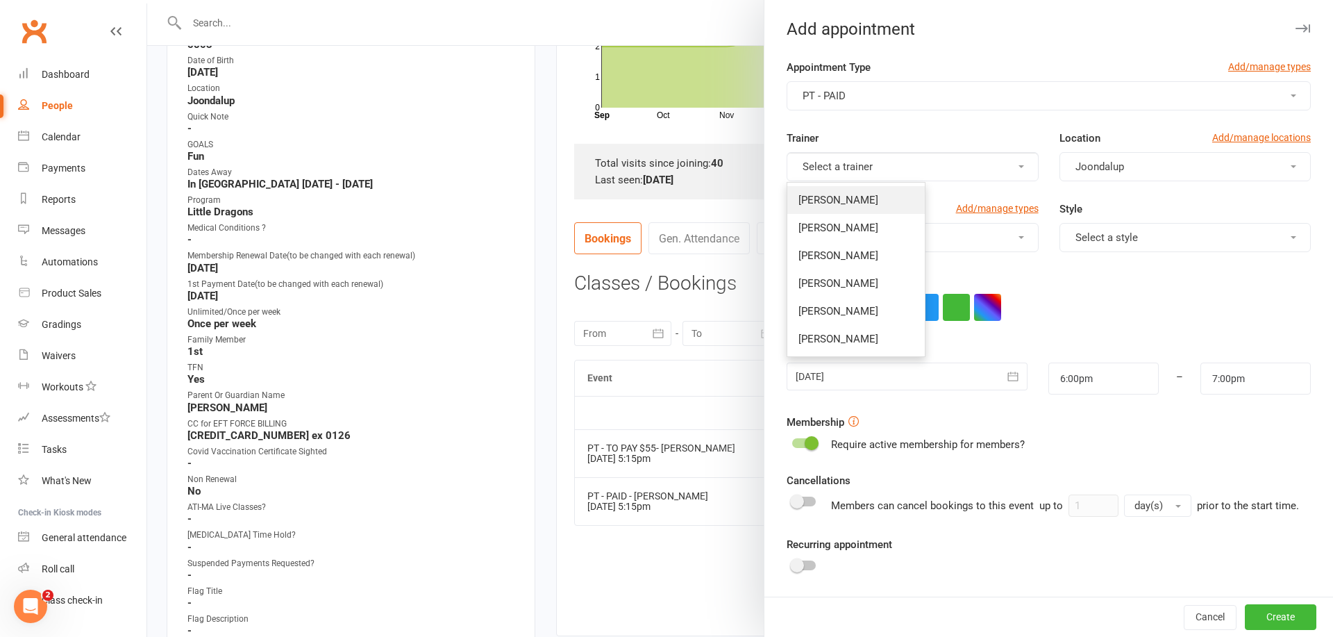
drag, startPoint x: 897, startPoint y: 195, endPoint x: 914, endPoint y: 196, distance: 17.4
click at [897, 195] on link "[PERSON_NAME]" at bounding box center [857, 200] width 138 height 28
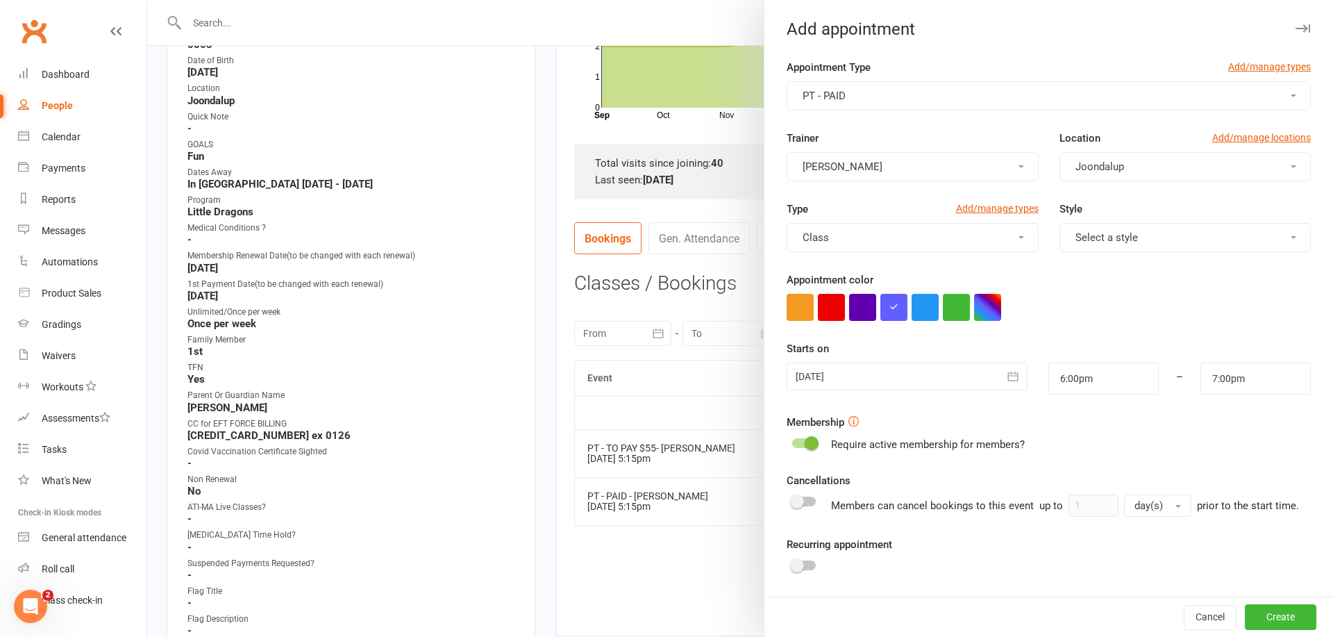
click at [1154, 238] on button "Select a style" at bounding box center [1185, 237] width 251 height 29
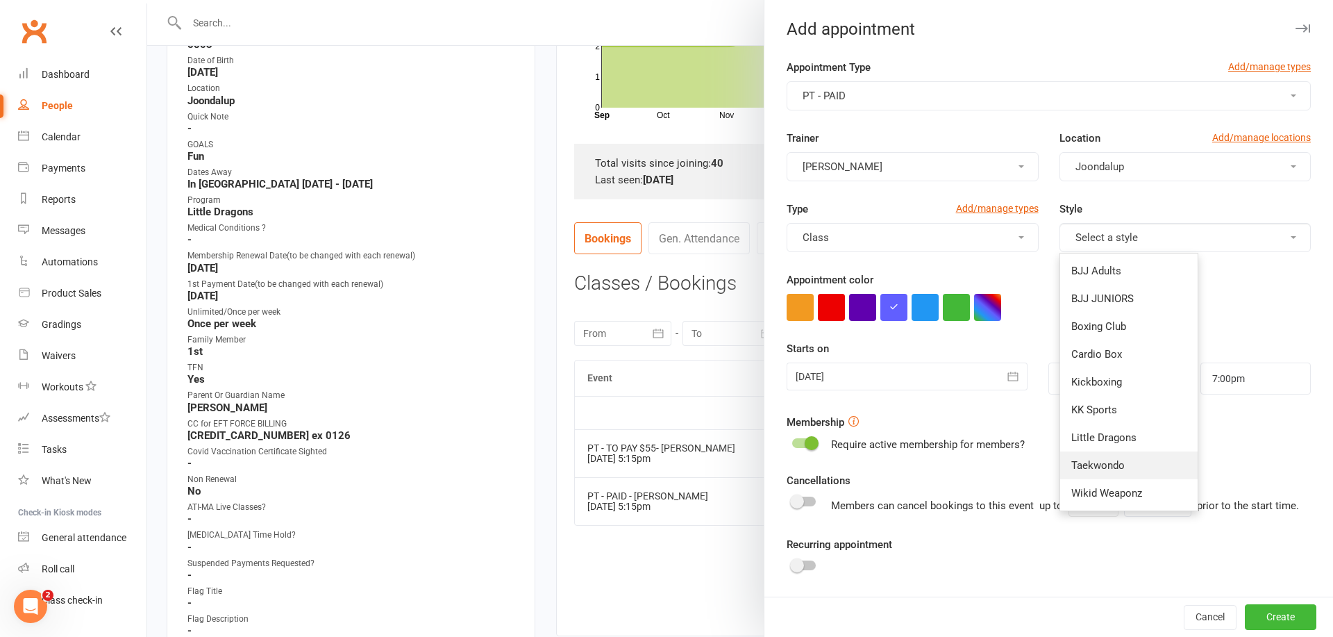
click at [1127, 466] on link "Taekwondo" at bounding box center [1130, 465] width 138 height 28
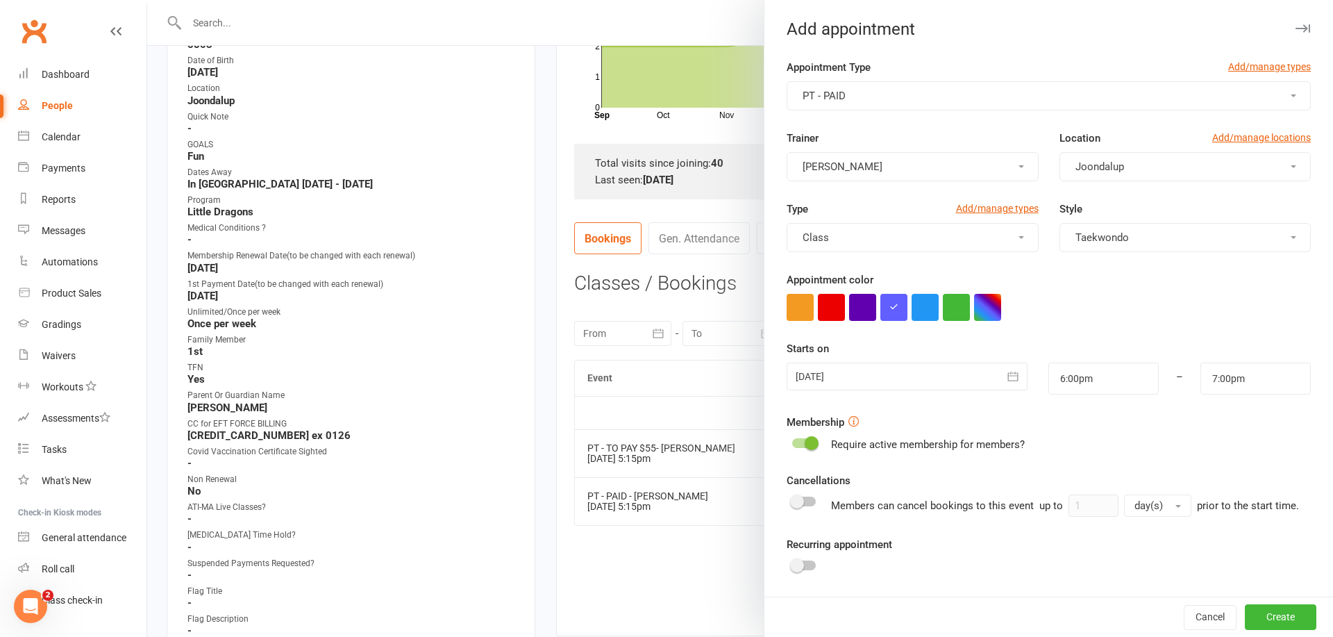
click at [1020, 376] on icon "button" at bounding box center [1013, 376] width 14 height 14
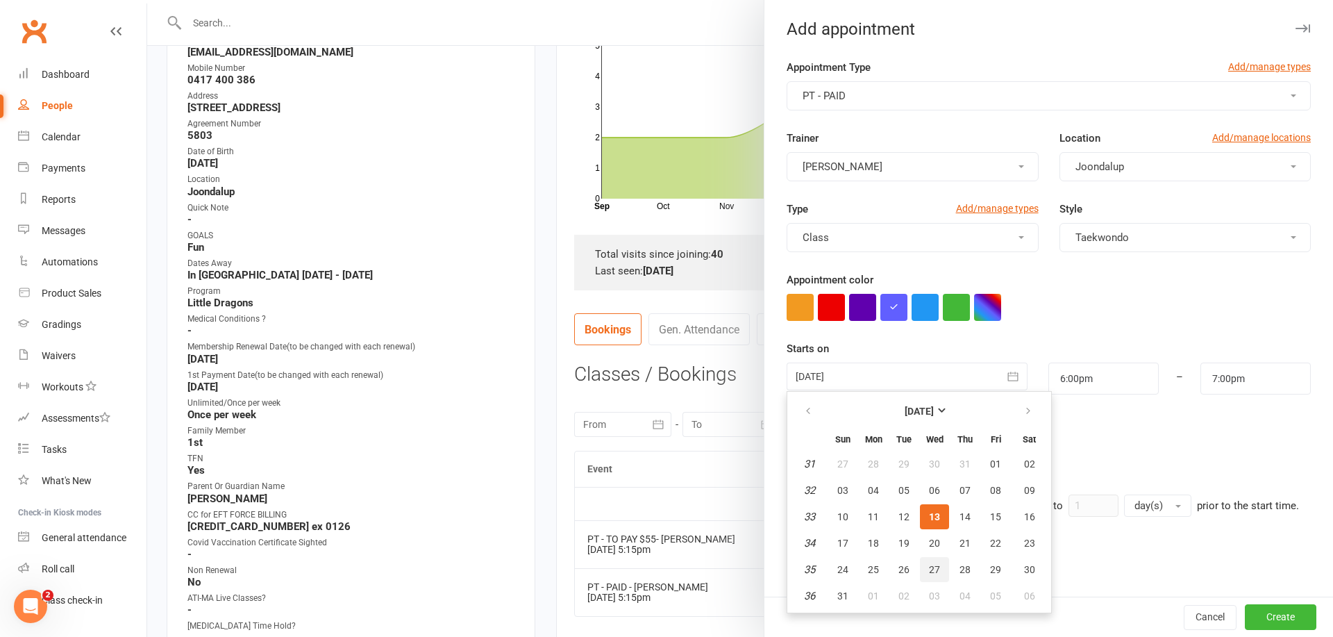
scroll to position [247, 0]
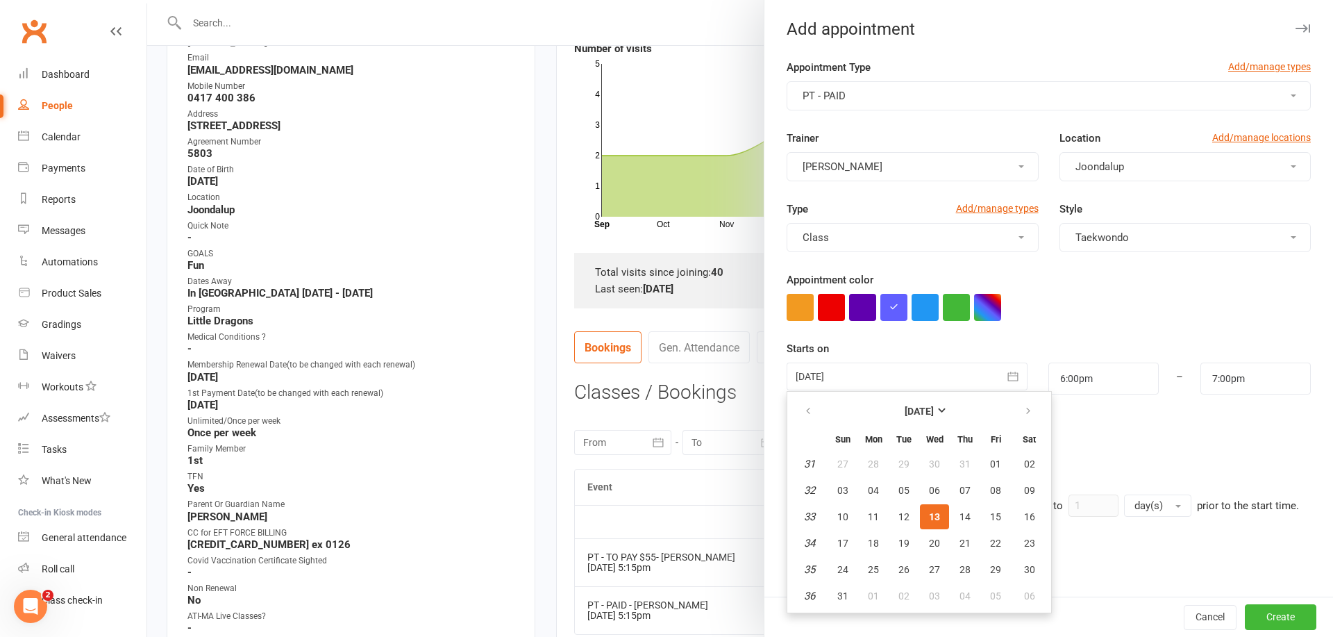
click at [939, 569] on span "27" at bounding box center [934, 569] width 11 height 11
type input "[DATE]"
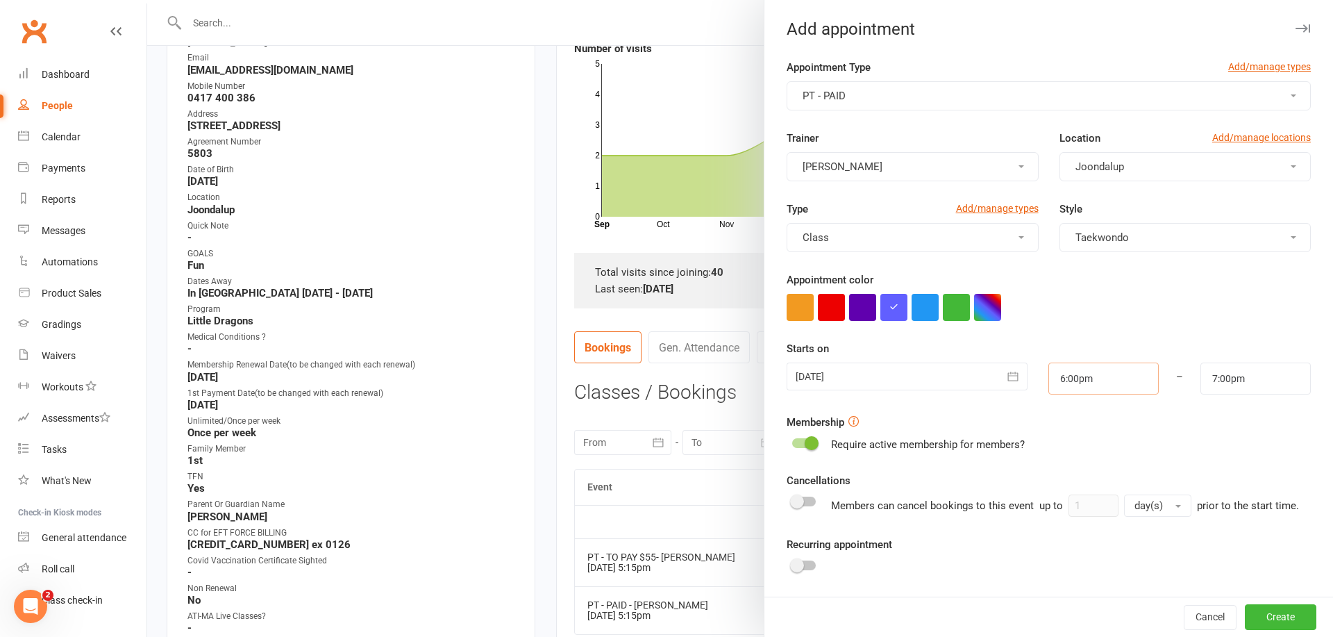
drag, startPoint x: 1120, startPoint y: 372, endPoint x: 1112, endPoint y: 388, distance: 18.0
click at [1119, 375] on input "6:00pm" at bounding box center [1104, 379] width 110 height 32
type input "5:15pm"
click at [1086, 423] on li "5:15pm" at bounding box center [1082, 420] width 67 height 21
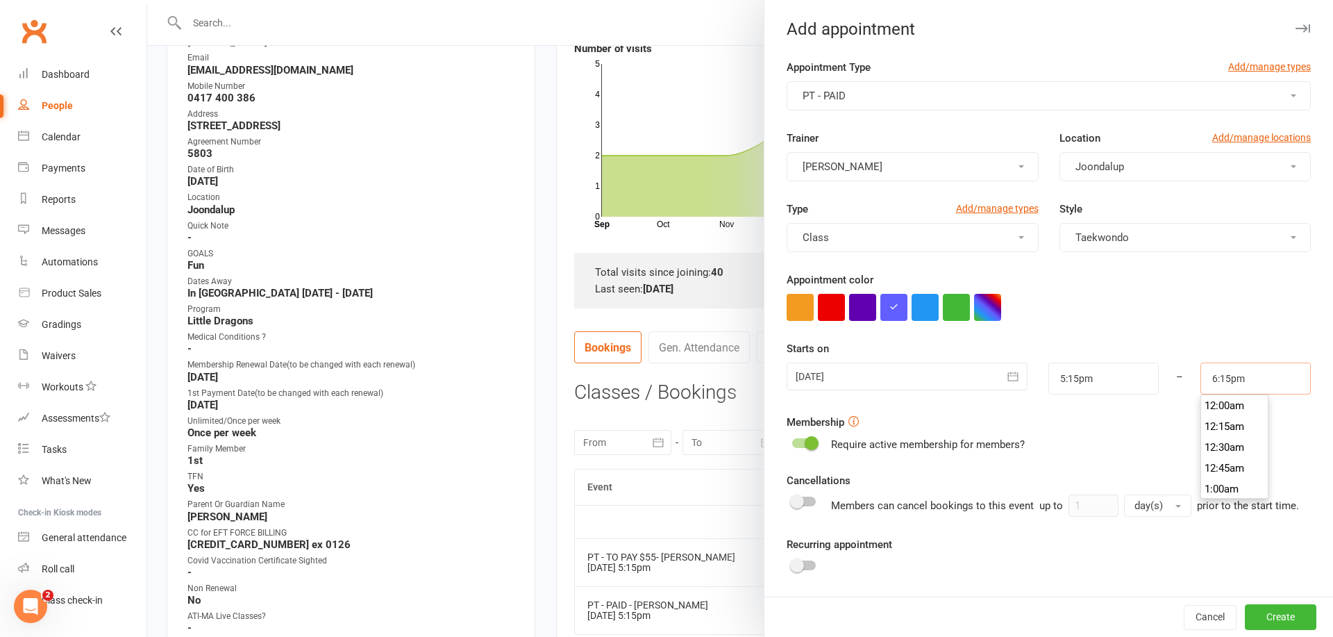
click at [1247, 381] on input "6:15pm" at bounding box center [1256, 379] width 110 height 32
type input "6:00pm"
click at [1221, 410] on li "6:00pm" at bounding box center [1235, 405] width 67 height 21
click at [1280, 615] on button "Create" at bounding box center [1281, 617] width 72 height 25
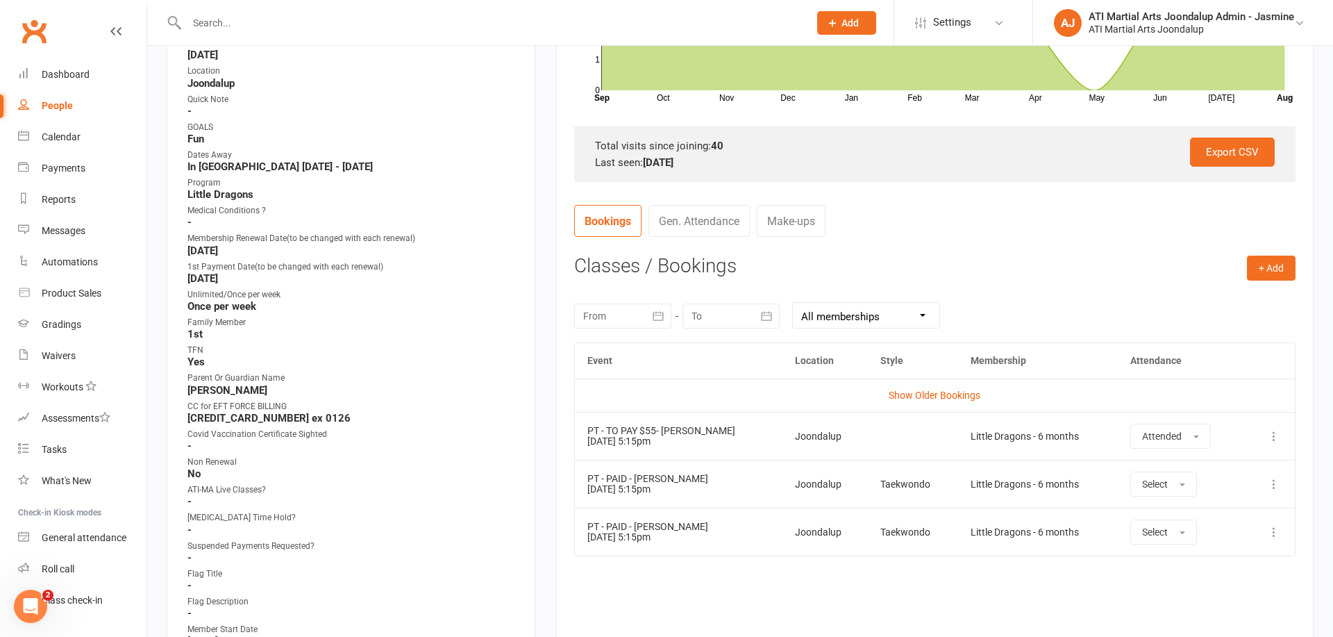
scroll to position [391, 0]
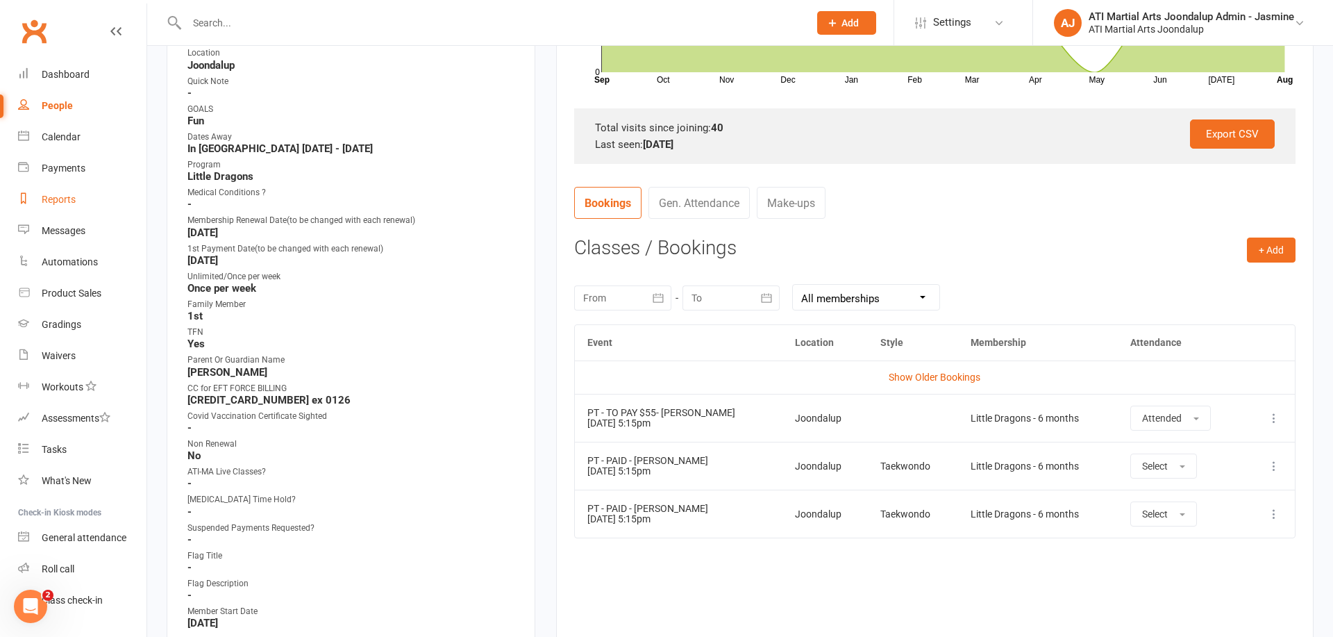
click at [74, 199] on div "Reports" at bounding box center [59, 199] width 34 height 11
select select "100"
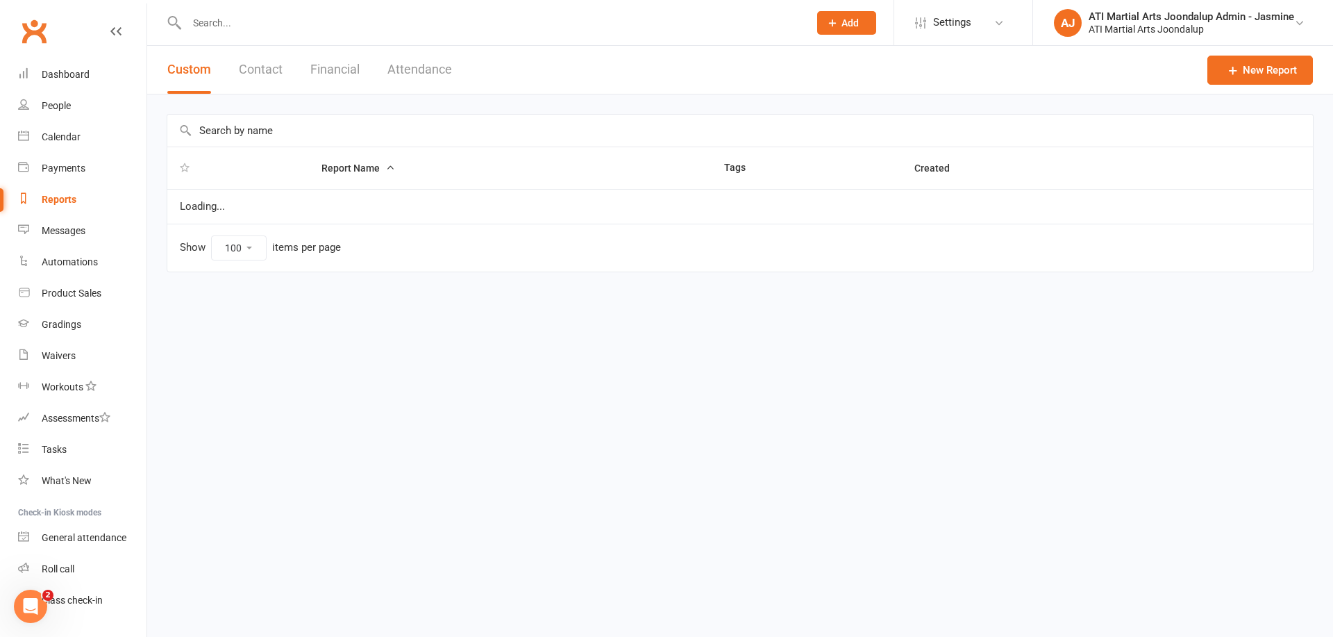
click at [415, 71] on button "Attendance" at bounding box center [420, 70] width 65 height 48
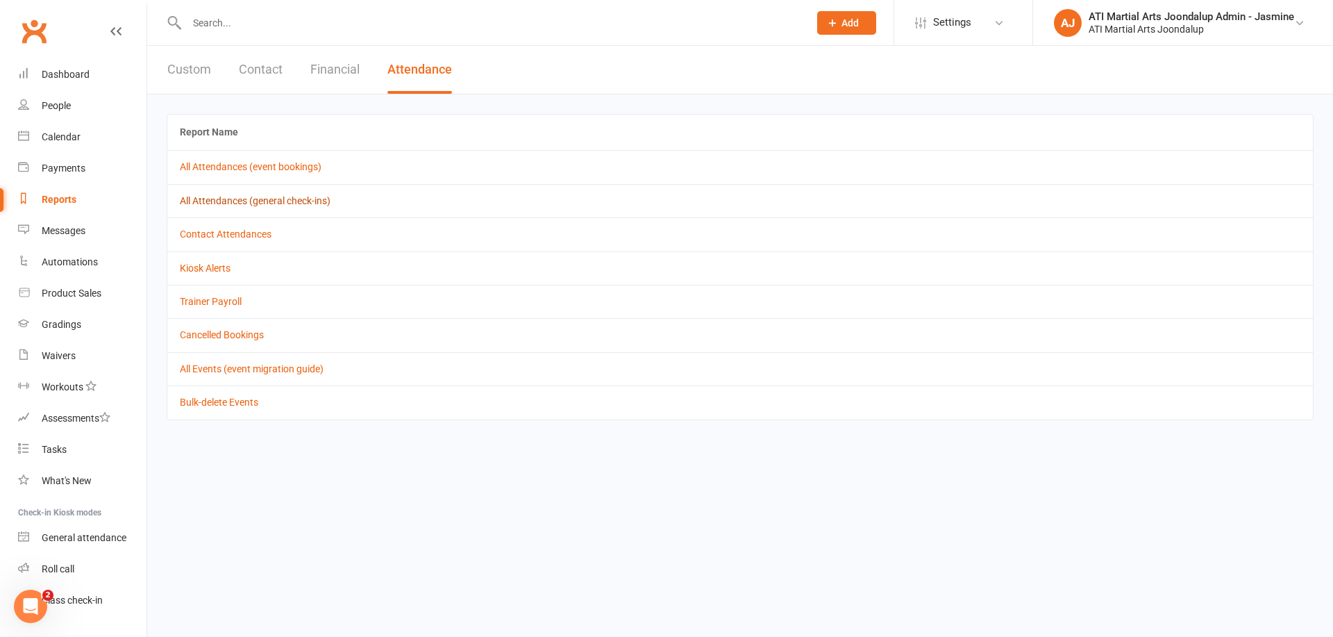
click at [210, 199] on link "All Attendances (general check-ins)" at bounding box center [255, 200] width 151 height 11
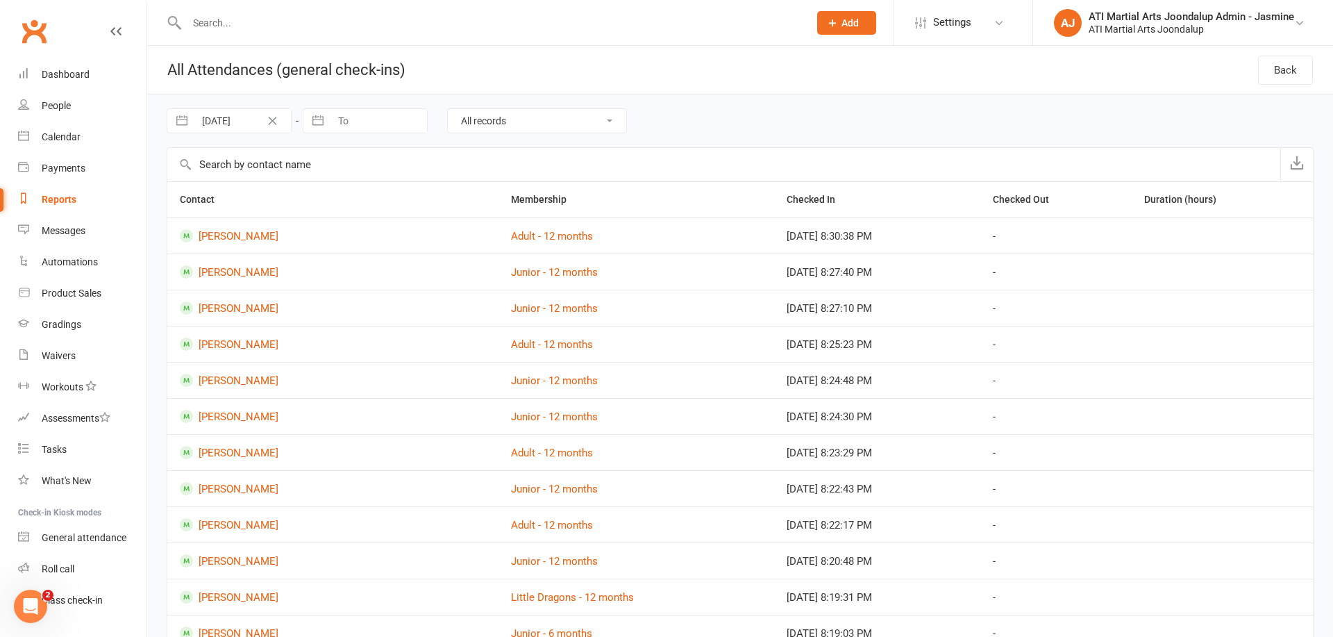
drag, startPoint x: 66, startPoint y: 110, endPoint x: 76, endPoint y: 123, distance: 16.3
click at [66, 110] on div "People" at bounding box center [56, 105] width 29 height 11
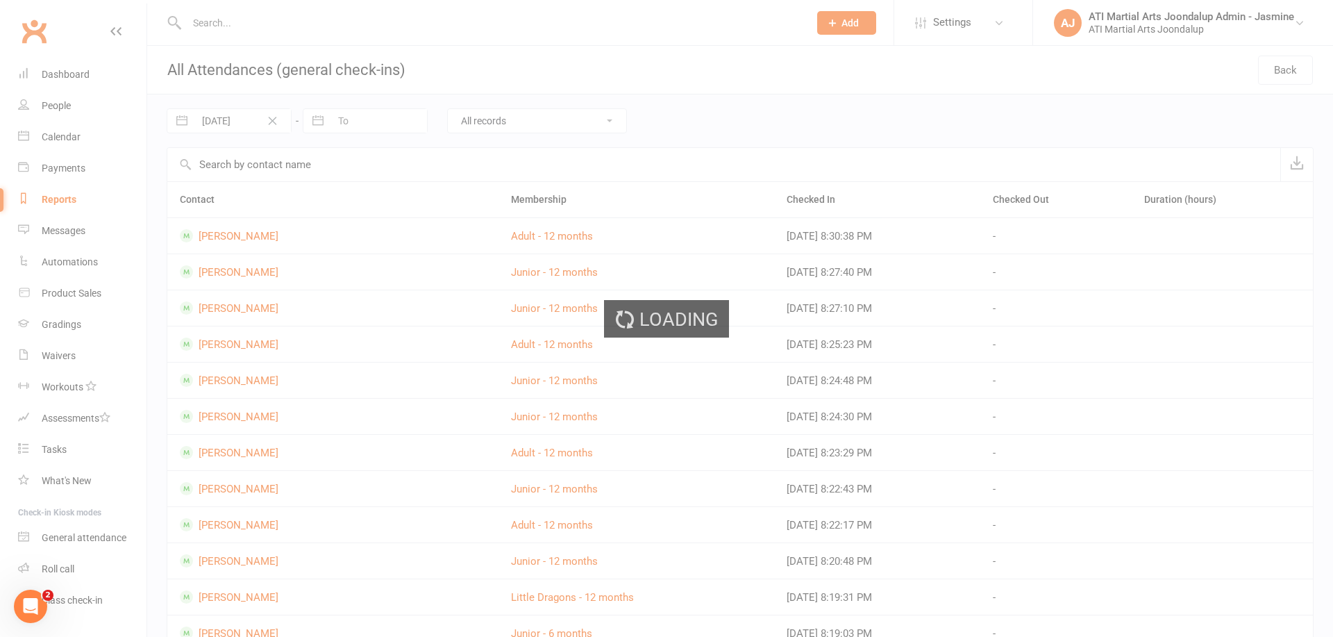
select select "100"
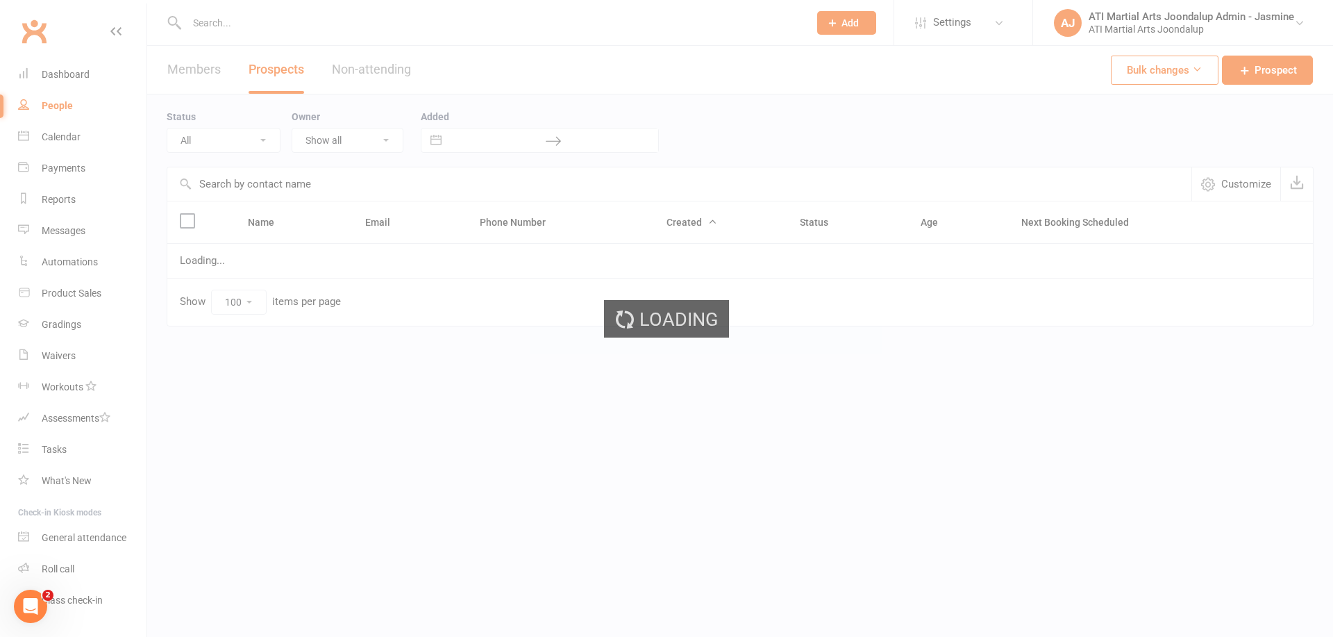
select select "Initial Contact"
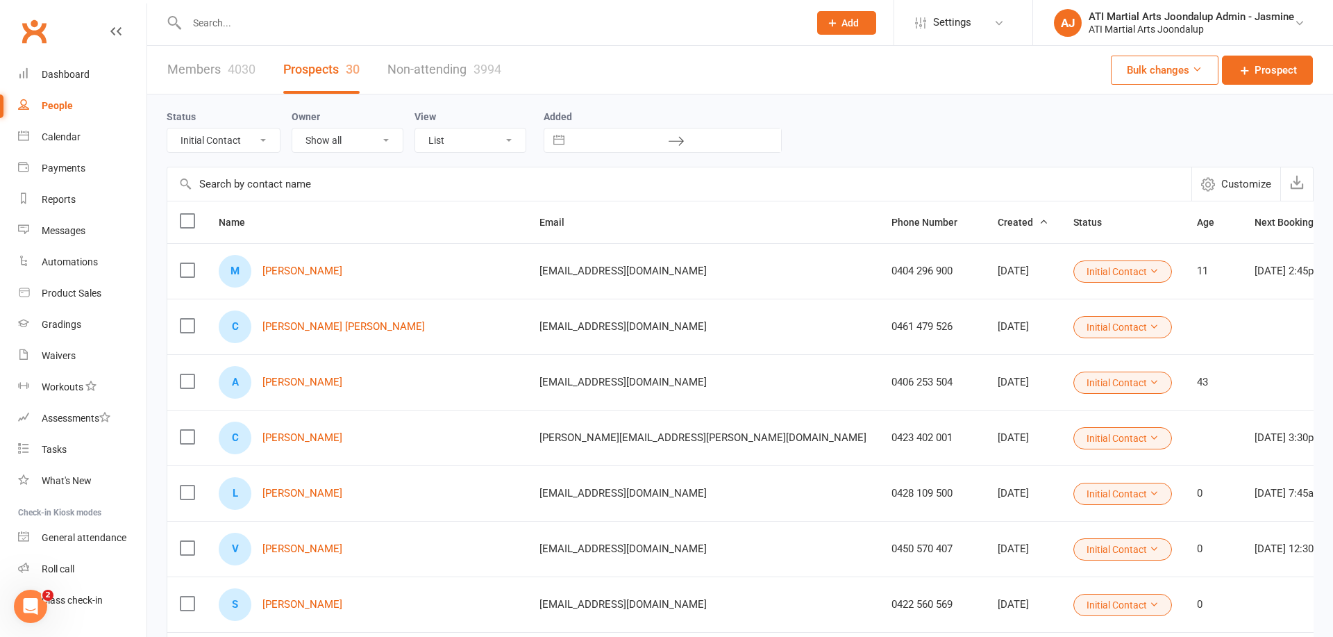
click at [298, 548] on link "[PERSON_NAME]" at bounding box center [303, 549] width 80 height 12
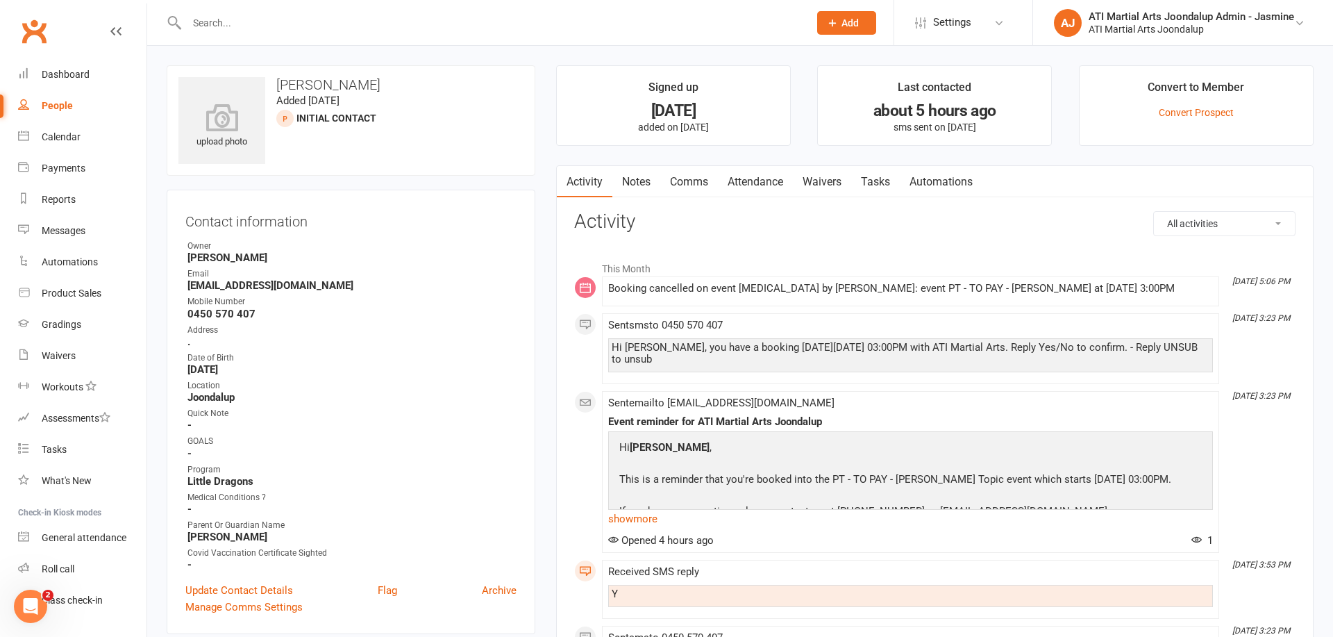
click at [771, 184] on link "Attendance" at bounding box center [755, 182] width 75 height 32
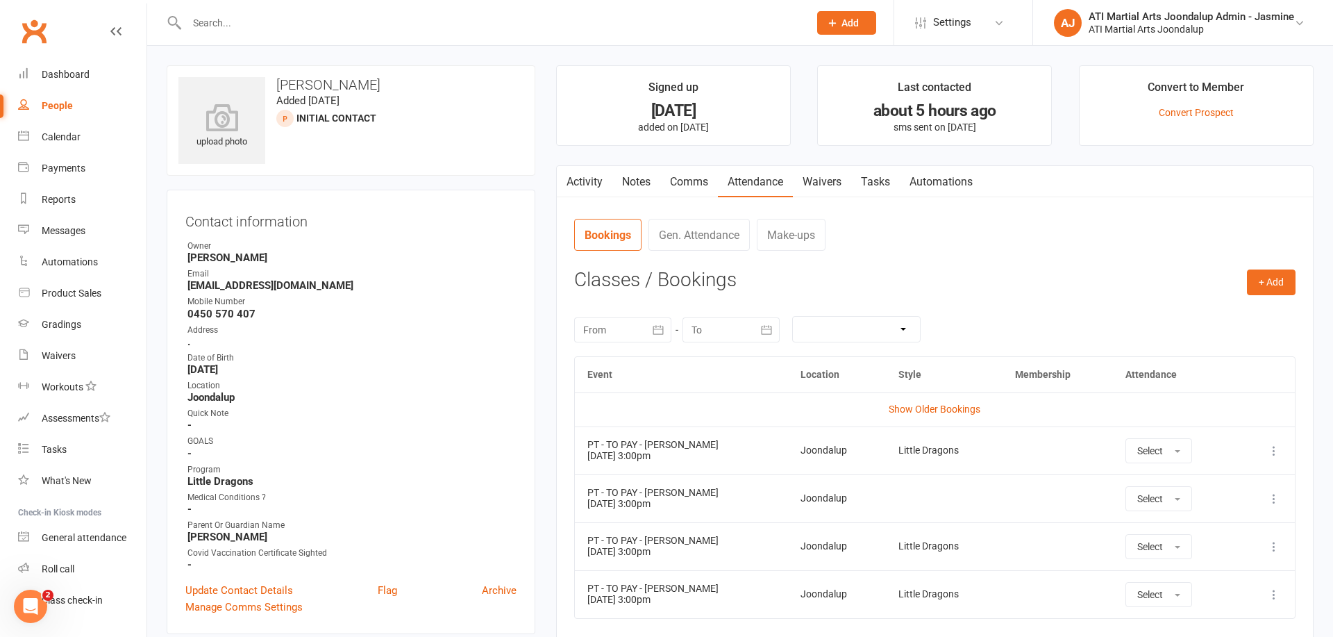
click at [65, 108] on div "People" at bounding box center [57, 105] width 31 height 11
select select "100"
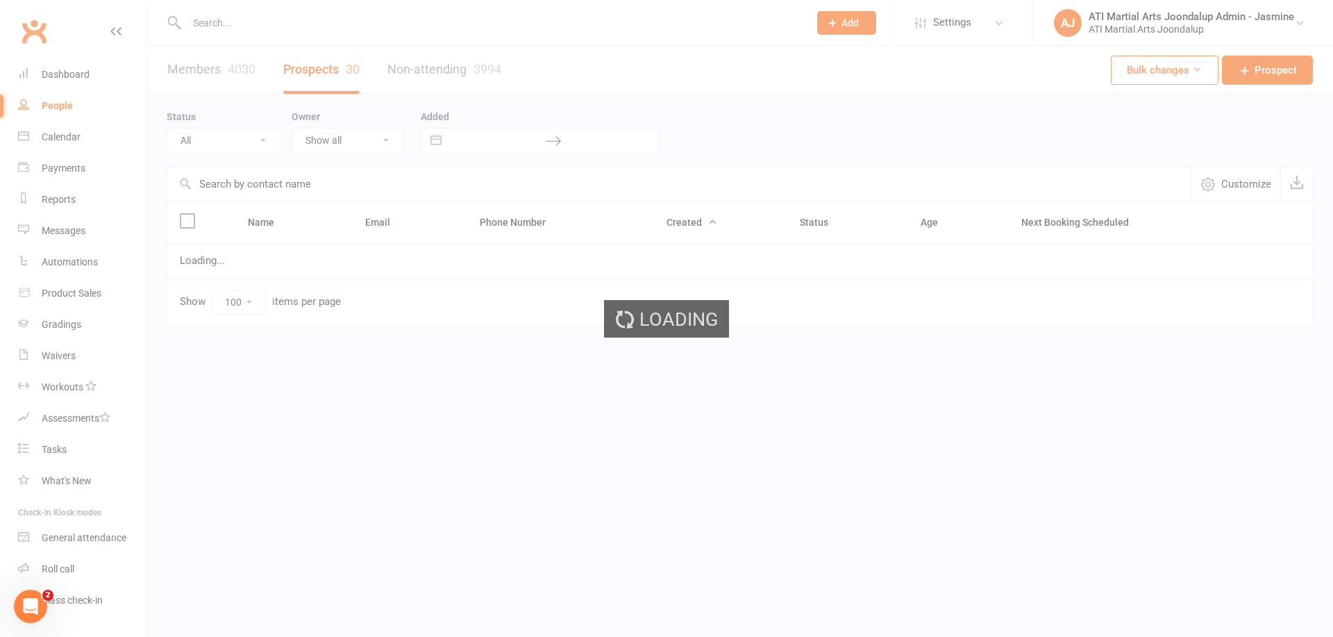
select select "Initial Contact"
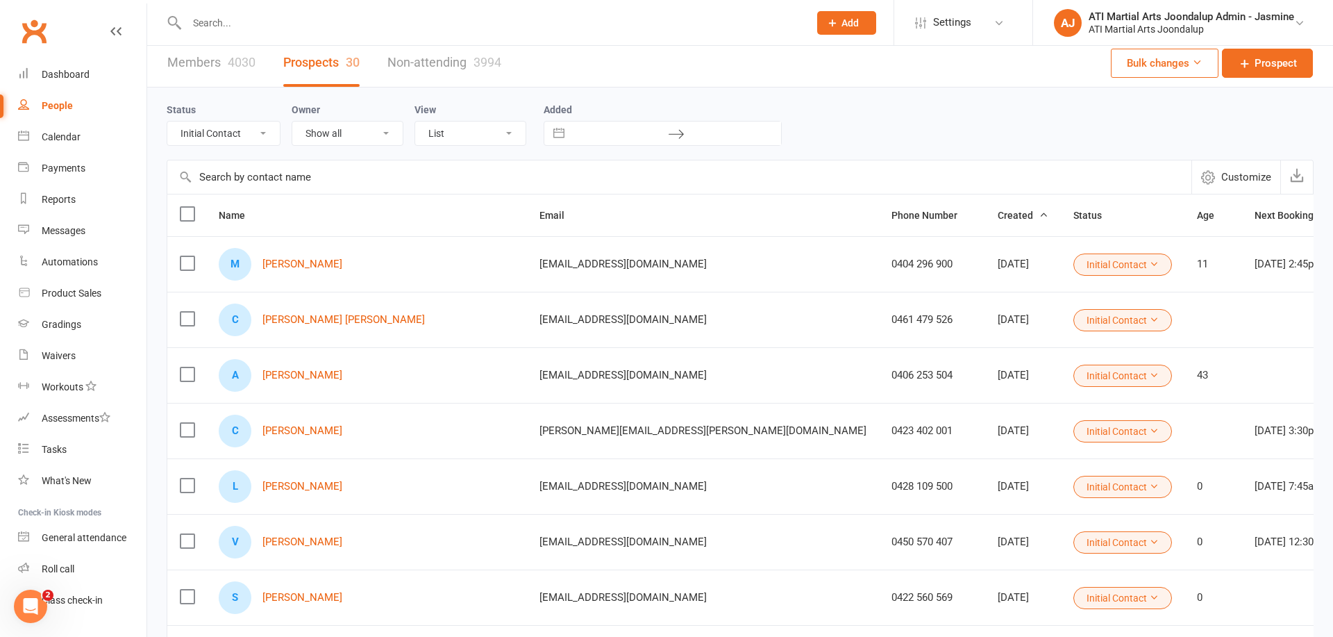
scroll to position [15, 0]
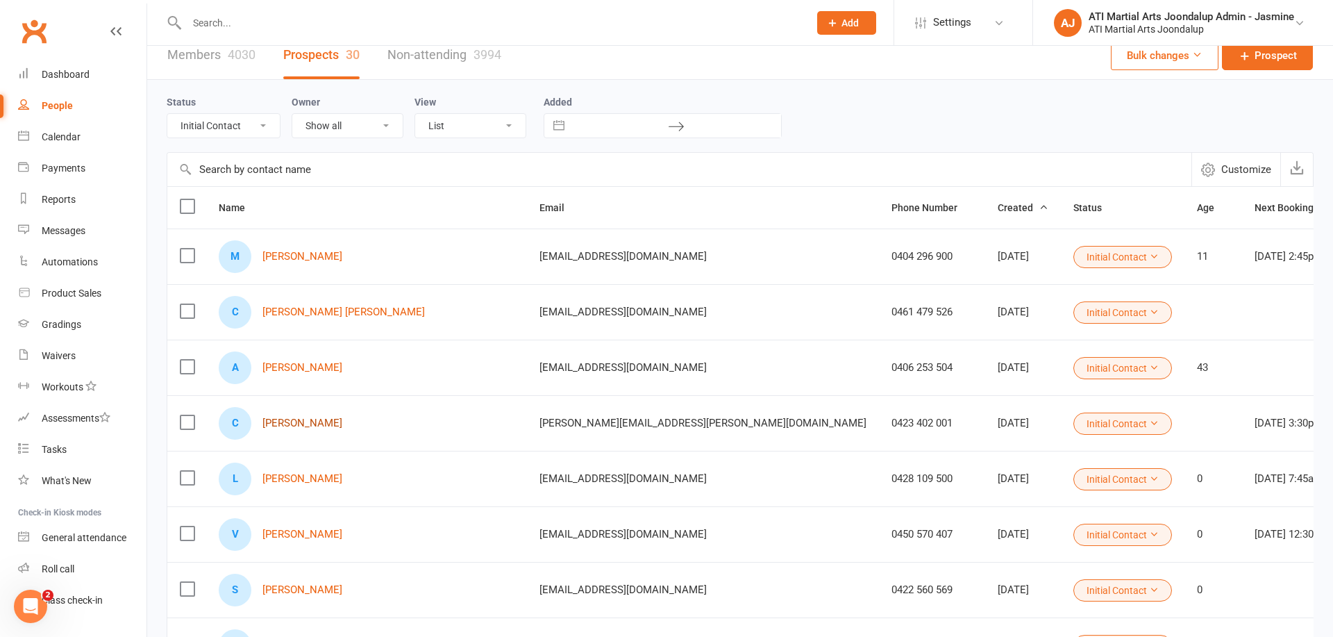
click at [306, 426] on link "[PERSON_NAME]" at bounding box center [303, 423] width 80 height 12
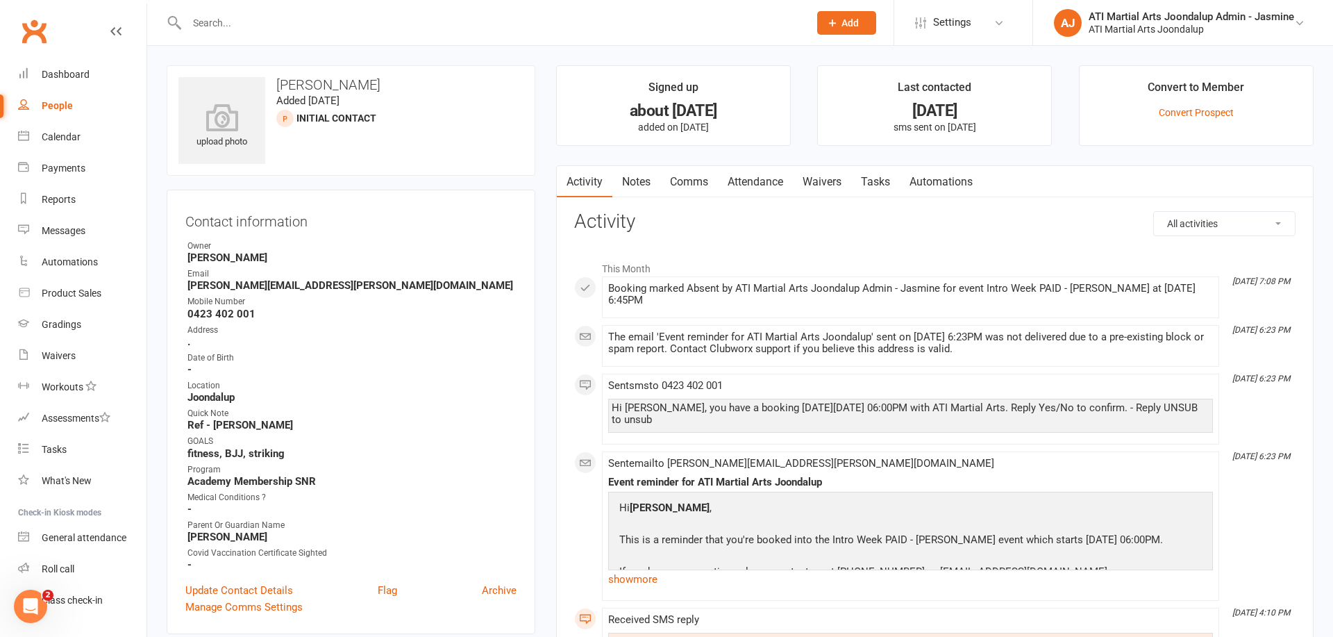
click at [765, 182] on link "Attendance" at bounding box center [755, 182] width 75 height 32
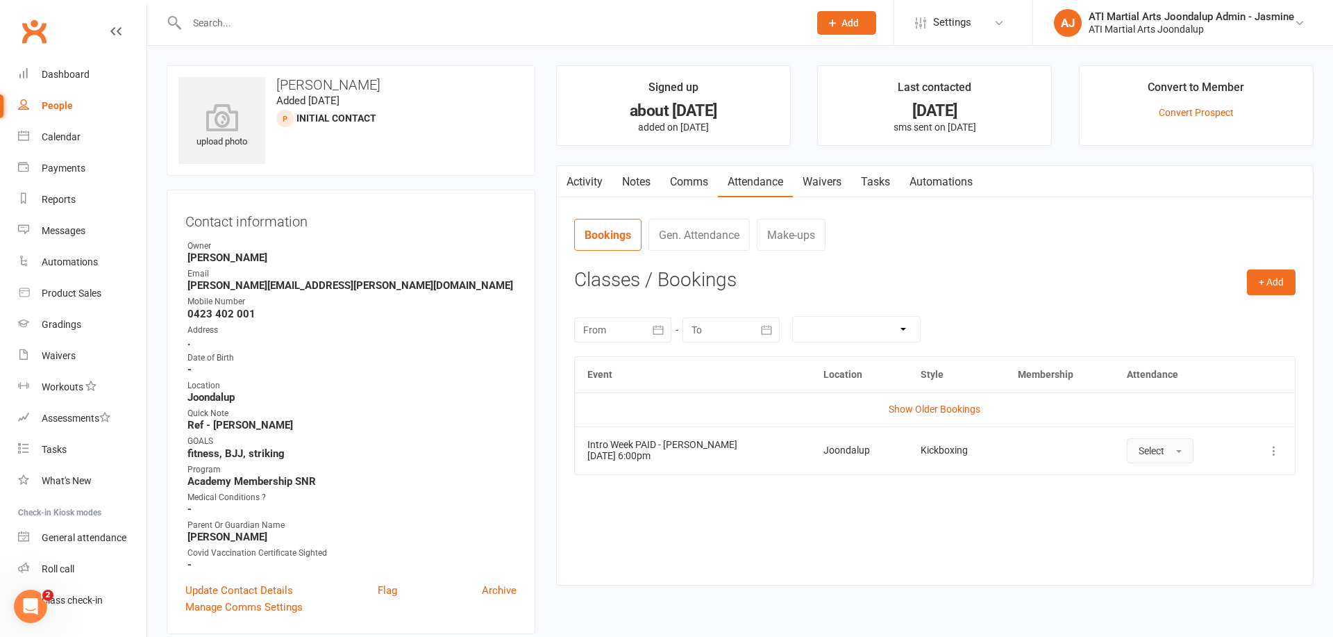
click at [1177, 450] on span "button" at bounding box center [1180, 451] width 6 height 3
drag, startPoint x: 1158, startPoint y: 505, endPoint x: 1029, endPoint y: 454, distance: 138.8
click at [1158, 505] on span "Absent" at bounding box center [1155, 510] width 33 height 13
click at [312, 24] on input "text" at bounding box center [491, 22] width 617 height 19
click at [537, 24] on input "text" at bounding box center [491, 22] width 617 height 19
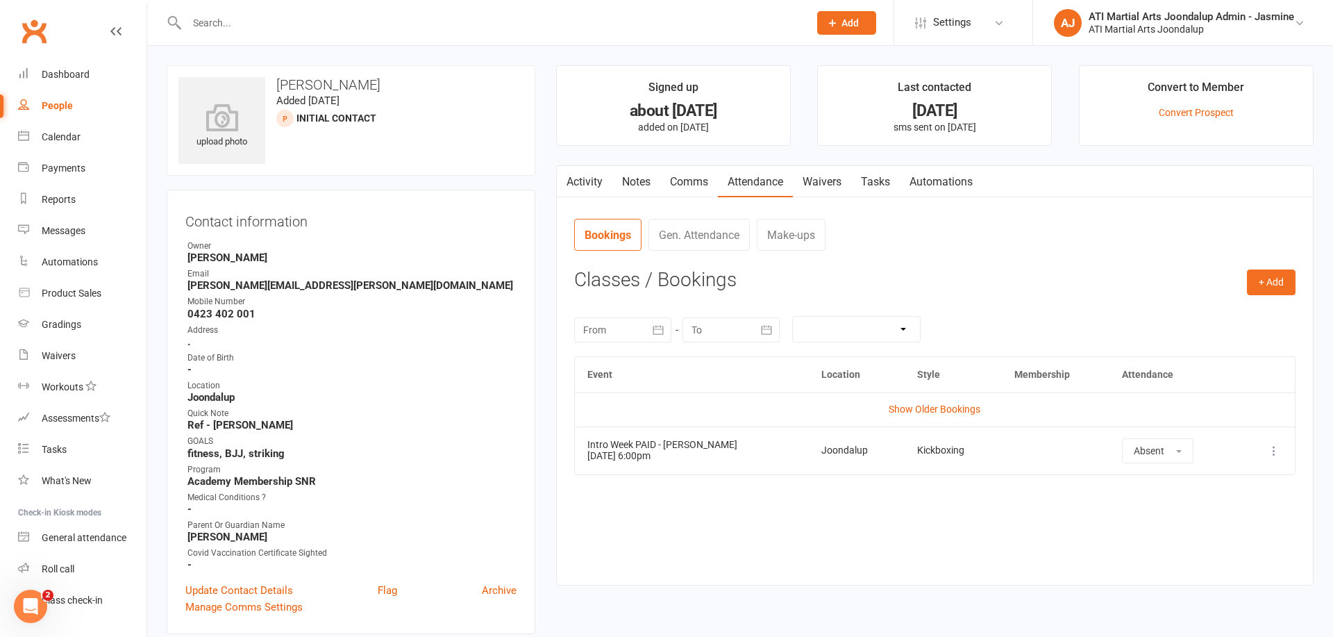
drag, startPoint x: 61, startPoint y: 108, endPoint x: 130, endPoint y: 160, distance: 86.3
click at [62, 108] on div "People" at bounding box center [57, 105] width 31 height 11
select select "100"
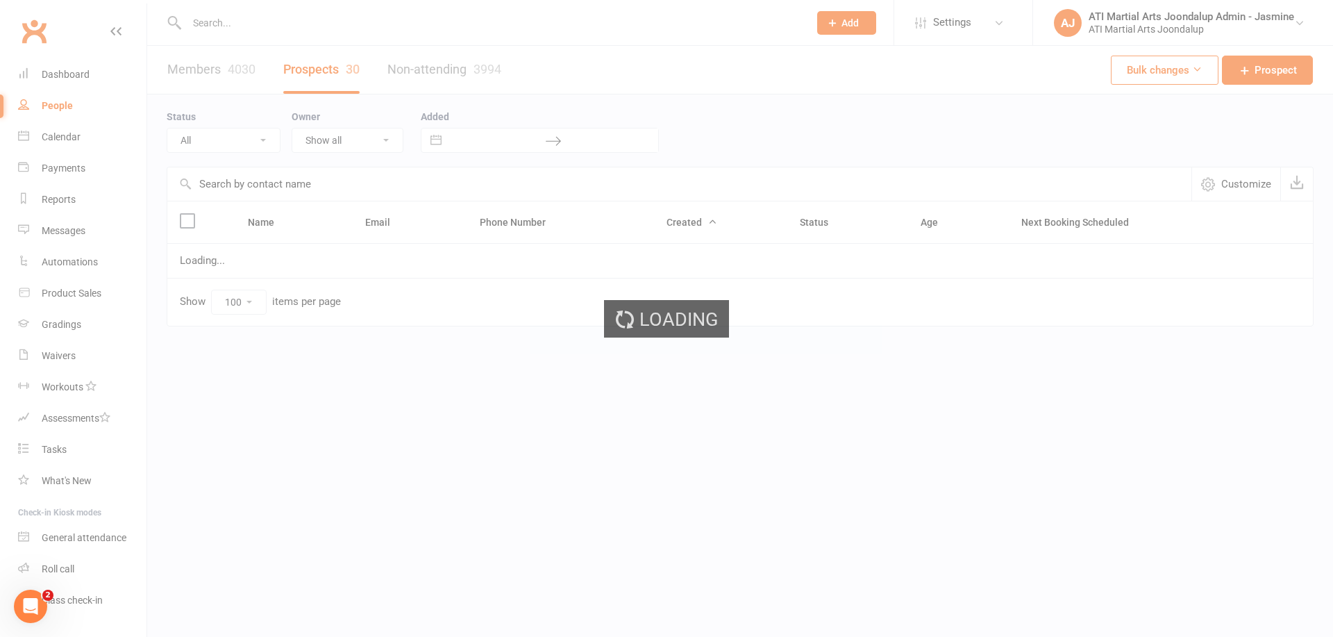
select select "Initial Contact"
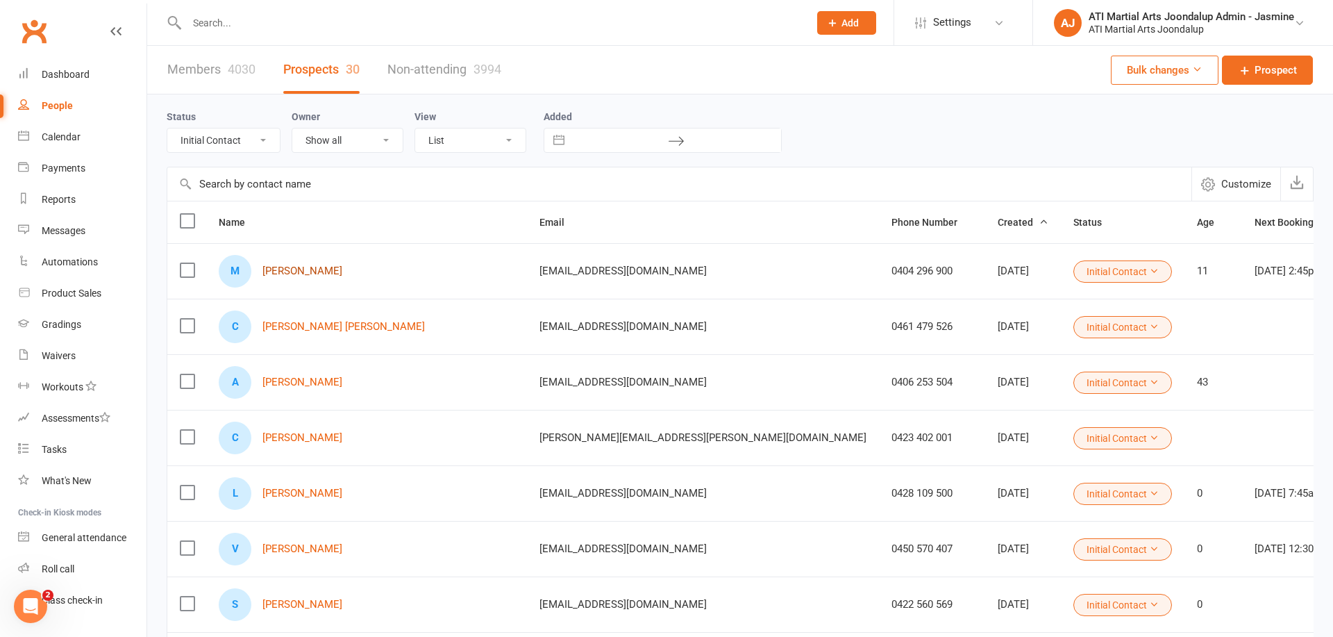
click at [302, 278] on div "M Marcus Horvath" at bounding box center [367, 271] width 296 height 33
click at [326, 270] on link "[PERSON_NAME]" at bounding box center [303, 271] width 80 height 12
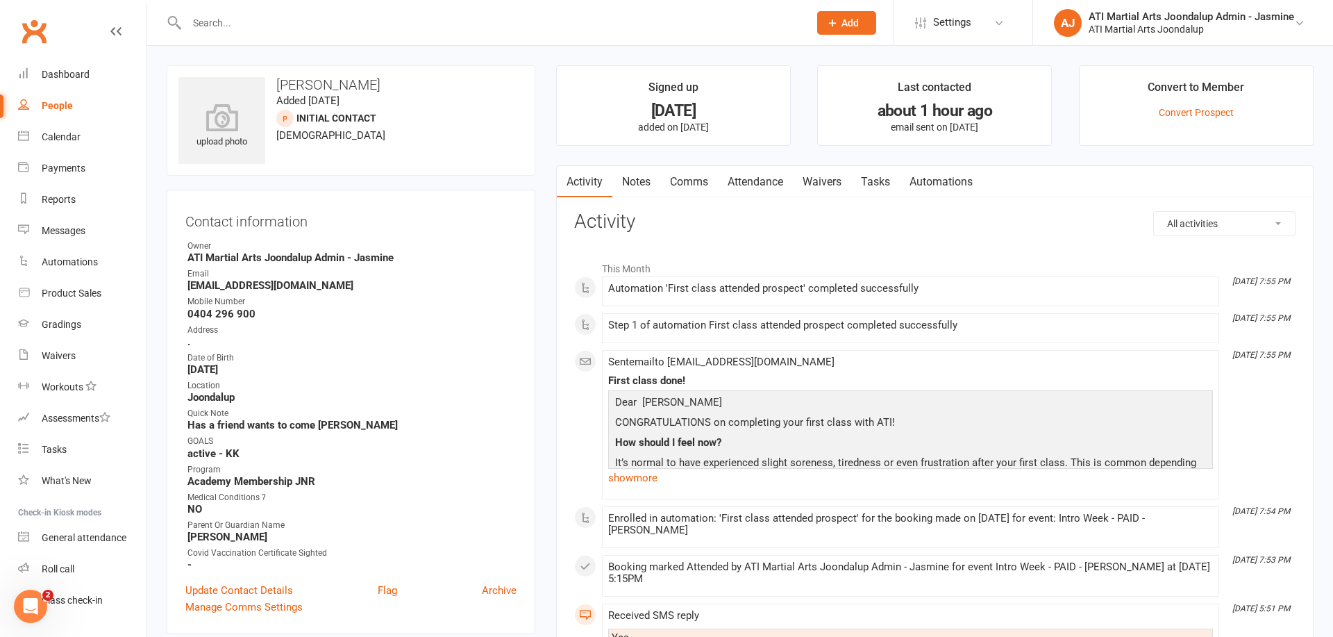
click at [72, 168] on div "Payments" at bounding box center [64, 168] width 44 height 11
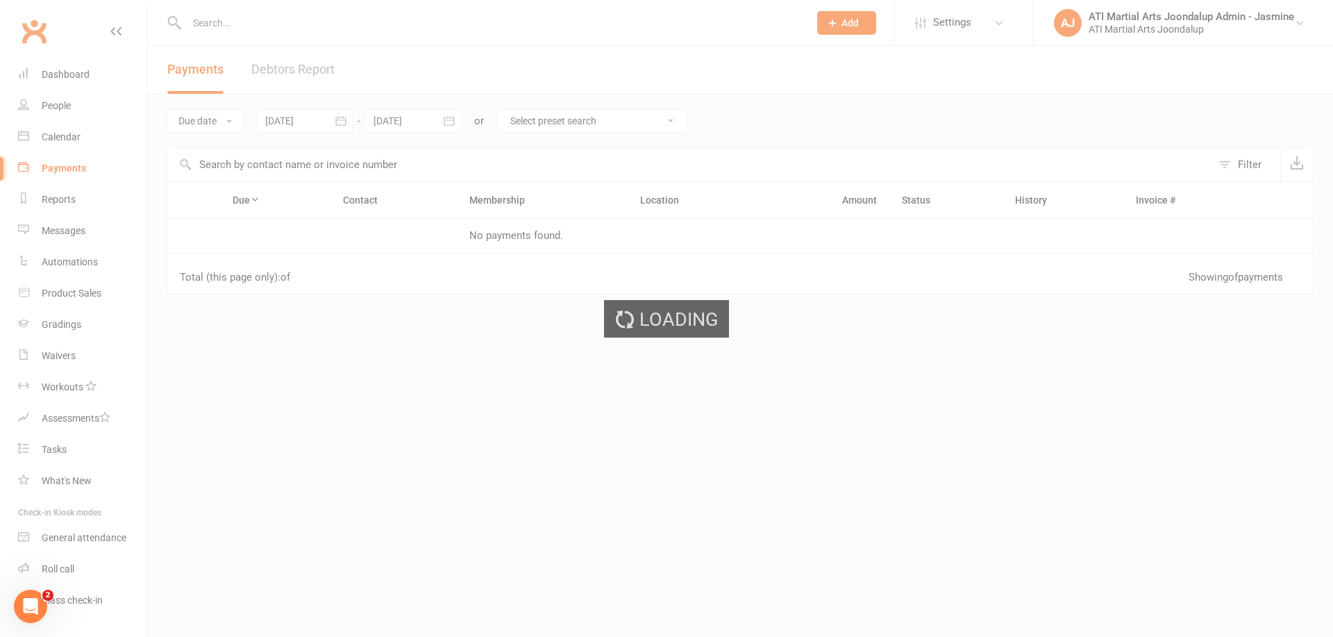
click at [49, 199] on div "Loading" at bounding box center [666, 318] width 1333 height 637
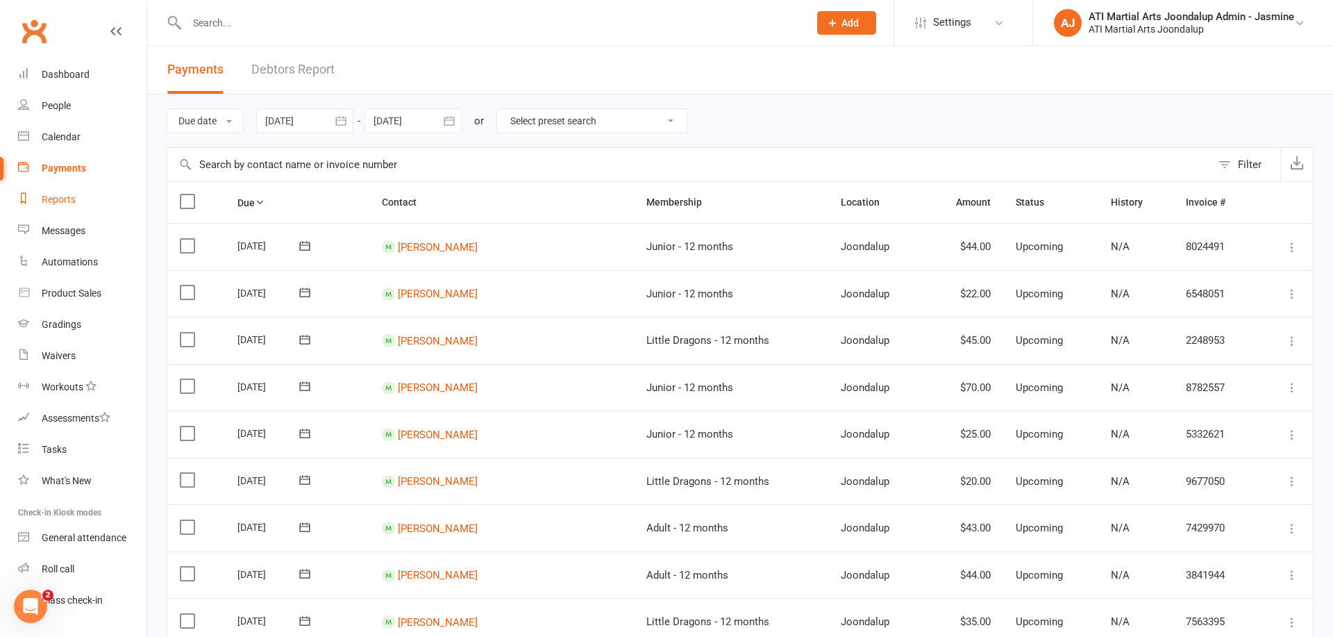
click at [58, 200] on div "Reports" at bounding box center [59, 199] width 34 height 11
select select "100"
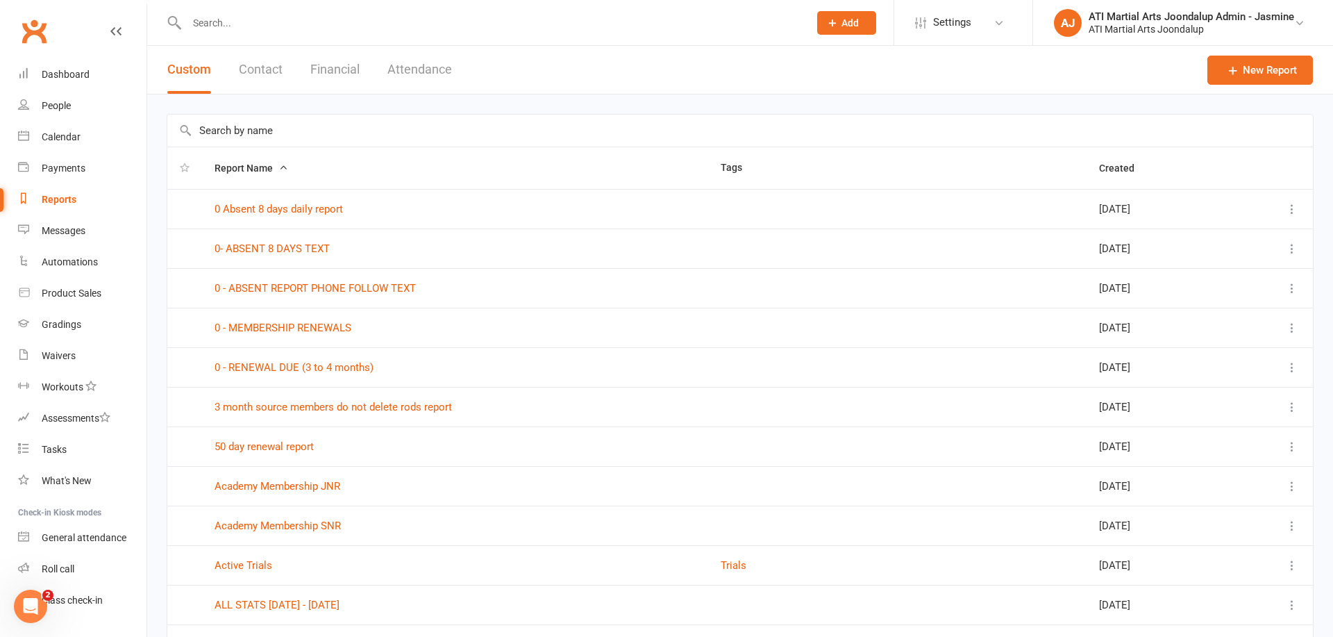
click at [329, 74] on button "Financial" at bounding box center [334, 70] width 49 height 48
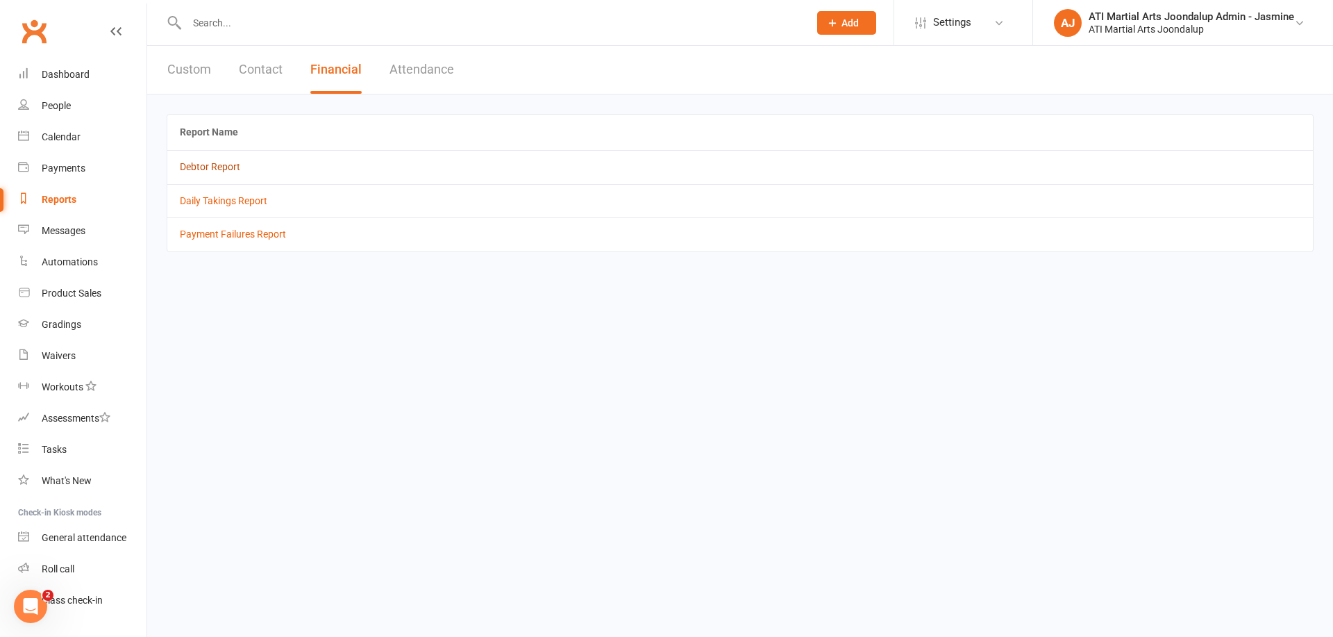
click at [211, 167] on link "Debtor Report" at bounding box center [210, 166] width 60 height 11
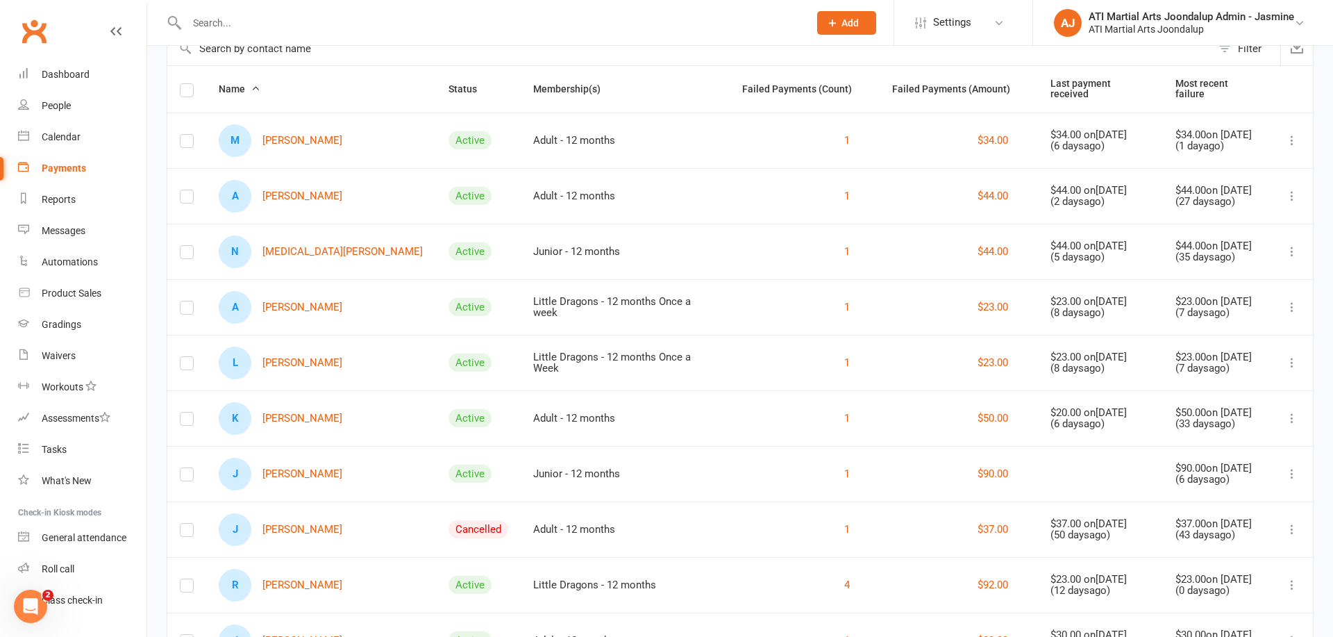
scroll to position [116, 0]
click at [327, 304] on link "A [PERSON_NAME]" at bounding box center [281, 306] width 124 height 33
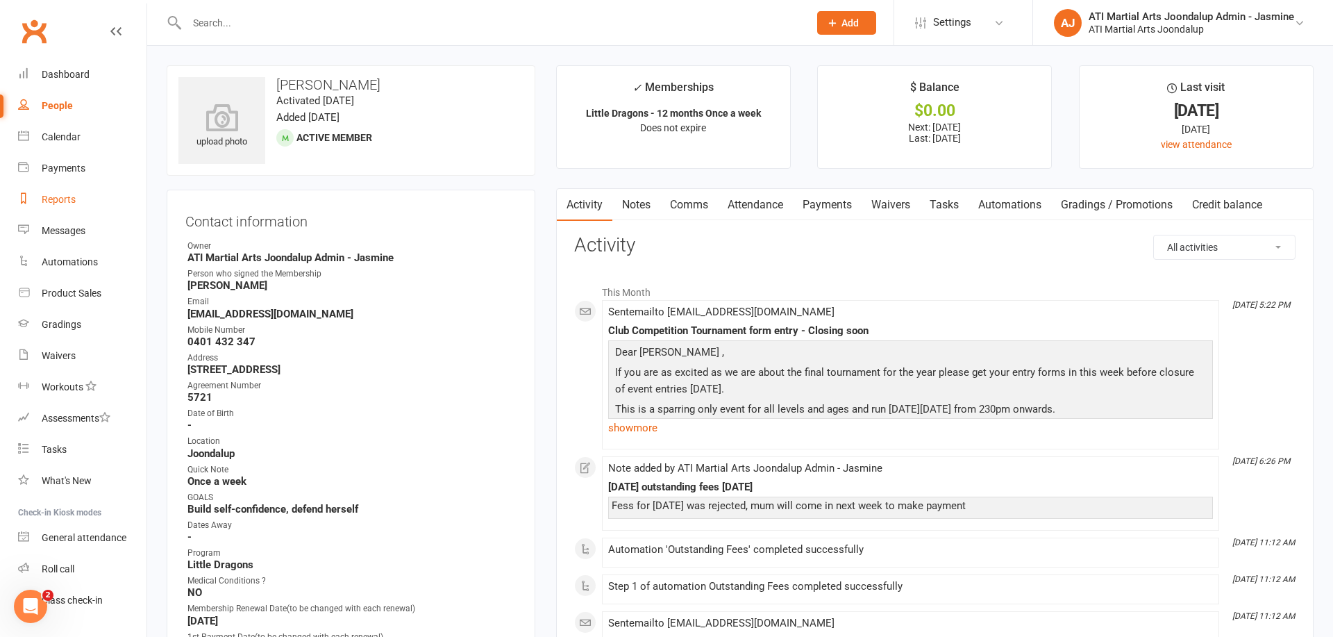
click at [53, 200] on div "Reports" at bounding box center [59, 199] width 34 height 11
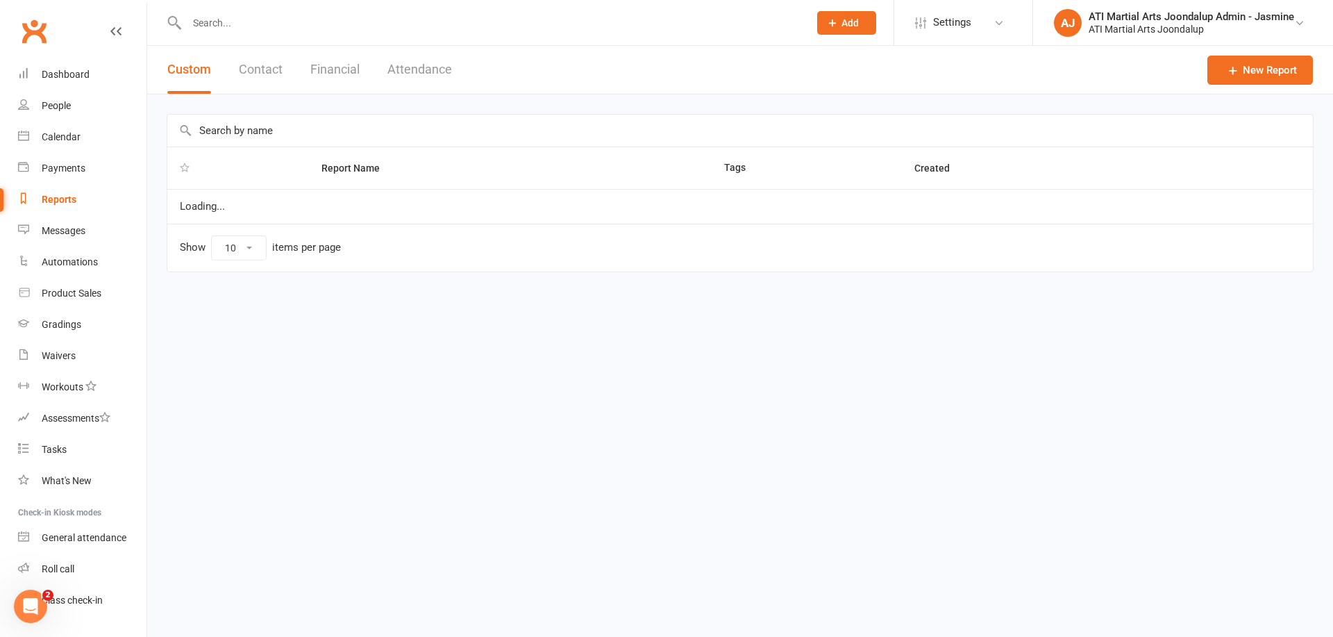
select select "100"
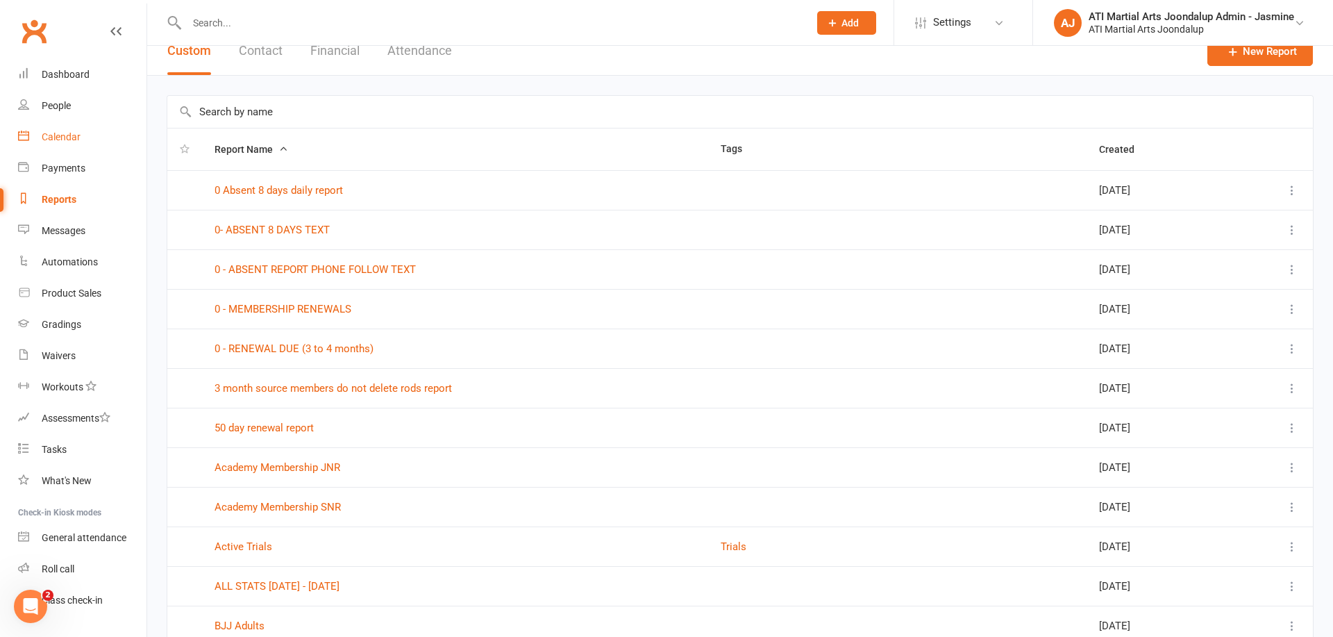
scroll to position [1, 0]
click at [62, 106] on div "People" at bounding box center [56, 102] width 29 height 11
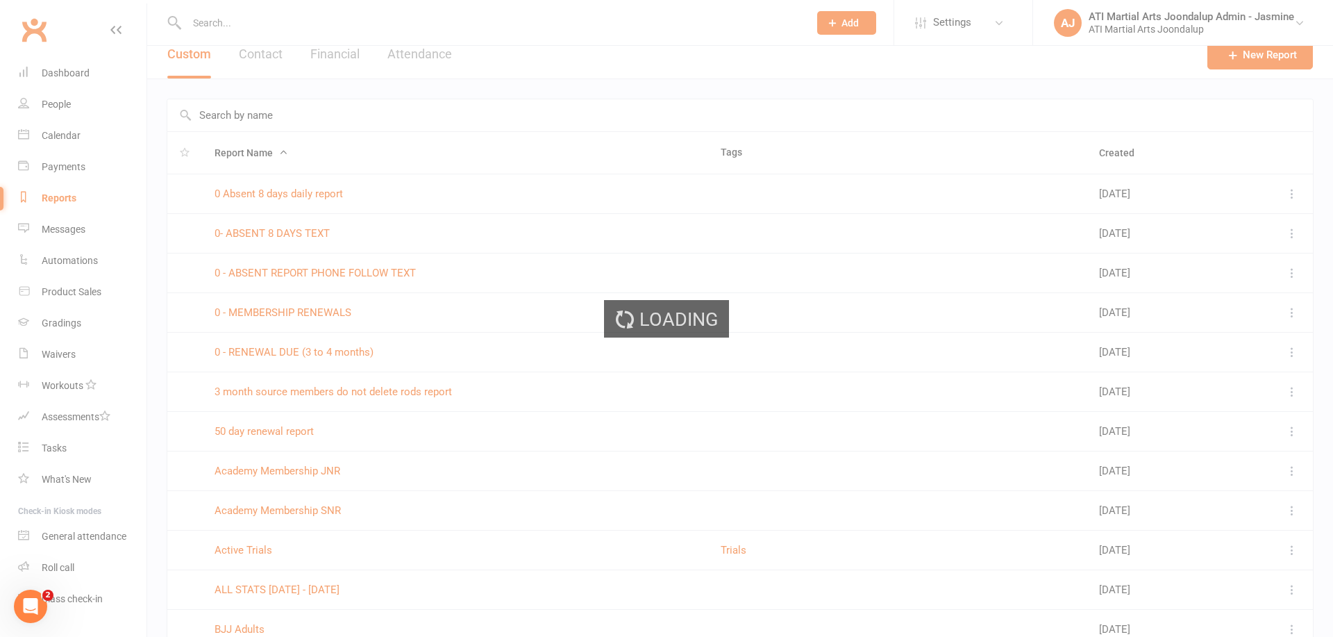
scroll to position [7, 0]
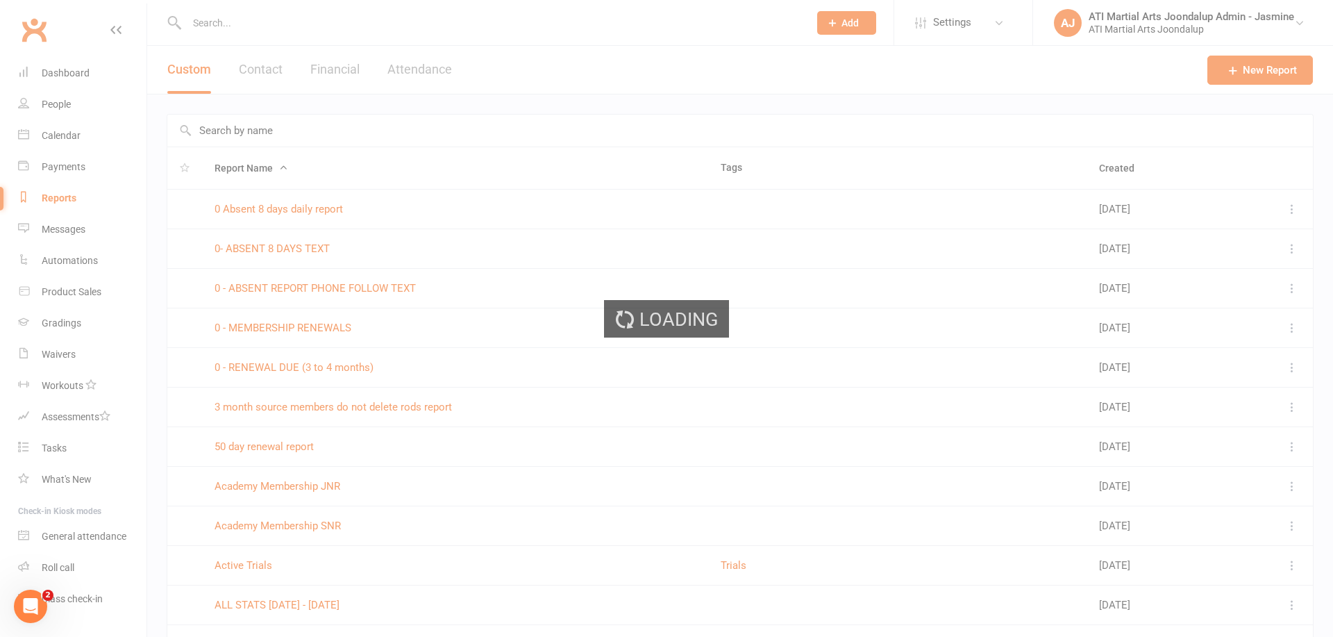
select select "100"
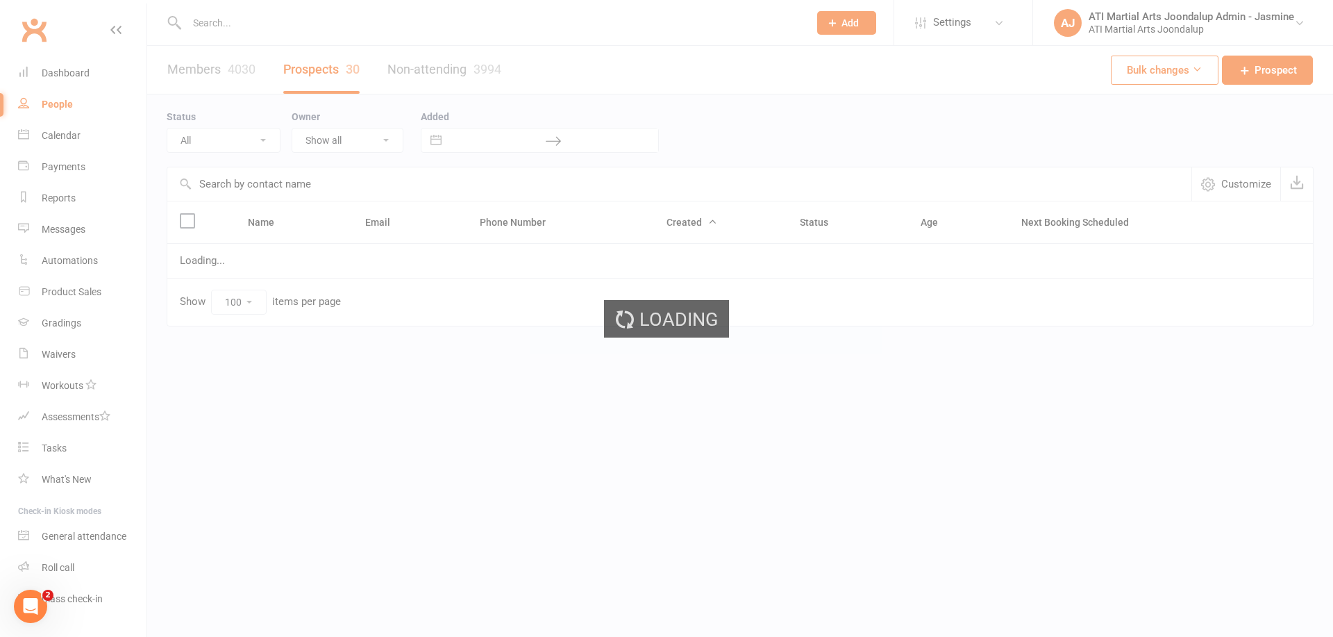
select select "Initial Contact"
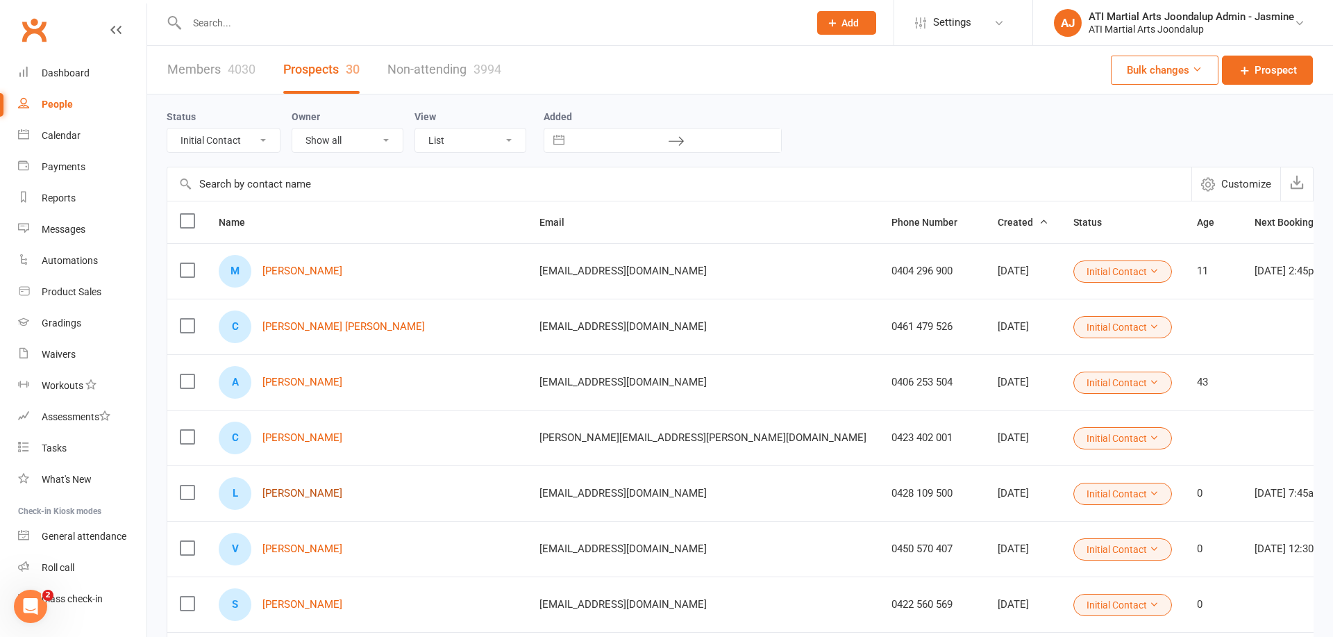
click at [304, 490] on link "[PERSON_NAME]" at bounding box center [303, 494] width 80 height 12
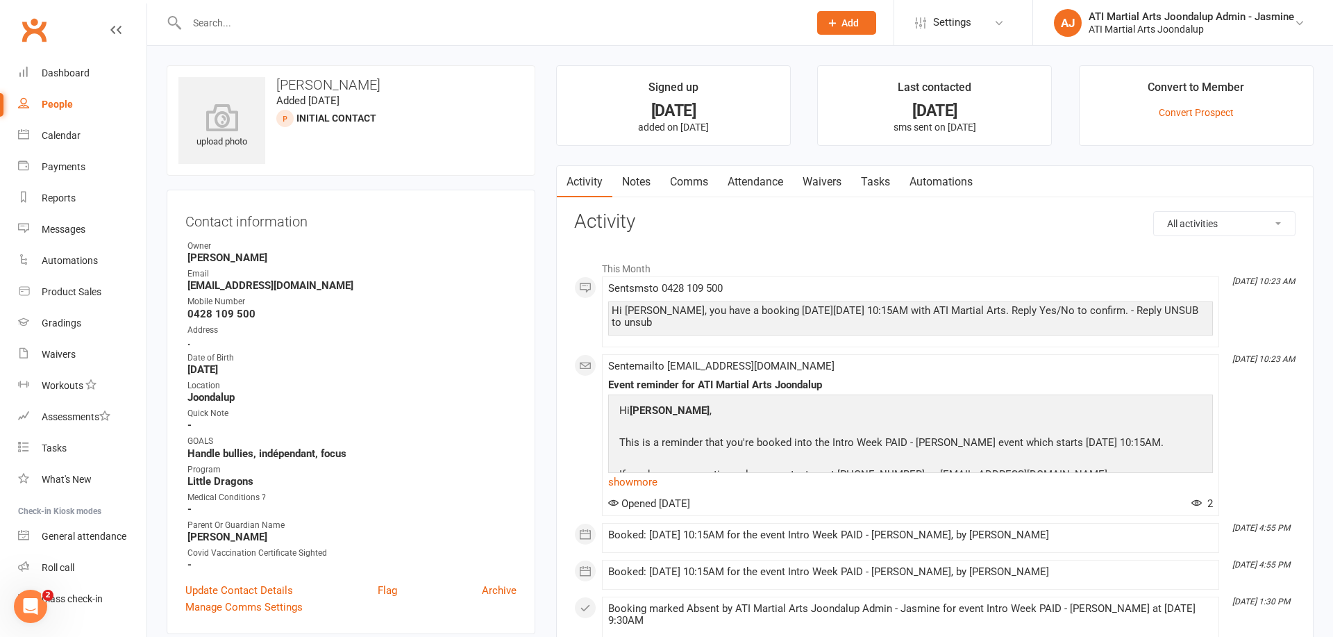
click at [764, 180] on link "Attendance" at bounding box center [755, 182] width 75 height 32
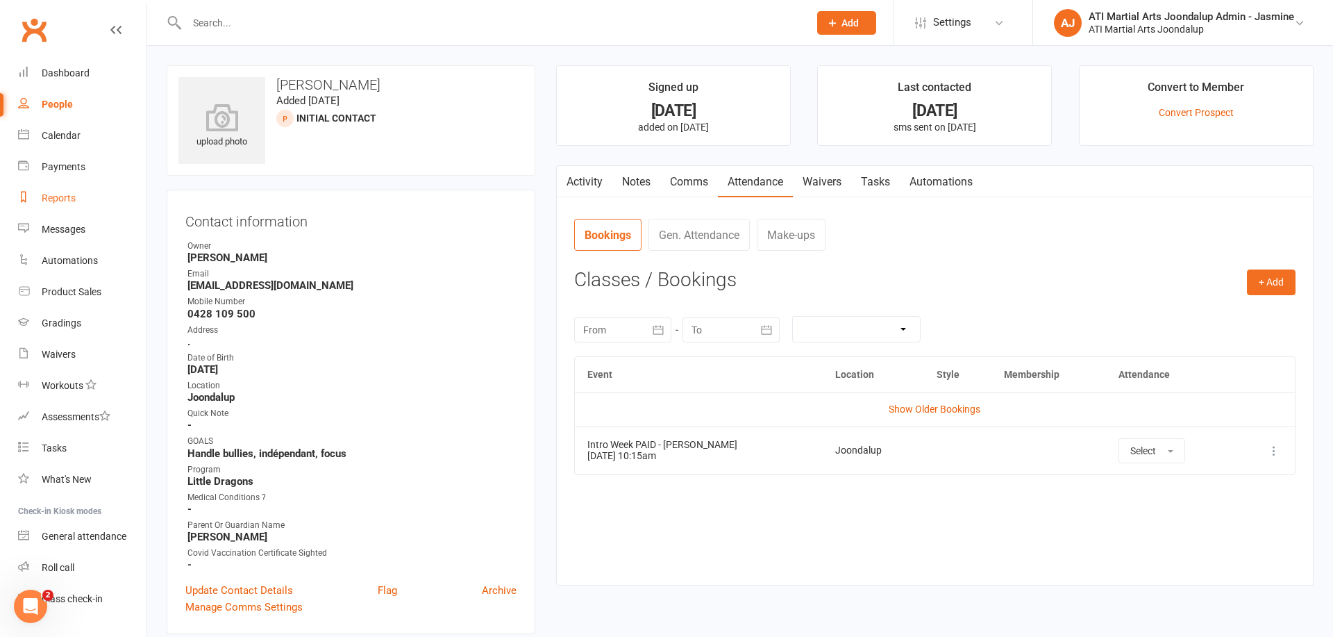
click at [51, 206] on link "Reports" at bounding box center [82, 198] width 128 height 31
select select "100"
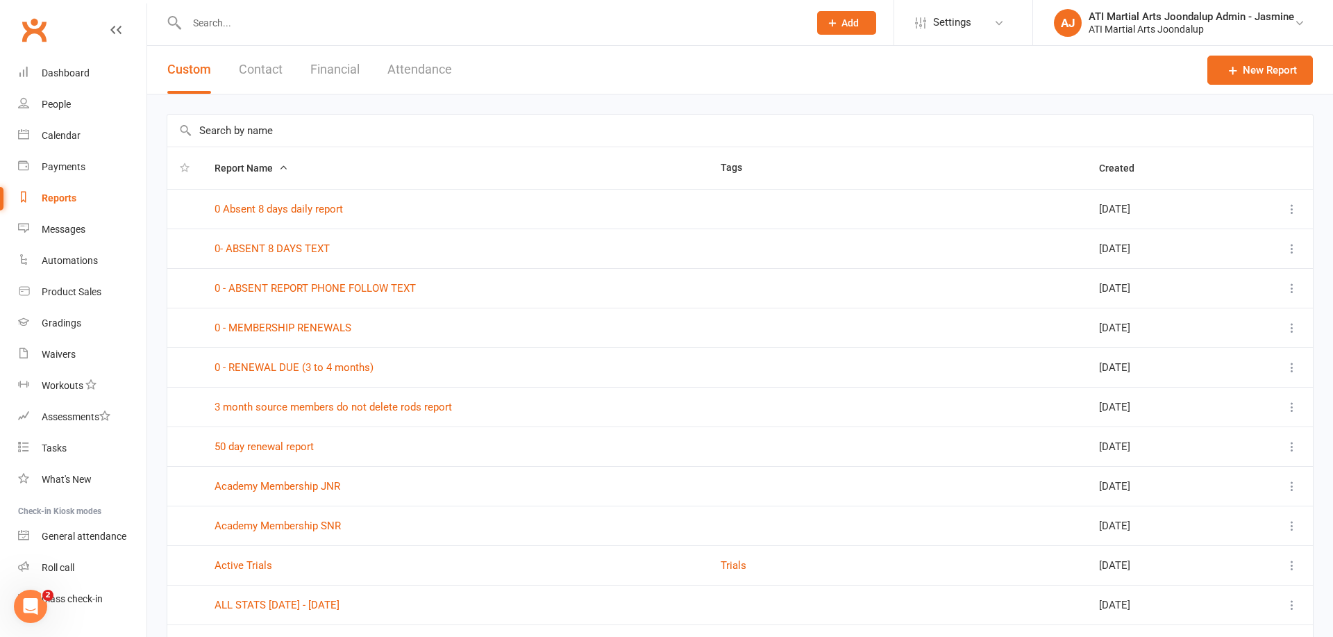
click at [345, 64] on button "Financial" at bounding box center [334, 70] width 49 height 48
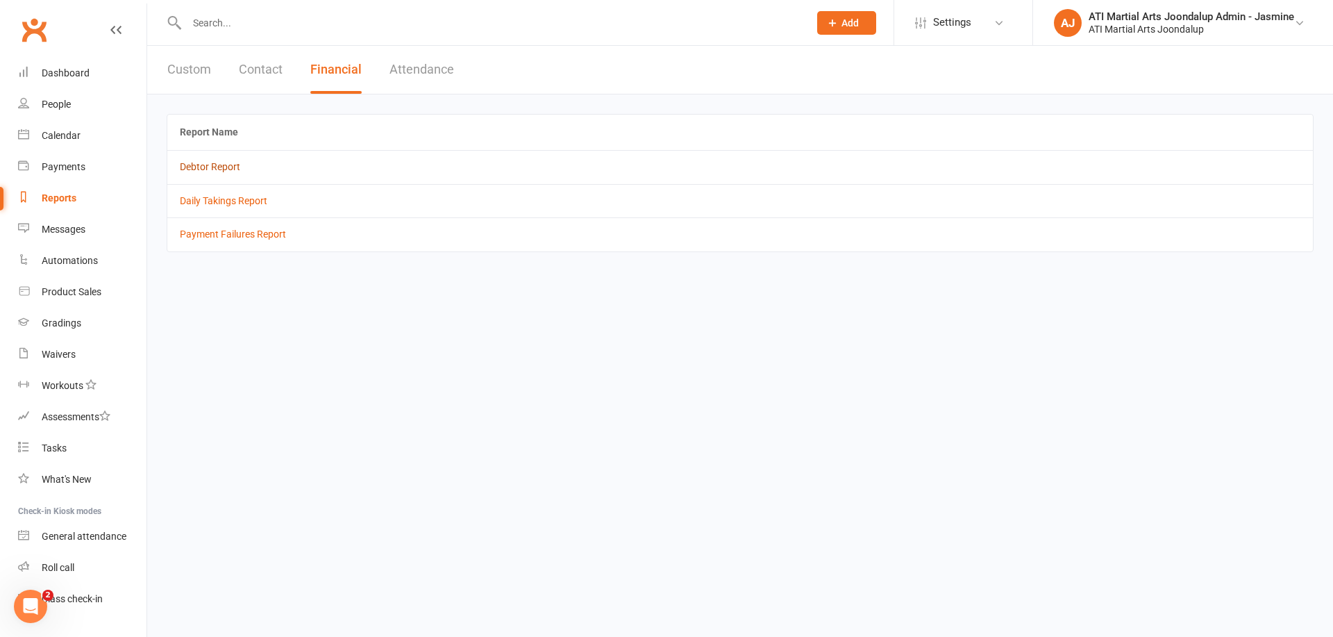
click at [198, 168] on link "Debtor Report" at bounding box center [210, 166] width 60 height 11
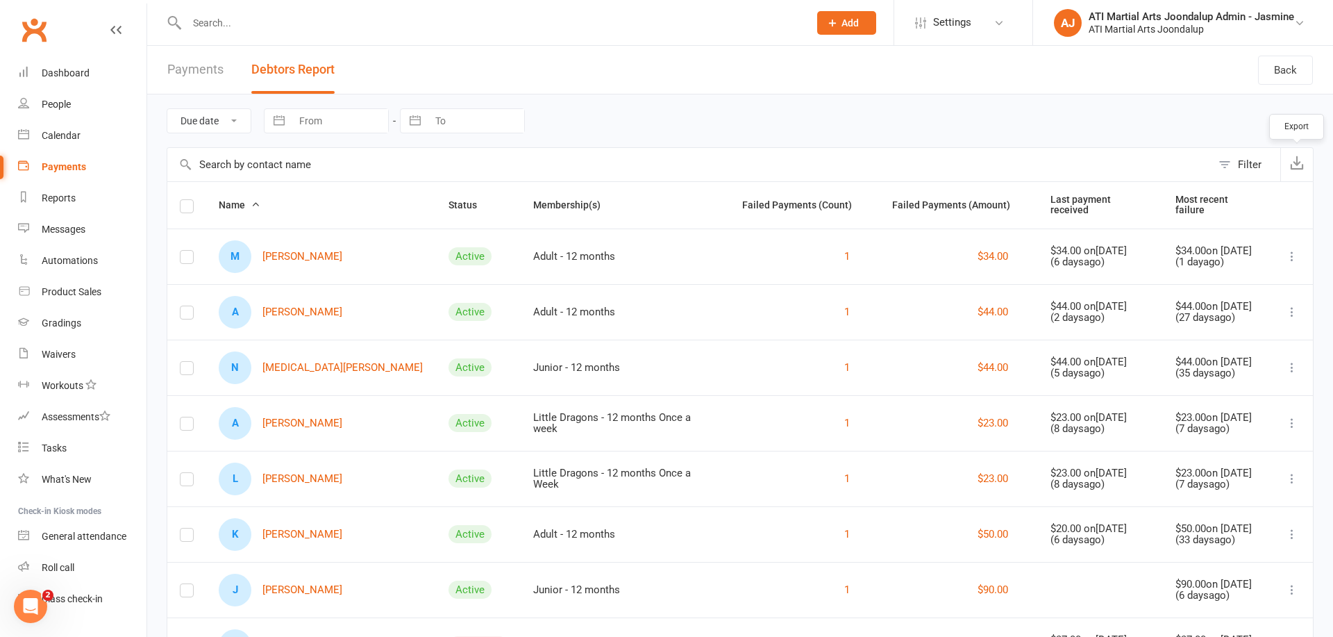
click at [1298, 162] on icon "button" at bounding box center [1297, 163] width 14 height 14
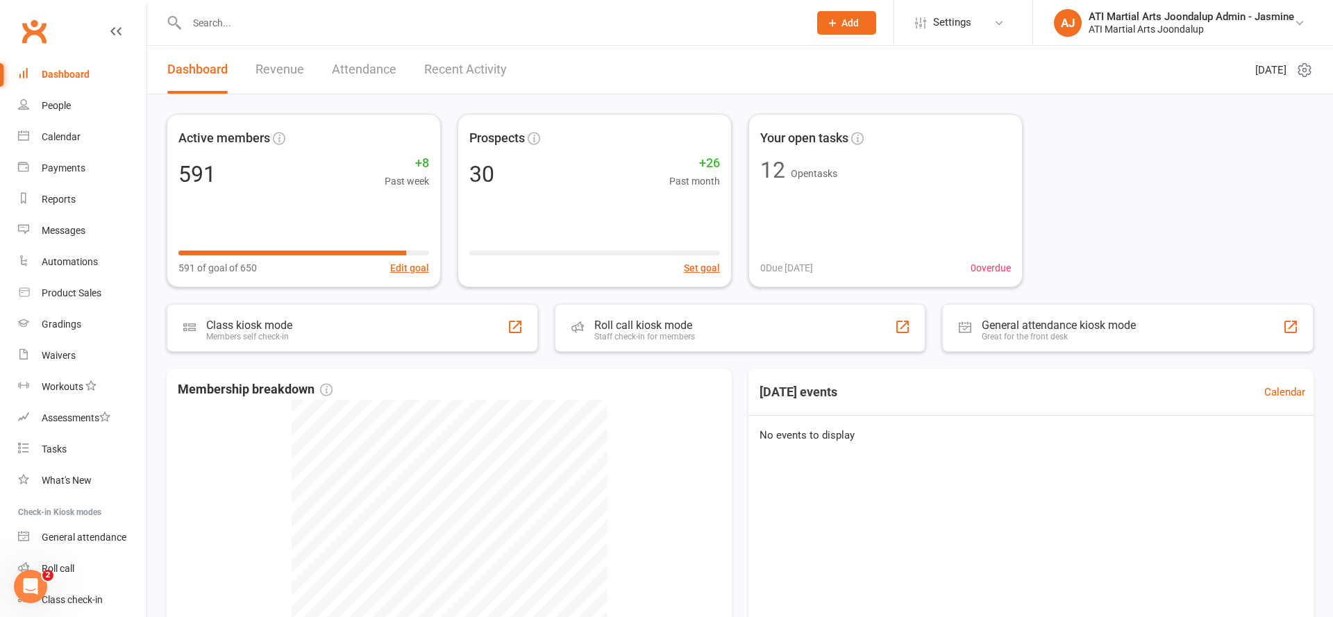
click at [454, 16] on input "text" at bounding box center [491, 22] width 617 height 19
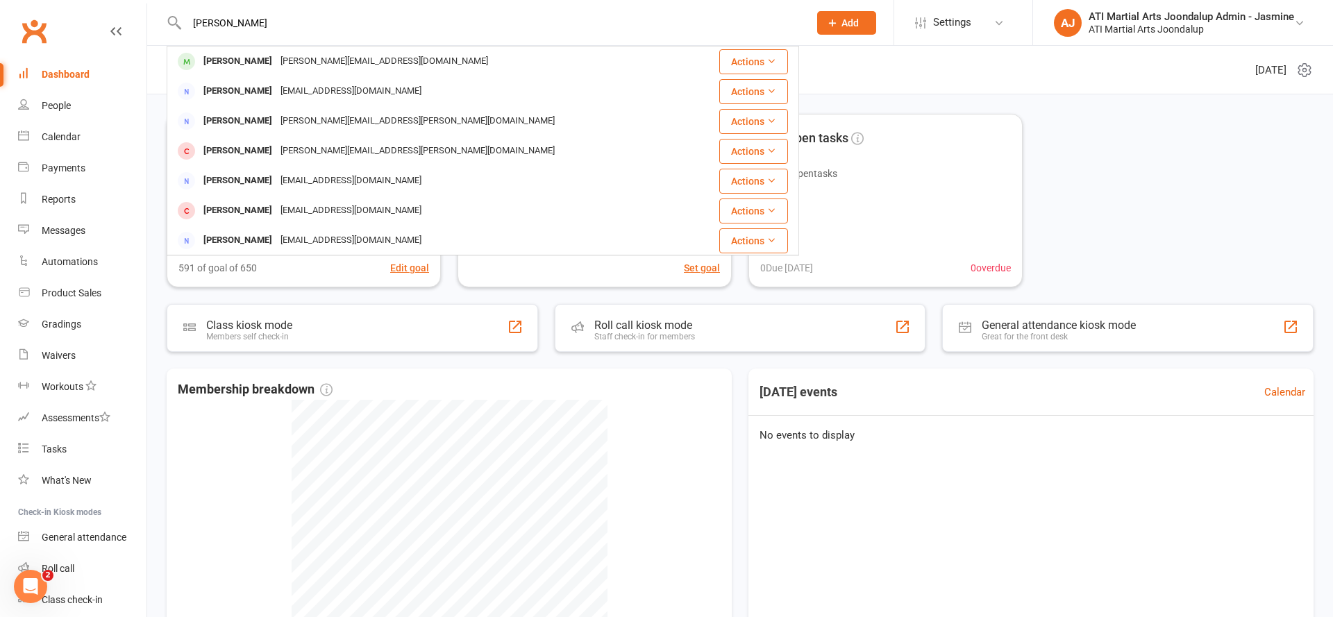
type input "Steven Kennedy"
drag, startPoint x: 454, startPoint y: 16, endPoint x: 251, endPoint y: 60, distance: 207.6
click at [251, 60] on div "Steven Kennedy" at bounding box center [237, 61] width 77 height 20
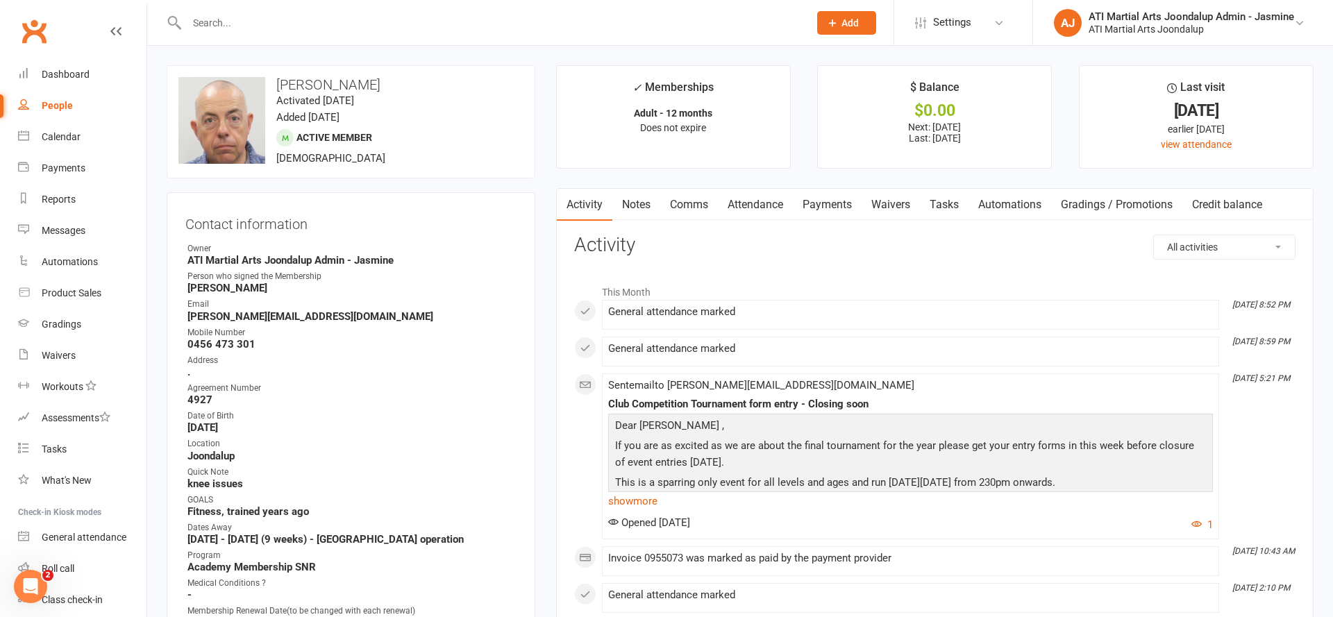
click at [642, 200] on link "Notes" at bounding box center [637, 205] width 48 height 32
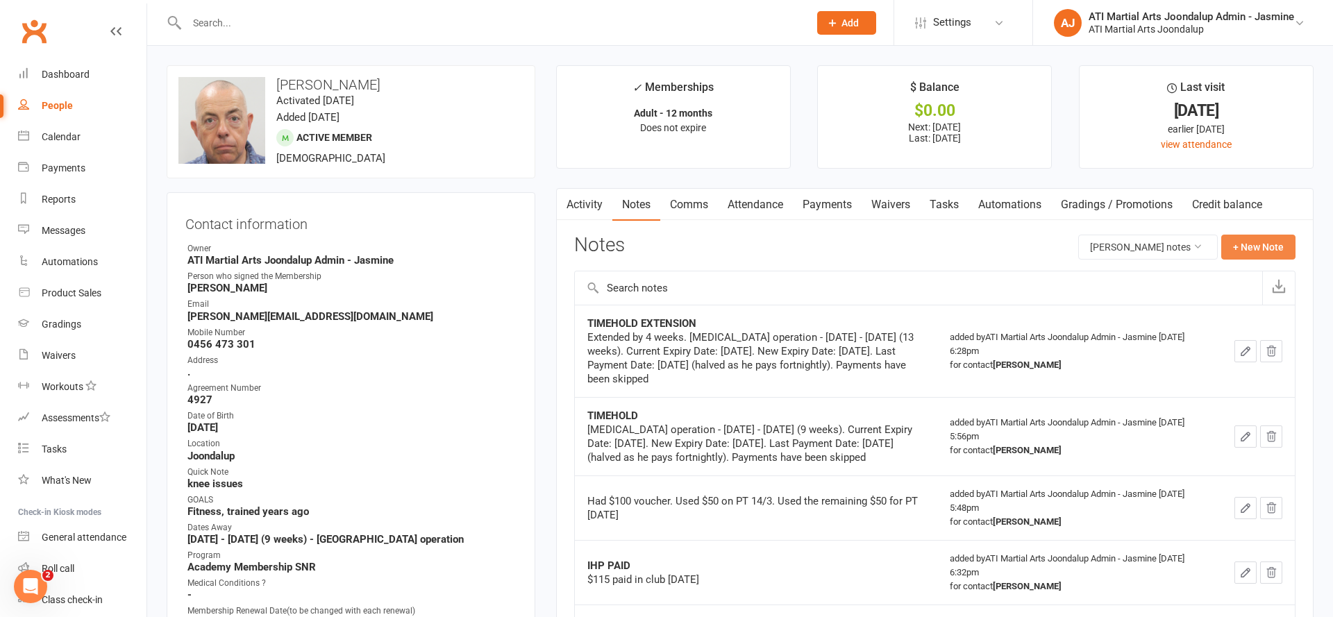
click at [1269, 248] on button "+ New Note" at bounding box center [1259, 247] width 74 height 25
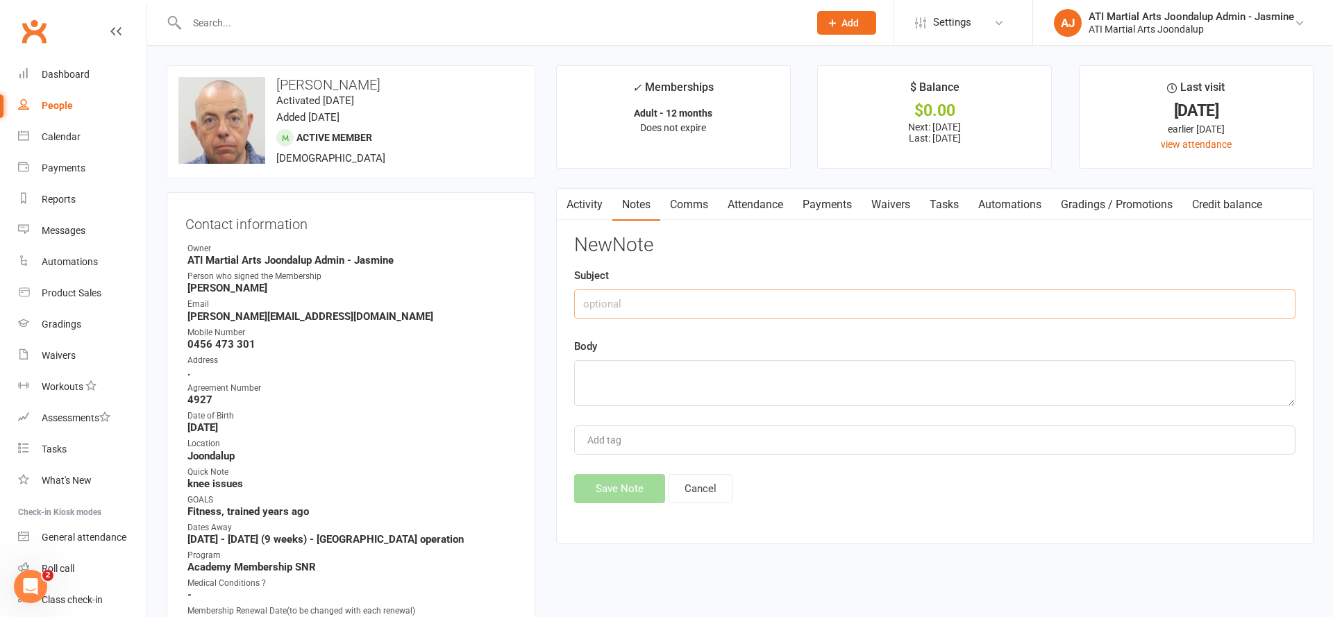
click at [711, 304] on input "text" at bounding box center [935, 304] width 722 height 29
type input "C"
click at [679, 302] on input "ATI GIFT VOUCHER $170.00 GIVEN BY CALLUM" at bounding box center [935, 304] width 722 height 29
drag, startPoint x: 790, startPoint y: 303, endPoint x: 717, endPoint y: 307, distance: 73.0
click at [717, 307] on input "ATI GIFT VOUCHER $170.00 GIVEN BY CALLUM" at bounding box center [935, 304] width 722 height 29
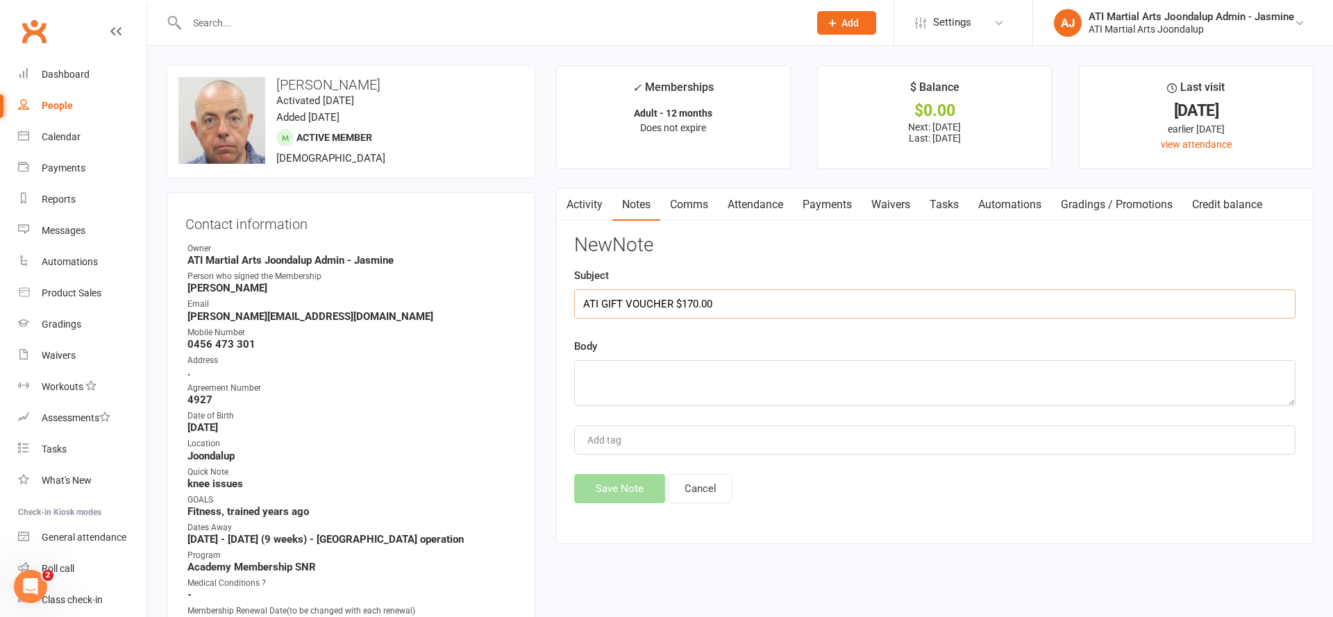
type input "ATI GIFT VOUCHER $170.00"
click at [659, 367] on textarea at bounding box center [935, 383] width 722 height 46
type textarea "Steven handed in a gift voucher for $170 13/08/25"
click at [774, 310] on input "ATI GIFT VOUCHER $170.00" at bounding box center [935, 304] width 722 height 29
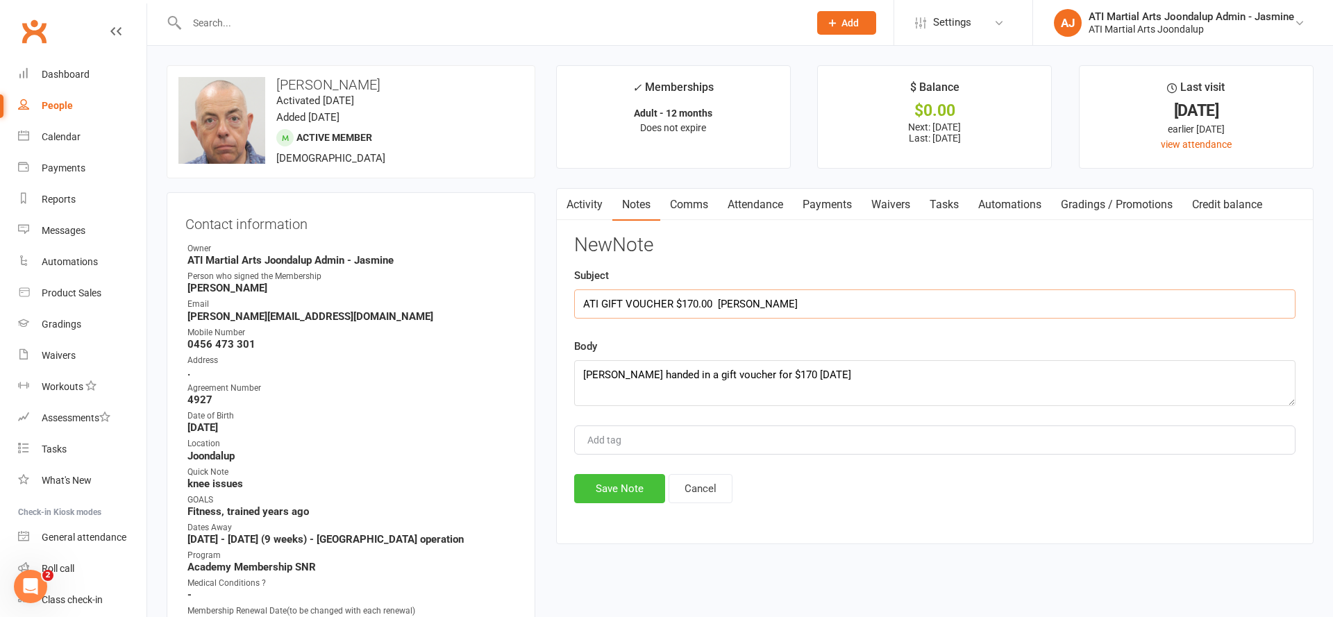
type input "ATI GIFT VOUCHER $170.00 Debbie"
click at [636, 492] on button "Save Note" at bounding box center [619, 488] width 91 height 29
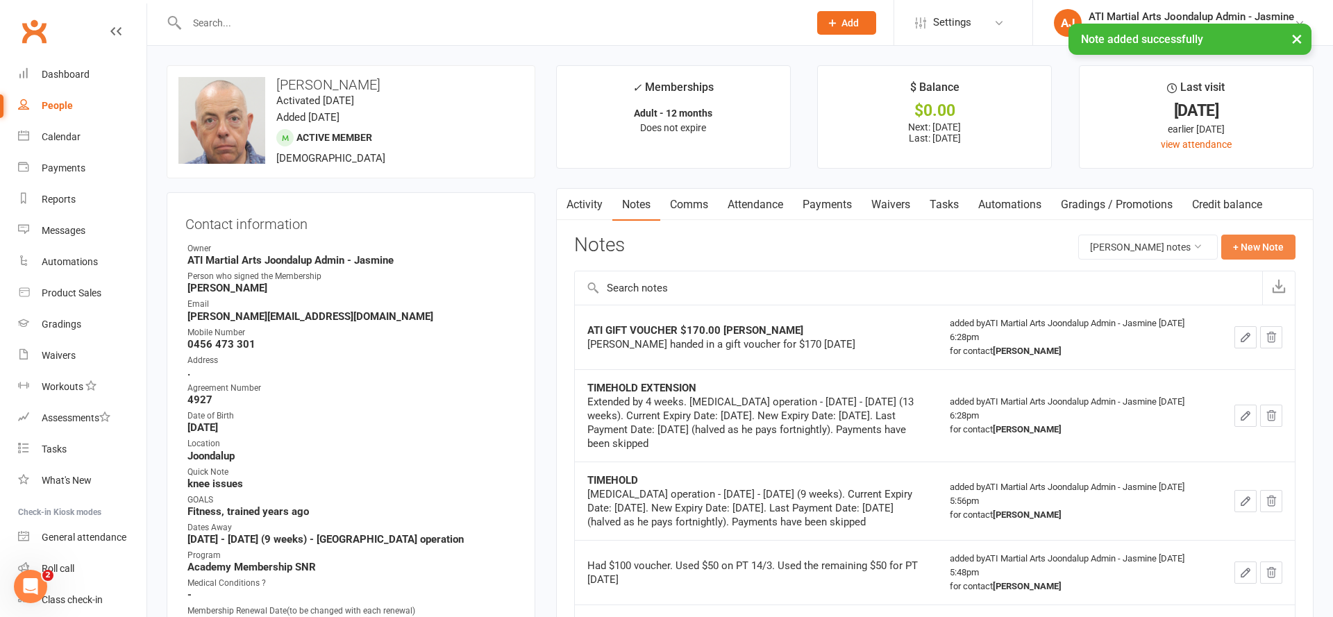
click at [1249, 252] on button "+ New Note" at bounding box center [1259, 247] width 74 height 25
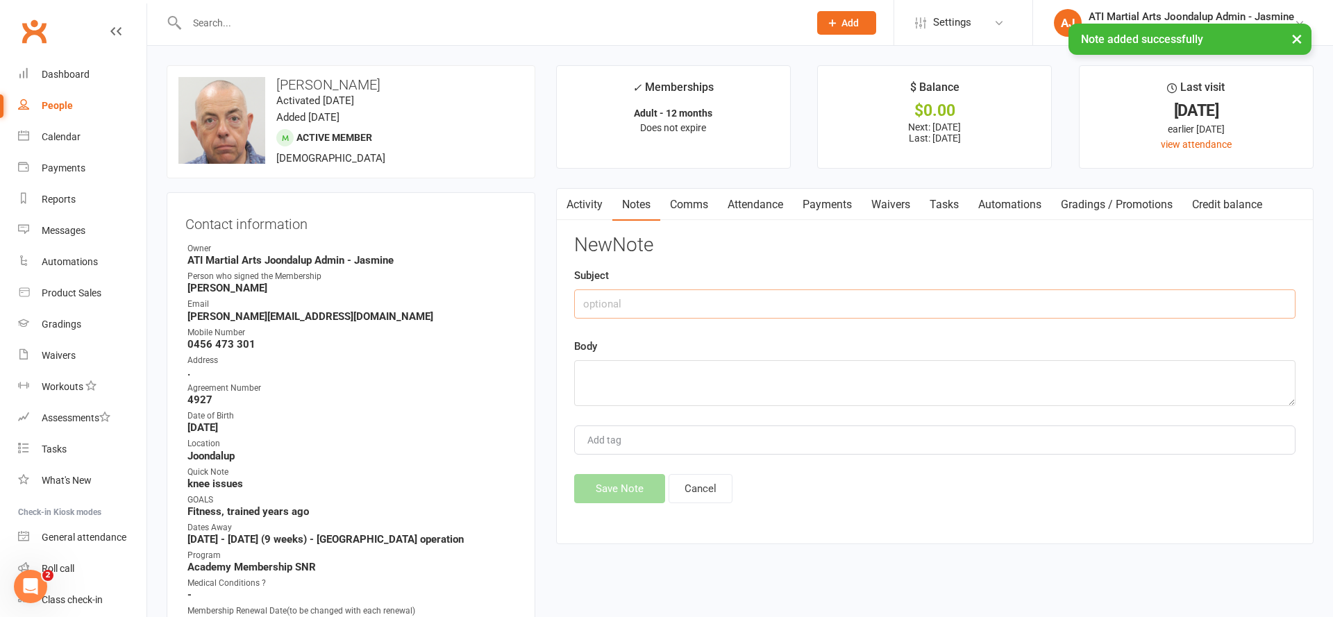
click at [688, 305] on input "text" at bounding box center [935, 304] width 722 height 29
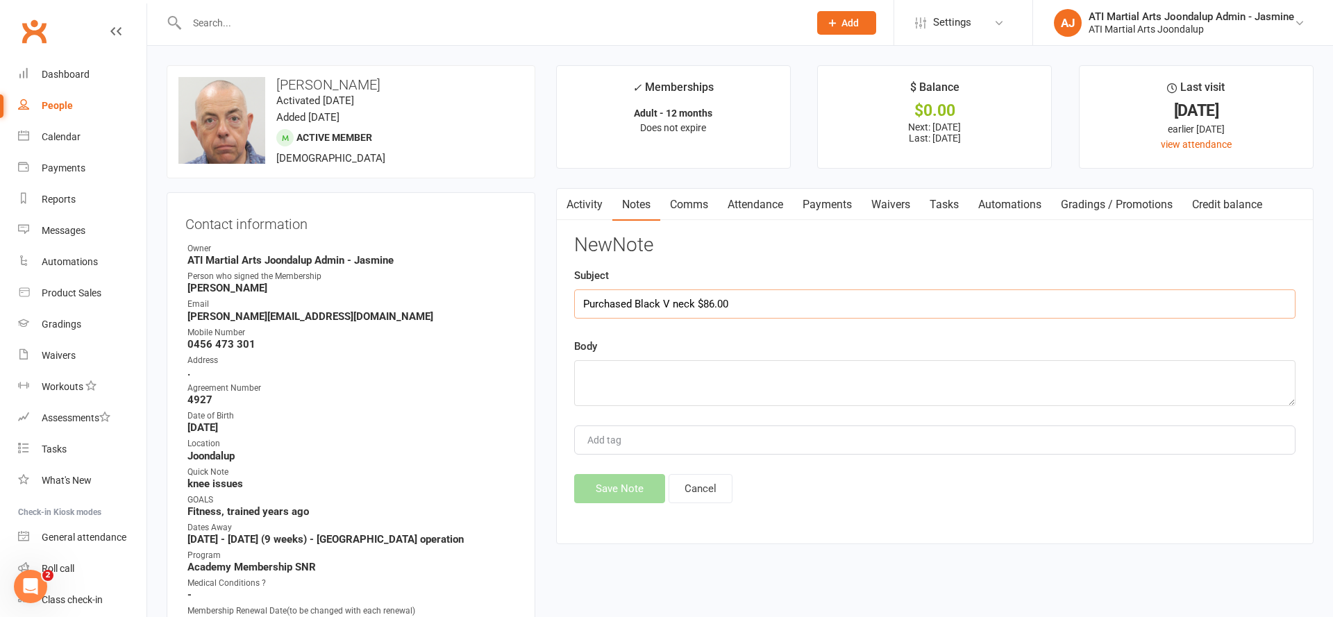
type input "Purchased Black V neck $86.00"
click at [665, 375] on textarea at bounding box center [935, 383] width 722 height 46
type textarea "Voucher $170 Less uniform $86 Left on voucher $84"
click at [754, 304] on input "Purchased Black V neck $86.00" at bounding box center [935, 304] width 722 height 29
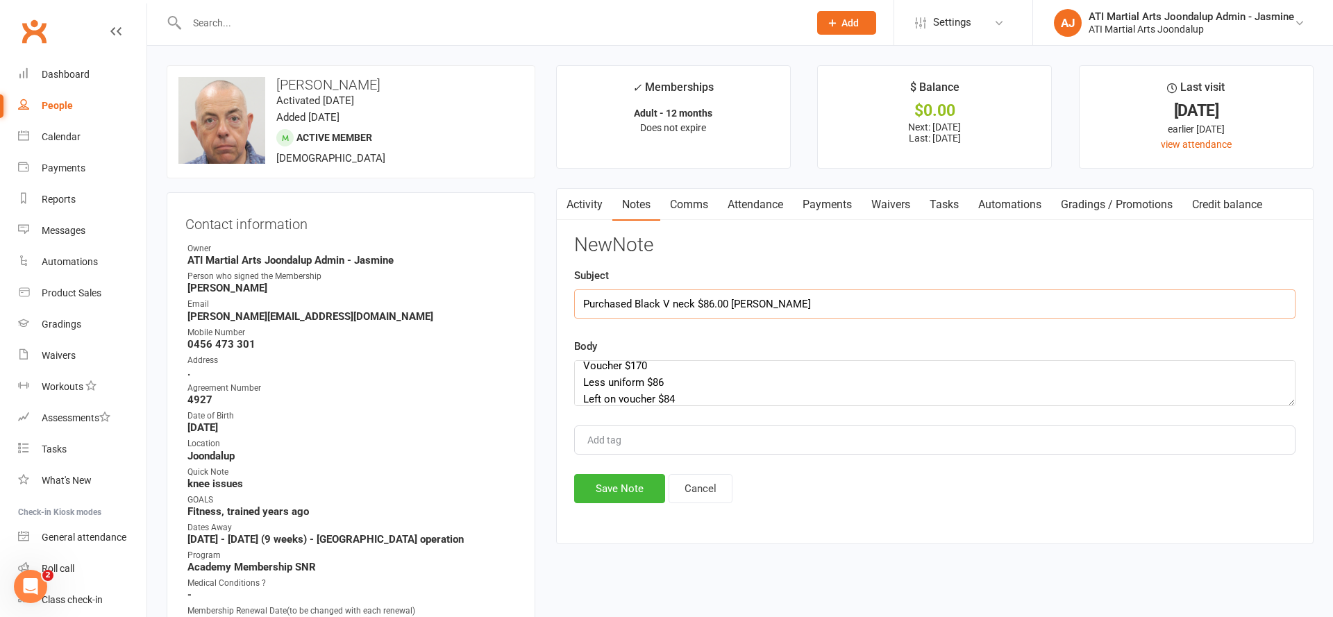
drag, startPoint x: 696, startPoint y: 303, endPoint x: 710, endPoint y: 307, distance: 15.2
click at [696, 303] on input "Purchased Black V neck $86.00 Debbie" at bounding box center [935, 304] width 722 height 29
type input "Purchased Black V neck with voucher $86.00 Debbie"
click at [629, 483] on button "Save Note" at bounding box center [619, 488] width 91 height 29
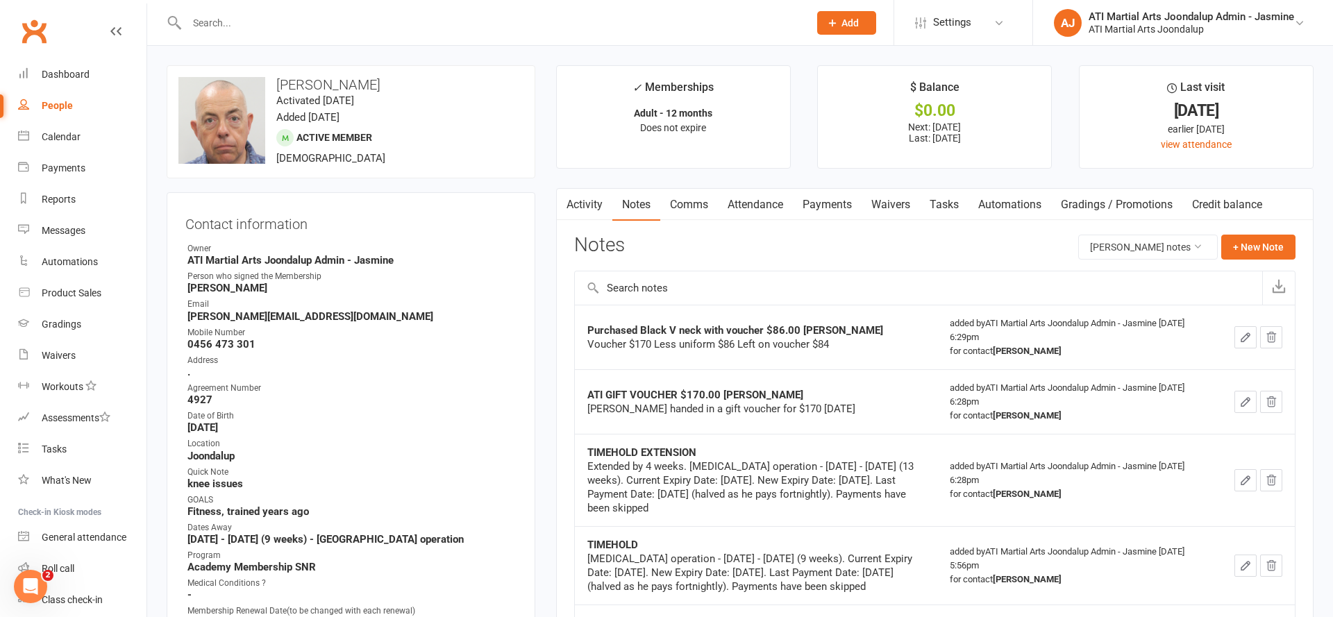
drag, startPoint x: 65, startPoint y: 105, endPoint x: 190, endPoint y: 75, distance: 129.2
click at [65, 105] on div "People" at bounding box center [57, 105] width 31 height 11
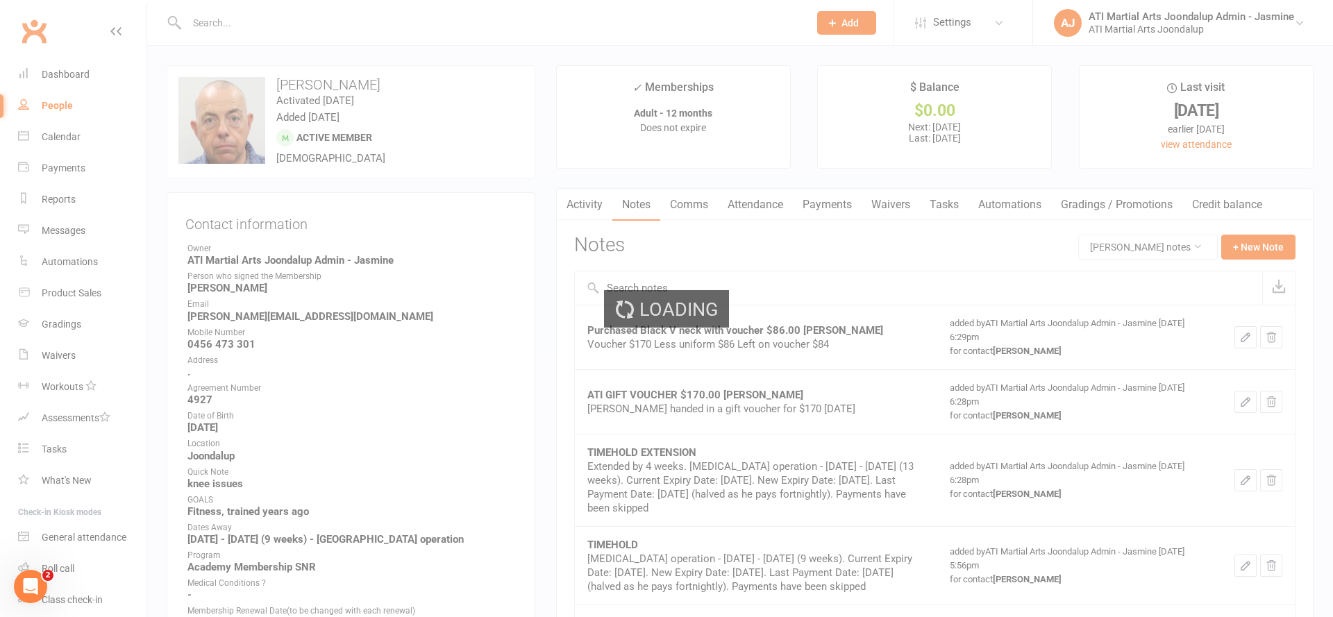
select select "100"
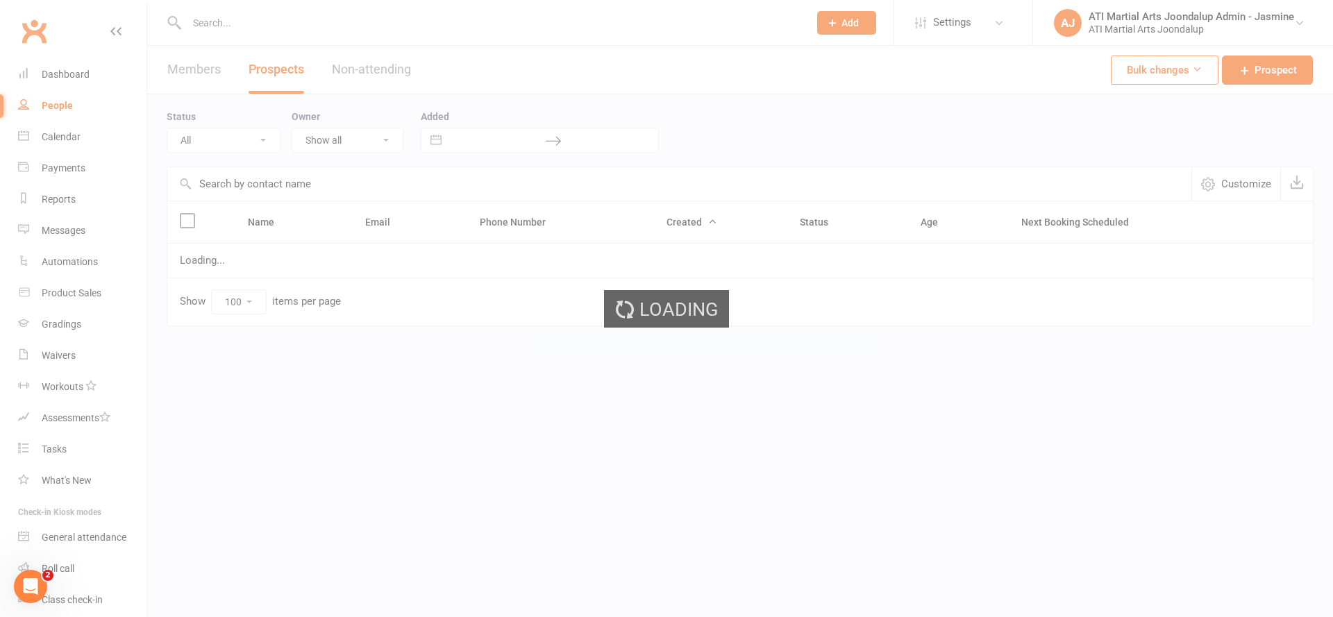
select select "Initial Contact"
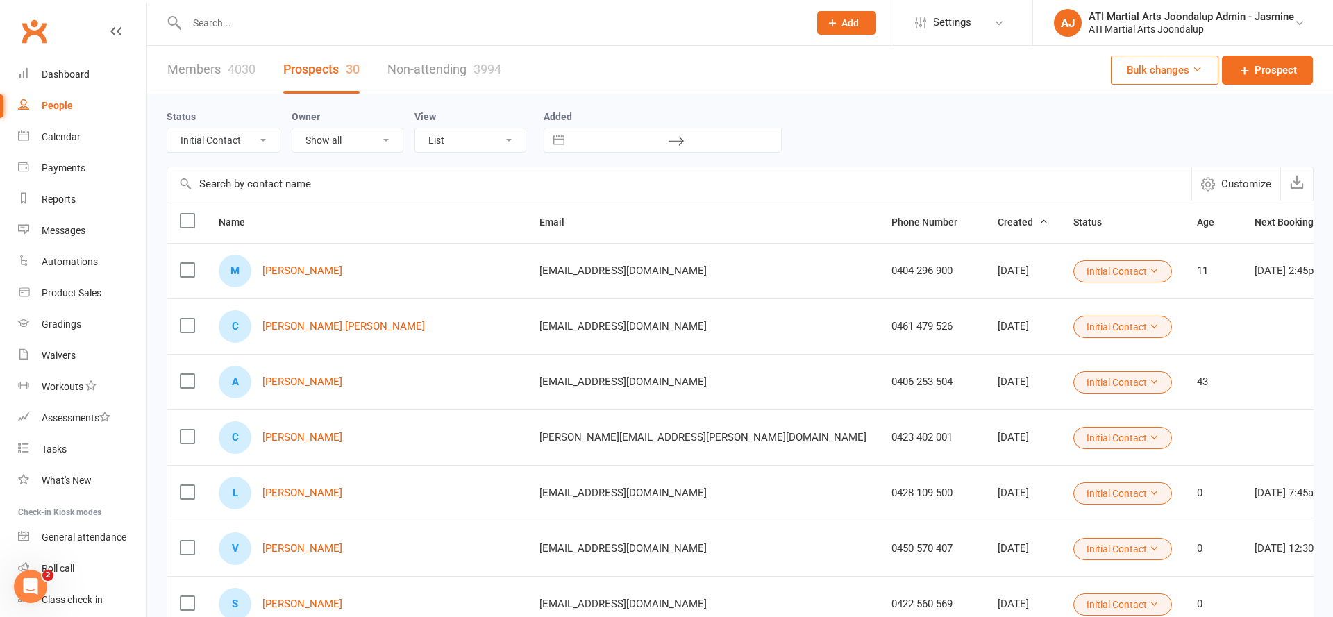
click at [322, 26] on input "text" at bounding box center [491, 22] width 617 height 19
type input "sear"
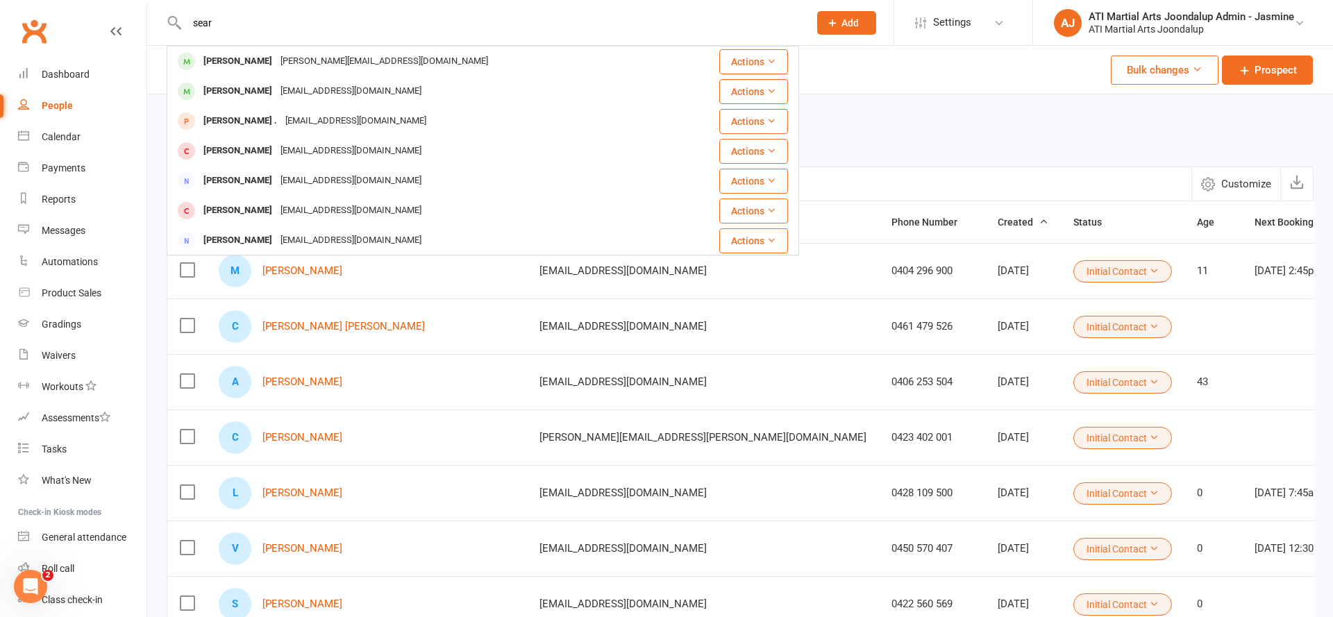
click at [276, 60] on div "Laura.sear@outlook.com" at bounding box center [384, 61] width 216 height 20
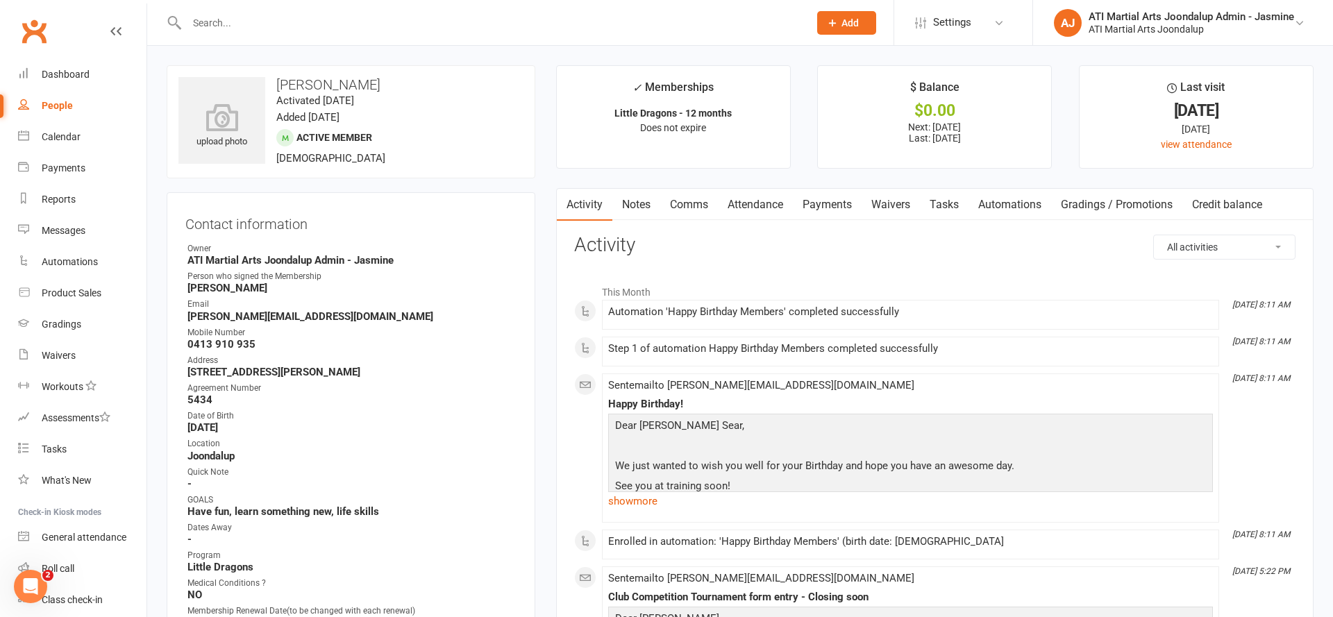
click at [396, 24] on input "text" at bounding box center [491, 22] width 617 height 19
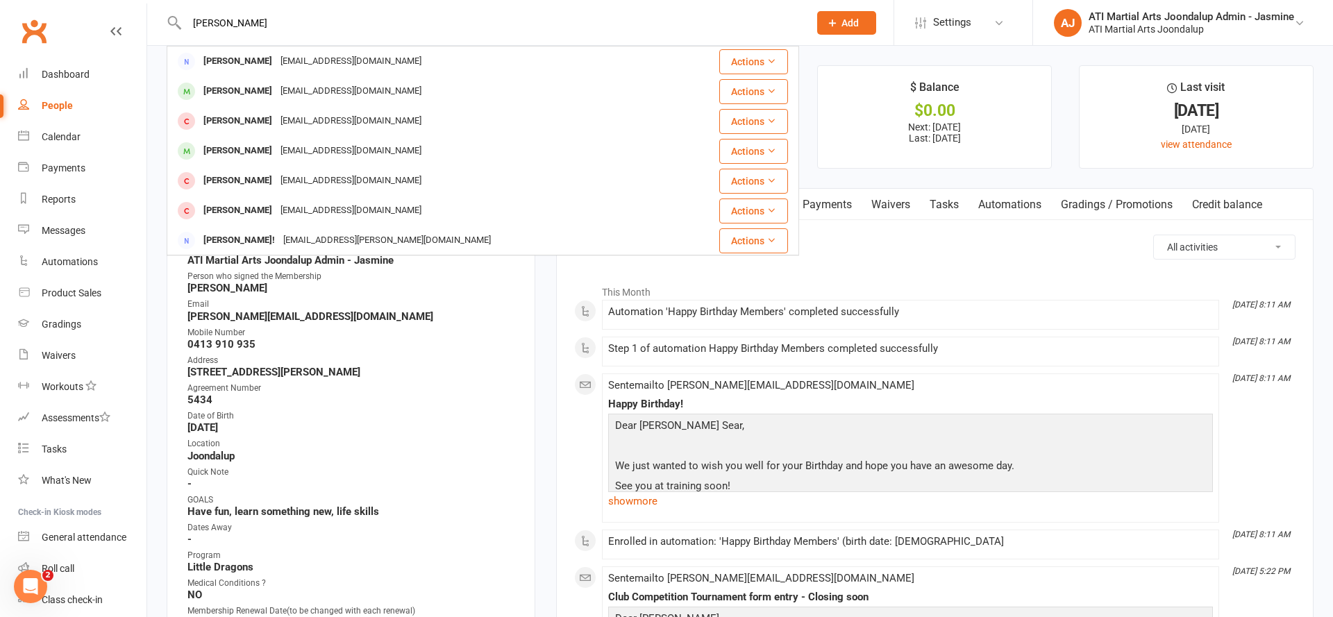
type input "Arleen sandhu"
click at [451, 56] on div "Harleen Sandhu sandhu1mrsingh@gamil.com" at bounding box center [430, 61] width 524 height 28
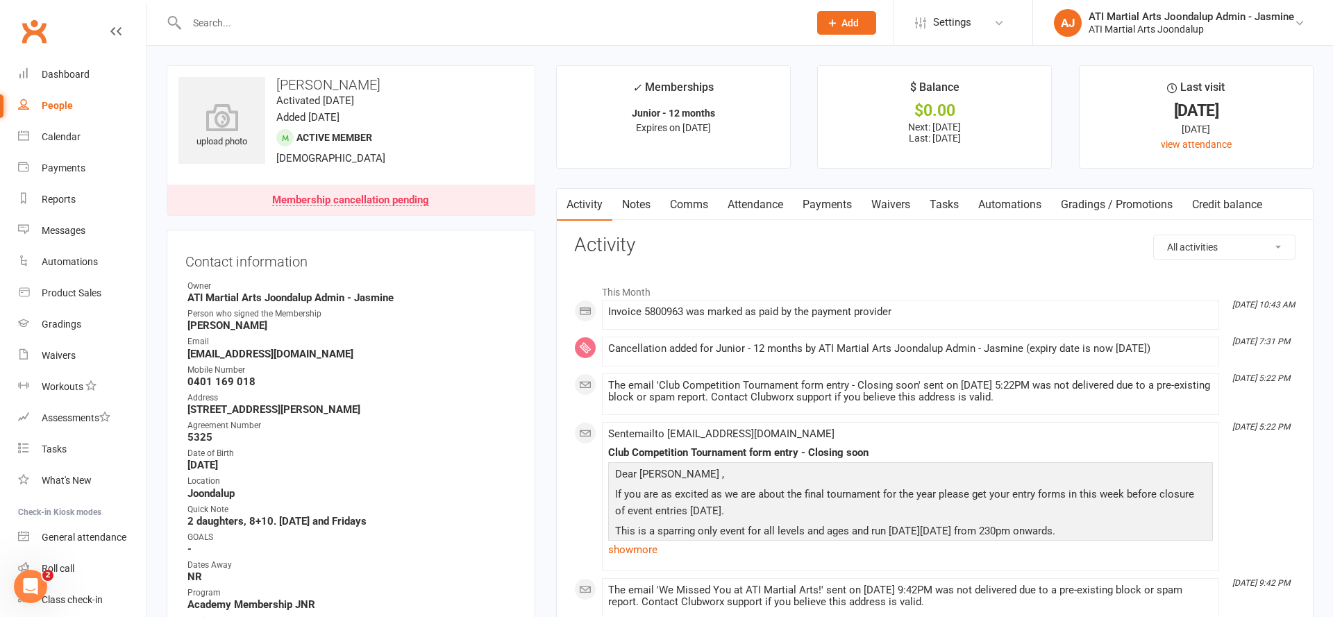
click at [759, 210] on link "Attendance" at bounding box center [755, 205] width 75 height 32
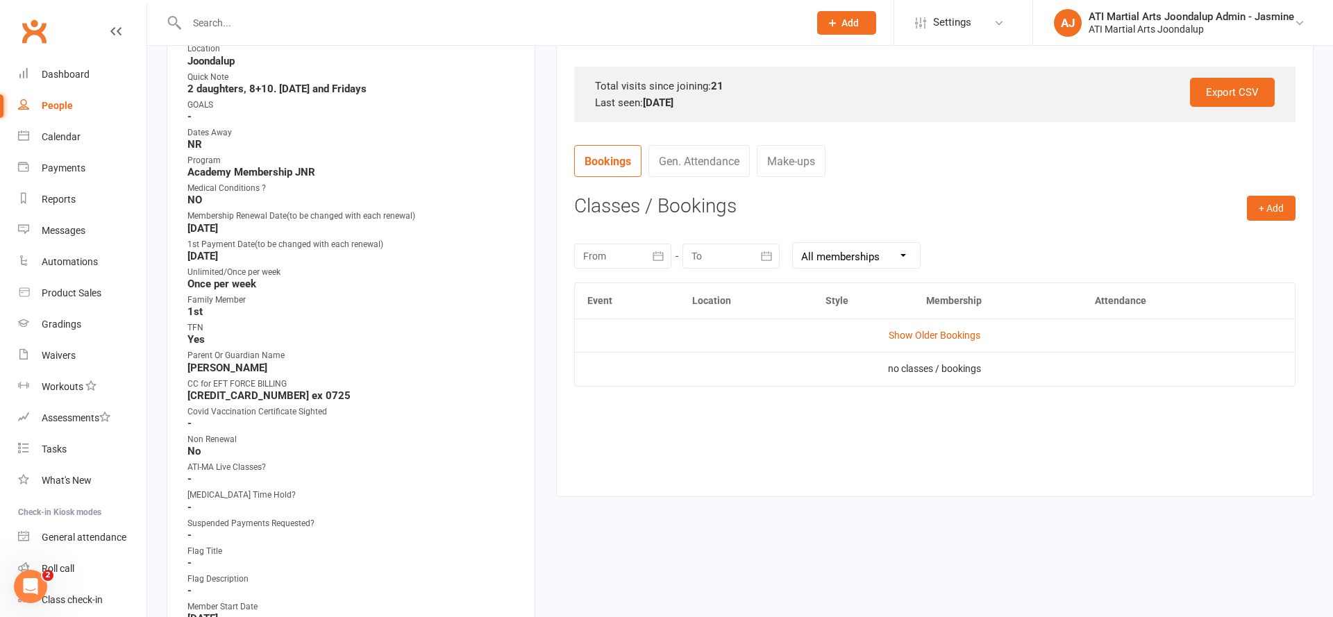
scroll to position [433, 0]
click at [926, 329] on link "Show Older Bookings" at bounding box center [935, 334] width 92 height 11
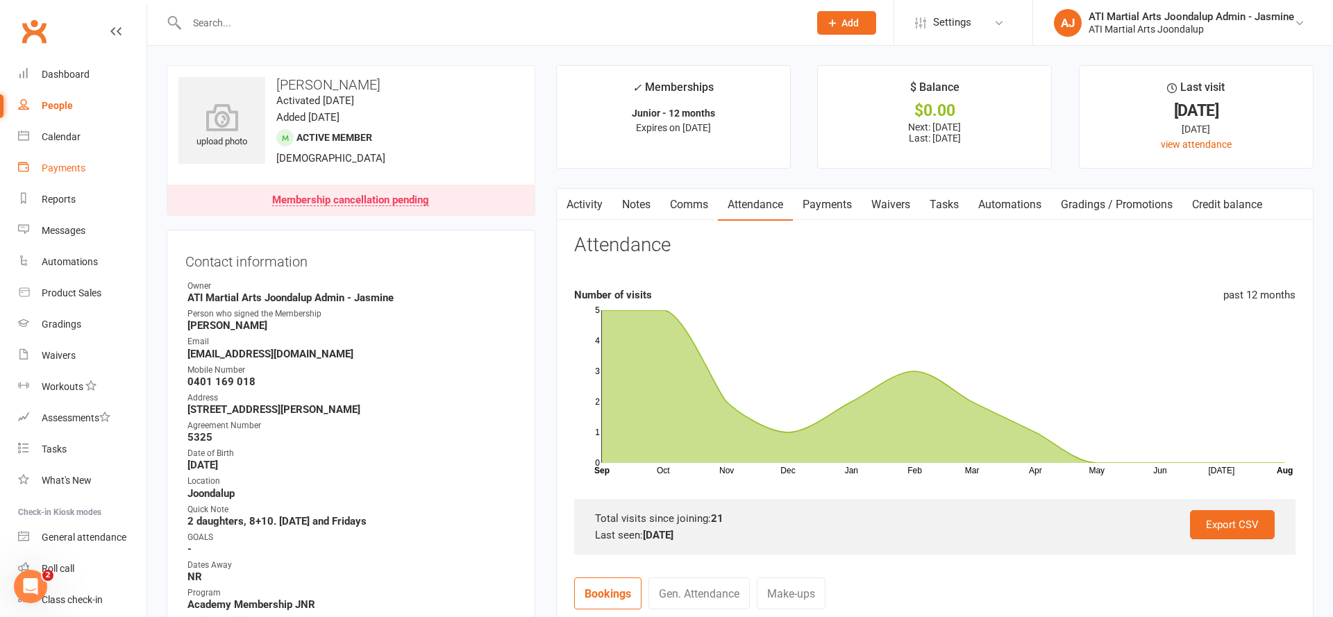
scroll to position [0, 0]
drag, startPoint x: 74, startPoint y: 142, endPoint x: 147, endPoint y: 156, distance: 74.2
click at [76, 142] on div "Calendar" at bounding box center [61, 136] width 39 height 11
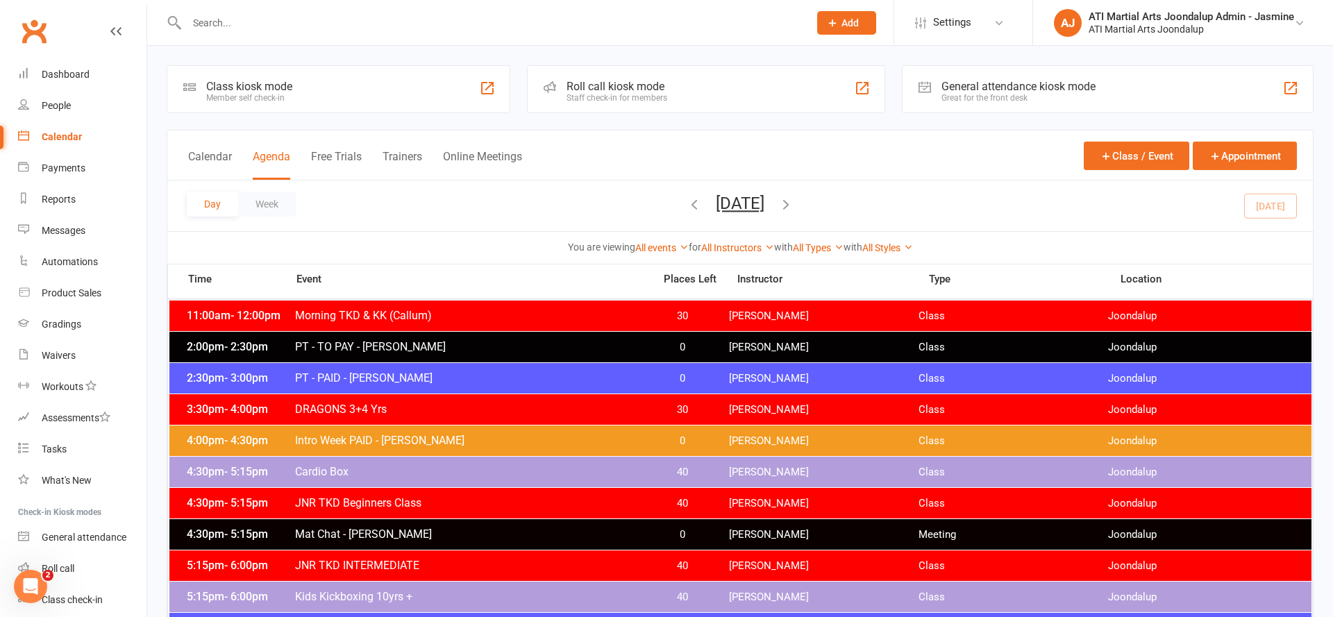
drag, startPoint x: 860, startPoint y: 206, endPoint x: 597, endPoint y: 322, distance: 287.9
click at [794, 206] on icon "button" at bounding box center [786, 204] width 15 height 15
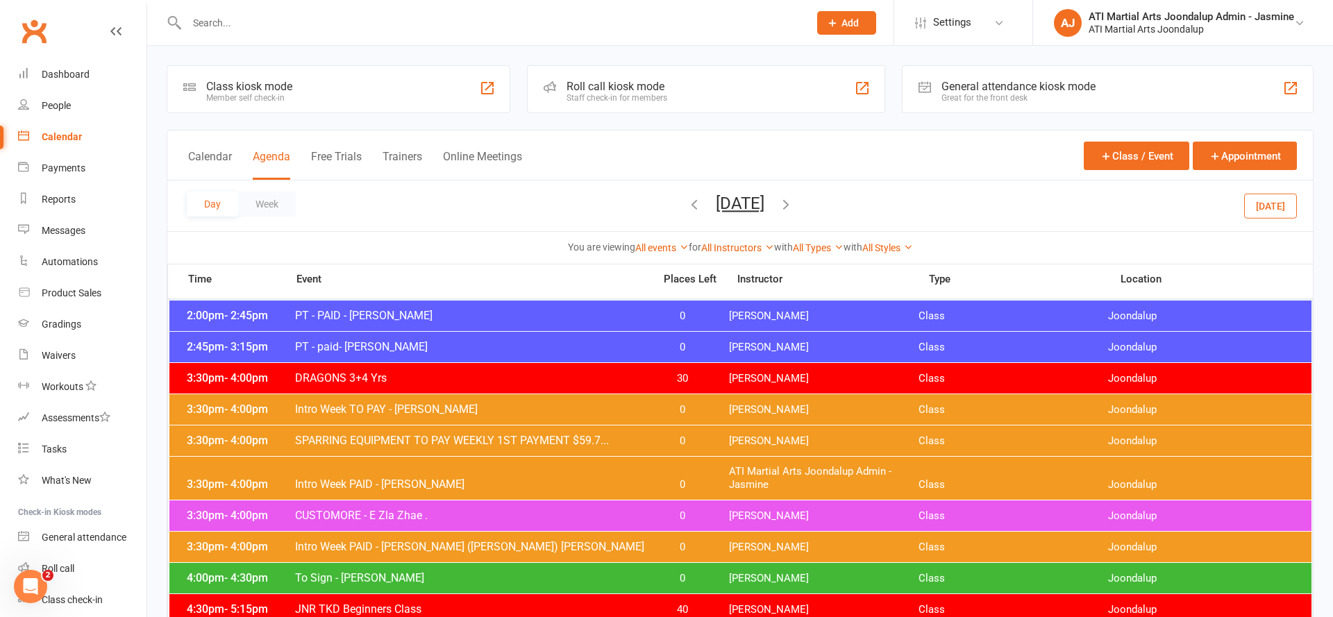
drag, startPoint x: 633, startPoint y: 201, endPoint x: 655, endPoint y: 205, distance: 22.5
click at [687, 202] on icon "button" at bounding box center [694, 204] width 15 height 15
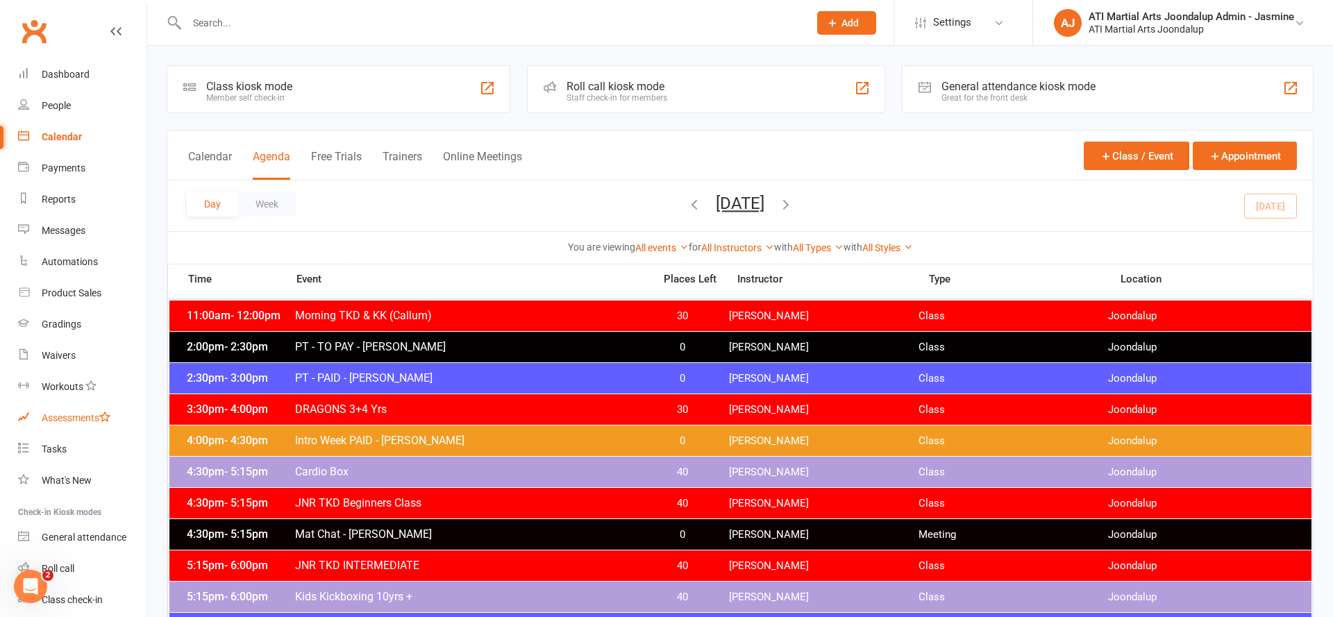
drag, startPoint x: 51, startPoint y: 443, endPoint x: 78, endPoint y: 429, distance: 30.8
click at [51, 443] on link "Tasks" at bounding box center [82, 449] width 128 height 31
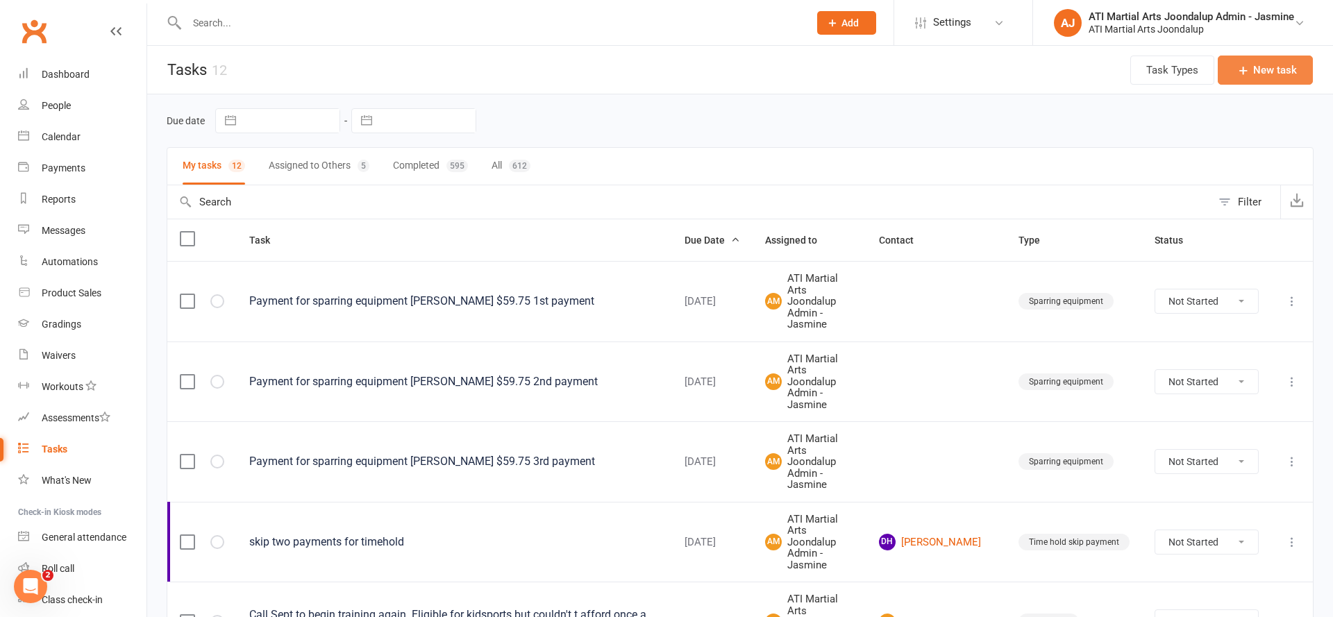
click at [1270, 72] on button "New task" at bounding box center [1265, 70] width 95 height 29
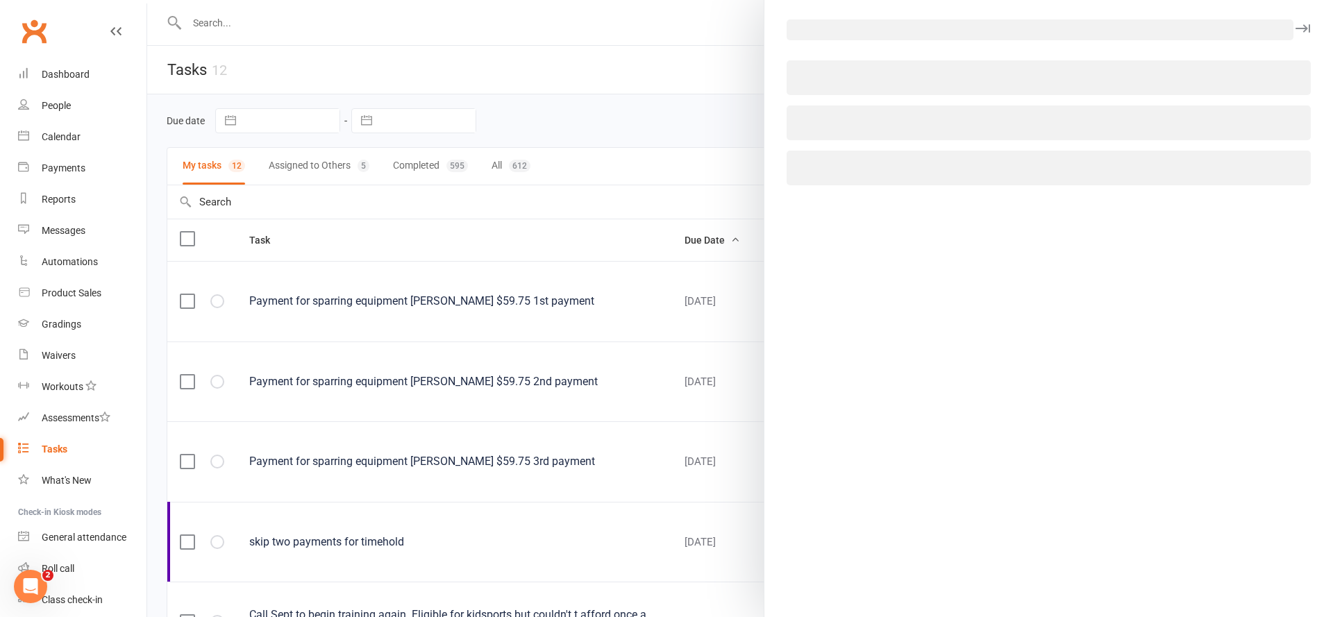
select select "12005"
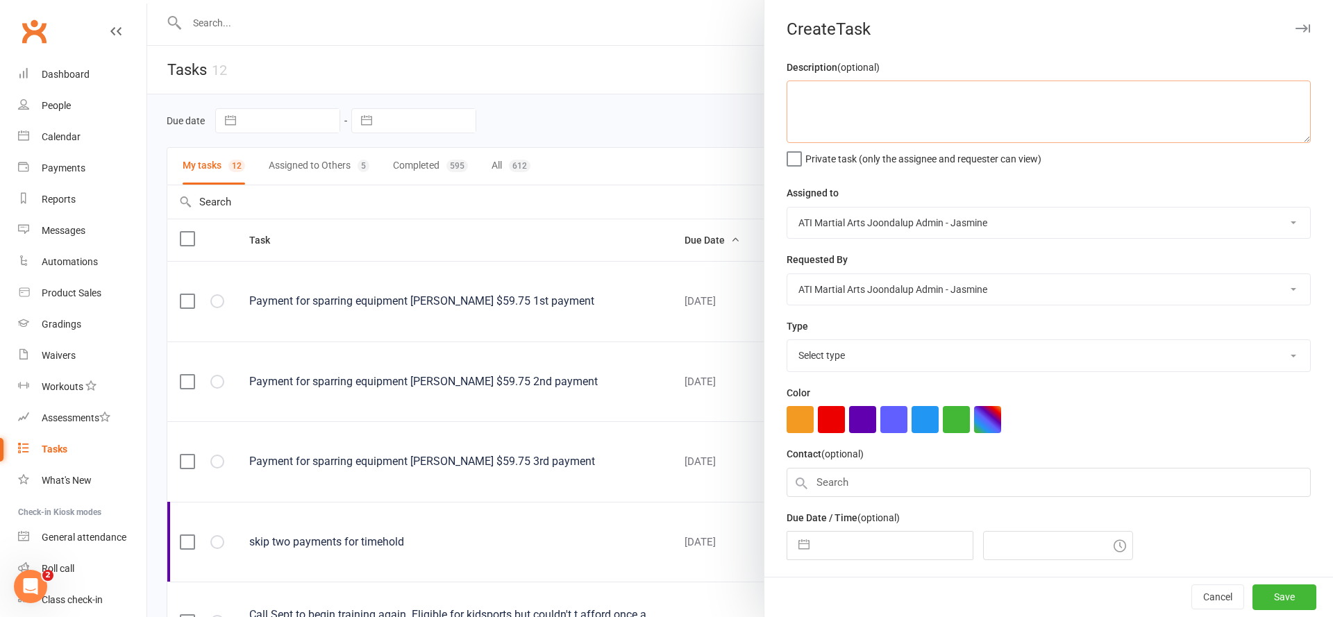
click at [912, 107] on textarea at bounding box center [1049, 112] width 524 height 63
click at [591, 288] on div at bounding box center [740, 308] width 1186 height 617
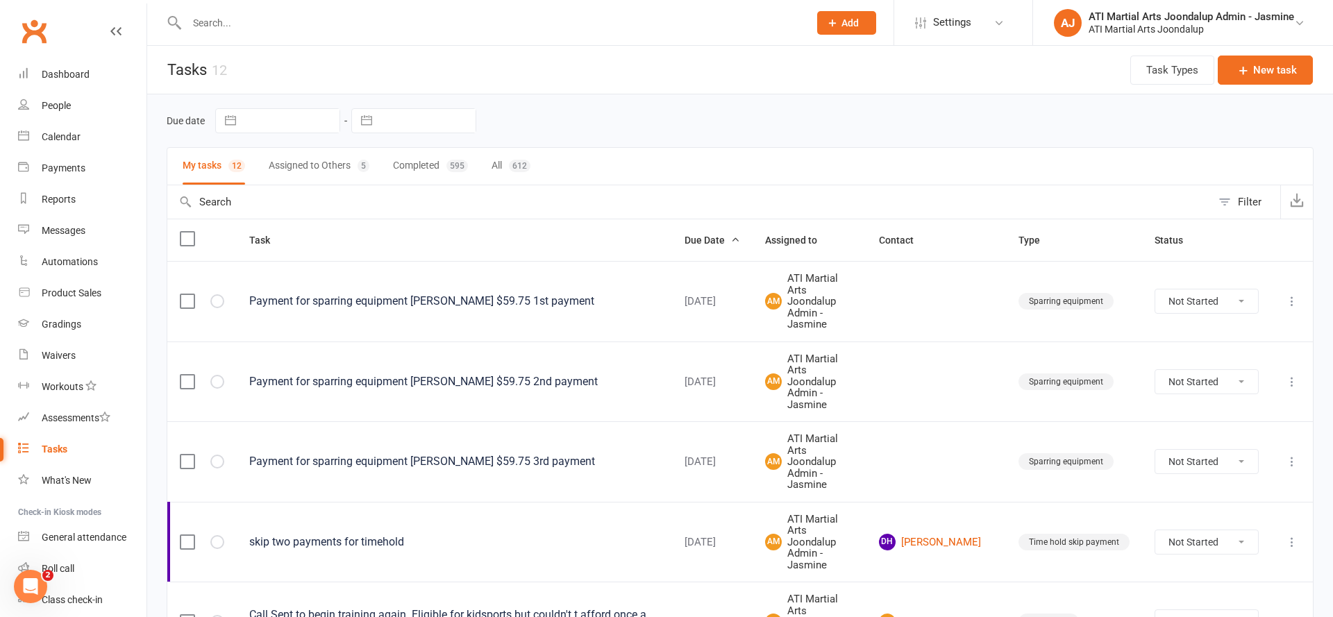
drag, startPoint x: 592, startPoint y: 288, endPoint x: 483, endPoint y: 290, distance: 108.4
click at [483, 294] on div "Payment for sparring equipment [PERSON_NAME] $59.75 1st payment" at bounding box center [454, 301] width 410 height 14
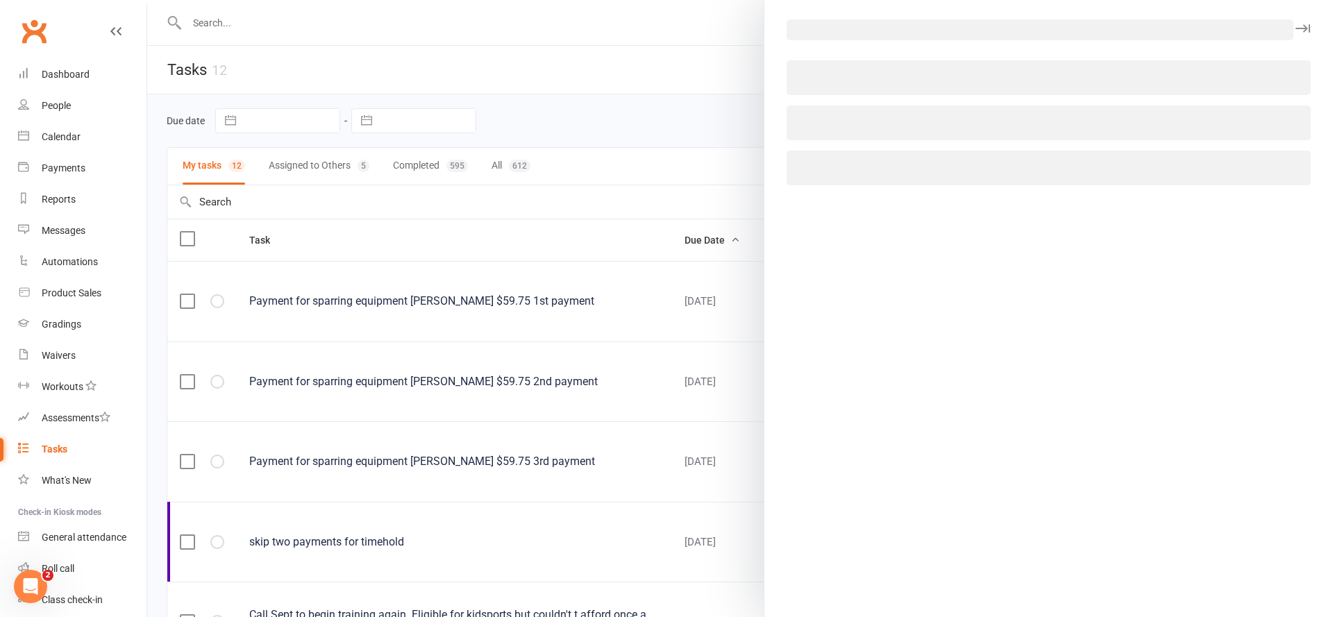
drag, startPoint x: 483, startPoint y: 290, endPoint x: 579, endPoint y: 228, distance: 114.0
click at [572, 258] on div at bounding box center [740, 308] width 1186 height 617
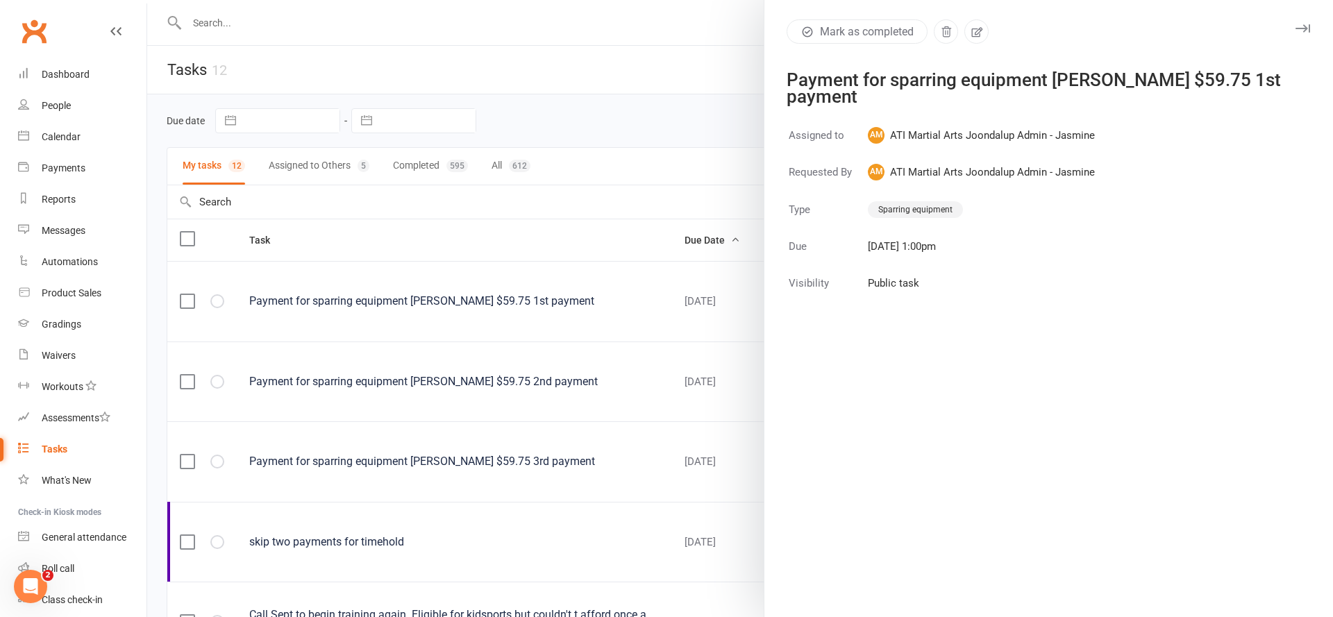
click at [587, 297] on div at bounding box center [740, 308] width 1186 height 617
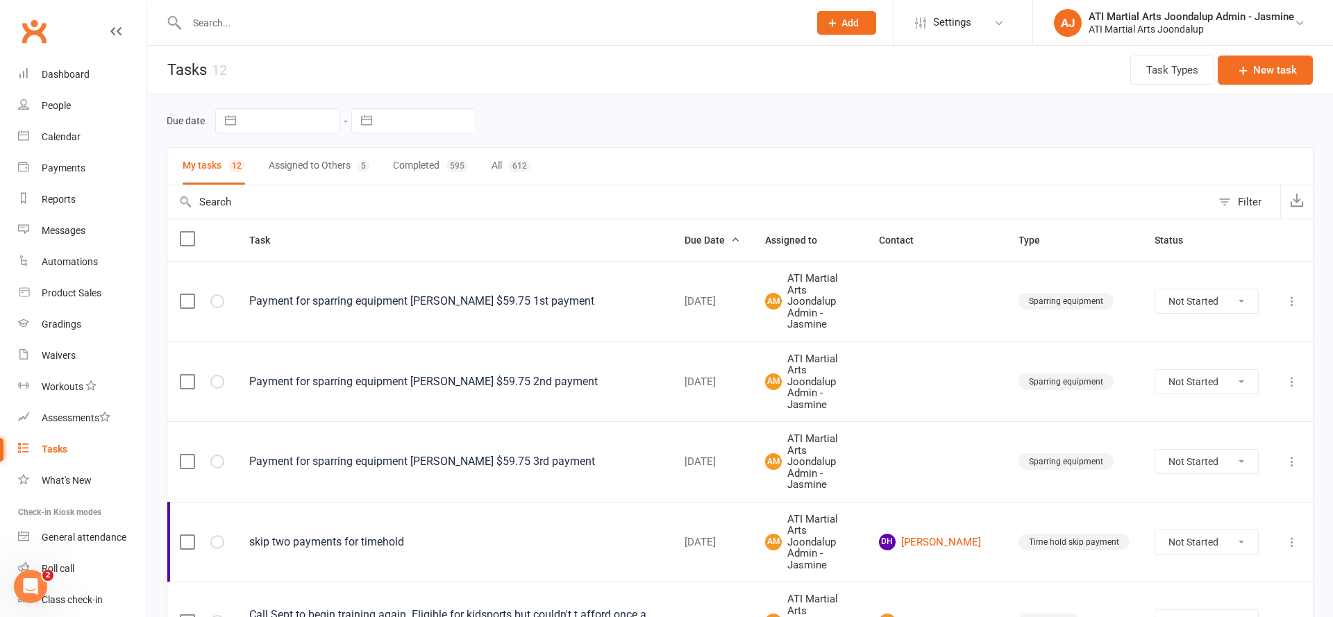
drag, startPoint x: 607, startPoint y: 289, endPoint x: 249, endPoint y: 290, distance: 358.4
click at [244, 288] on td "Payment for sparring equipment [PERSON_NAME] $59.75 1st payment" at bounding box center [454, 301] width 435 height 81
copy div "Payment for sparring equipment [PERSON_NAME] $59.75 1st payment"
drag, startPoint x: 588, startPoint y: 244, endPoint x: 754, endPoint y: 218, distance: 168.0
click at [590, 243] on th "Task" at bounding box center [454, 240] width 435 height 42
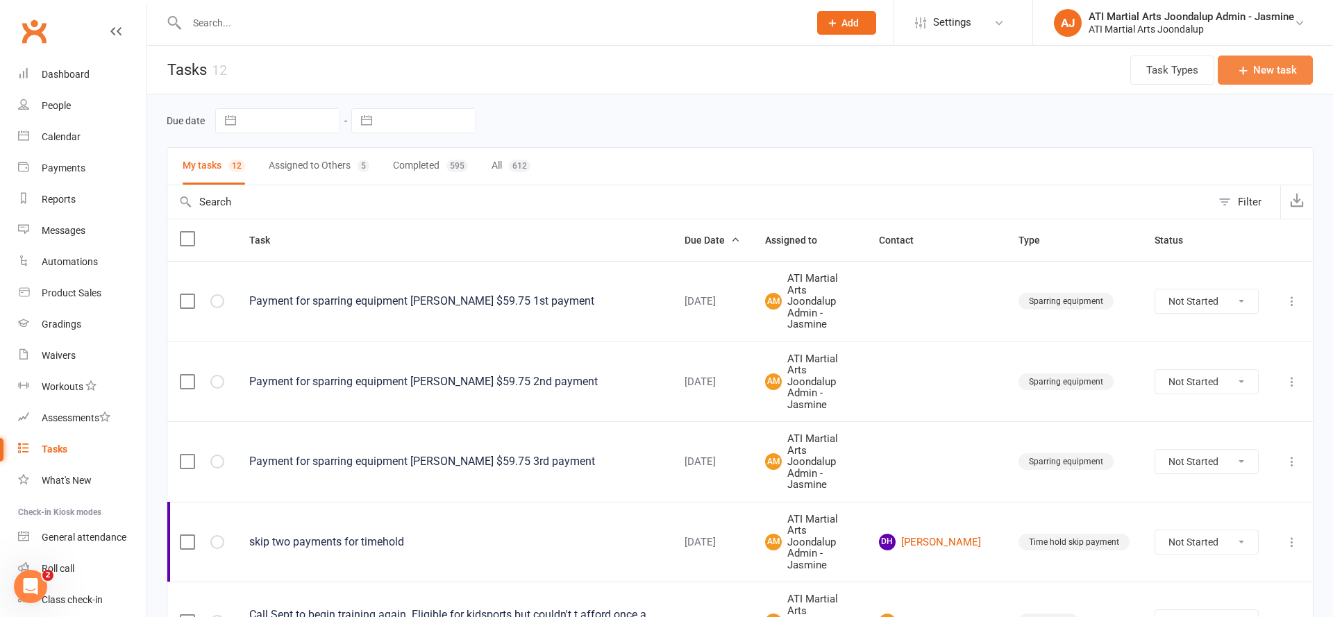
click at [1295, 83] on button "New task" at bounding box center [1265, 70] width 95 height 29
select select "12005"
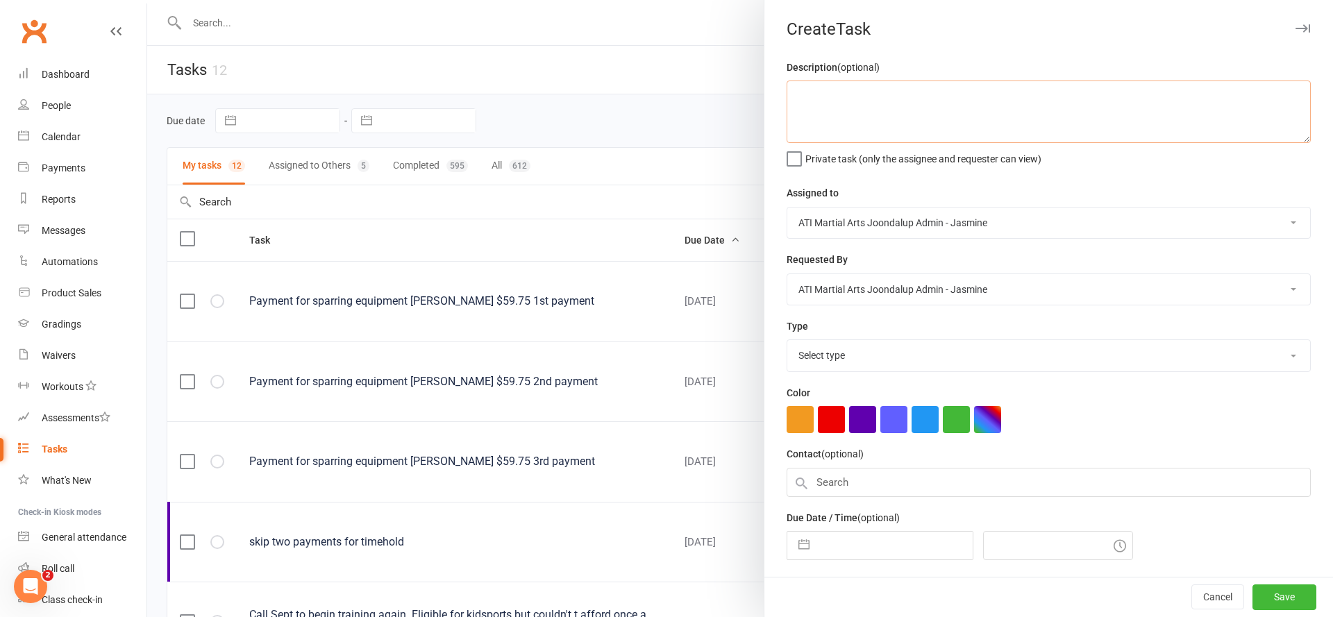
paste textarea "Payment for sparring equipment [PERSON_NAME] $59.75 1st payment"
click at [1076, 94] on textarea "Payment for sparring equipment [PERSON_NAME] $59.75 1st payment" at bounding box center [1049, 112] width 524 height 63
type textarea "Payment for sparring equipment [PERSON_NAME] $59.75 4th payment"
select select "35264"
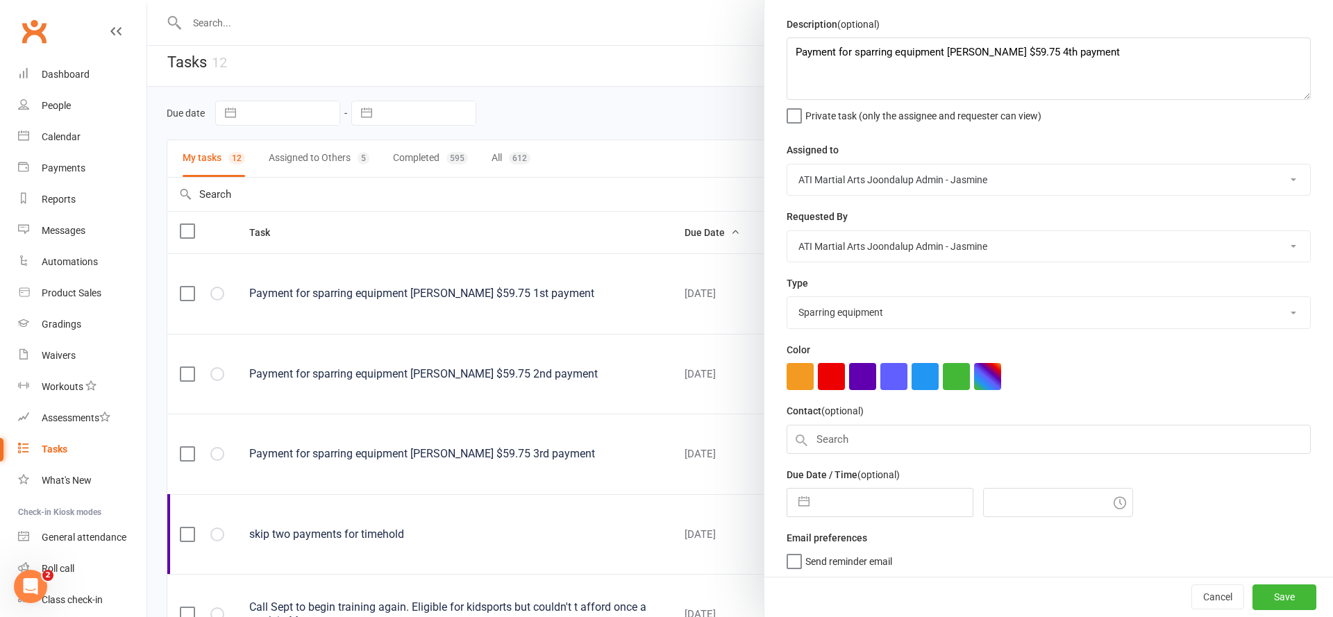
scroll to position [9, 0]
click at [808, 497] on button "button" at bounding box center [804, 503] width 25 height 28
select select "6"
select select "2025"
select select "7"
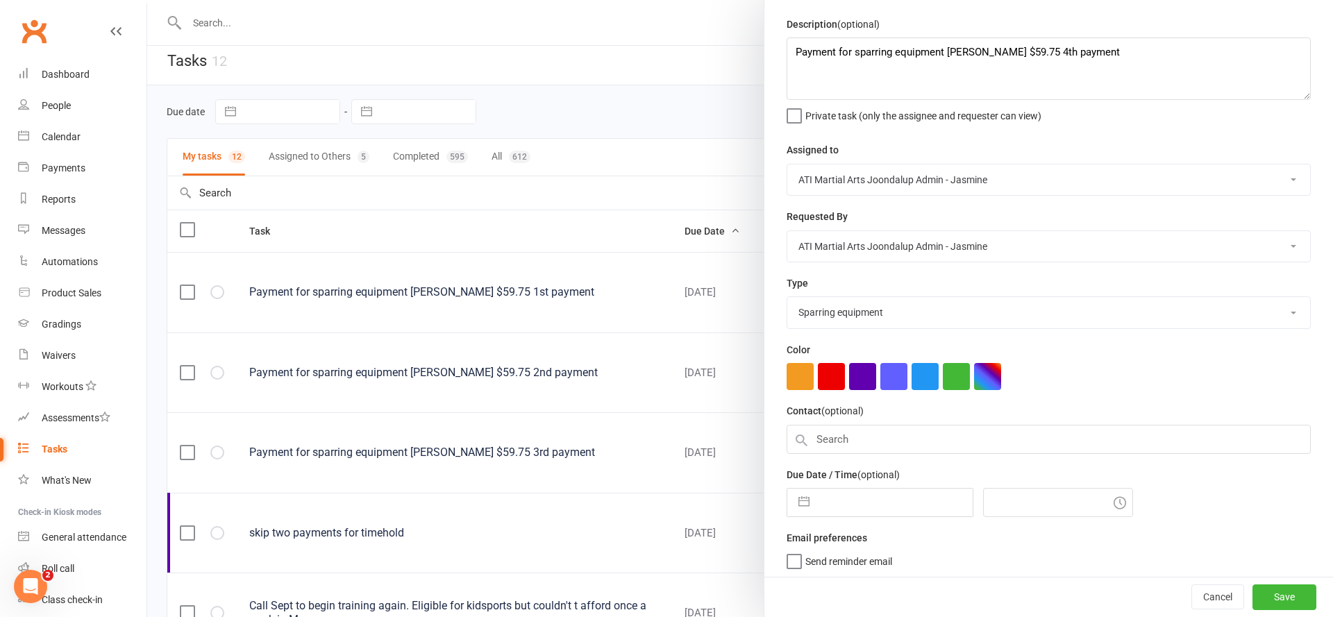
select select "2025"
select select "8"
select select "2025"
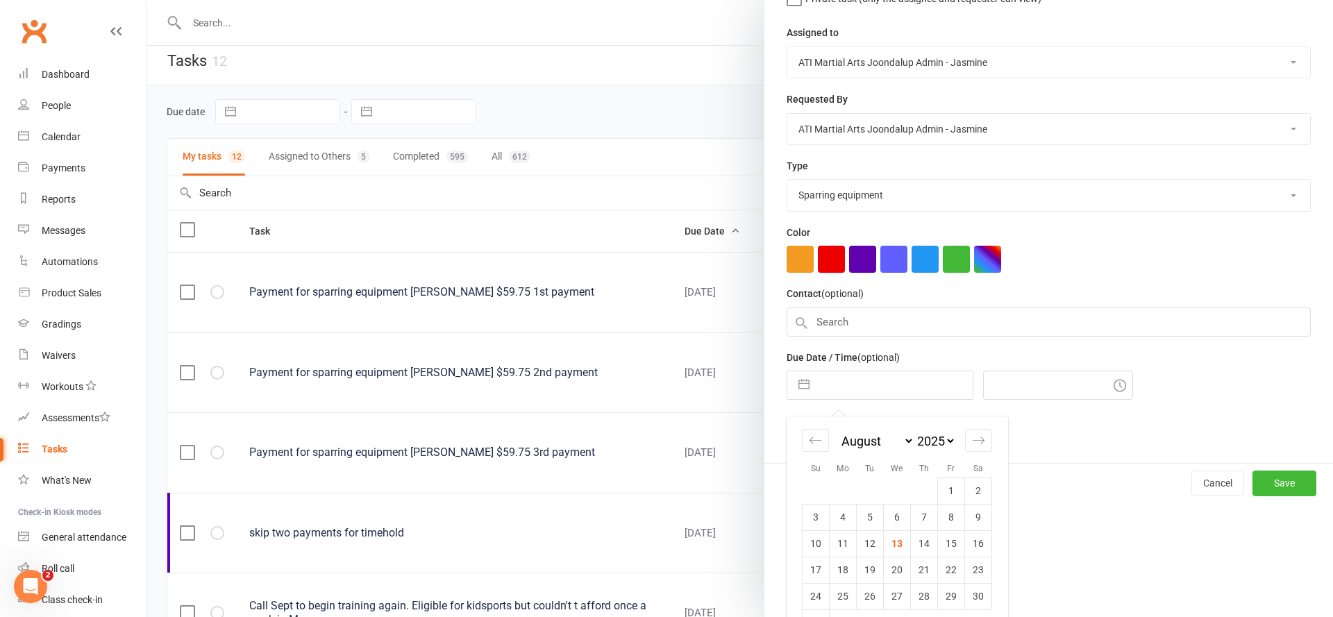
scroll to position [178, 0]
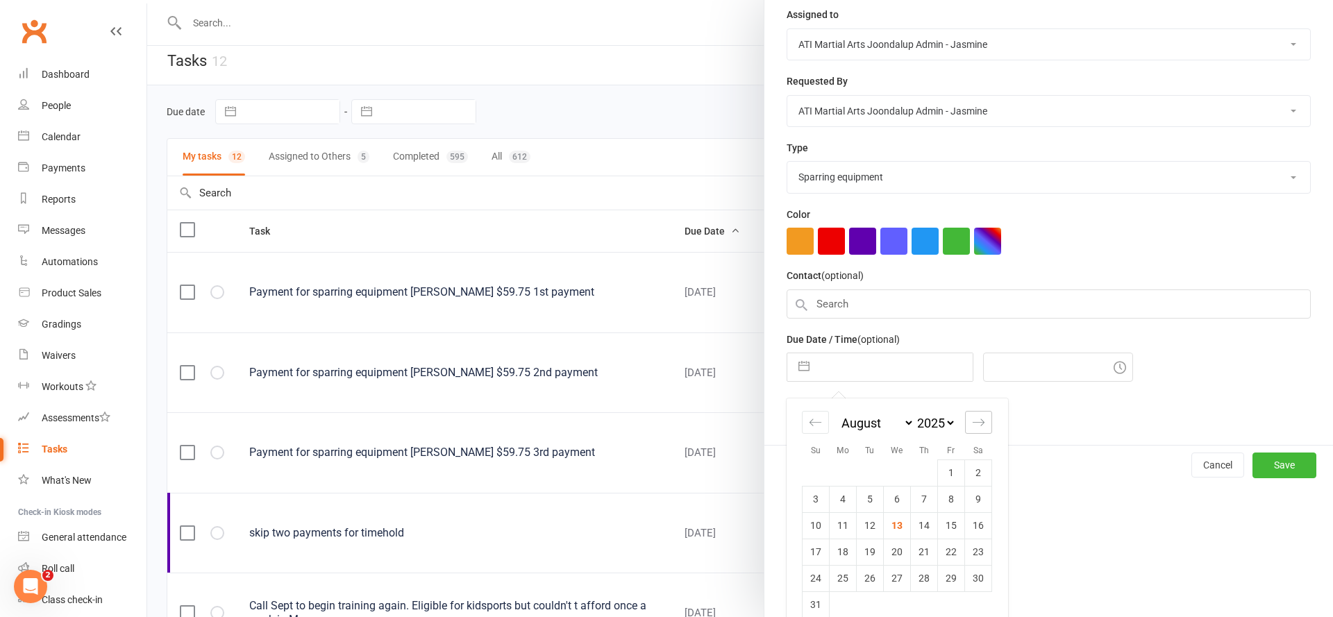
click at [987, 418] on div "Move forward to switch to the next month." at bounding box center [978, 422] width 27 height 23
select select "9"
select select "2025"
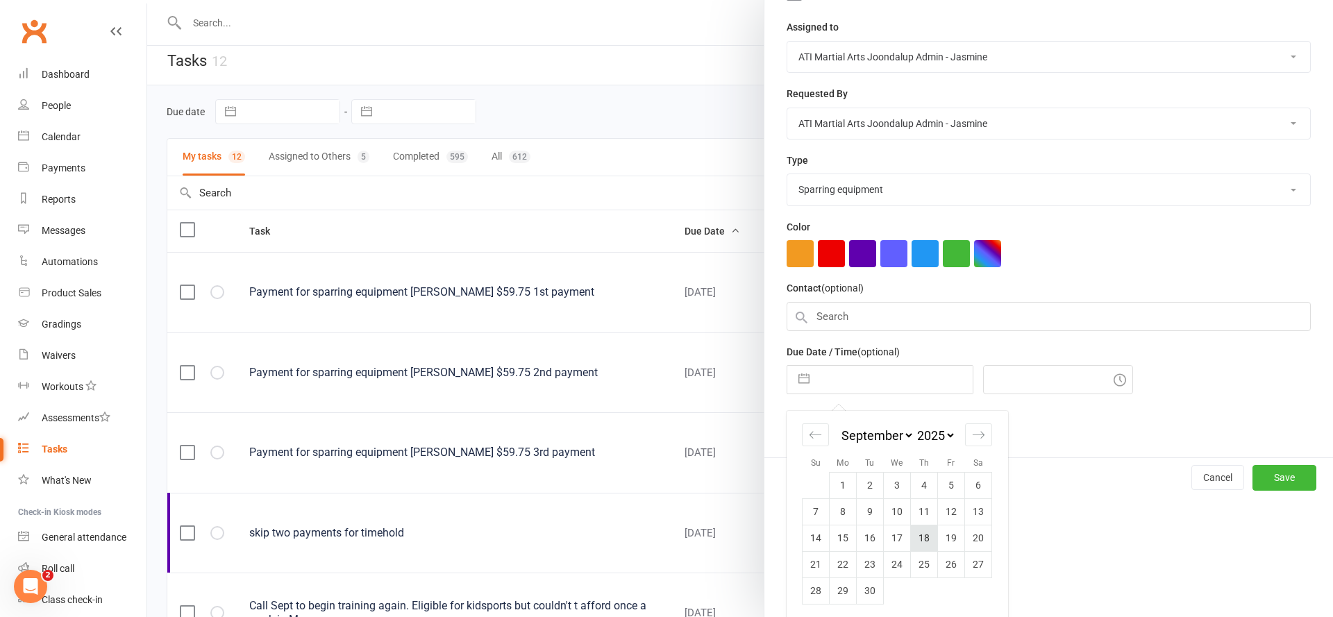
scroll to position [166, 0]
click at [931, 478] on td "4" at bounding box center [924, 485] width 27 height 26
type input "[DATE]"
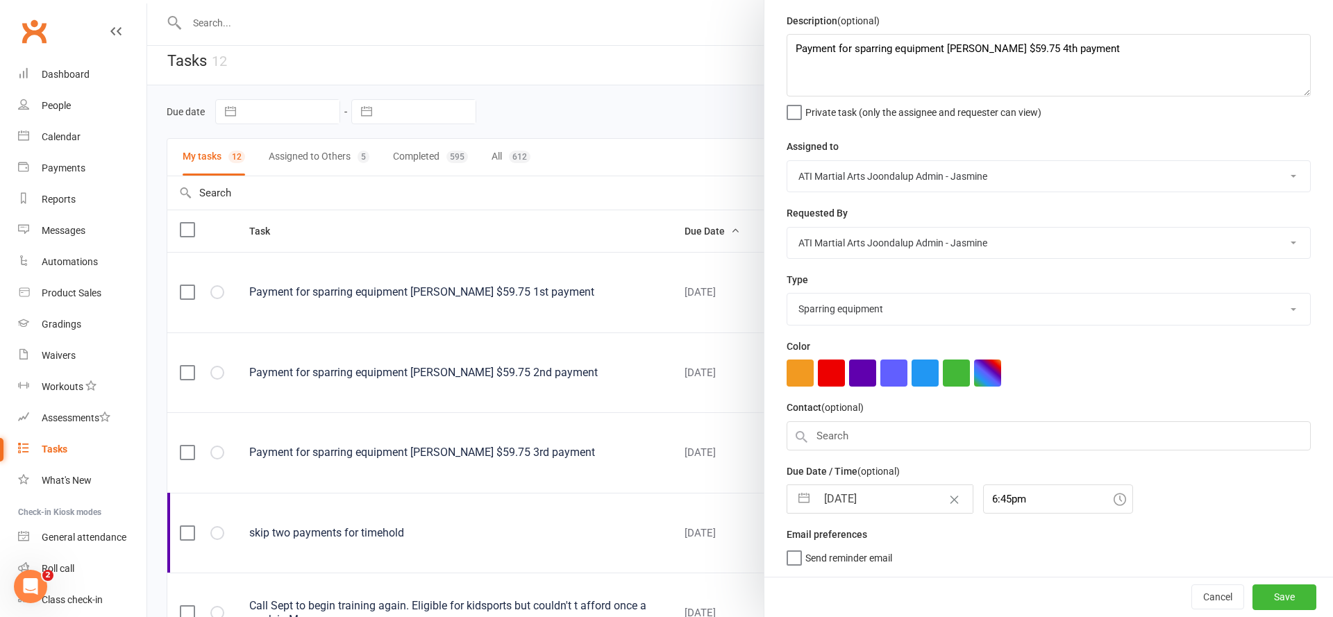
scroll to position [43, 0]
click at [1044, 506] on input "6:45pm" at bounding box center [1058, 502] width 150 height 29
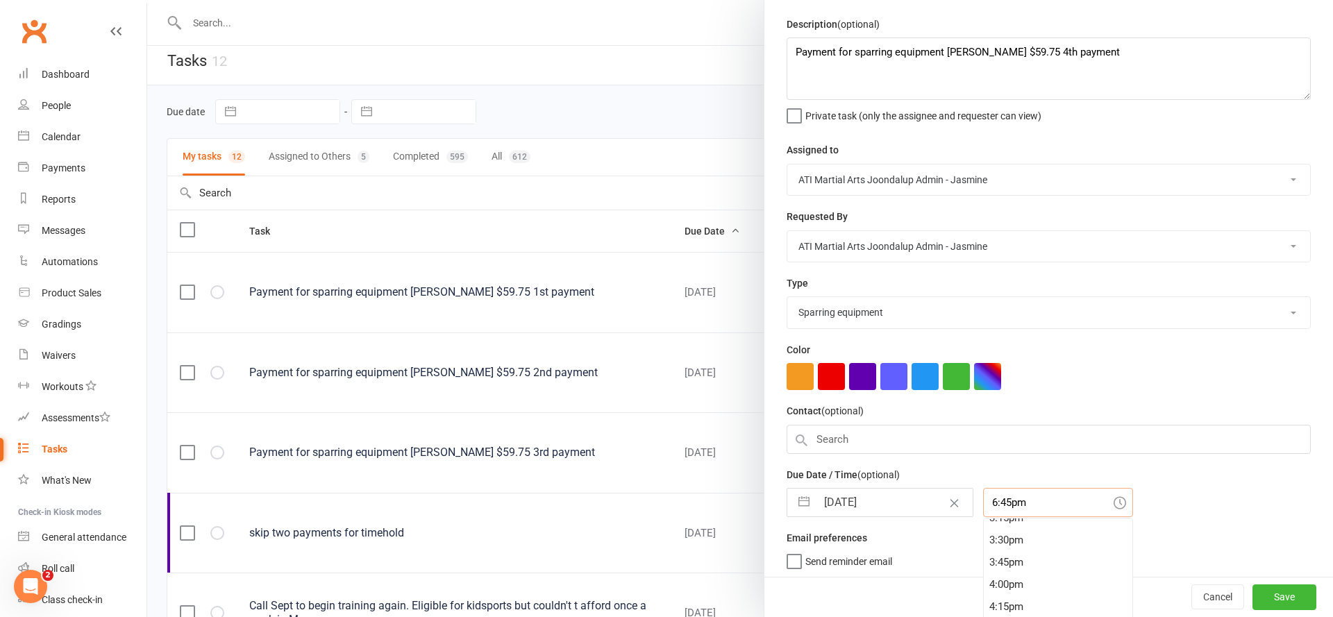
scroll to position [1363, 0]
click at [1006, 542] on div "3:30pm" at bounding box center [1058, 544] width 149 height 22
type input "3:30pm"
click at [1285, 596] on button "Save" at bounding box center [1285, 597] width 64 height 25
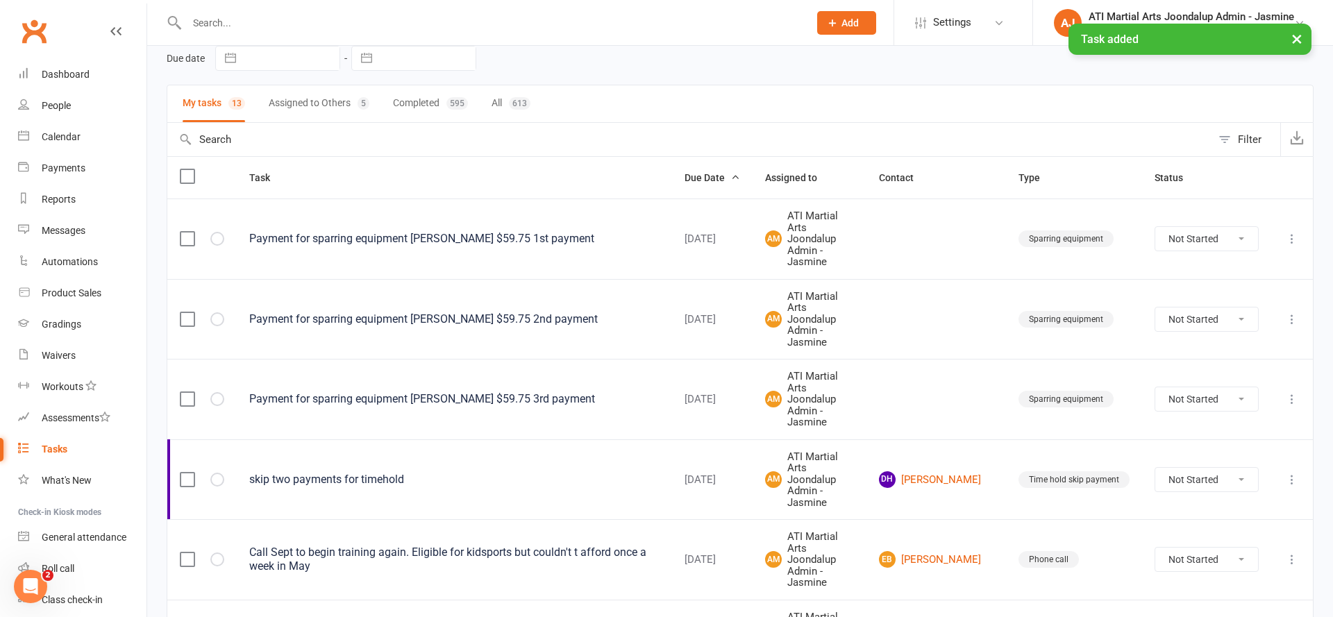
scroll to position [64, 0]
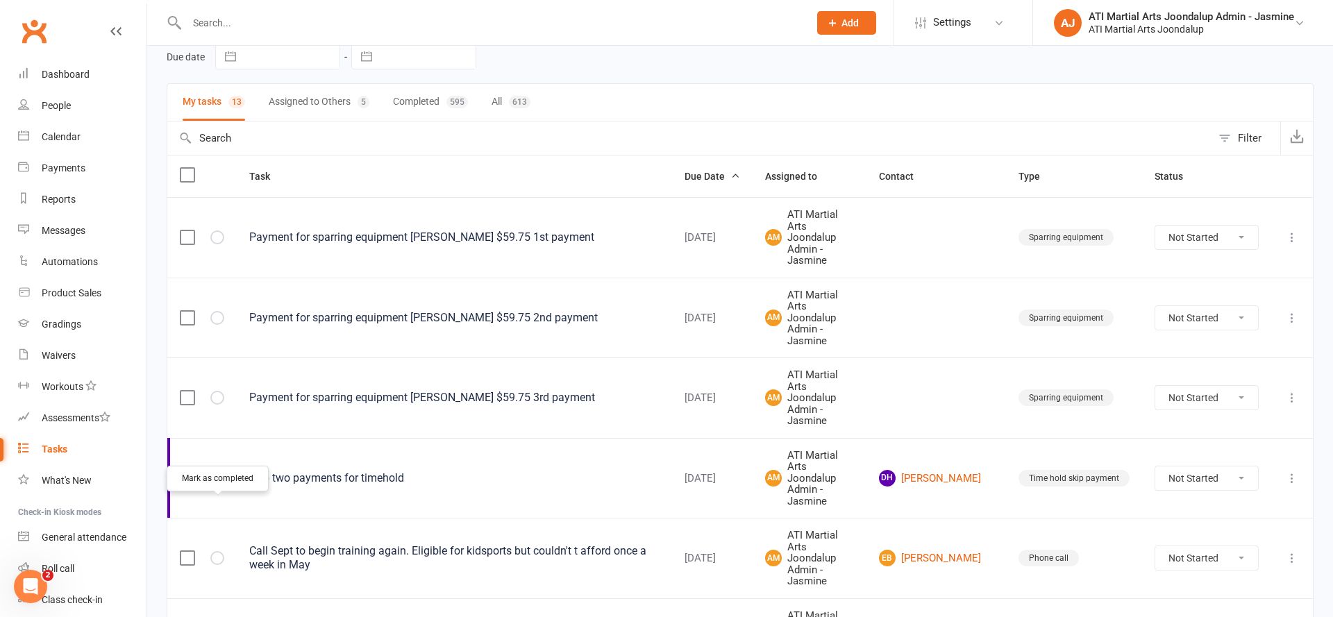
click at [0, 0] on icon "button" at bounding box center [0, 0] width 0 height 0
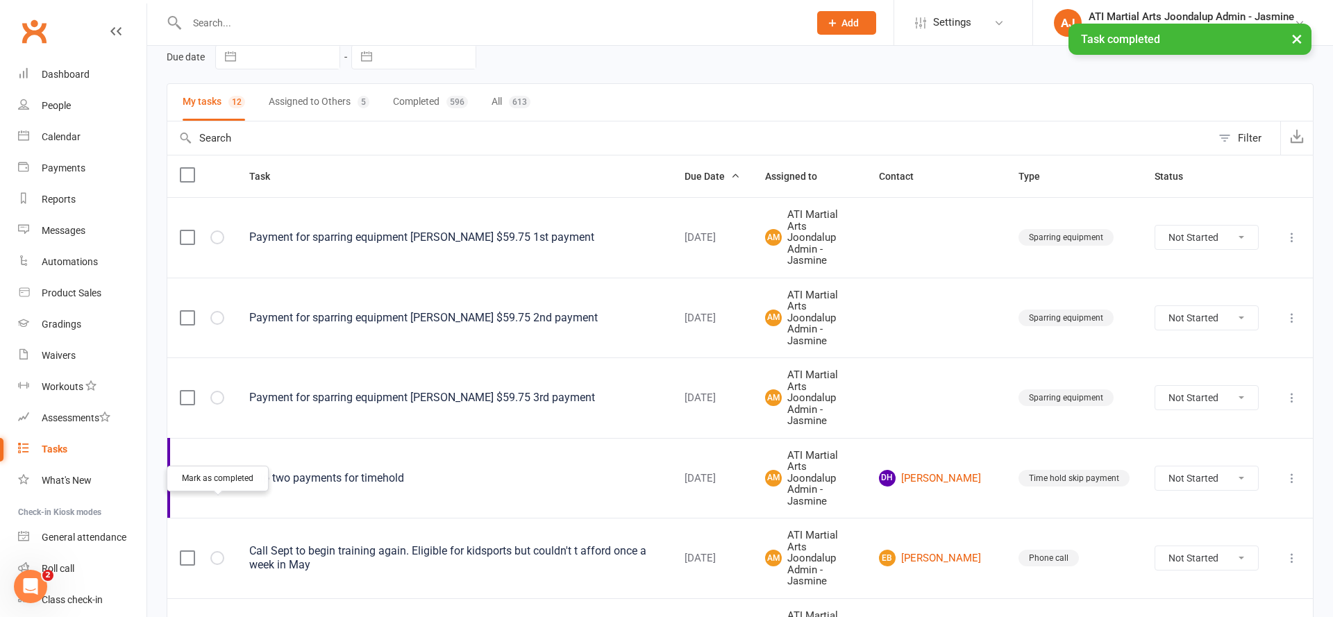
click at [0, 0] on icon "button" at bounding box center [0, 0] width 0 height 0
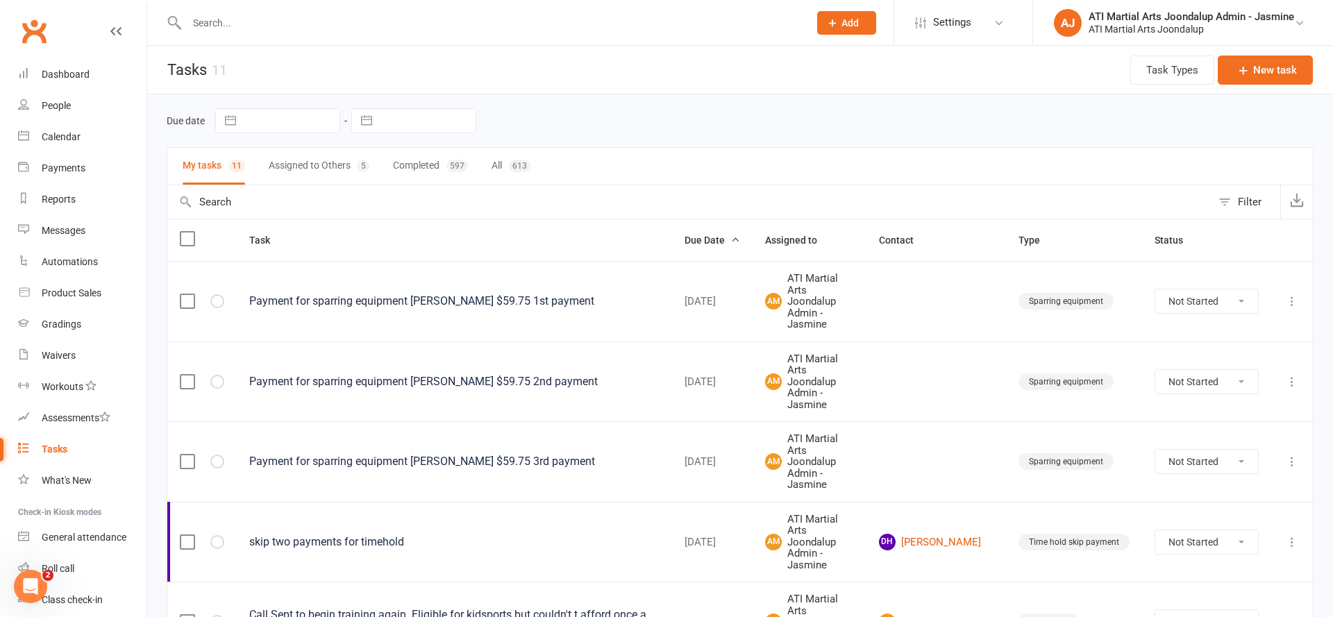
scroll to position [0, 0]
click at [1262, 76] on button "New task" at bounding box center [1265, 70] width 95 height 29
select select "12005"
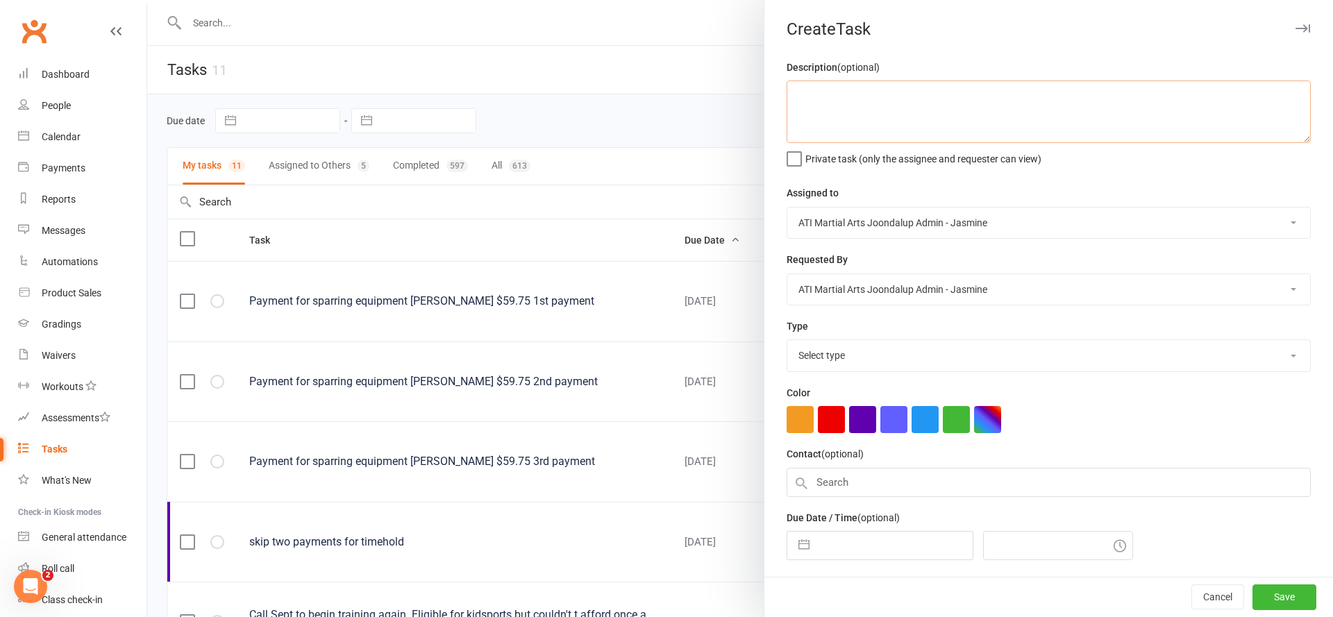
paste textarea "Payment for sparring equipment [PERSON_NAME] $59.75 1st payment"
click at [1077, 96] on textarea "Payment for sparring equipment [PERSON_NAME] $59.75 1st payment" at bounding box center [1049, 112] width 524 height 63
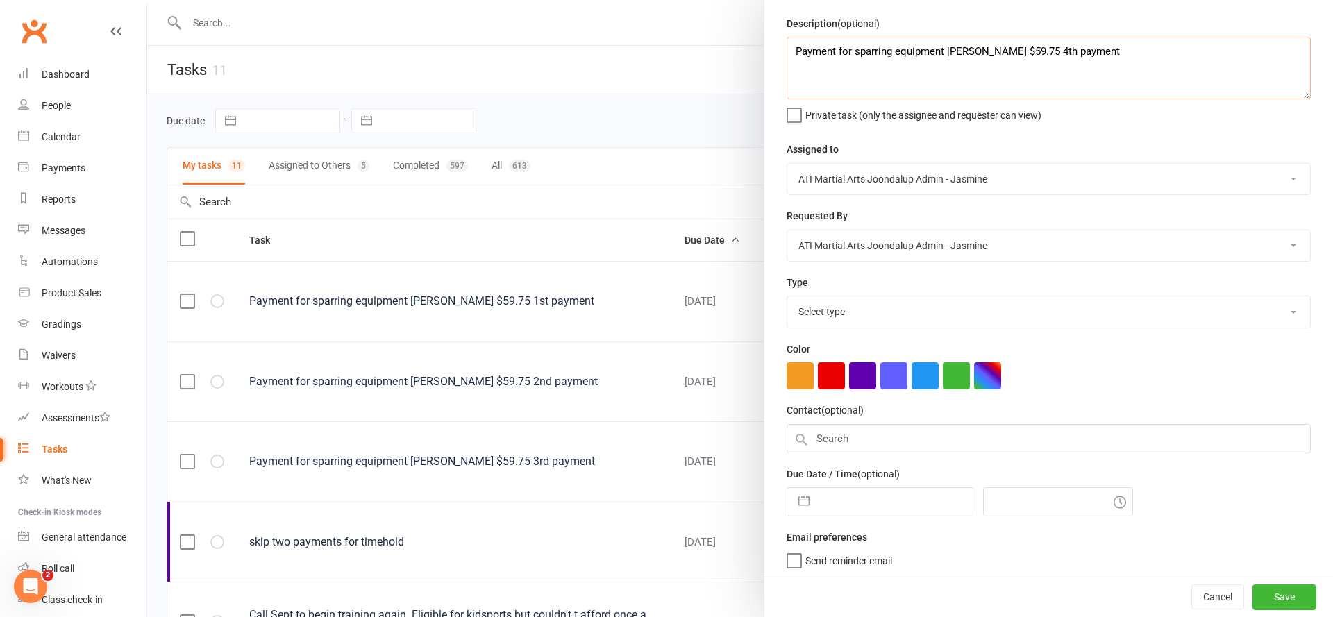
scroll to position [43, 0]
type textarea "Payment for sparring equipment [PERSON_NAME] $59.75 4th payment"
select select "35264"
click at [806, 500] on button "button" at bounding box center [804, 503] width 25 height 28
select select "6"
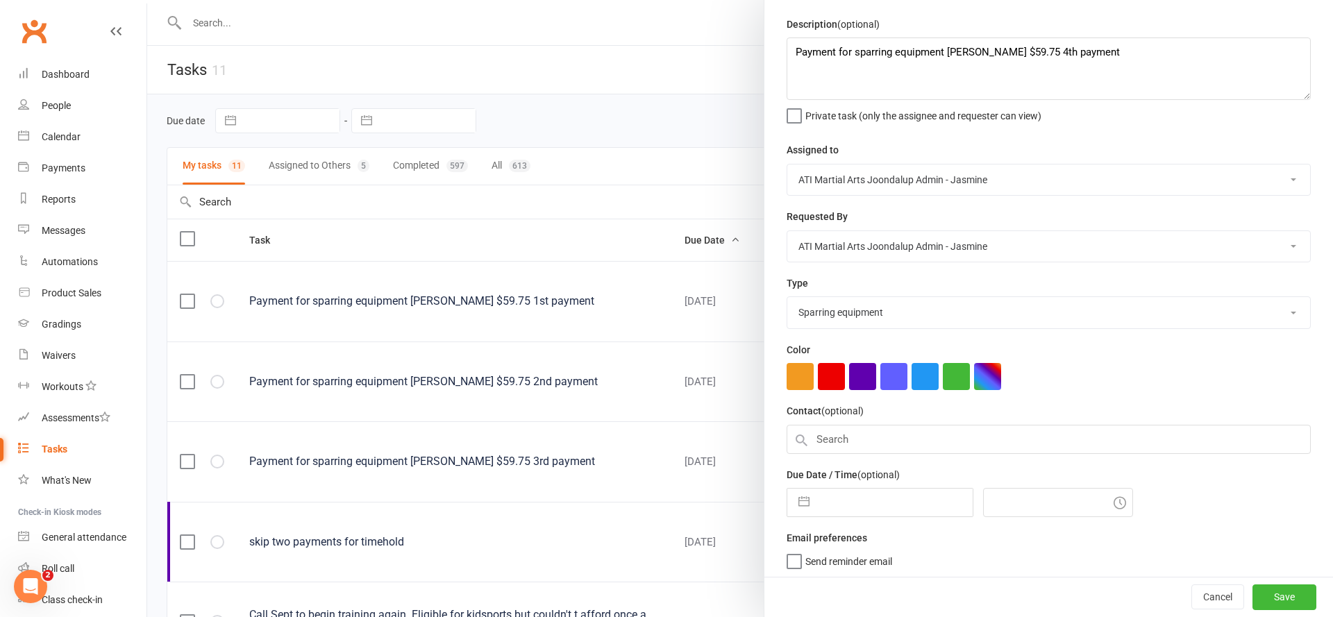
select select "2025"
select select "7"
select select "2025"
select select "8"
select select "2025"
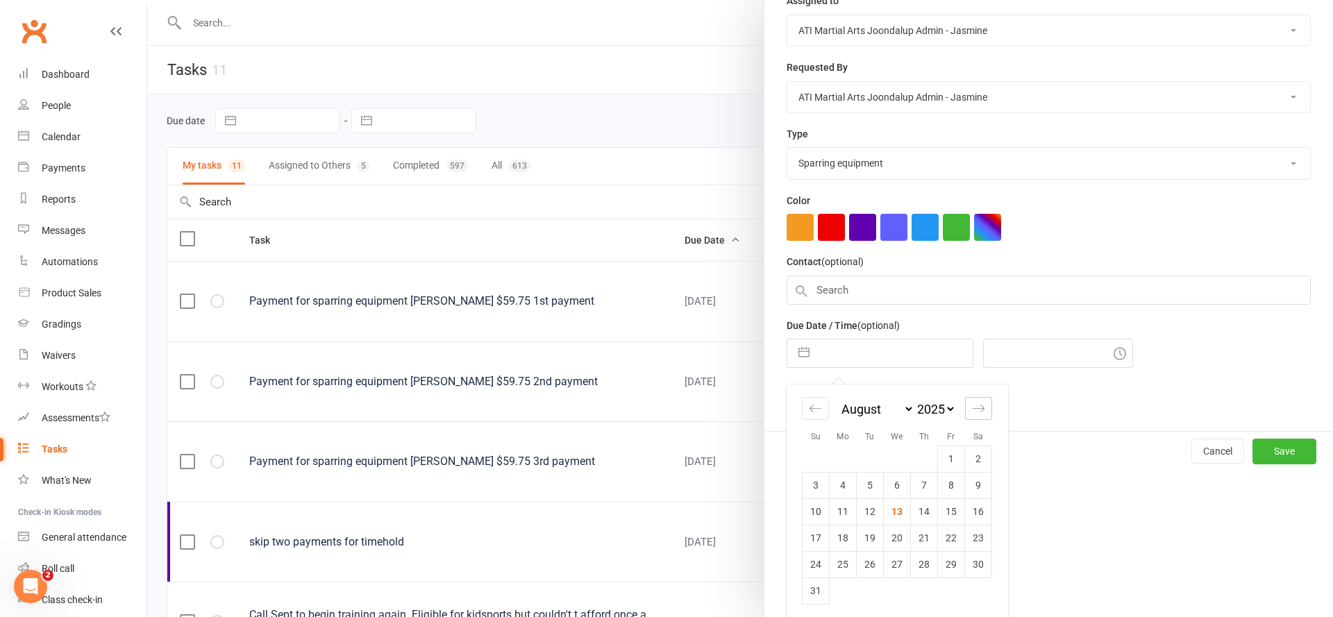
drag, startPoint x: 982, startPoint y: 408, endPoint x: 970, endPoint y: 430, distance: 25.5
click at [982, 408] on icon "Move forward to switch to the next month." at bounding box center [978, 408] width 13 height 13
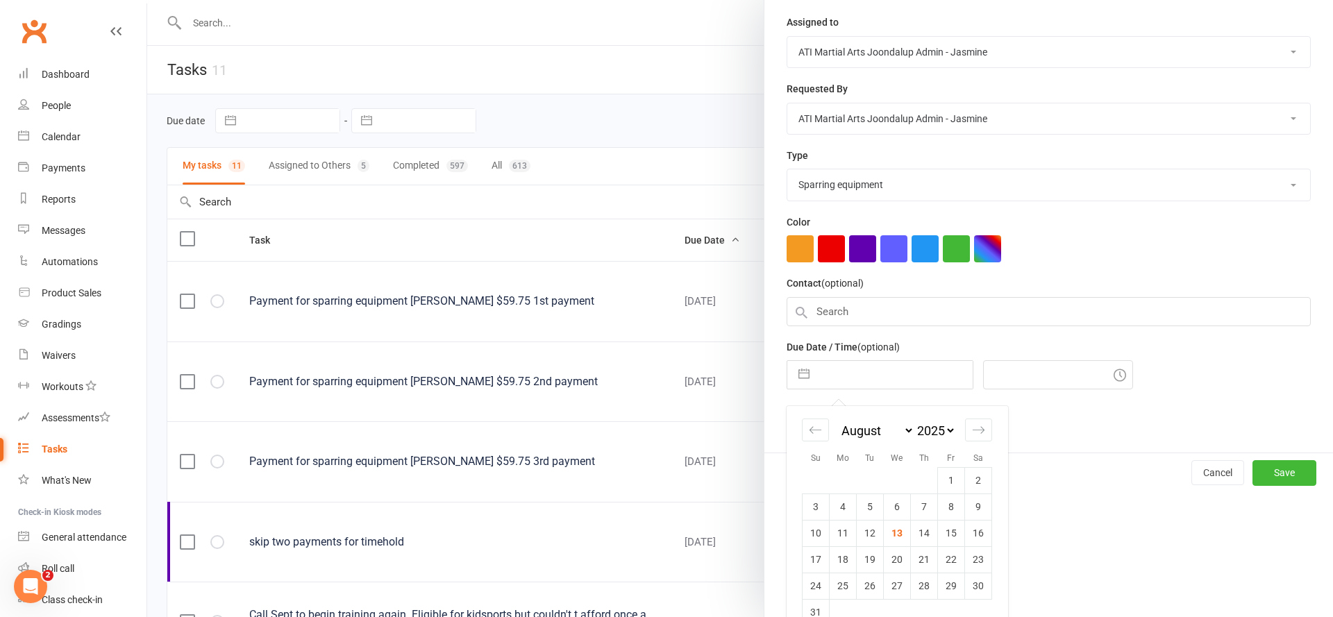
select select "9"
select select "2025"
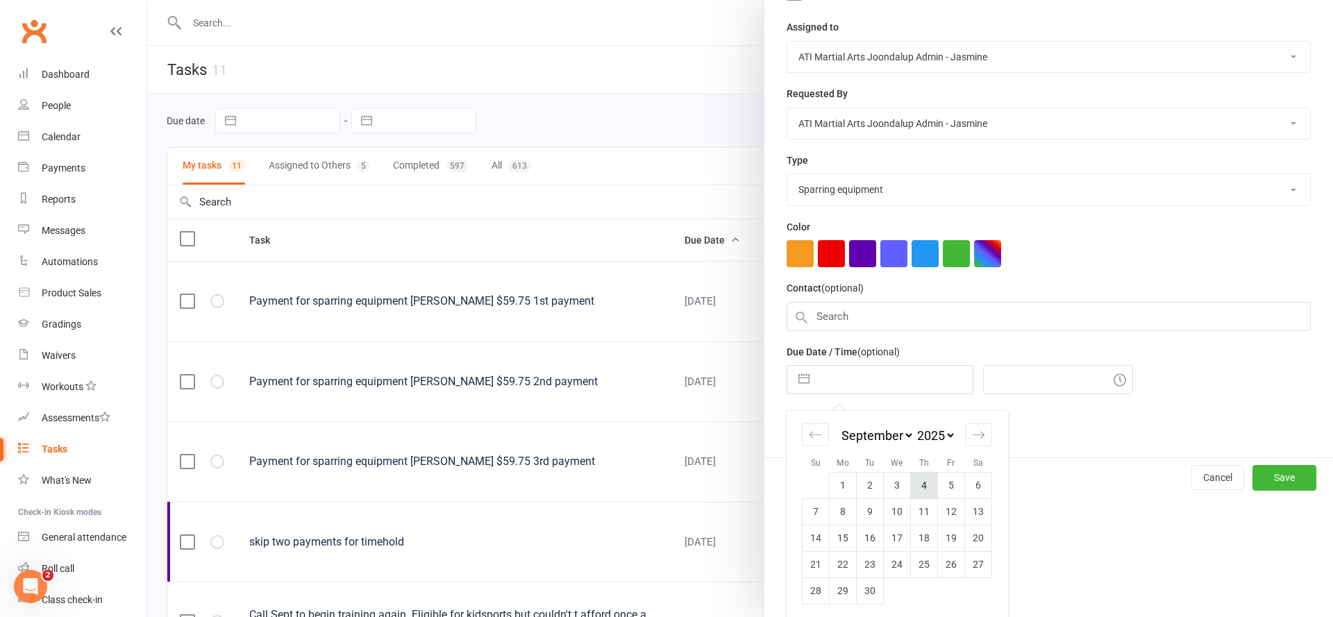
click at [919, 484] on td "4" at bounding box center [924, 485] width 27 height 26
type input "[DATE]"
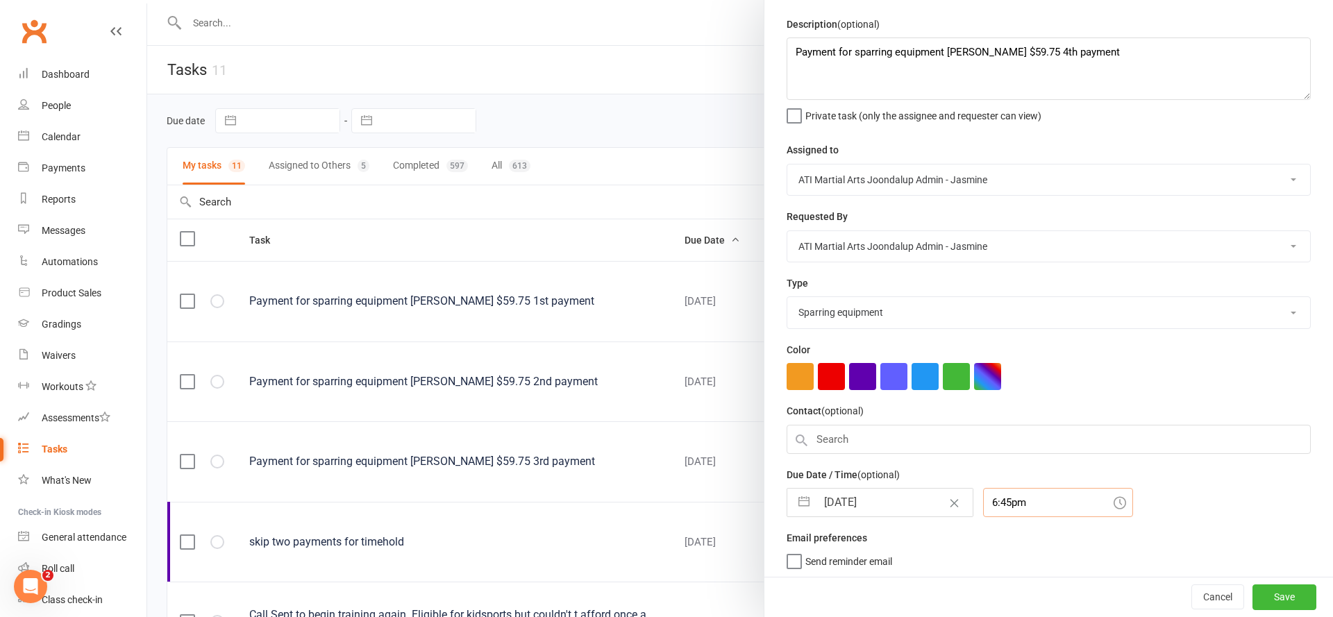
click at [1024, 504] on input "6:45pm" at bounding box center [1058, 502] width 150 height 29
click at [1028, 536] on div "3:30pm" at bounding box center [1058, 538] width 149 height 22
type input "3:30pm"
click at [1285, 596] on button "Save" at bounding box center [1285, 597] width 64 height 25
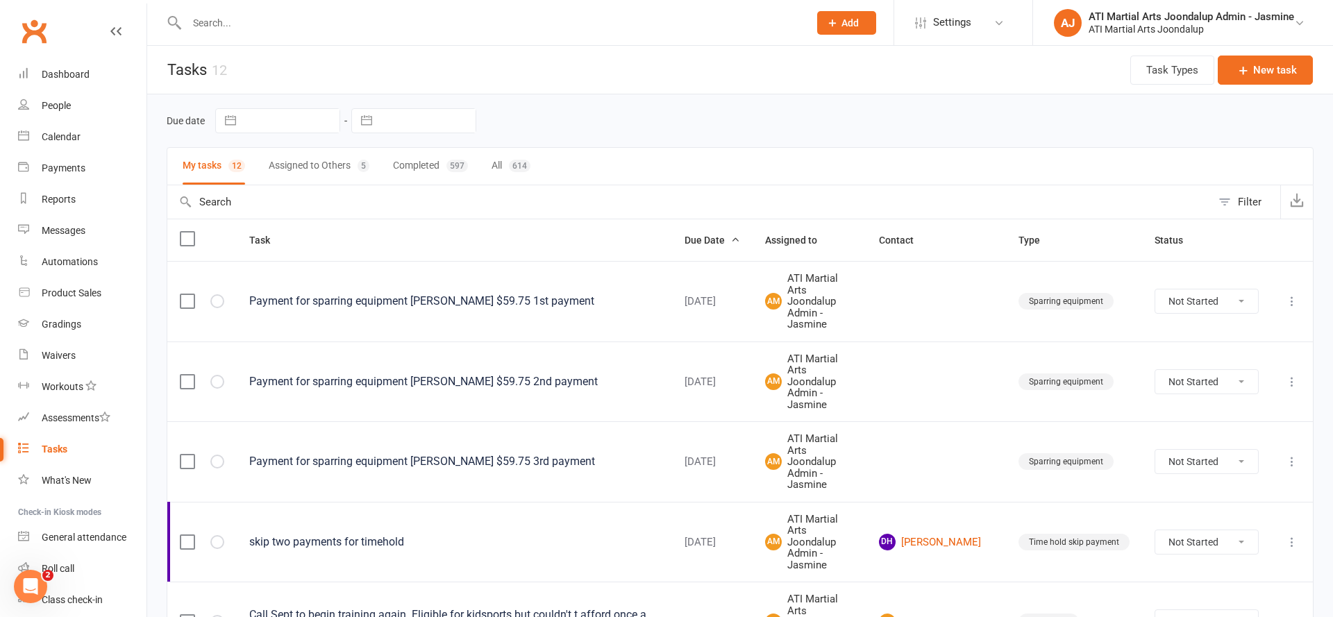
scroll to position [0, 0]
click at [64, 142] on div "Calendar" at bounding box center [61, 136] width 39 height 11
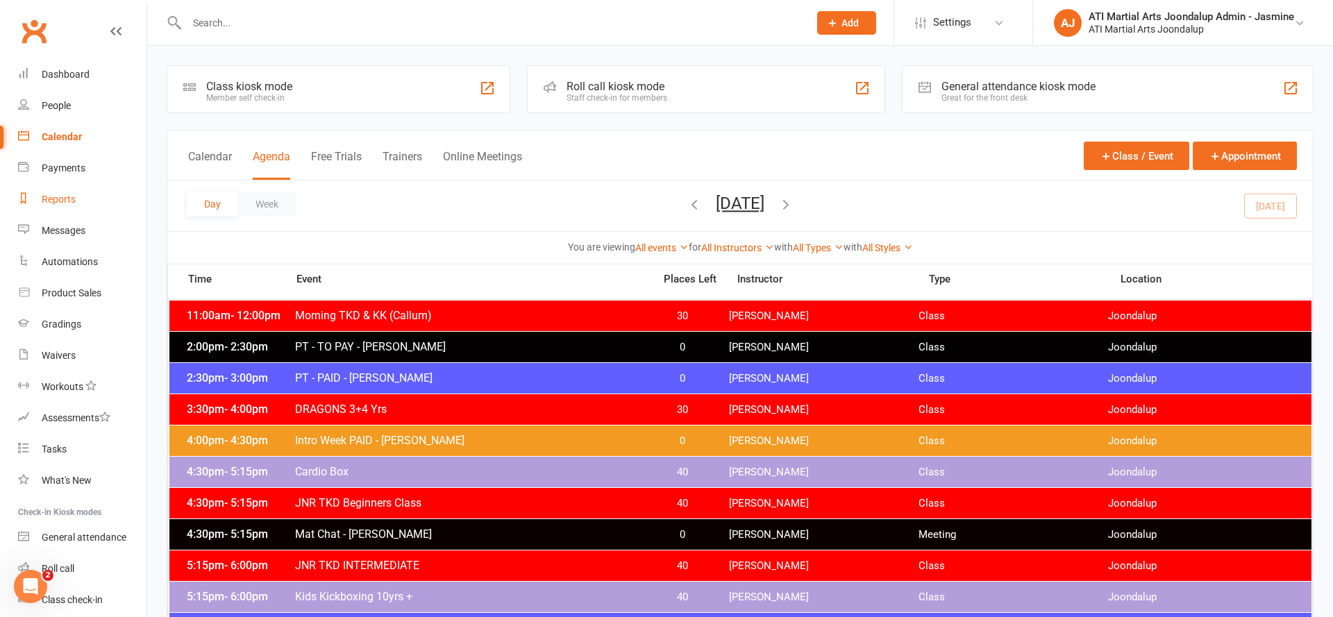
click at [58, 198] on div "Reports" at bounding box center [59, 199] width 34 height 11
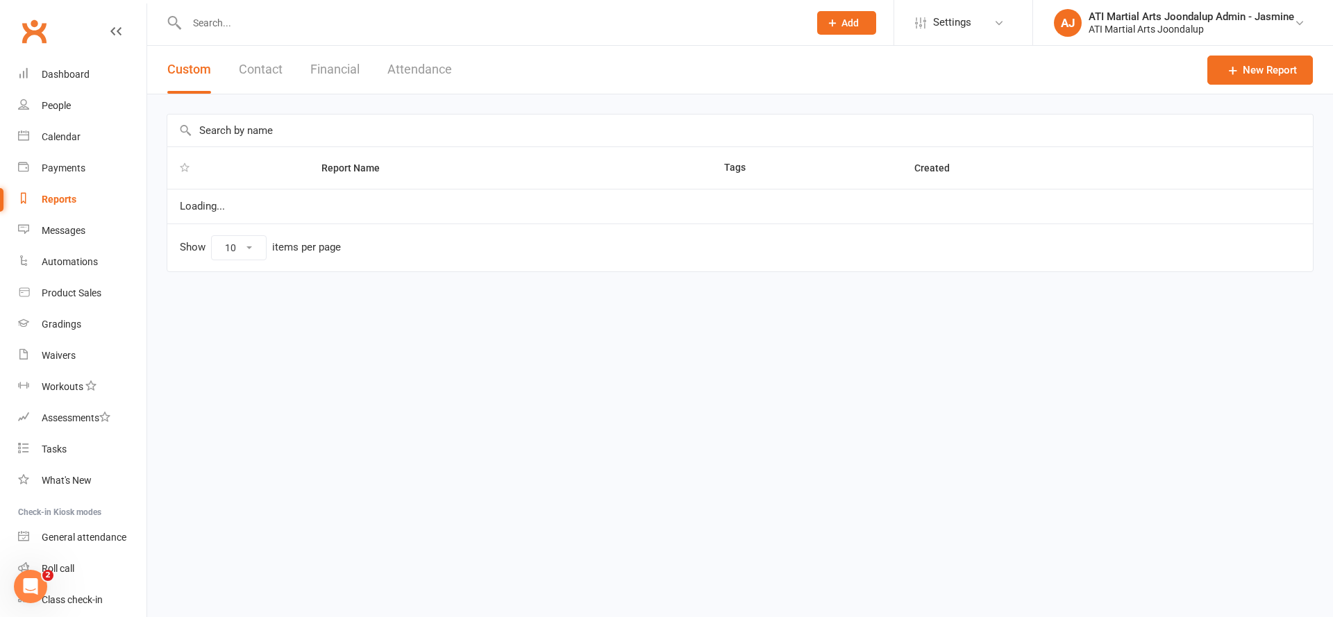
select select "100"
drag, startPoint x: 340, startPoint y: 66, endPoint x: 320, endPoint y: 91, distance: 31.7
click at [340, 66] on button "Financial" at bounding box center [334, 70] width 49 height 48
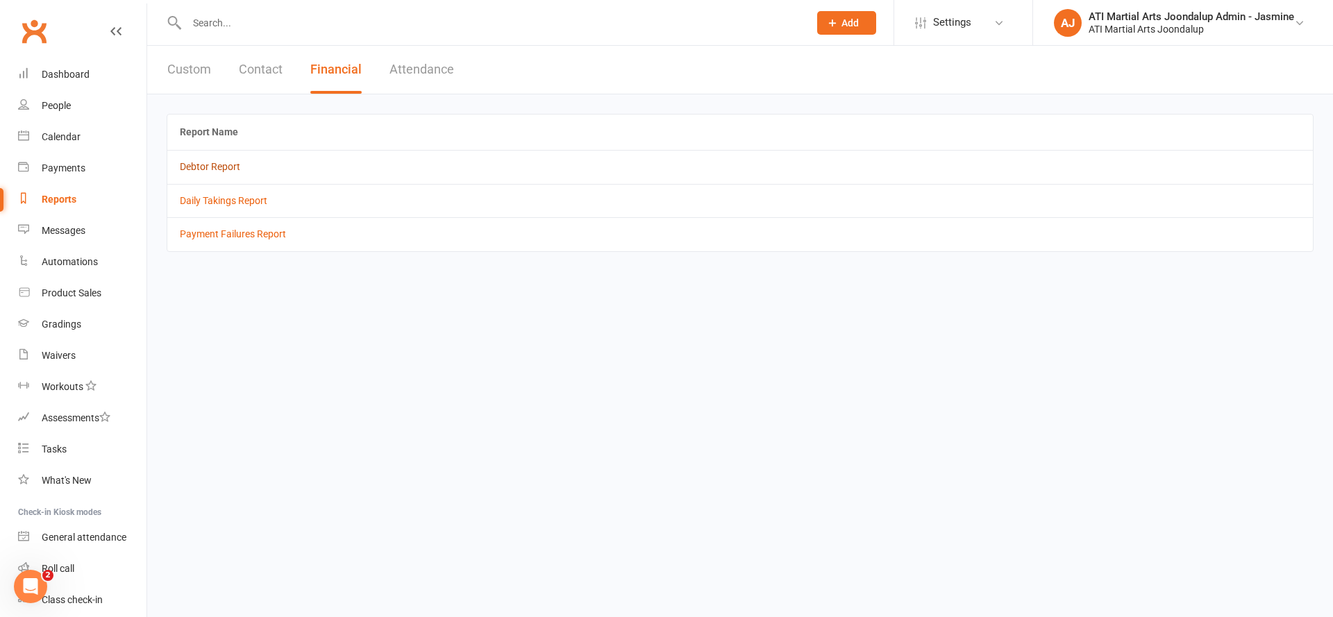
click at [203, 167] on link "Debtor Report" at bounding box center [210, 166] width 60 height 11
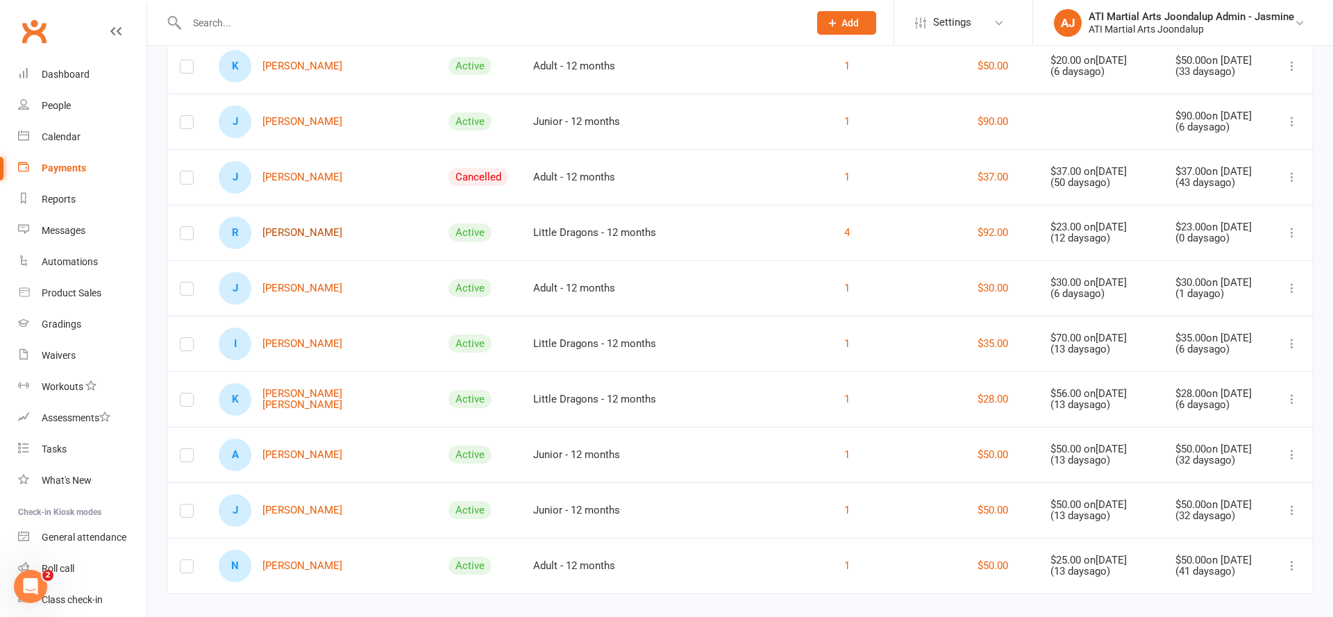
scroll to position [475, 0]
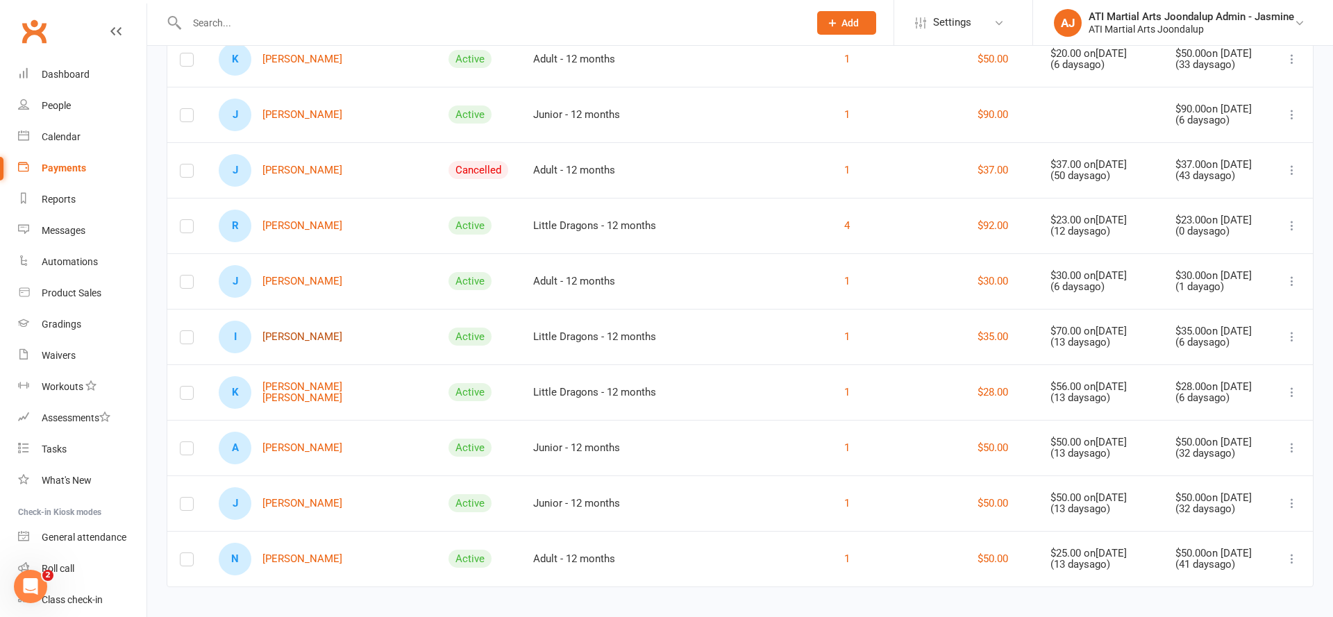
click at [301, 330] on link "I Iyla Rooney" at bounding box center [281, 337] width 124 height 33
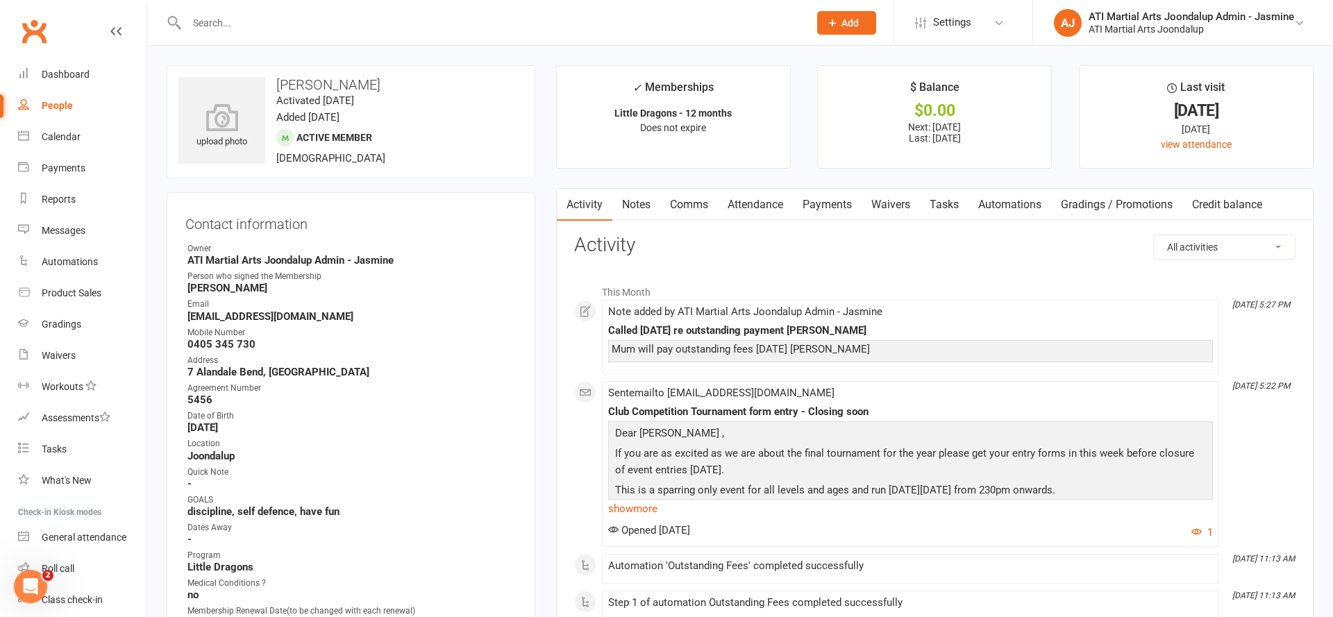
click at [688, 203] on link "Comms" at bounding box center [689, 205] width 58 height 32
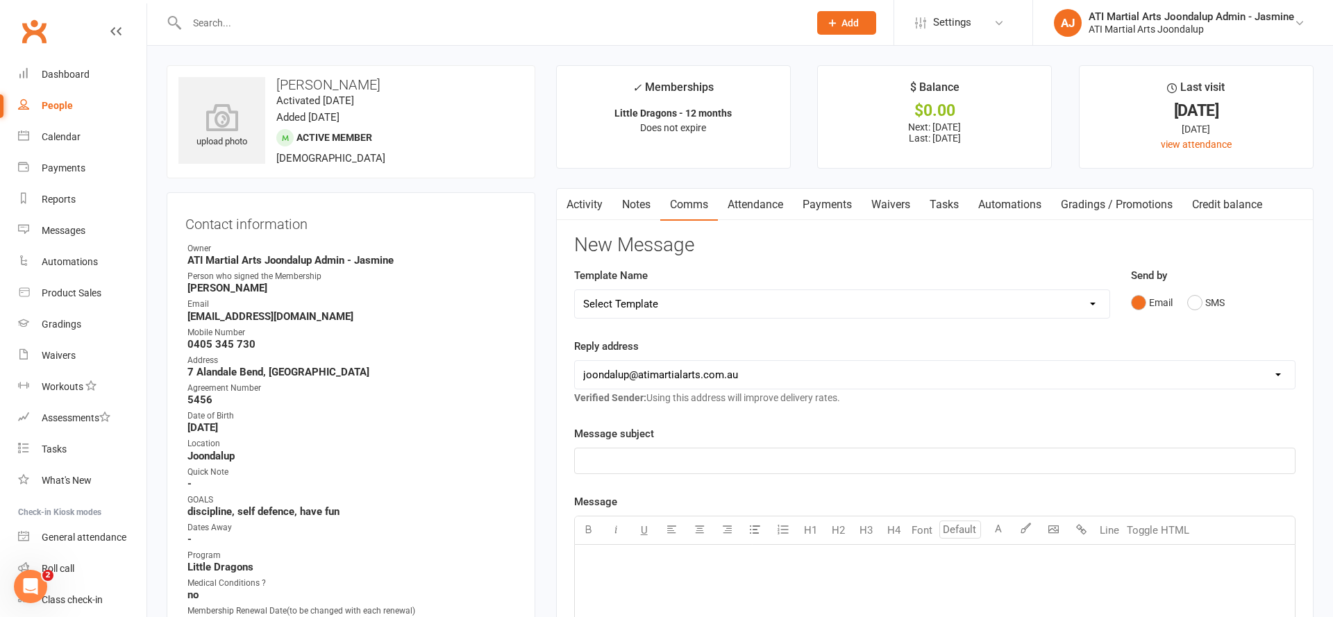
drag, startPoint x: 590, startPoint y: 206, endPoint x: 406, endPoint y: 293, distance: 203.8
click at [587, 208] on link "Activity" at bounding box center [585, 205] width 56 height 32
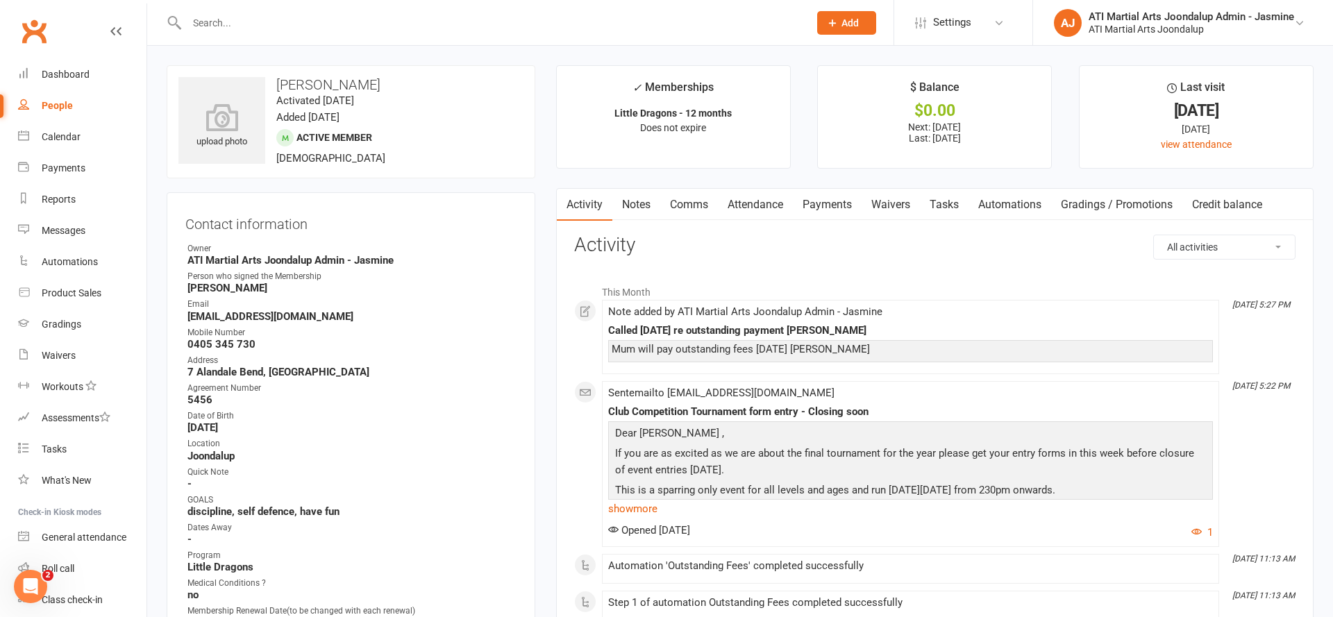
click at [66, 108] on div "People" at bounding box center [57, 105] width 31 height 11
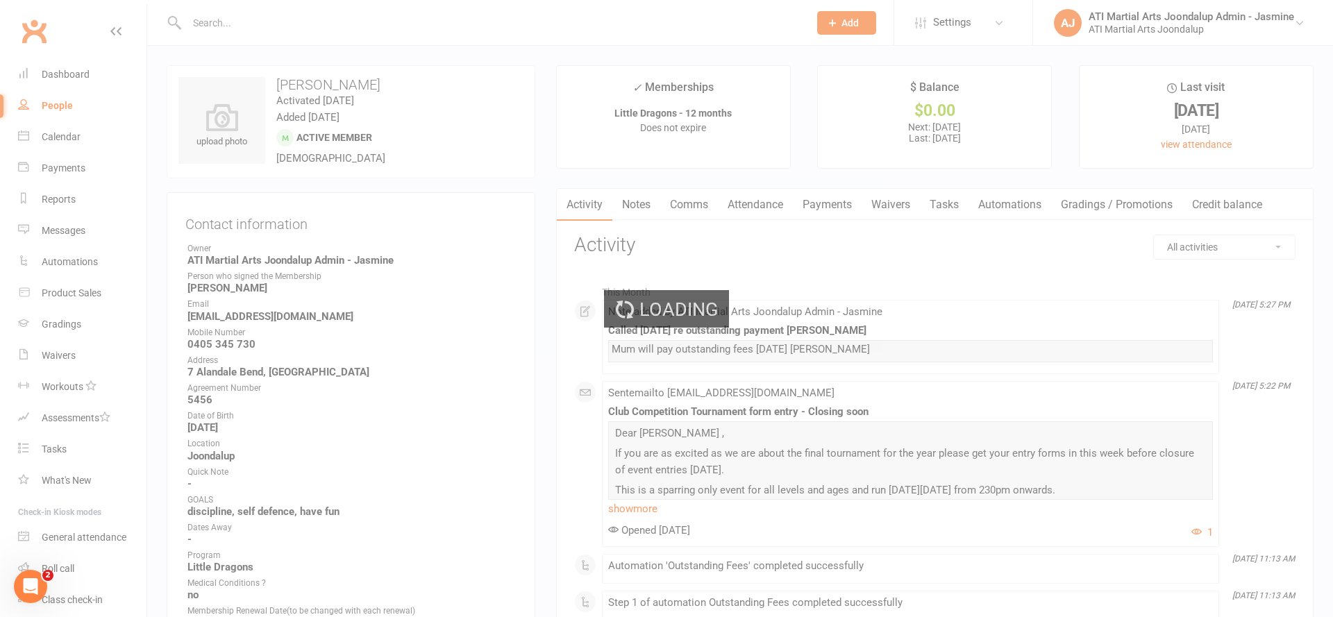
select select "100"
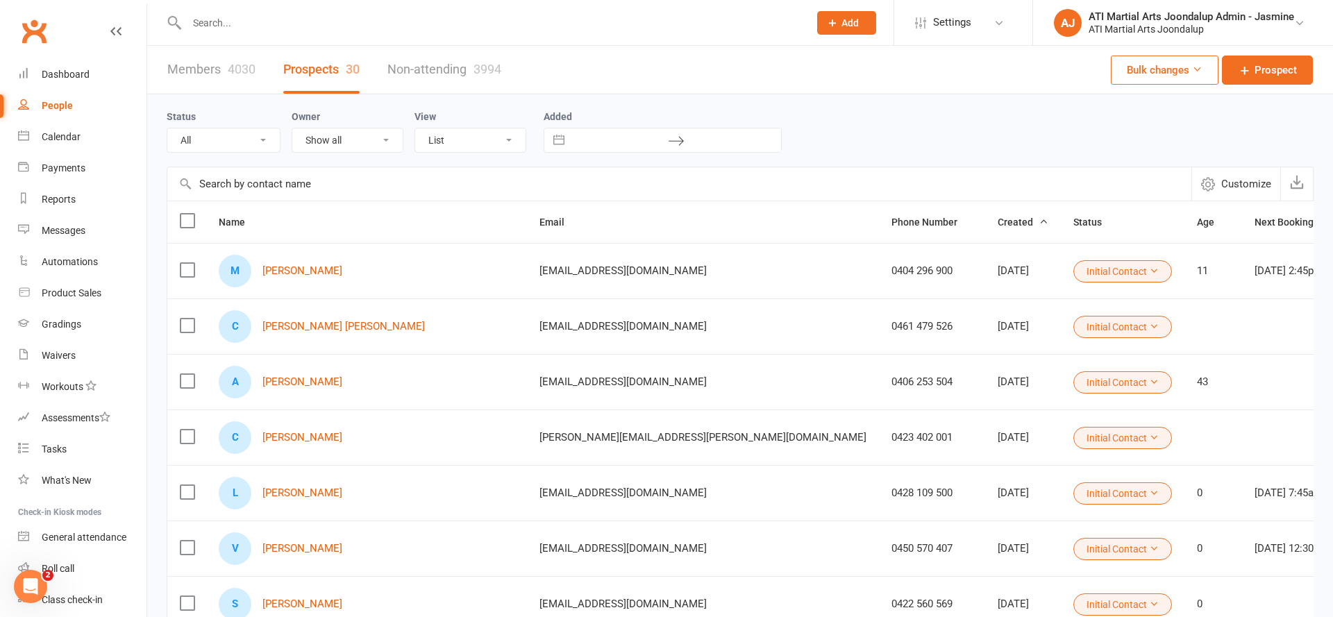
select select "Initial Contact"
